Goal: Task Accomplishment & Management: Manage account settings

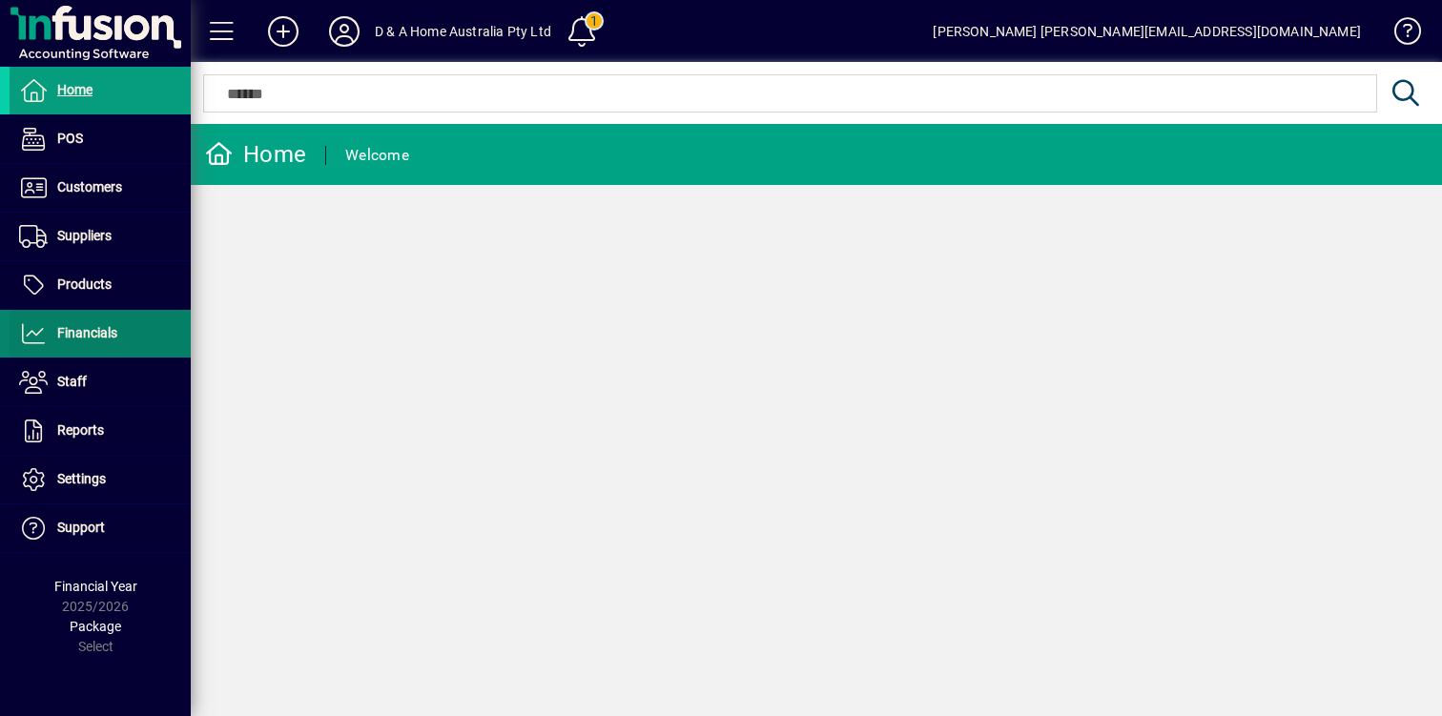
click at [127, 334] on span at bounding box center [100, 334] width 181 height 46
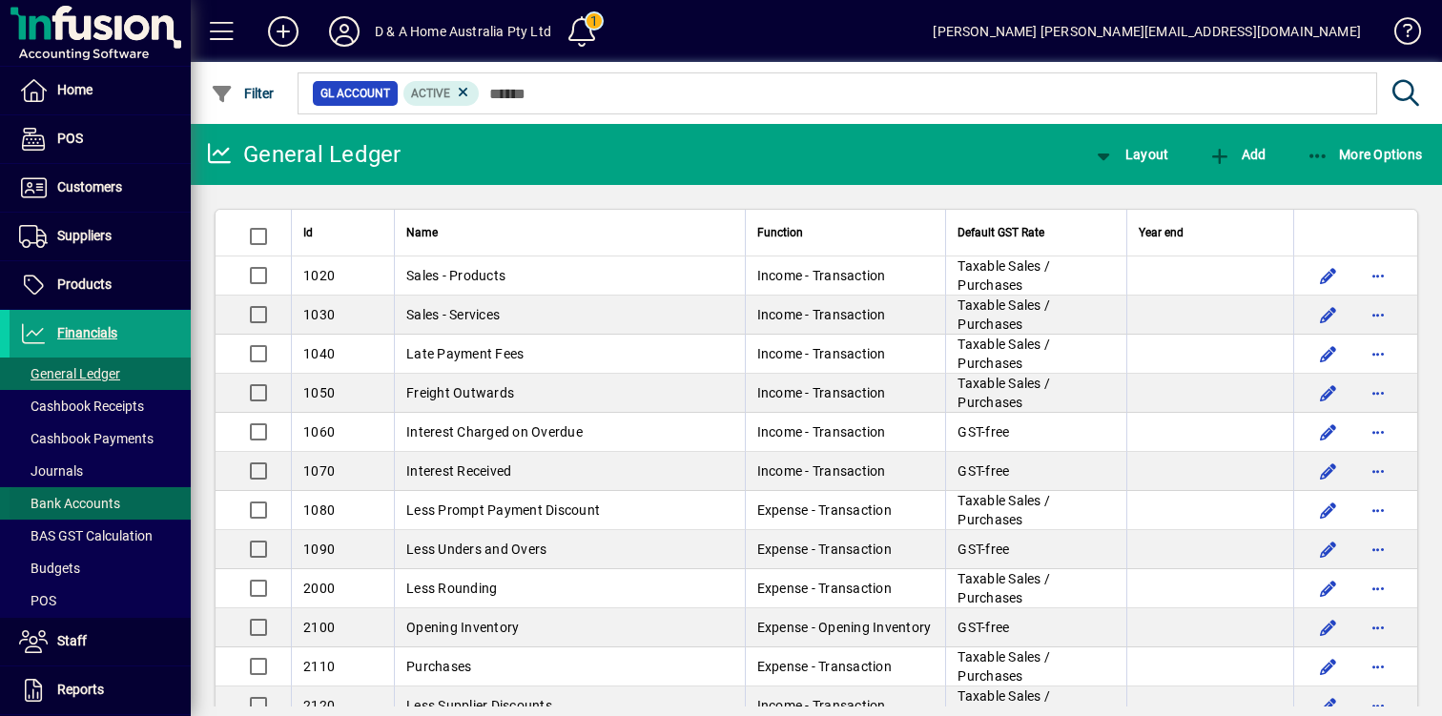
click at [117, 494] on span "Bank Accounts" at bounding box center [65, 504] width 111 height 20
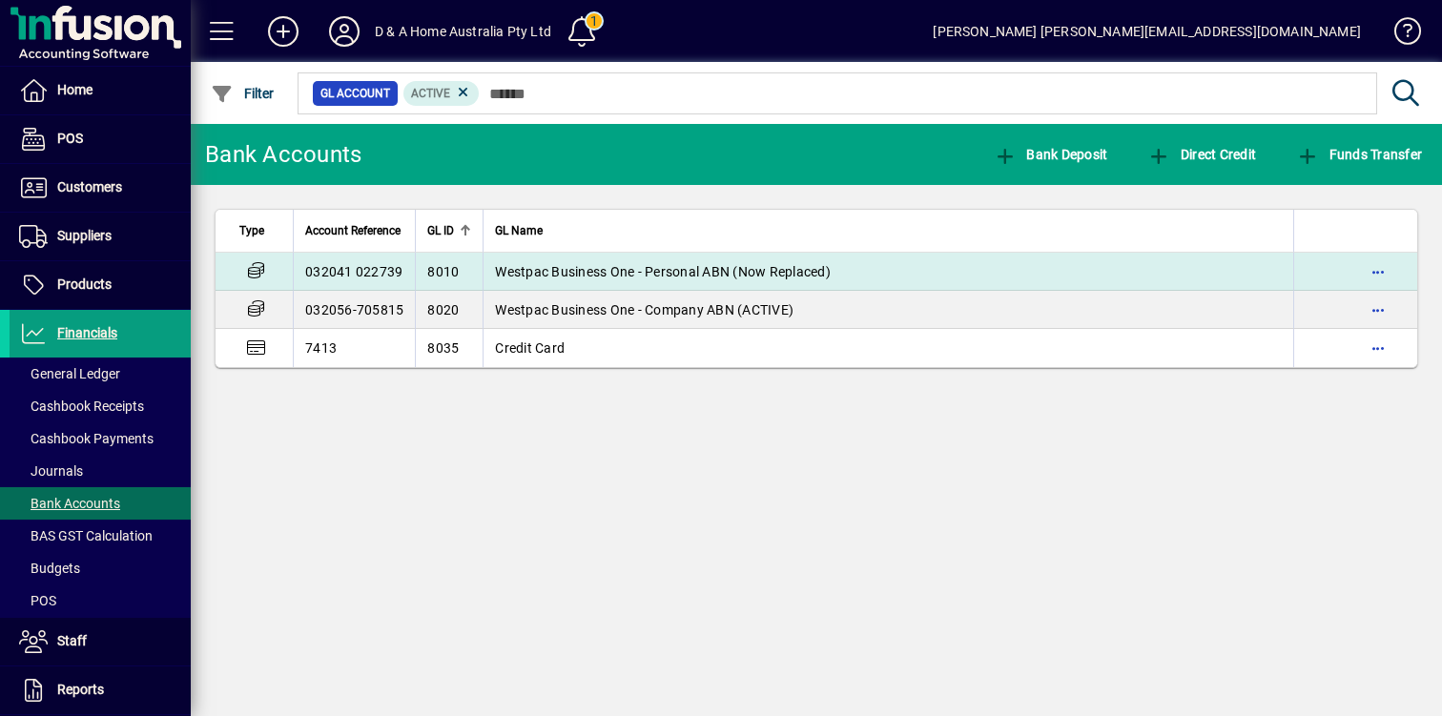
click at [591, 272] on span "Westpac Business One - Personal ABN (Now Replaced)" at bounding box center [663, 271] width 336 height 15
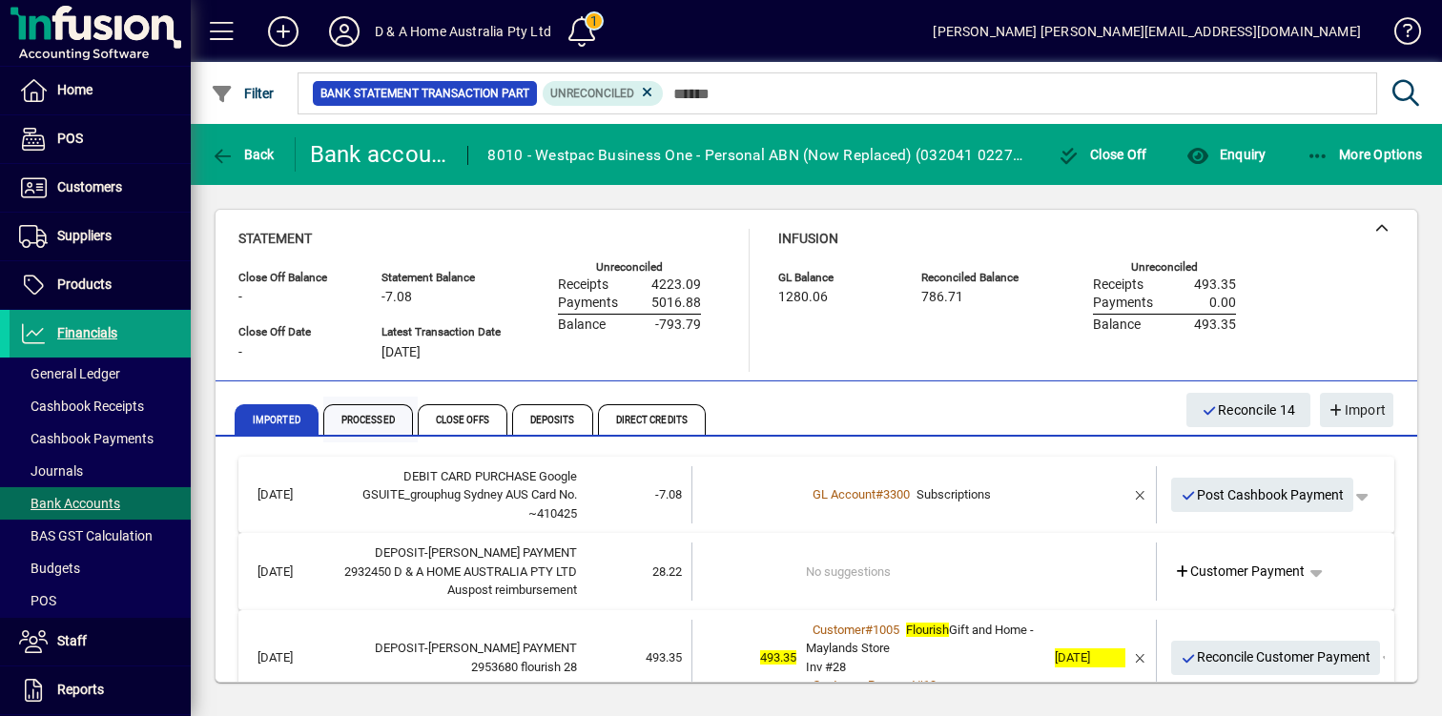
click at [379, 418] on span "Processed" at bounding box center [368, 419] width 90 height 31
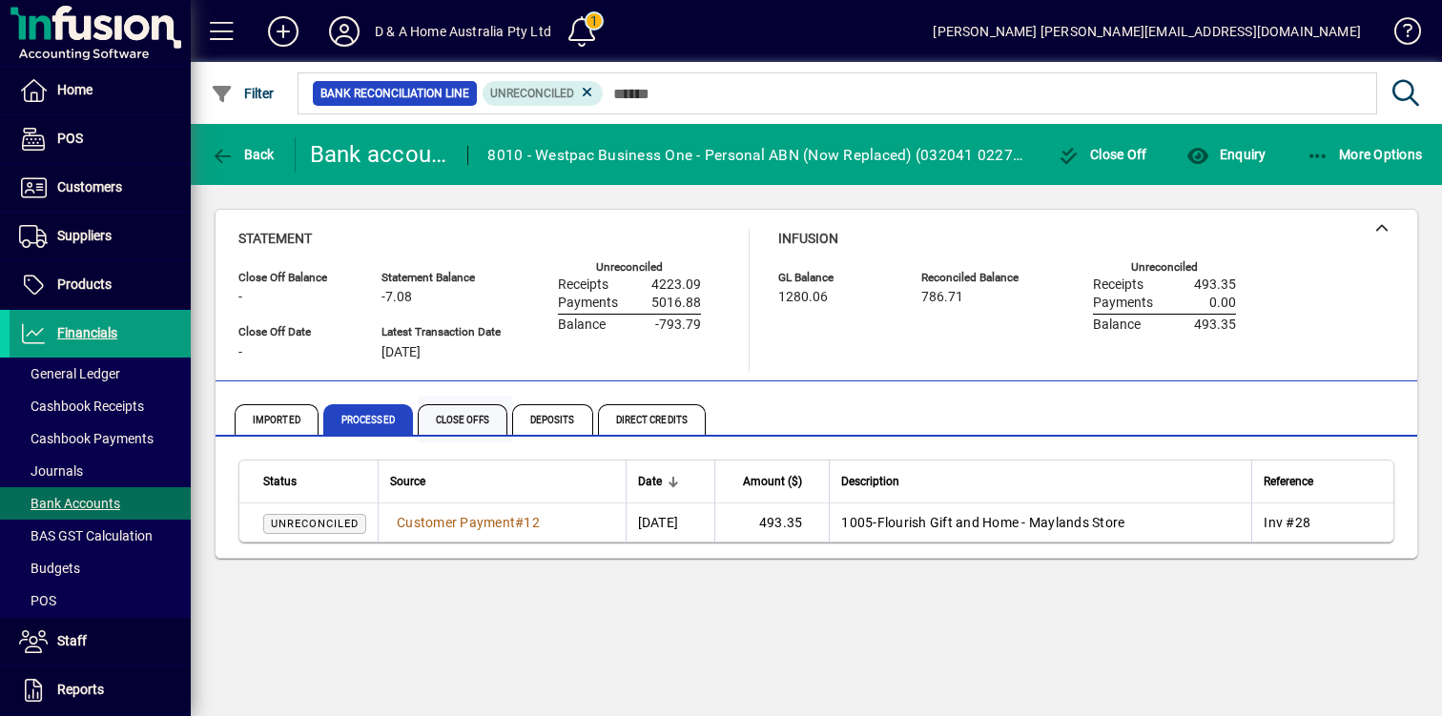
click at [476, 421] on span "Close Offs" at bounding box center [463, 419] width 90 height 31
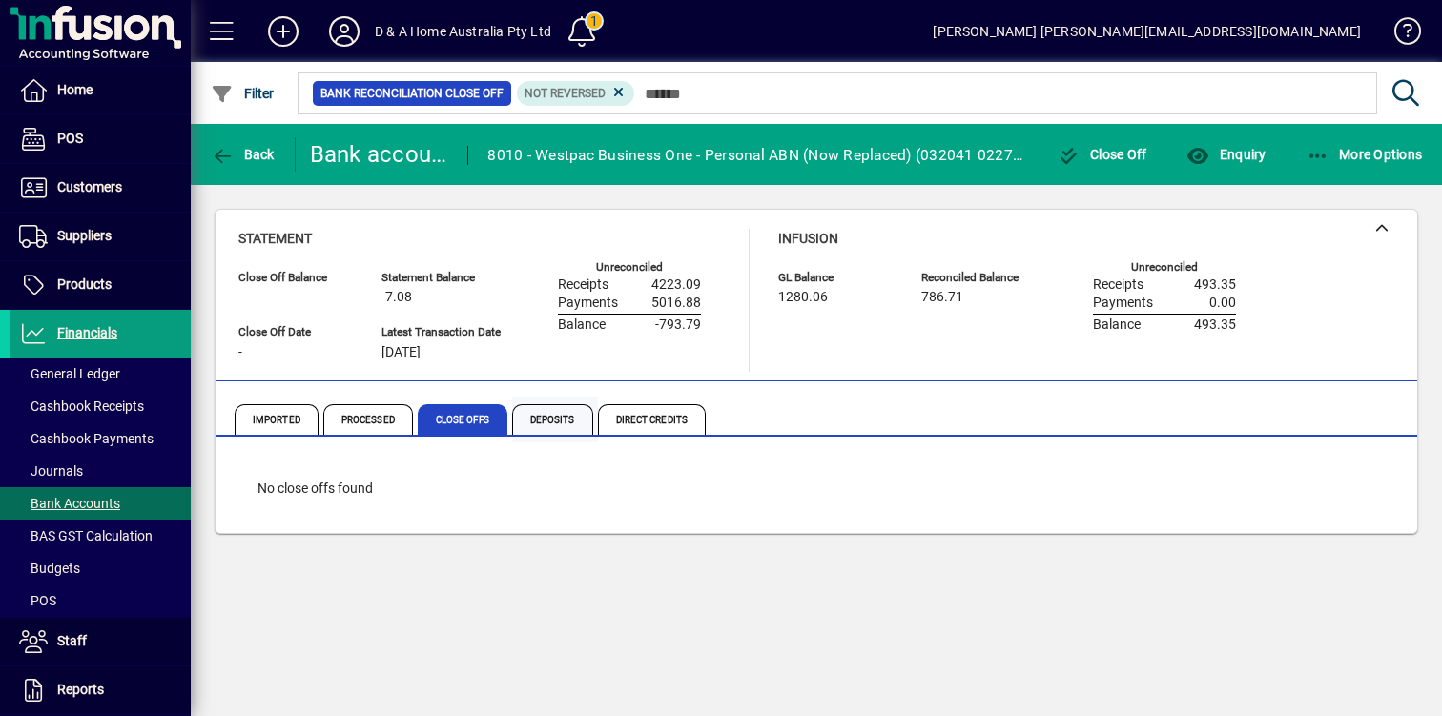
click at [541, 419] on span "Deposits" at bounding box center [552, 419] width 81 height 31
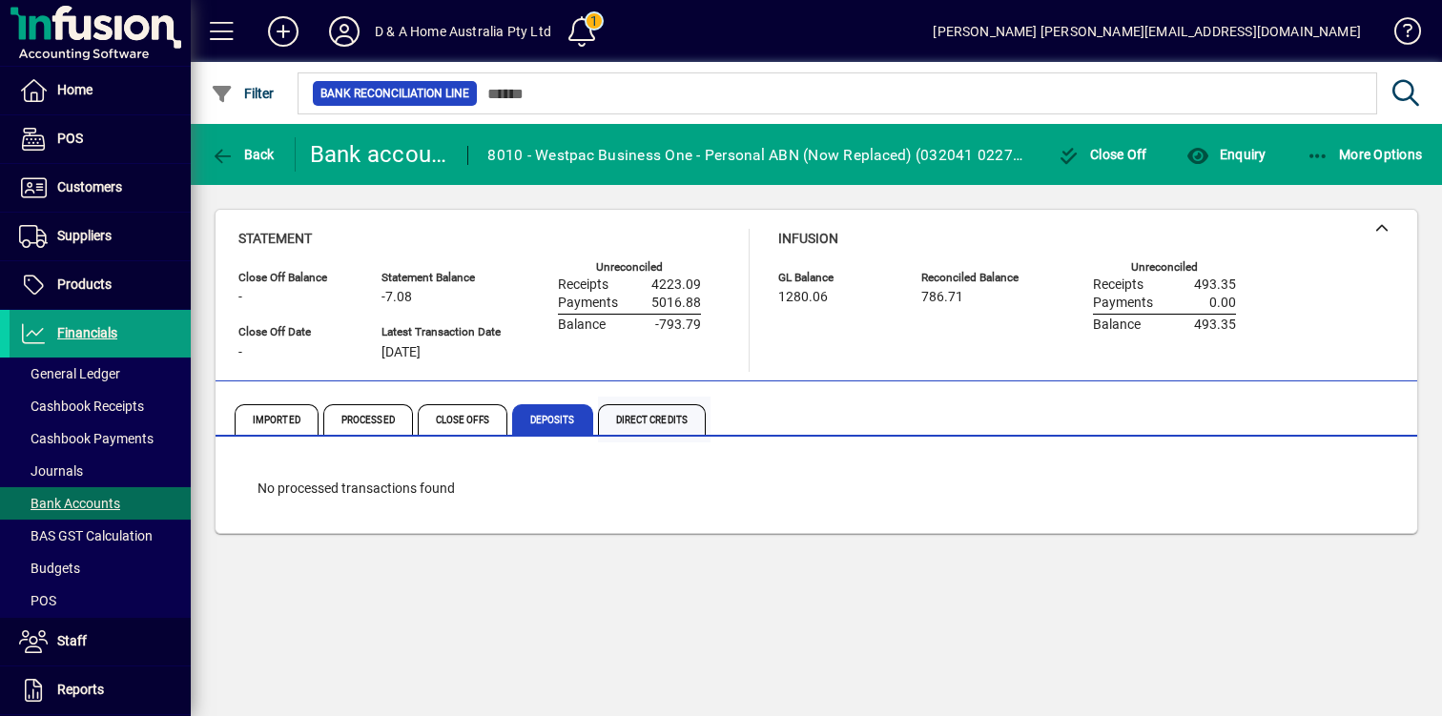
click at [631, 416] on span "Direct Credits" at bounding box center [652, 419] width 108 height 31
click at [366, 428] on span "Processed" at bounding box center [368, 419] width 90 height 31
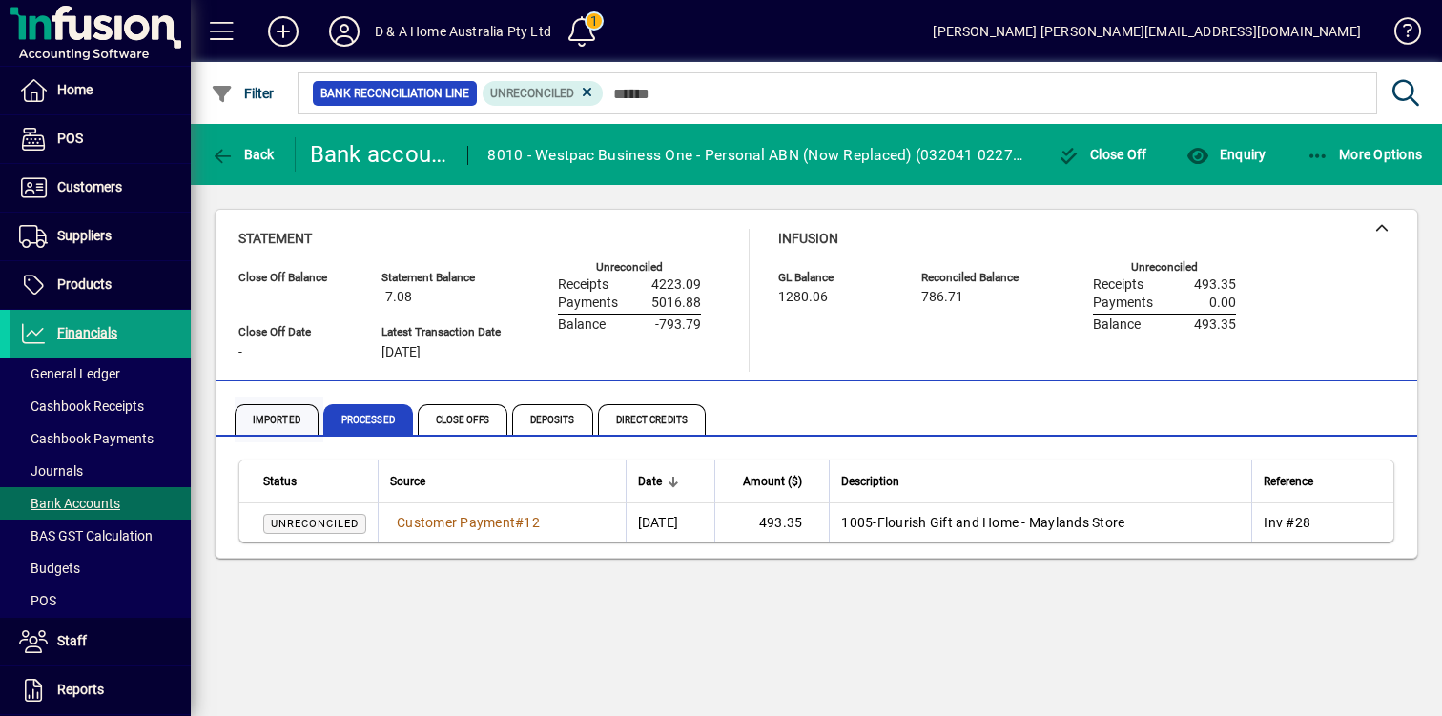
click at [285, 421] on span "Imported" at bounding box center [277, 419] width 84 height 31
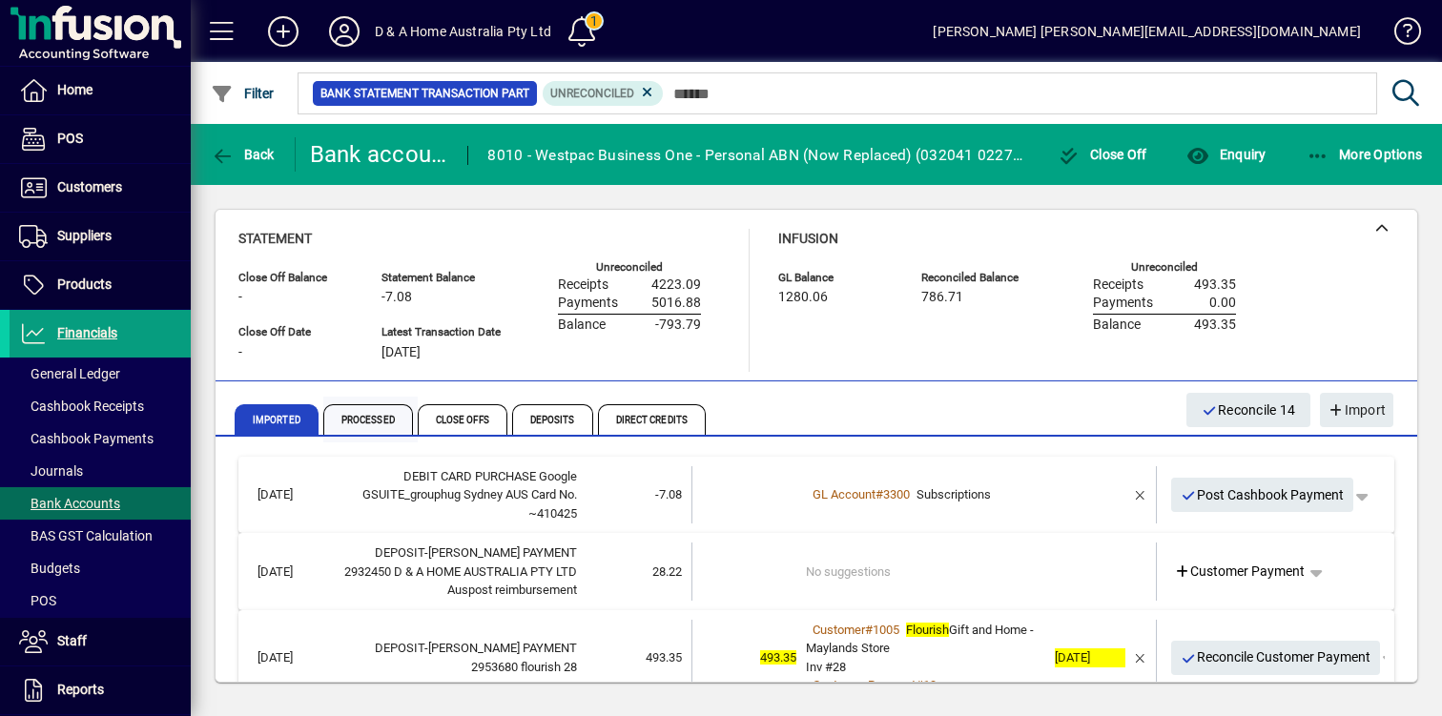
click at [360, 422] on span "Processed" at bounding box center [368, 419] width 90 height 31
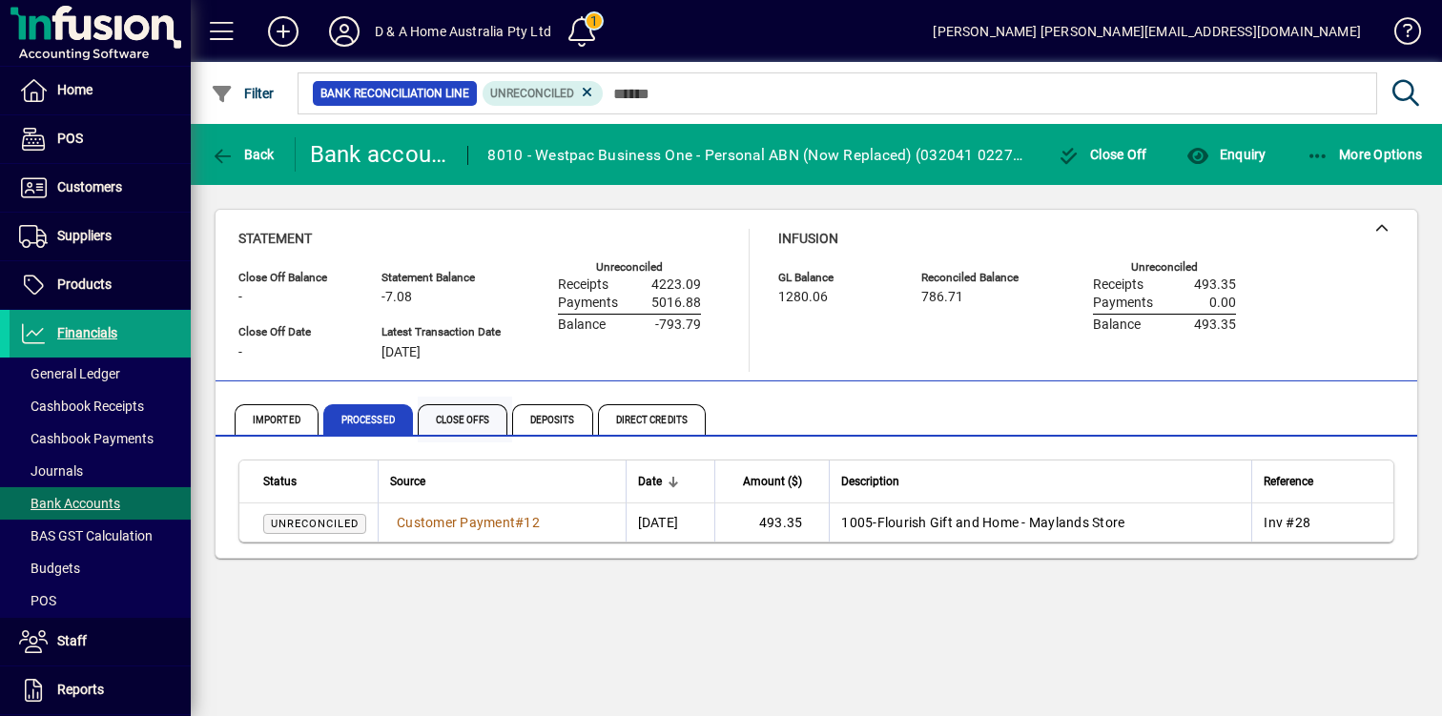
click at [467, 424] on span "Close Offs" at bounding box center [463, 419] width 90 height 31
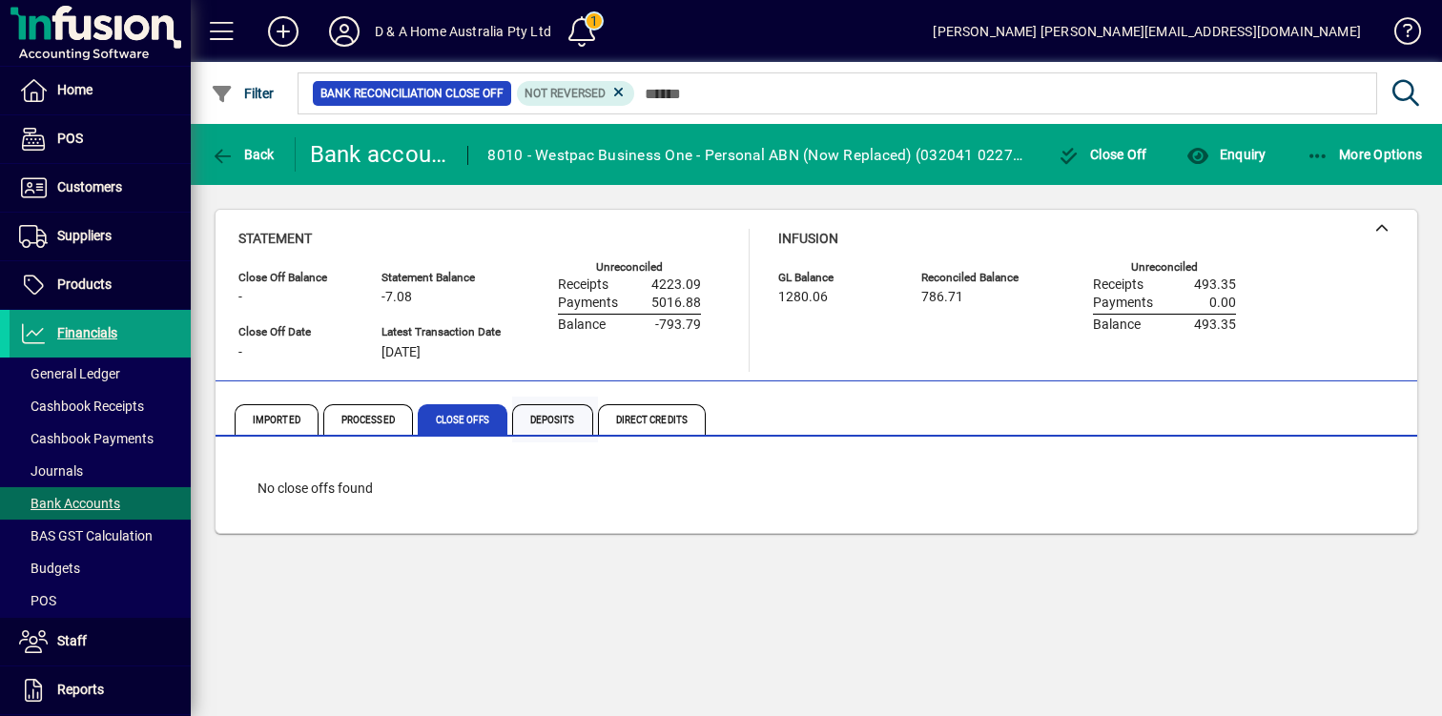
click at [549, 422] on span "Deposits" at bounding box center [552, 419] width 81 height 31
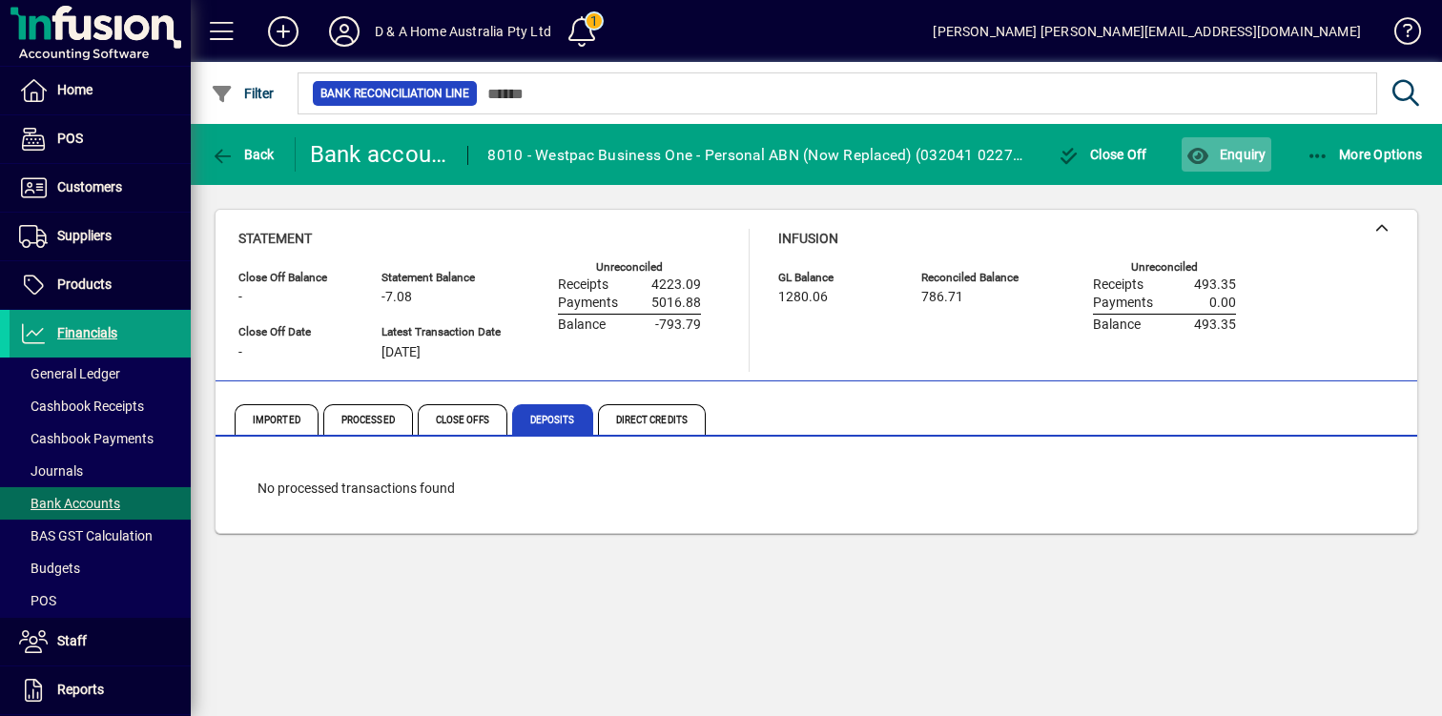
click at [1259, 147] on span "Enquiry" at bounding box center [1225, 154] width 79 height 15
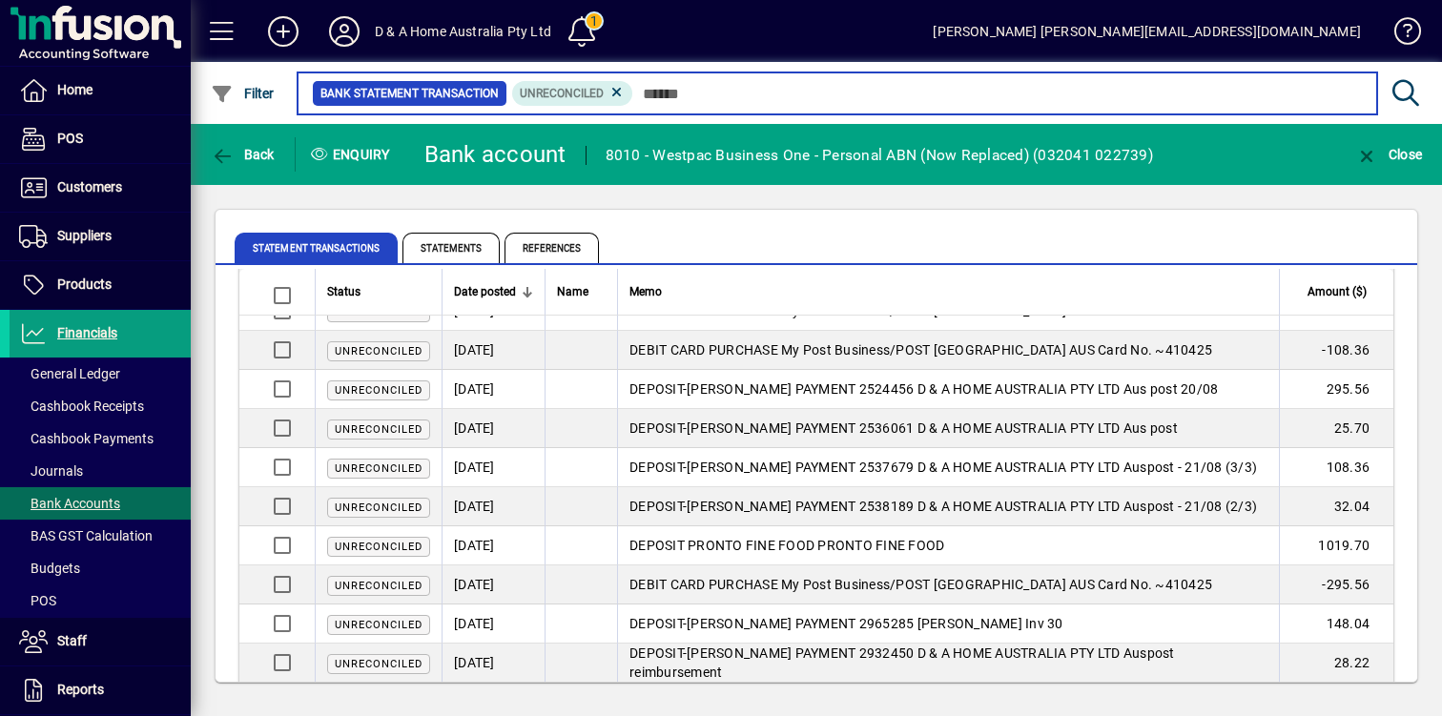
scroll to position [412, 0]
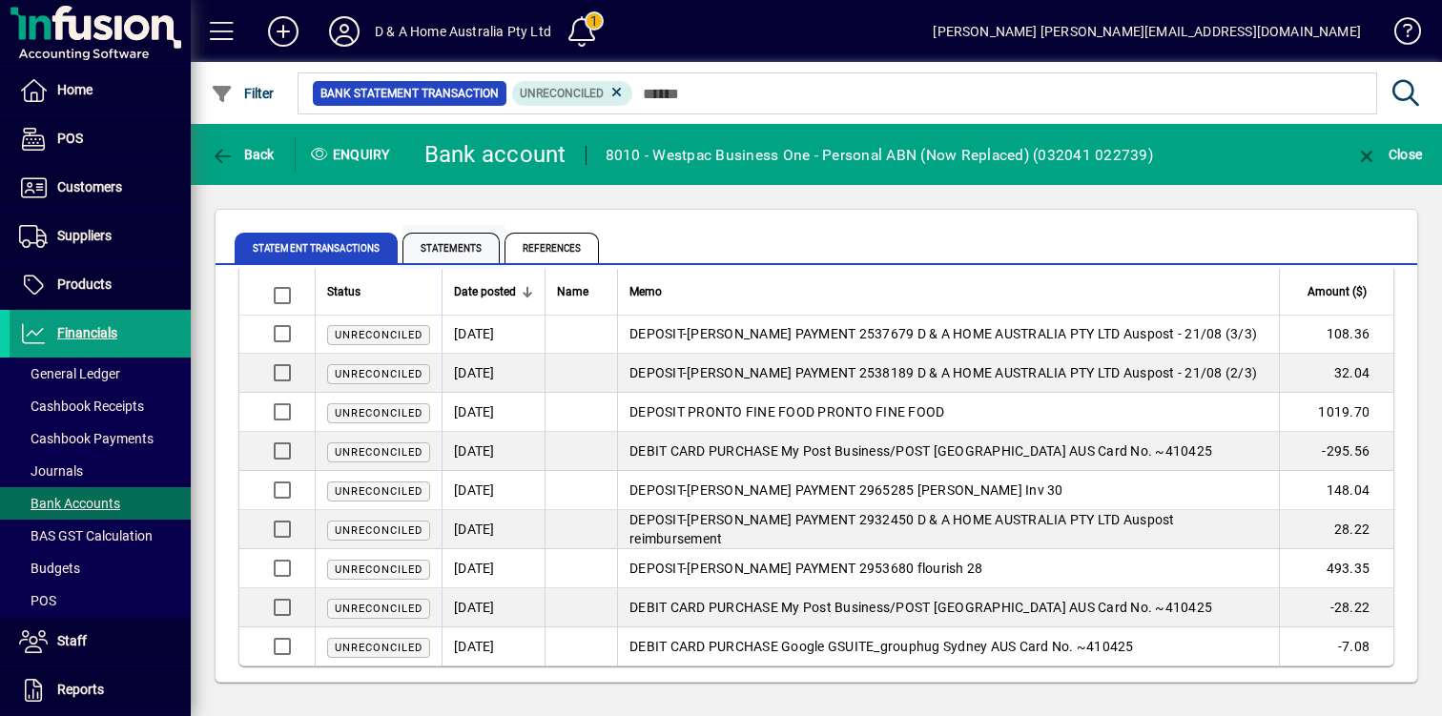
click at [476, 238] on span "Statements" at bounding box center [450, 248] width 97 height 31
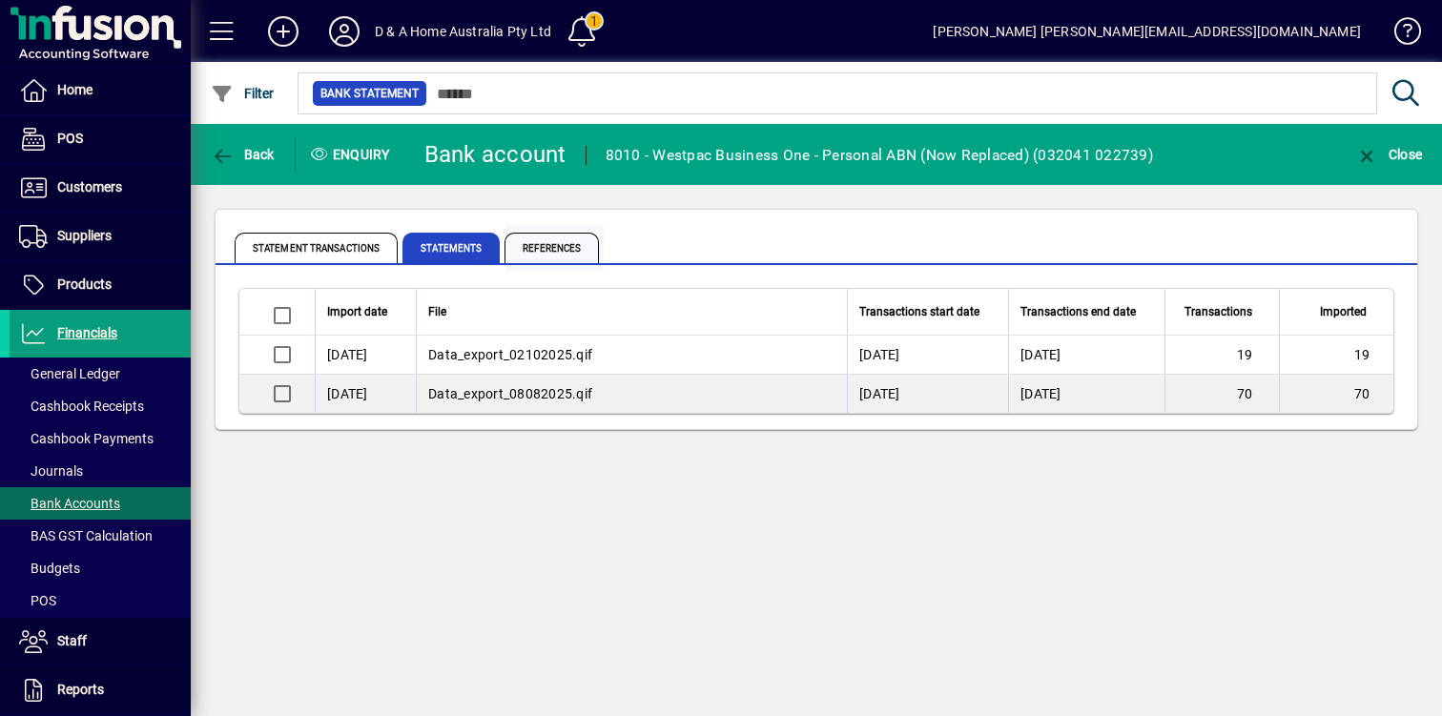
click at [549, 246] on span "References" at bounding box center [551, 248] width 94 height 31
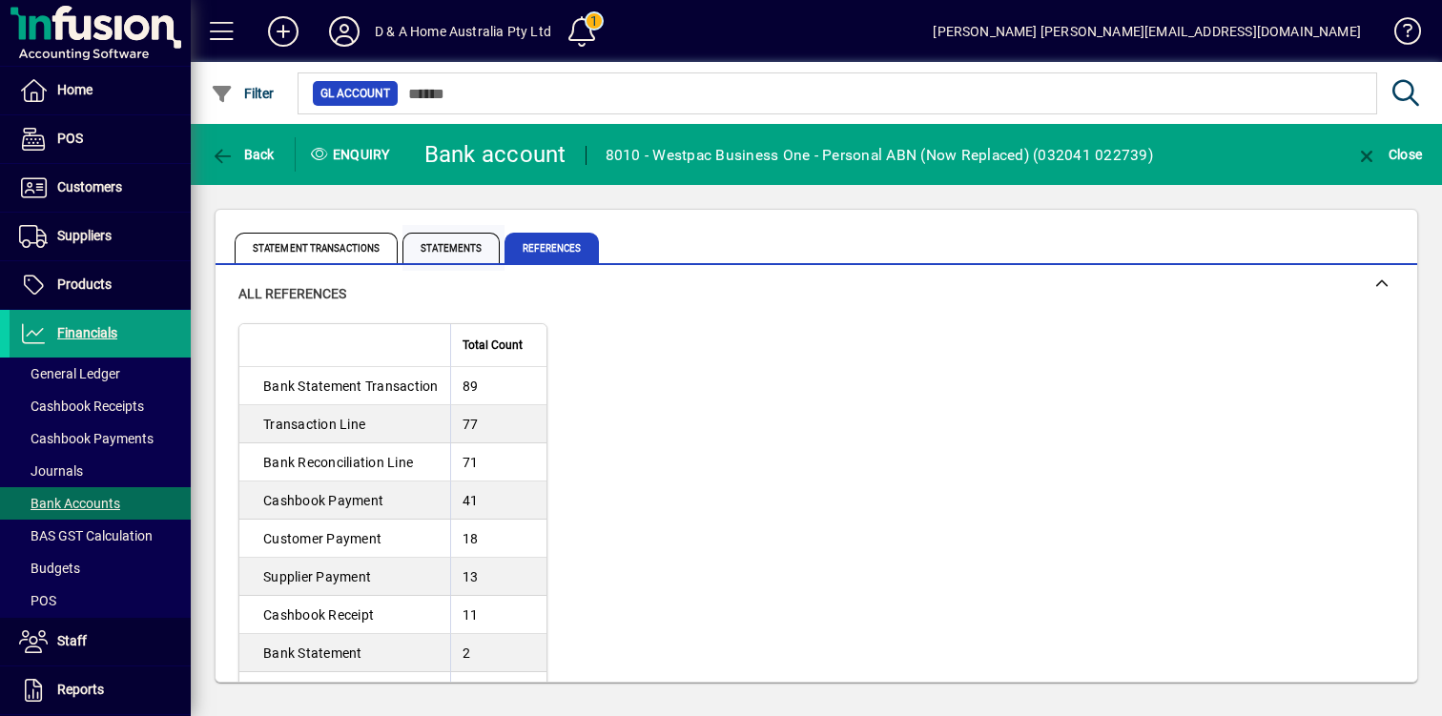
click at [461, 250] on span "Statements" at bounding box center [450, 248] width 97 height 31
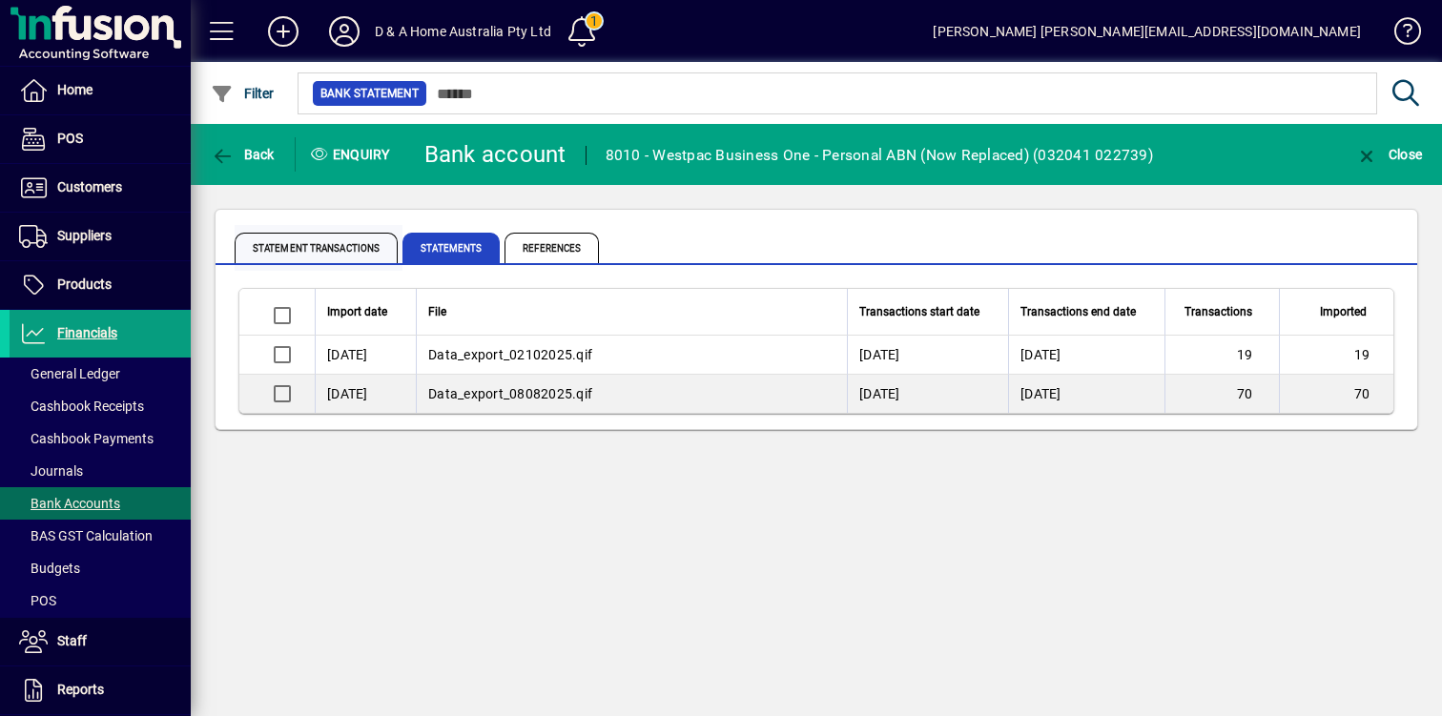
click at [349, 255] on span "Statement Transactions" at bounding box center [316, 248] width 163 height 31
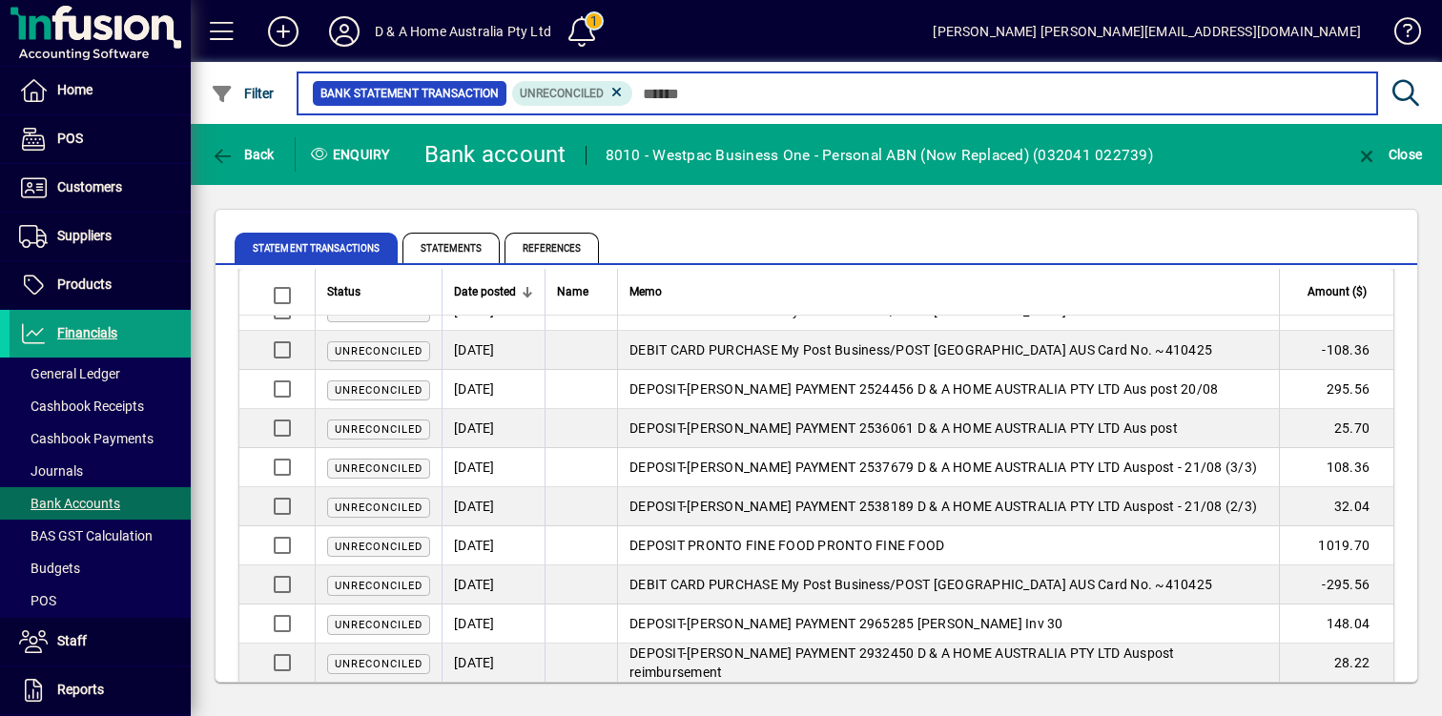
scroll to position [412, 0]
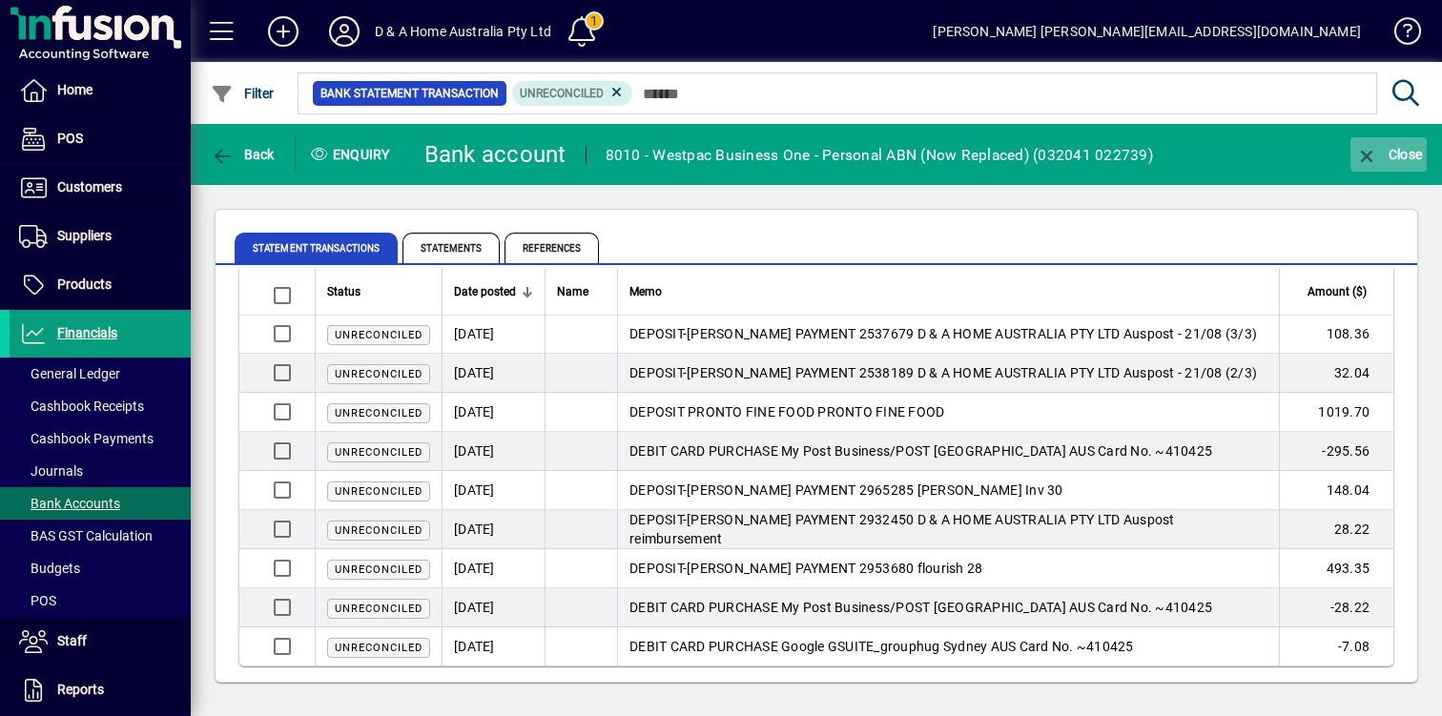
click at [1386, 159] on span "Close" at bounding box center [1388, 154] width 67 height 15
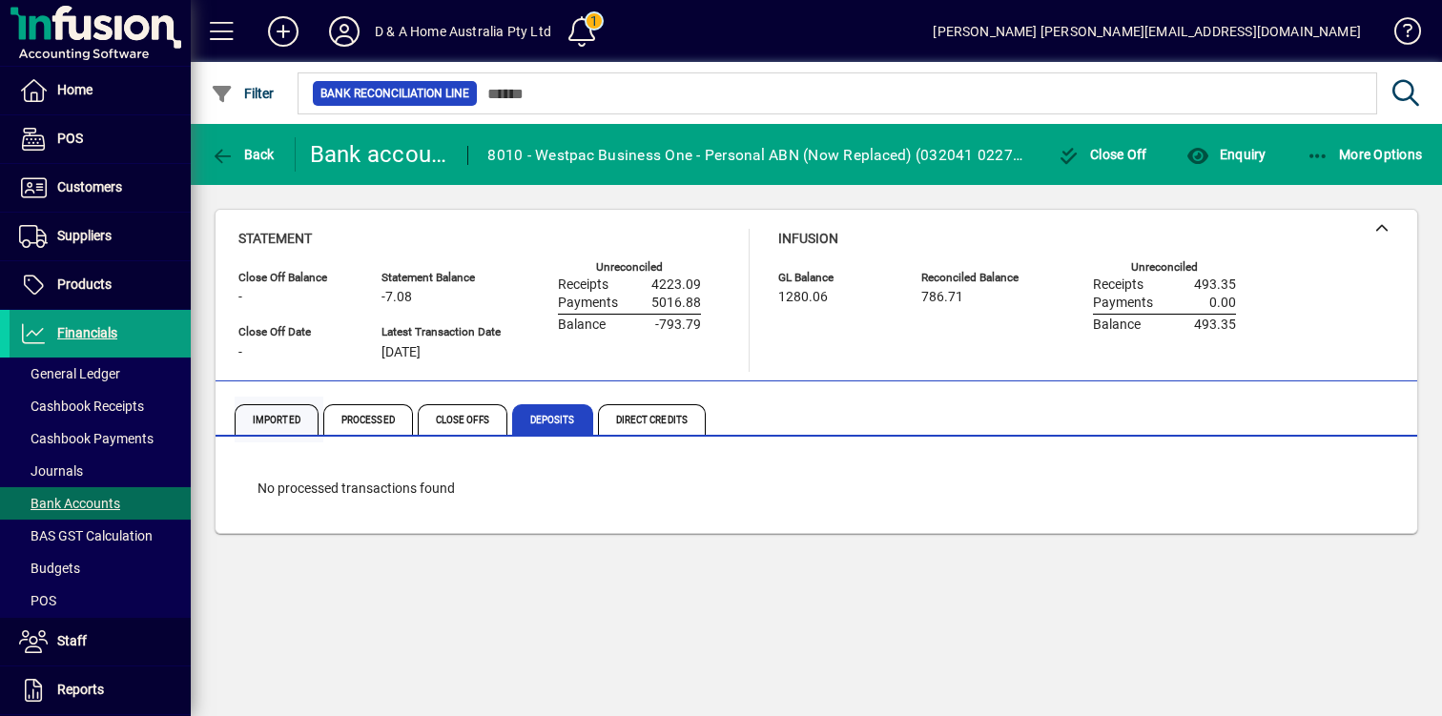
click at [283, 426] on span "Imported" at bounding box center [277, 419] width 84 height 31
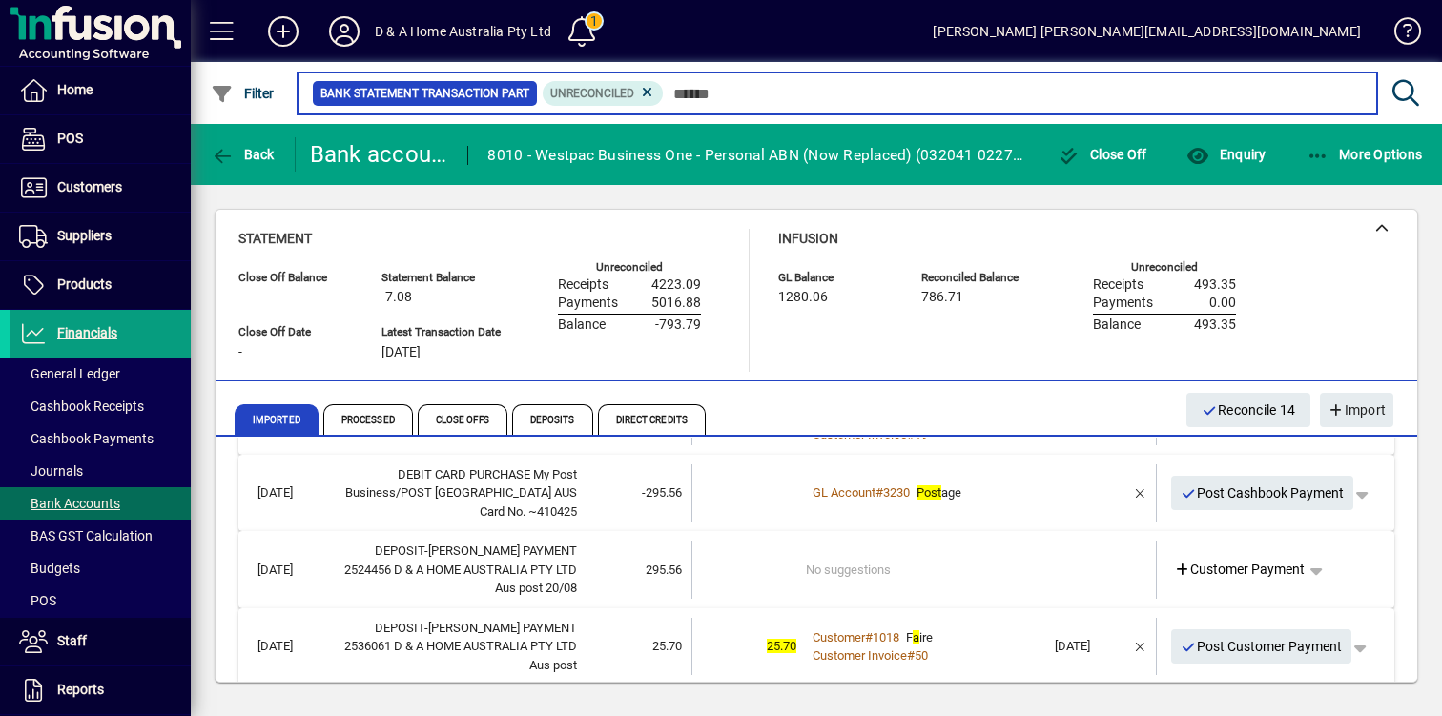
scroll to position [479, 0]
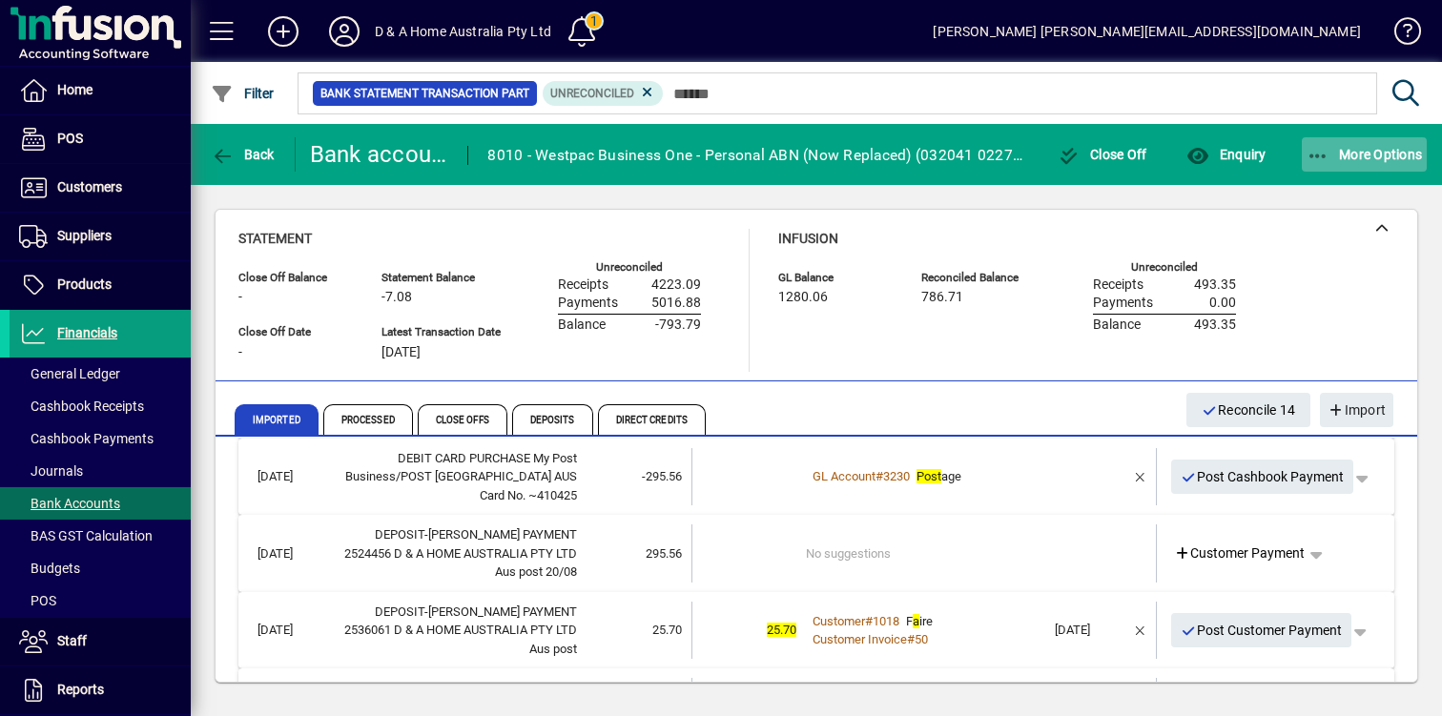
click at [1329, 156] on span "More Options" at bounding box center [1364, 154] width 116 height 15
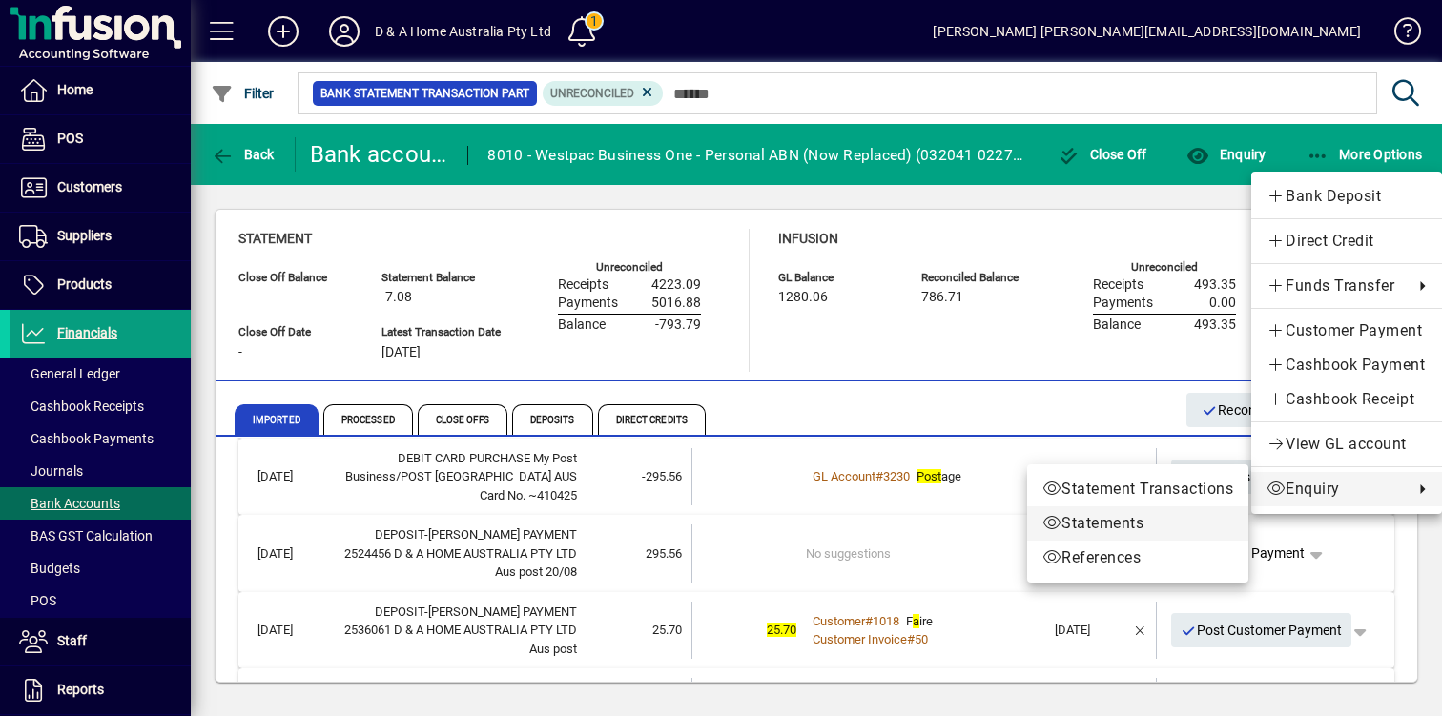
click at [1190, 516] on span "Statements" at bounding box center [1137, 523] width 191 height 23
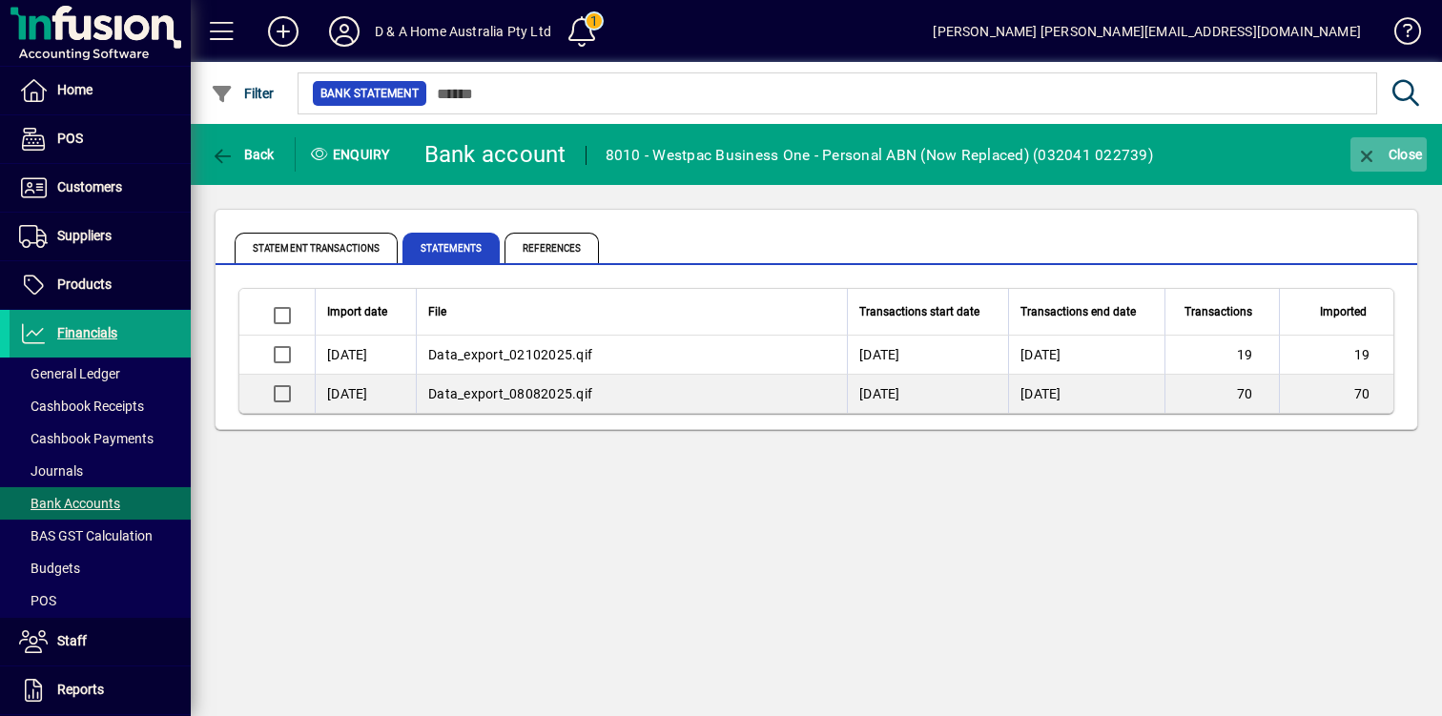
click at [1377, 164] on span "button" at bounding box center [1388, 155] width 76 height 46
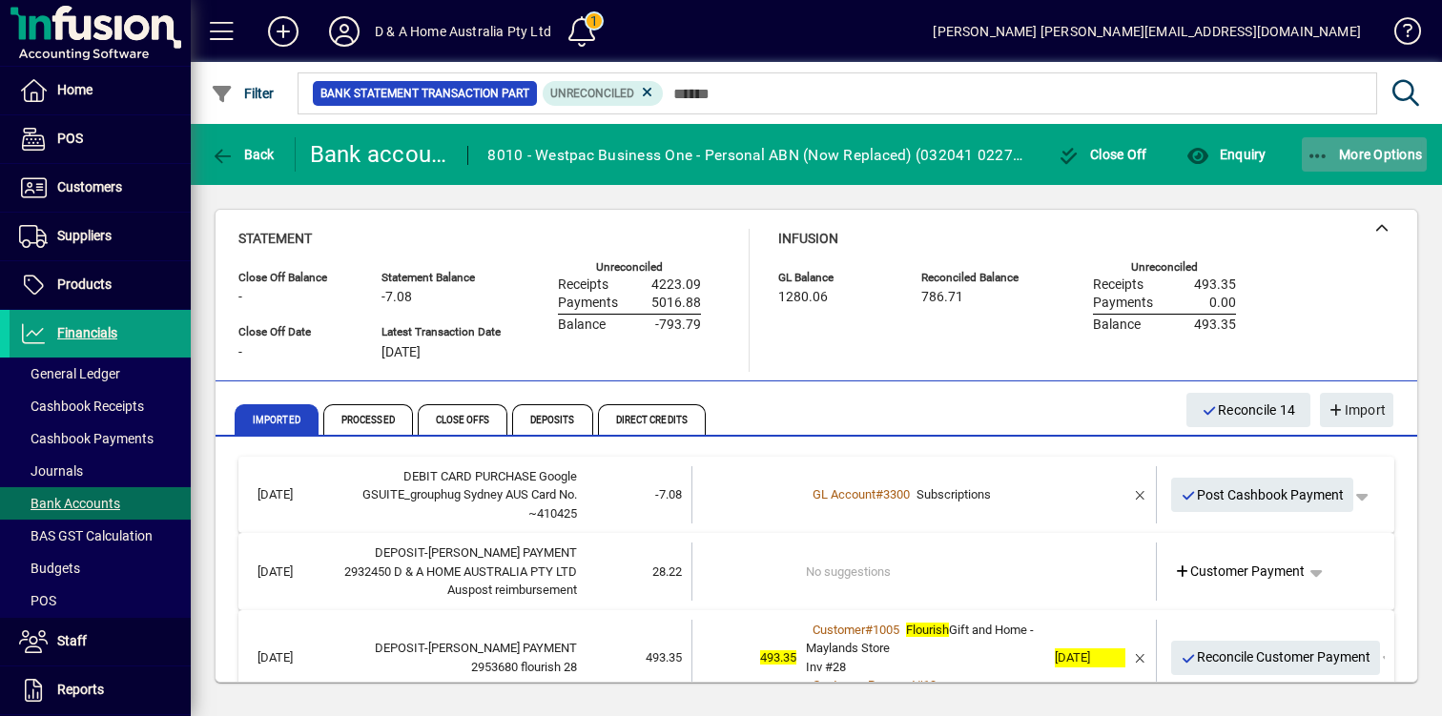
click at [1396, 160] on span "More Options" at bounding box center [1364, 154] width 116 height 15
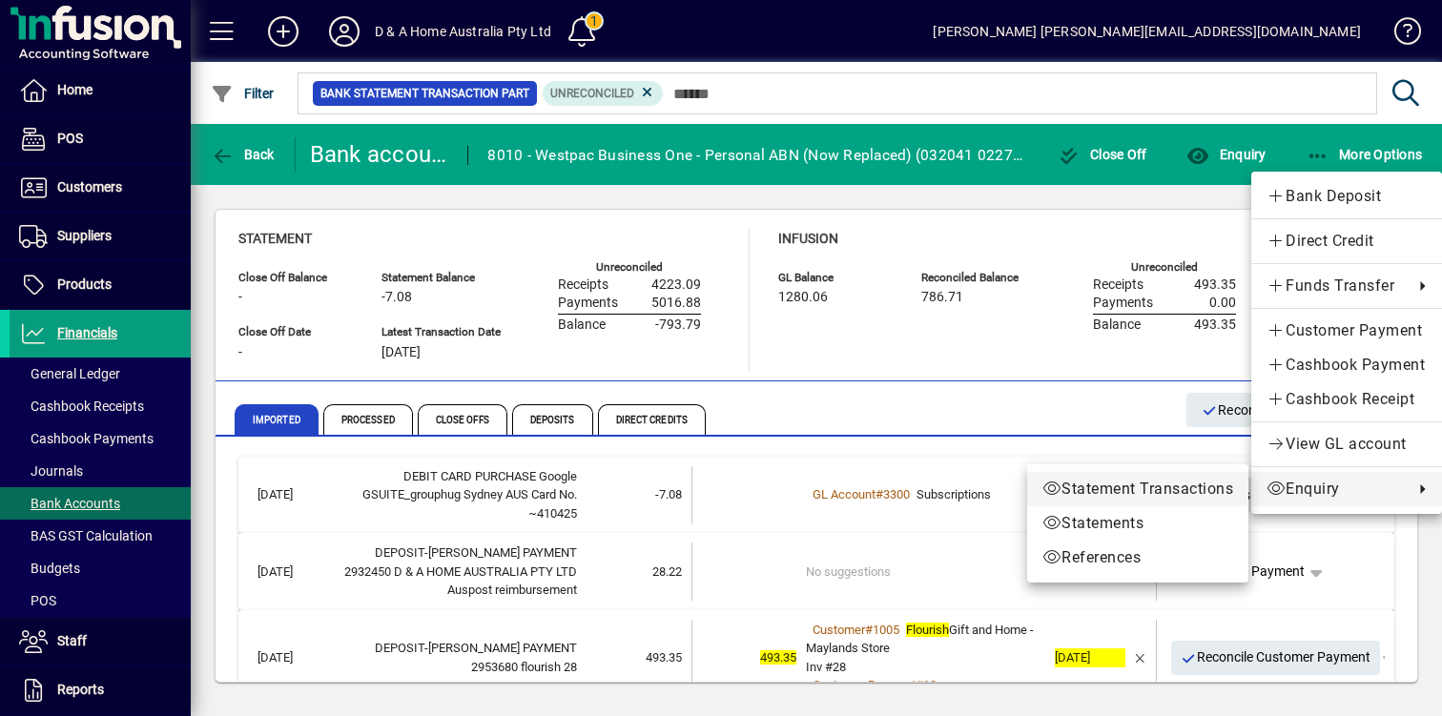
click at [1176, 488] on span "Statement Transactions" at bounding box center [1137, 489] width 191 height 23
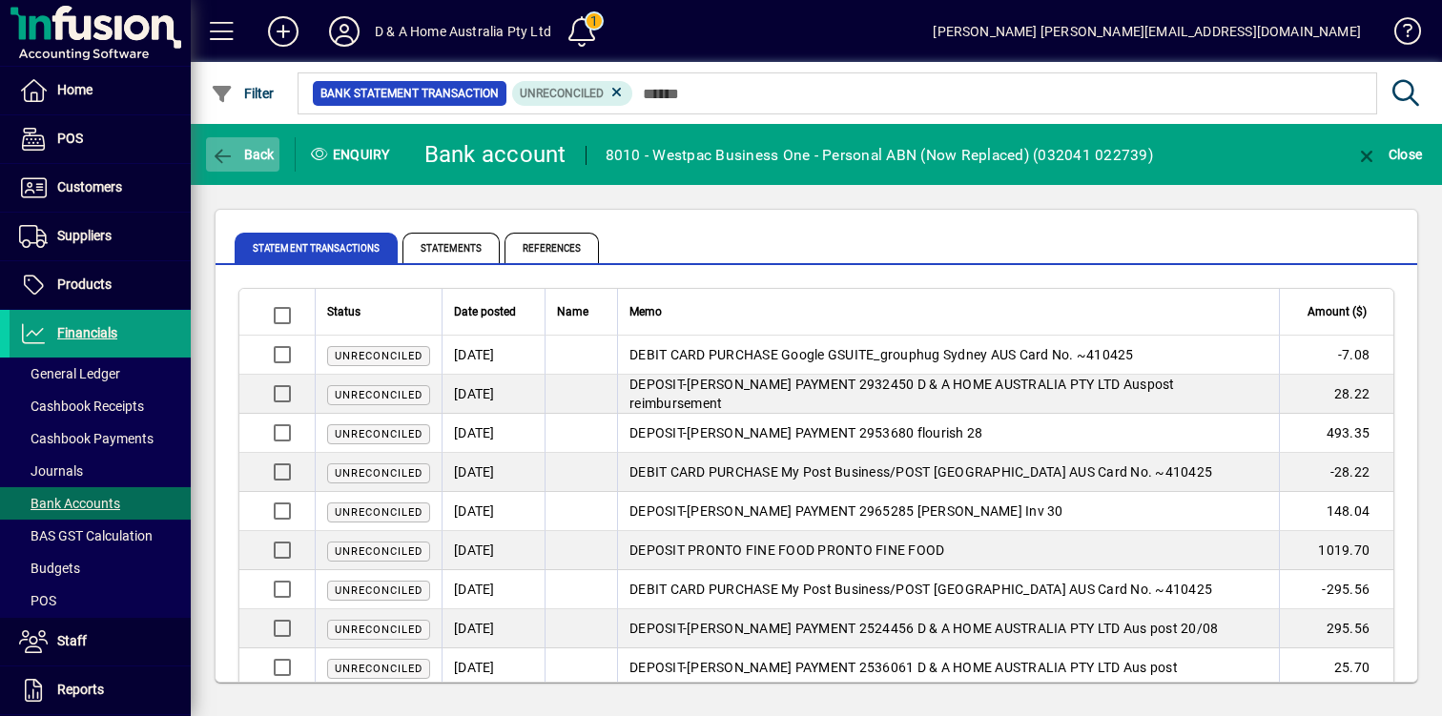
click at [257, 155] on span "Back" at bounding box center [243, 154] width 64 height 15
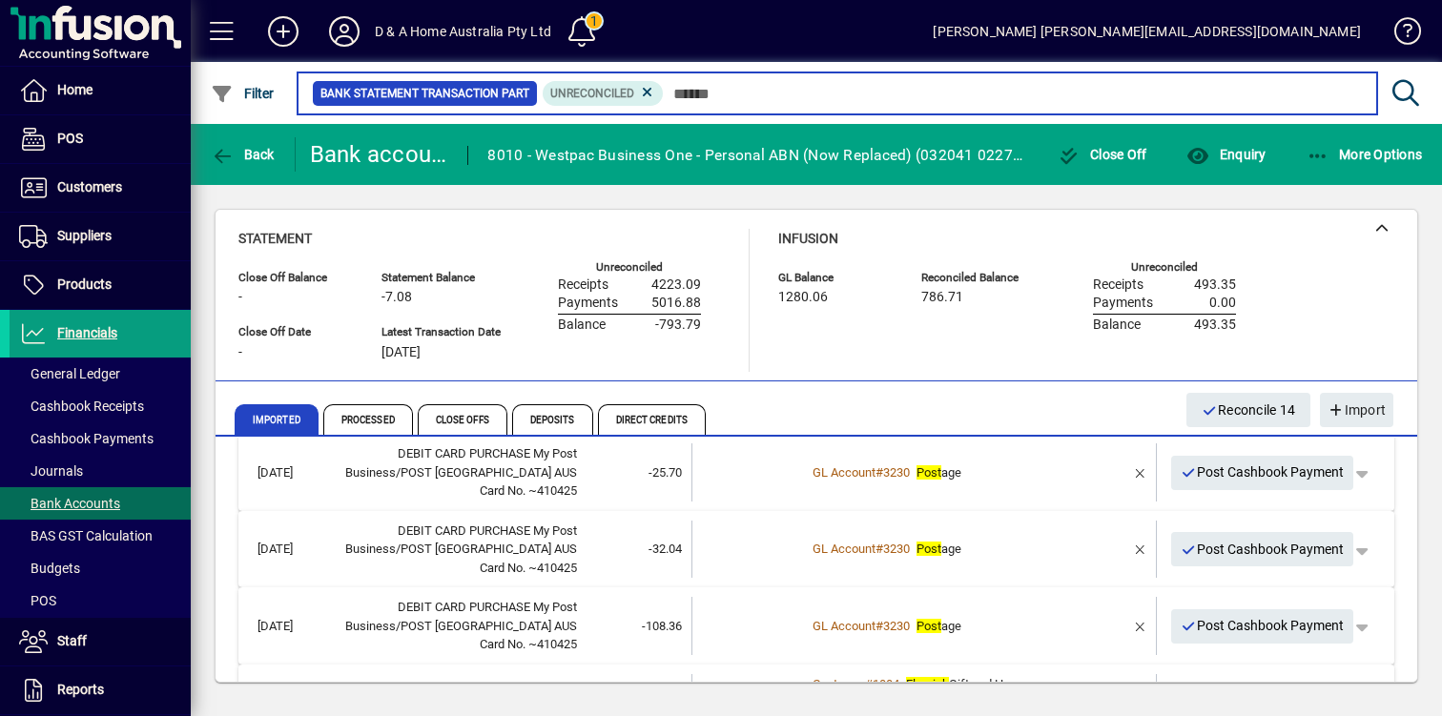
scroll to position [1211, 0]
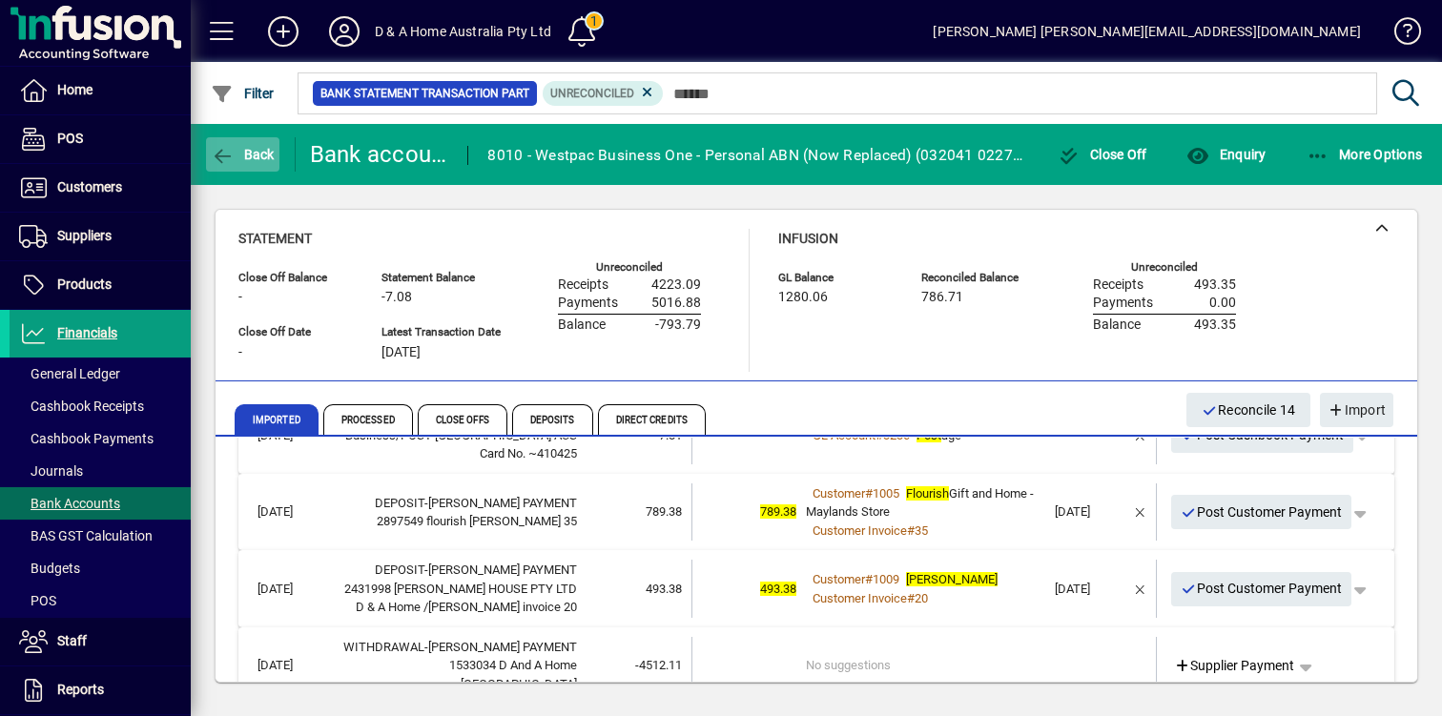
click at [262, 152] on span "Back" at bounding box center [243, 154] width 64 height 15
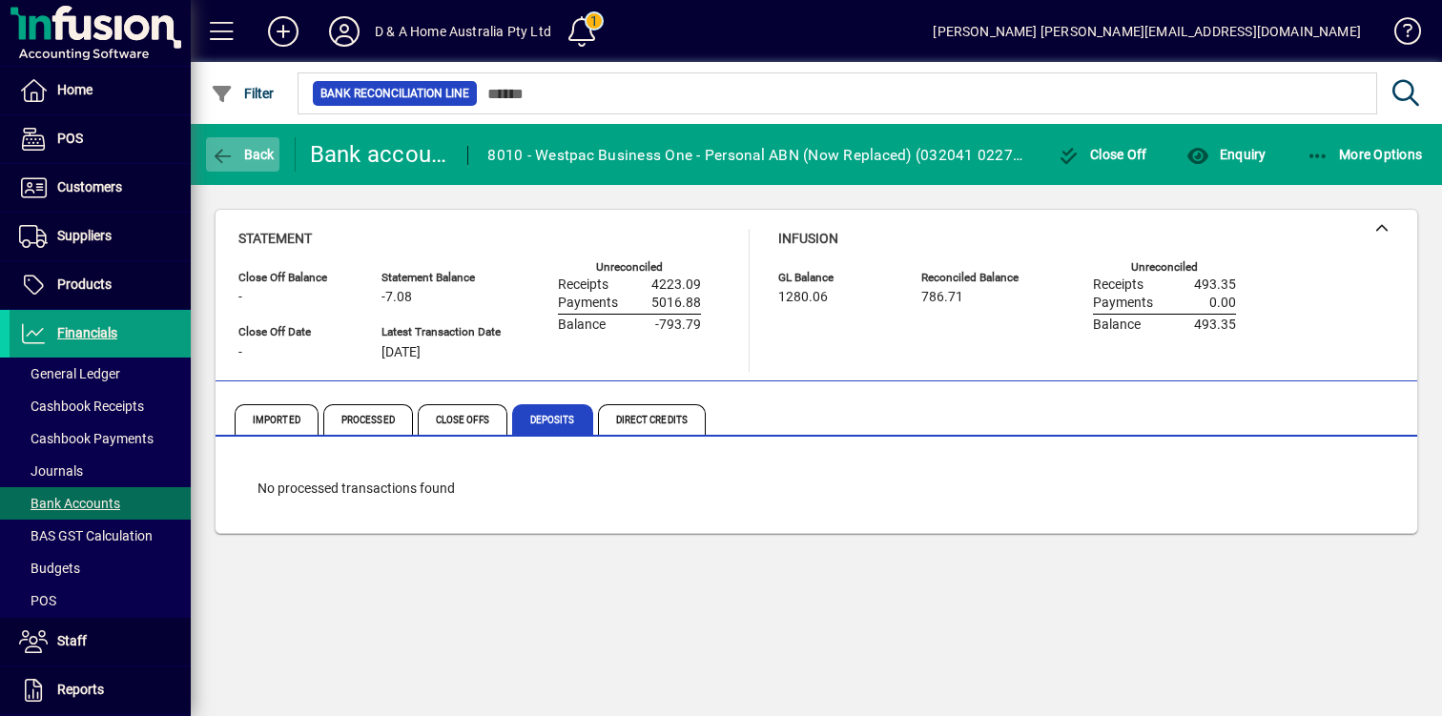
click at [276, 160] on span "button" at bounding box center [242, 155] width 73 height 46
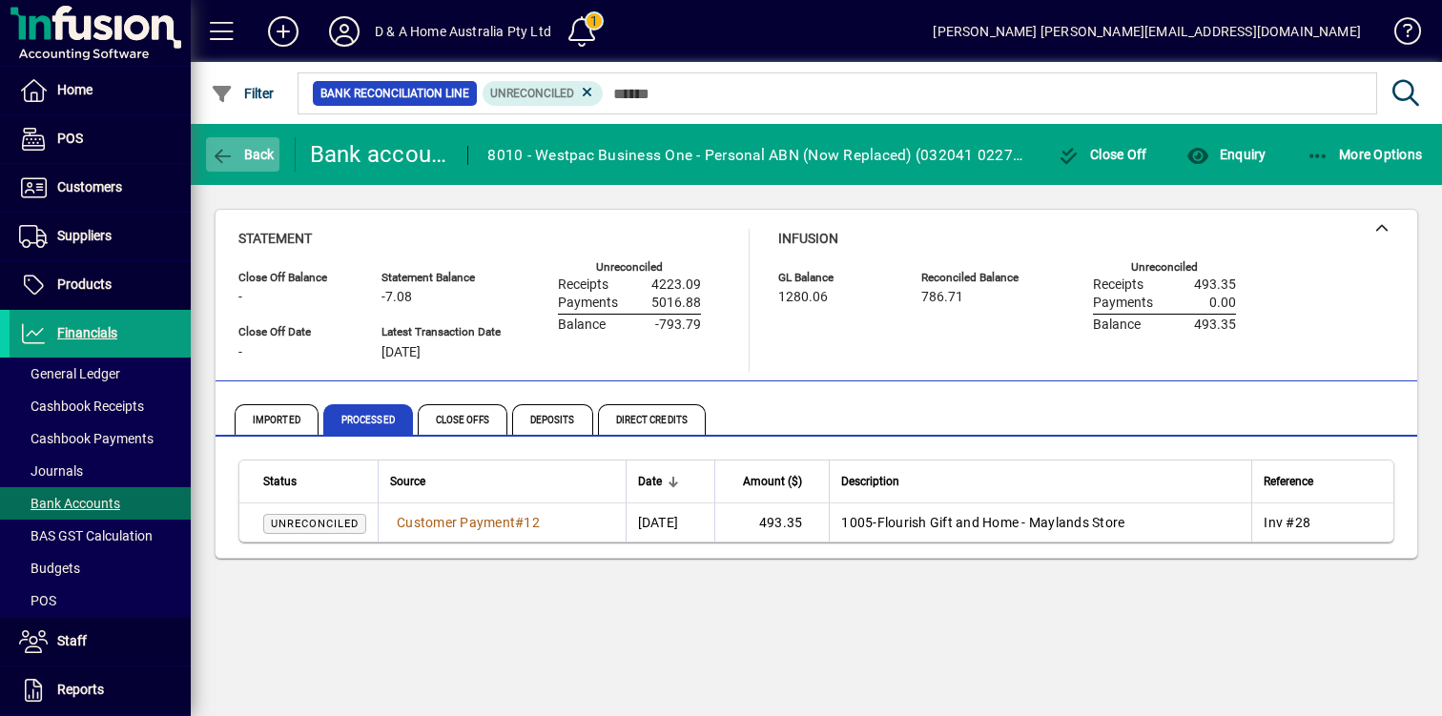
click at [276, 160] on span "button" at bounding box center [242, 155] width 73 height 46
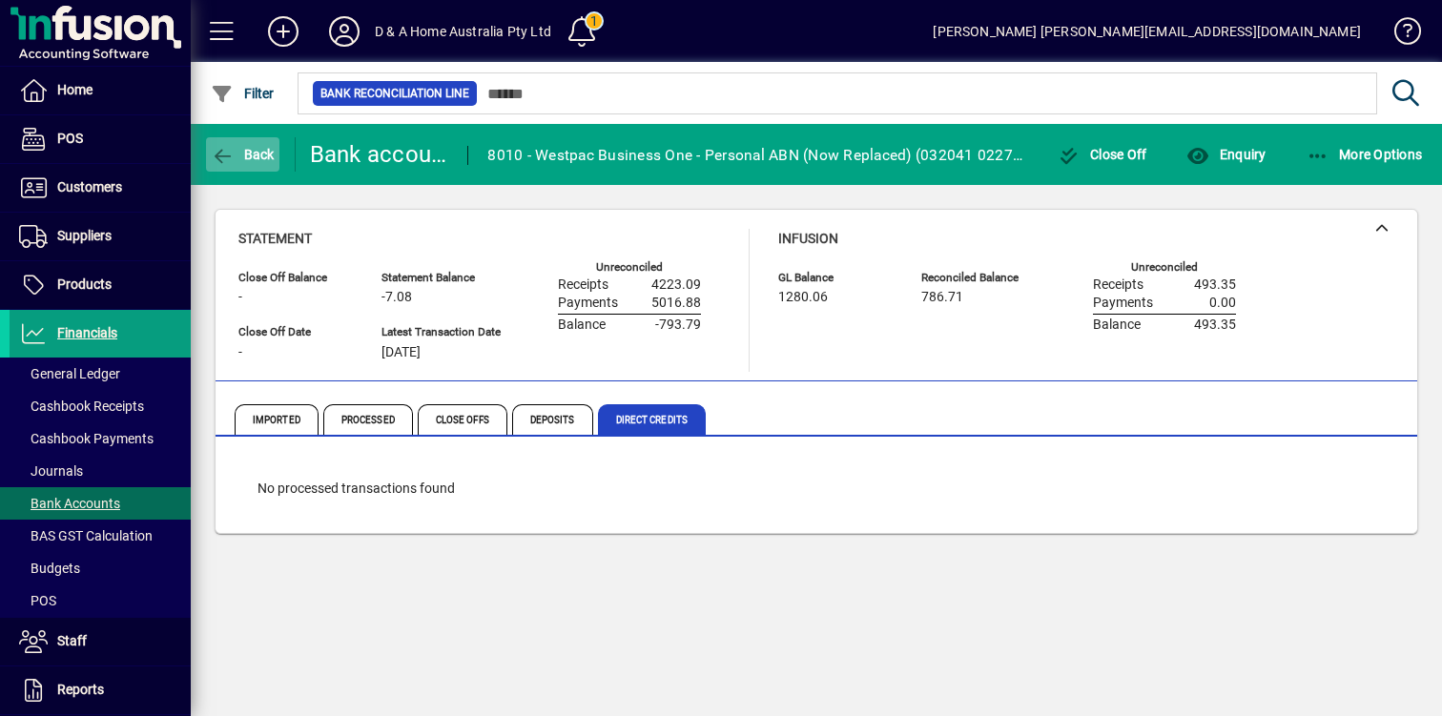
click at [276, 160] on span "button" at bounding box center [242, 155] width 73 height 46
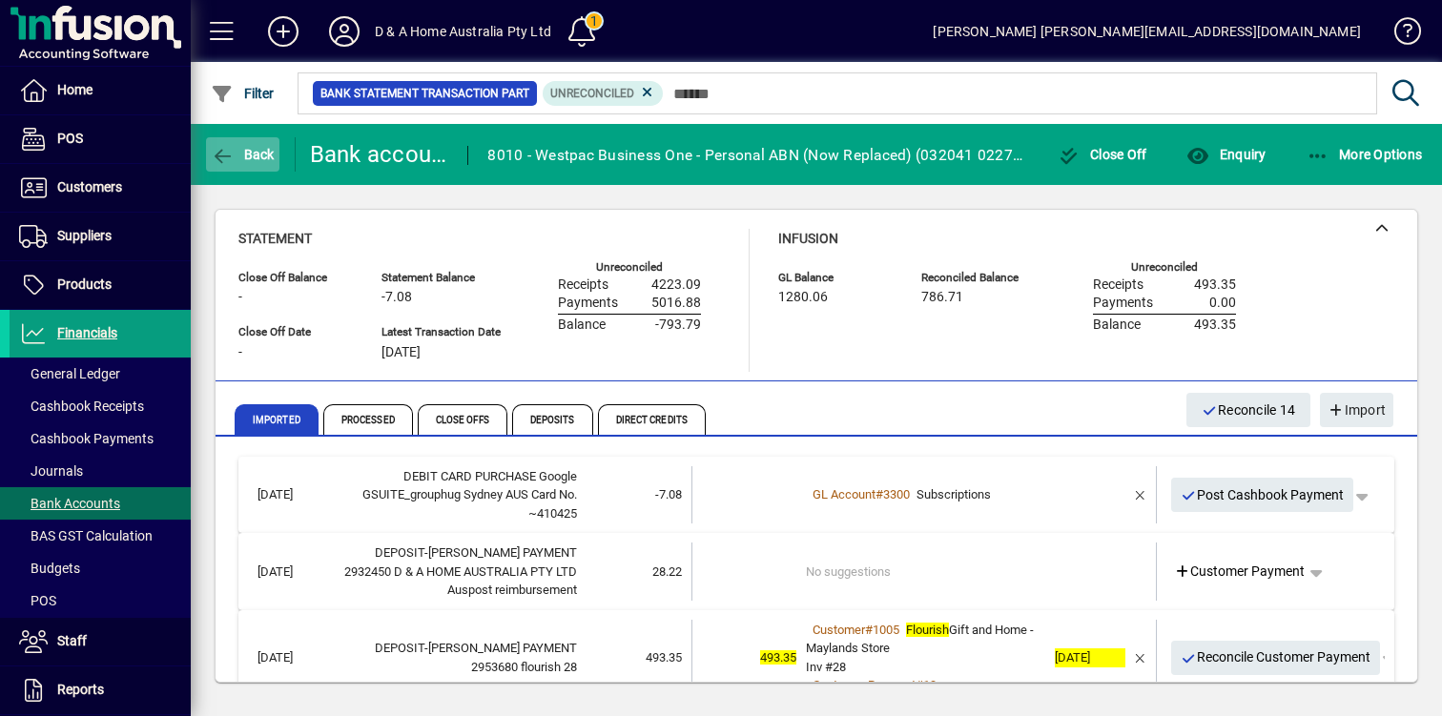
click at [276, 160] on span "button" at bounding box center [242, 155] width 73 height 46
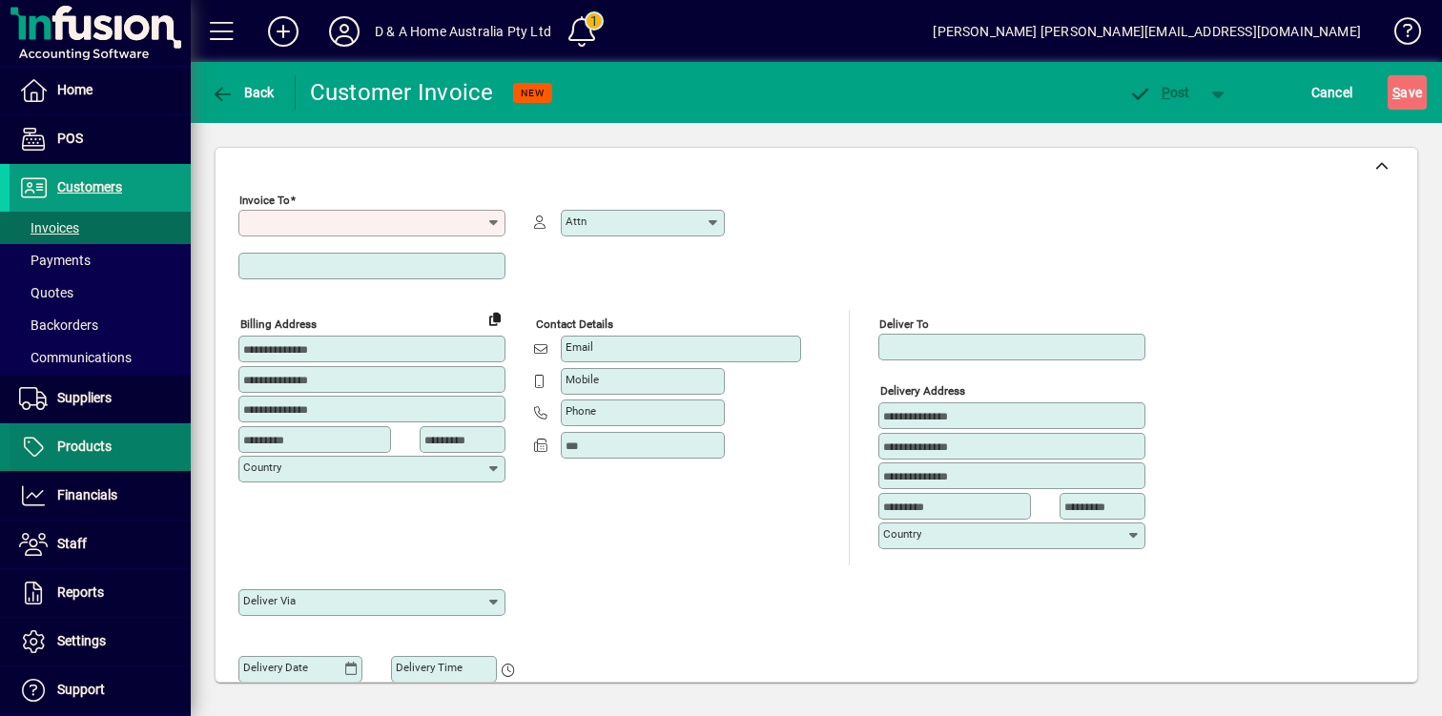
click at [100, 458] on span "Products" at bounding box center [61, 447] width 102 height 23
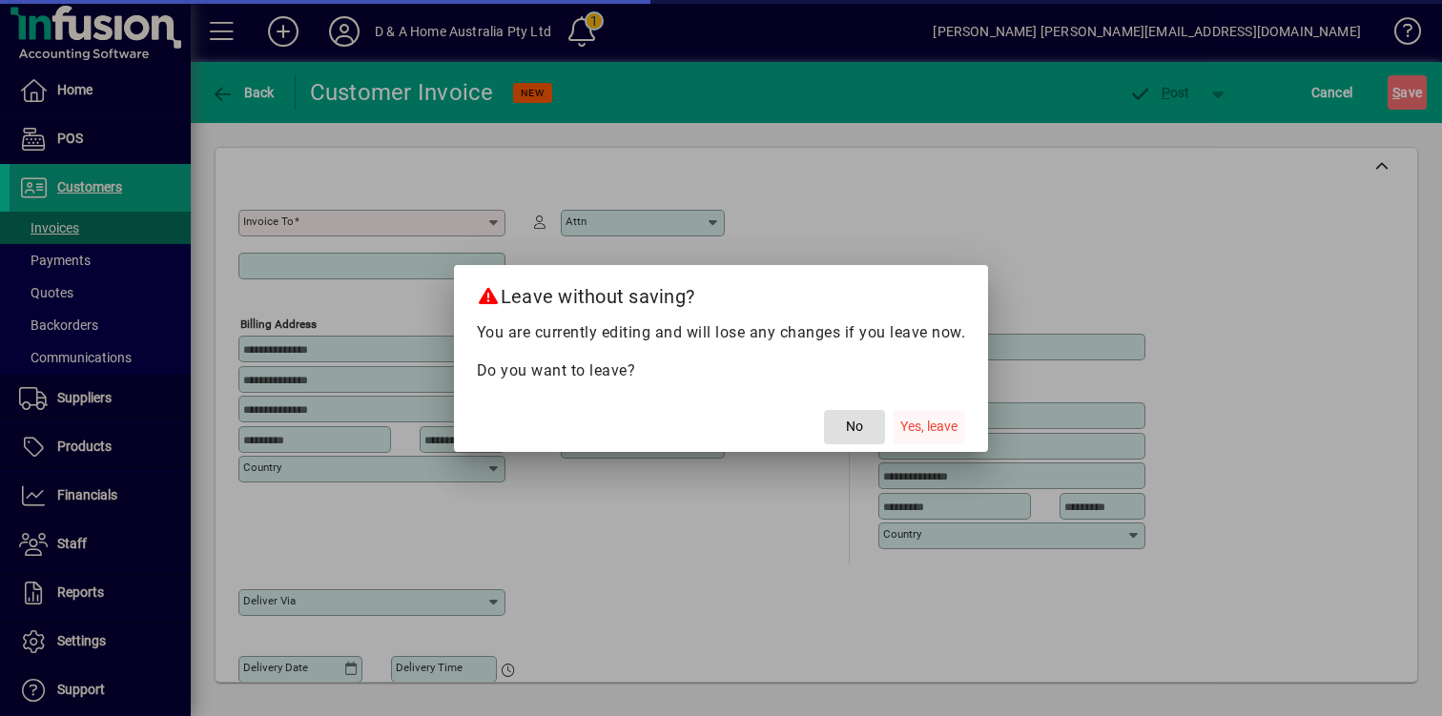
click at [920, 420] on span "Yes, leave" at bounding box center [928, 427] width 57 height 20
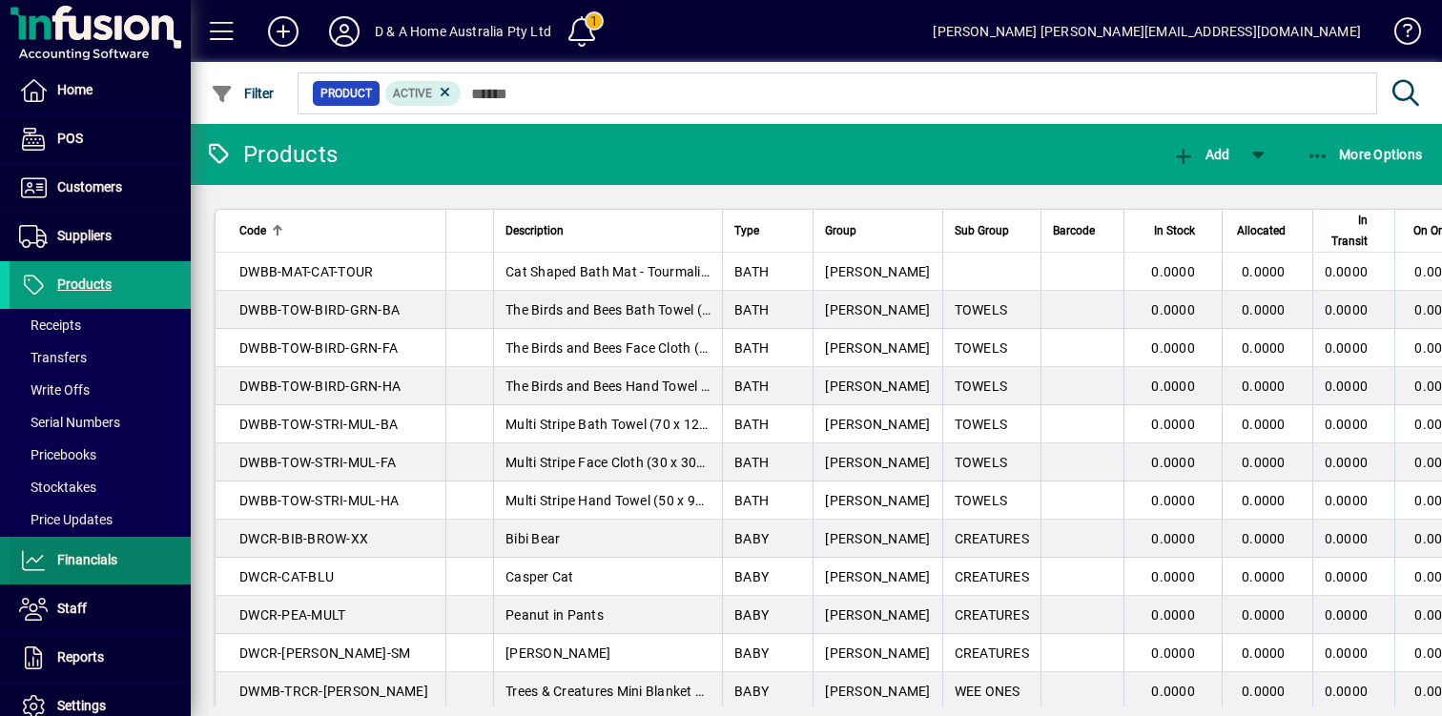
click at [97, 561] on span "Financials" at bounding box center [87, 559] width 60 height 15
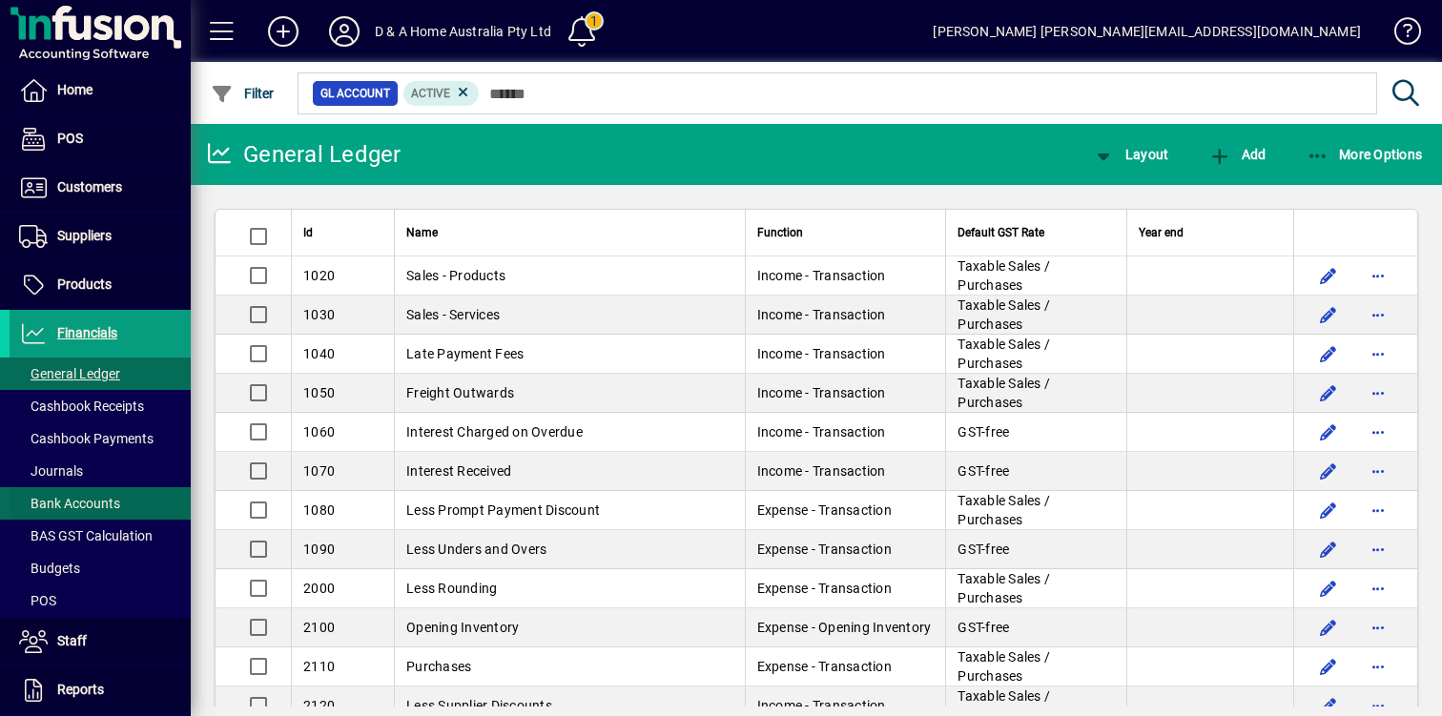
click at [112, 508] on span "Bank Accounts" at bounding box center [69, 503] width 101 height 15
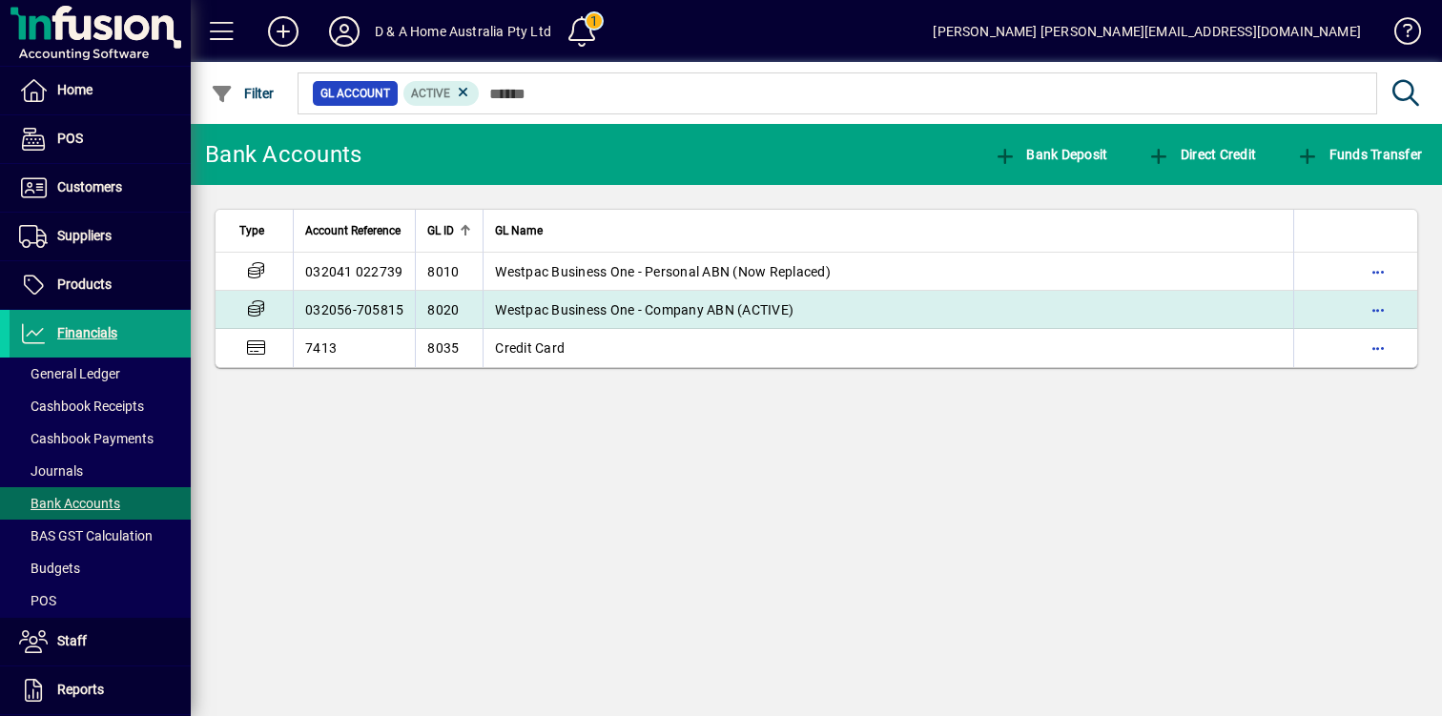
click at [644, 305] on span "Westpac Business One - Company ABN (ACTIVE)" at bounding box center [644, 309] width 298 height 15
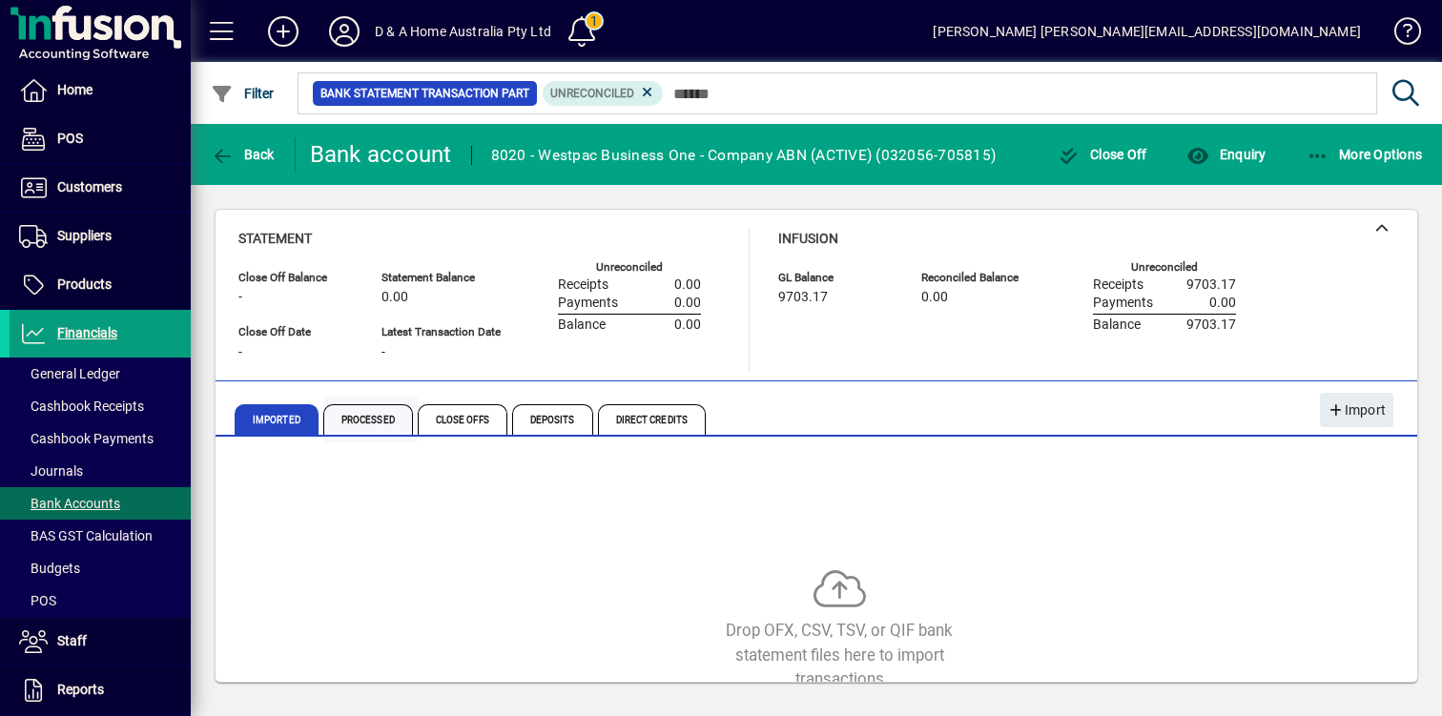
click at [361, 428] on span "Processed" at bounding box center [368, 419] width 90 height 31
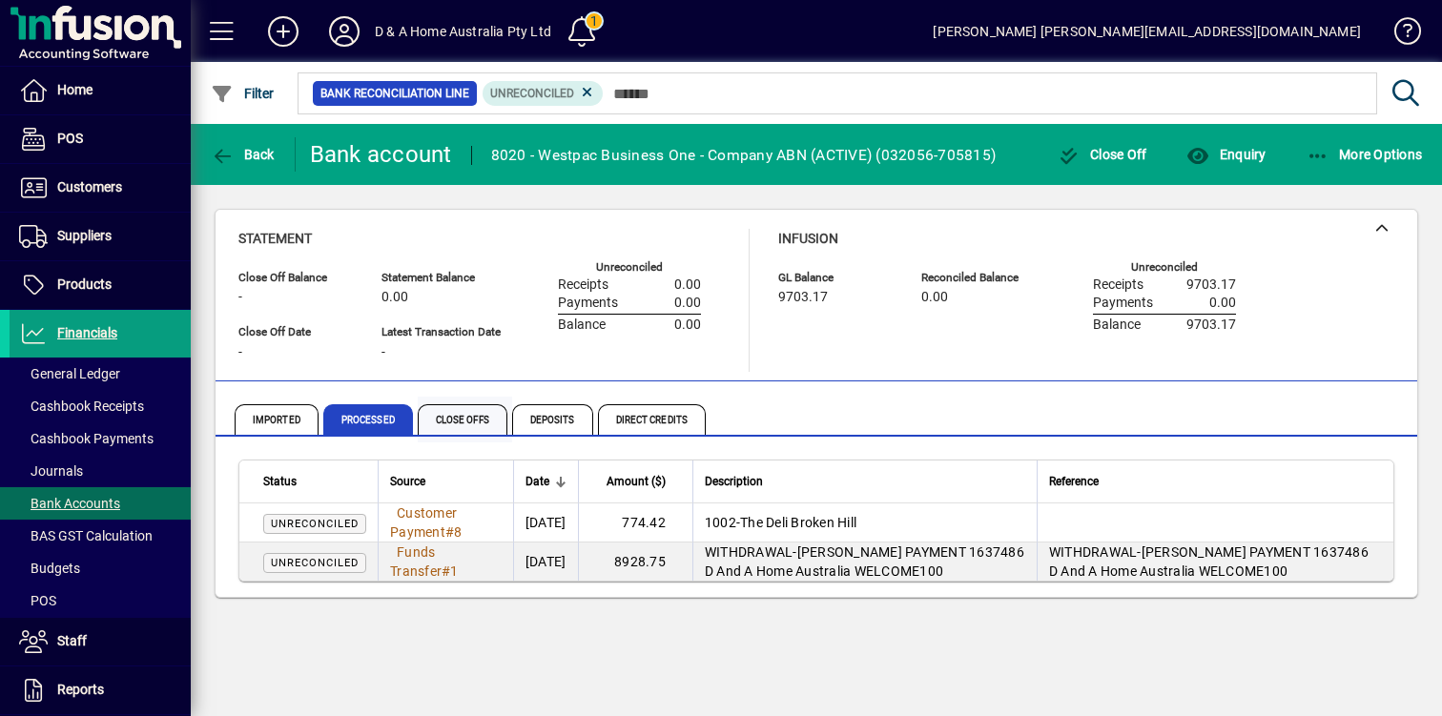
click at [466, 423] on span "Close Offs" at bounding box center [463, 419] width 90 height 31
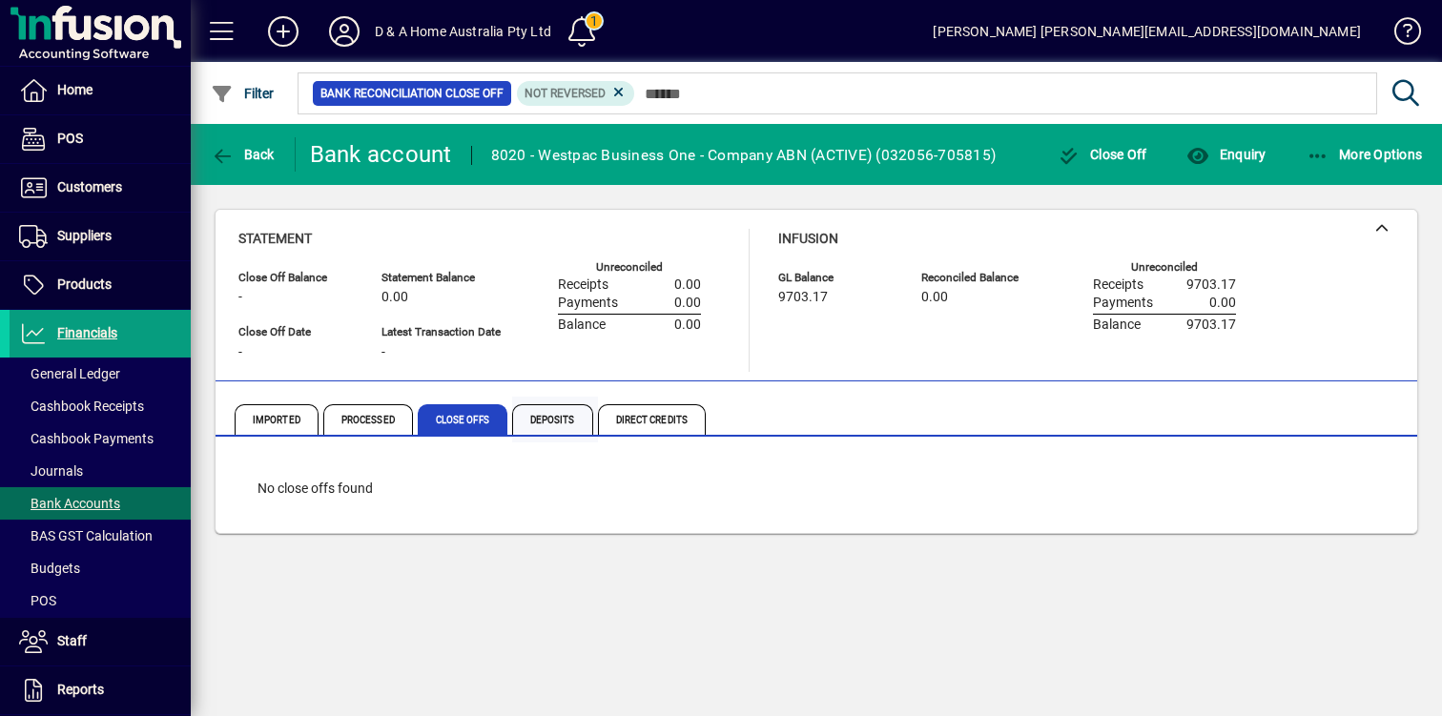
click at [549, 423] on span "Deposits" at bounding box center [552, 419] width 81 height 31
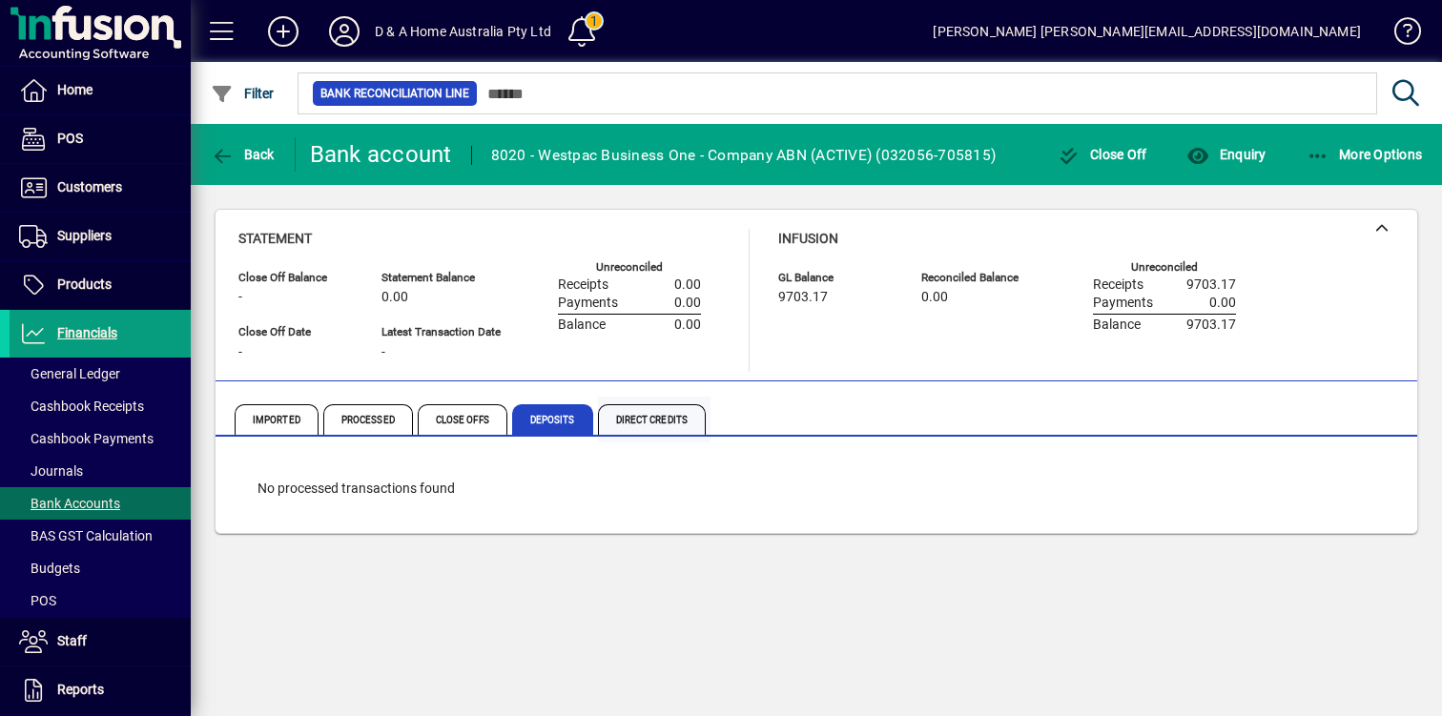
click at [643, 419] on span "Direct Credits" at bounding box center [652, 419] width 108 height 31
click at [268, 408] on span "Imported" at bounding box center [277, 419] width 84 height 31
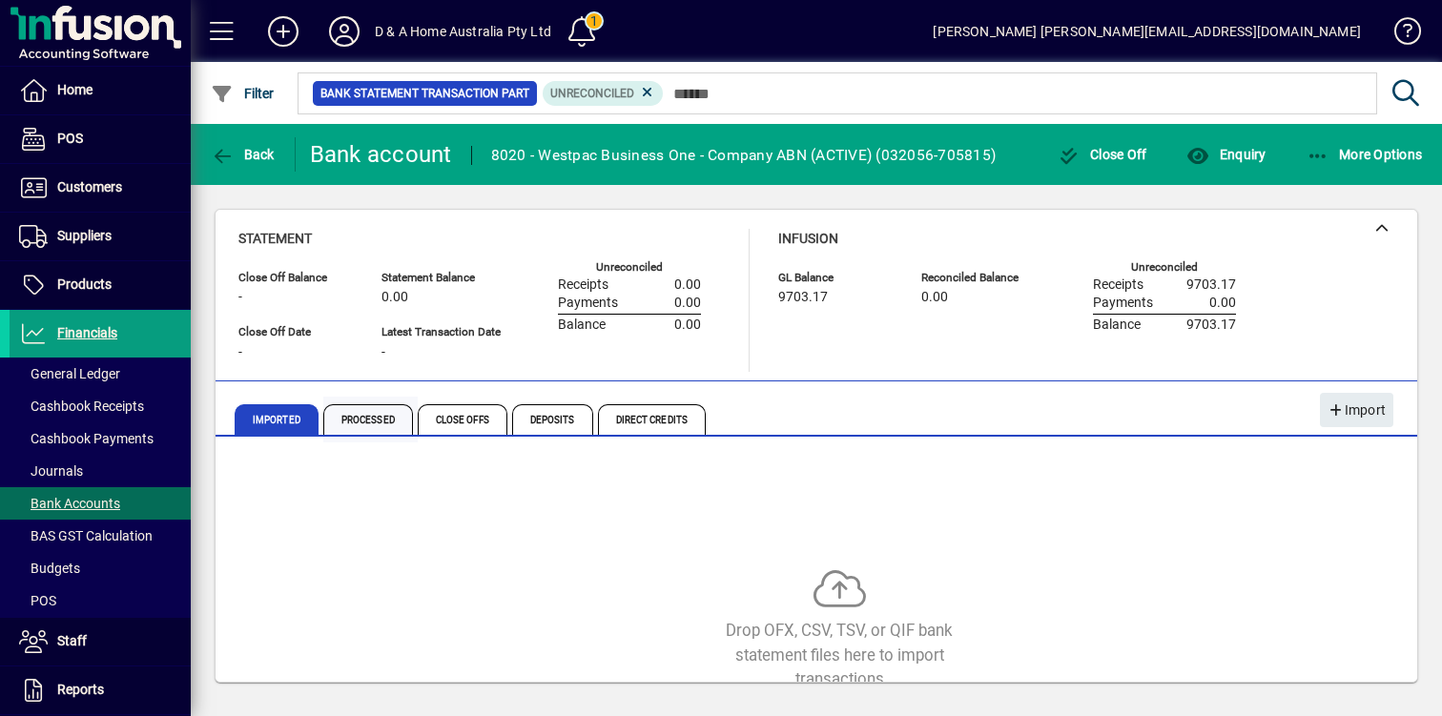
click at [356, 415] on span "Processed" at bounding box center [368, 419] width 90 height 31
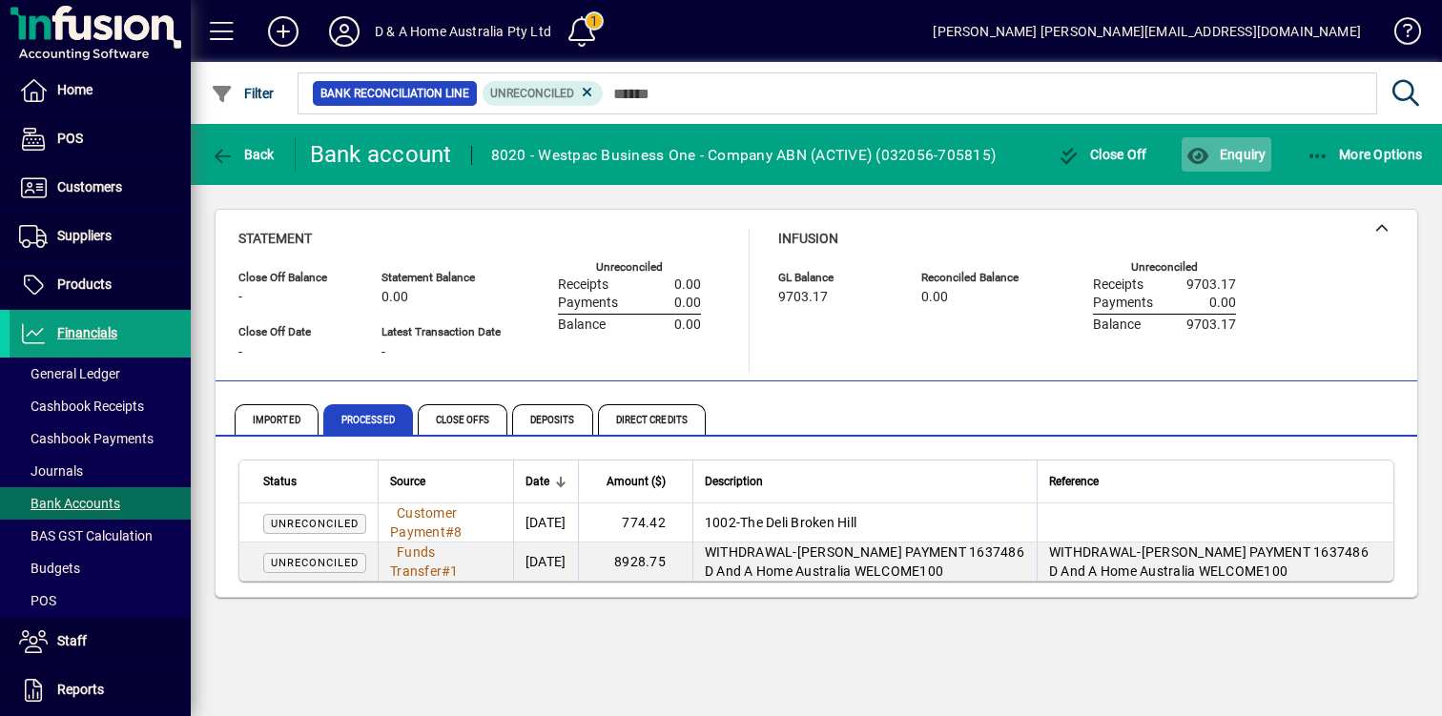
click at [1230, 148] on span "Enquiry" at bounding box center [1225, 154] width 79 height 15
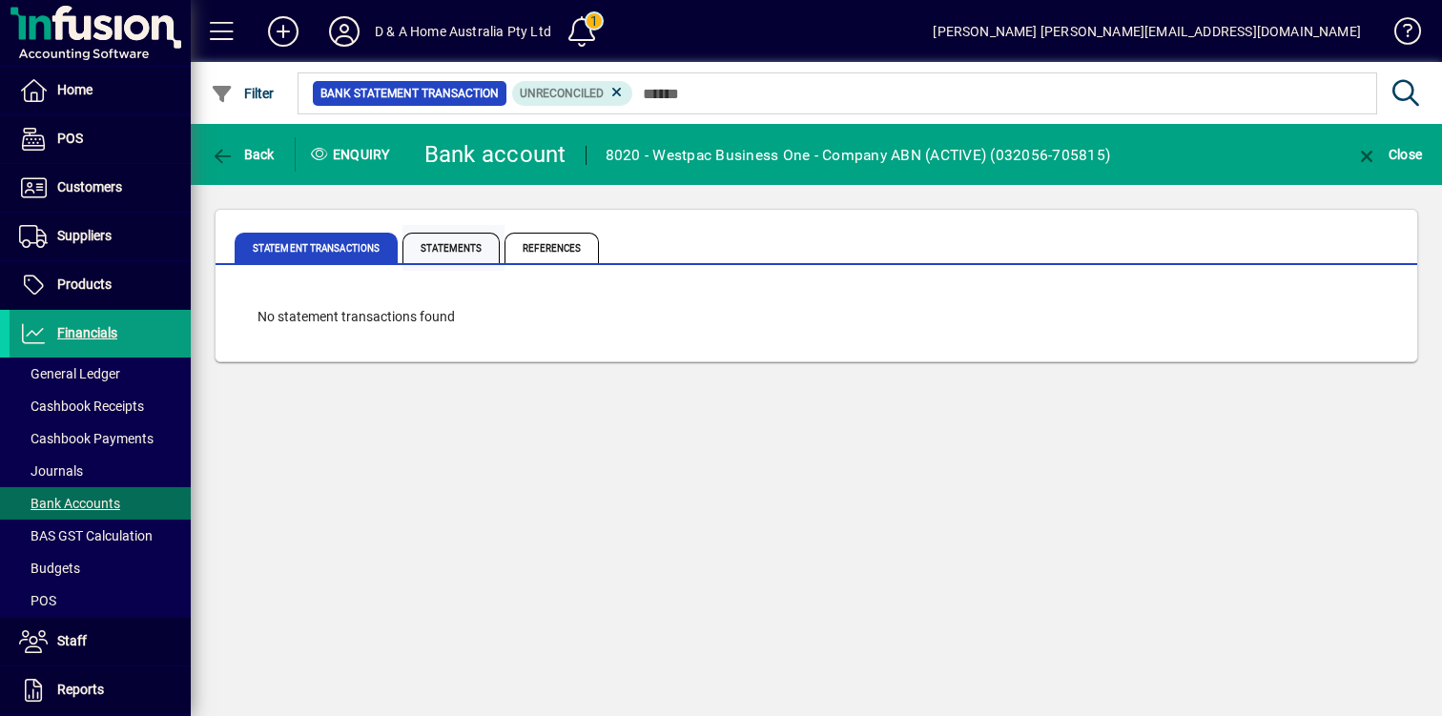
click at [432, 244] on span "Statements" at bounding box center [450, 248] width 97 height 31
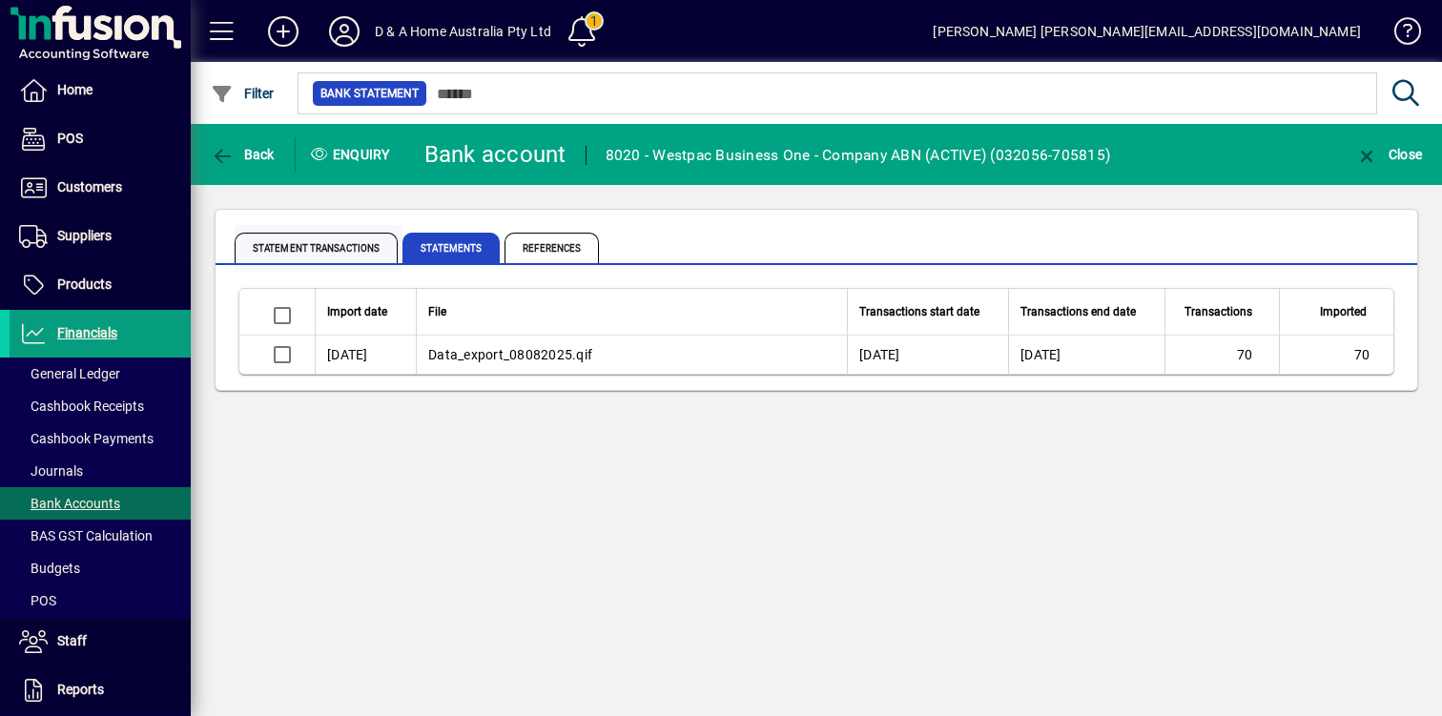
click at [323, 252] on span "Statement Transactions" at bounding box center [316, 248] width 163 height 31
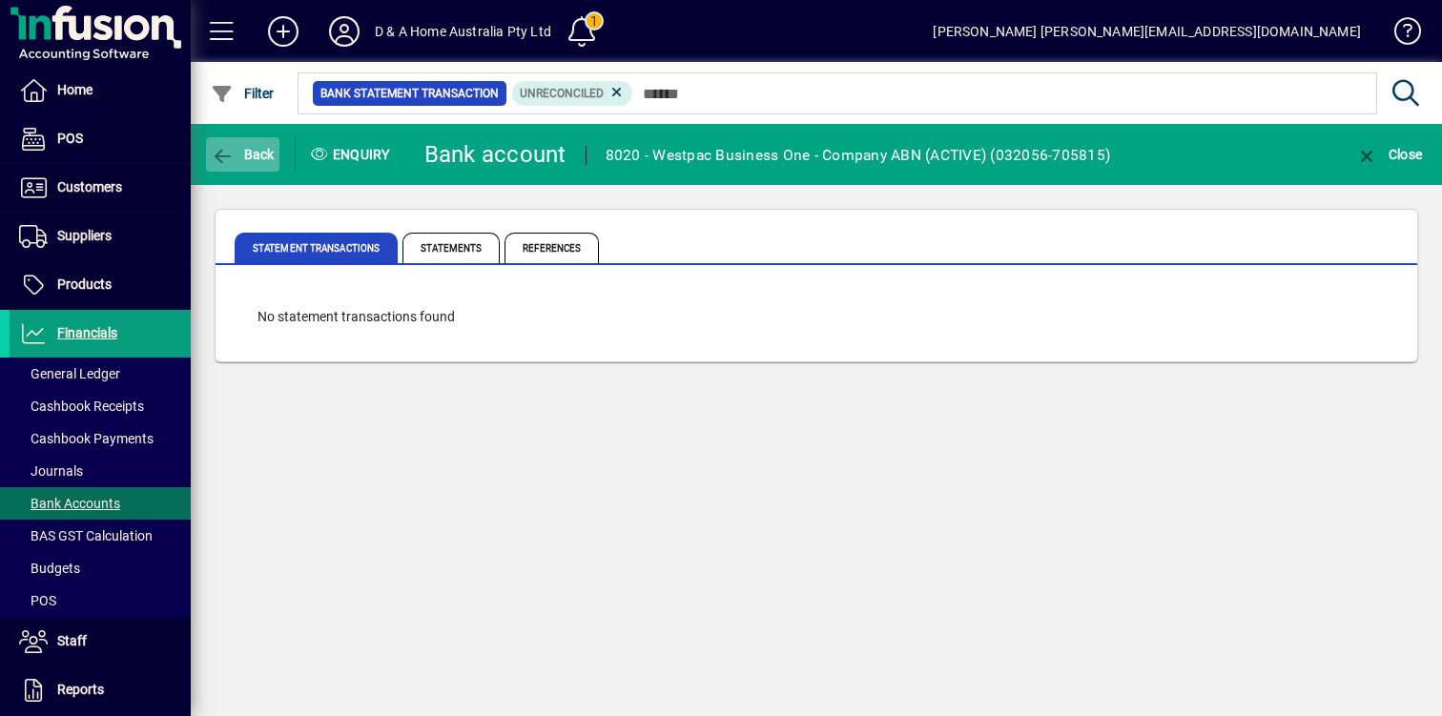
click at [250, 152] on span "Back" at bounding box center [243, 154] width 64 height 15
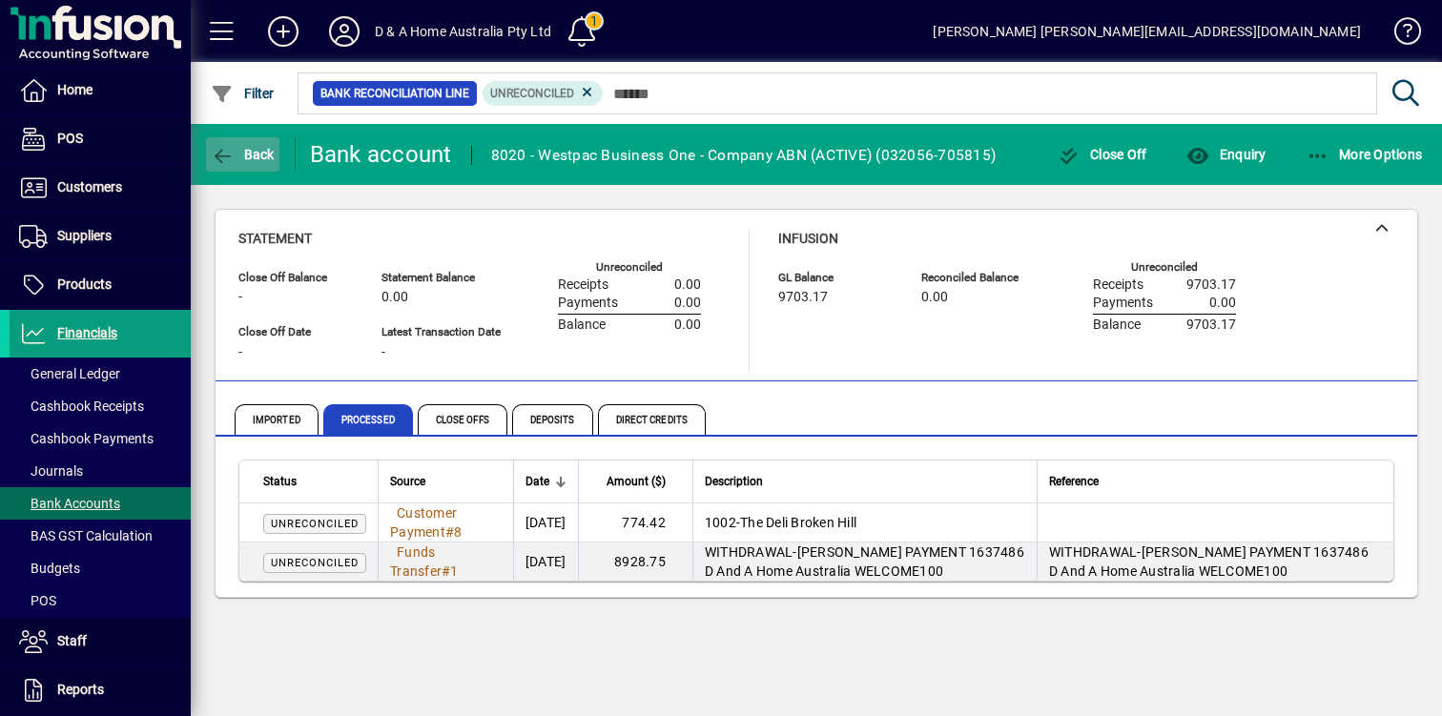
click at [263, 151] on span "Back" at bounding box center [243, 154] width 64 height 15
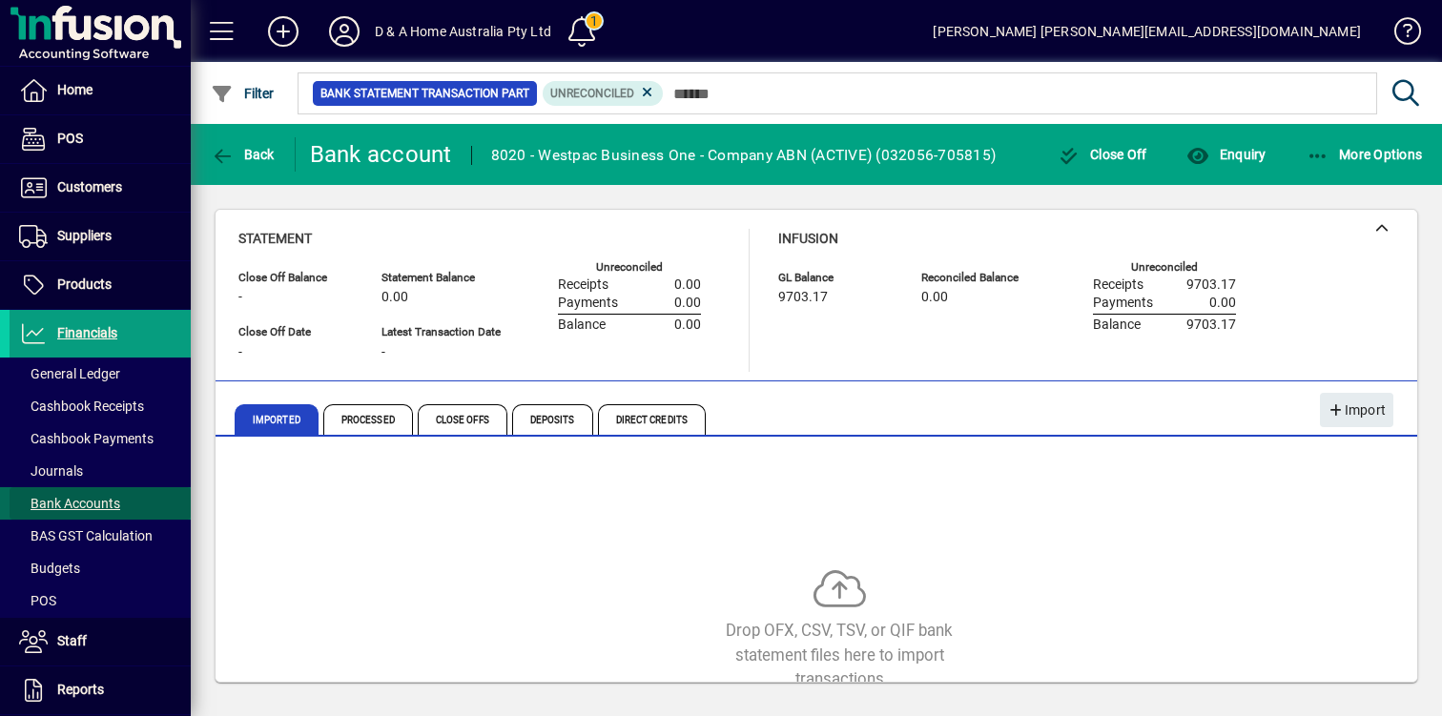
click at [81, 507] on span "Bank Accounts" at bounding box center [69, 503] width 101 height 15
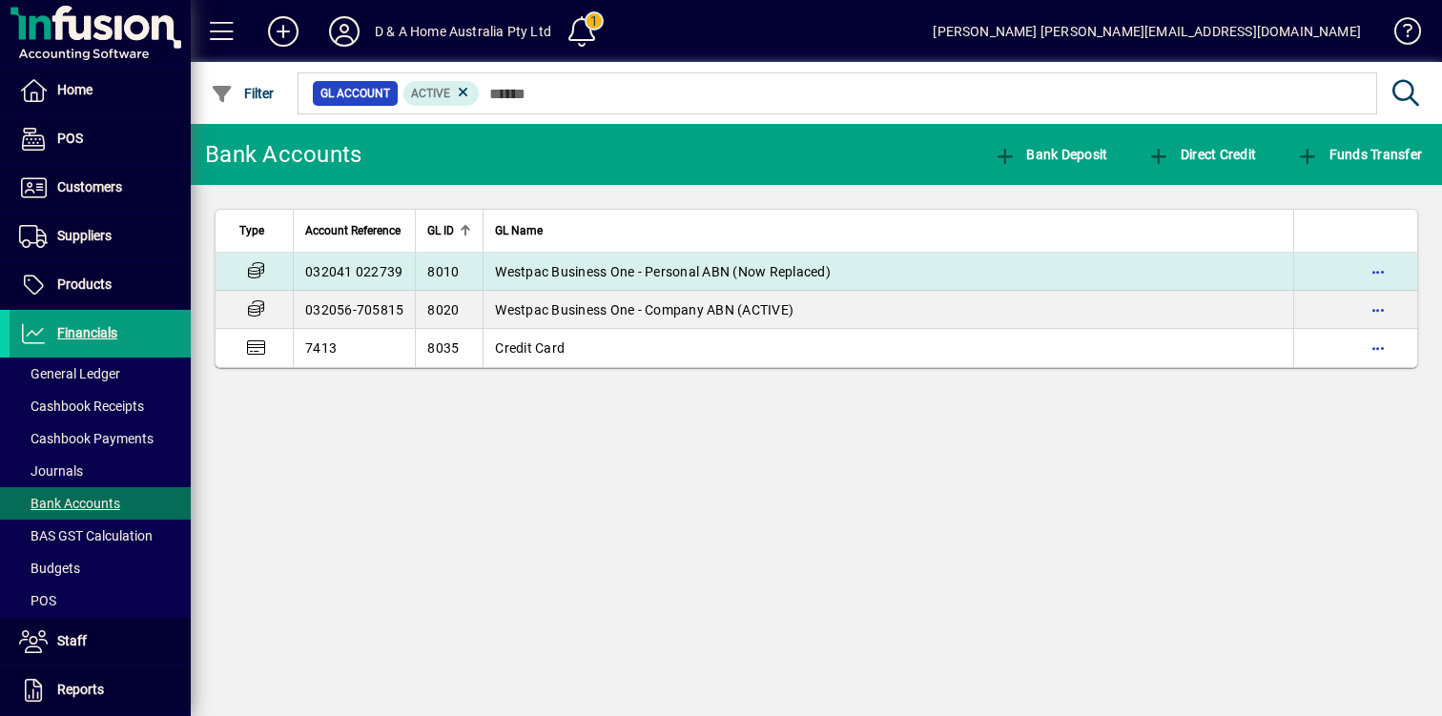
click at [542, 265] on span "Westpac Business One - Personal ABN (Now Replaced)" at bounding box center [663, 271] width 336 height 15
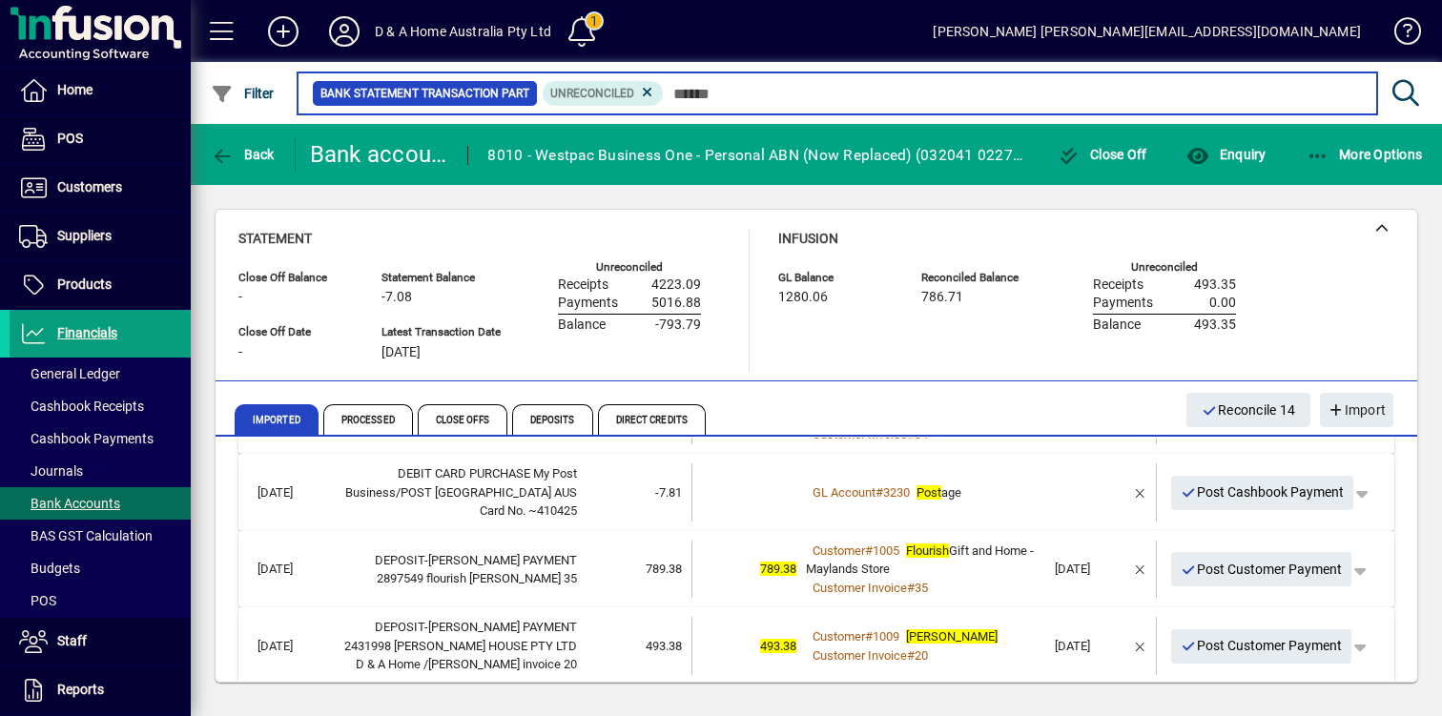
scroll to position [1211, 0]
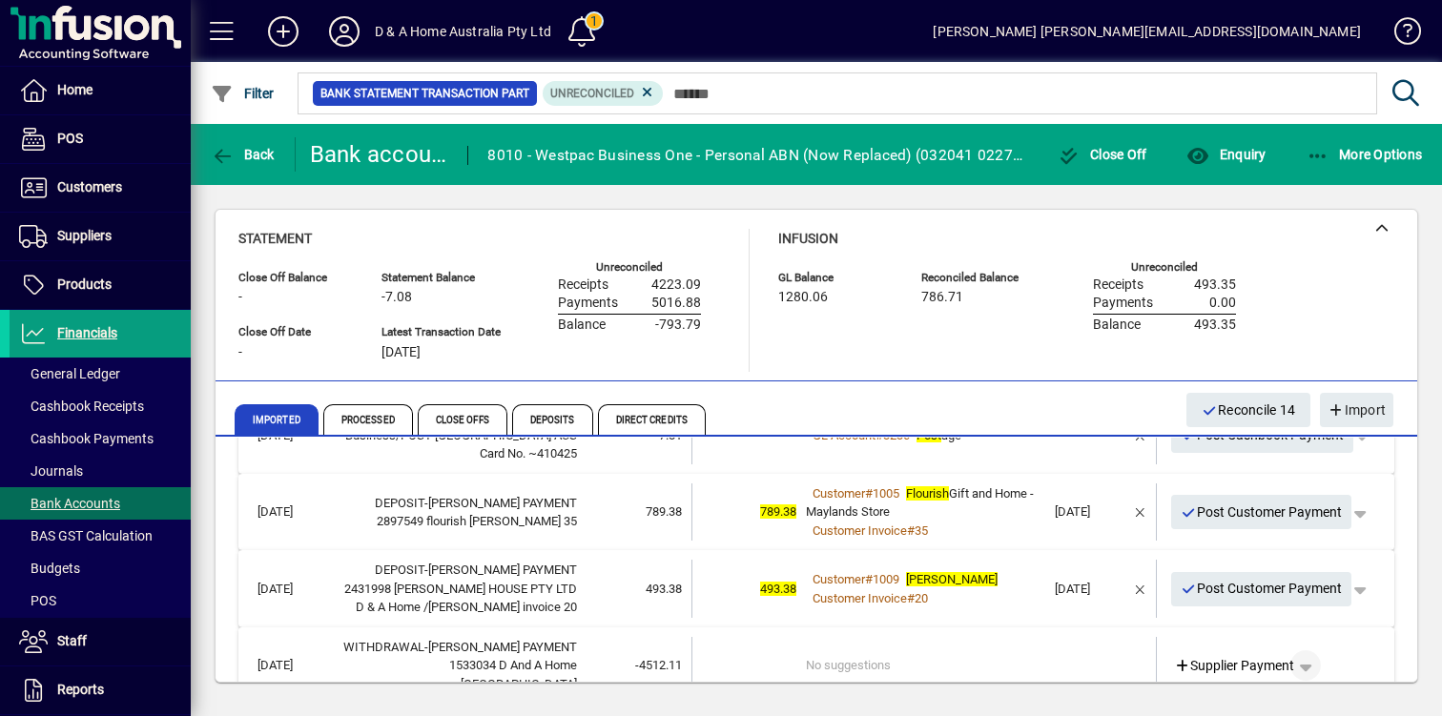
click at [1310, 643] on span "button" at bounding box center [1305, 666] width 46 height 46
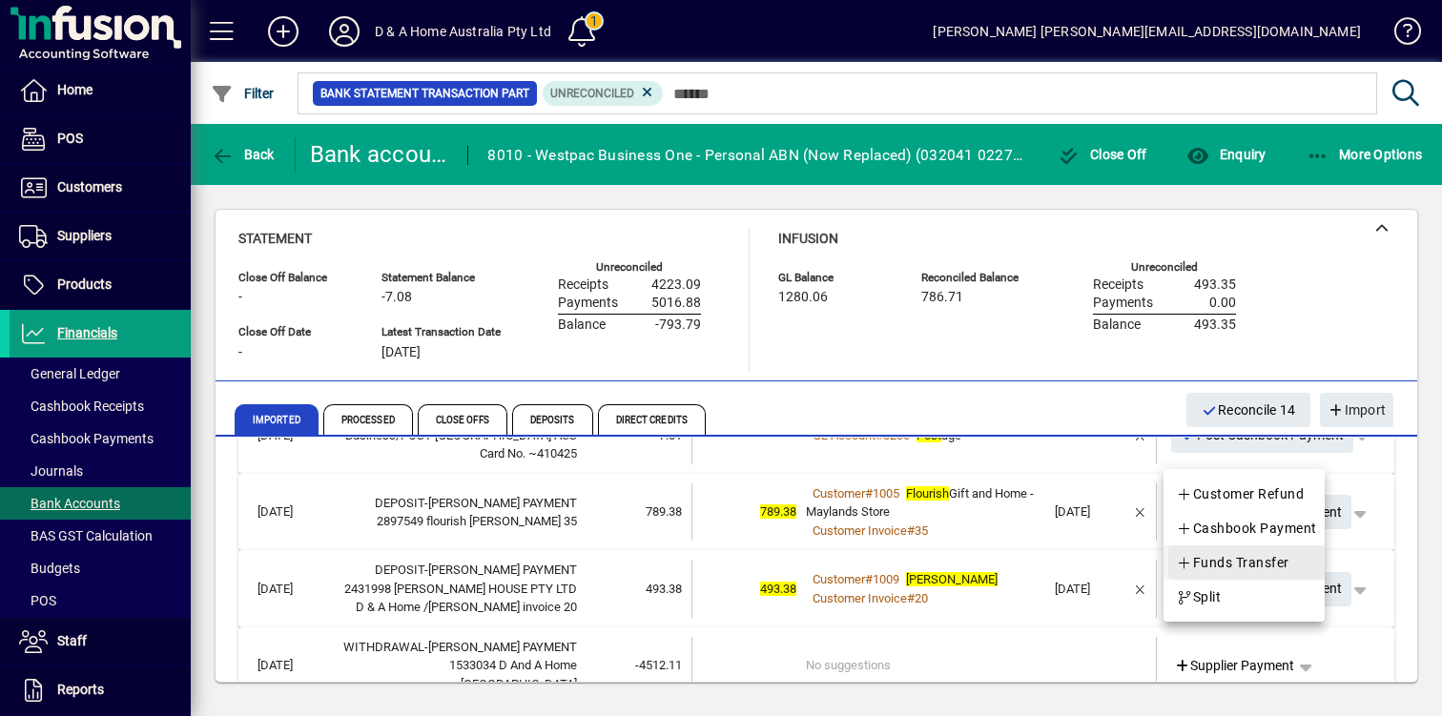
click at [1299, 567] on span at bounding box center [1246, 563] width 156 height 46
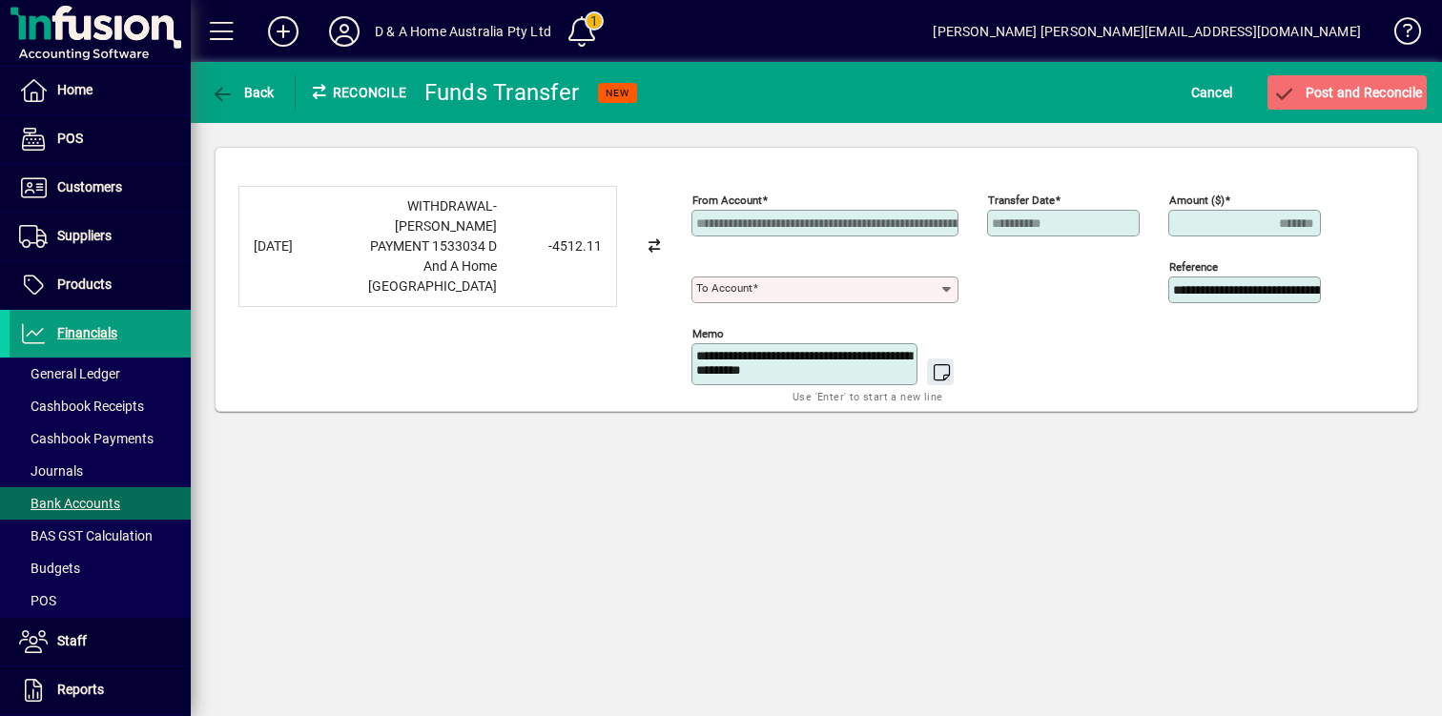
click at [890, 308] on div at bounding box center [824, 313] width 267 height 21
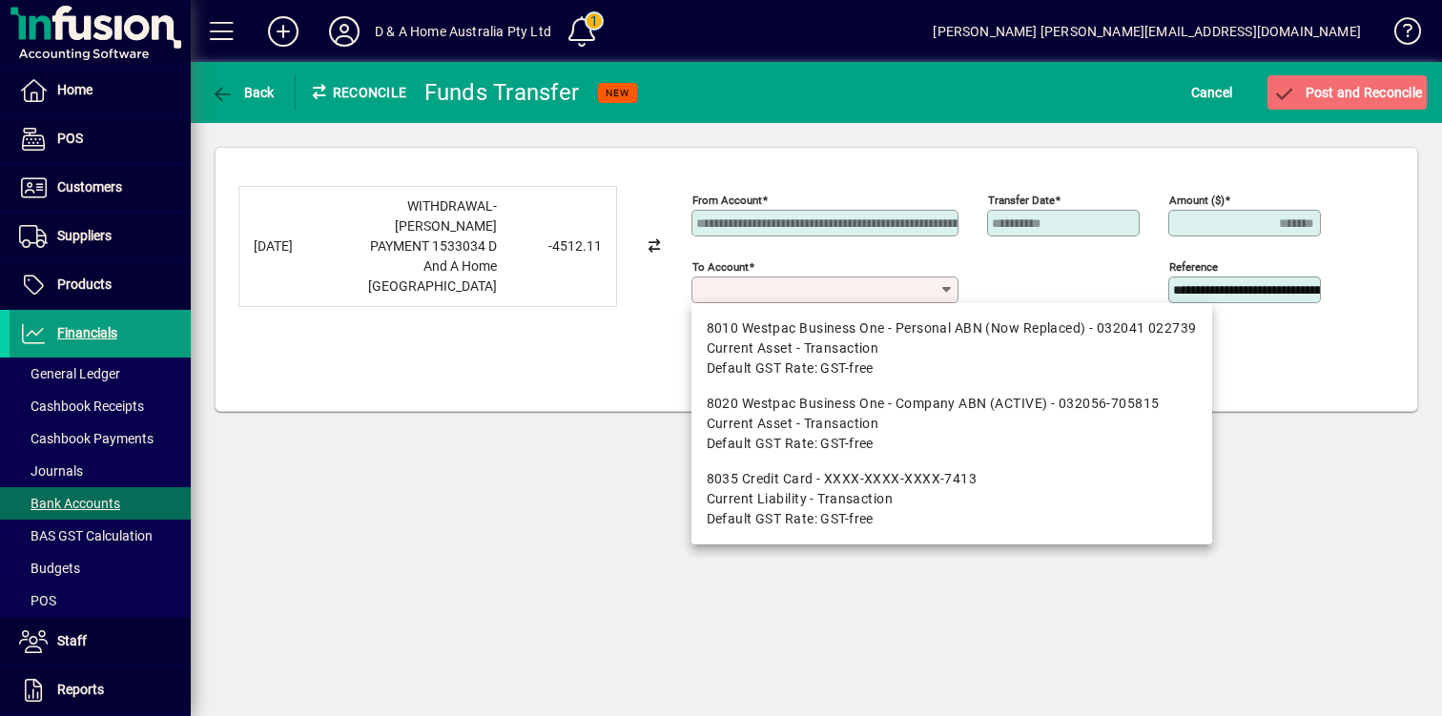
click at [889, 292] on input "To account" at bounding box center [817, 289] width 243 height 15
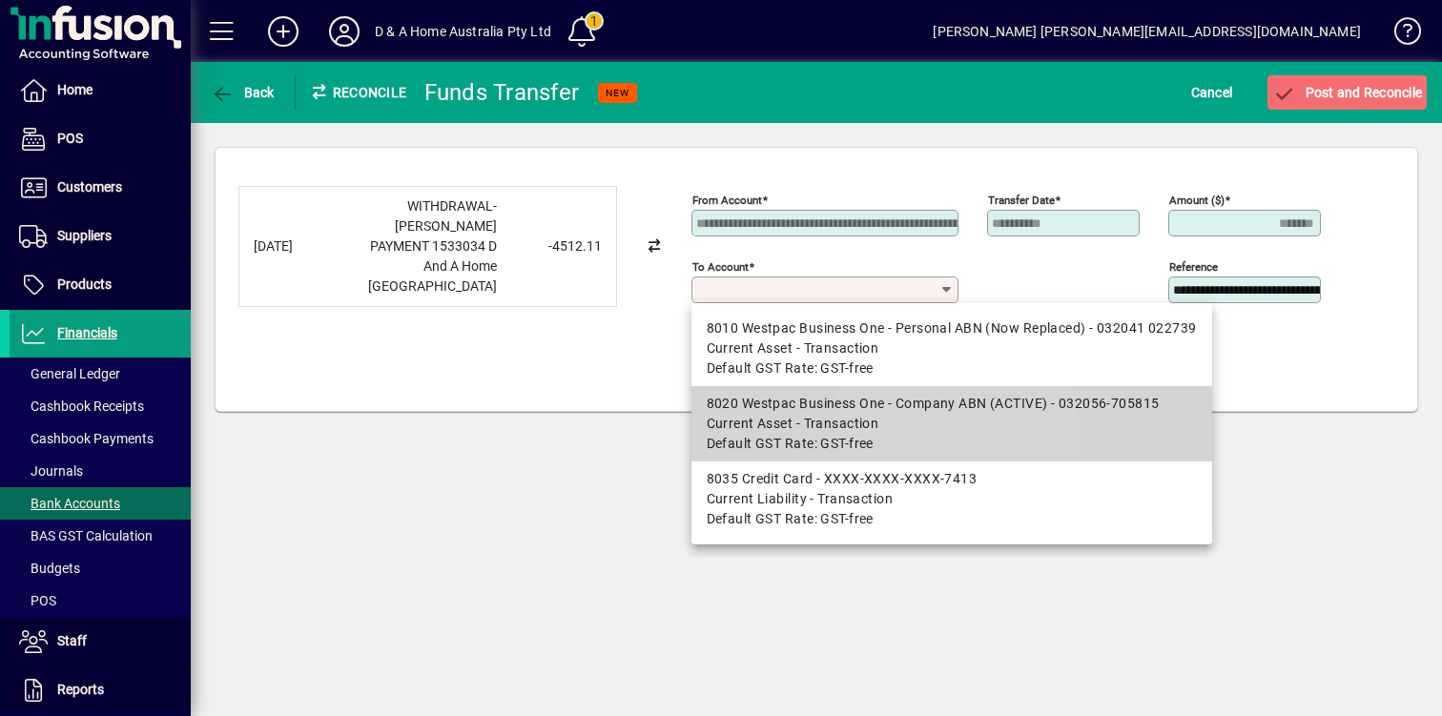
click at [906, 403] on div "8020 Westpac Business One - Company ABN (ACTIVE) - 032056-705815" at bounding box center [951, 404] width 490 height 20
type input "**********"
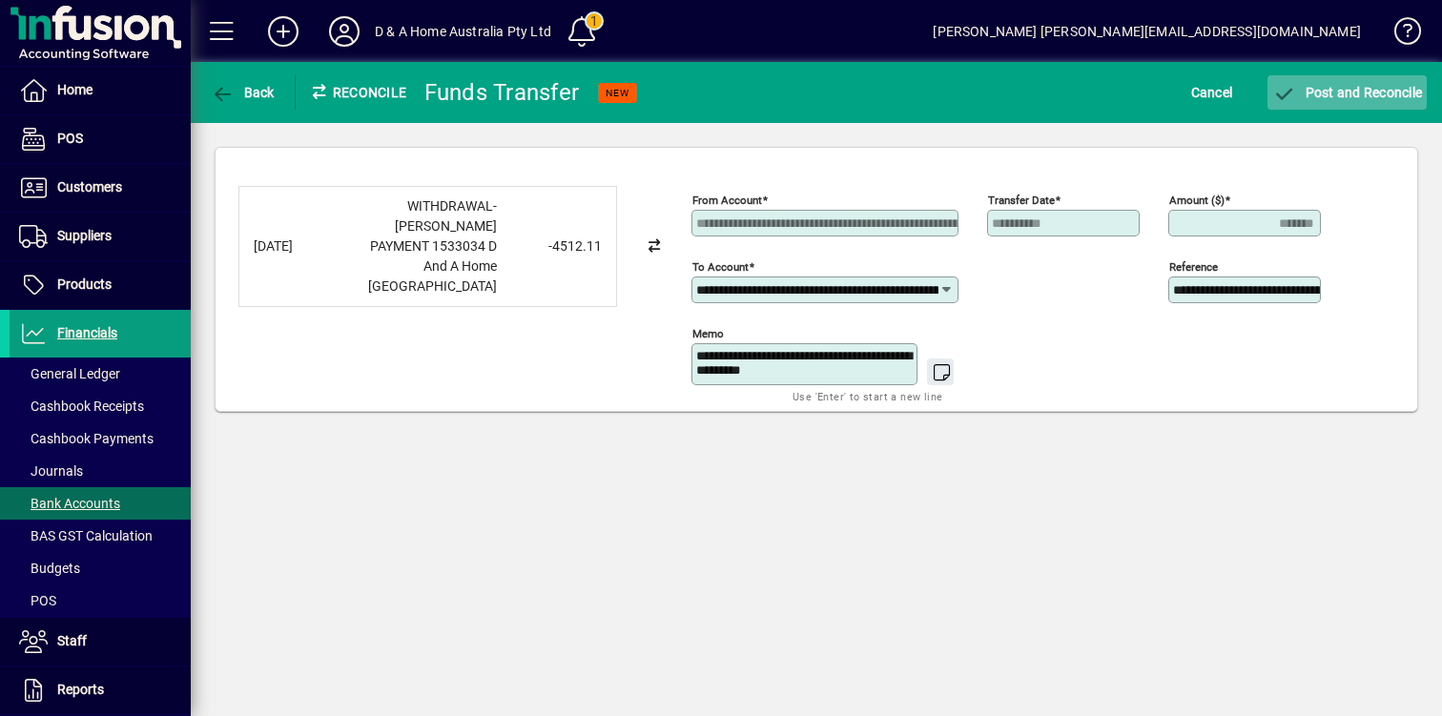
click at [1358, 95] on span "Post and Reconcile" at bounding box center [1347, 92] width 150 height 15
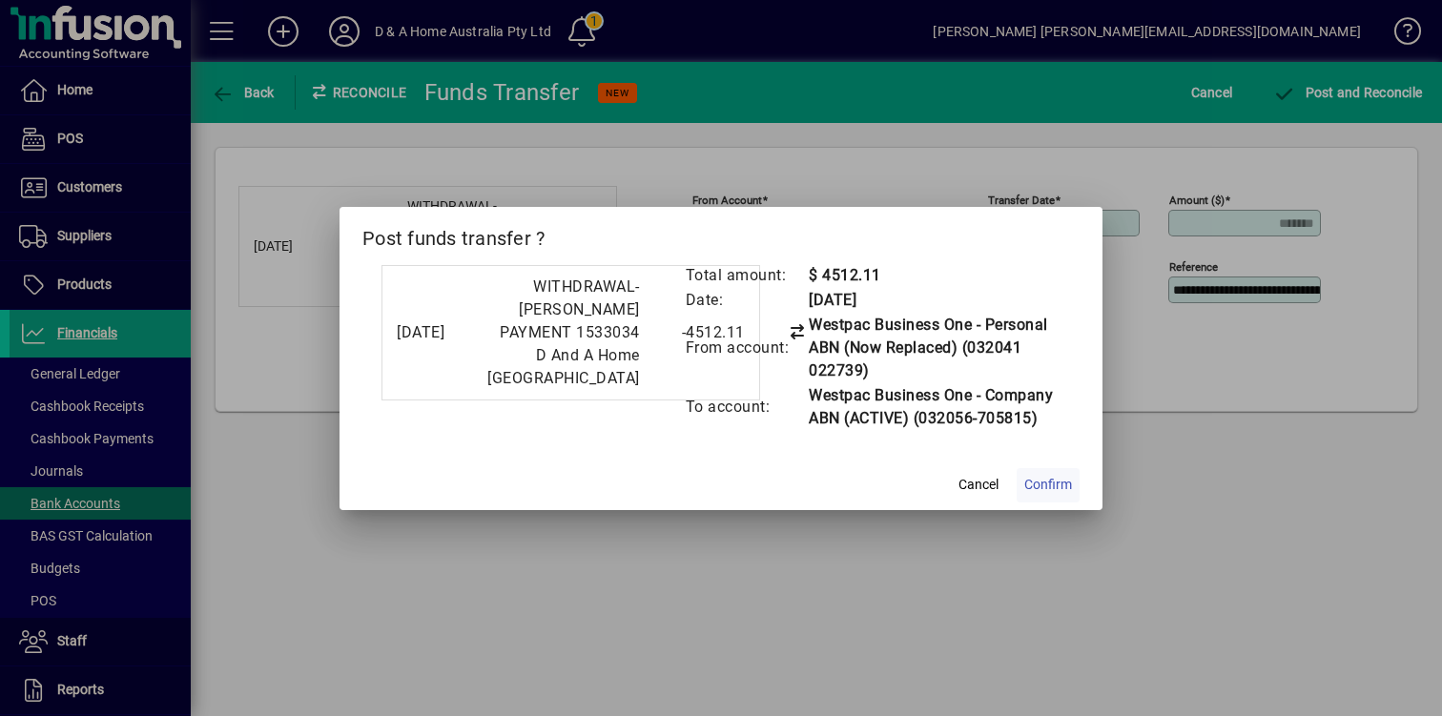
click at [1046, 491] on span "Confirm" at bounding box center [1048, 485] width 48 height 20
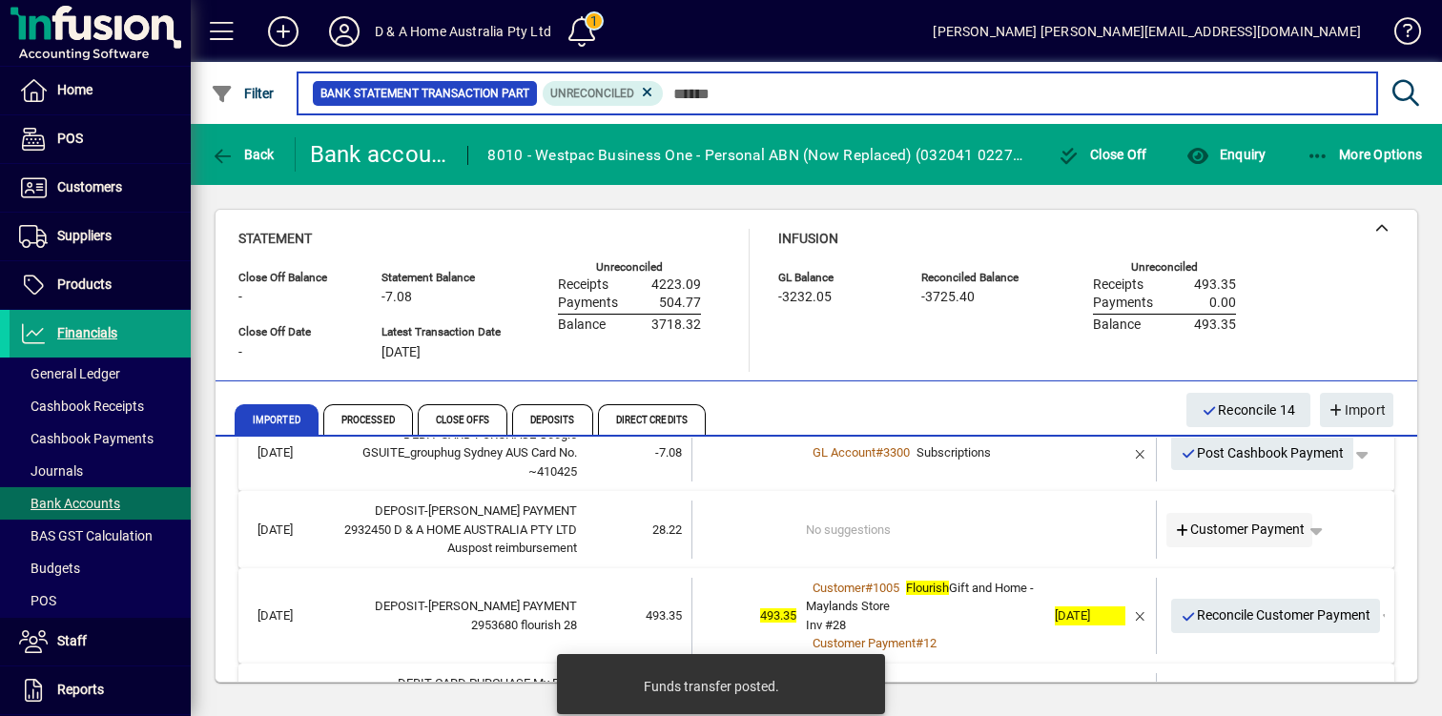
scroll to position [75, 0]
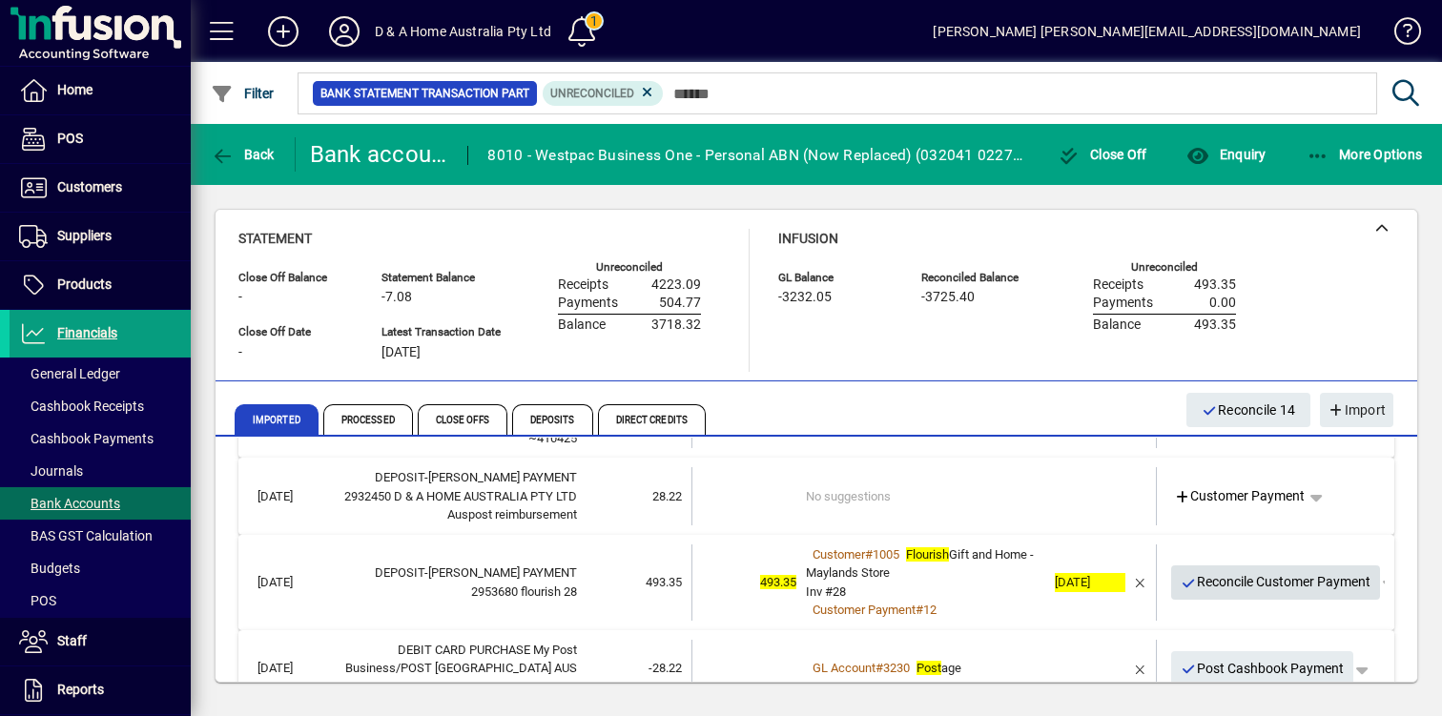
click at [1307, 583] on span "Reconcile Customer Payment" at bounding box center [1275, 581] width 191 height 31
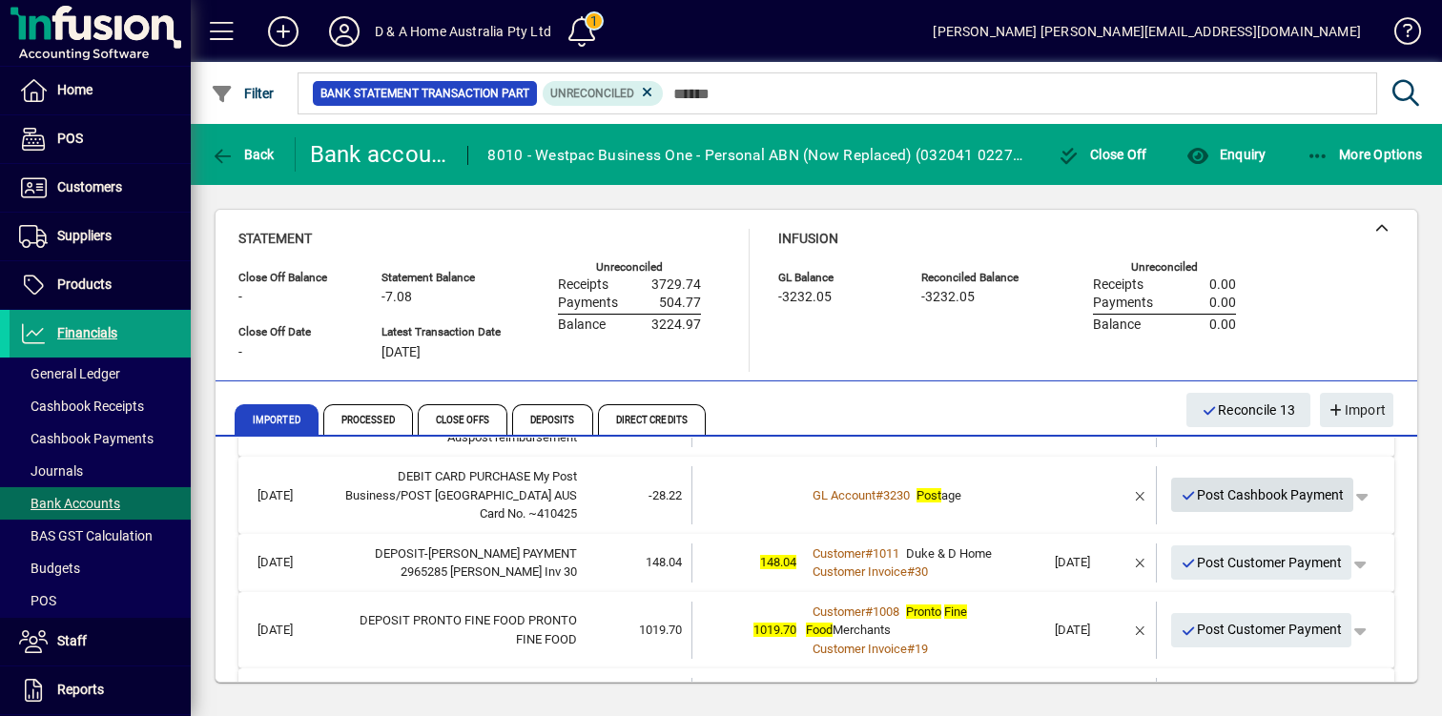
scroll to position [176, 0]
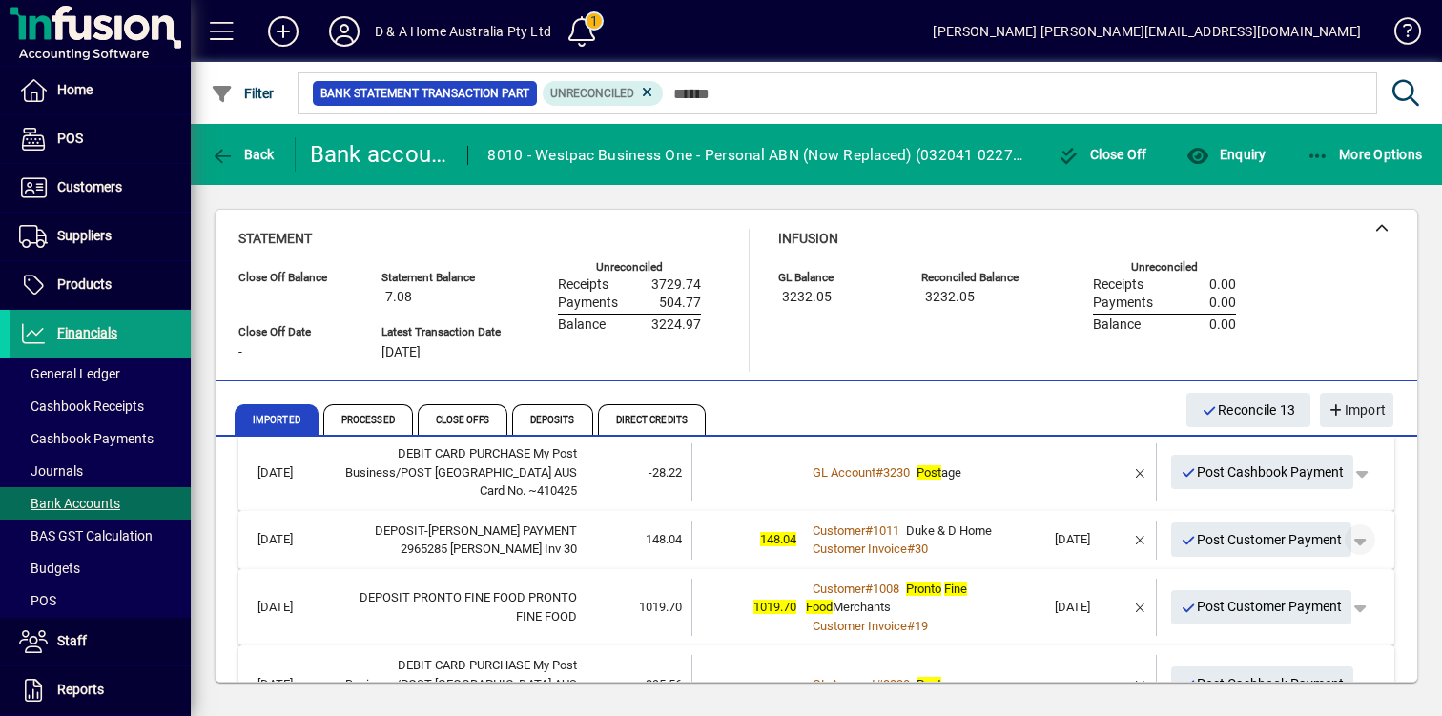
click at [1360, 543] on span "button" at bounding box center [1360, 540] width 46 height 46
click at [1364, 538] on div at bounding box center [721, 358] width 1442 height 716
click at [1329, 538] on span "Post Customer Payment" at bounding box center [1261, 539] width 162 height 31
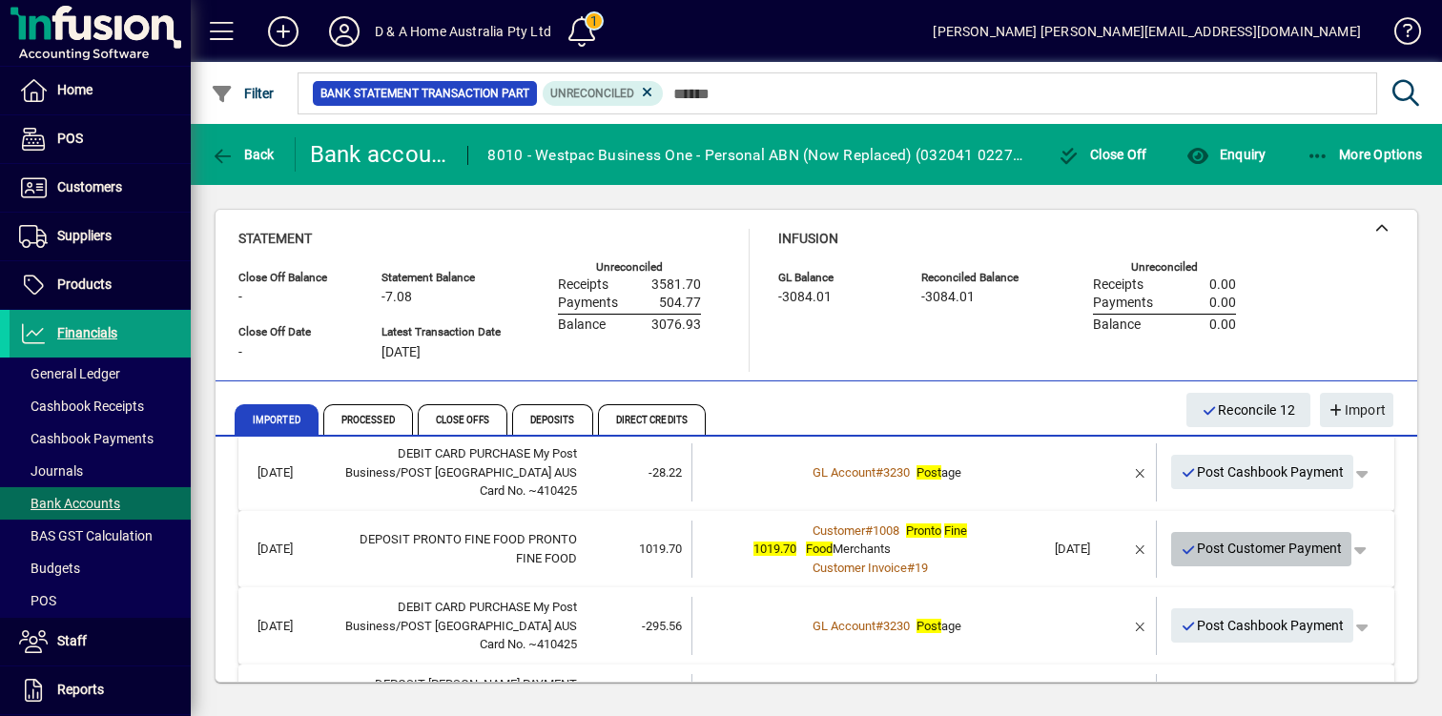
click at [1329, 545] on span "Post Customer Payment" at bounding box center [1261, 548] width 162 height 31
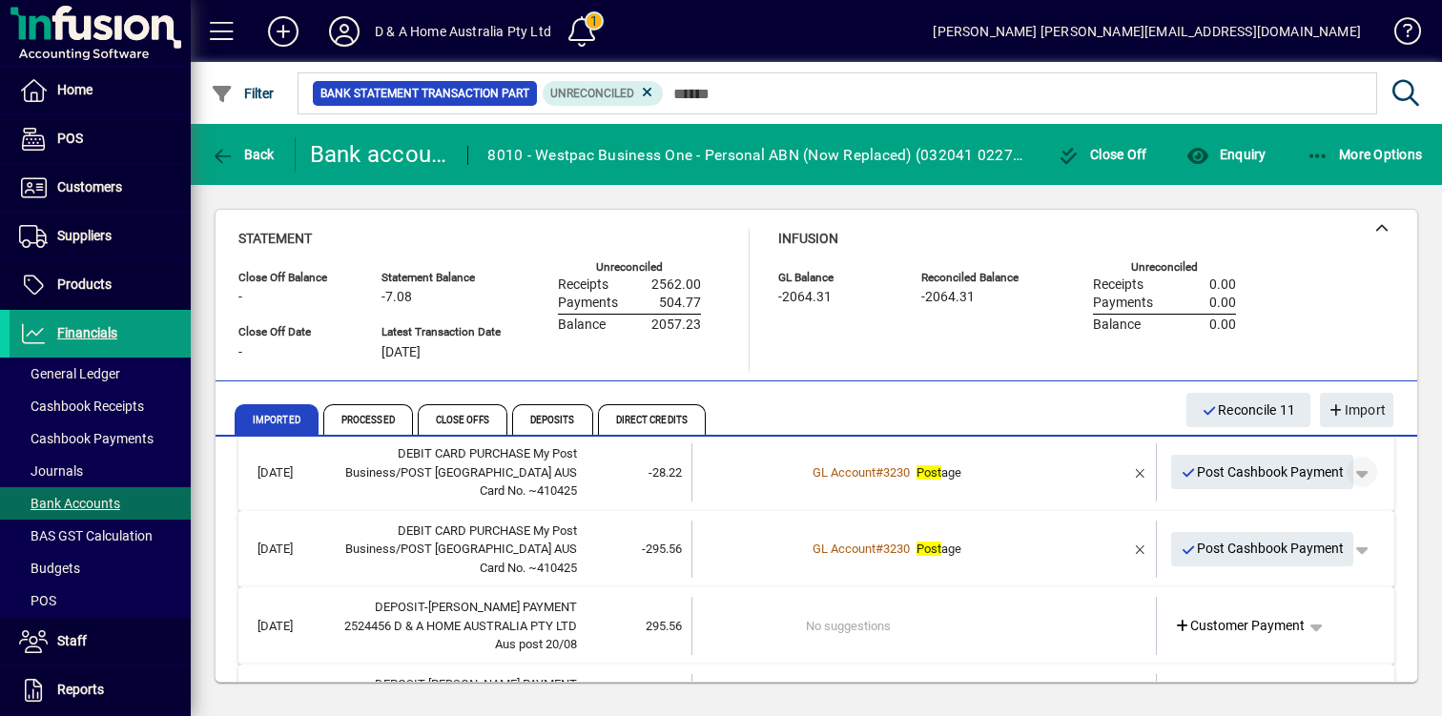
click at [1371, 474] on span "button" at bounding box center [1362, 472] width 46 height 46
click at [1383, 464] on div at bounding box center [721, 358] width 1442 height 716
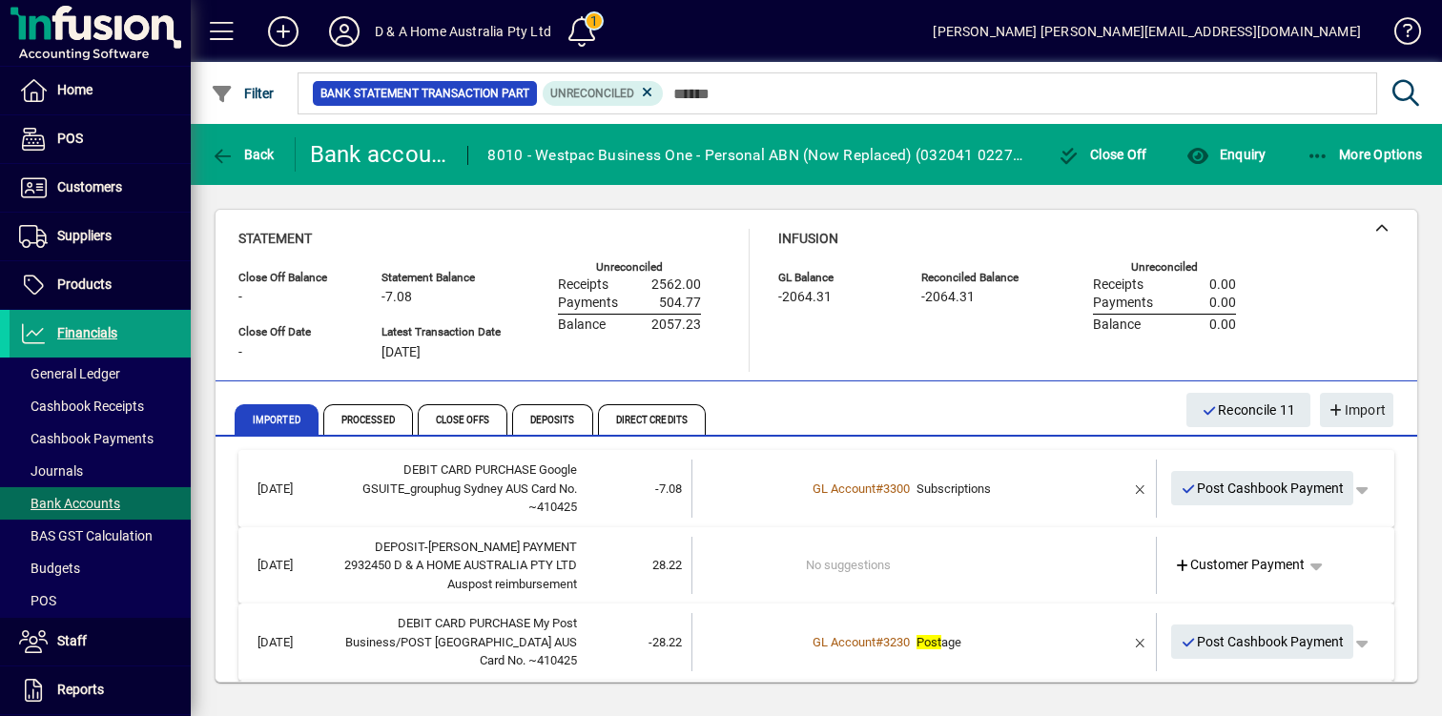
scroll to position [0, 0]
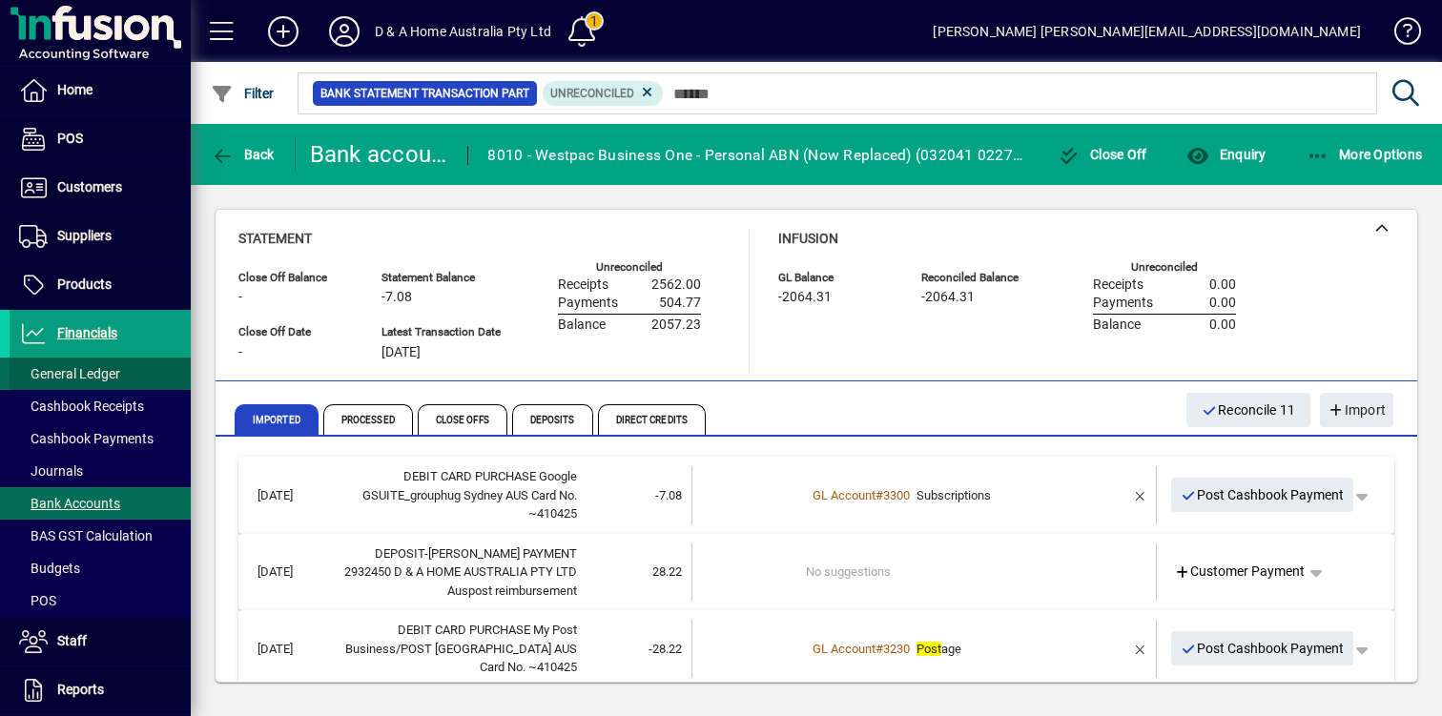
click at [120, 379] on span at bounding box center [100, 374] width 181 height 46
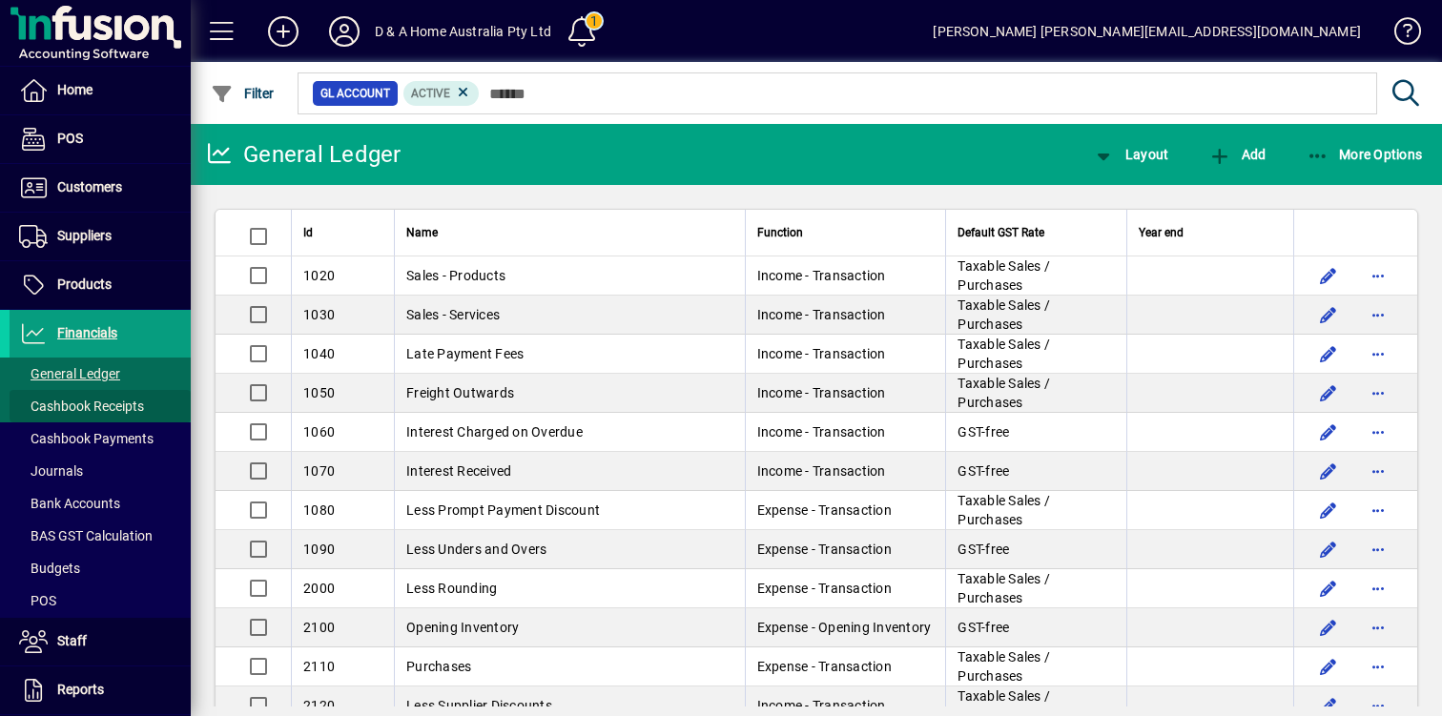
click at [125, 404] on span "Cashbook Receipts" at bounding box center [81, 406] width 125 height 15
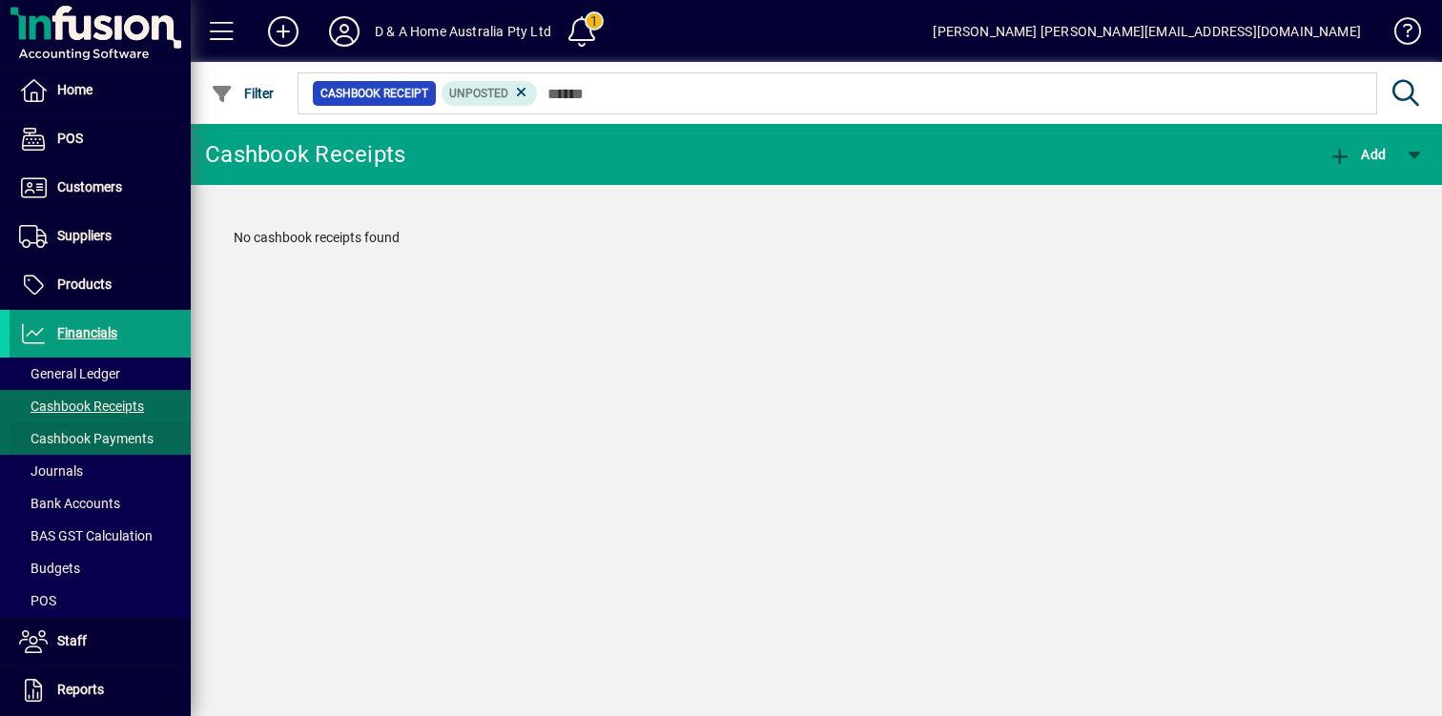
click at [133, 437] on span "Cashbook Payments" at bounding box center [86, 438] width 134 height 15
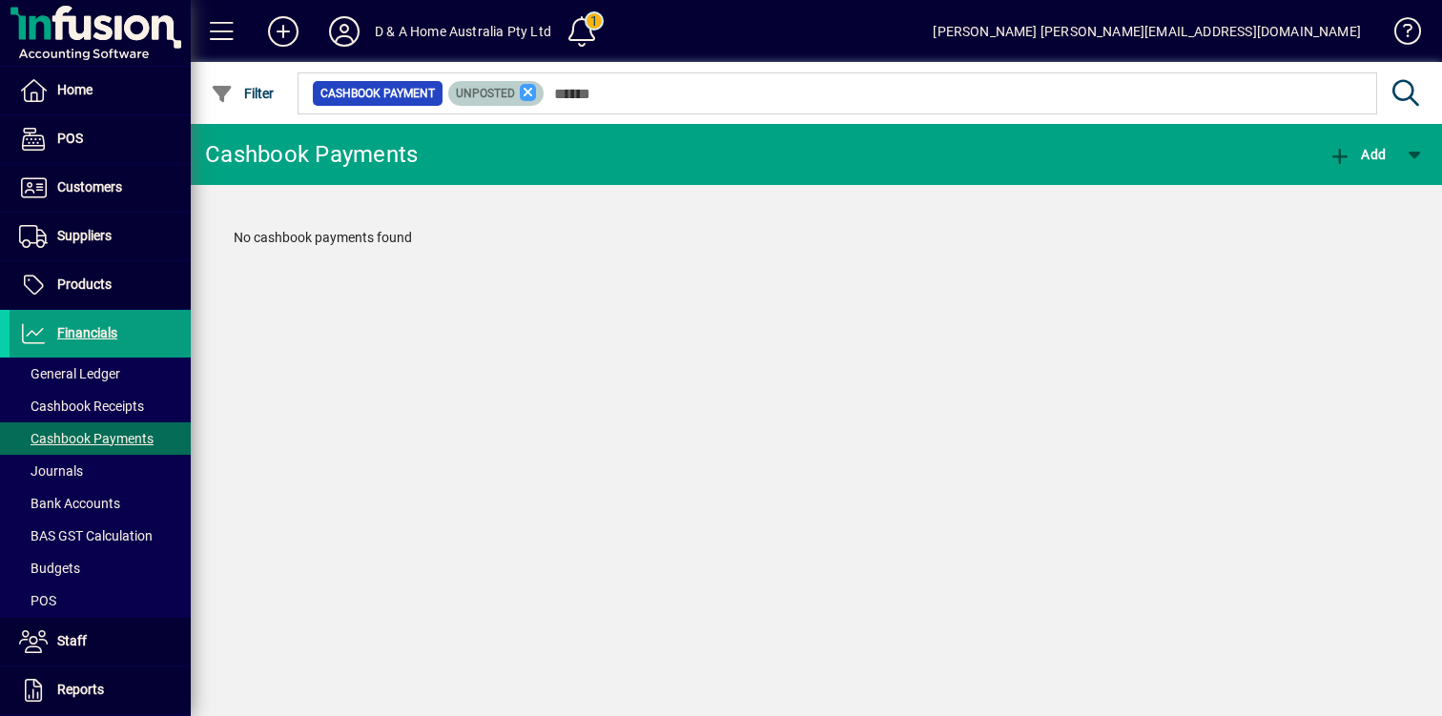
click at [527, 89] on icon at bounding box center [528, 92] width 17 height 17
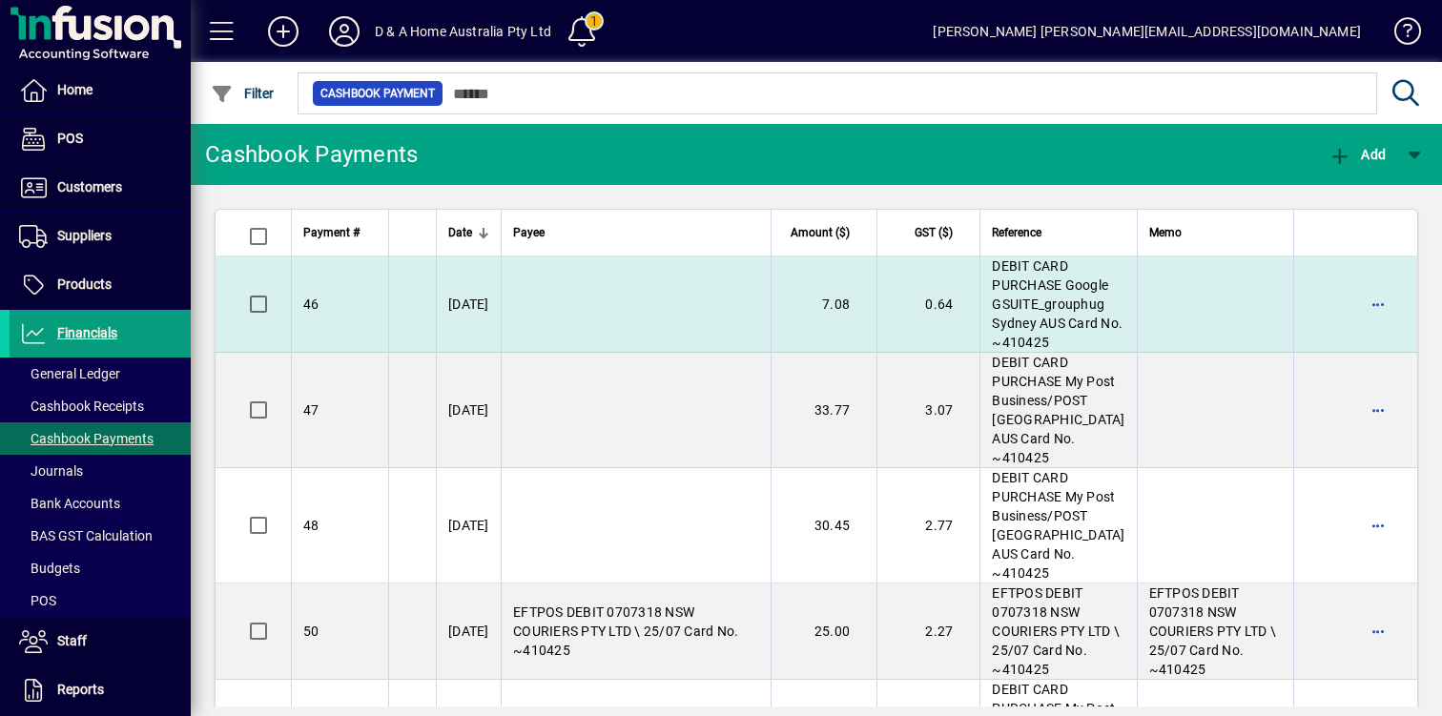
click at [742, 319] on td at bounding box center [636, 304] width 270 height 96
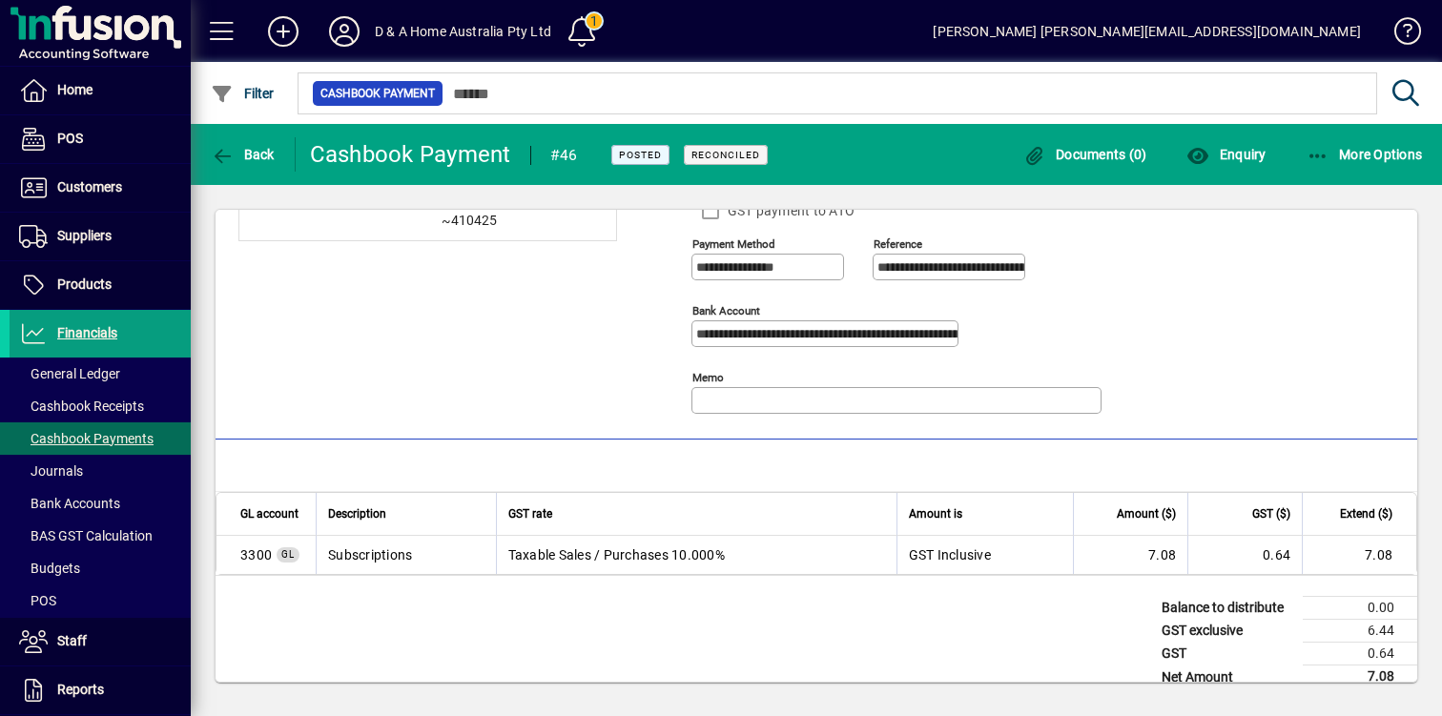
scroll to position [150, 0]
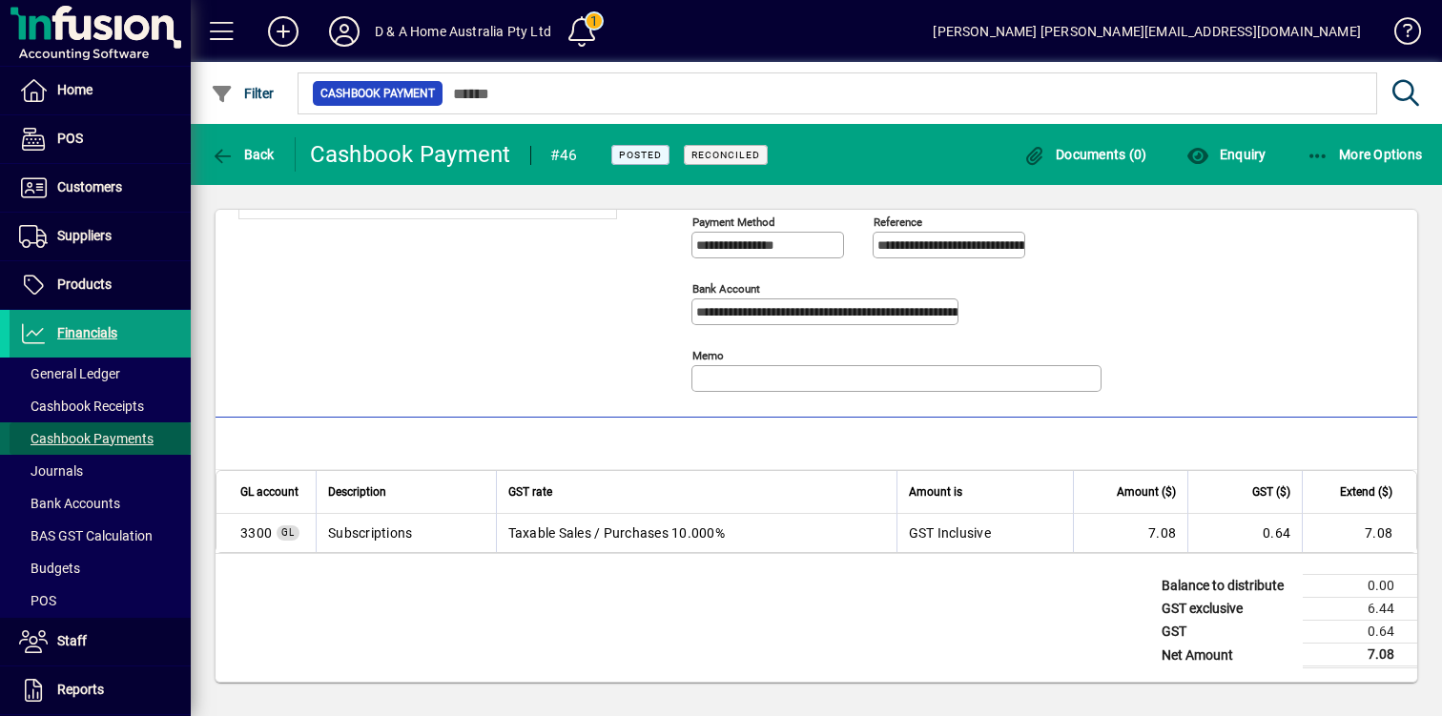
click at [105, 429] on span "Cashbook Payments" at bounding box center [82, 439] width 144 height 20
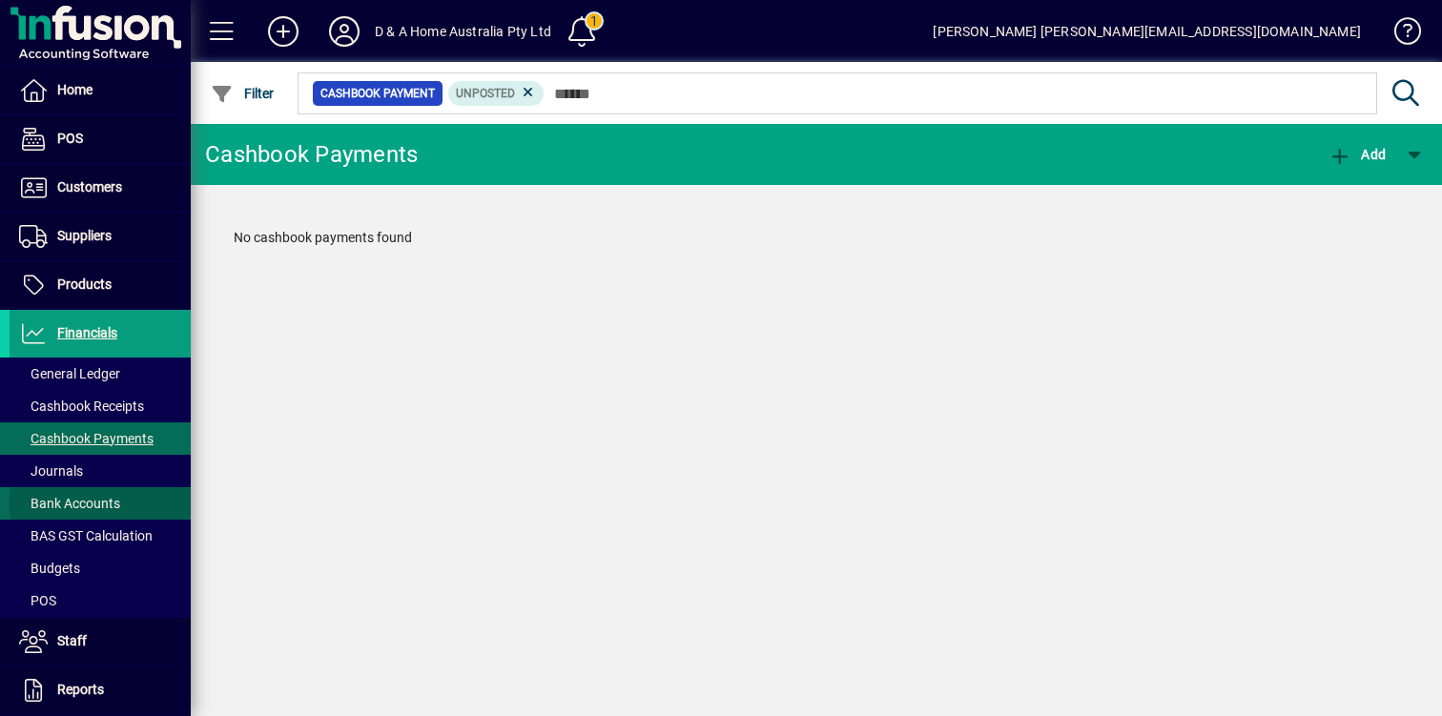
click at [99, 499] on span "Bank Accounts" at bounding box center [69, 503] width 101 height 15
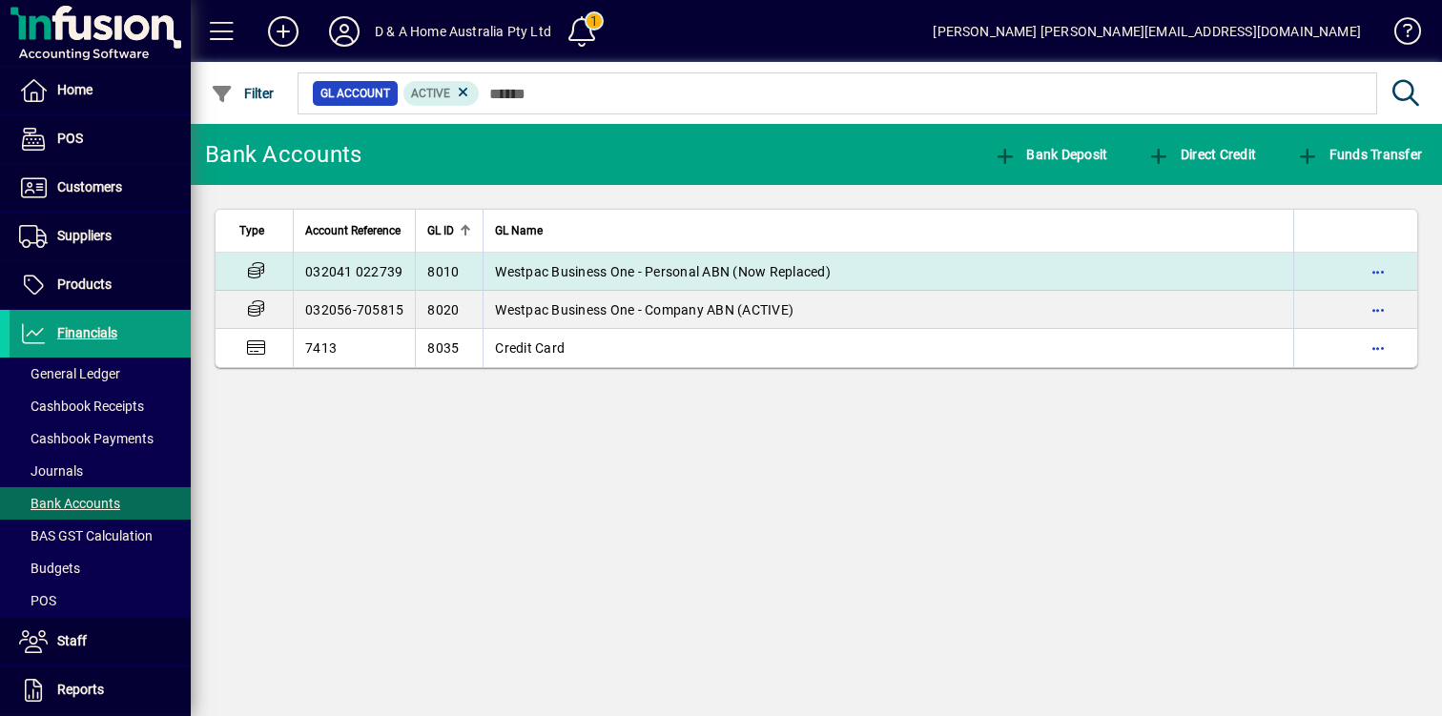
click at [673, 282] on td "Westpac Business One - Personal ABN (Now Replaced)" at bounding box center [887, 272] width 810 height 38
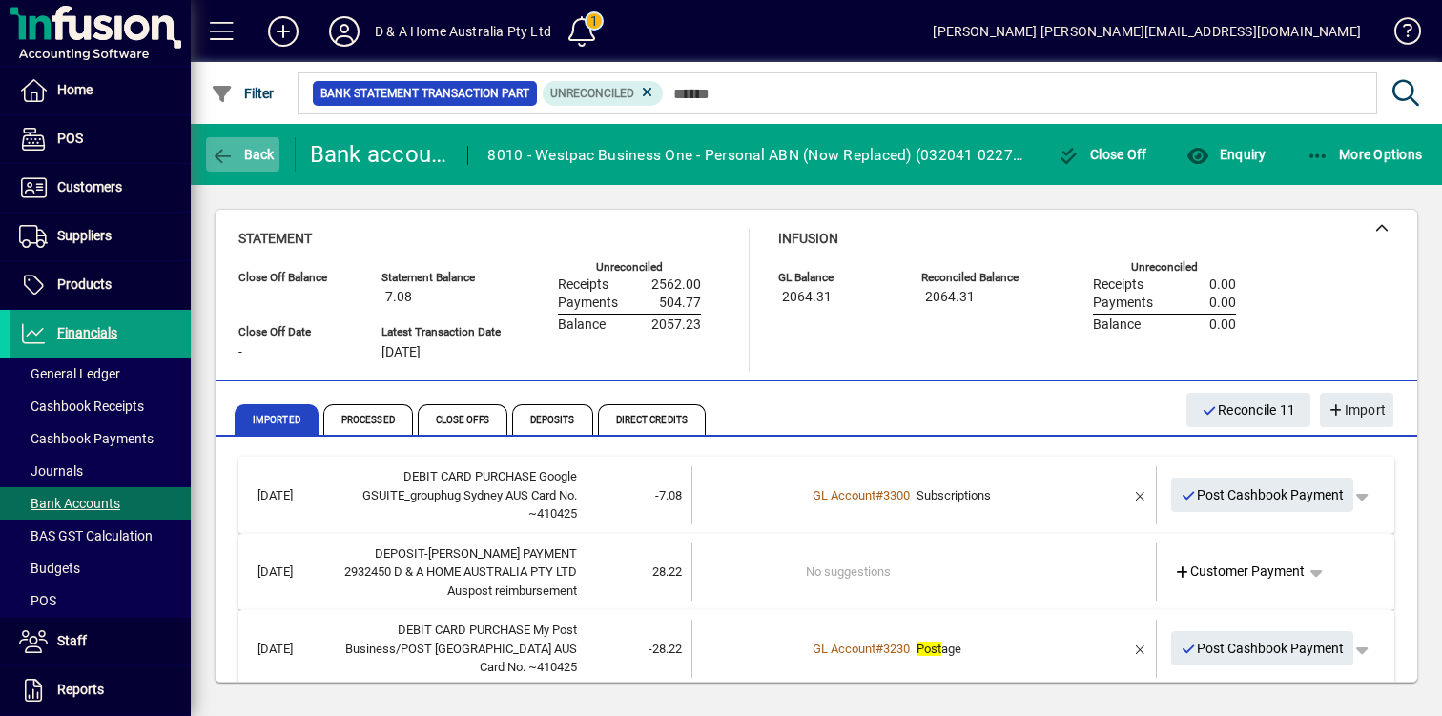
click at [256, 162] on span "button" at bounding box center [242, 155] width 73 height 46
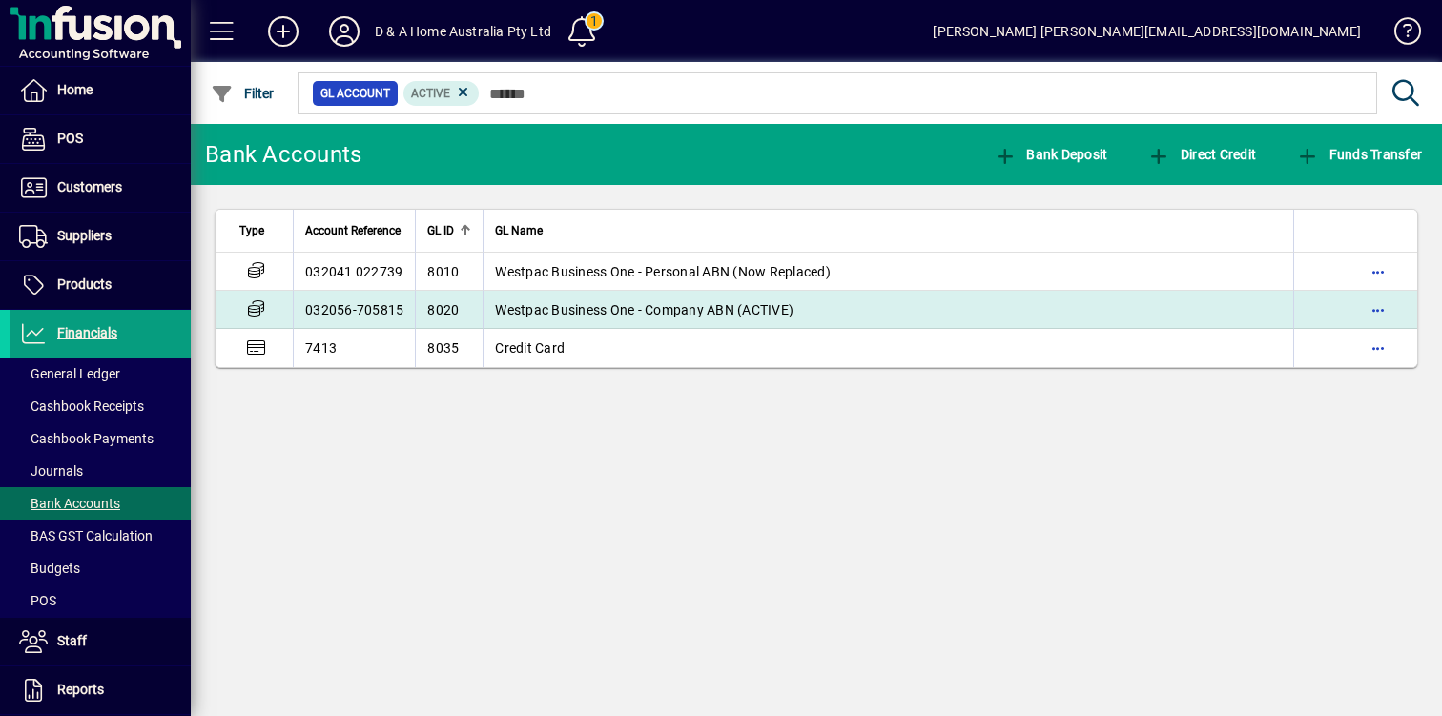
click at [733, 310] on span "Westpac Business One - Company ABN (ACTIVE)" at bounding box center [644, 309] width 298 height 15
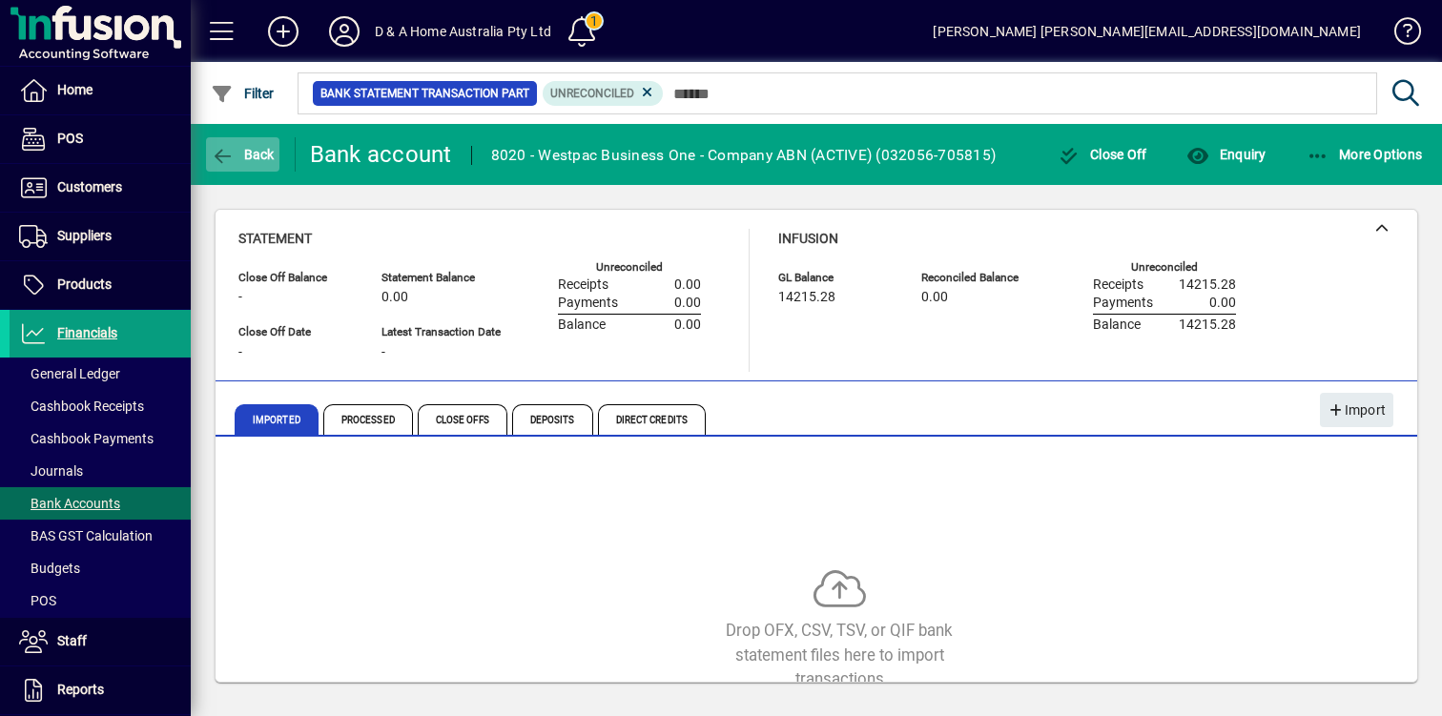
click at [265, 159] on span "Back" at bounding box center [243, 154] width 64 height 15
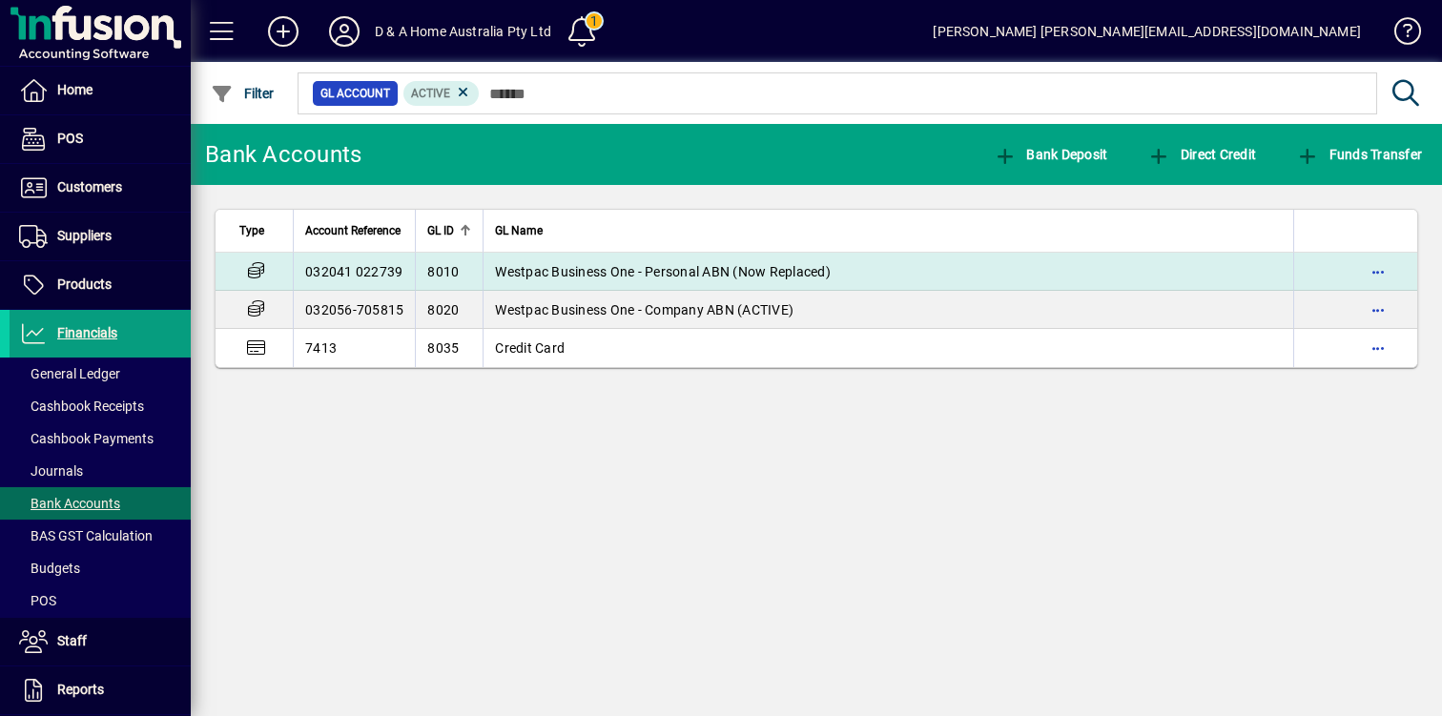
click at [568, 283] on td "Westpac Business One - Personal ABN (Now Replaced)" at bounding box center [887, 272] width 810 height 38
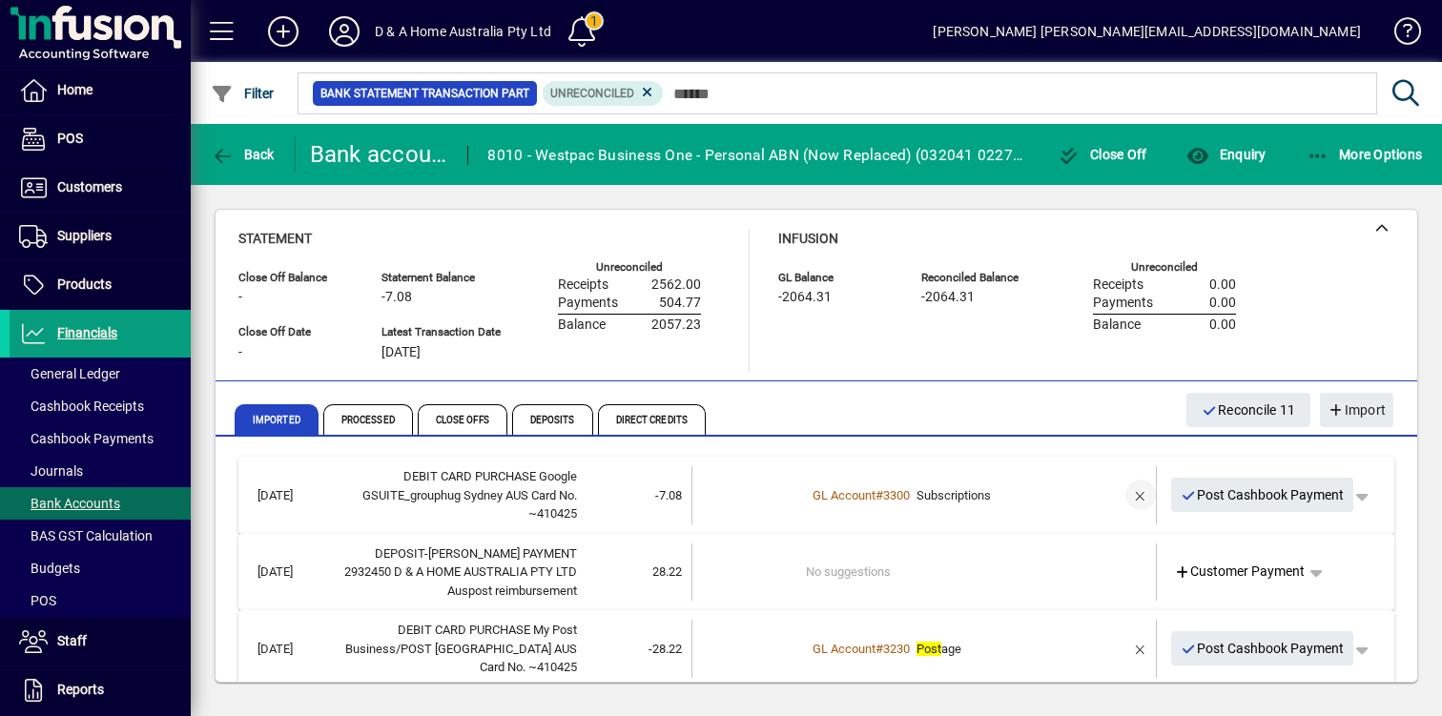
click at [1138, 494] on span "button" at bounding box center [1140, 495] width 46 height 46
click at [1308, 501] on span "button" at bounding box center [1305, 495] width 46 height 46
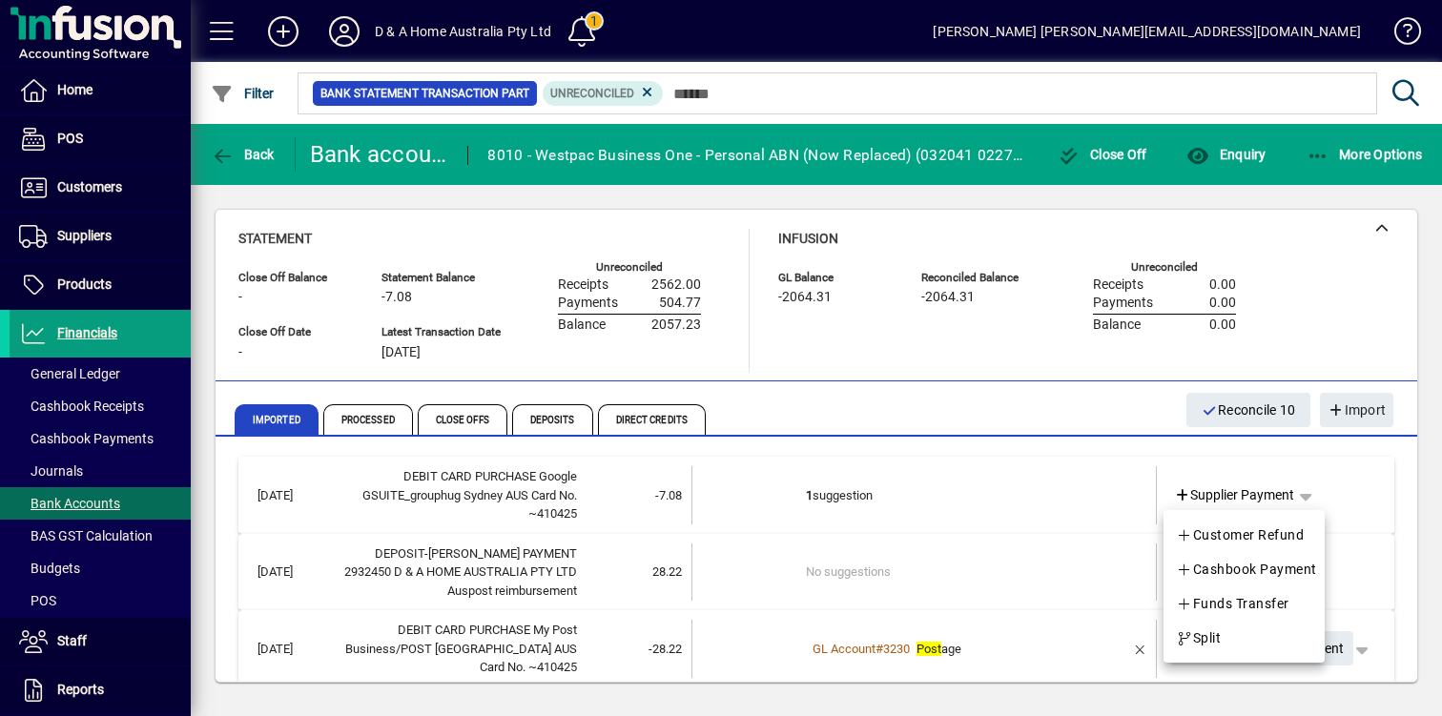
click at [1017, 481] on div at bounding box center [721, 358] width 1442 height 716
click at [1312, 500] on span "button" at bounding box center [1305, 495] width 46 height 46
click at [1366, 483] on div at bounding box center [721, 358] width 1442 height 716
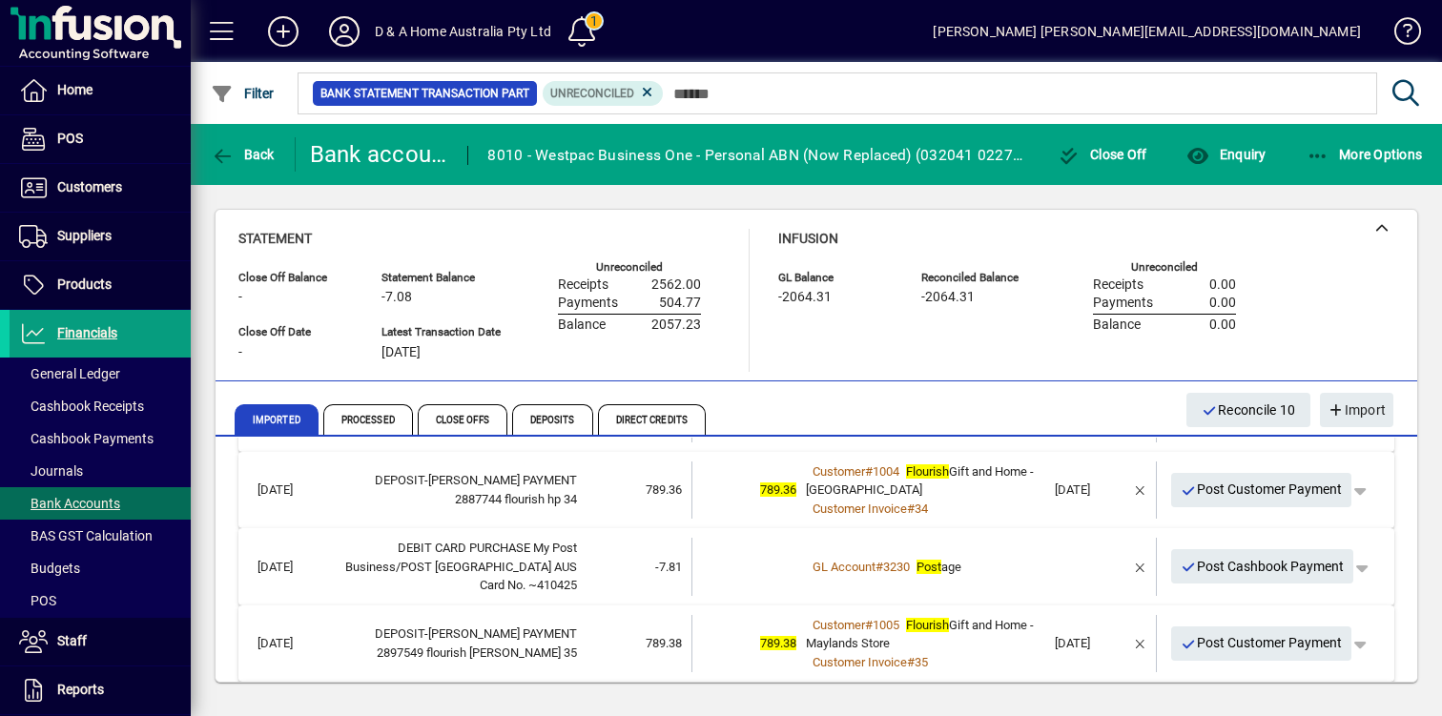
scroll to position [923, 0]
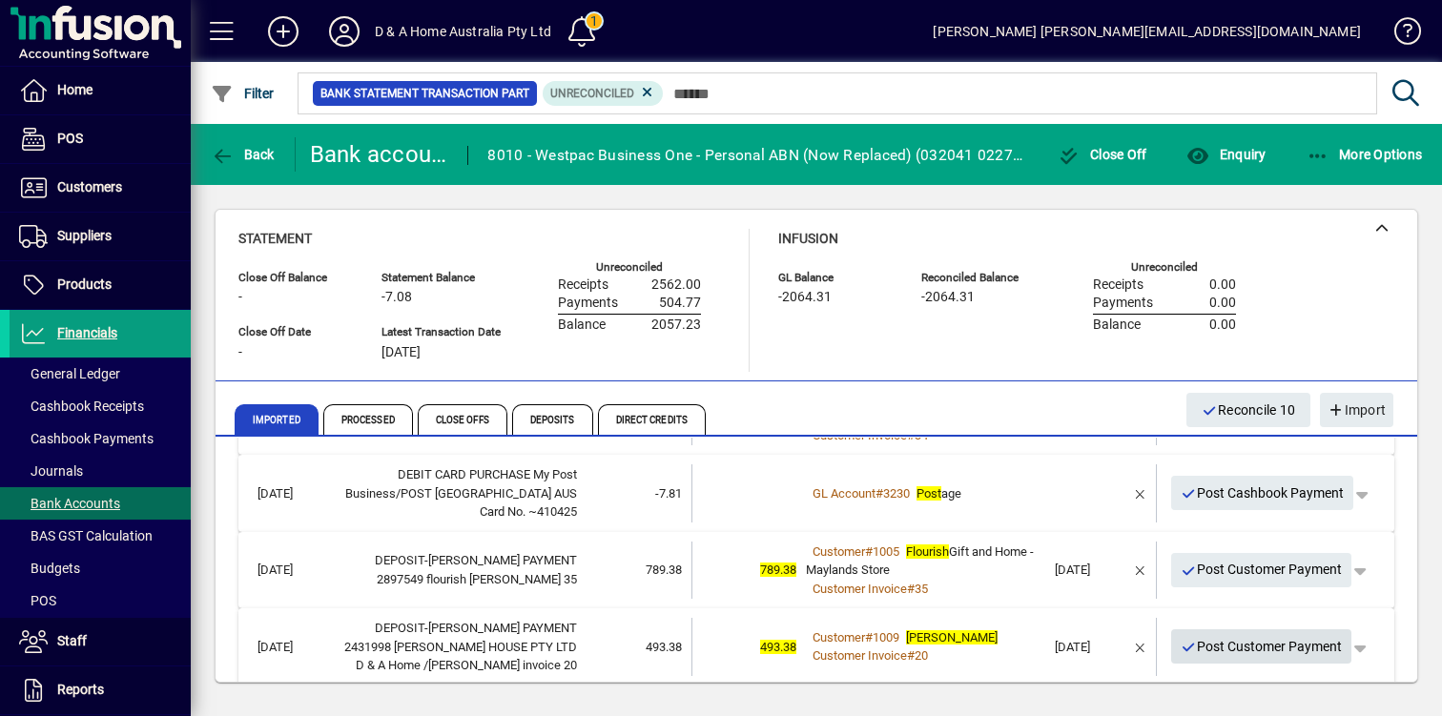
click at [1324, 631] on span "Post Customer Payment" at bounding box center [1261, 646] width 162 height 31
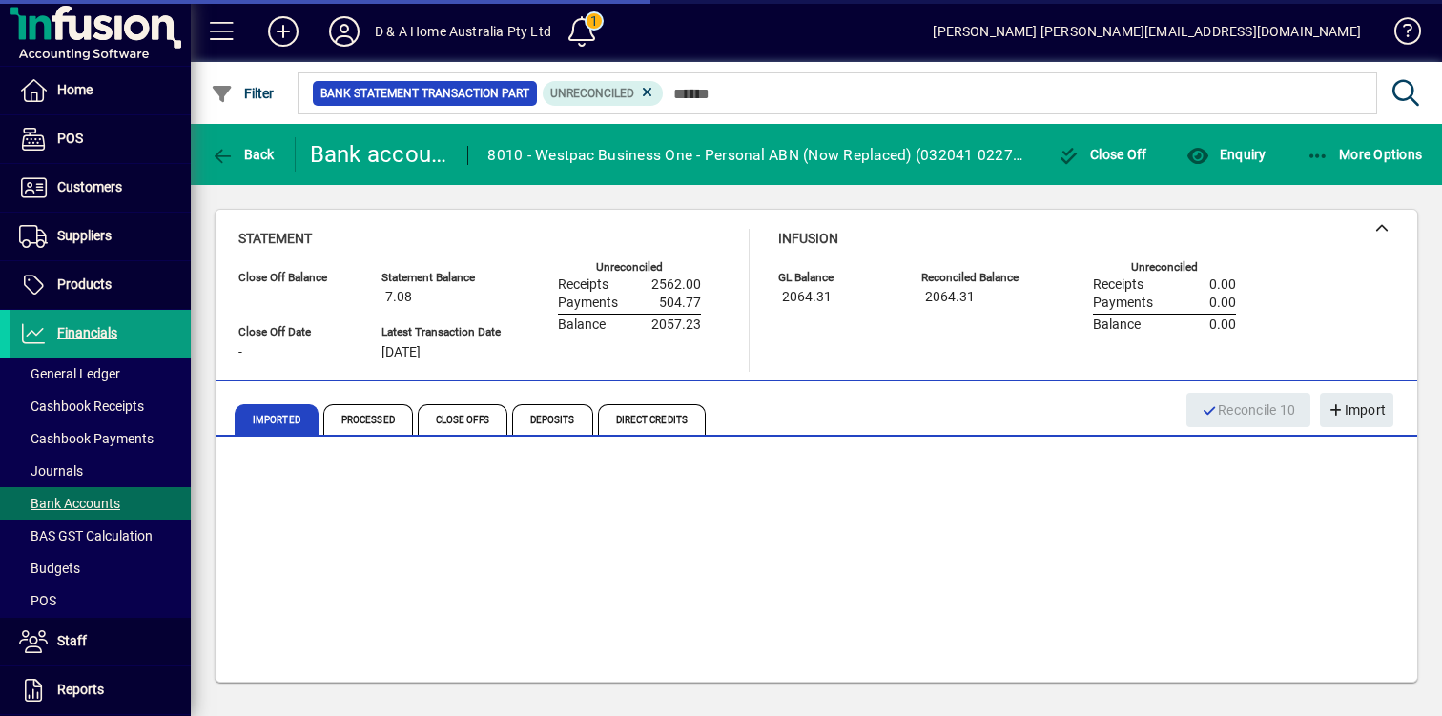
scroll to position [846, 0]
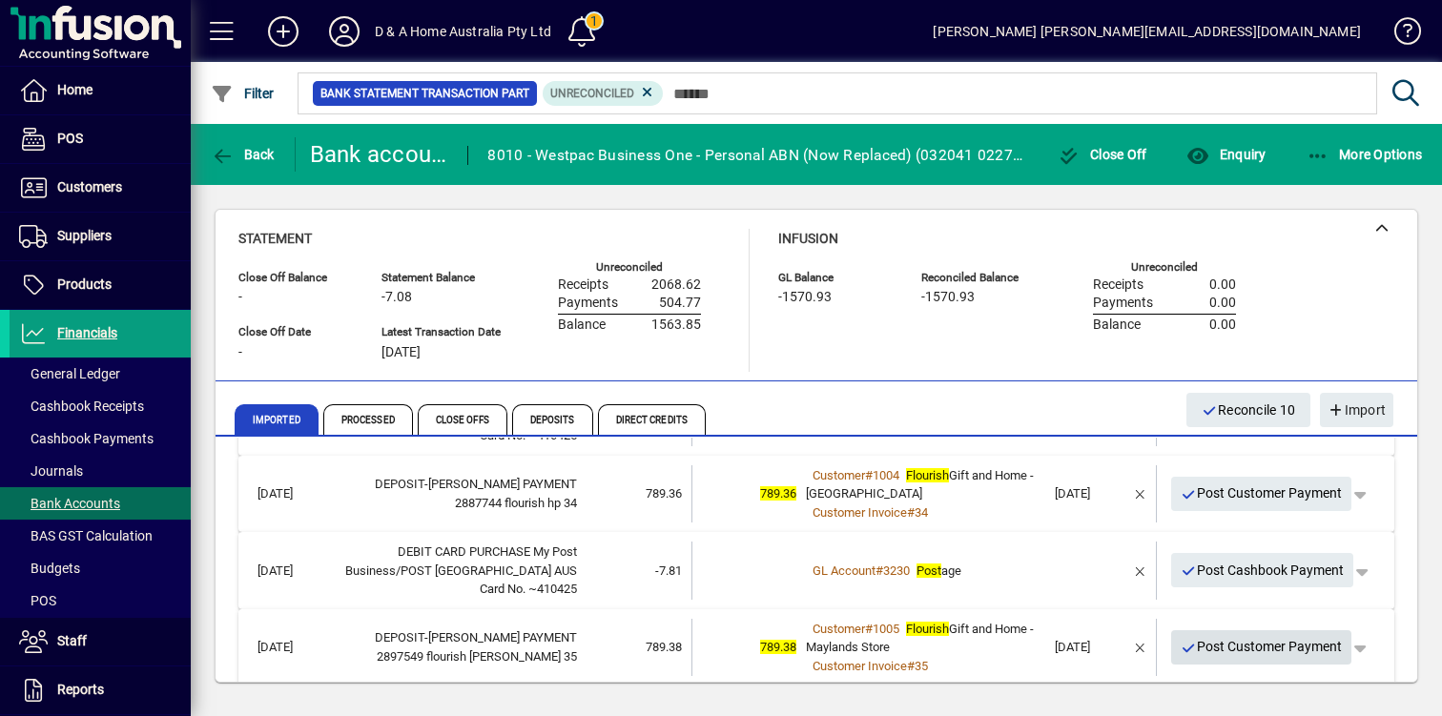
click at [1322, 631] on span "Post Customer Payment" at bounding box center [1261, 646] width 162 height 31
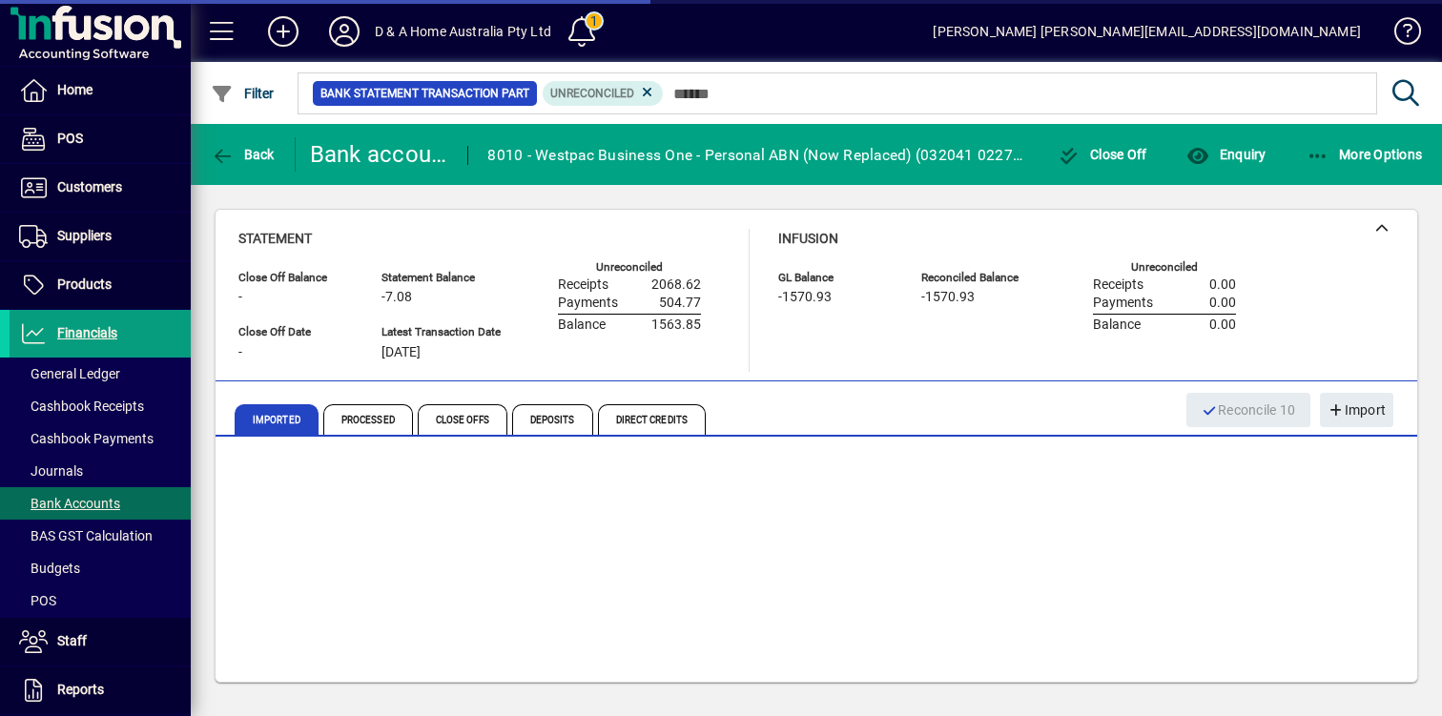
scroll to position [769, 0]
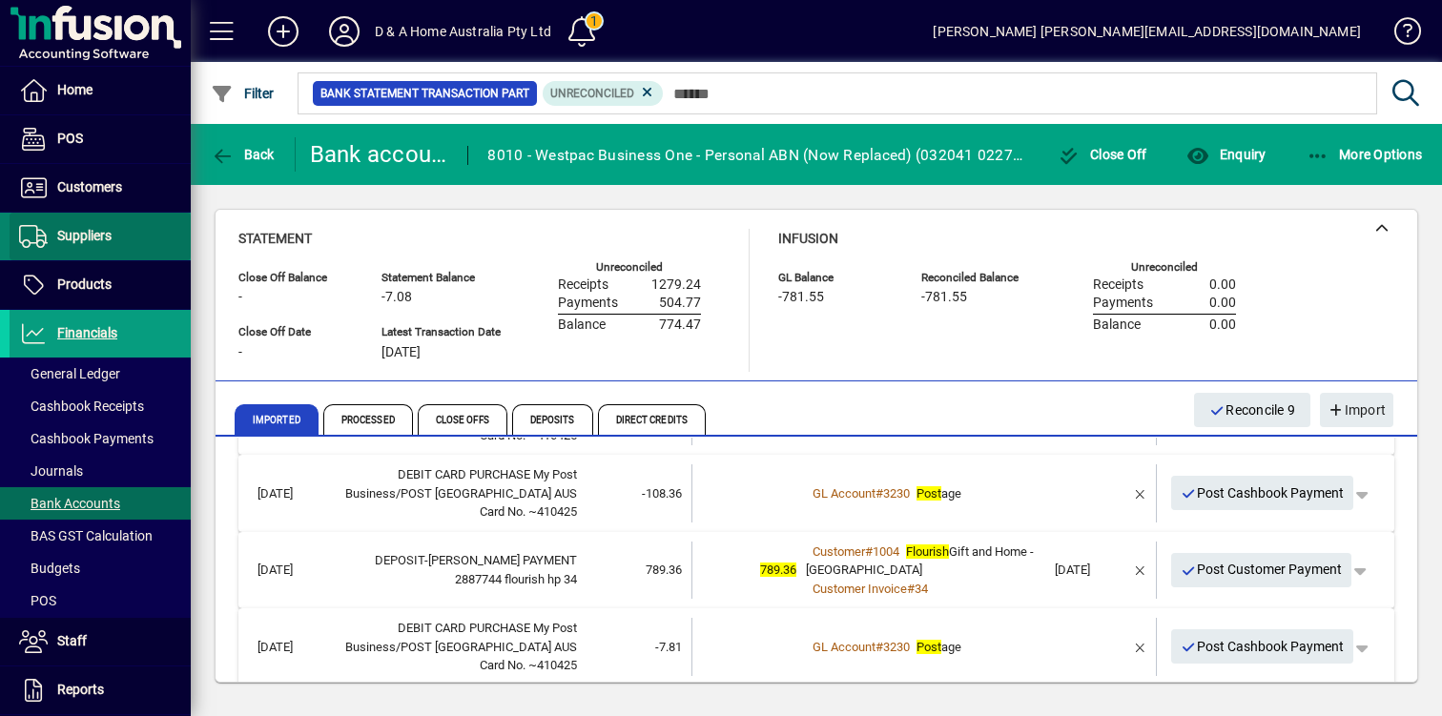
click at [101, 246] on span "Suppliers" at bounding box center [61, 236] width 102 height 23
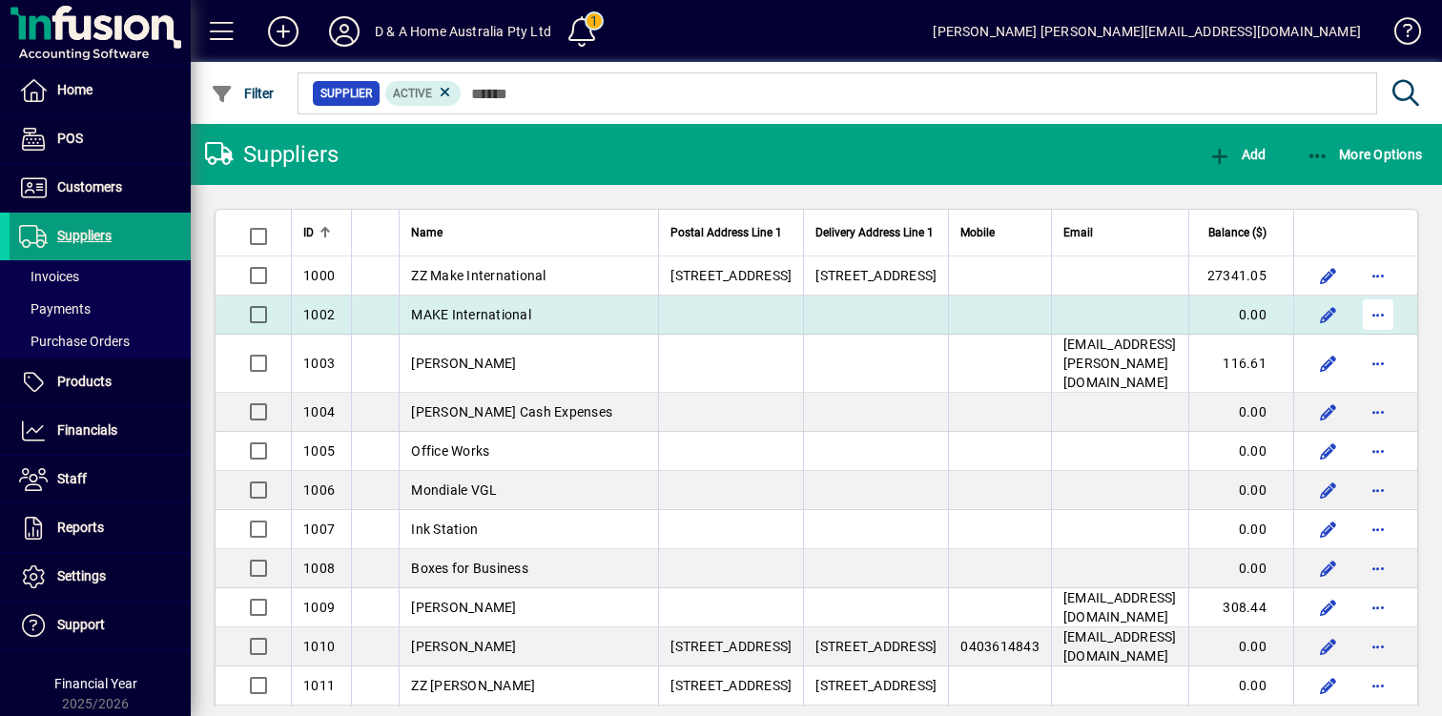
click at [1381, 326] on span "button" at bounding box center [1378, 315] width 46 height 46
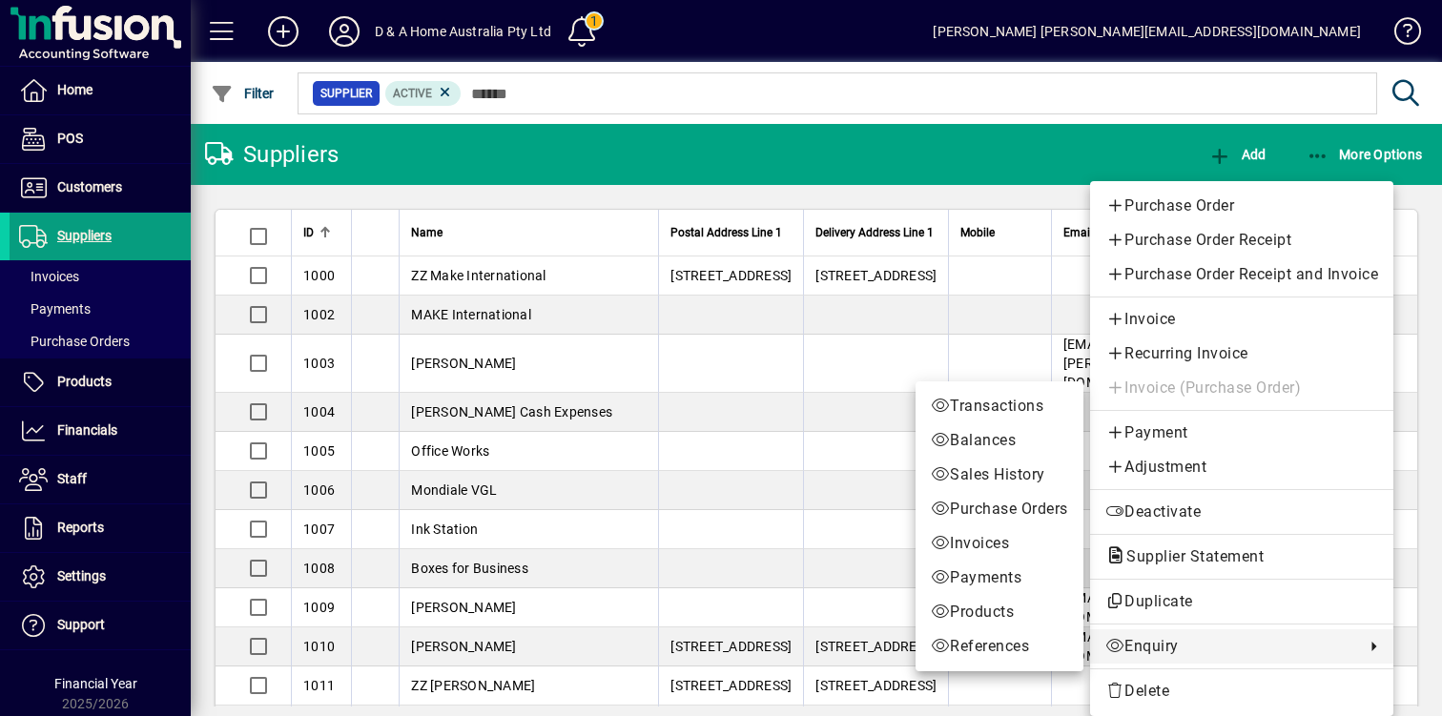
click at [1193, 647] on span "Enquiry" at bounding box center [1230, 646] width 250 height 23
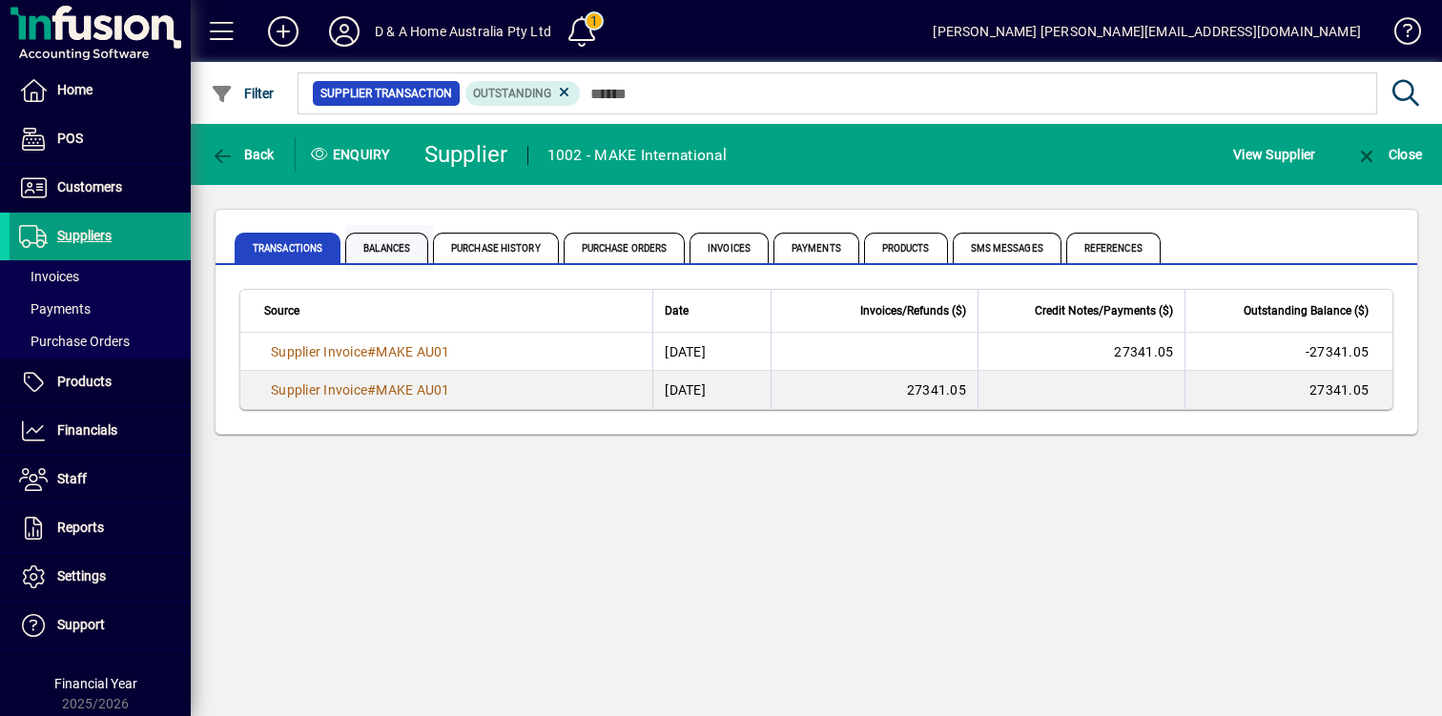
click at [401, 243] on span "Balances" at bounding box center [386, 248] width 83 height 31
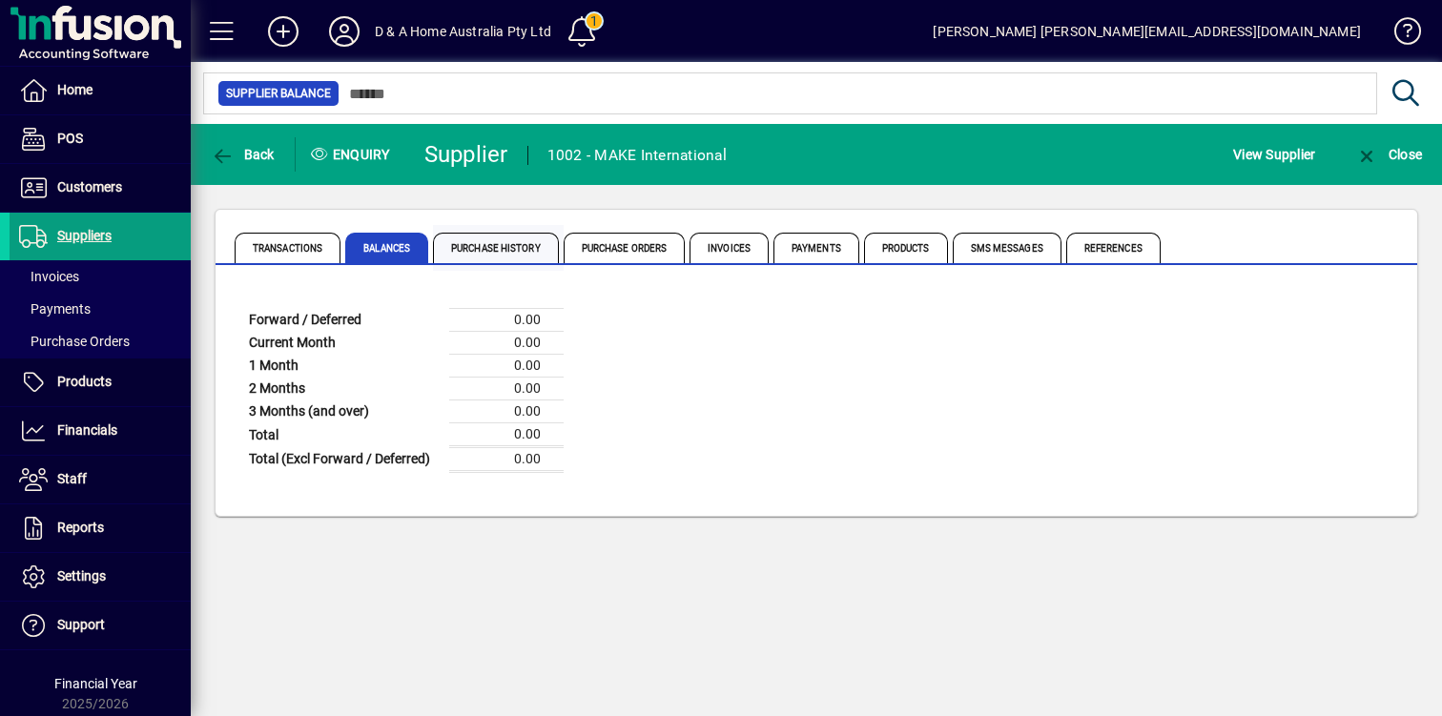
click at [477, 246] on span "Purchase History" at bounding box center [496, 248] width 126 height 31
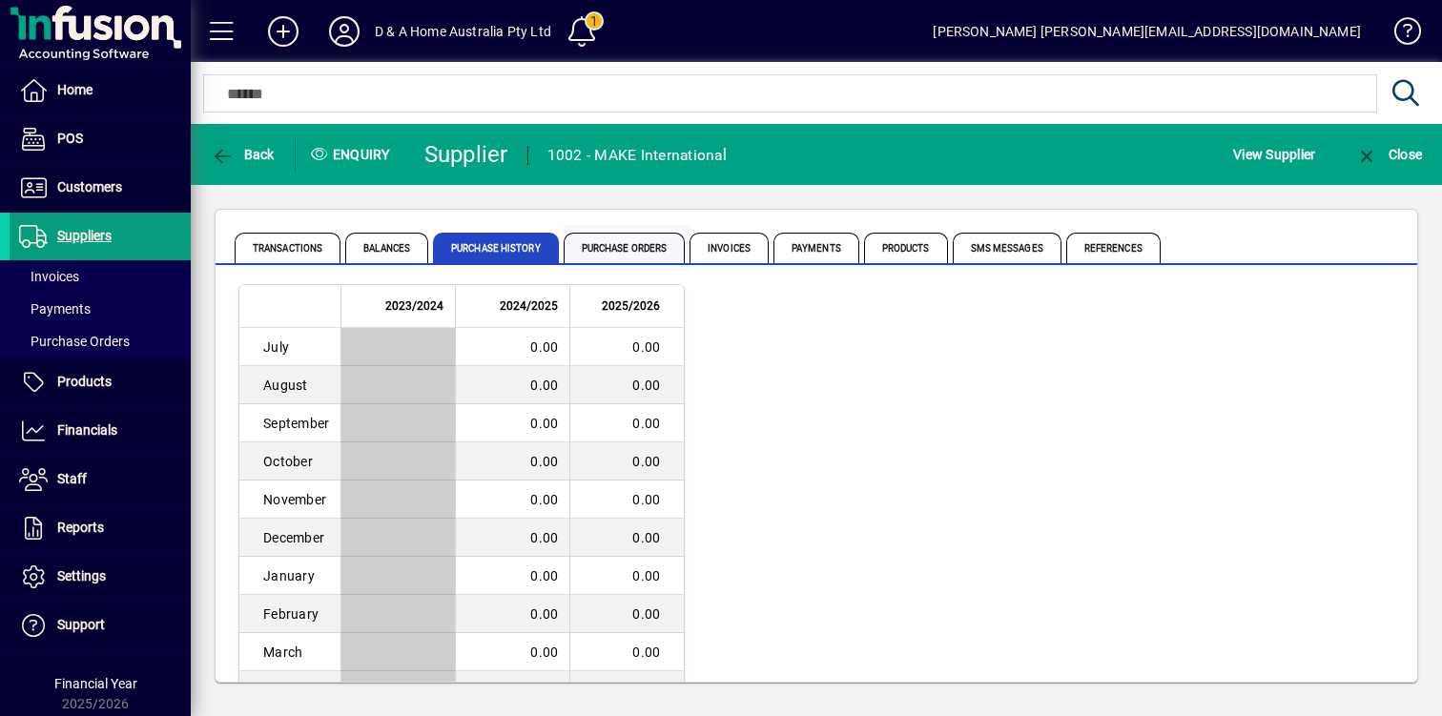
click at [595, 246] on span "Purchase Orders" at bounding box center [624, 248] width 122 height 31
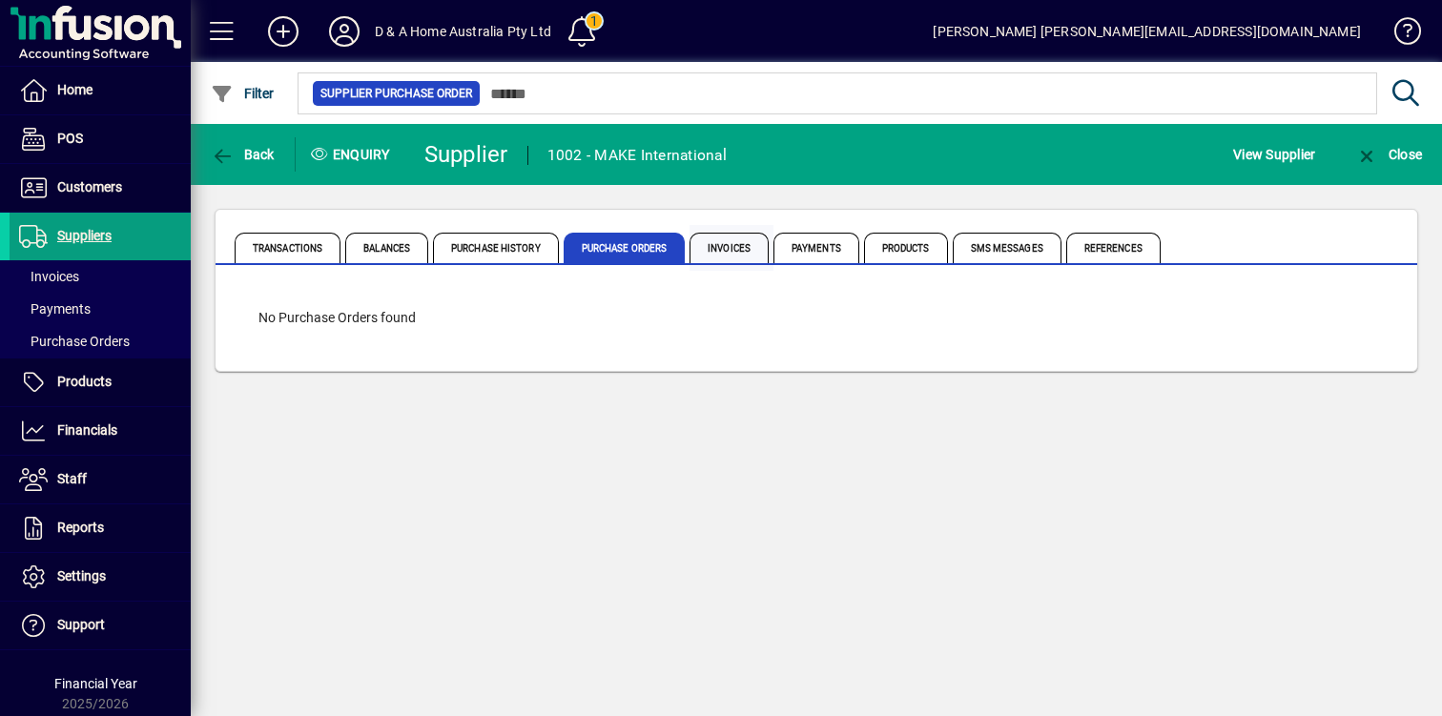
click at [709, 239] on span "Invoices" at bounding box center [728, 248] width 79 height 31
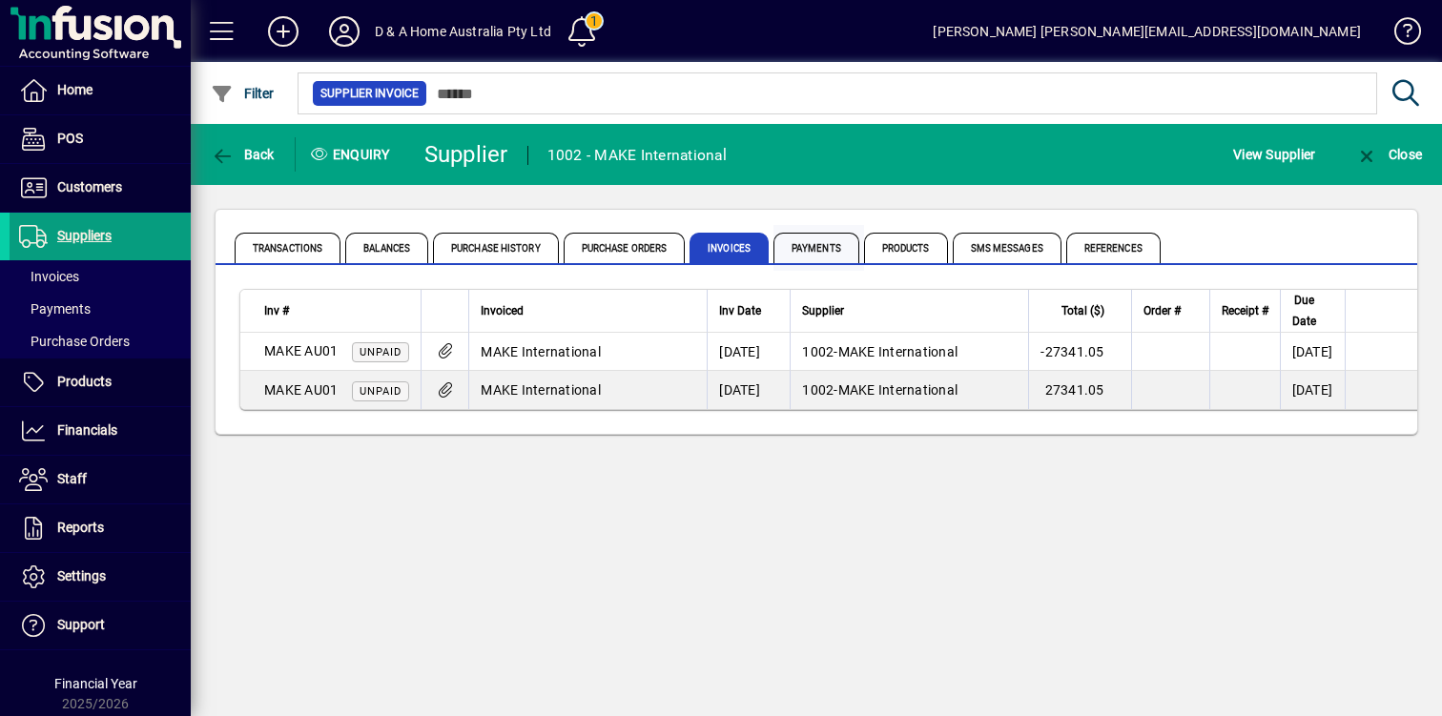
click at [828, 234] on span "Payments" at bounding box center [816, 248] width 86 height 31
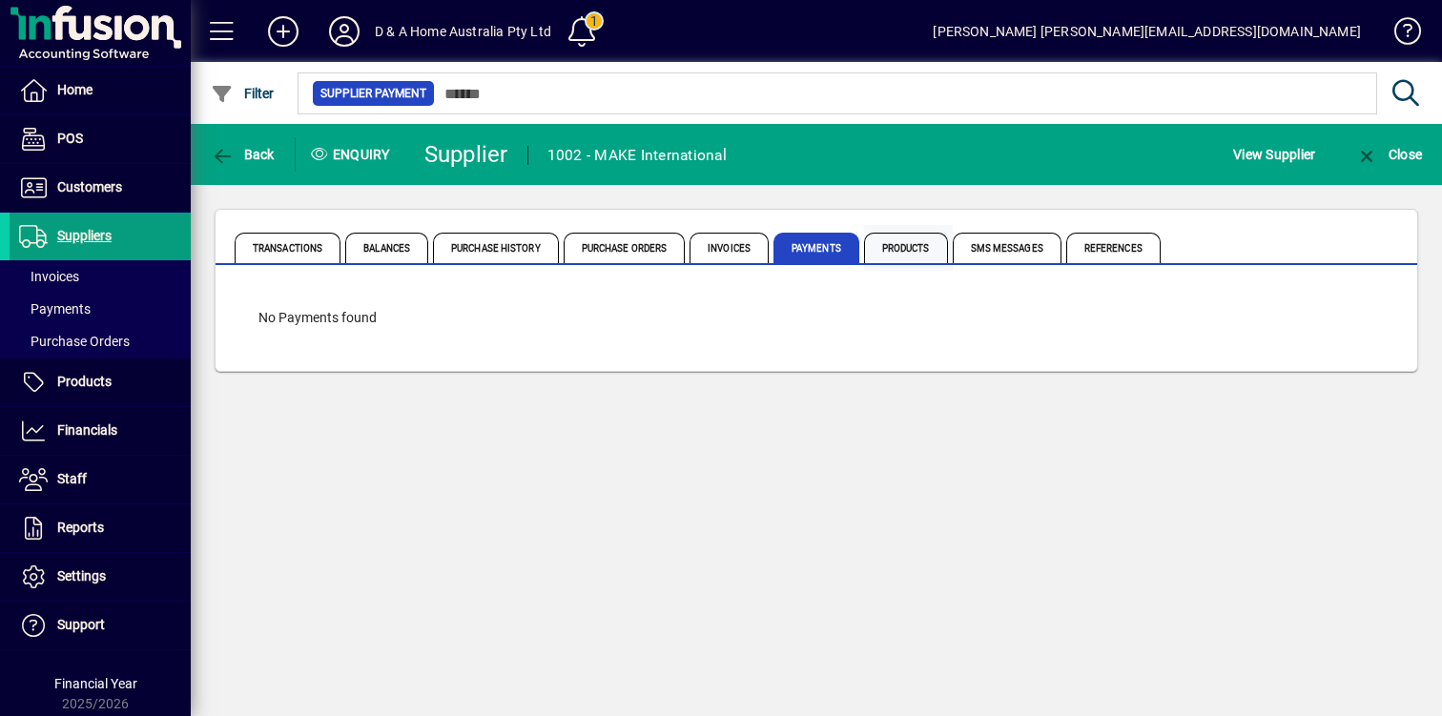
click at [907, 244] on span "Products" at bounding box center [906, 248] width 84 height 31
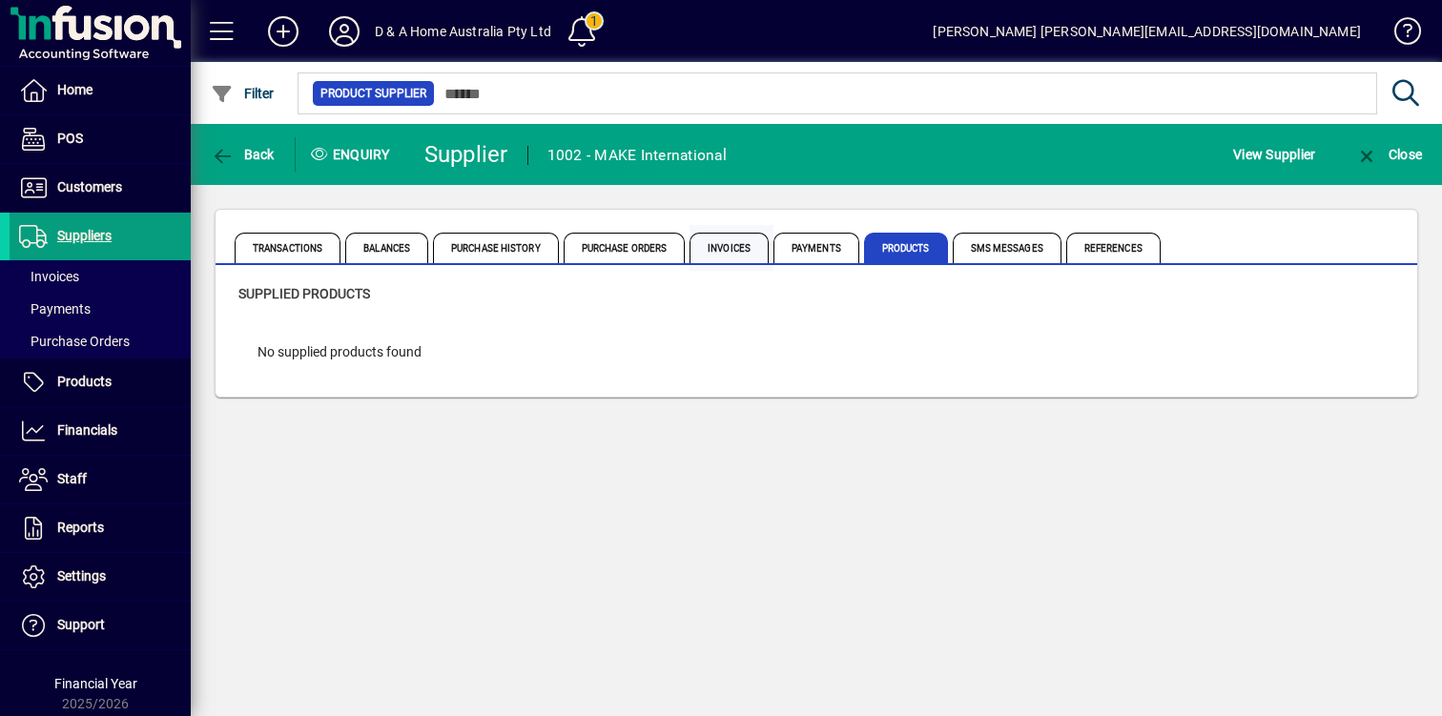
click at [742, 252] on span "Invoices" at bounding box center [728, 248] width 79 height 31
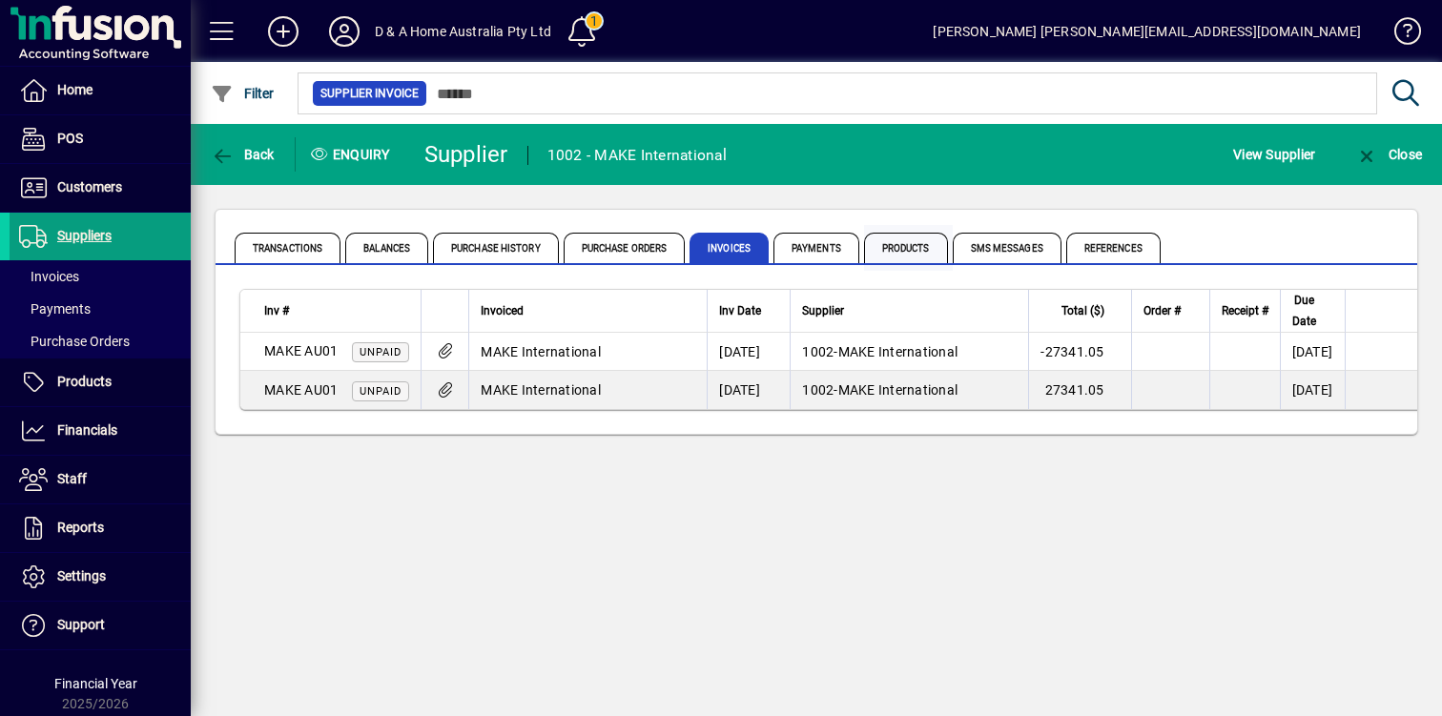
click at [927, 251] on span "Products" at bounding box center [906, 248] width 84 height 31
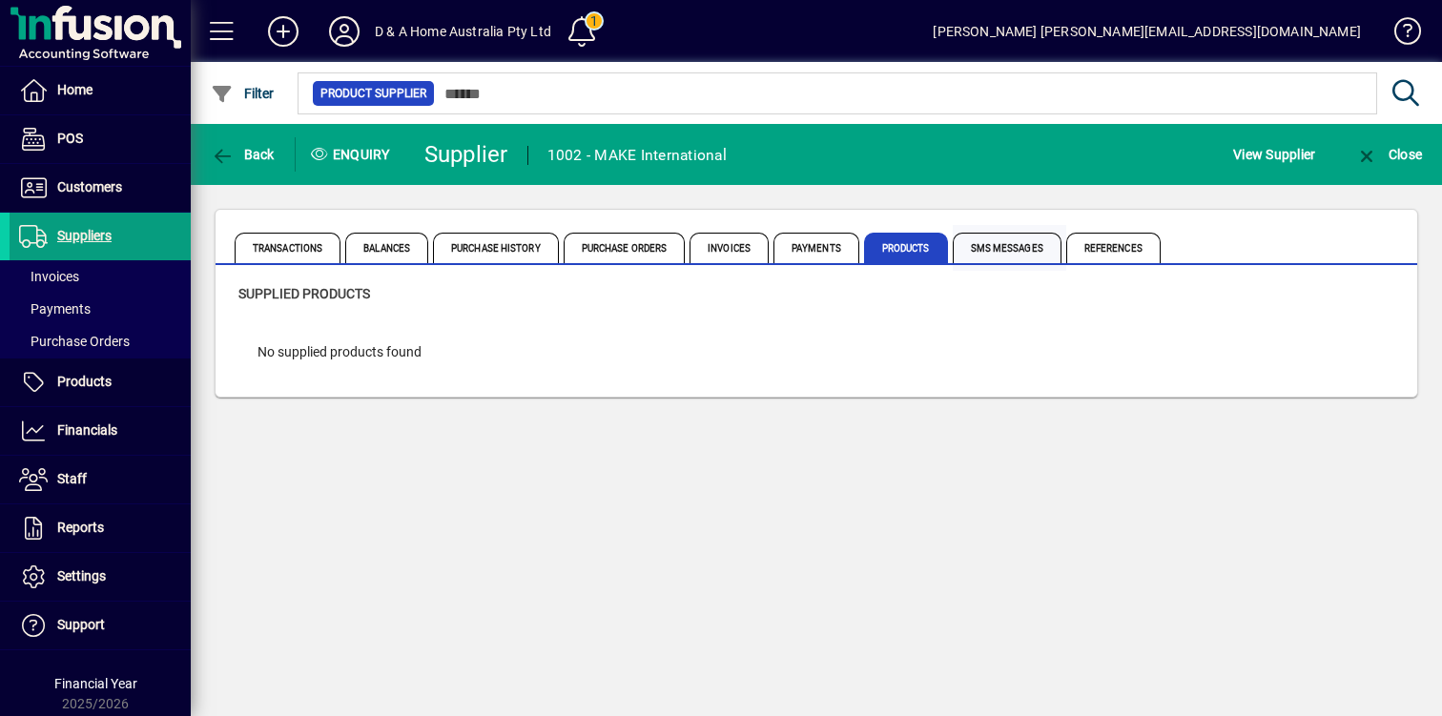
click at [998, 249] on span "SMS Messages" at bounding box center [1006, 248] width 109 height 31
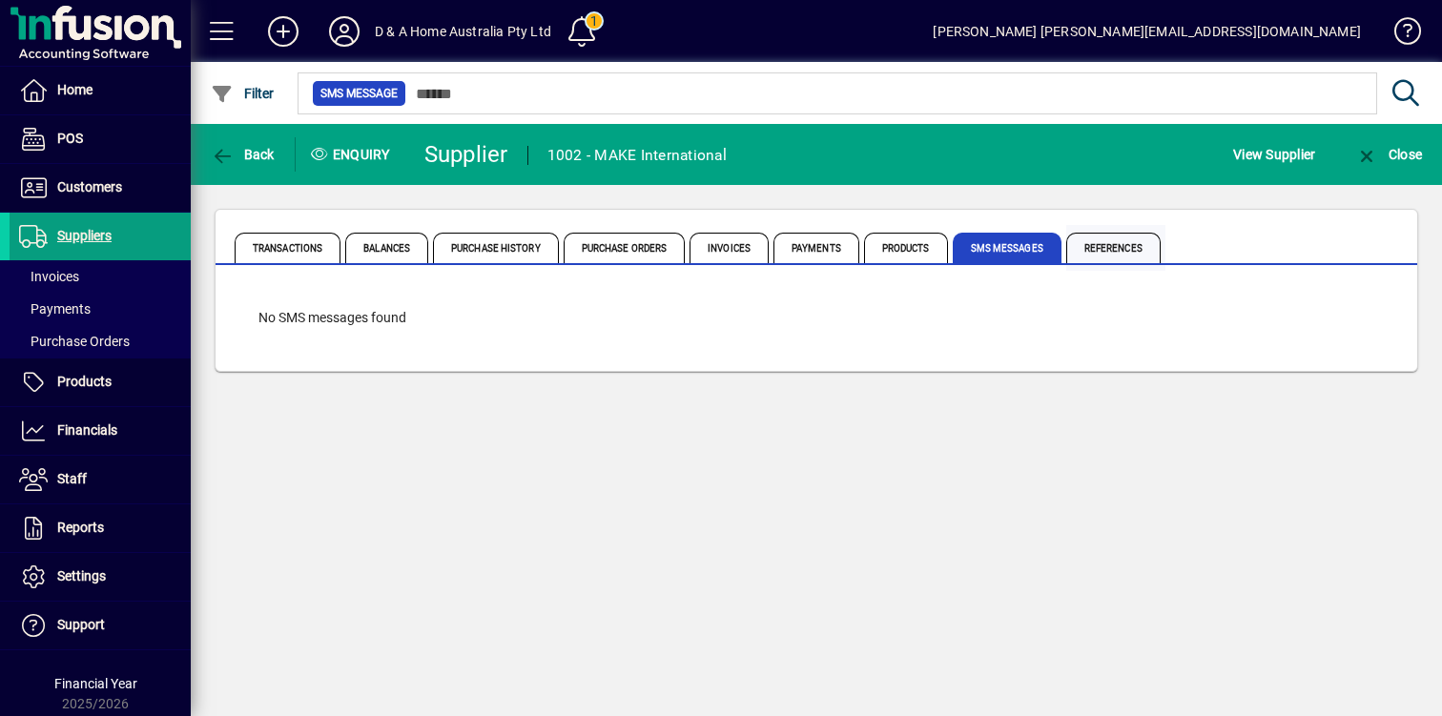
click at [1103, 248] on span "References" at bounding box center [1113, 248] width 94 height 31
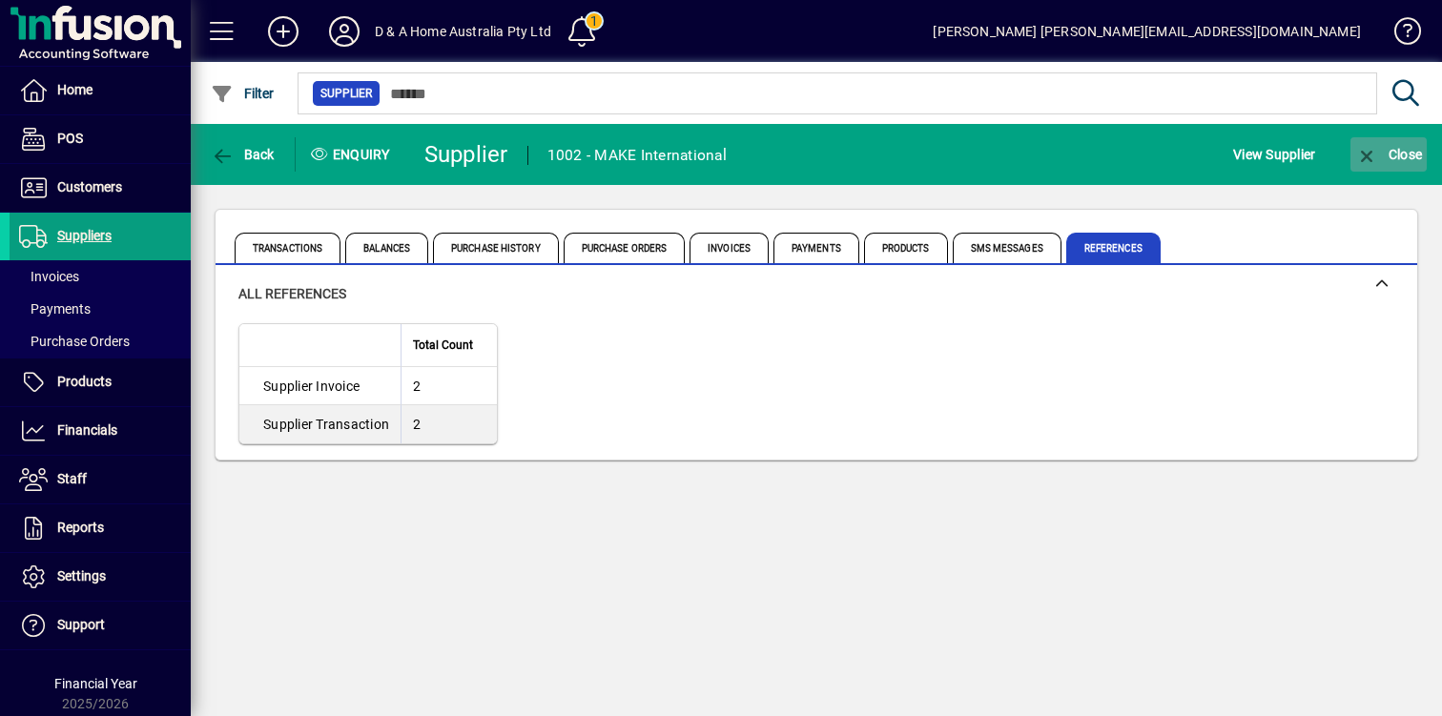
click at [1362, 158] on icon "button" at bounding box center [1367, 156] width 24 height 19
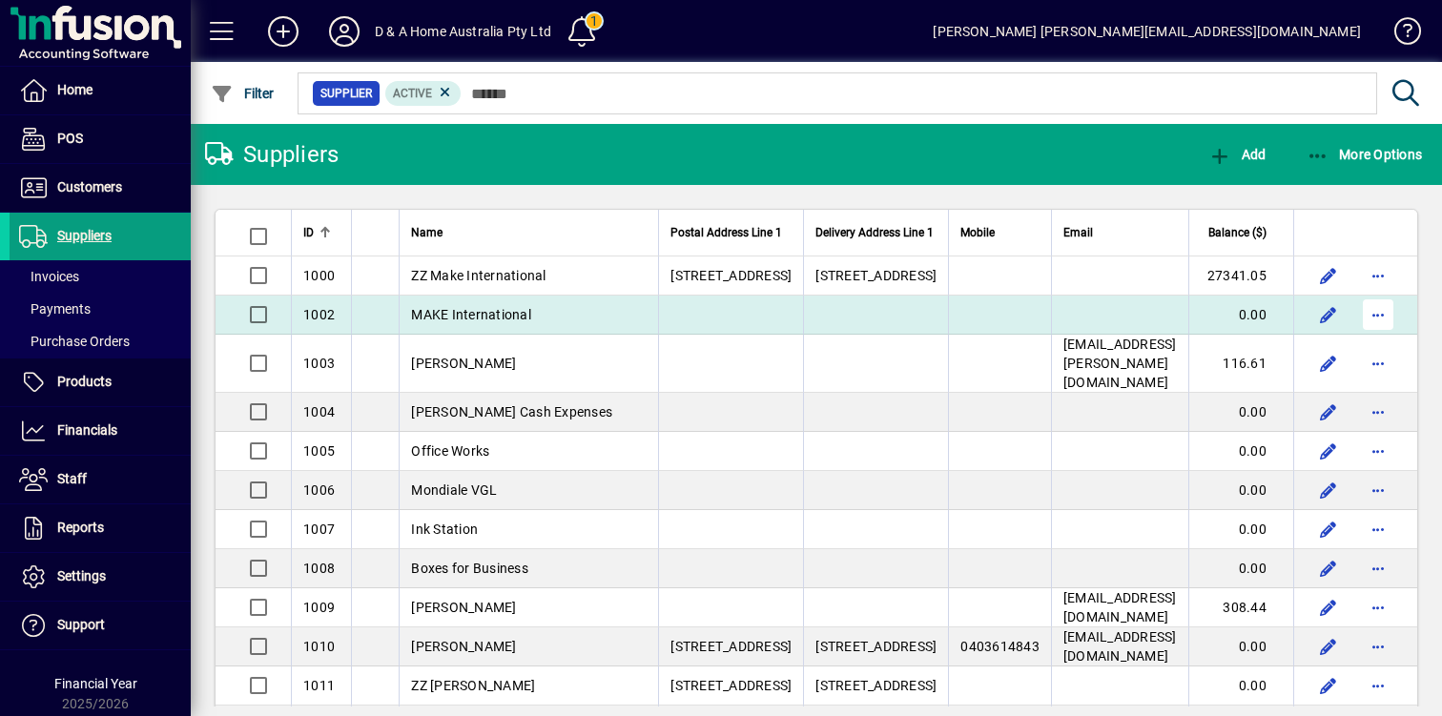
click at [1377, 327] on span "button" at bounding box center [1378, 315] width 46 height 46
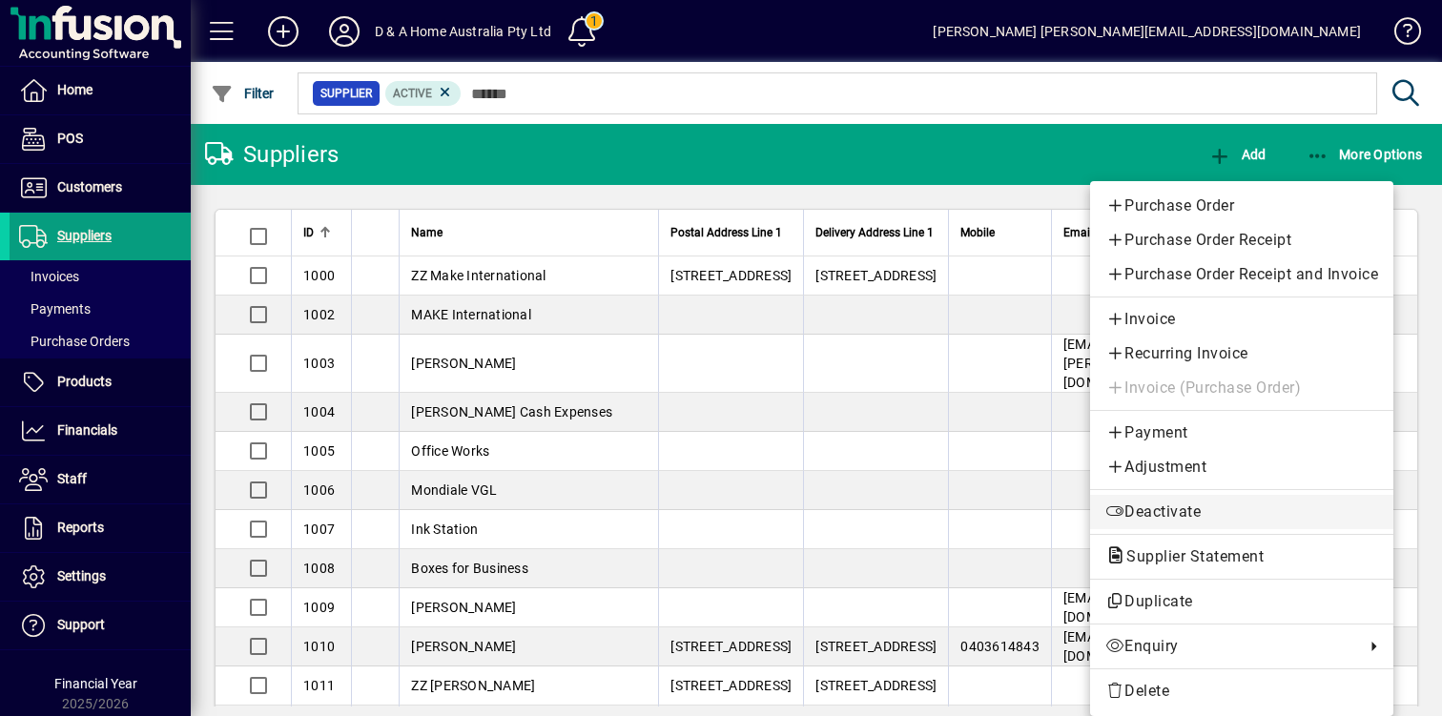
click at [1233, 517] on span "Deactivate" at bounding box center [1241, 512] width 273 height 23
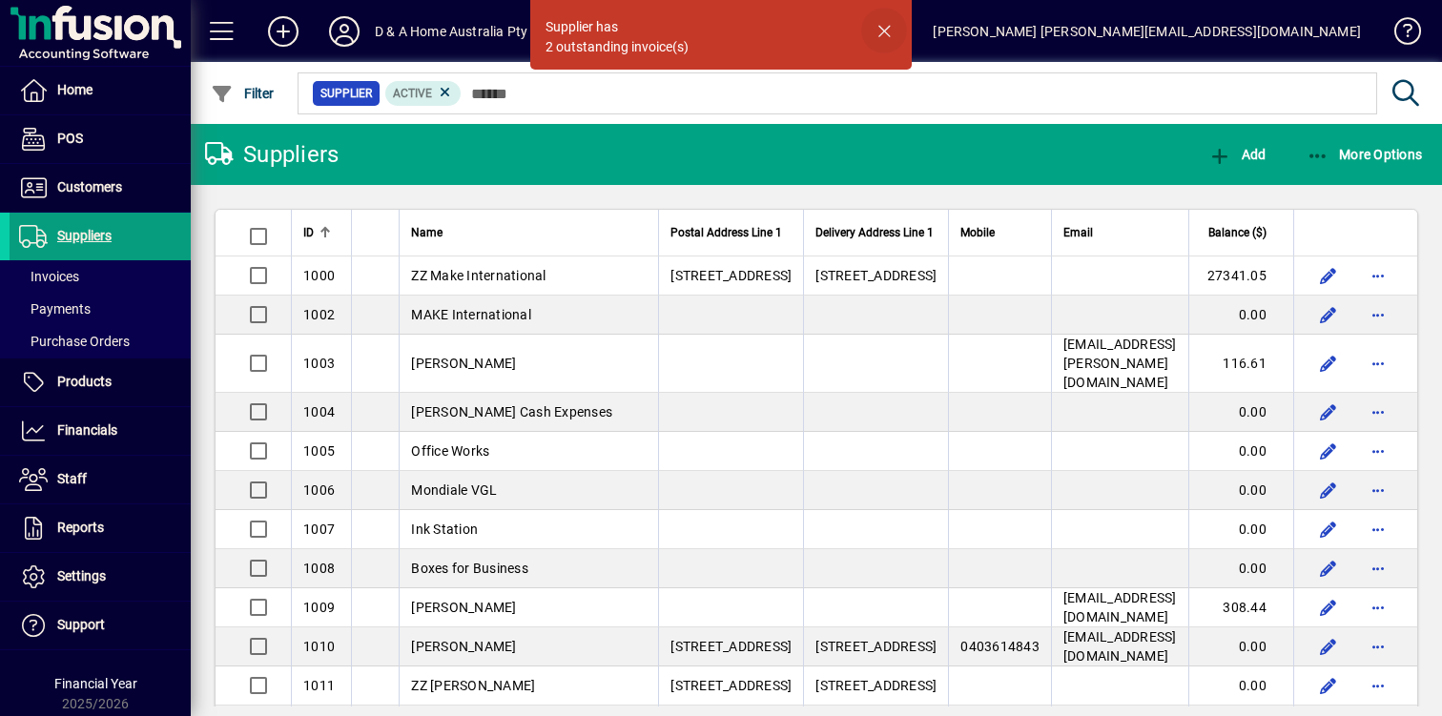
click at [883, 29] on span "button" at bounding box center [884, 31] width 46 height 46
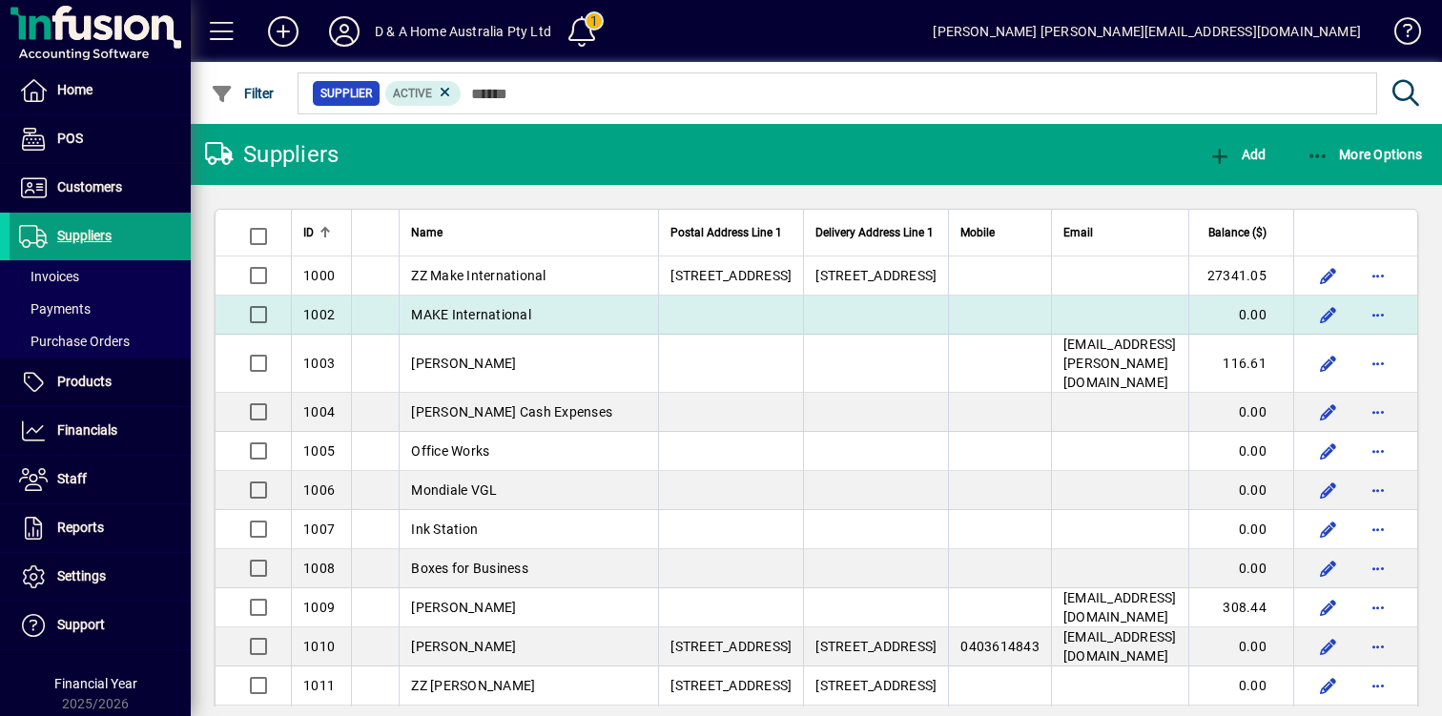
click at [948, 334] on td at bounding box center [999, 315] width 103 height 39
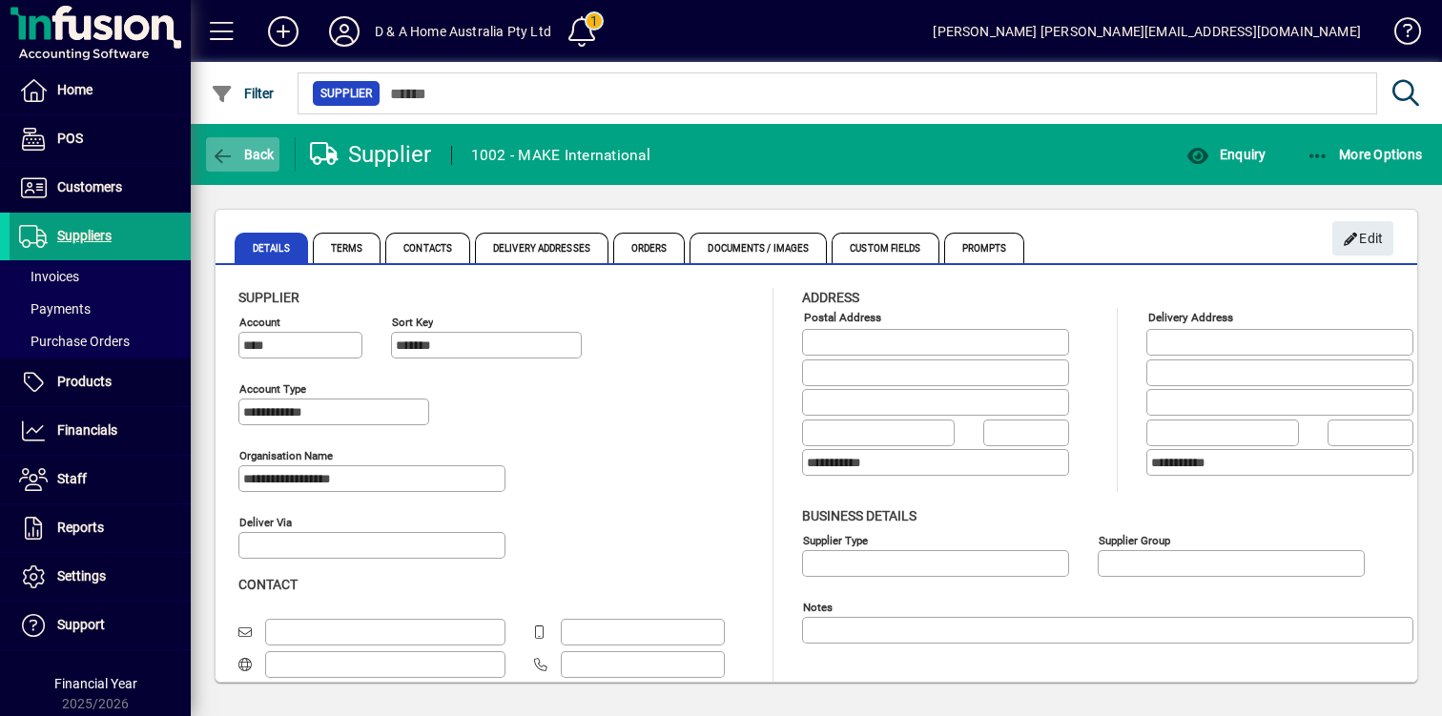
click at [249, 150] on span "Back" at bounding box center [243, 154] width 64 height 15
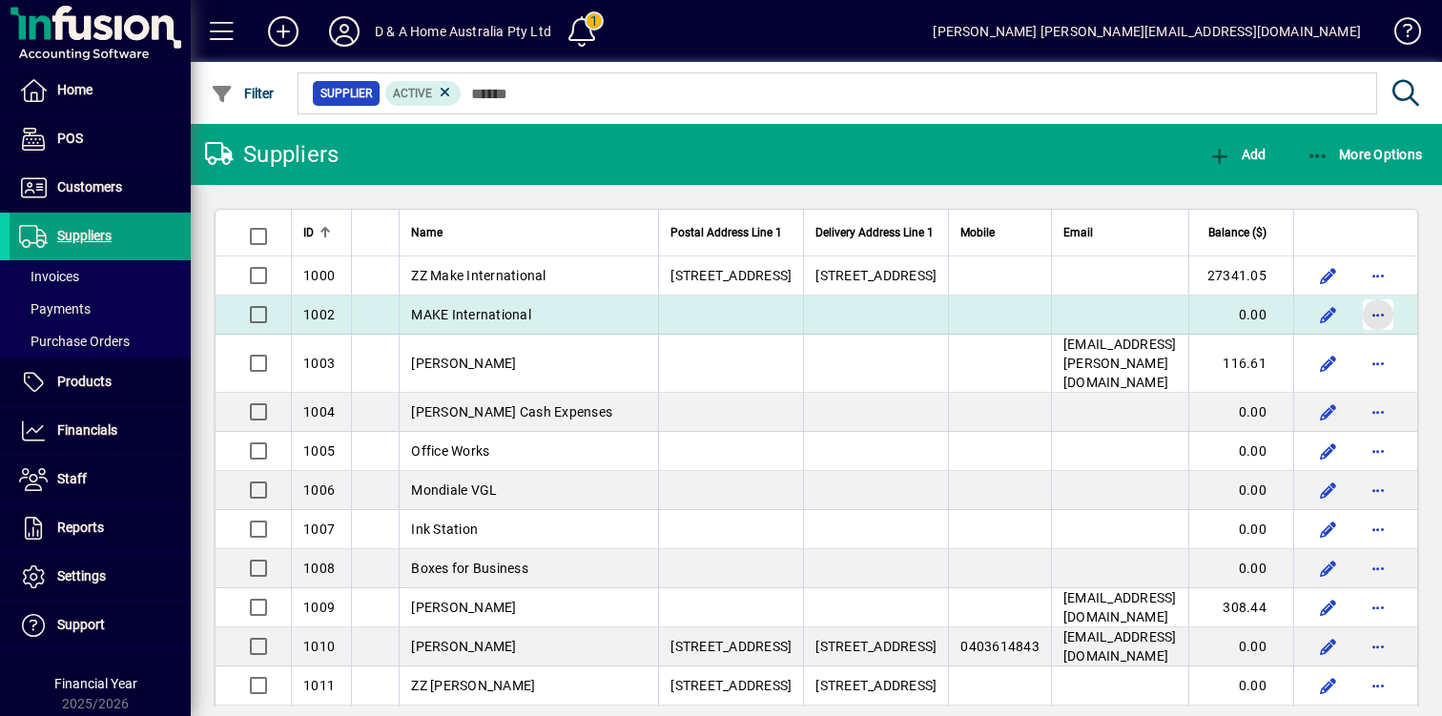
click at [1380, 331] on span "button" at bounding box center [1378, 315] width 46 height 46
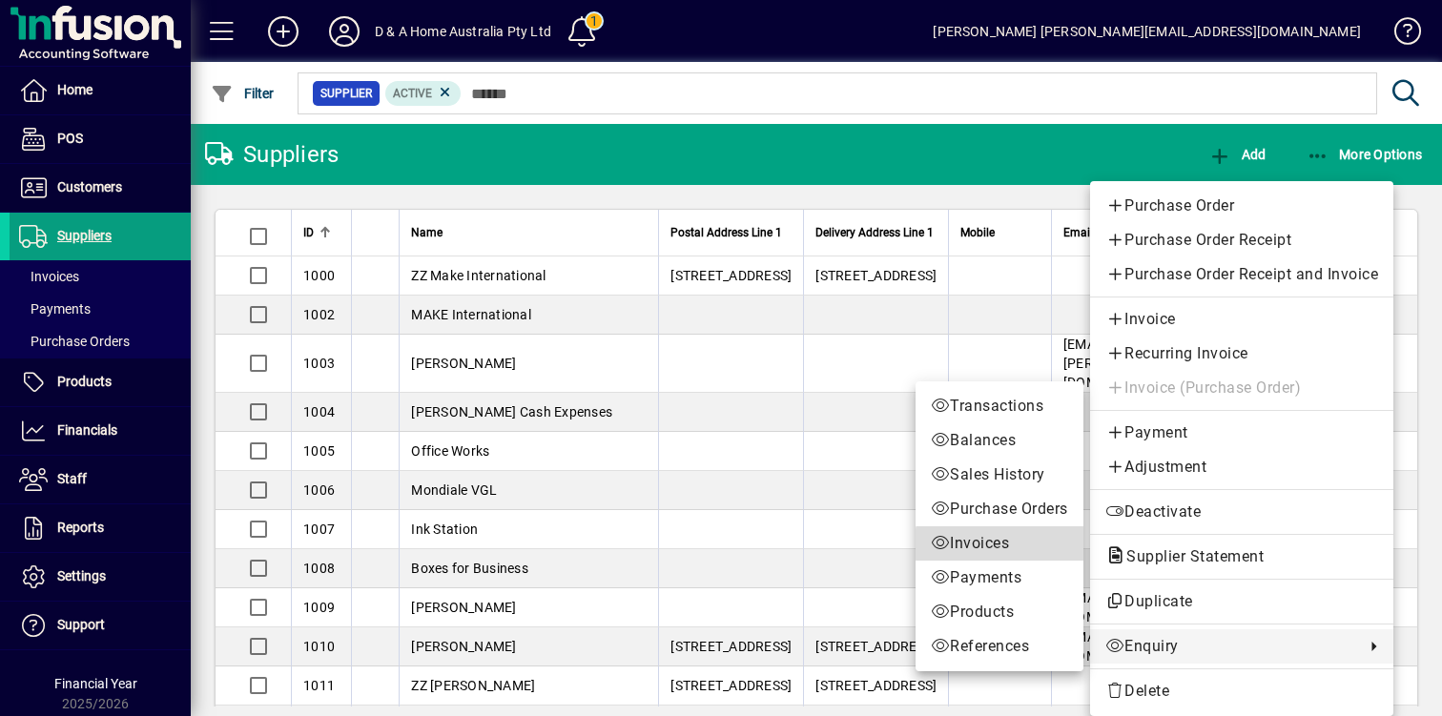
click at [1037, 544] on span "Invoices" at bounding box center [998, 543] width 137 height 23
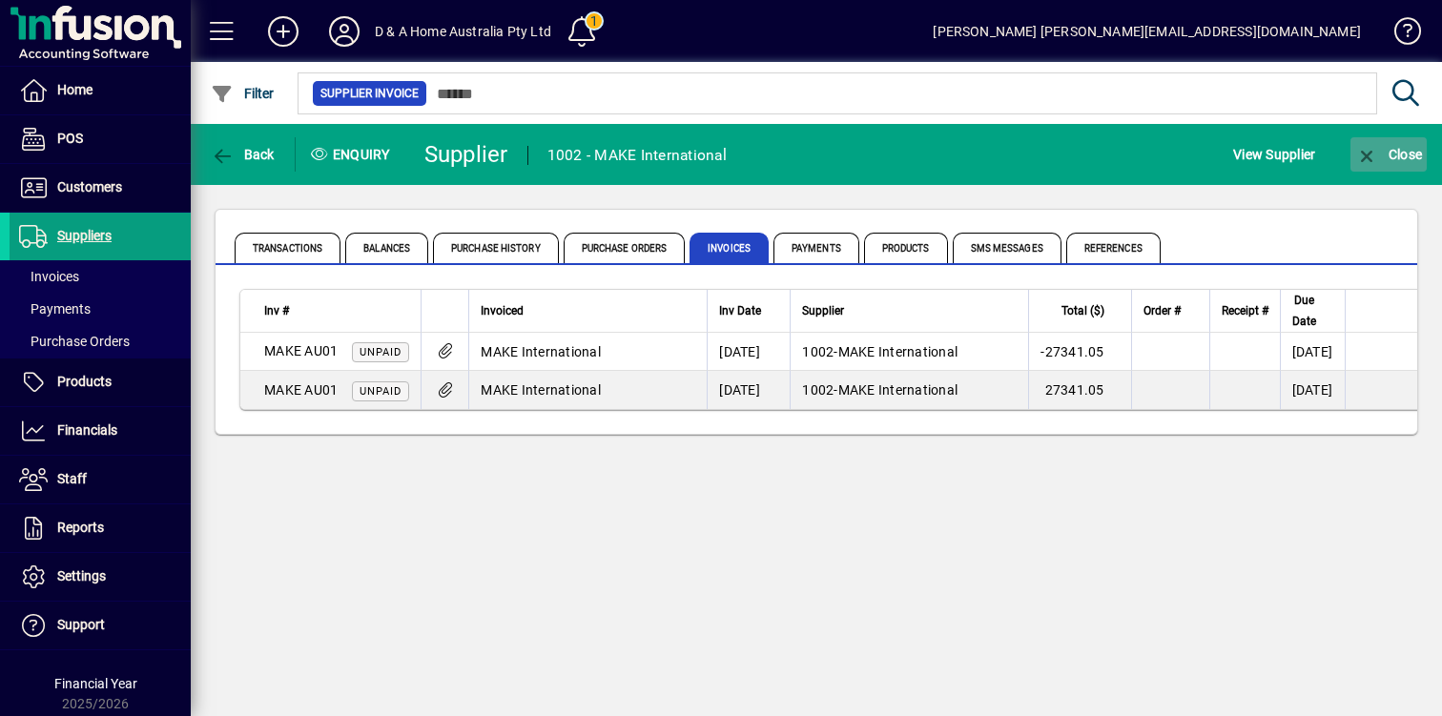
click at [1391, 153] on span "Close" at bounding box center [1388, 154] width 67 height 15
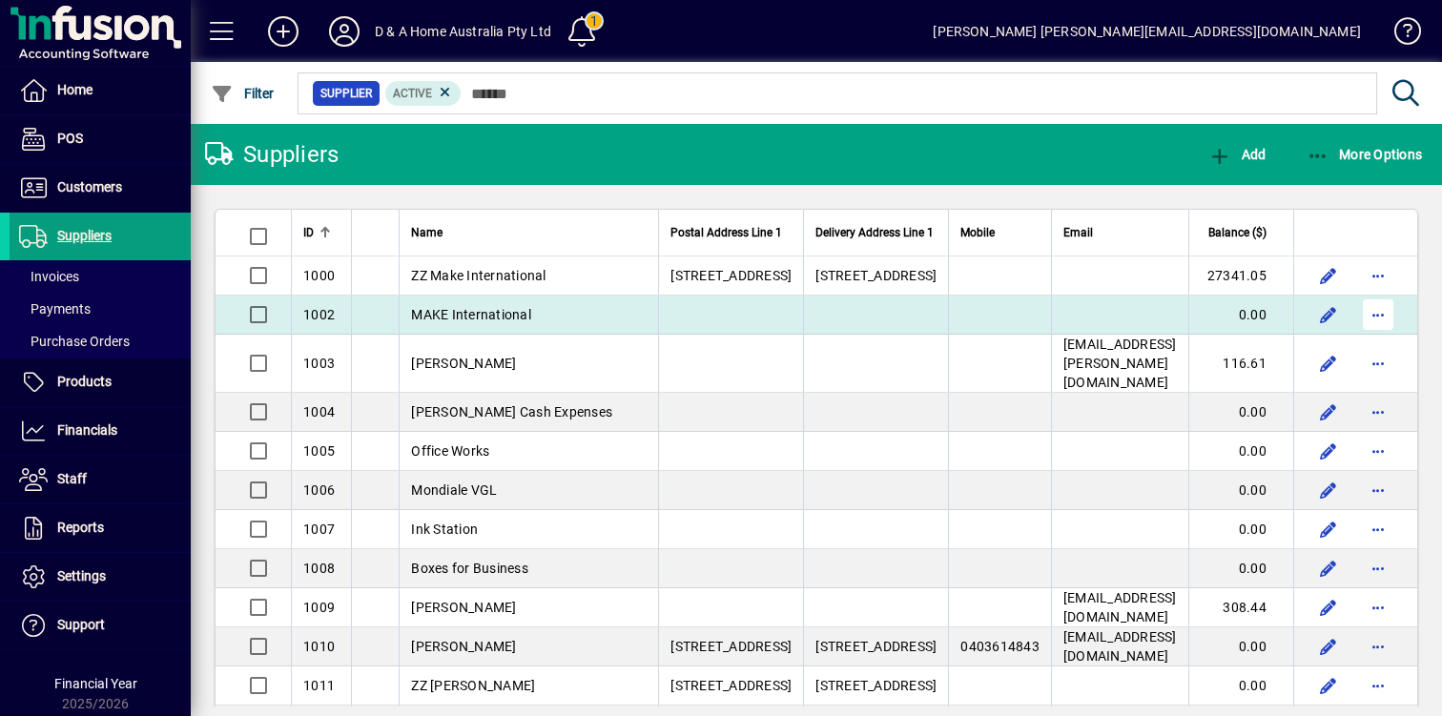
click at [1368, 329] on span "button" at bounding box center [1378, 315] width 46 height 46
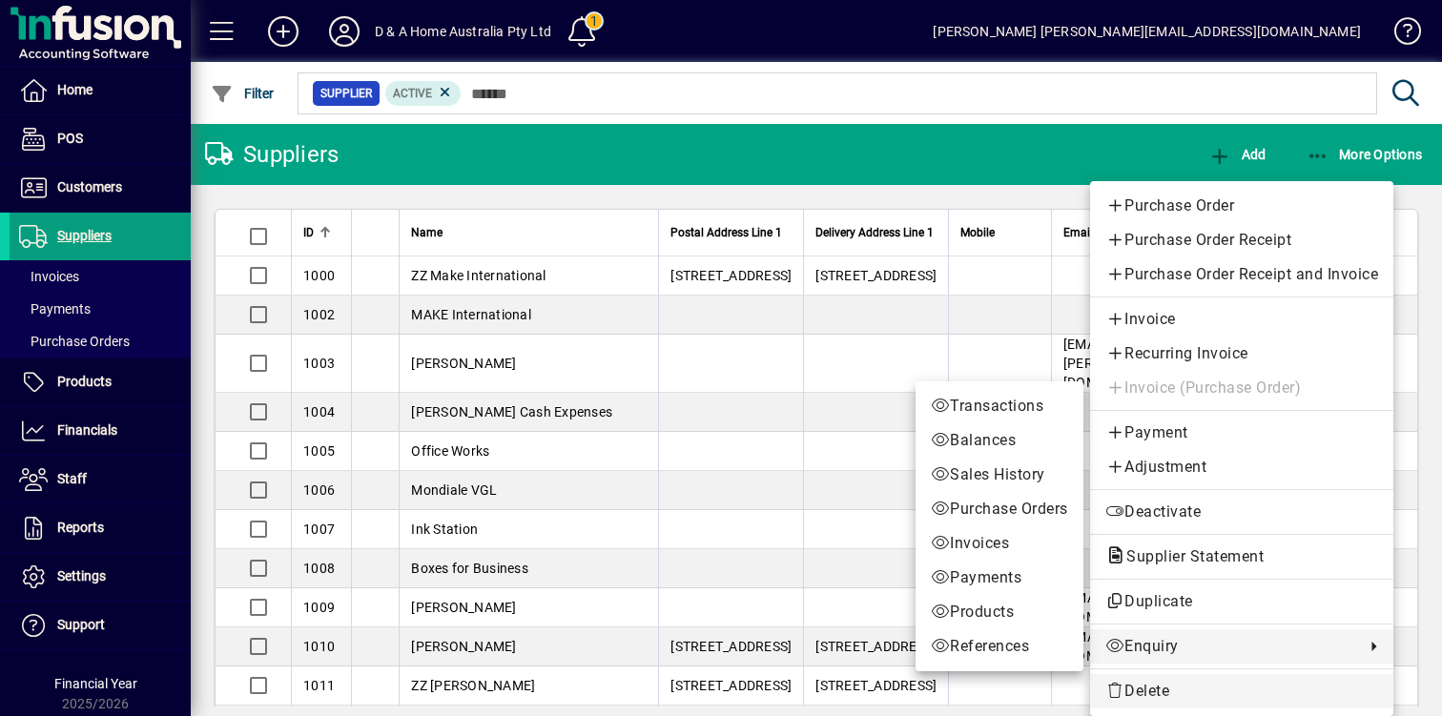
click at [1205, 690] on span "Delete" at bounding box center [1241, 691] width 273 height 23
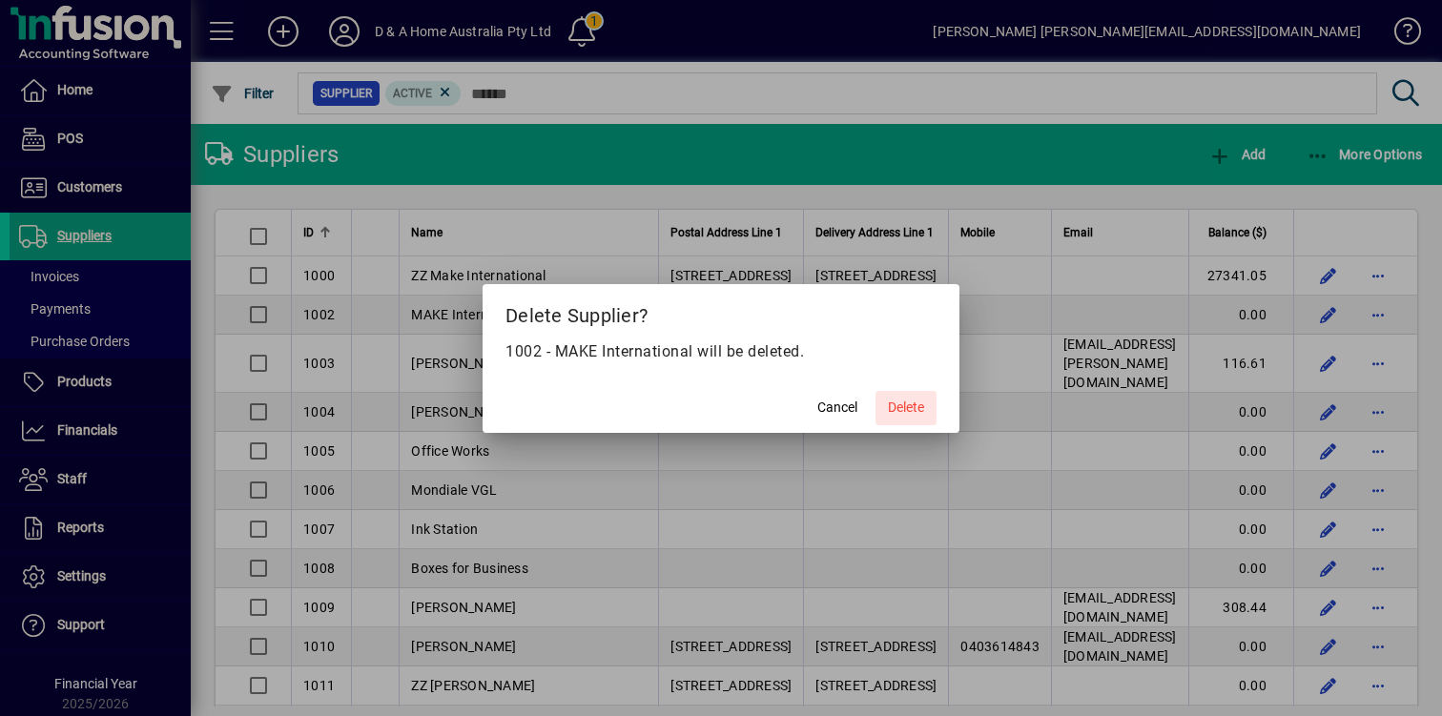
click at [919, 397] on span at bounding box center [905, 408] width 61 height 46
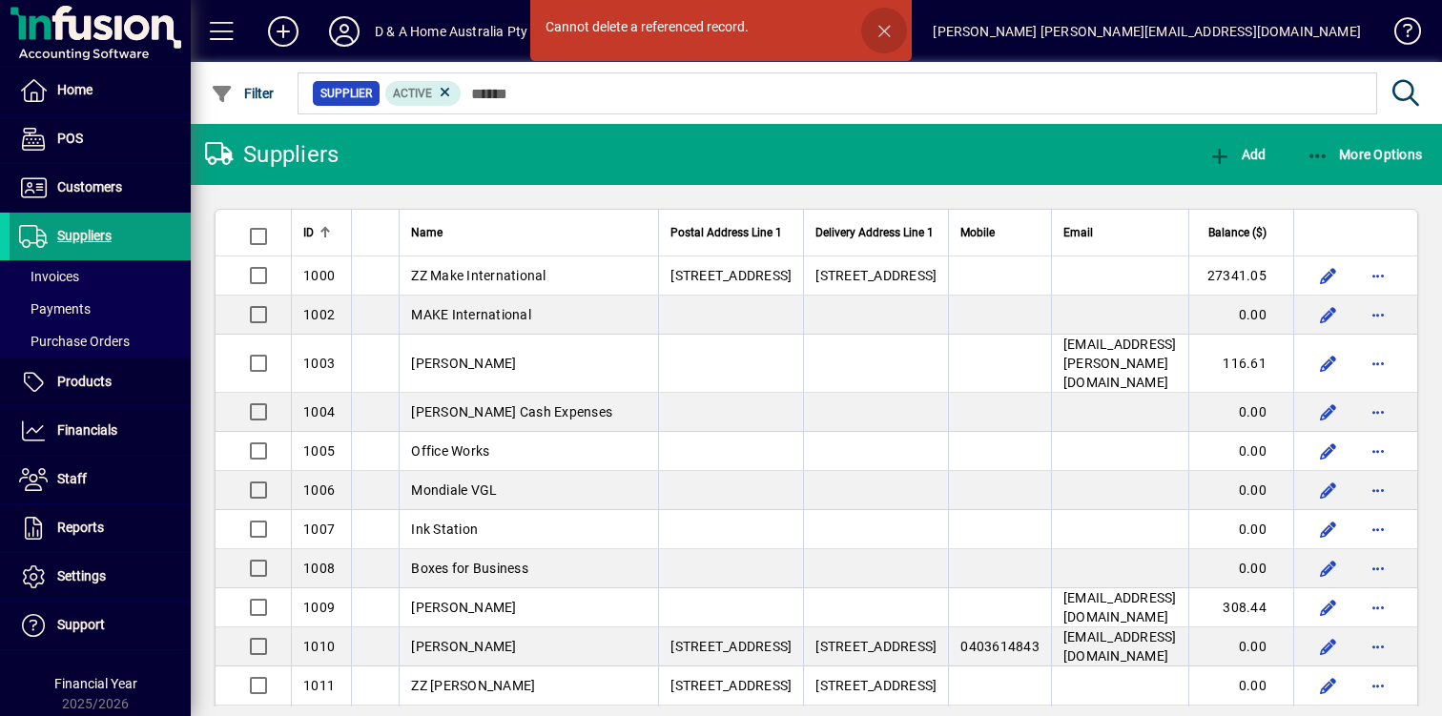
click at [885, 31] on span "button" at bounding box center [884, 31] width 46 height 46
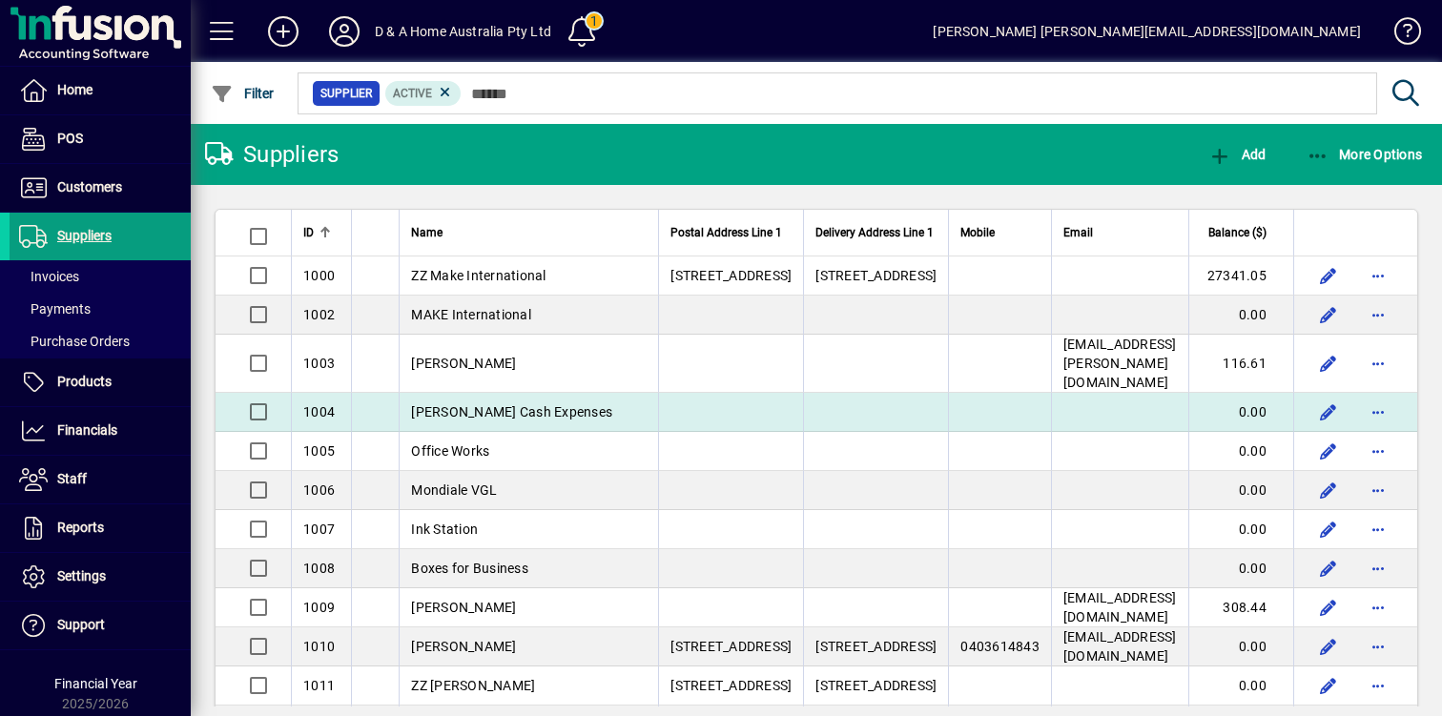
scroll to position [118, 0]
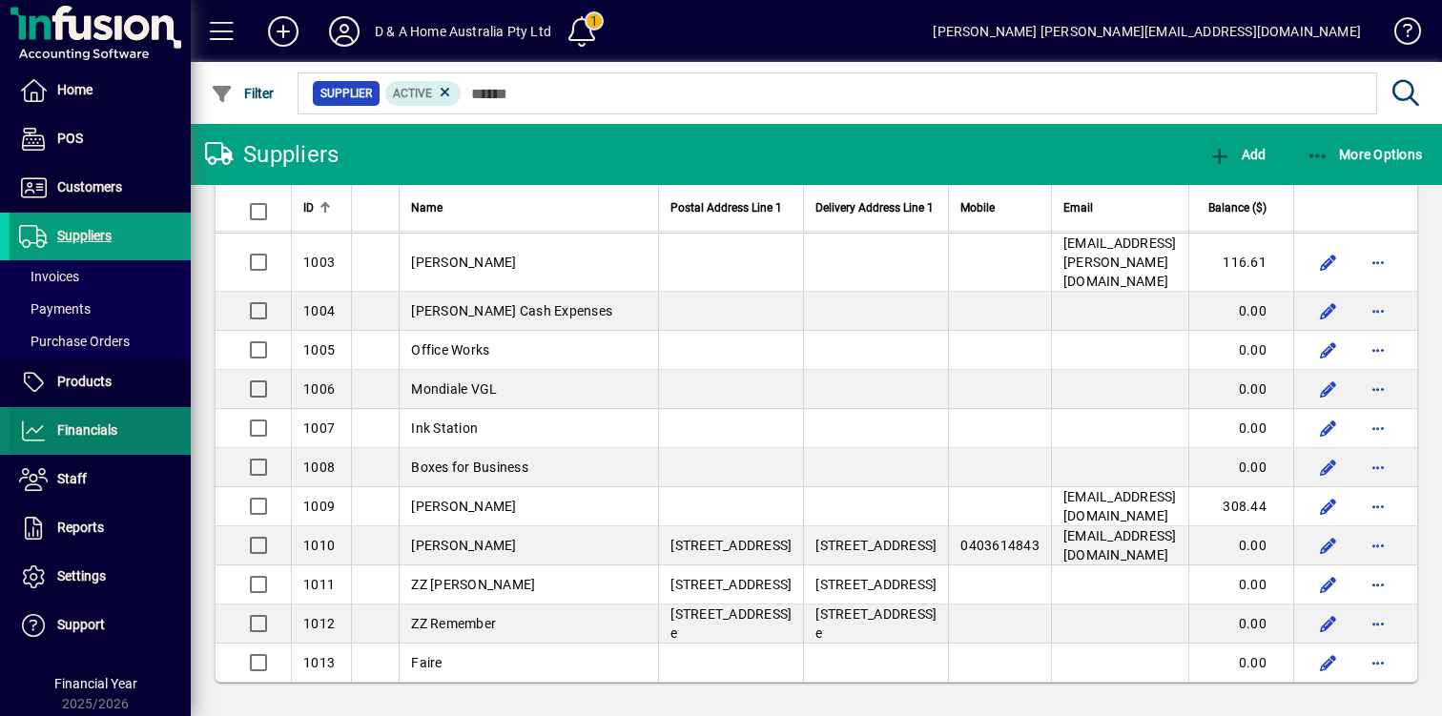
click at [112, 427] on span "Financials" at bounding box center [87, 429] width 60 height 15
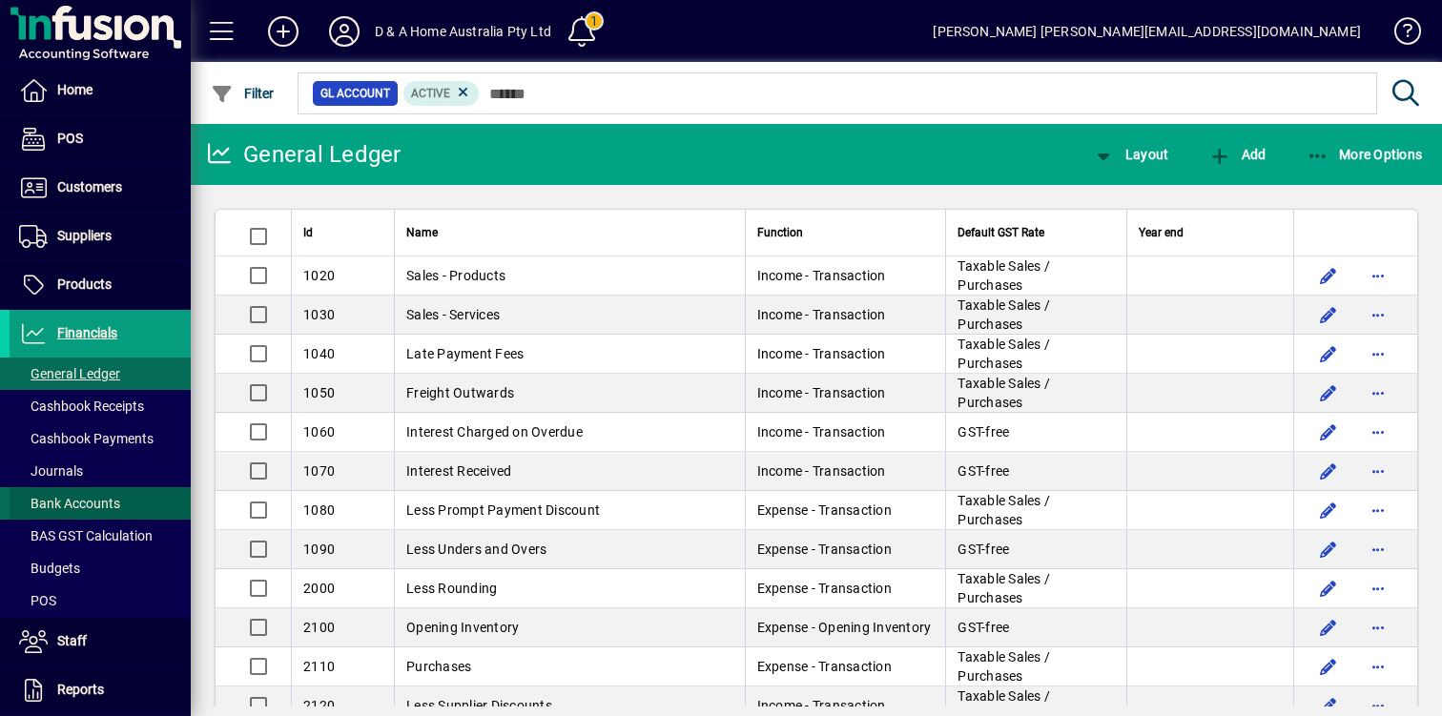
click at [109, 496] on span "Bank Accounts" at bounding box center [69, 503] width 101 height 15
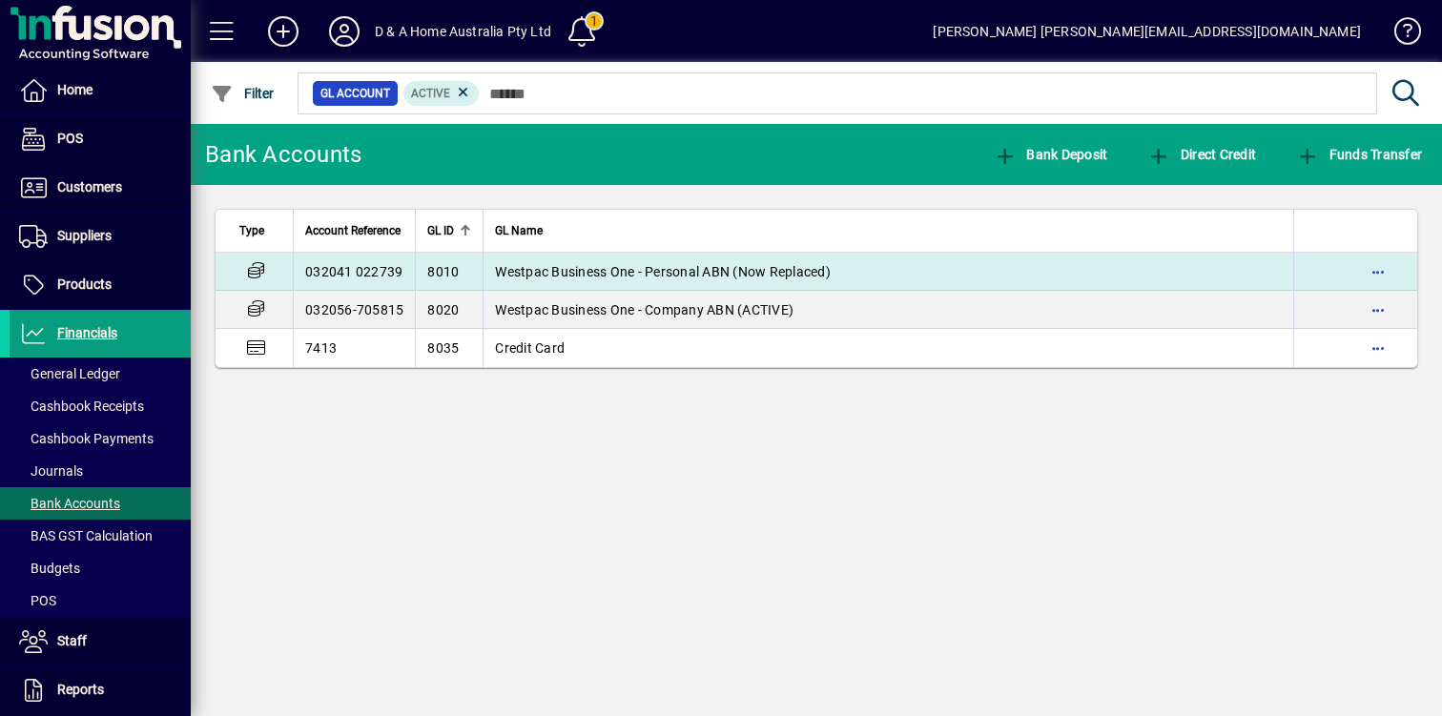
click at [635, 259] on td "Westpac Business One - Personal ABN (Now Replaced)" at bounding box center [887, 272] width 810 height 38
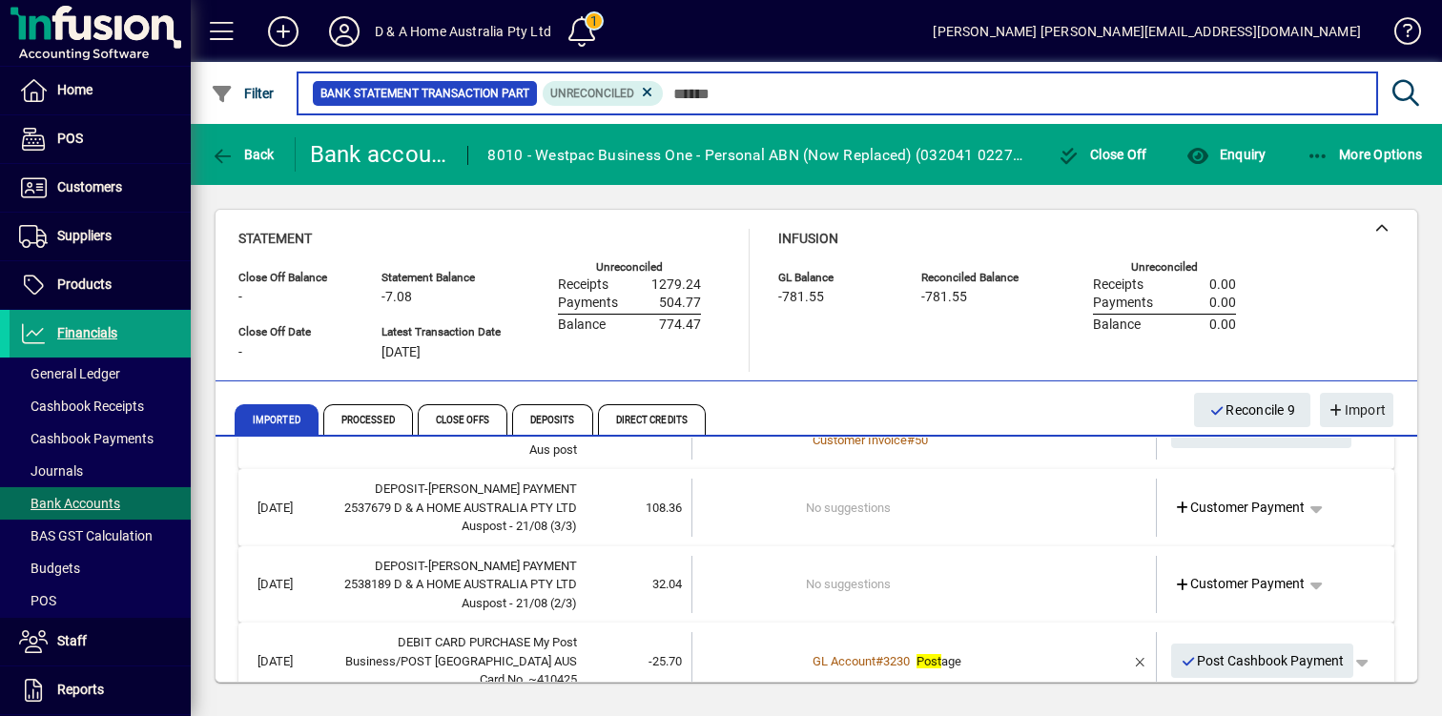
scroll to position [769, 0]
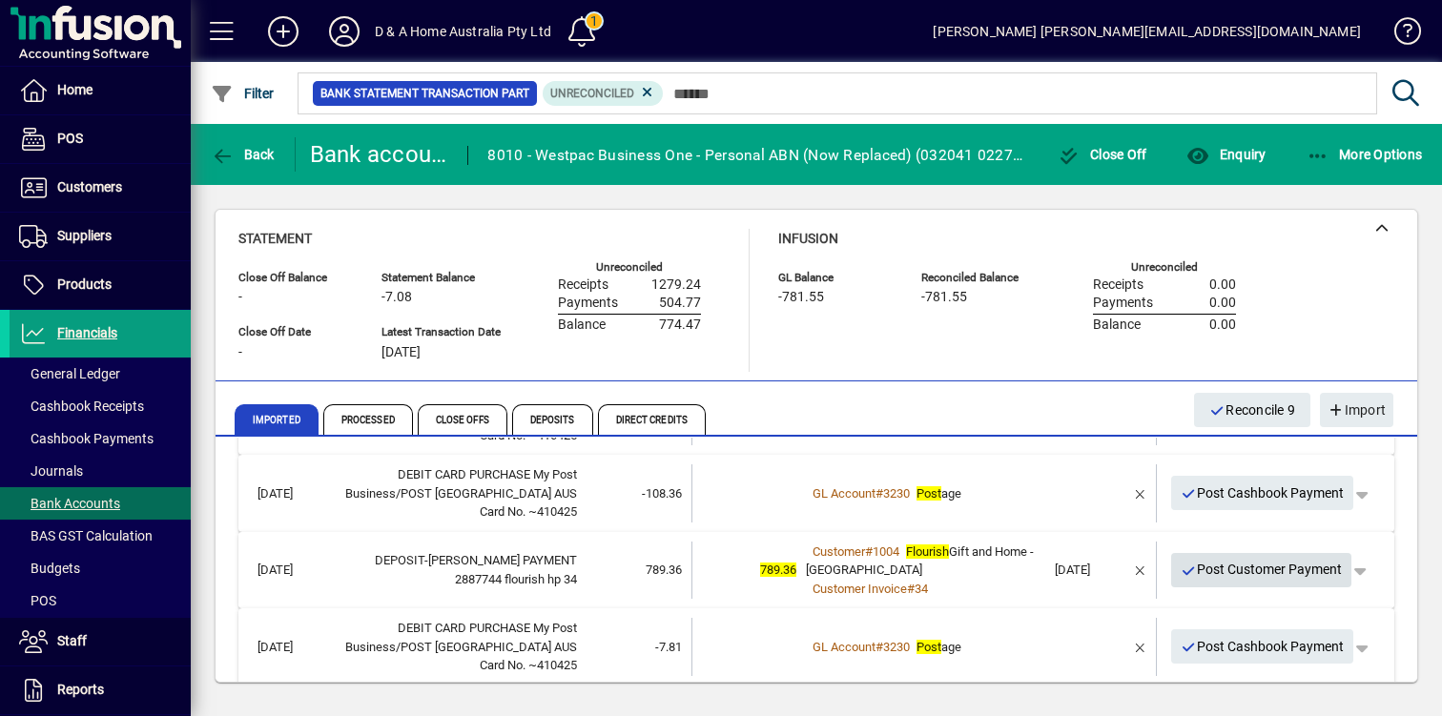
click at [1244, 554] on span "Post Customer Payment" at bounding box center [1261, 569] width 162 height 31
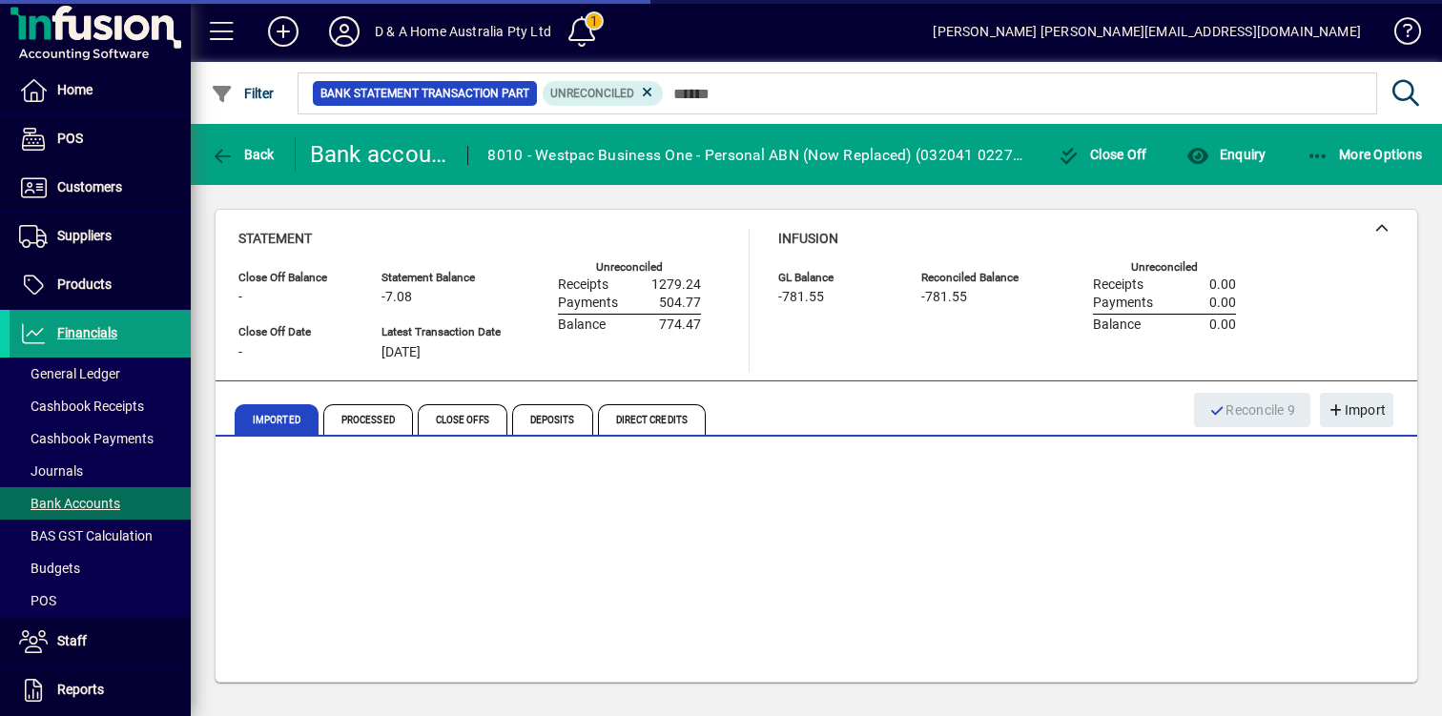
scroll to position [693, 0]
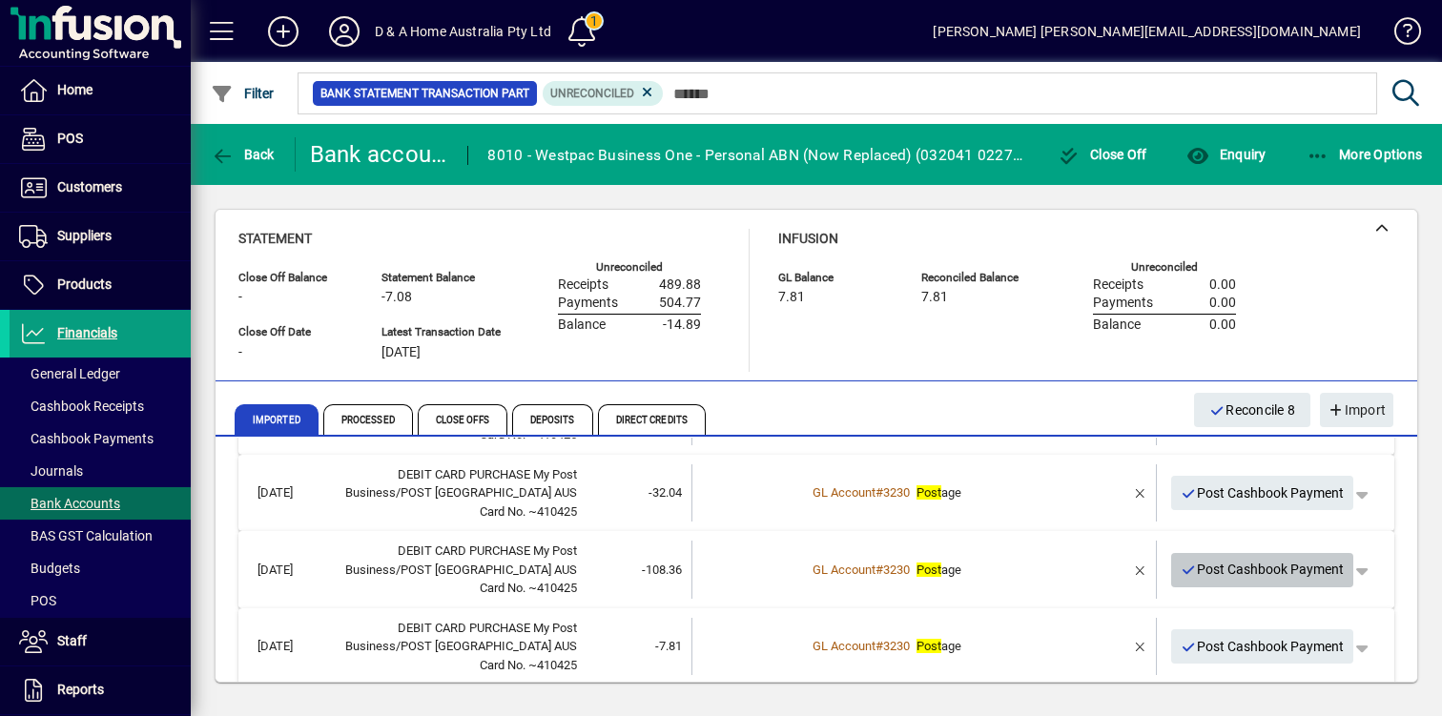
click at [1250, 554] on span "Post Cashbook Payment" at bounding box center [1262, 569] width 164 height 31
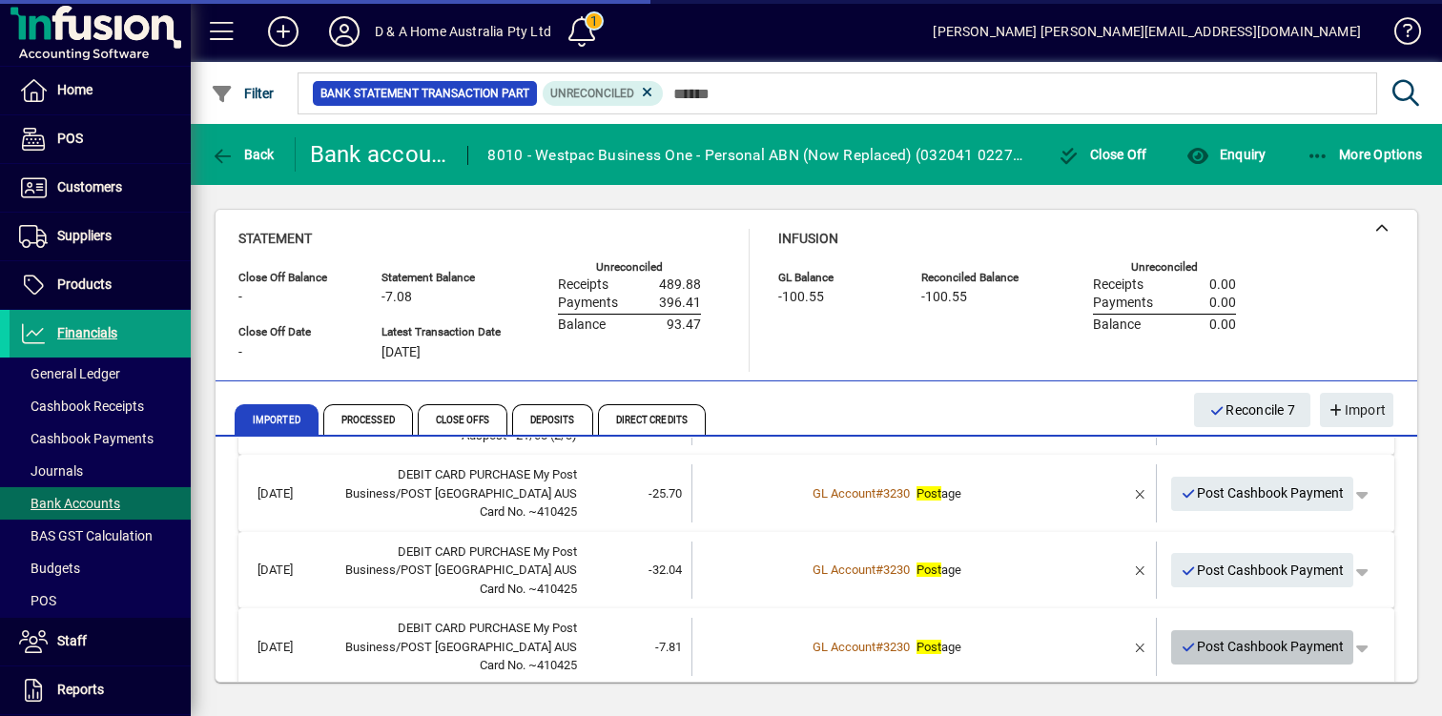
click at [1262, 631] on span "Post Cashbook Payment" at bounding box center [1262, 646] width 164 height 31
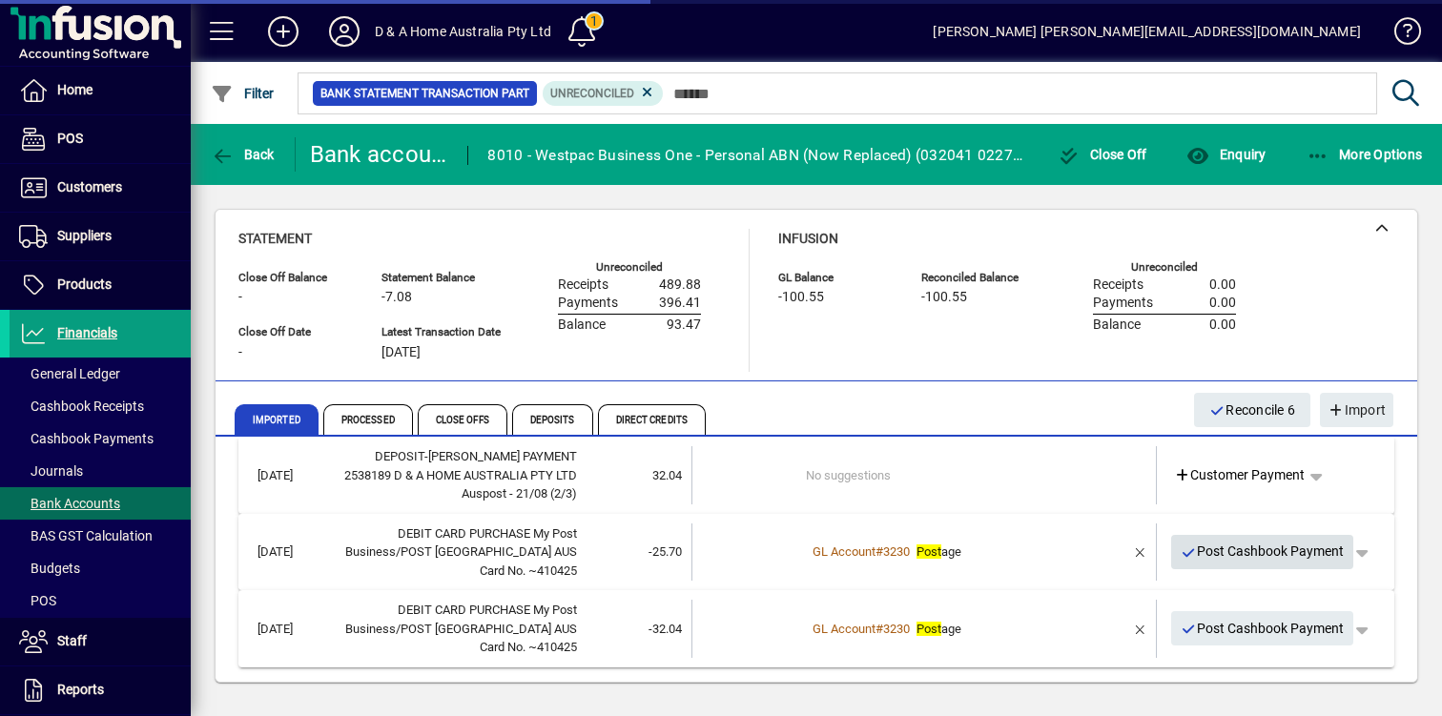
scroll to position [540, 0]
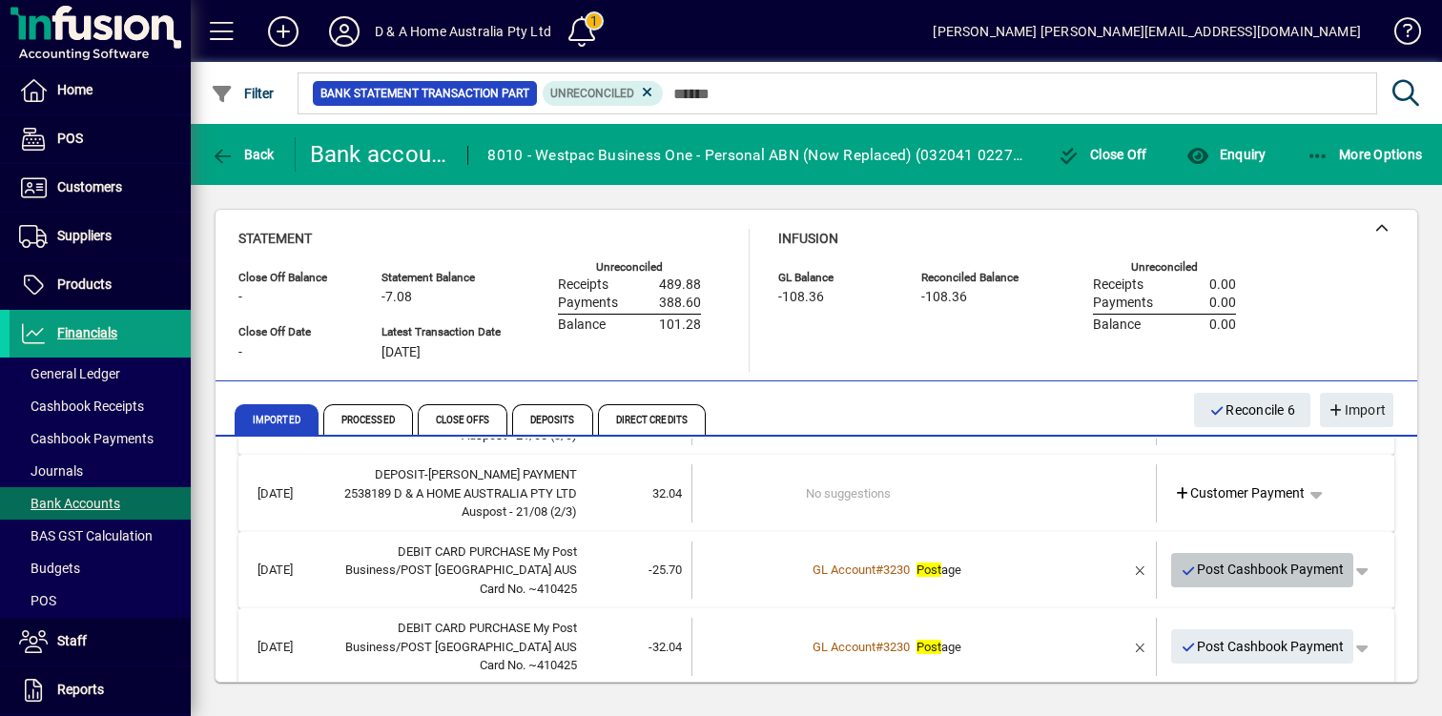
click at [1260, 554] on span "Post Cashbook Payment" at bounding box center [1262, 569] width 164 height 31
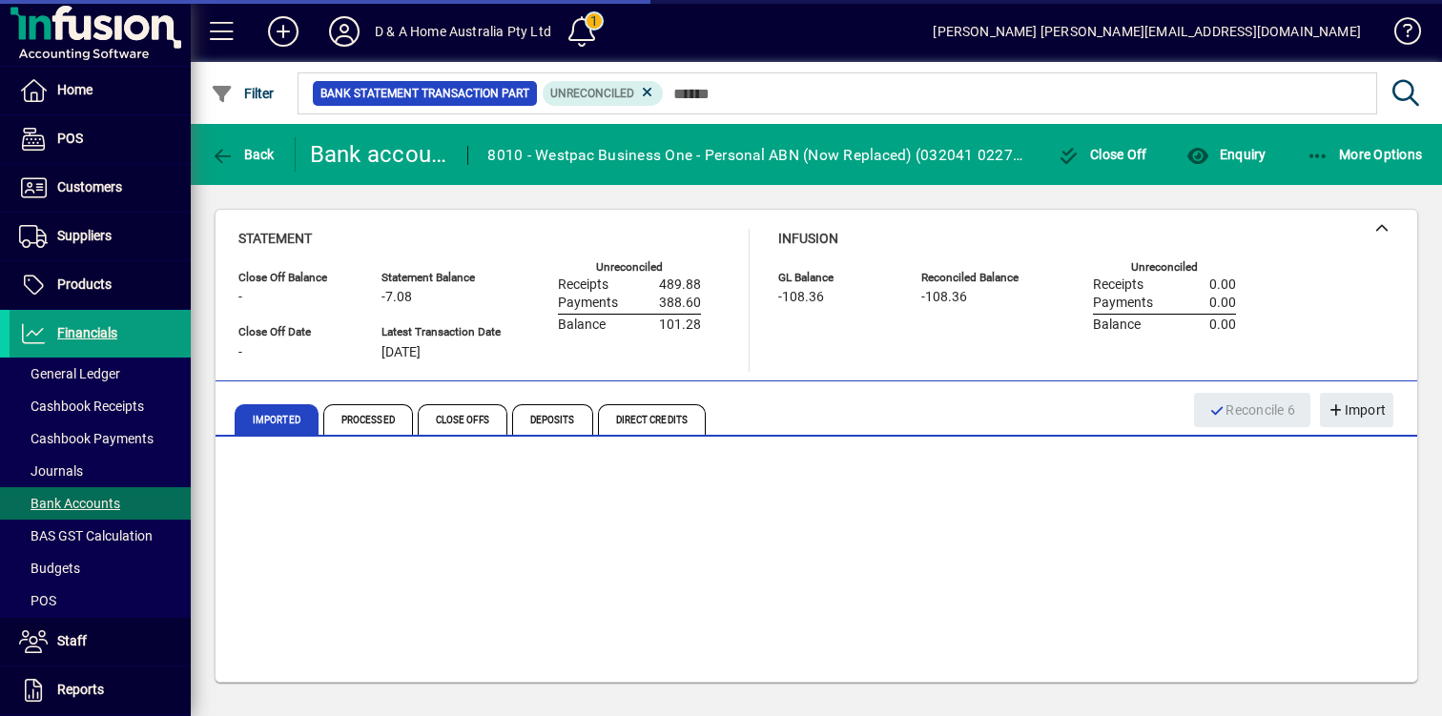
scroll to position [462, 0]
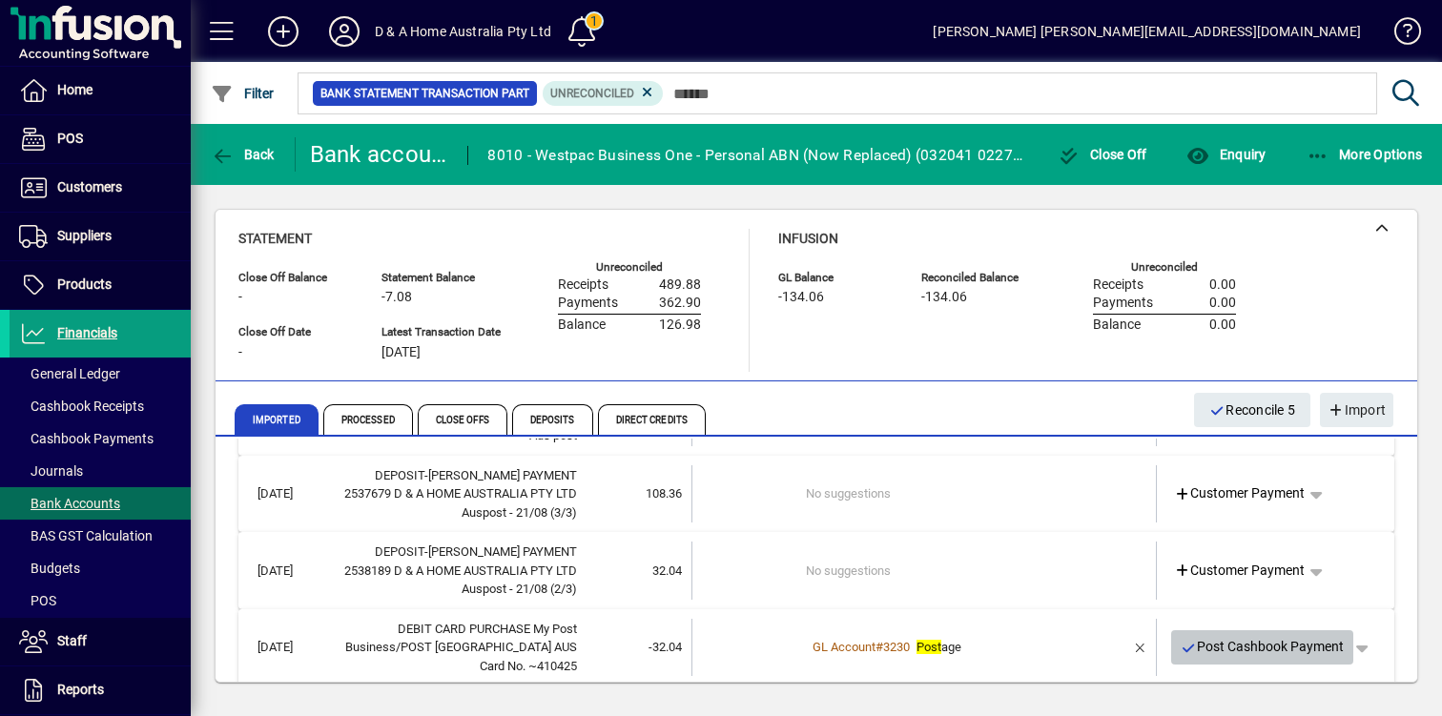
click at [1268, 631] on span "Post Cashbook Payment" at bounding box center [1262, 646] width 164 height 31
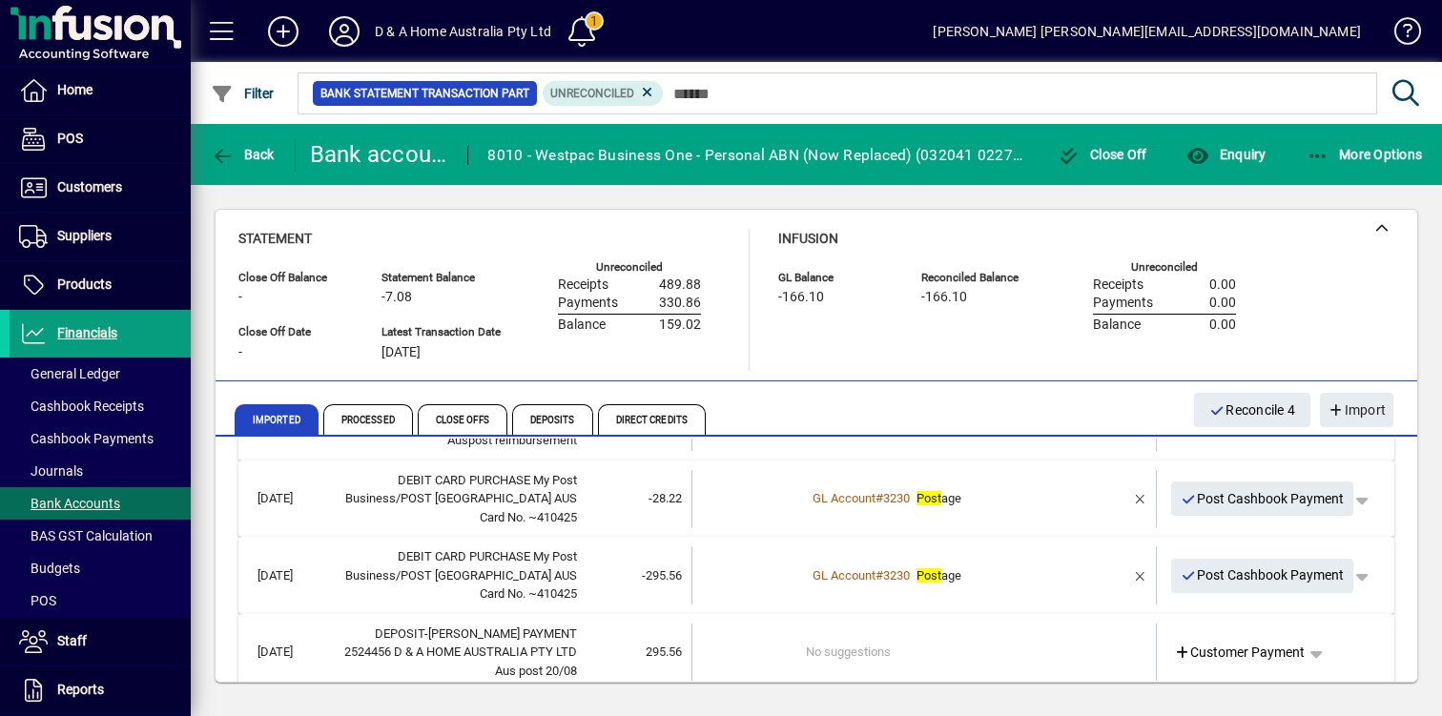
scroll to position [141, 0]
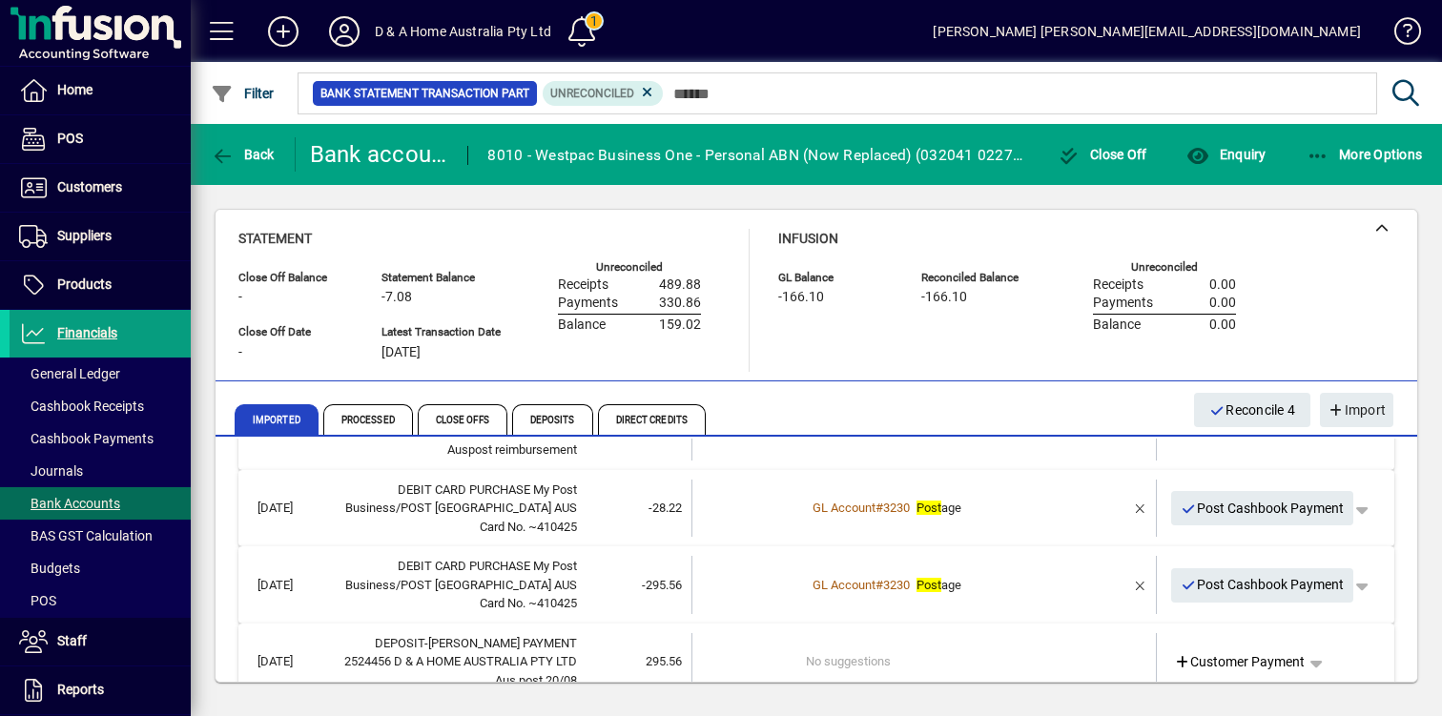
click at [1319, 580] on span "Post Cashbook Payment" at bounding box center [1262, 584] width 164 height 31
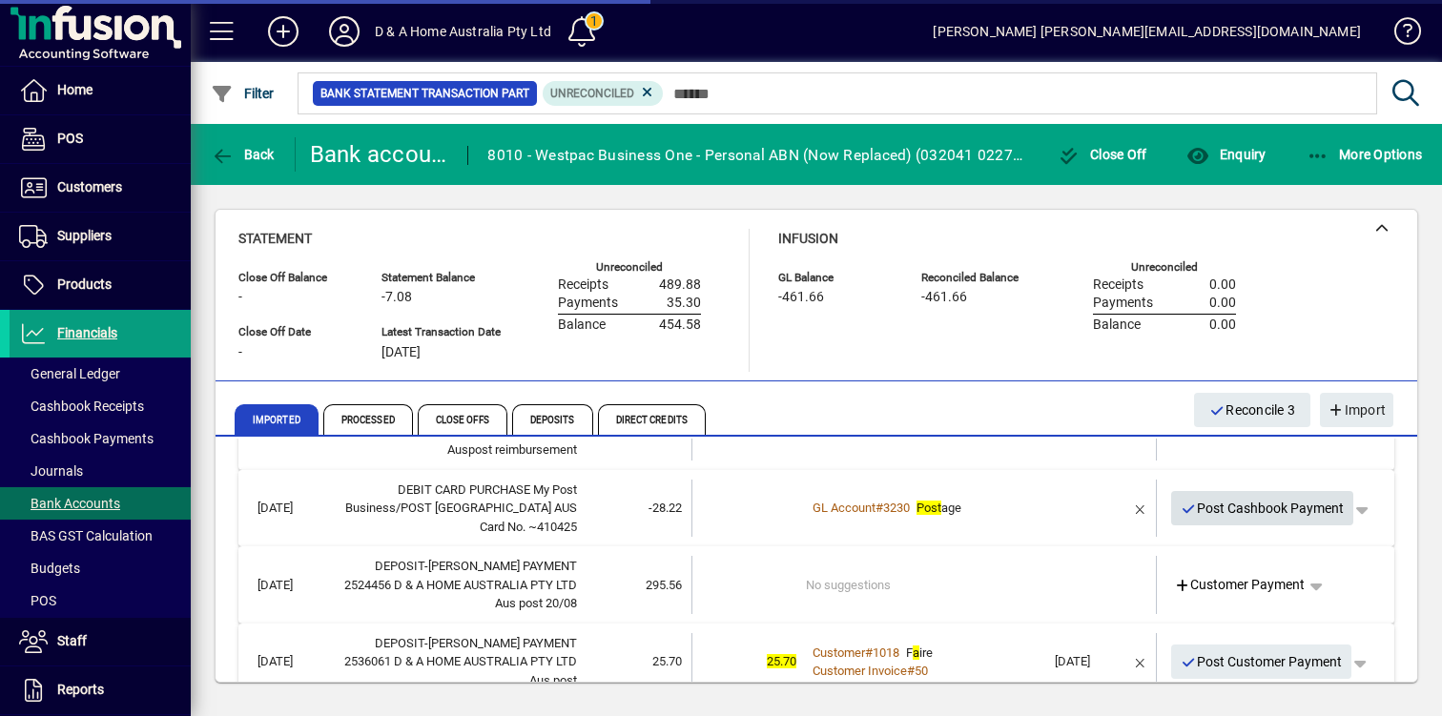
click at [1294, 510] on span "Post Cashbook Payment" at bounding box center [1262, 508] width 164 height 31
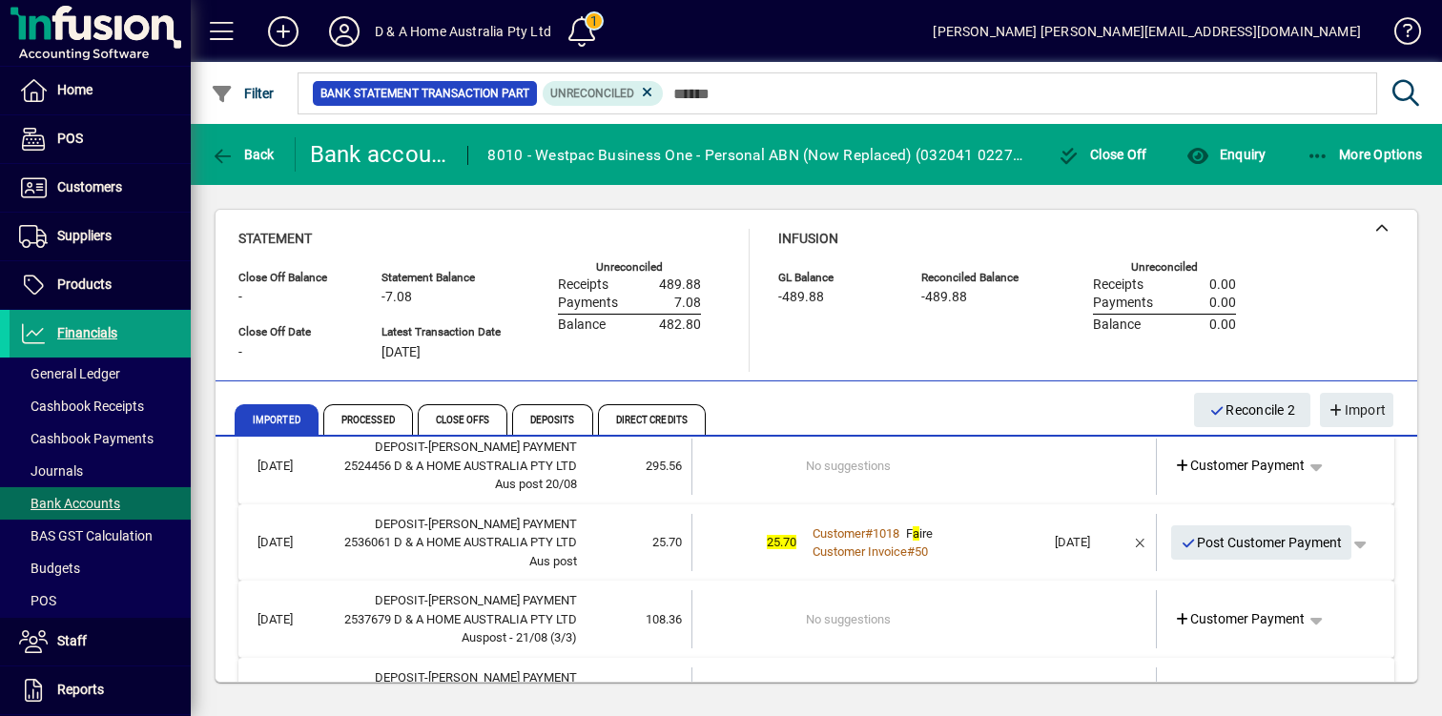
scroll to position [234, 0]
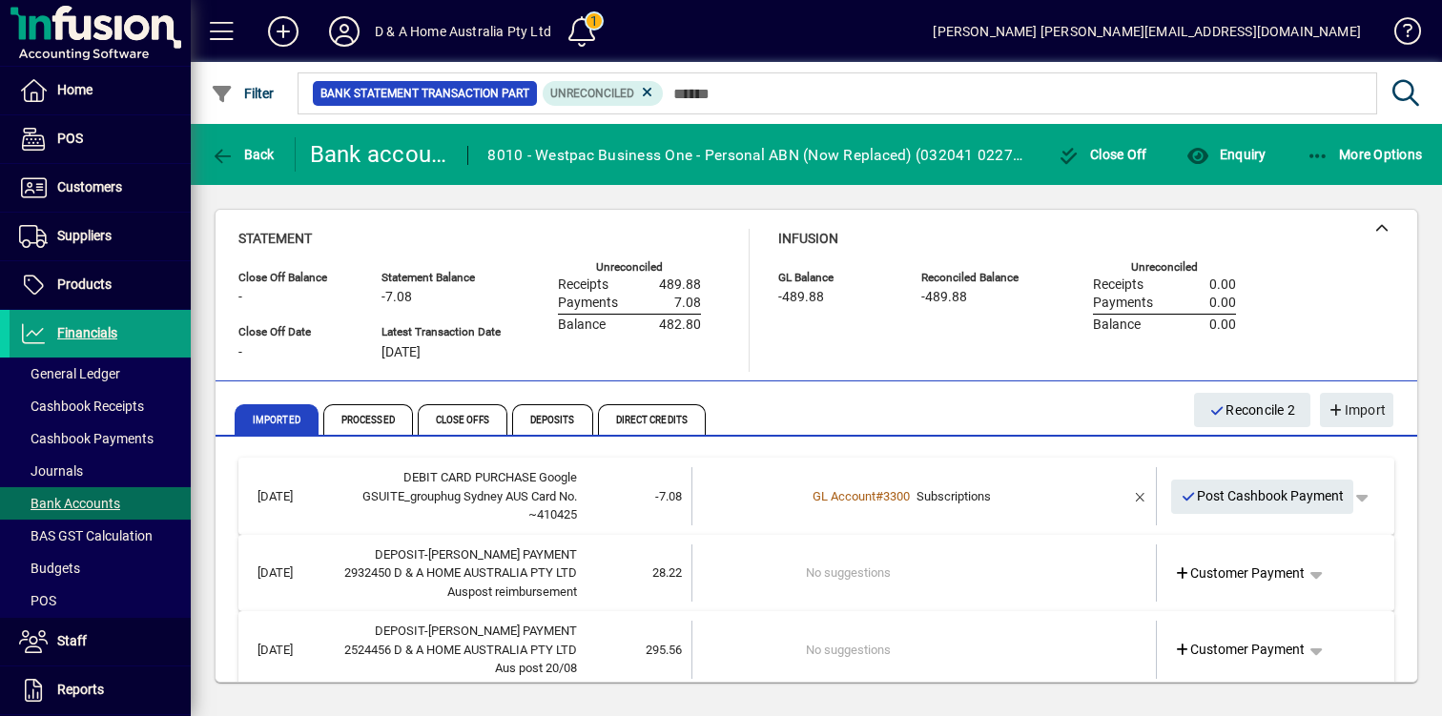
scroll to position [234, 0]
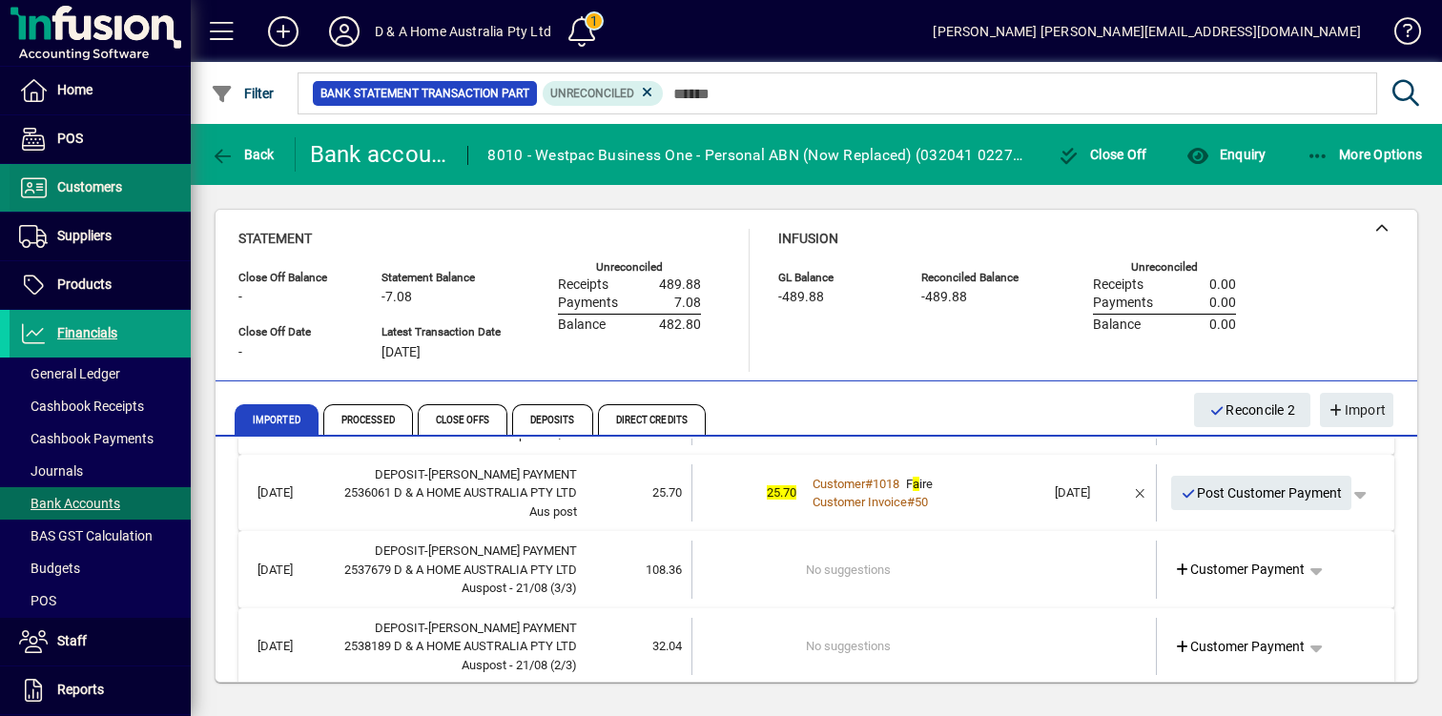
click at [117, 195] on span "Customers" at bounding box center [66, 187] width 112 height 23
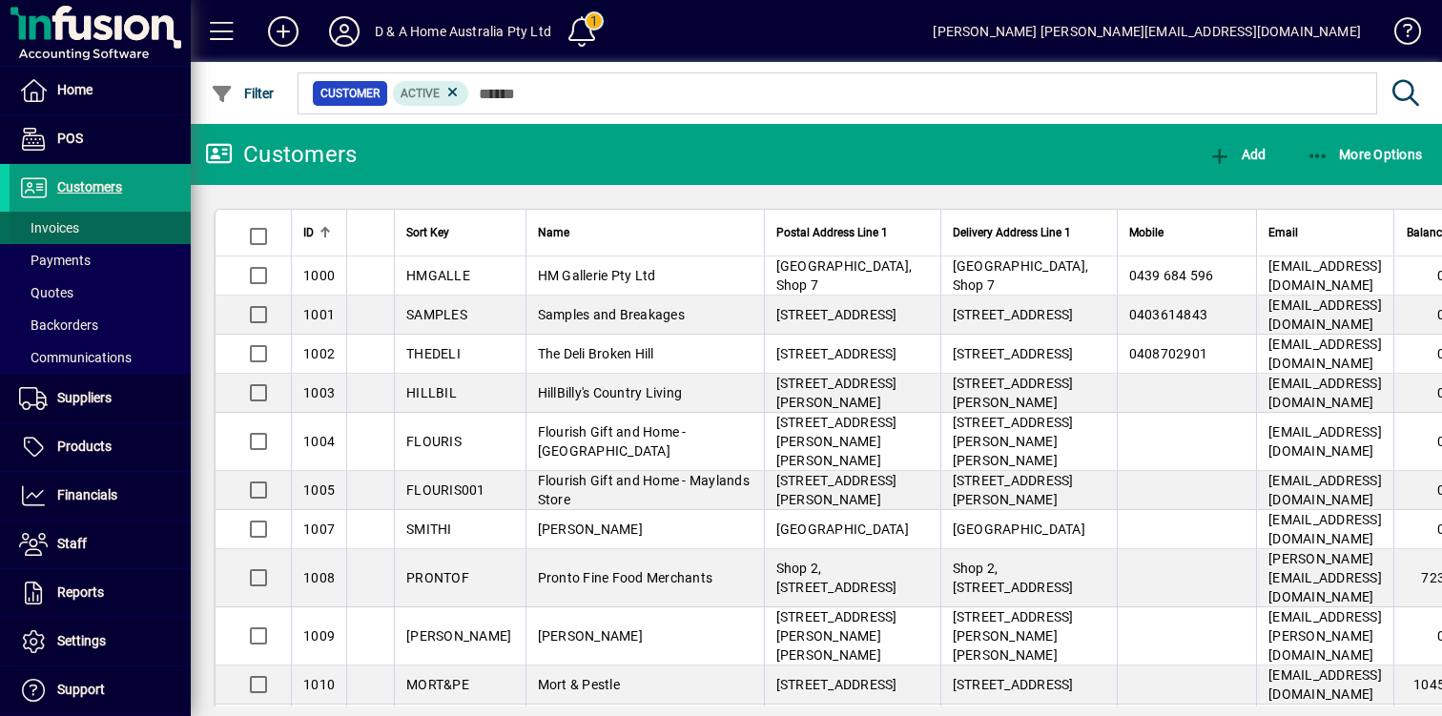
click at [110, 232] on span at bounding box center [100, 228] width 181 height 46
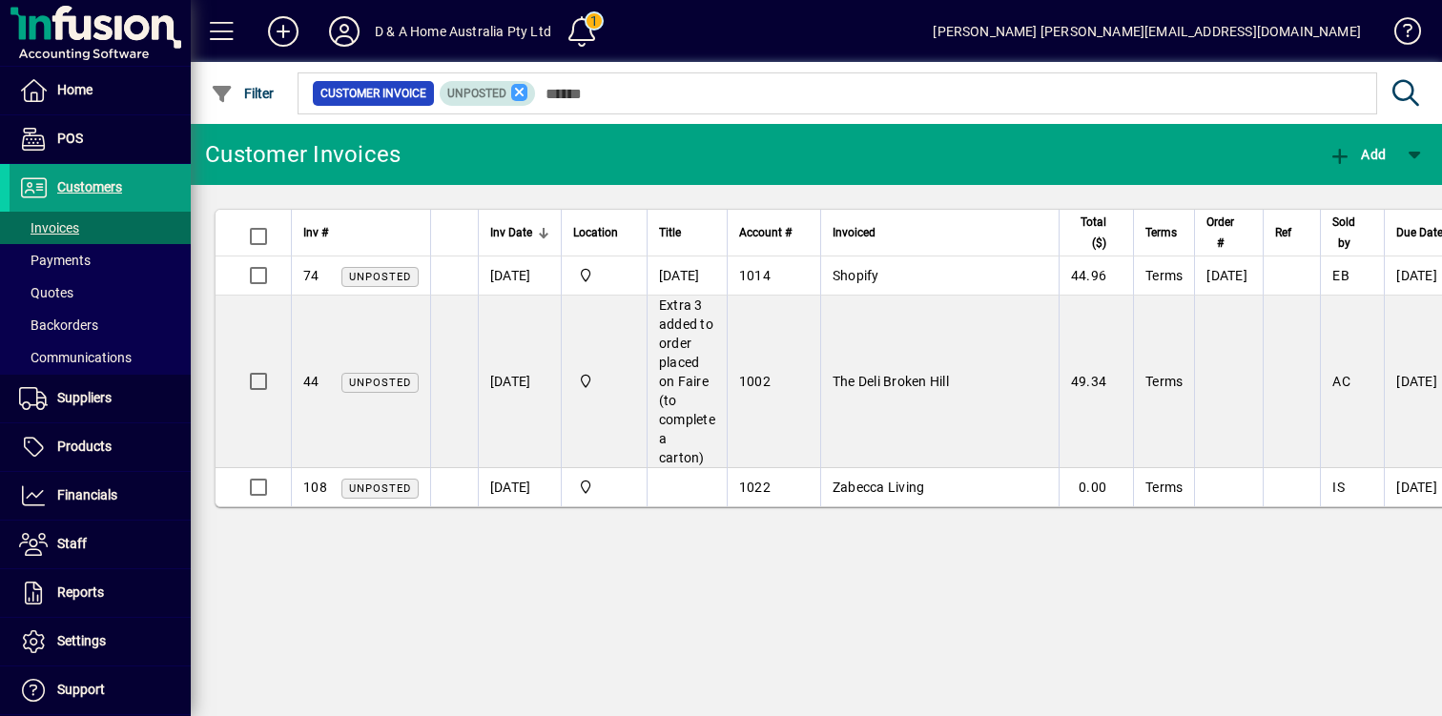
click at [514, 93] on icon at bounding box center [519, 92] width 17 height 17
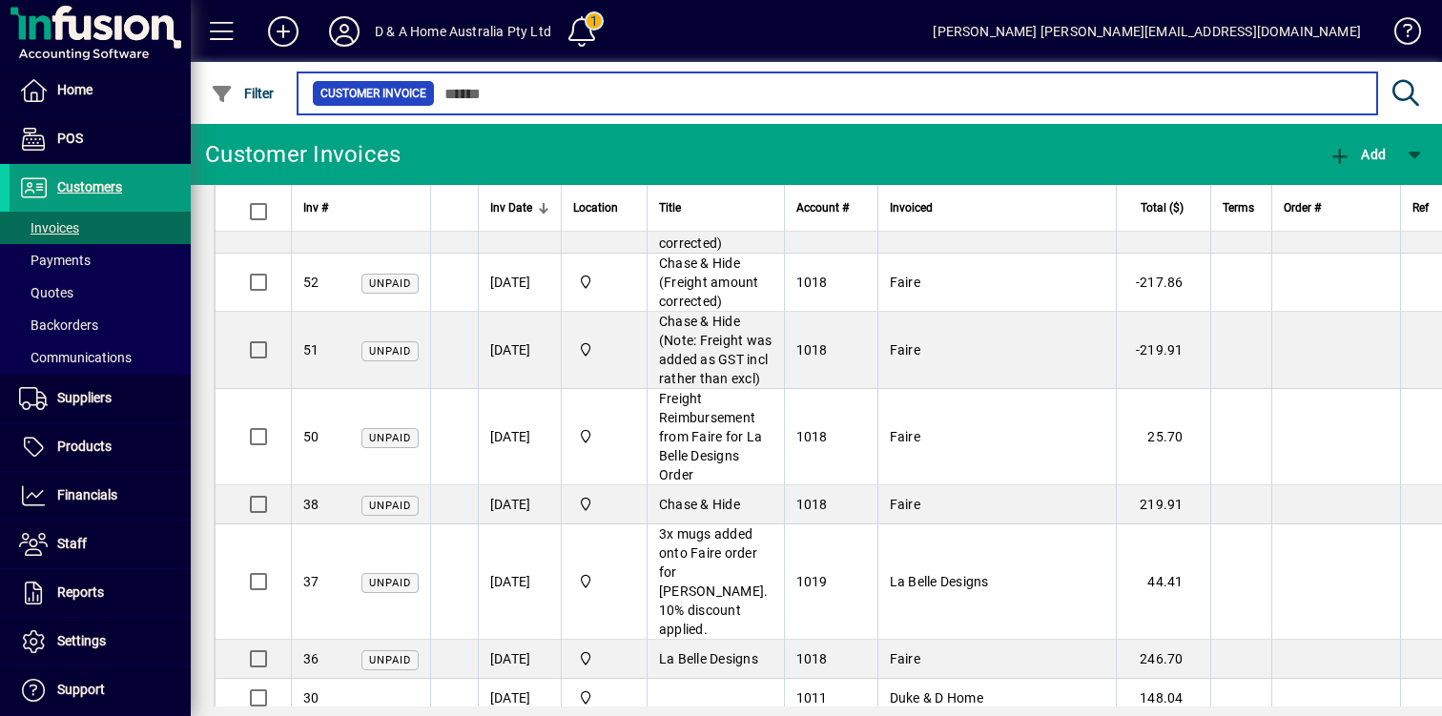
scroll to position [3143, 0]
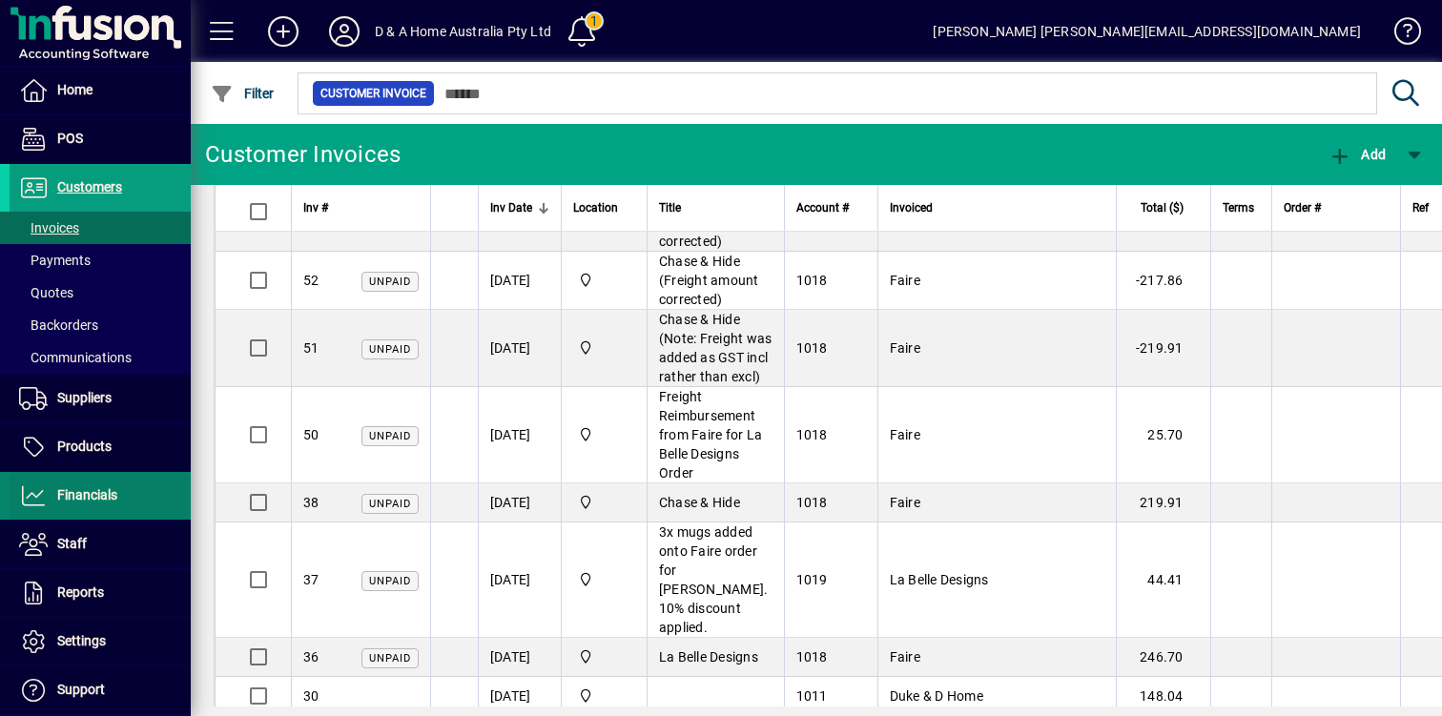
click at [99, 488] on span "Financials" at bounding box center [87, 494] width 60 height 15
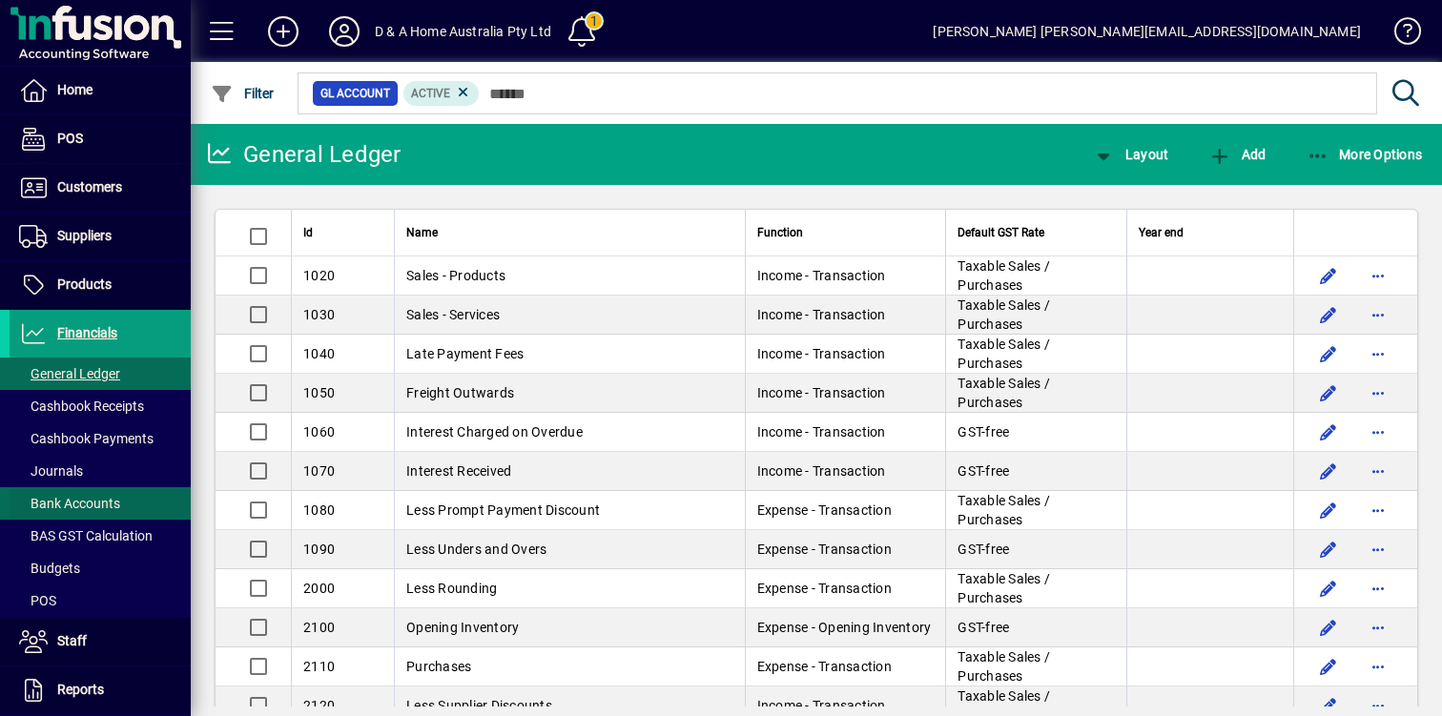
click at [114, 499] on span "Bank Accounts" at bounding box center [69, 503] width 101 height 15
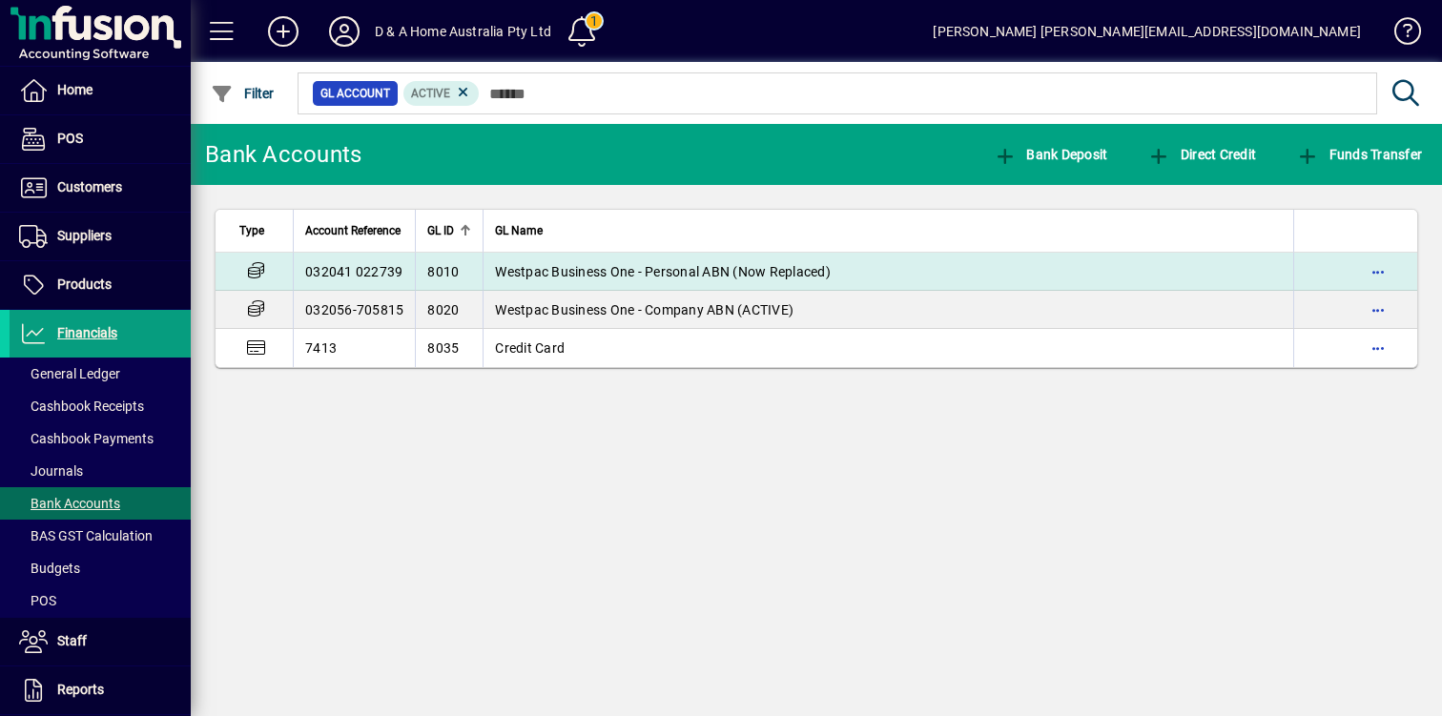
click at [565, 264] on span "Westpac Business One - Personal ABN (Now Replaced)" at bounding box center [663, 271] width 336 height 15
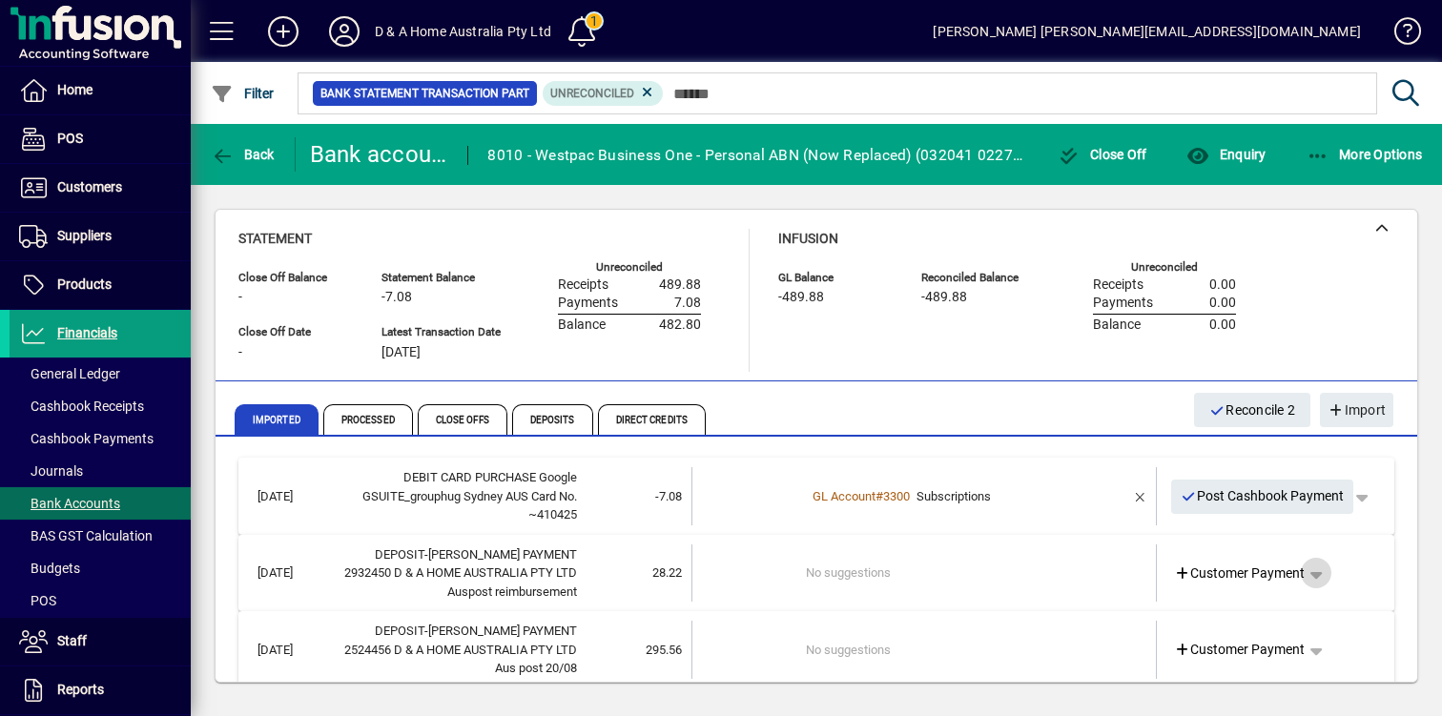
click at [1319, 572] on span "button" at bounding box center [1316, 573] width 46 height 46
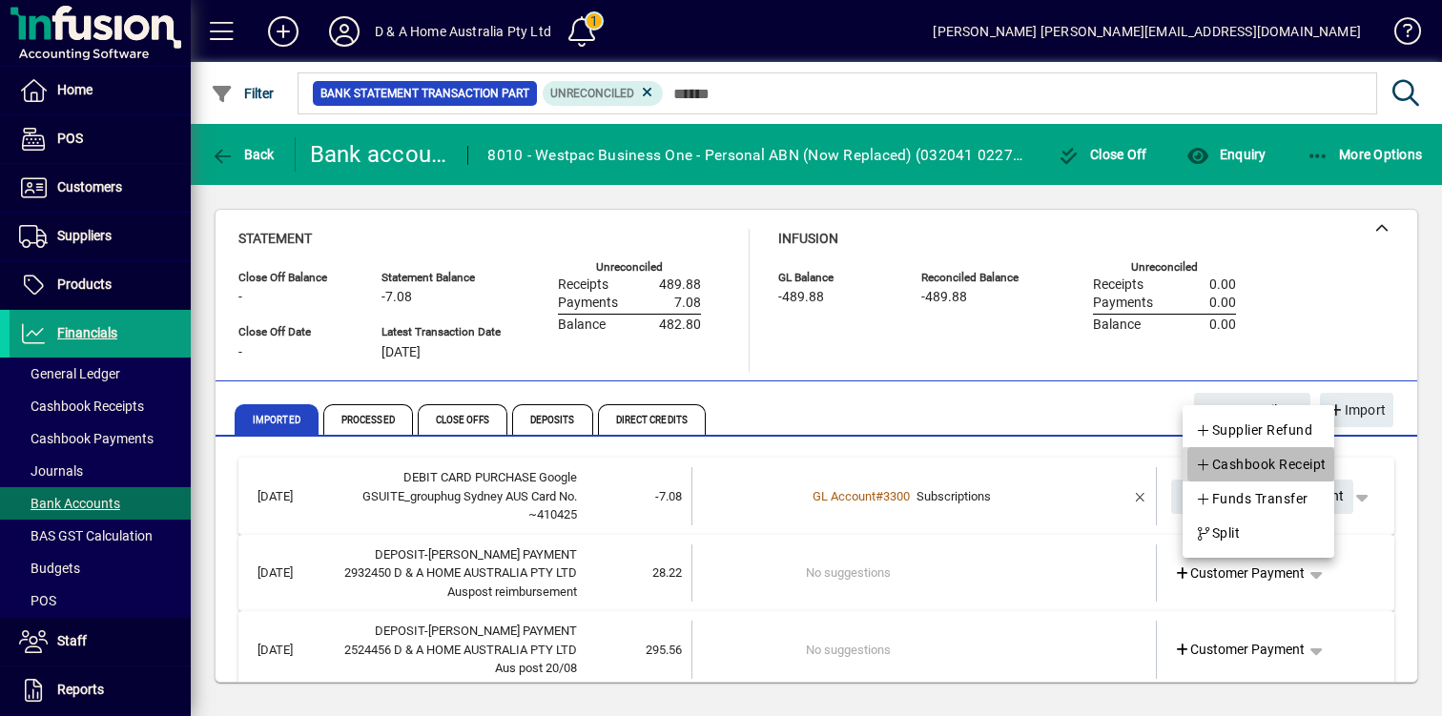
click at [1312, 466] on span "Cashbook Receipt" at bounding box center [1261, 464] width 132 height 23
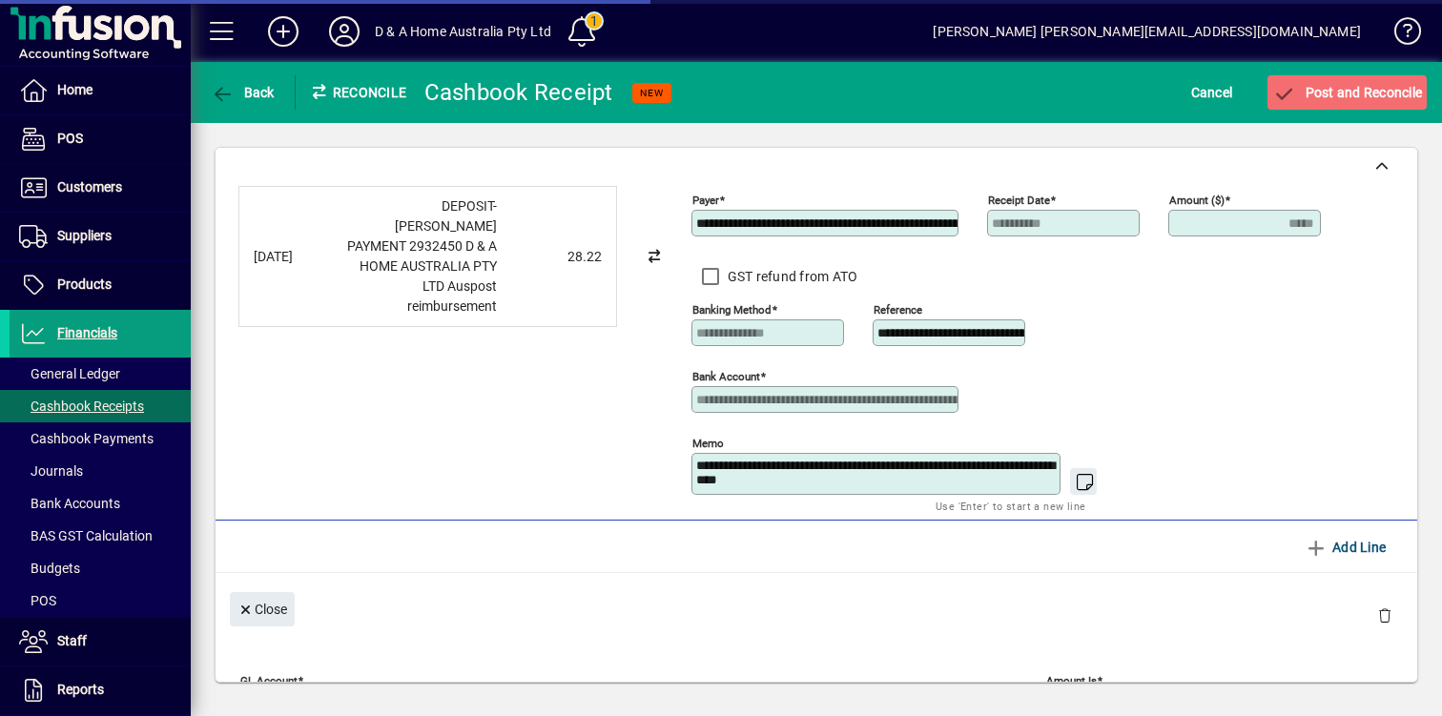
type input "*****"
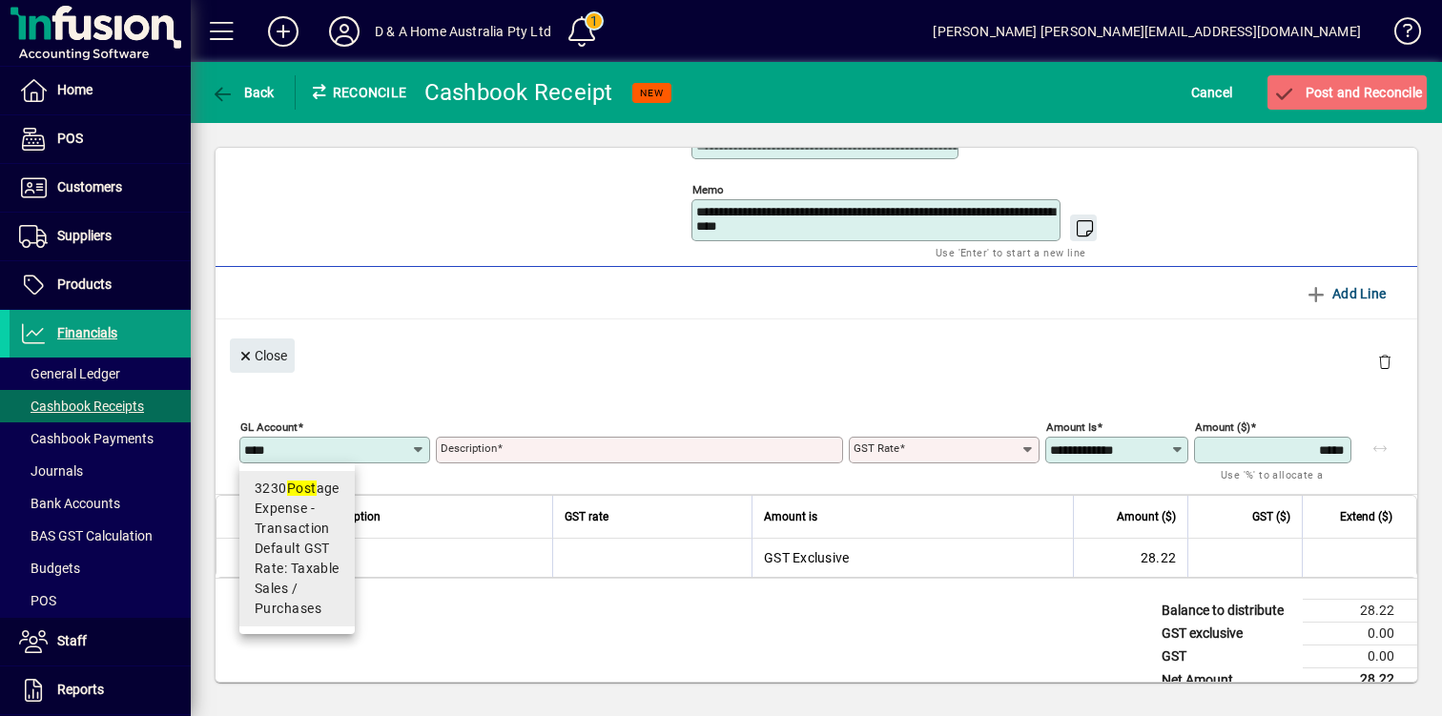
click at [330, 568] on span "Default GST Rate: Taxable Sales / Purchases" at bounding box center [297, 579] width 85 height 80
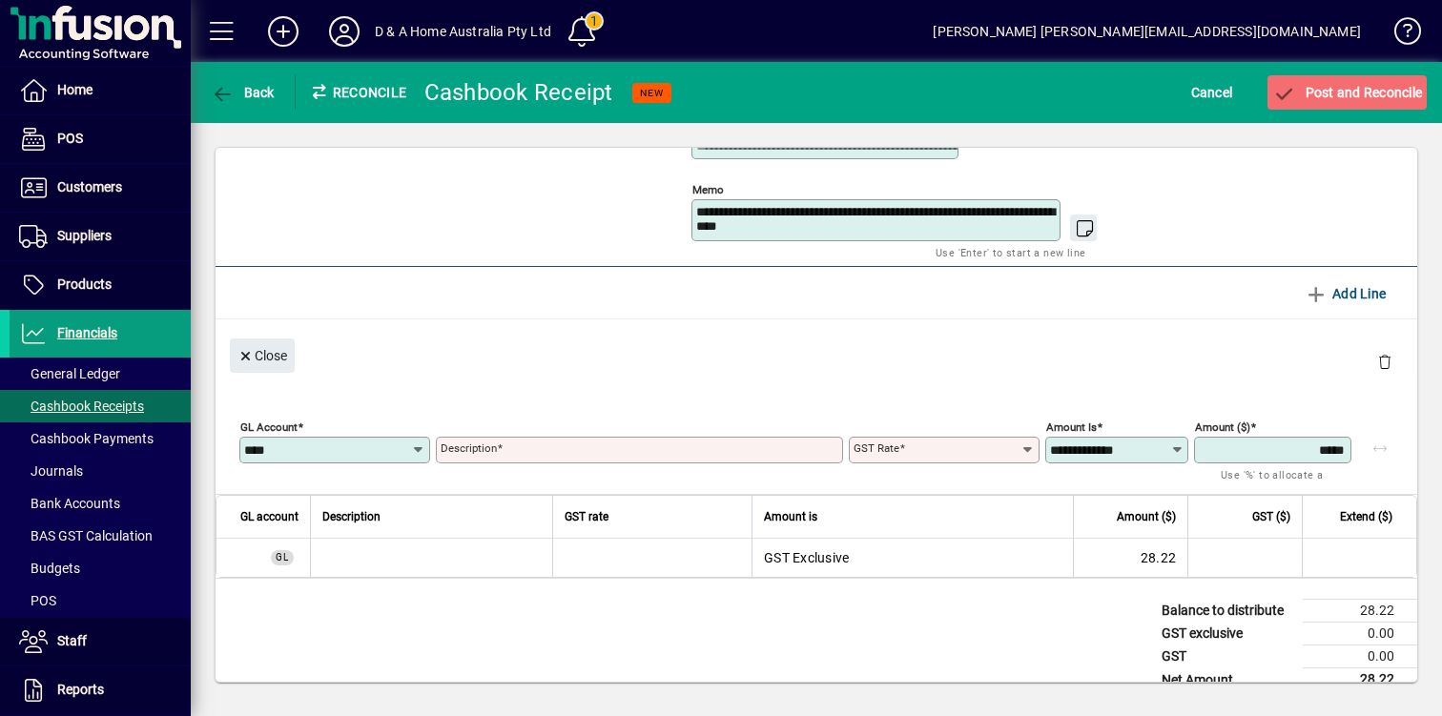
type input "****"
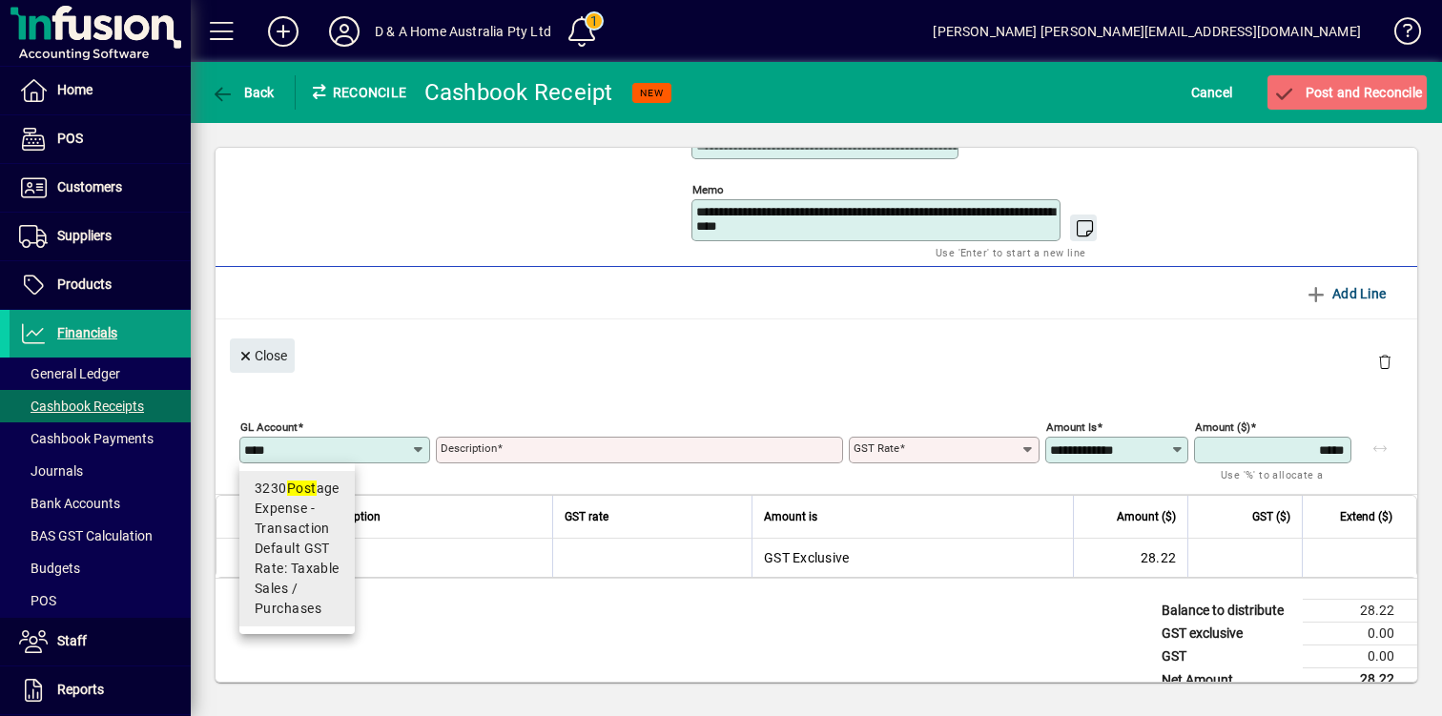
type input "*******"
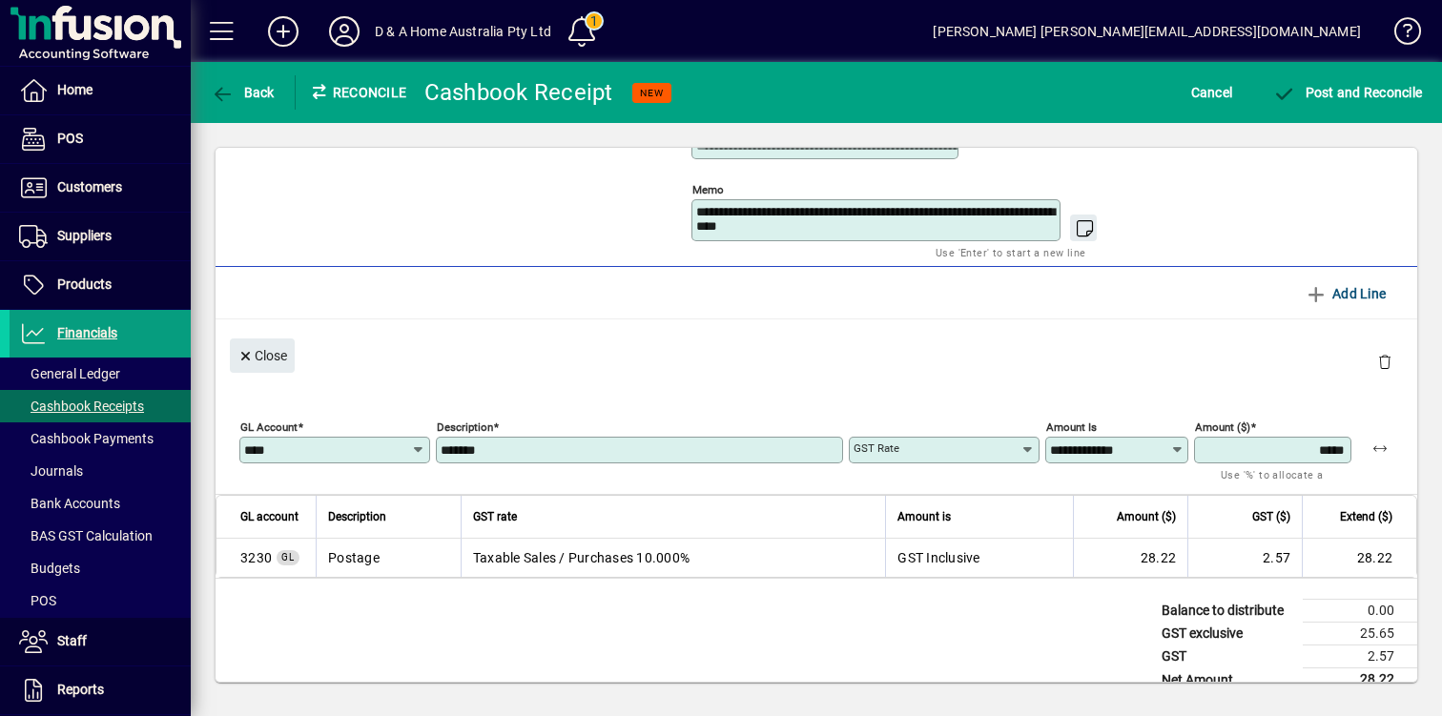
type input "**********"
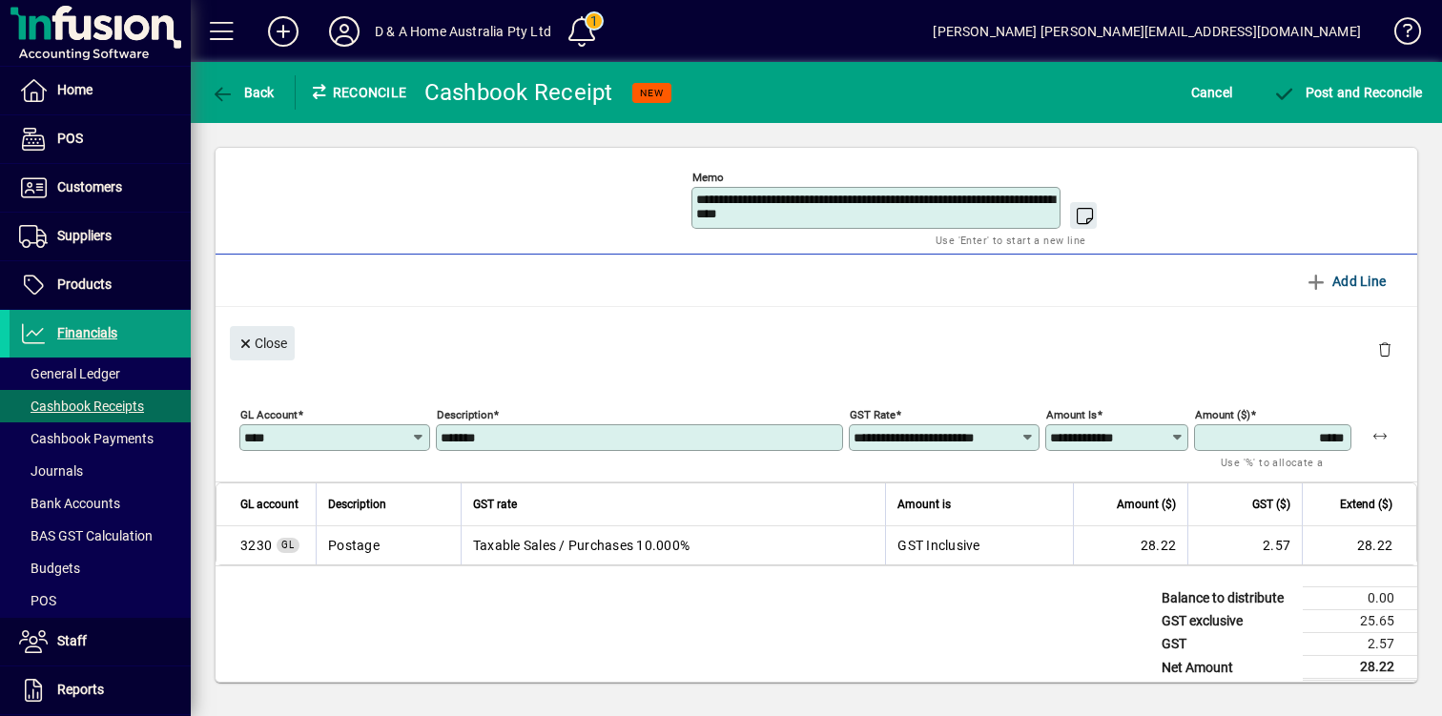
scroll to position [278, 0]
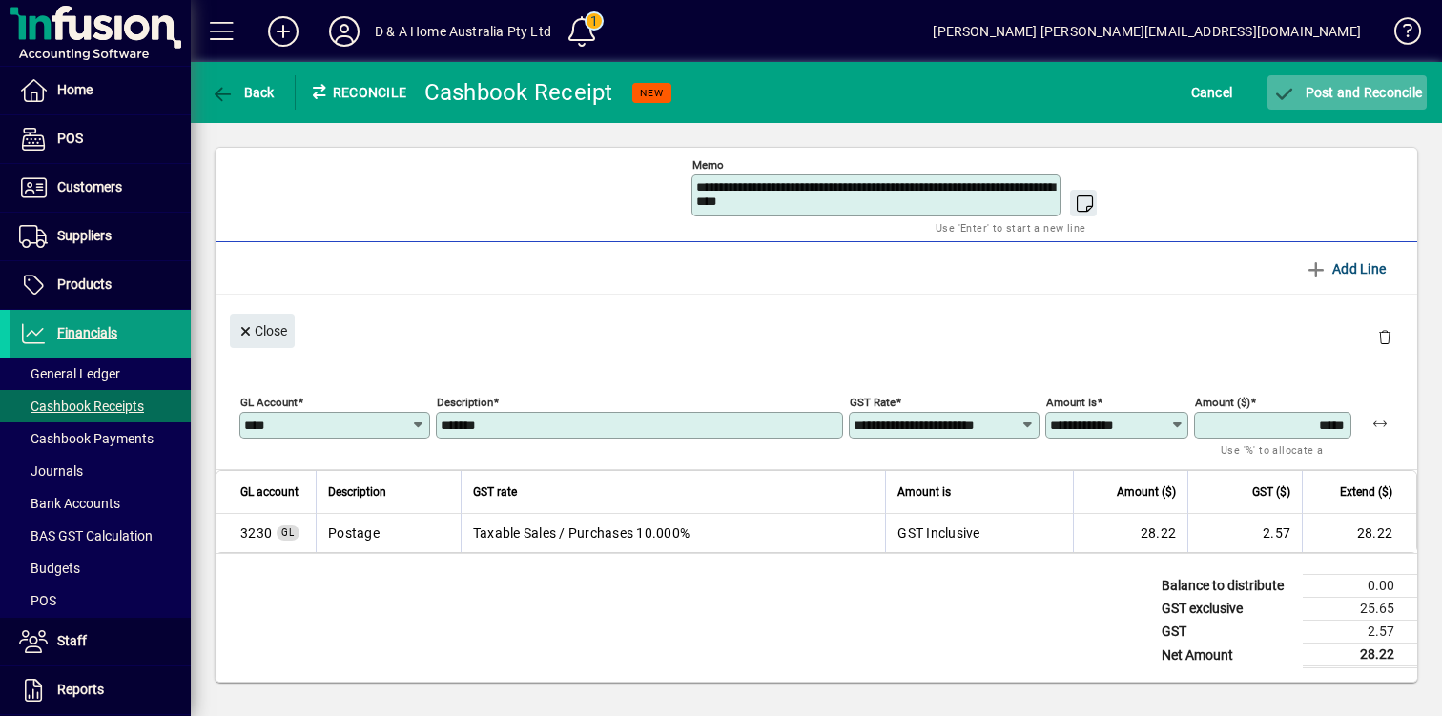
click at [1349, 83] on span "submit" at bounding box center [1346, 93] width 159 height 46
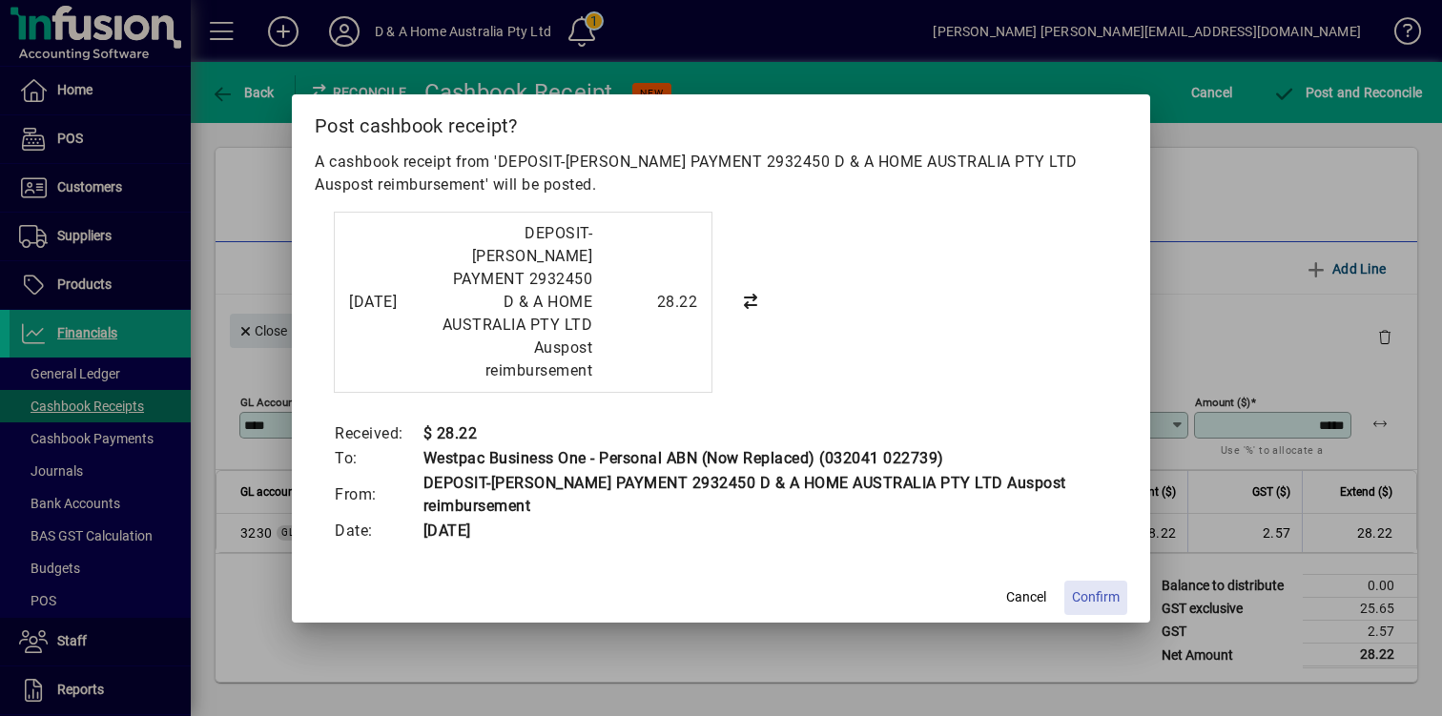
click at [1103, 587] on span "Confirm" at bounding box center [1096, 597] width 48 height 20
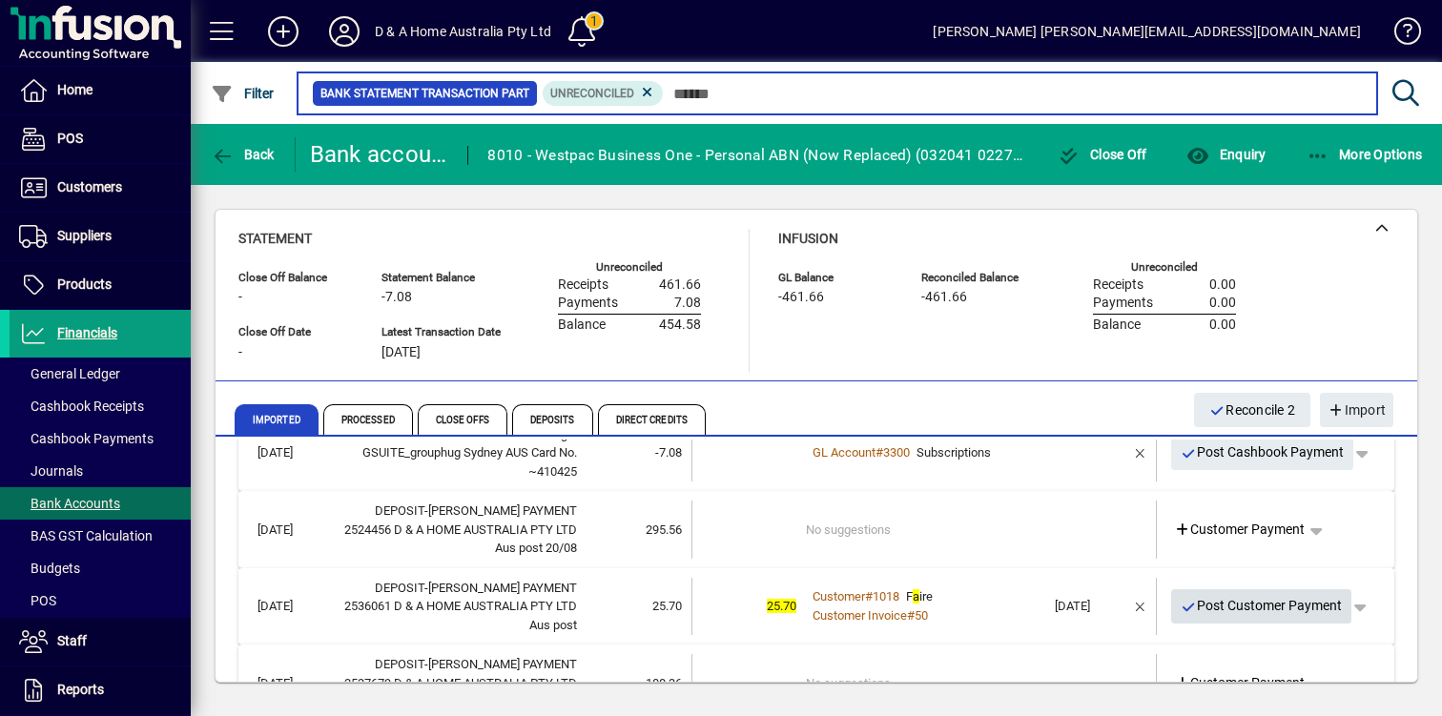
scroll to position [39, 0]
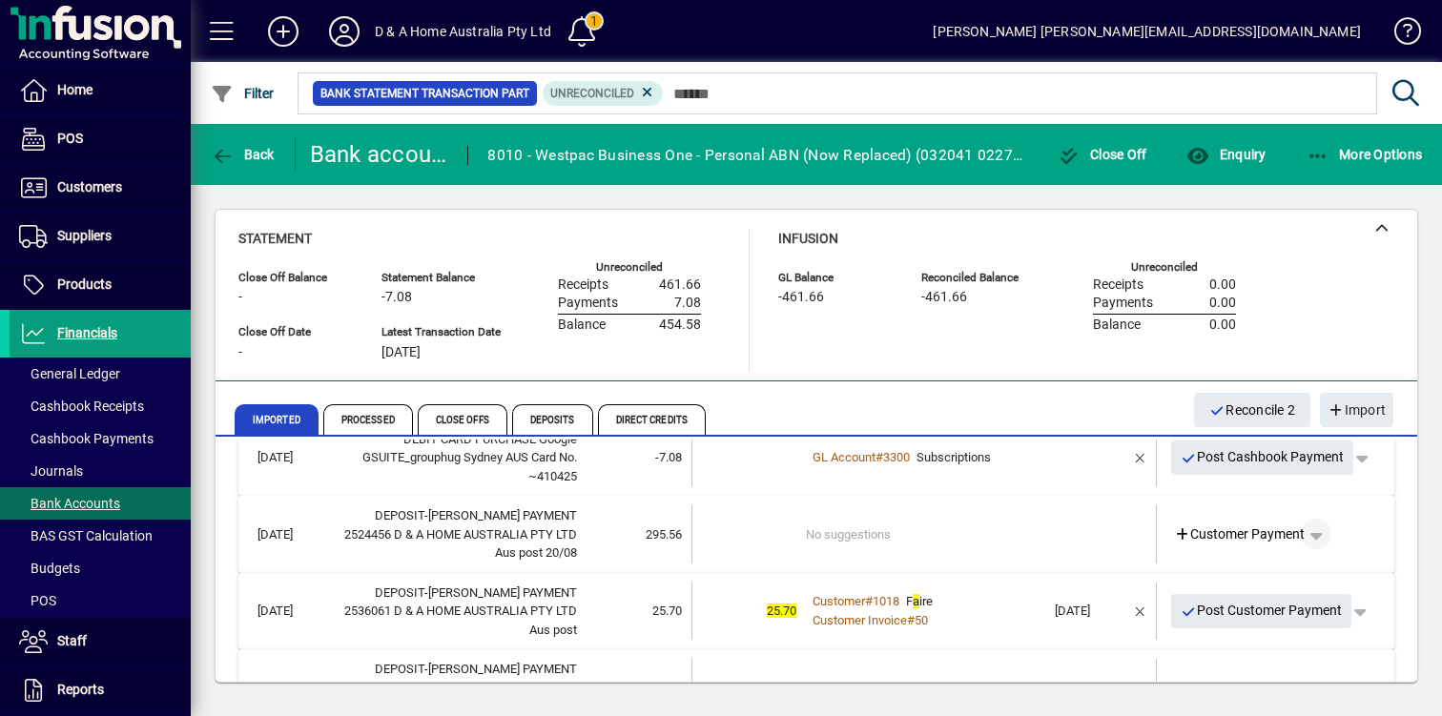
click at [1323, 531] on span "button" at bounding box center [1316, 534] width 46 height 46
click at [1377, 540] on div at bounding box center [721, 358] width 1442 height 716
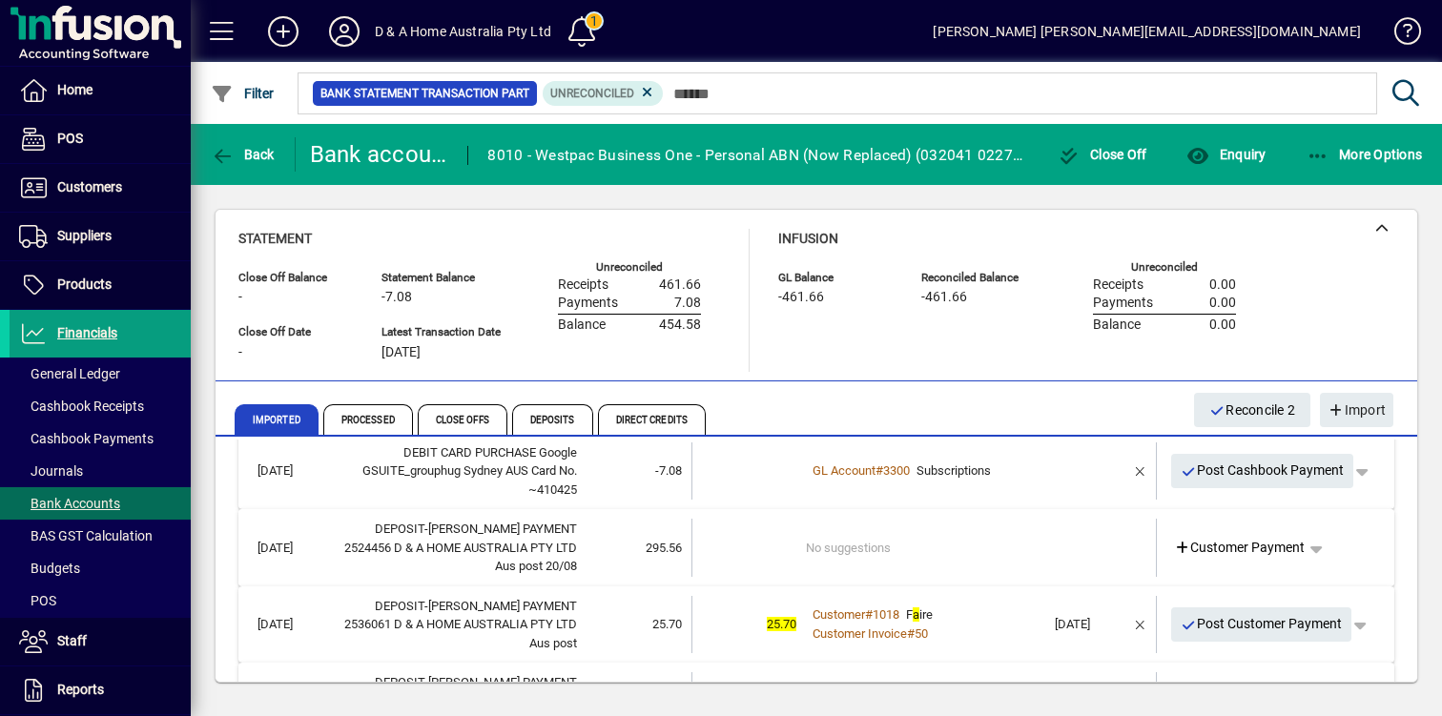
scroll to position [28, 0]
click at [1318, 544] on span "button" at bounding box center [1316, 545] width 46 height 46
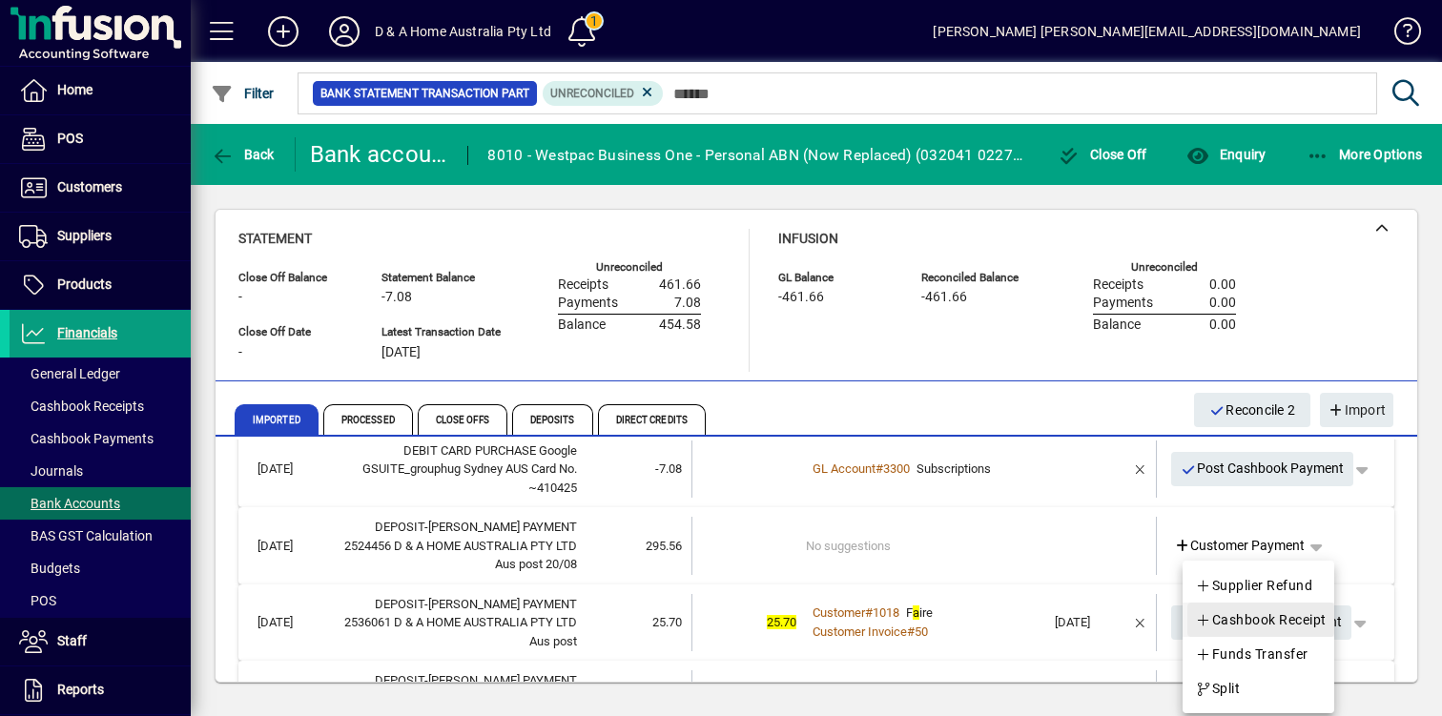
click at [1312, 619] on span "Cashbook Receipt" at bounding box center [1261, 619] width 132 height 23
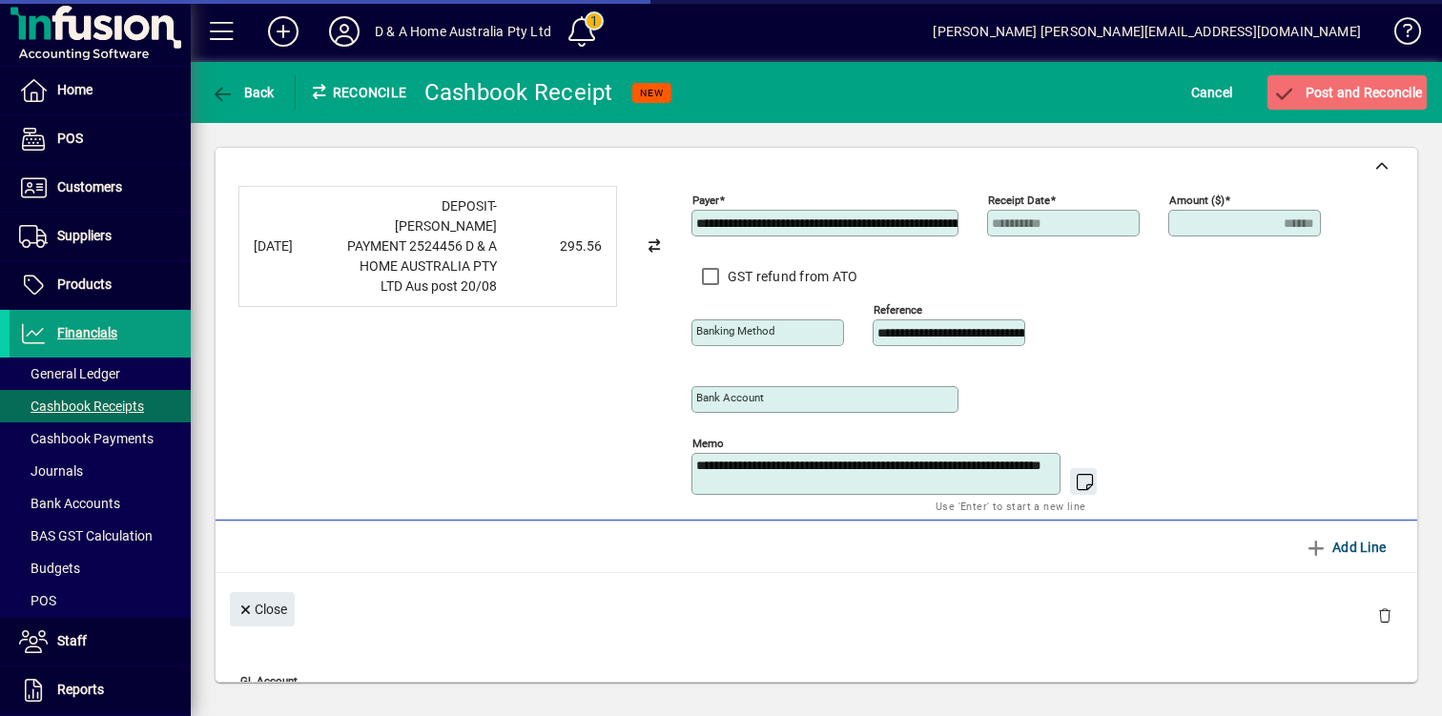
type input "**********"
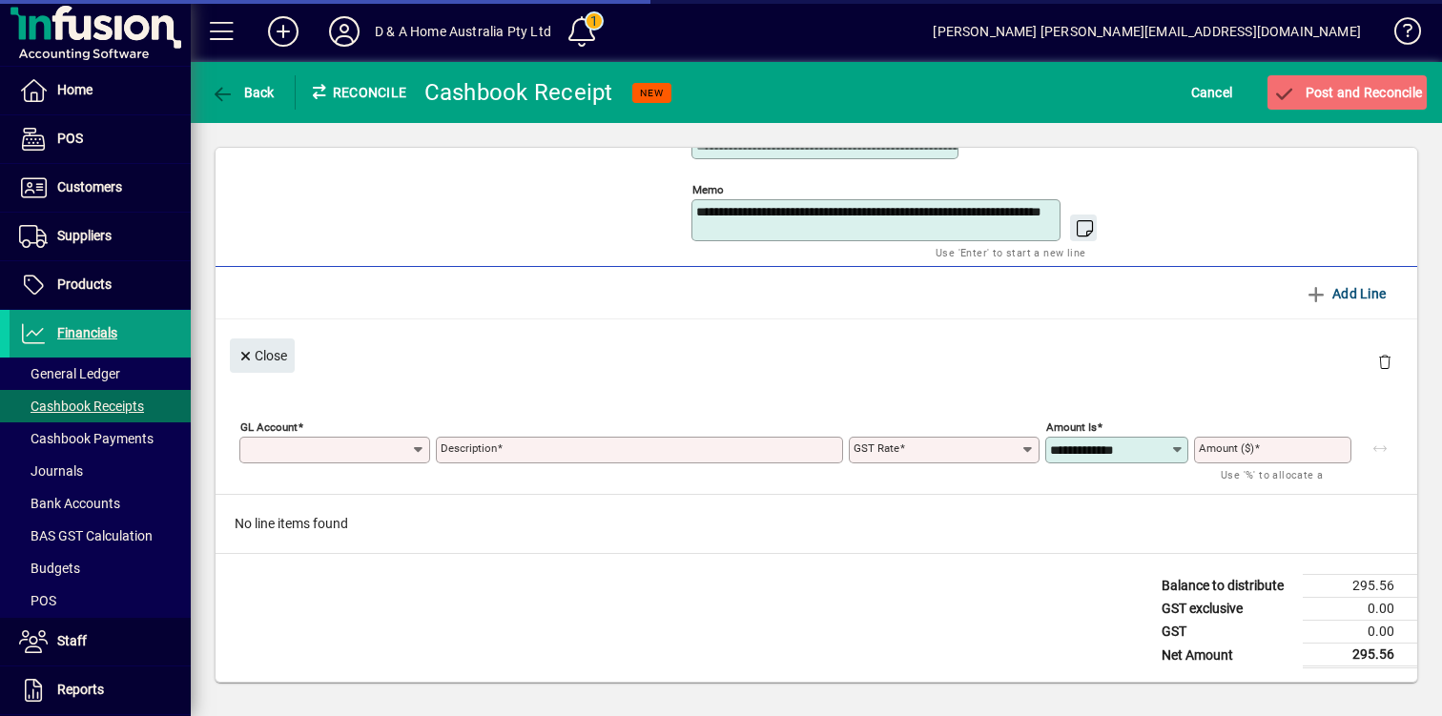
type input "******"
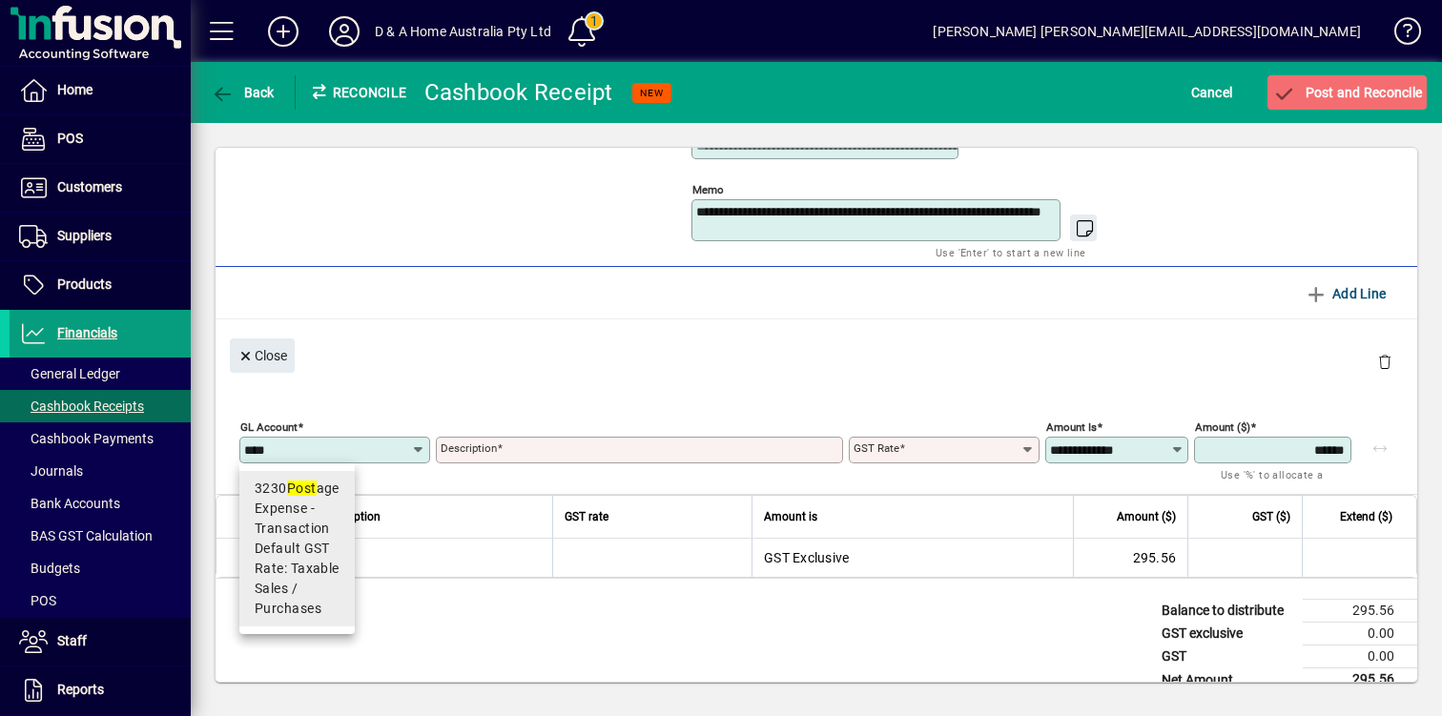
click at [314, 545] on span "Default GST Rate: Taxable Sales / Purchases" at bounding box center [297, 579] width 85 height 80
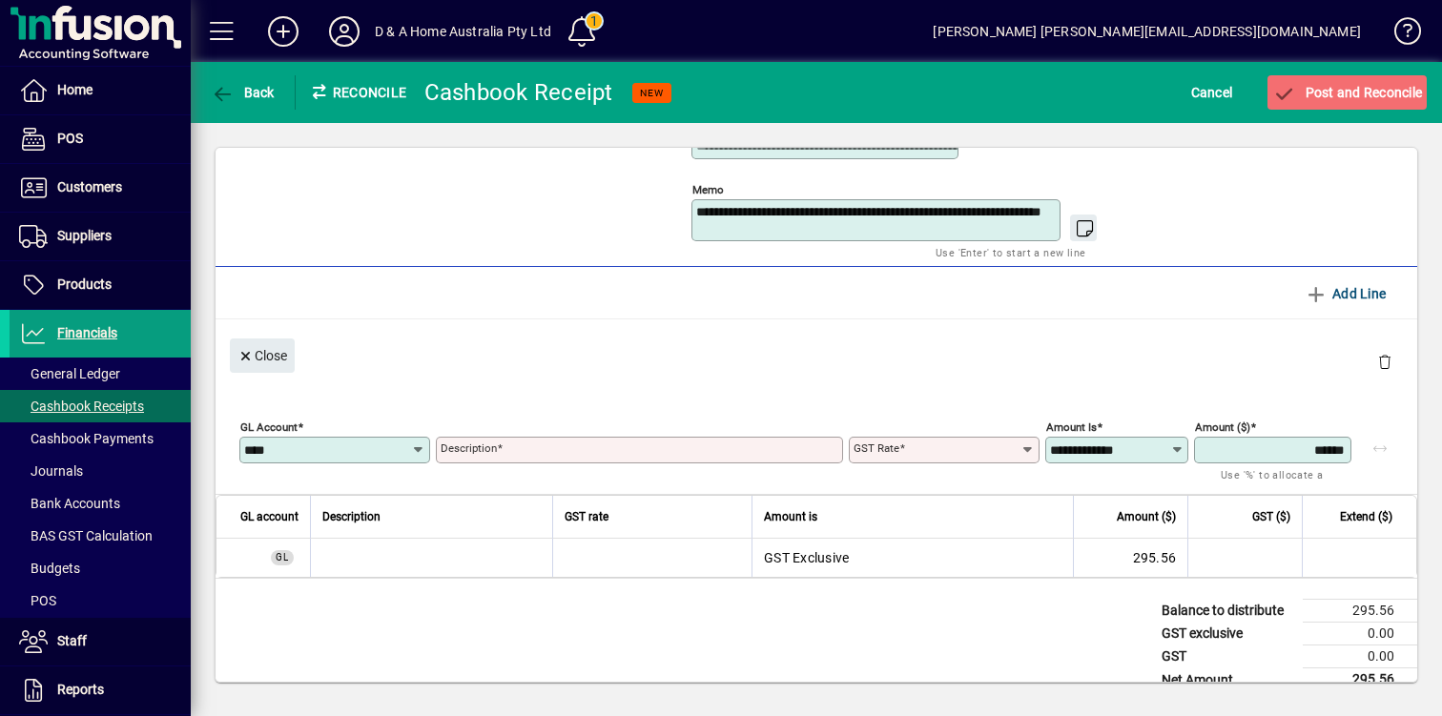
type input "****"
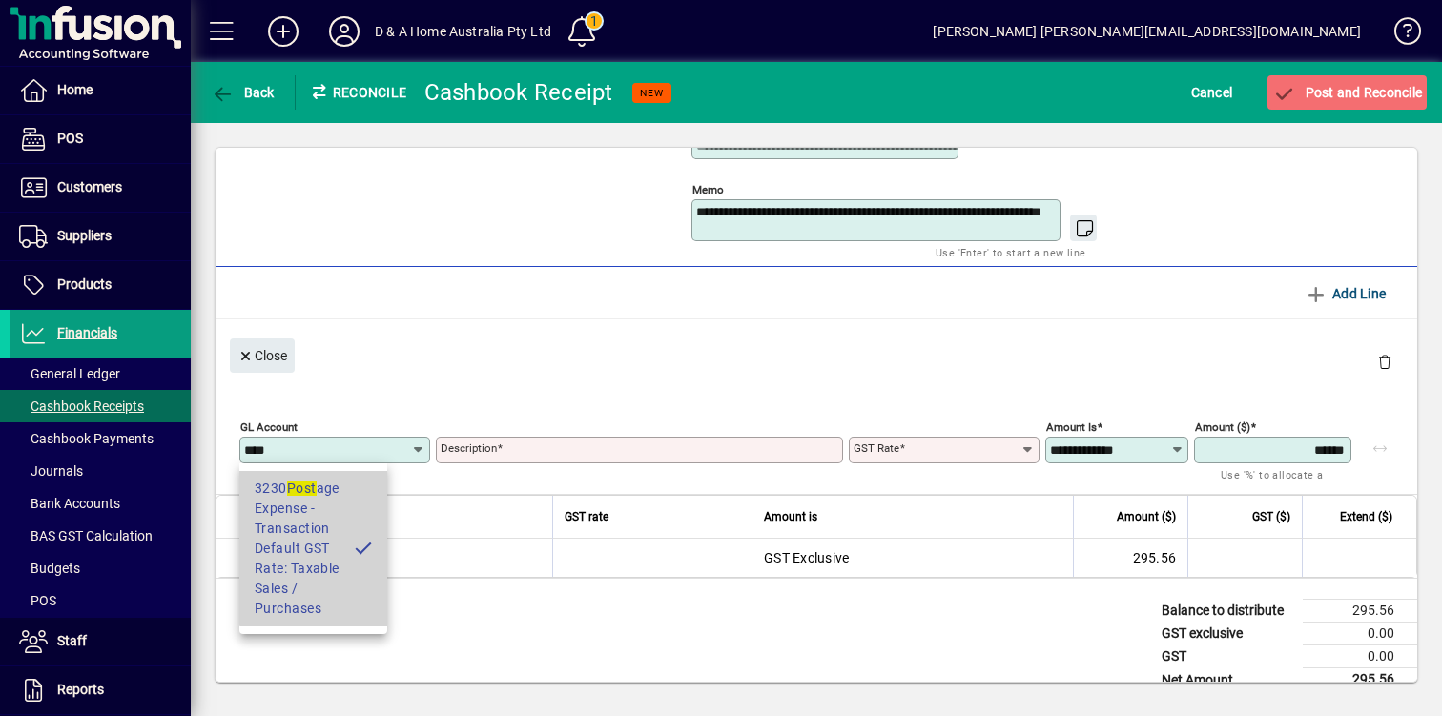
type input "*******"
type input "**********"
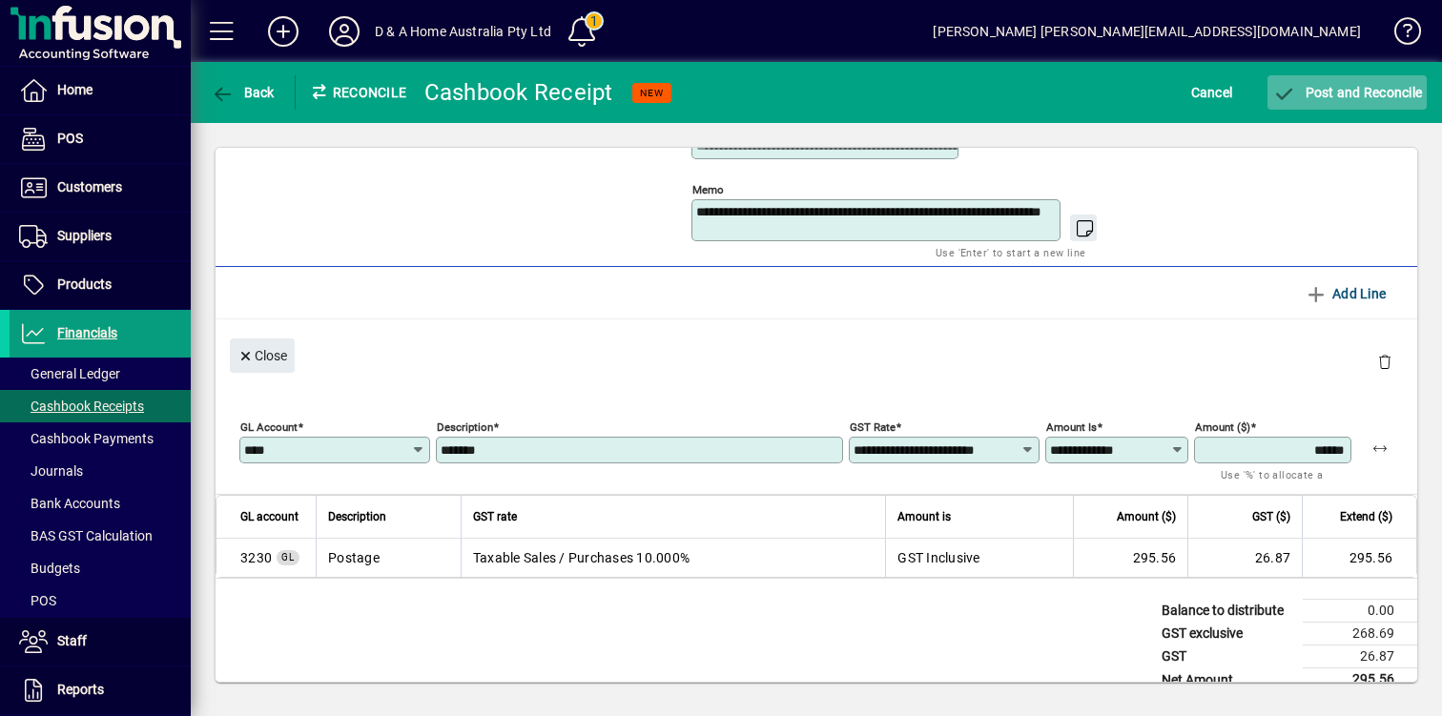
click at [1349, 92] on span "Post and Reconcile" at bounding box center [1347, 92] width 150 height 15
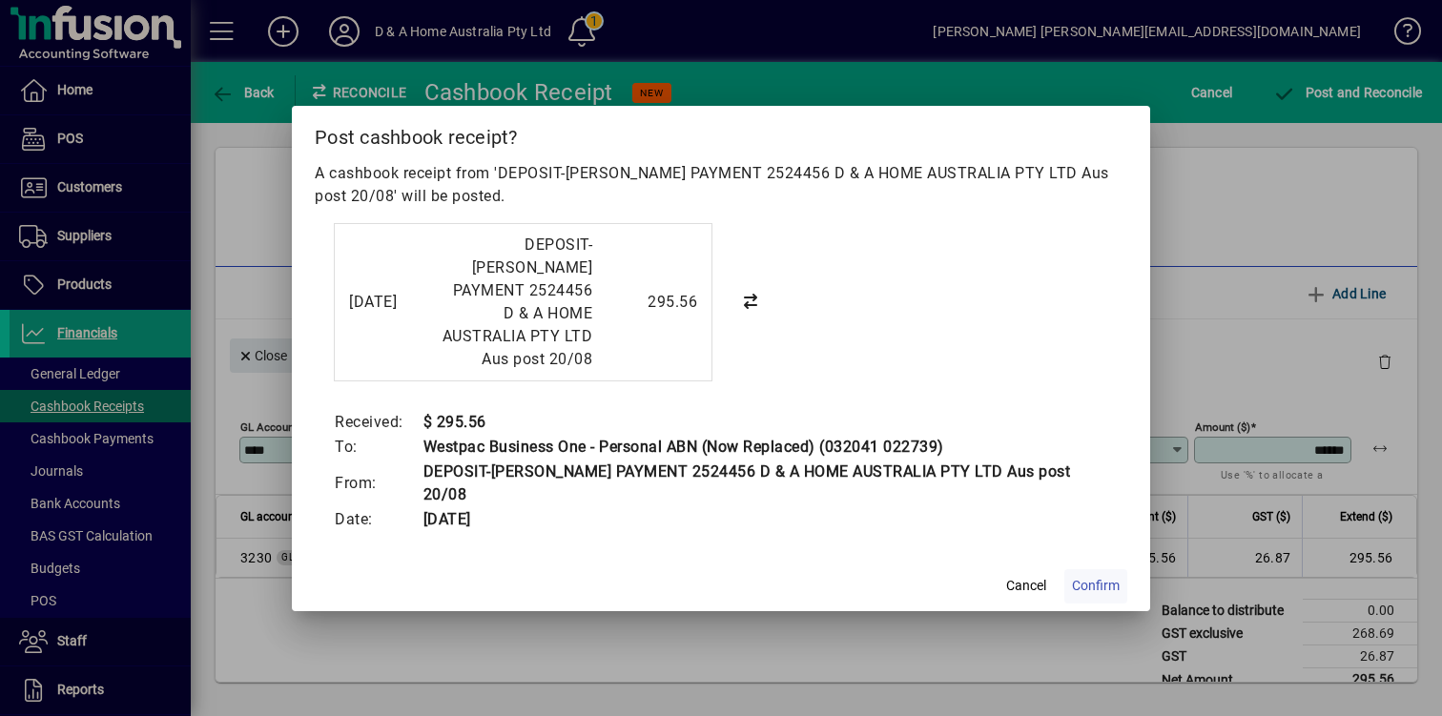
click at [1104, 576] on span "Confirm" at bounding box center [1096, 586] width 48 height 20
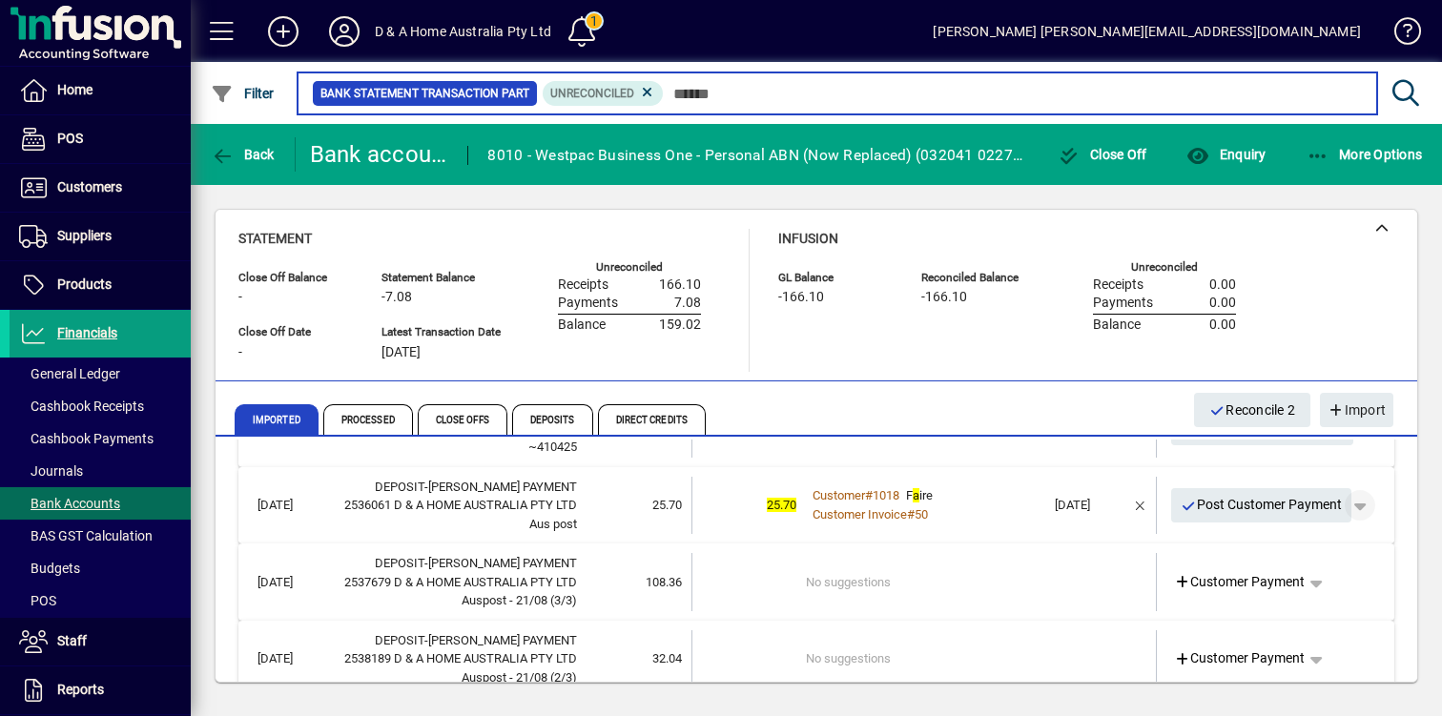
scroll to position [81, 0]
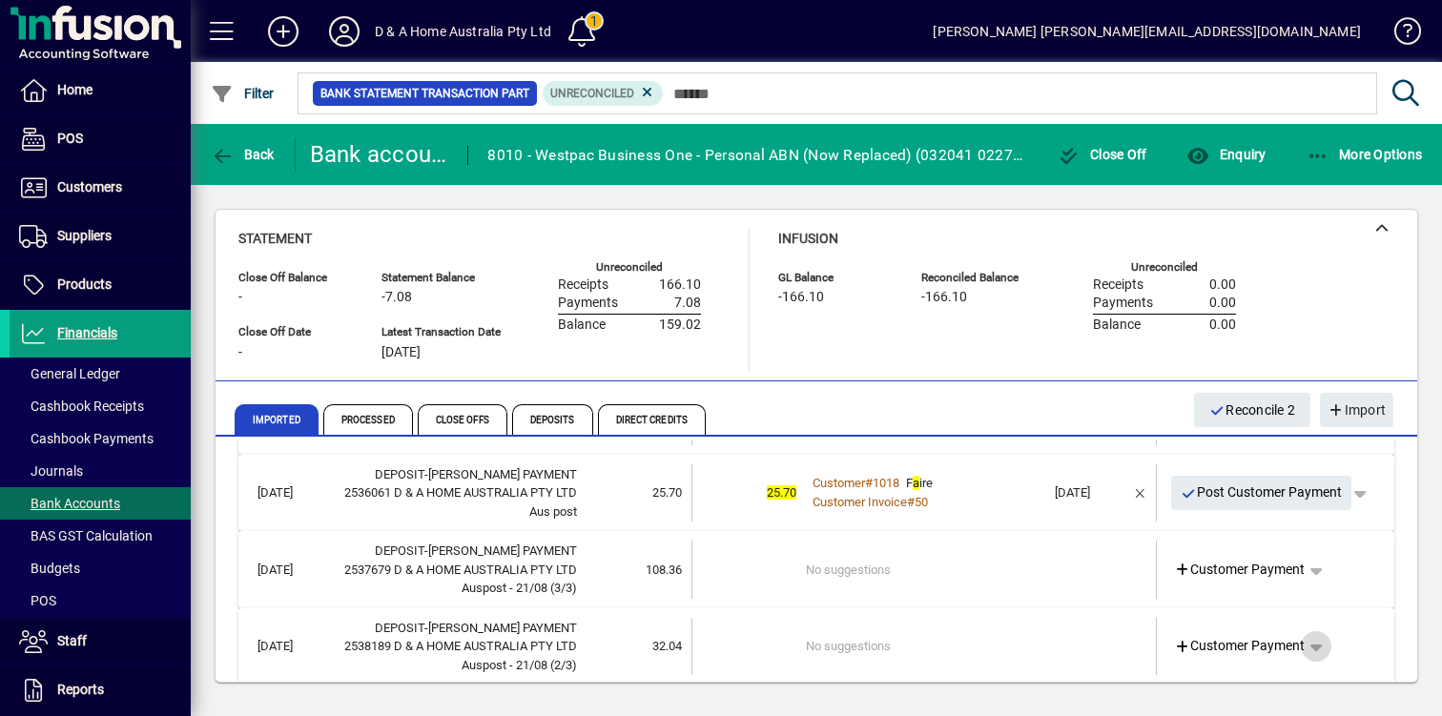
click at [1324, 628] on span "button" at bounding box center [1316, 647] width 46 height 46
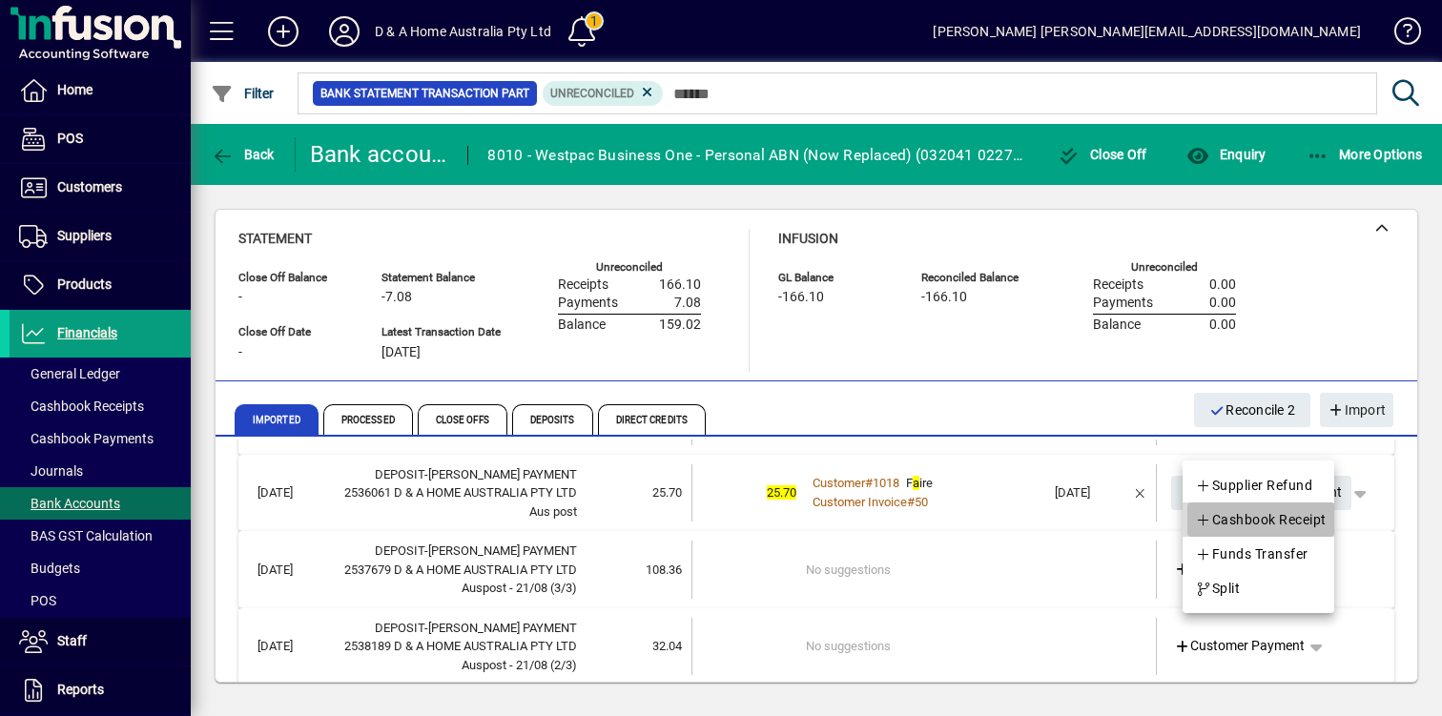
click at [1317, 519] on span "Cashbook Receipt" at bounding box center [1261, 519] width 132 height 23
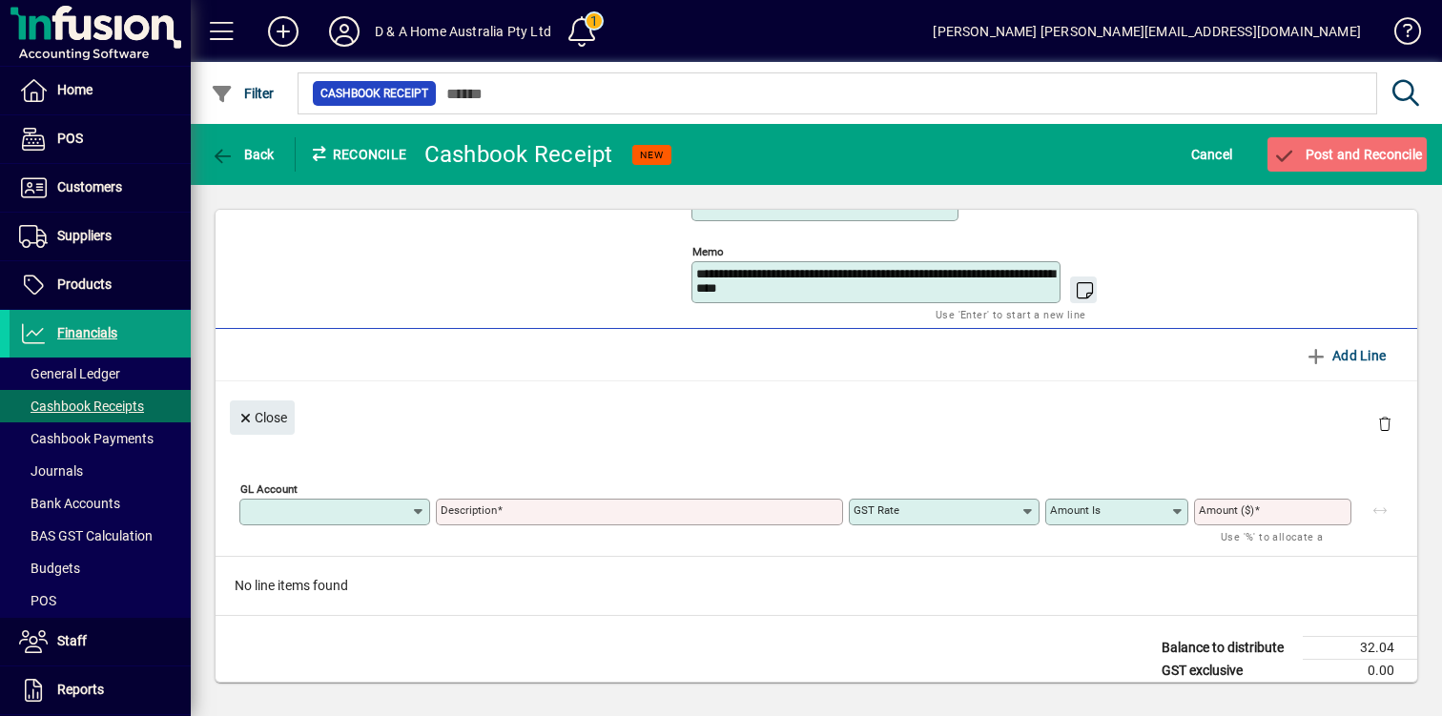
type input "**********"
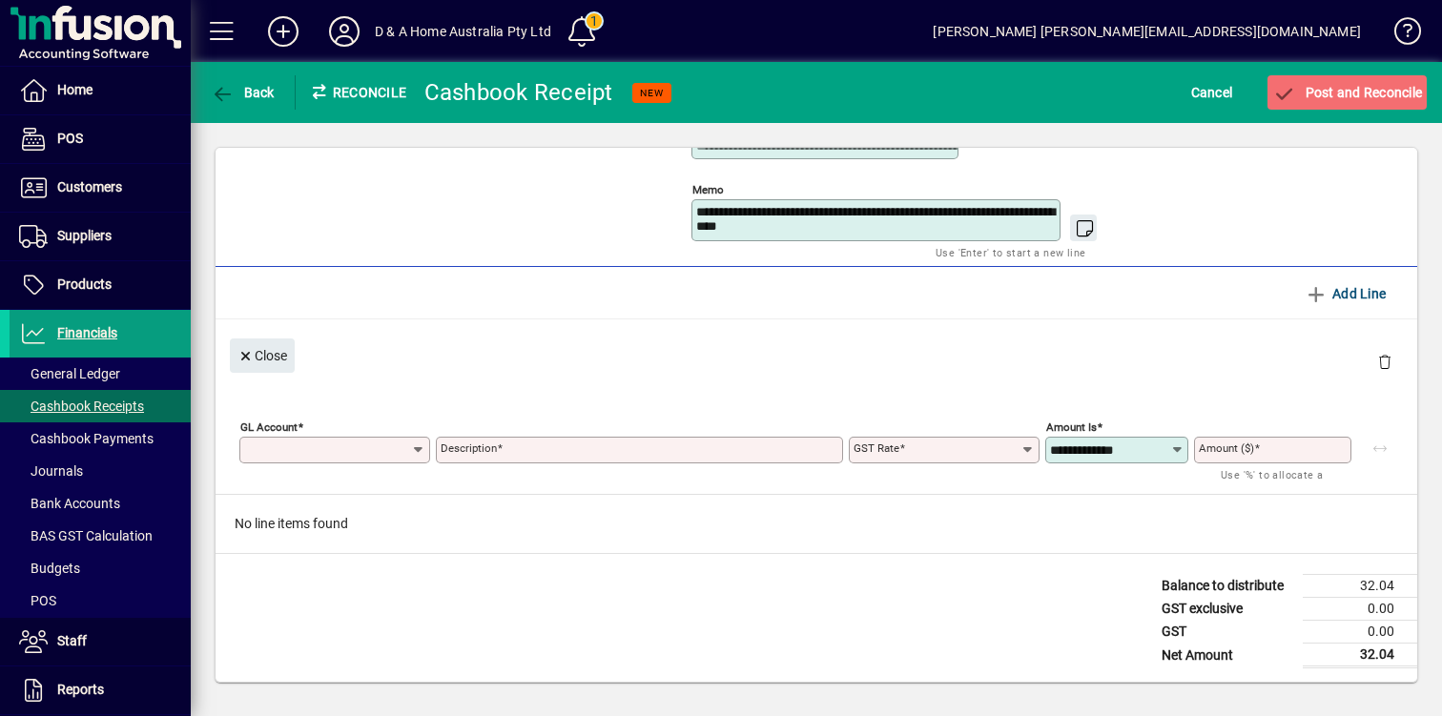
type input "*****"
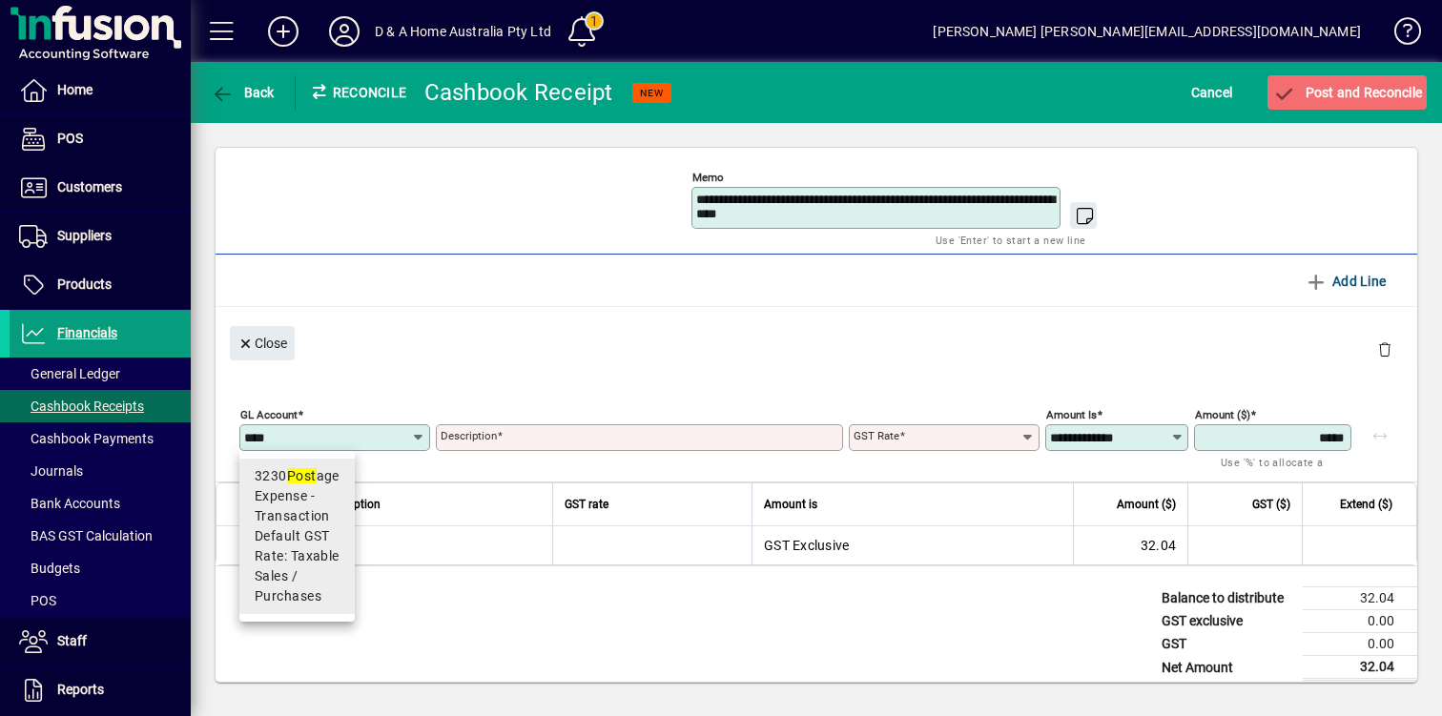
click at [327, 501] on span "Expense - Transaction" at bounding box center [297, 506] width 85 height 40
type input "****"
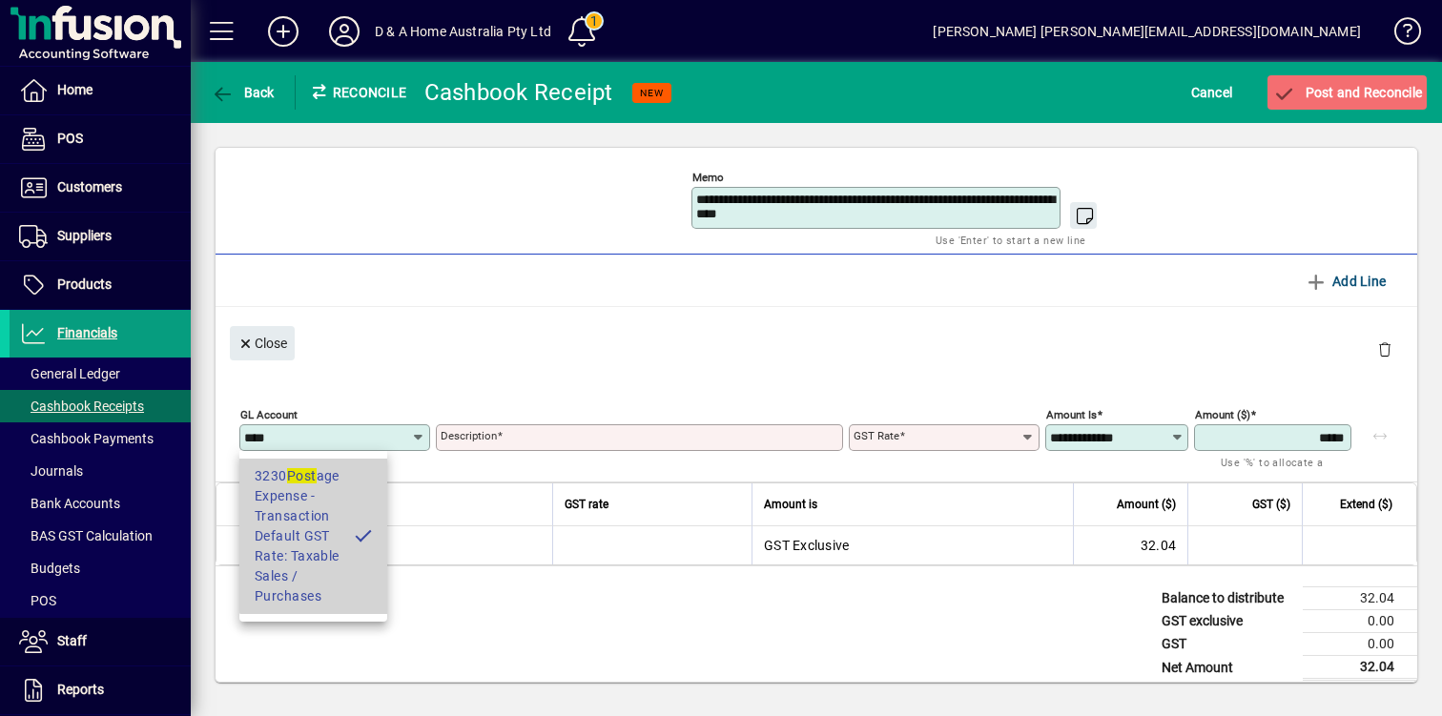
type input "*******"
type input "**********"
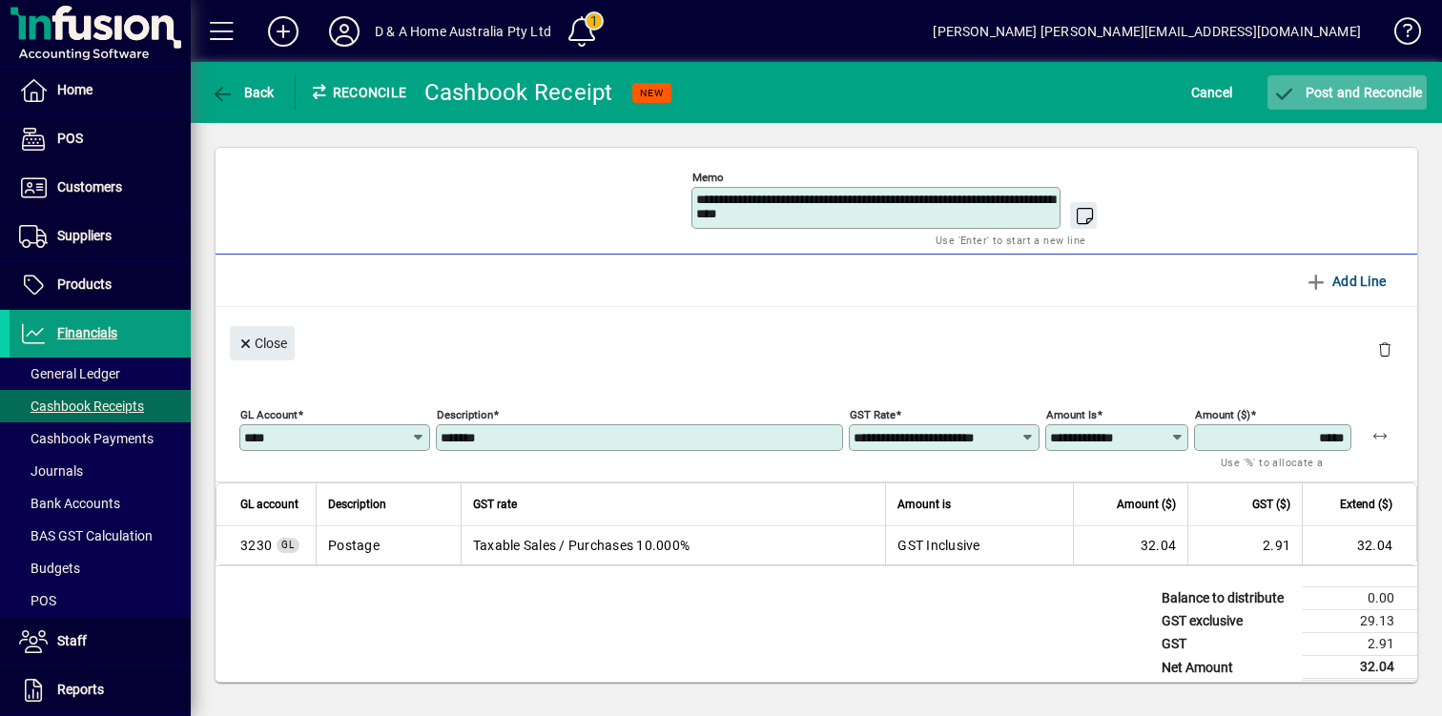
click at [1355, 101] on span "submit" at bounding box center [1346, 93] width 159 height 46
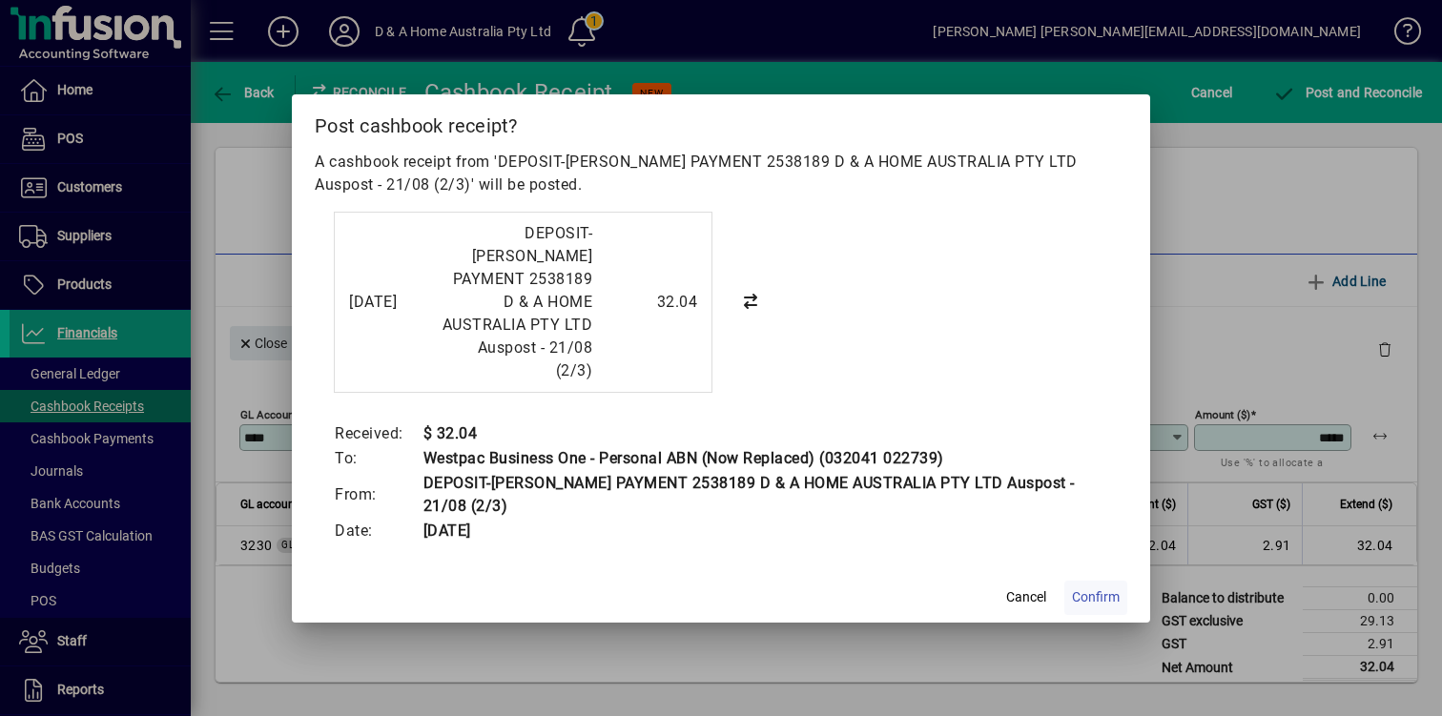
click at [1107, 587] on span "Confirm" at bounding box center [1096, 597] width 48 height 20
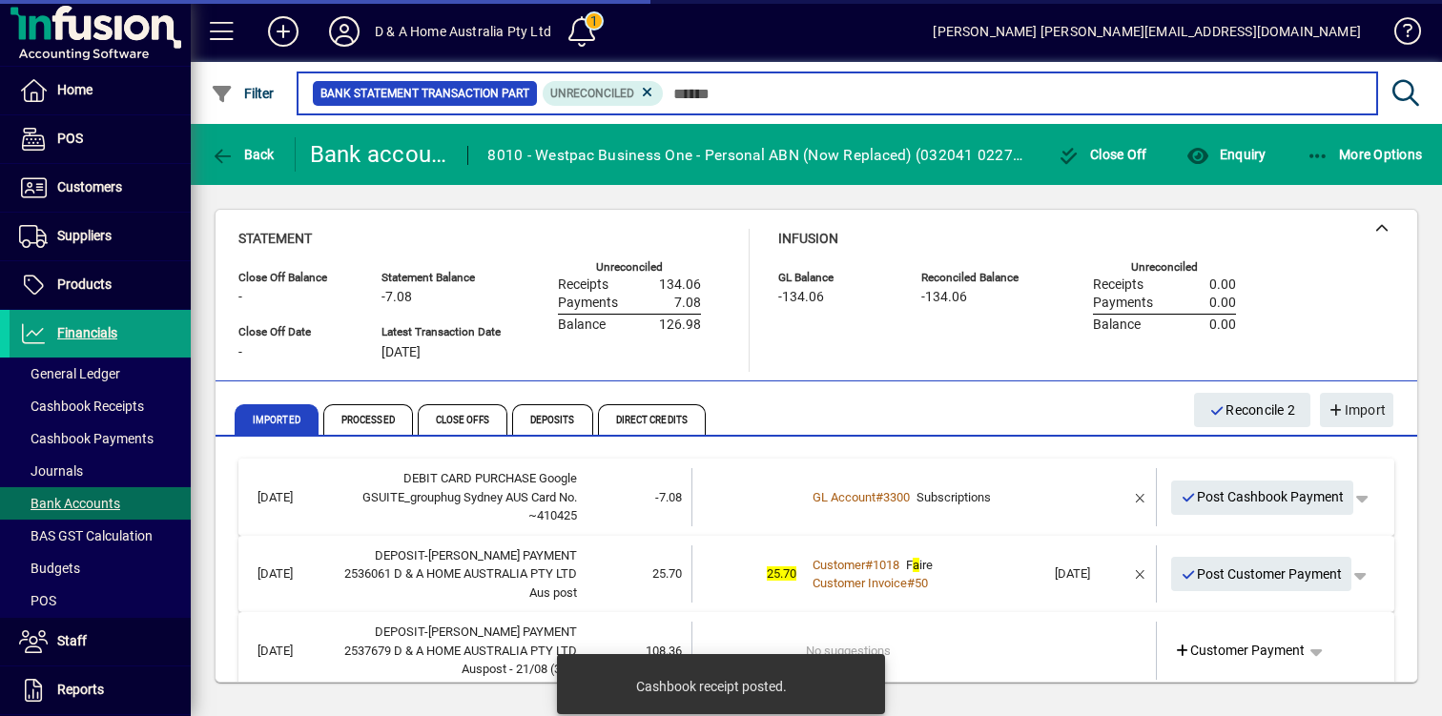
scroll to position [78, 0]
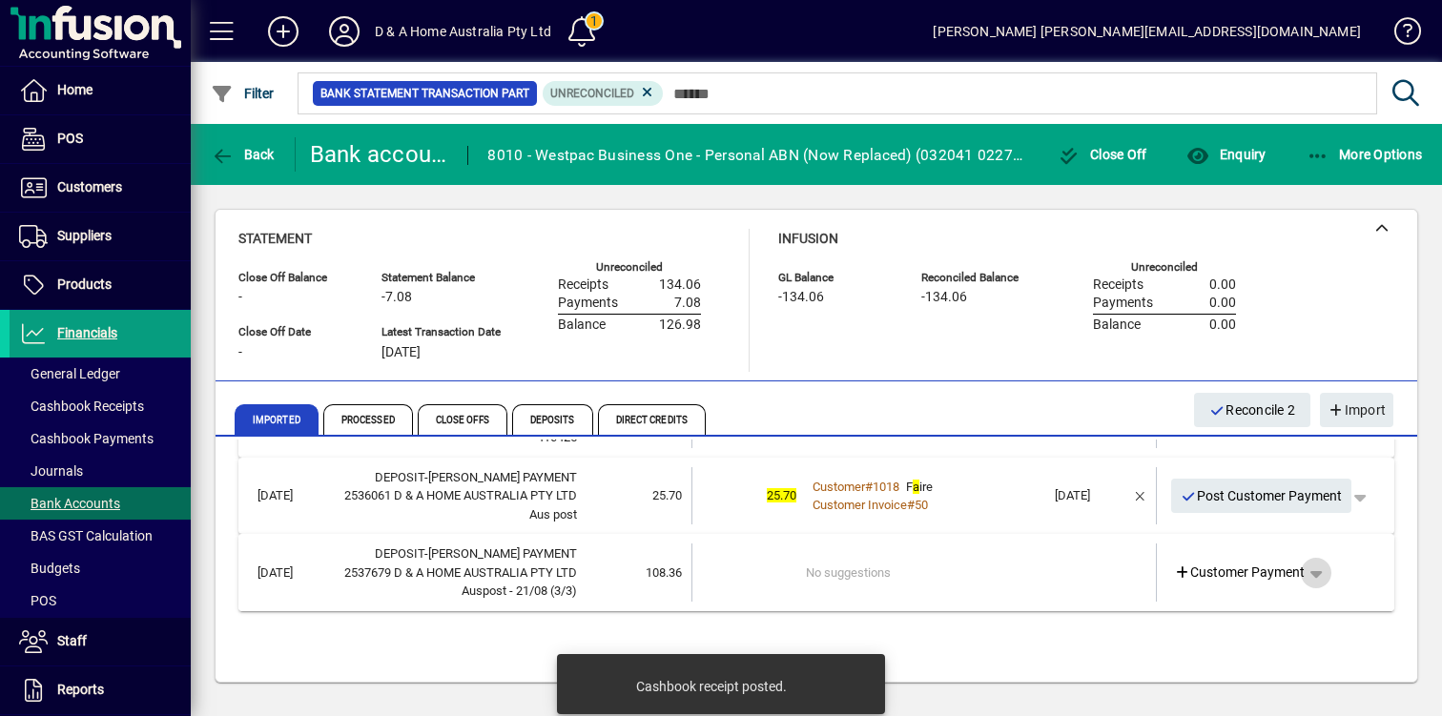
click at [1321, 551] on span "button" at bounding box center [1316, 573] width 46 height 46
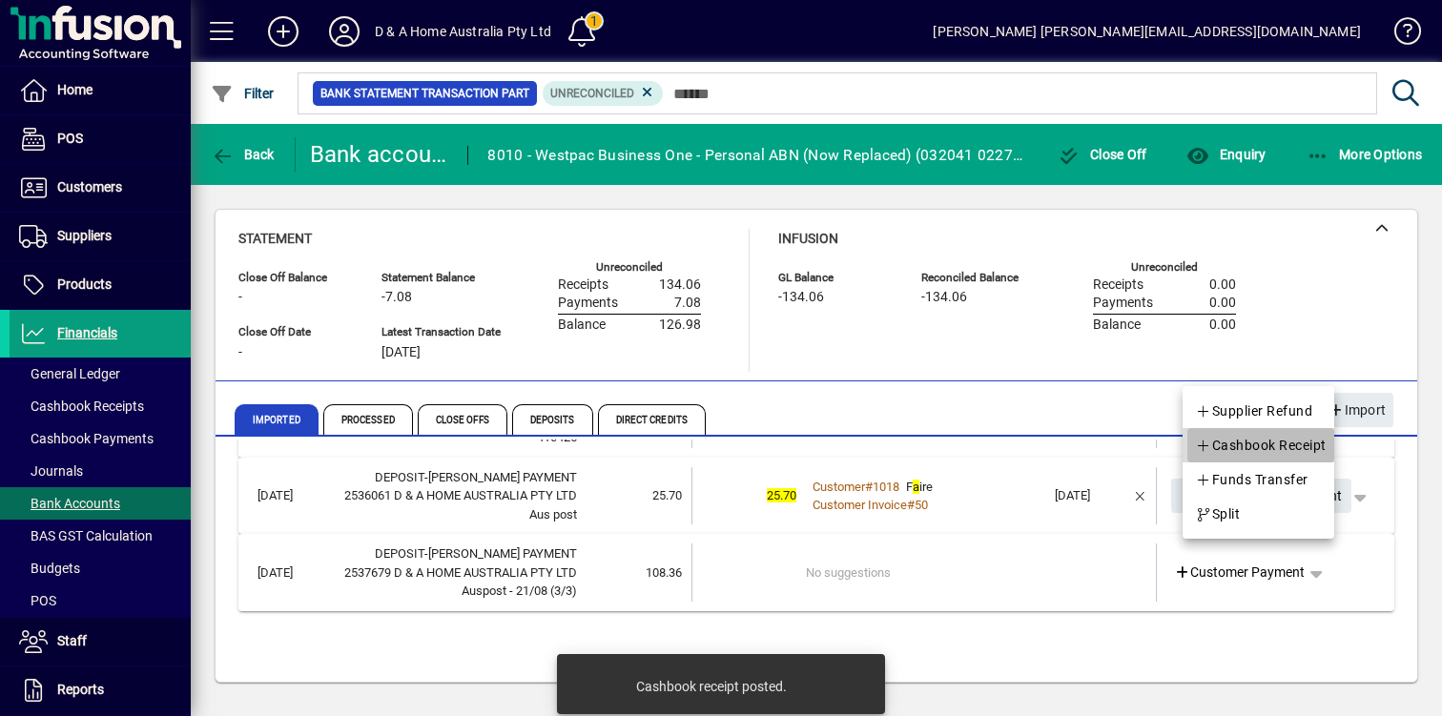
click at [1318, 440] on span "Cashbook Receipt" at bounding box center [1261, 445] width 132 height 23
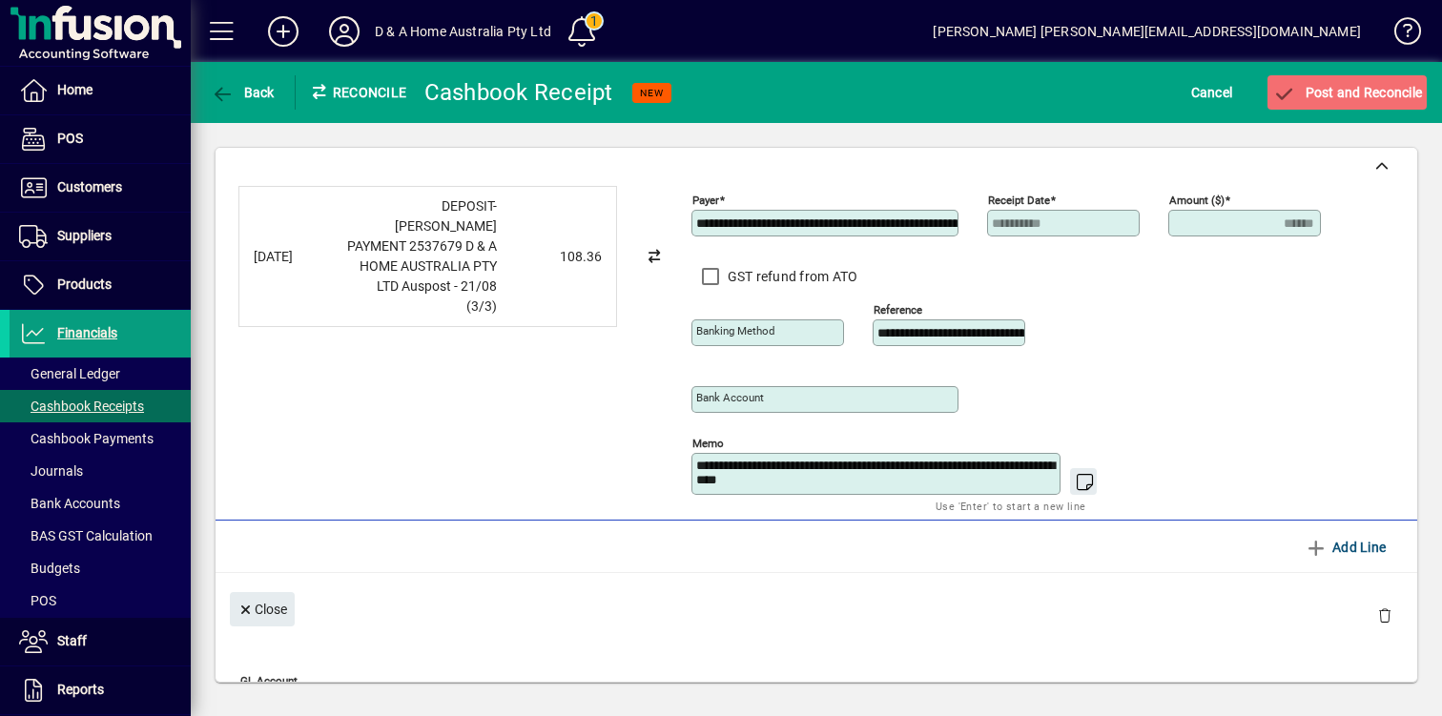
type input "**********"
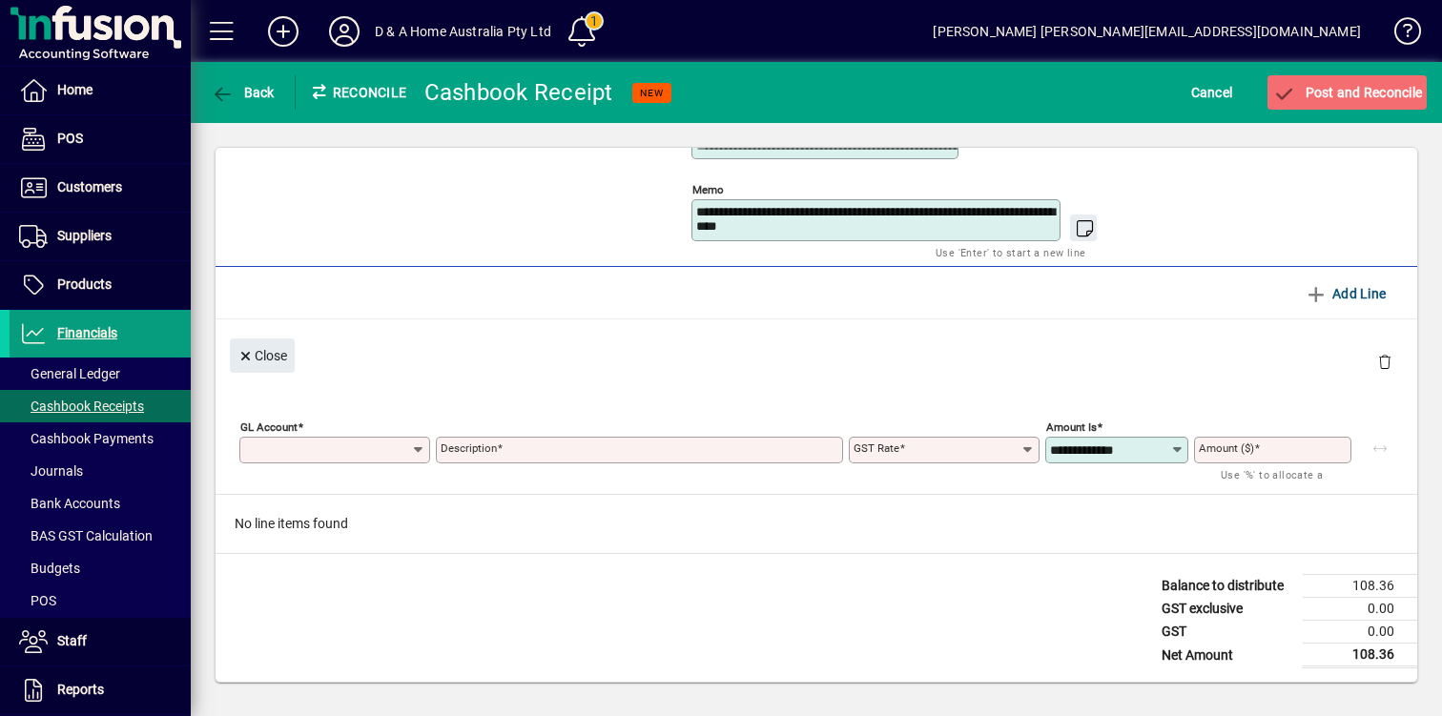
type input "******"
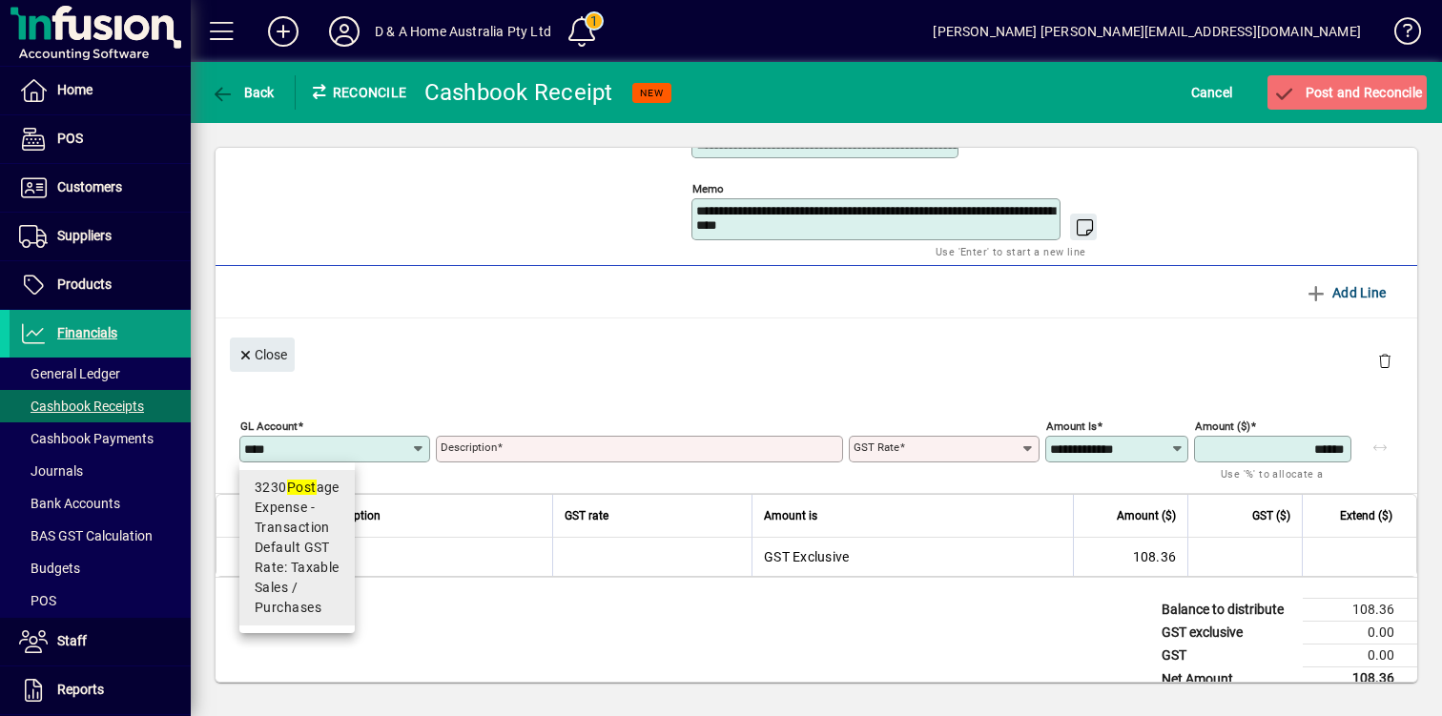
click at [294, 557] on span "Default GST Rate: Taxable Sales / Purchases" at bounding box center [297, 578] width 85 height 80
type input "****"
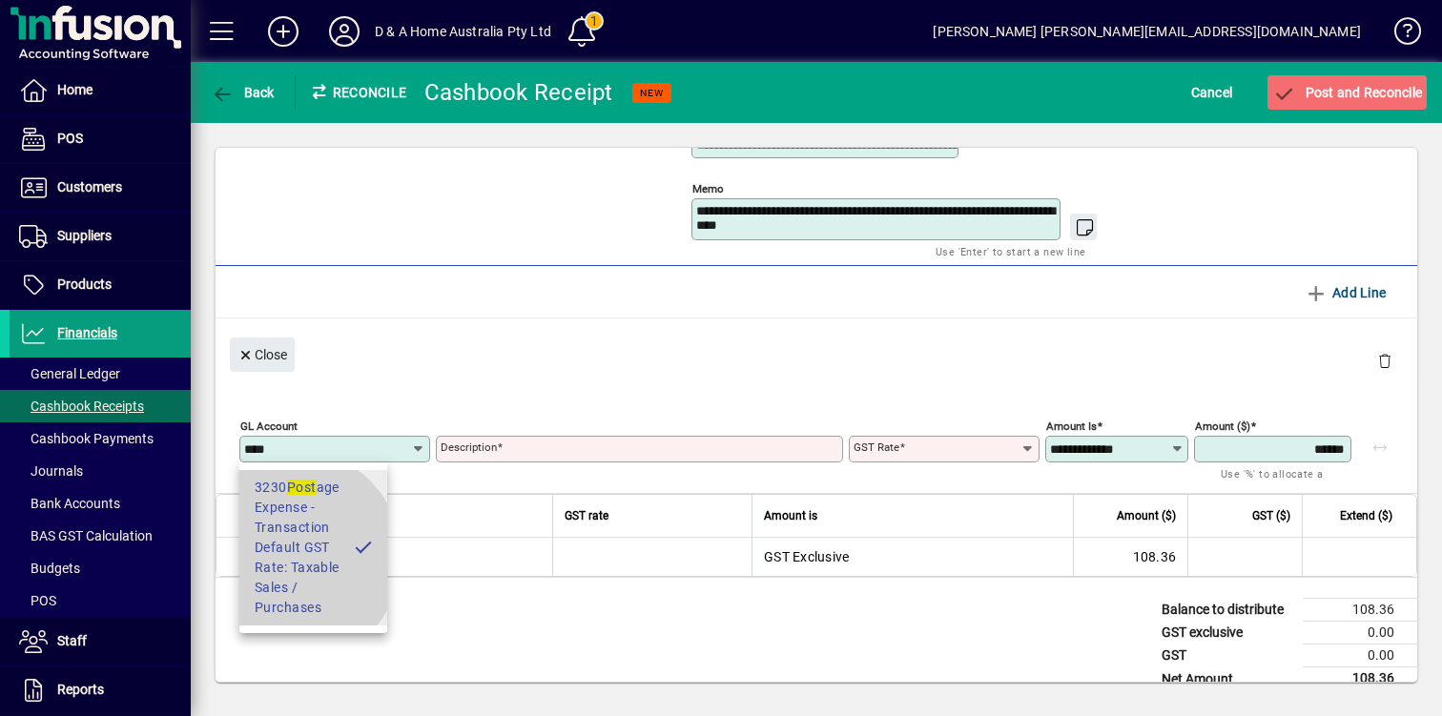
type input "*******"
type input "**********"
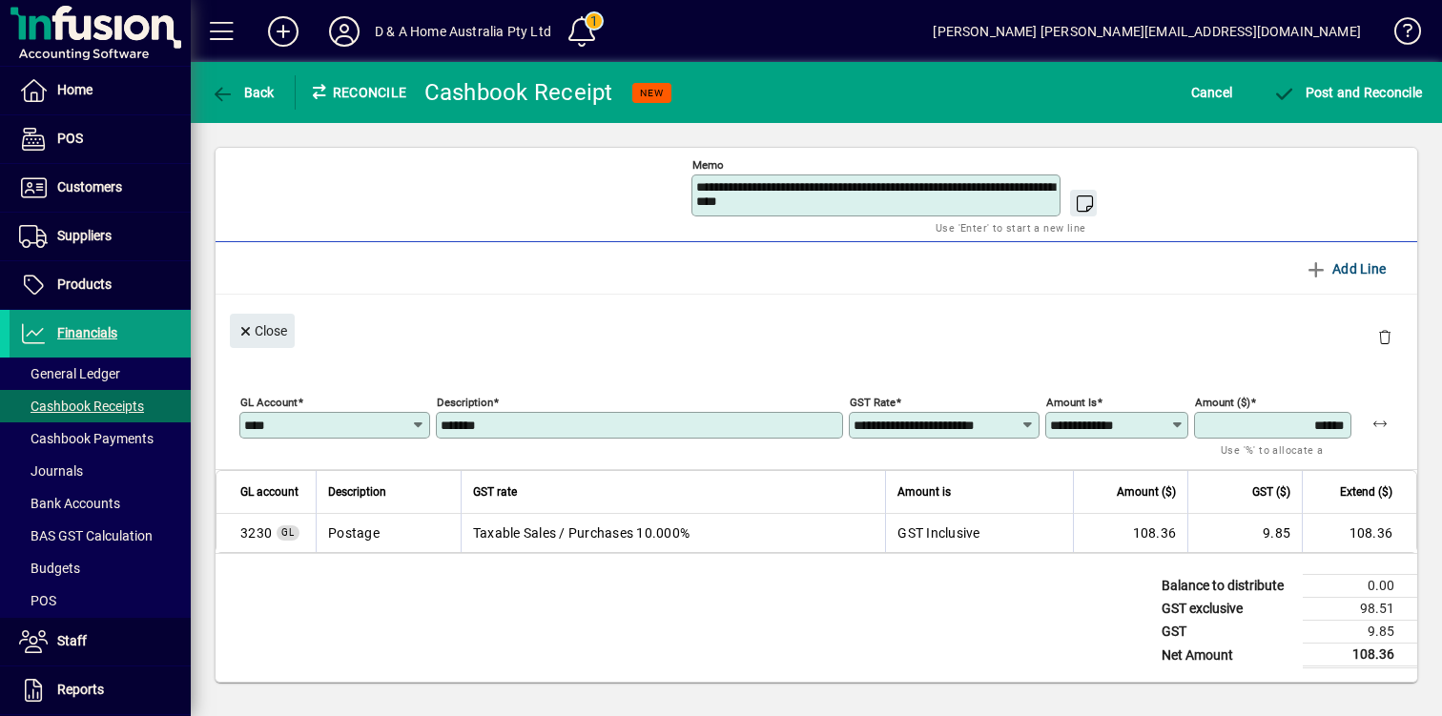
scroll to position [257, 0]
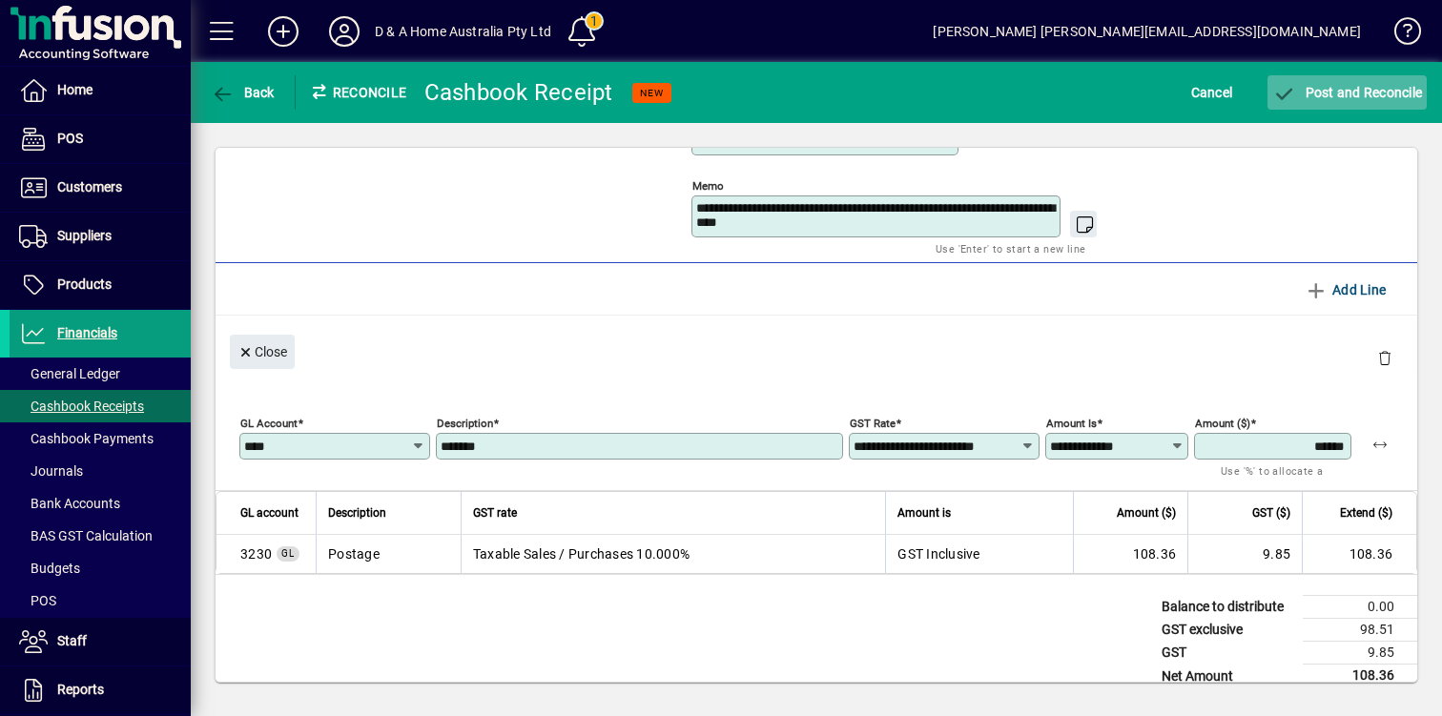
click at [1360, 102] on span "submit" at bounding box center [1346, 93] width 159 height 46
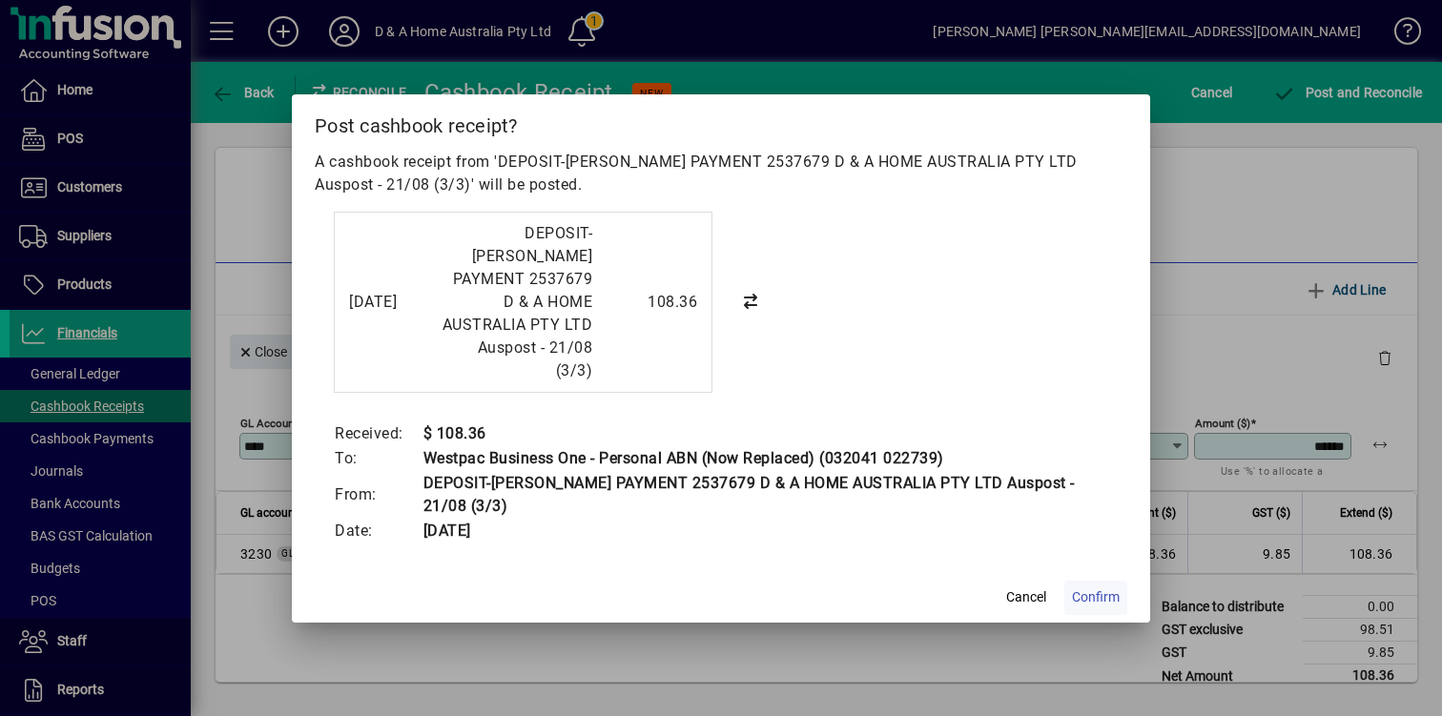
click at [1083, 587] on span "Confirm" at bounding box center [1096, 597] width 48 height 20
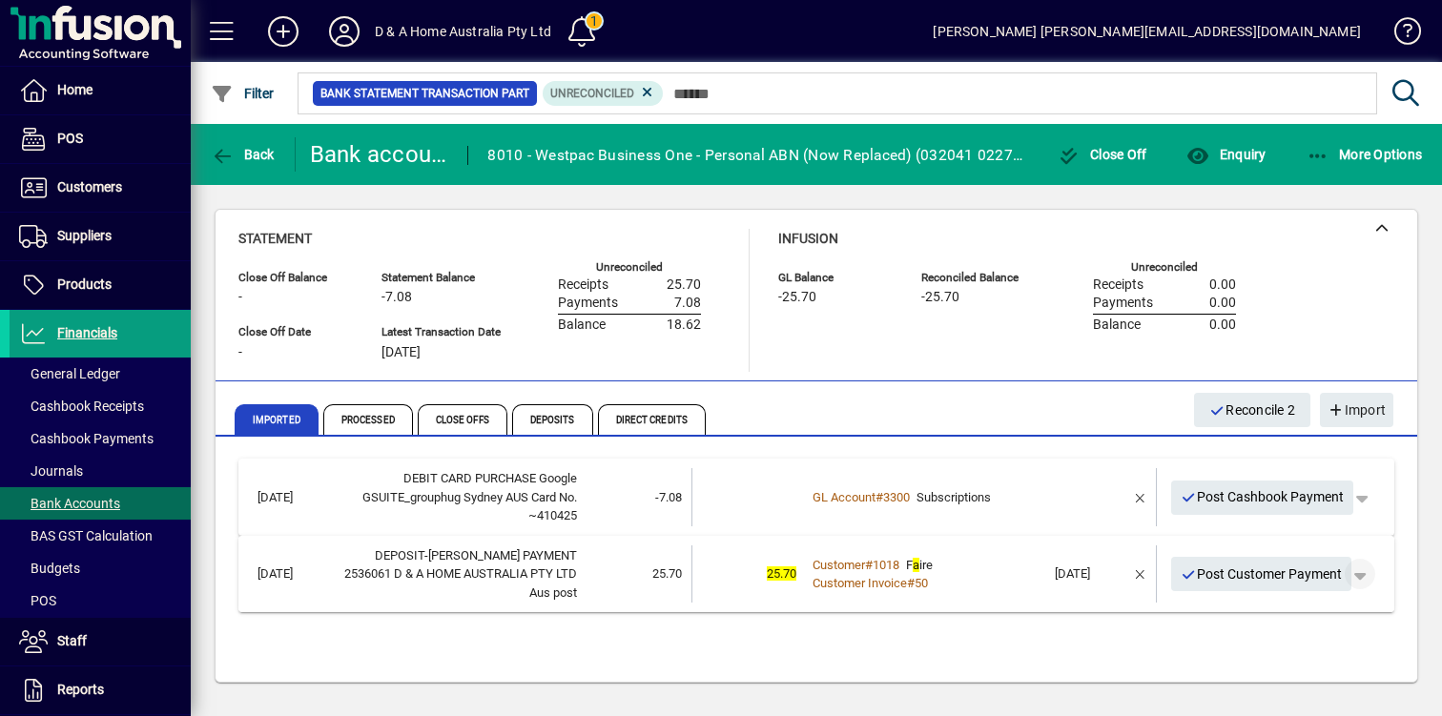
click at [1361, 568] on span "button" at bounding box center [1360, 574] width 46 height 46
click at [1395, 555] on div at bounding box center [721, 358] width 1442 height 716
click at [1142, 564] on span "button" at bounding box center [1140, 574] width 46 height 46
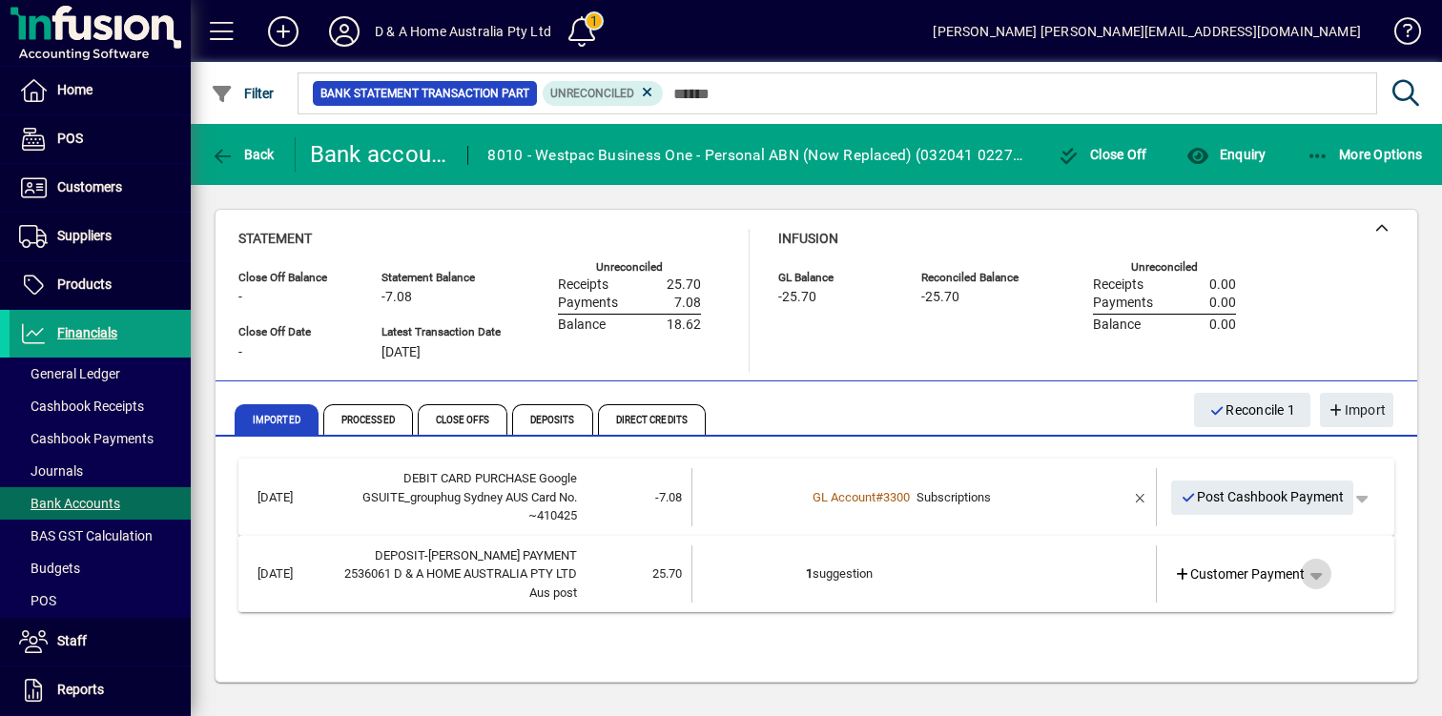
click at [1324, 564] on span "button" at bounding box center [1316, 574] width 46 height 46
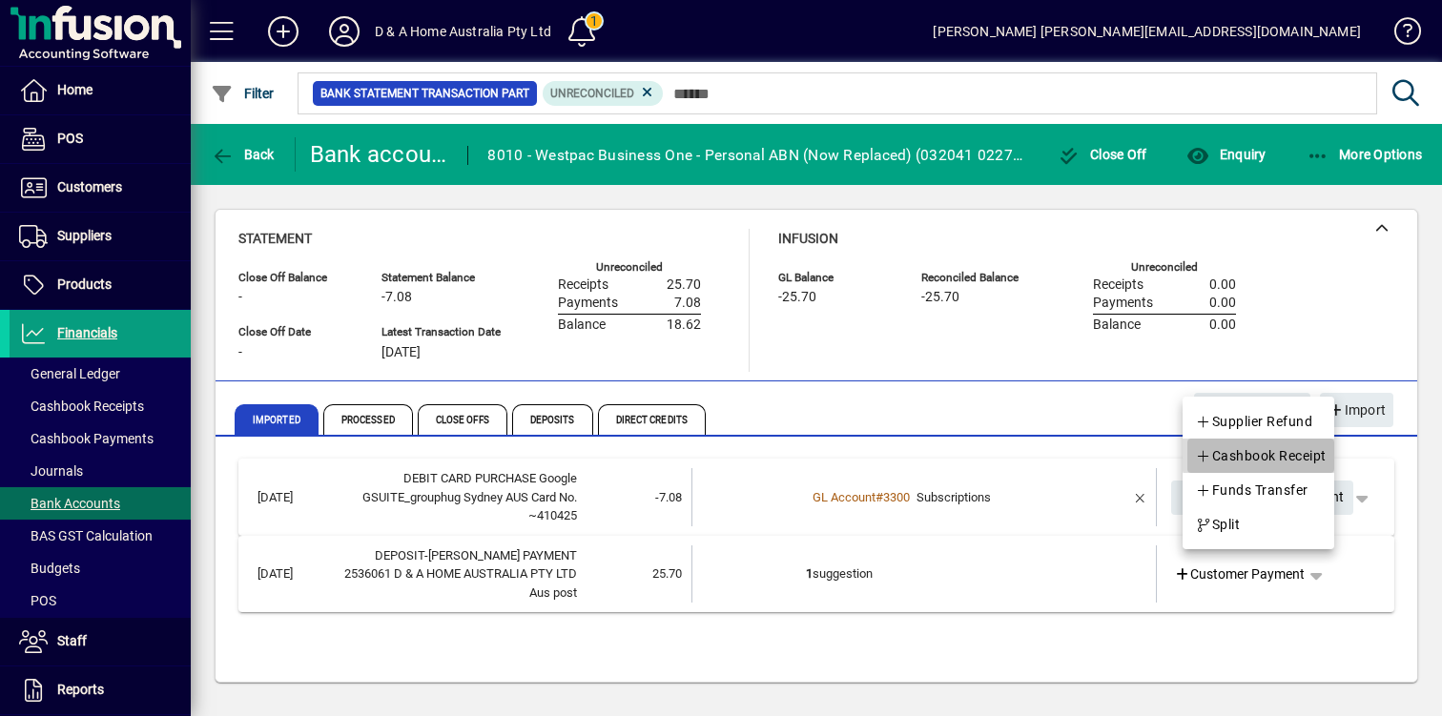
click at [1268, 453] on span "Cashbook Receipt" at bounding box center [1261, 455] width 132 height 23
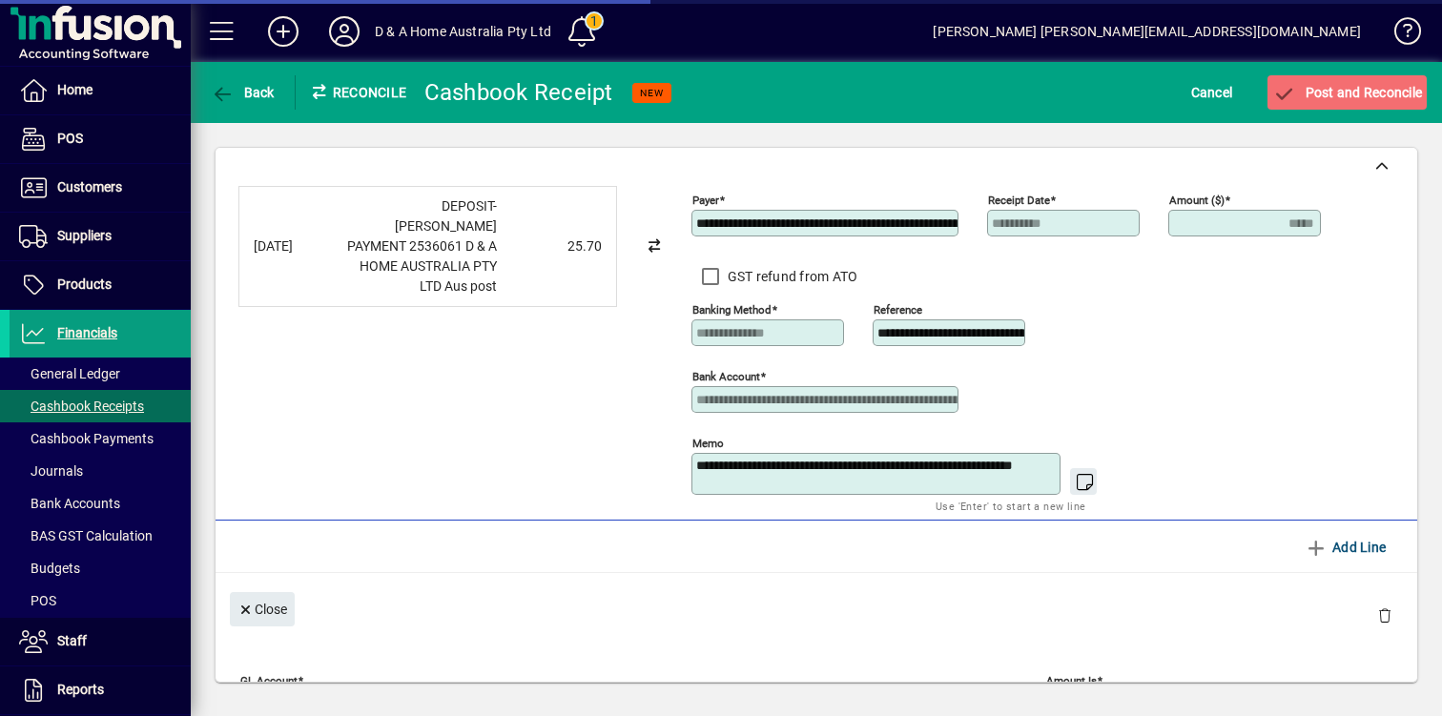
type input "*****"
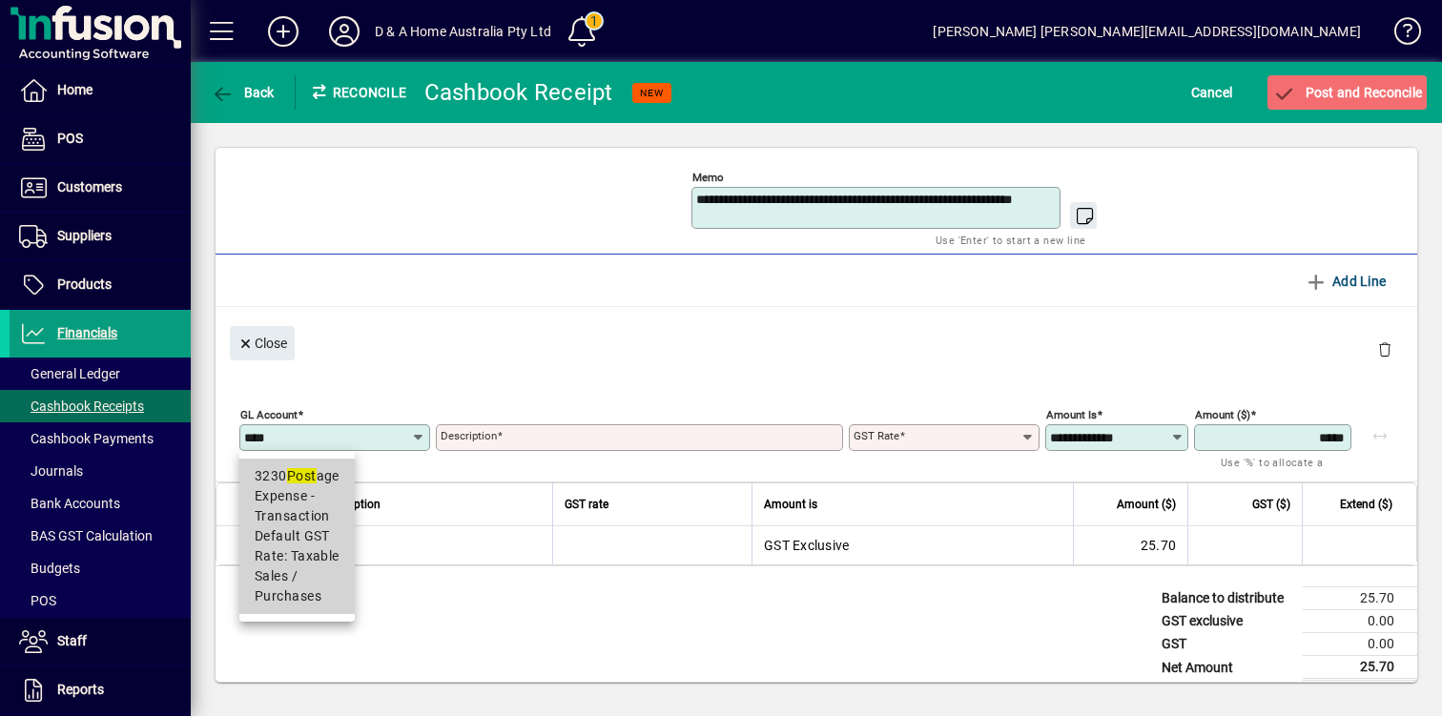
click at [296, 538] on span "Default GST Rate: Taxable Sales / Purchases" at bounding box center [297, 566] width 85 height 80
type input "****"
type input "*******"
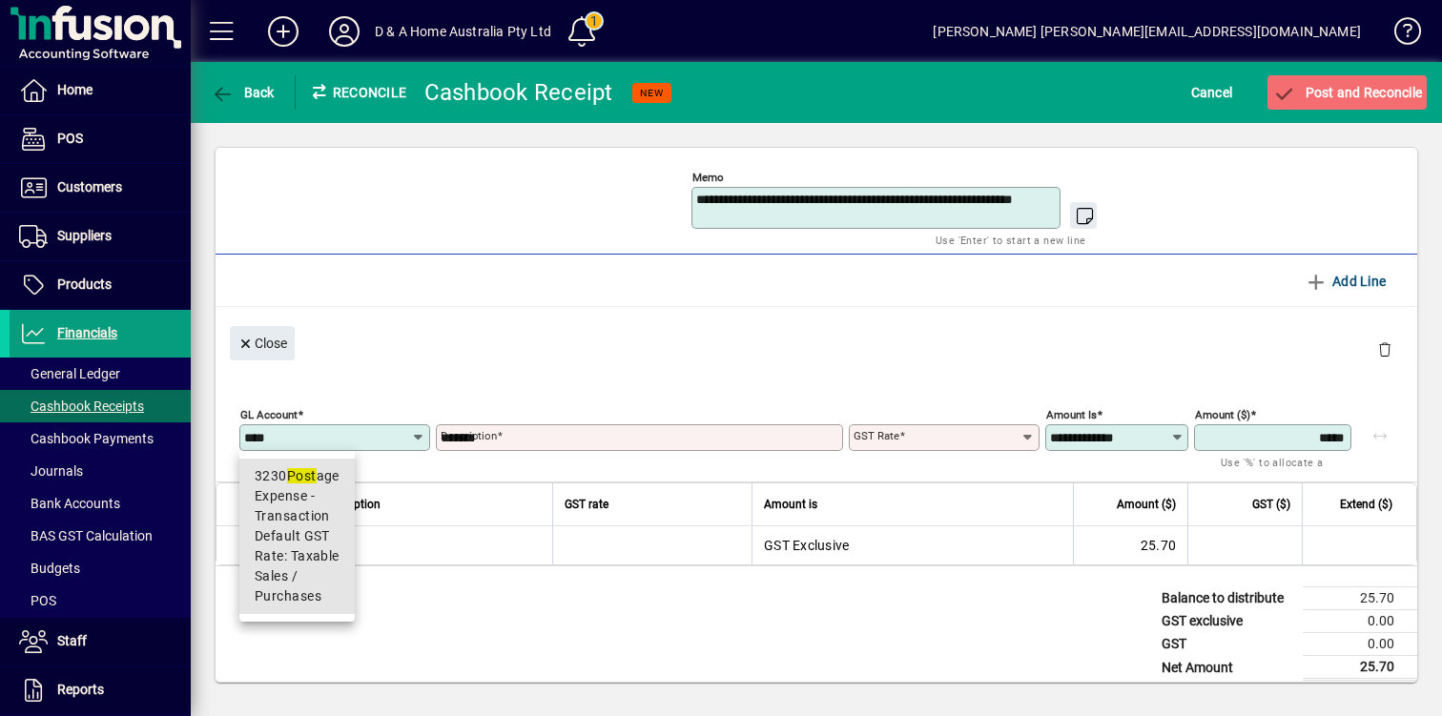
type input "**********"
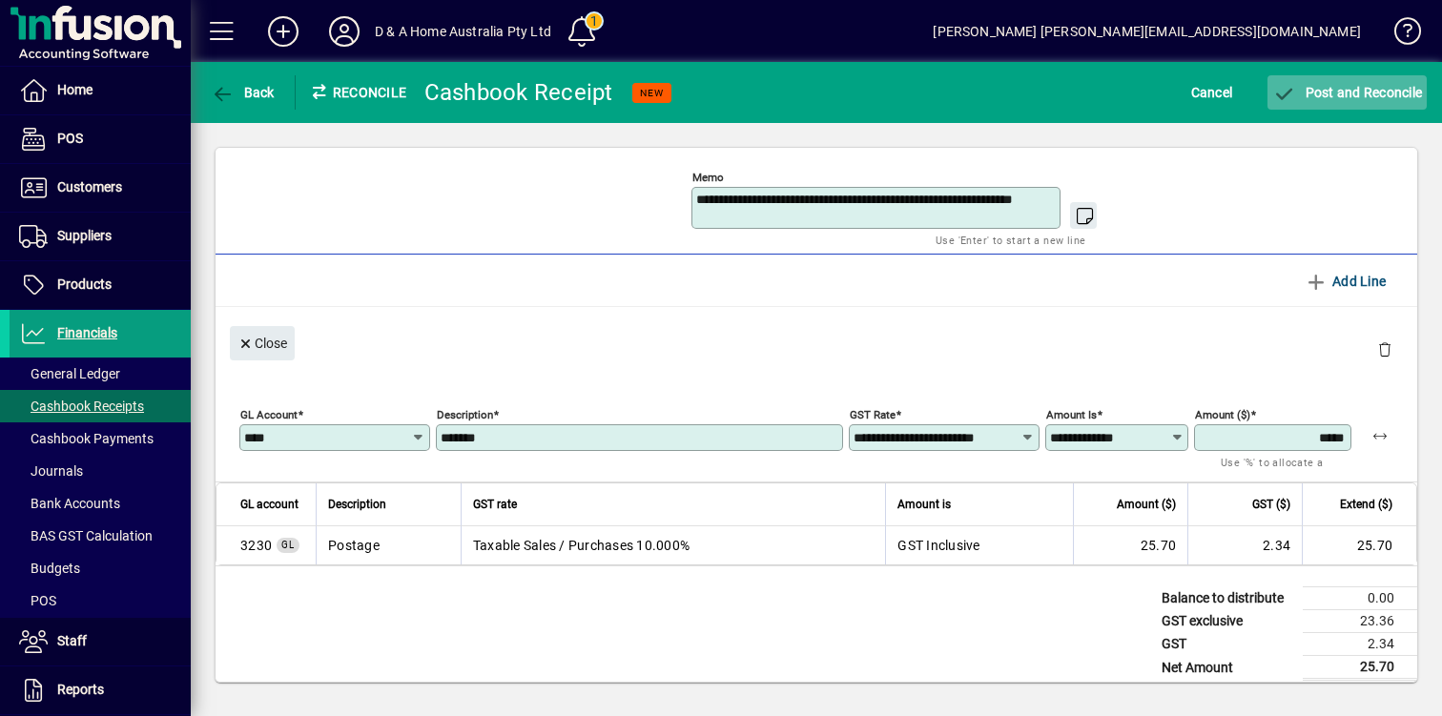
click at [1358, 91] on span "Post and Reconcile" at bounding box center [1347, 92] width 150 height 15
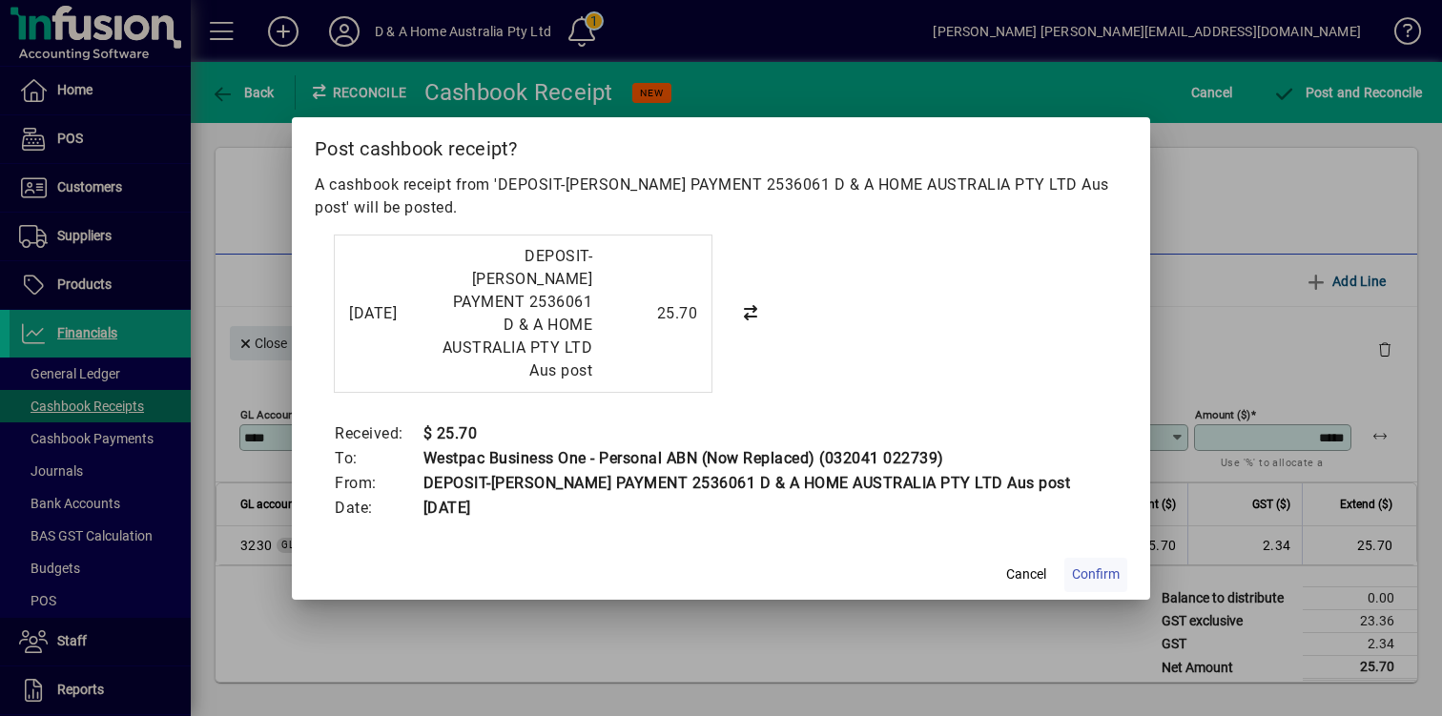
click at [1088, 564] on span "Confirm" at bounding box center [1096, 574] width 48 height 20
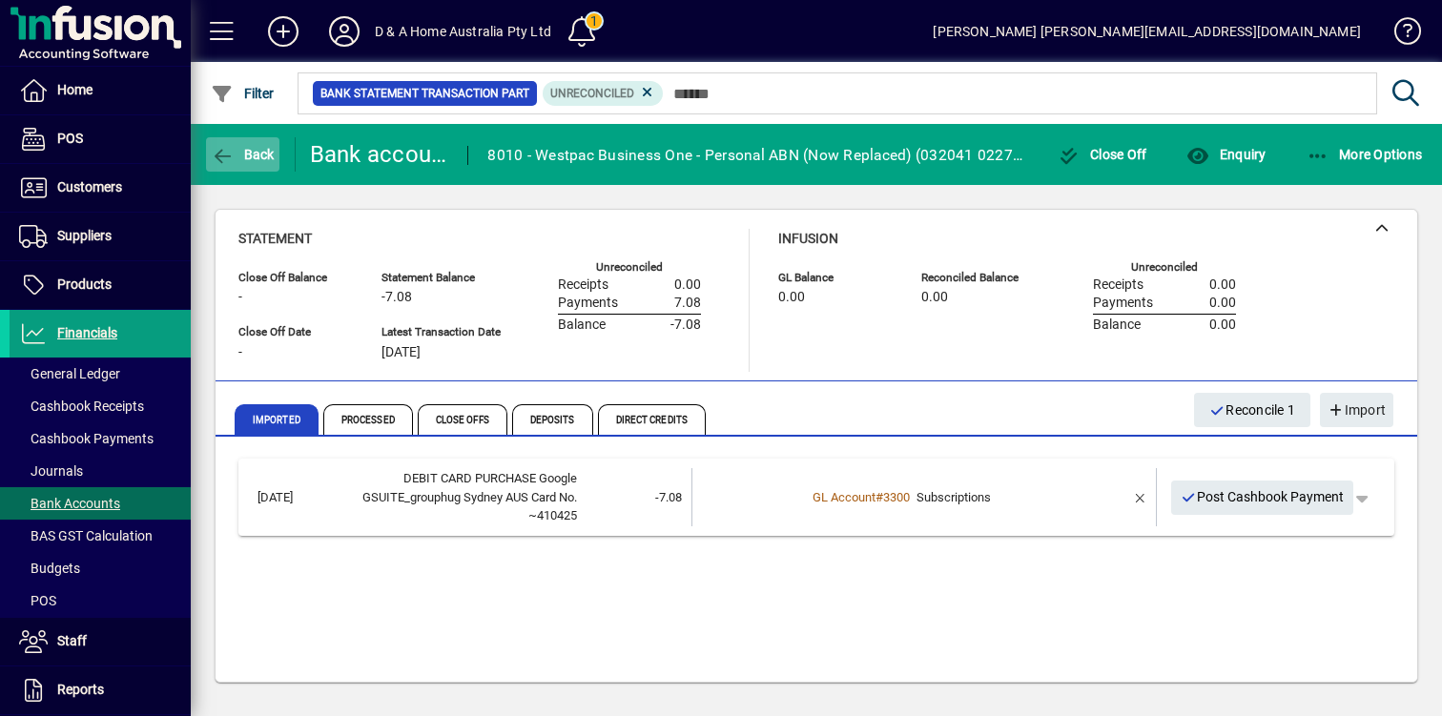
click at [262, 153] on span "Back" at bounding box center [243, 154] width 64 height 15
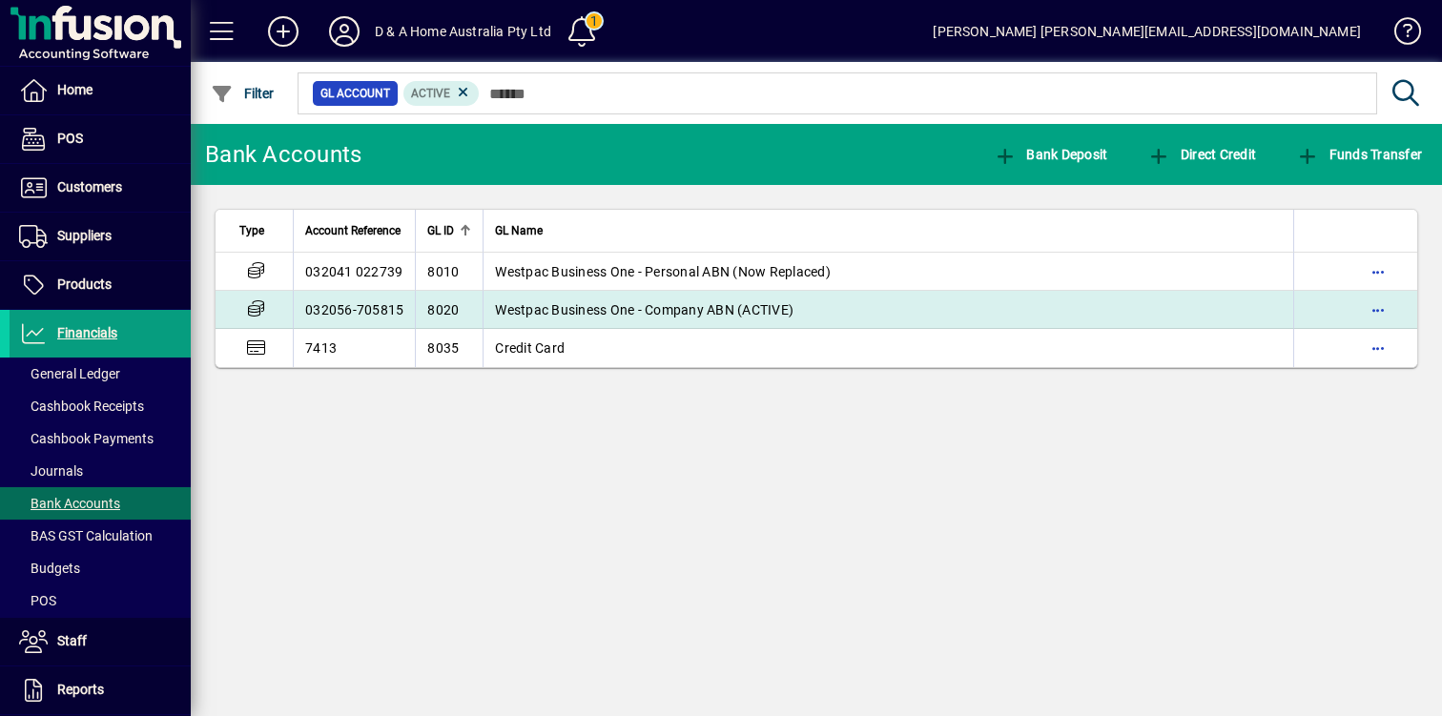
click at [567, 303] on span "Westpac Business One - Company ABN (ACTIVE)" at bounding box center [644, 309] width 298 height 15
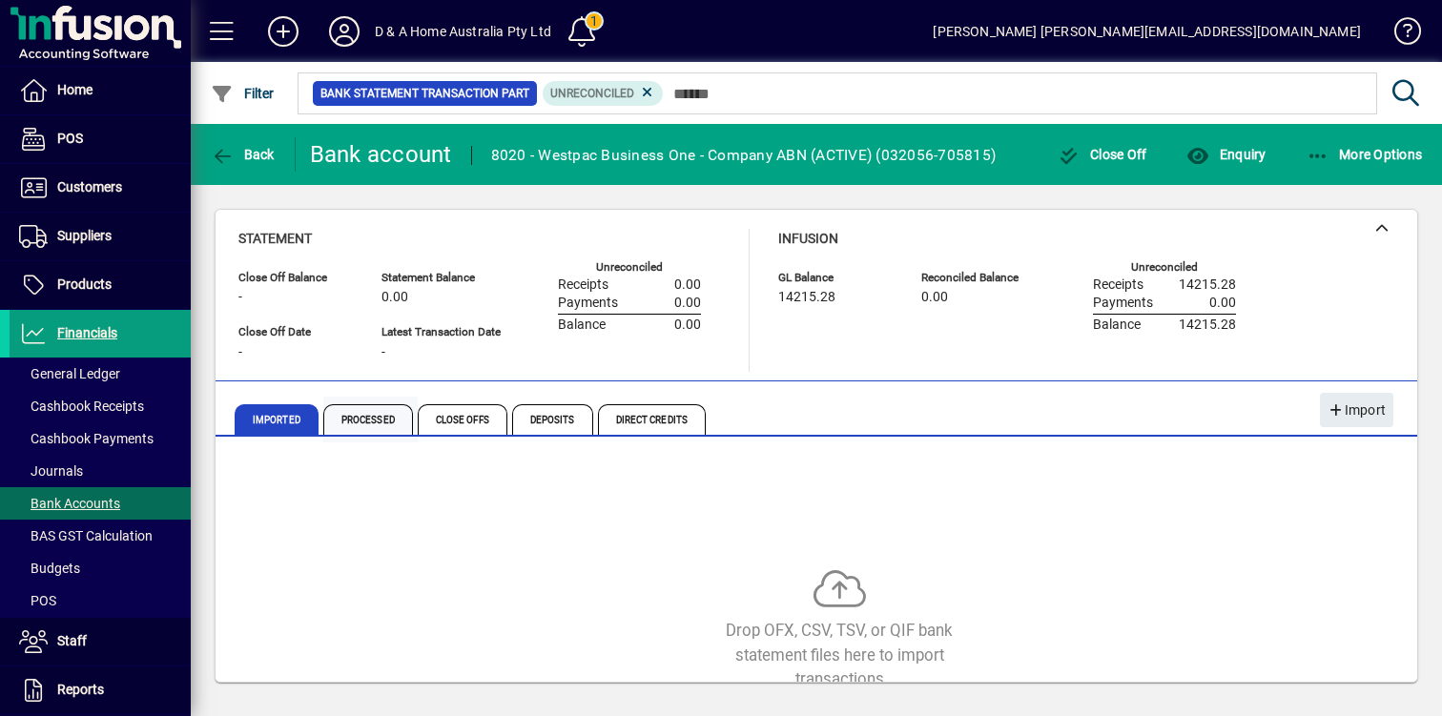
click at [356, 422] on span "Processed" at bounding box center [368, 419] width 90 height 31
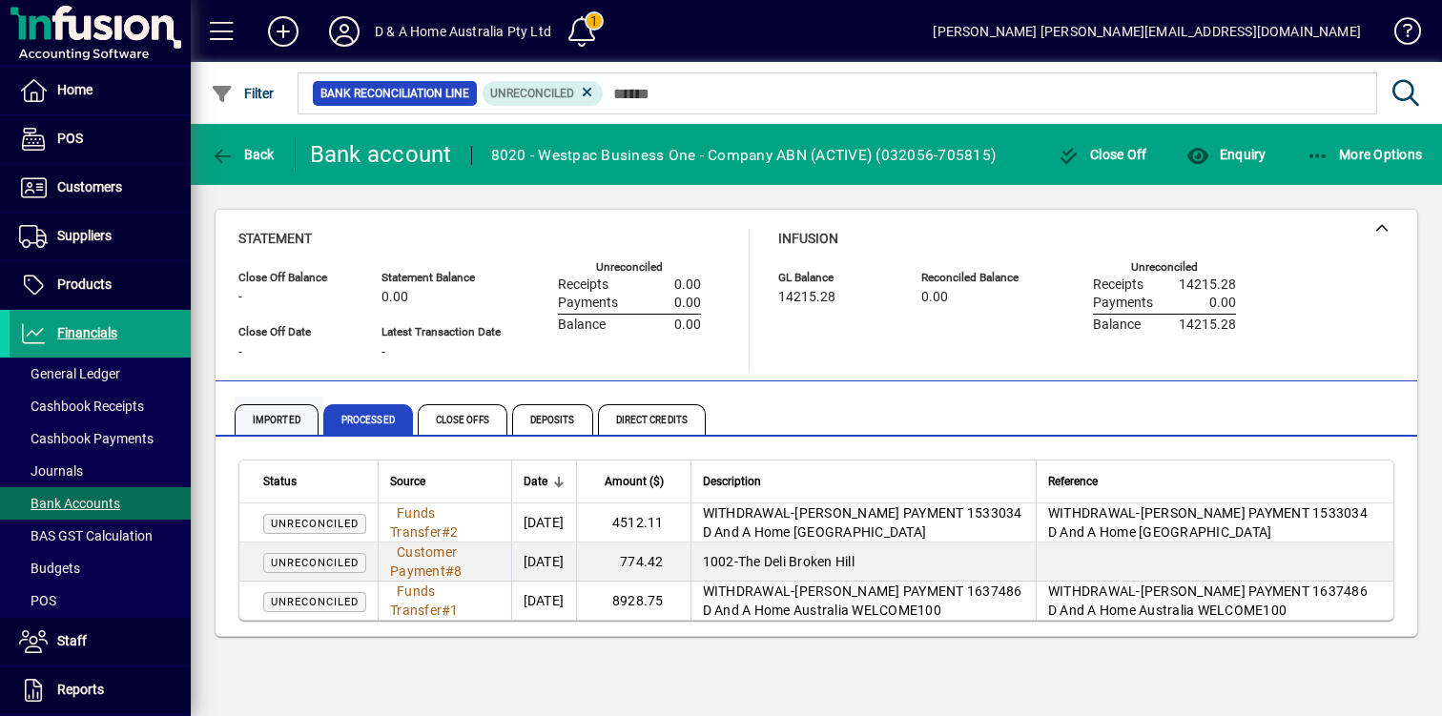
click at [285, 419] on span "Imported" at bounding box center [277, 419] width 84 height 31
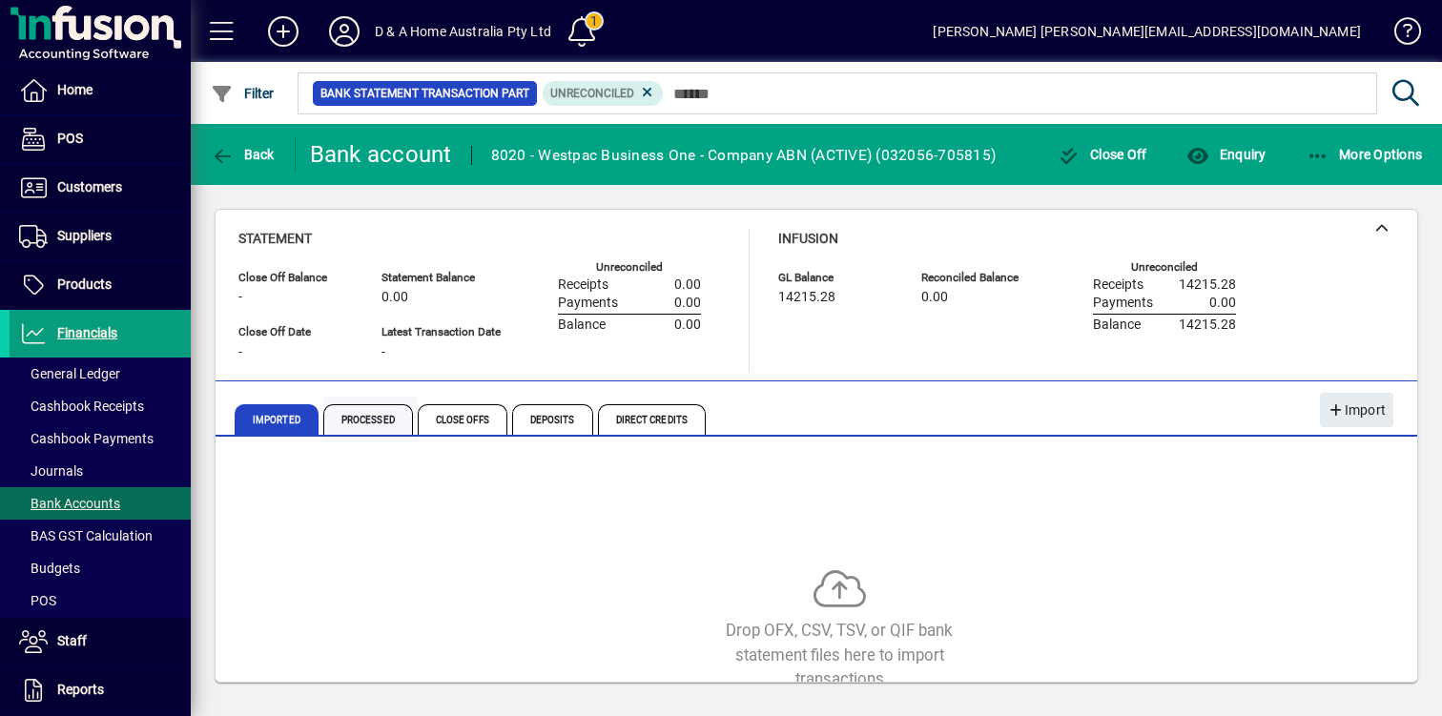
click at [381, 418] on span "Processed" at bounding box center [368, 419] width 90 height 31
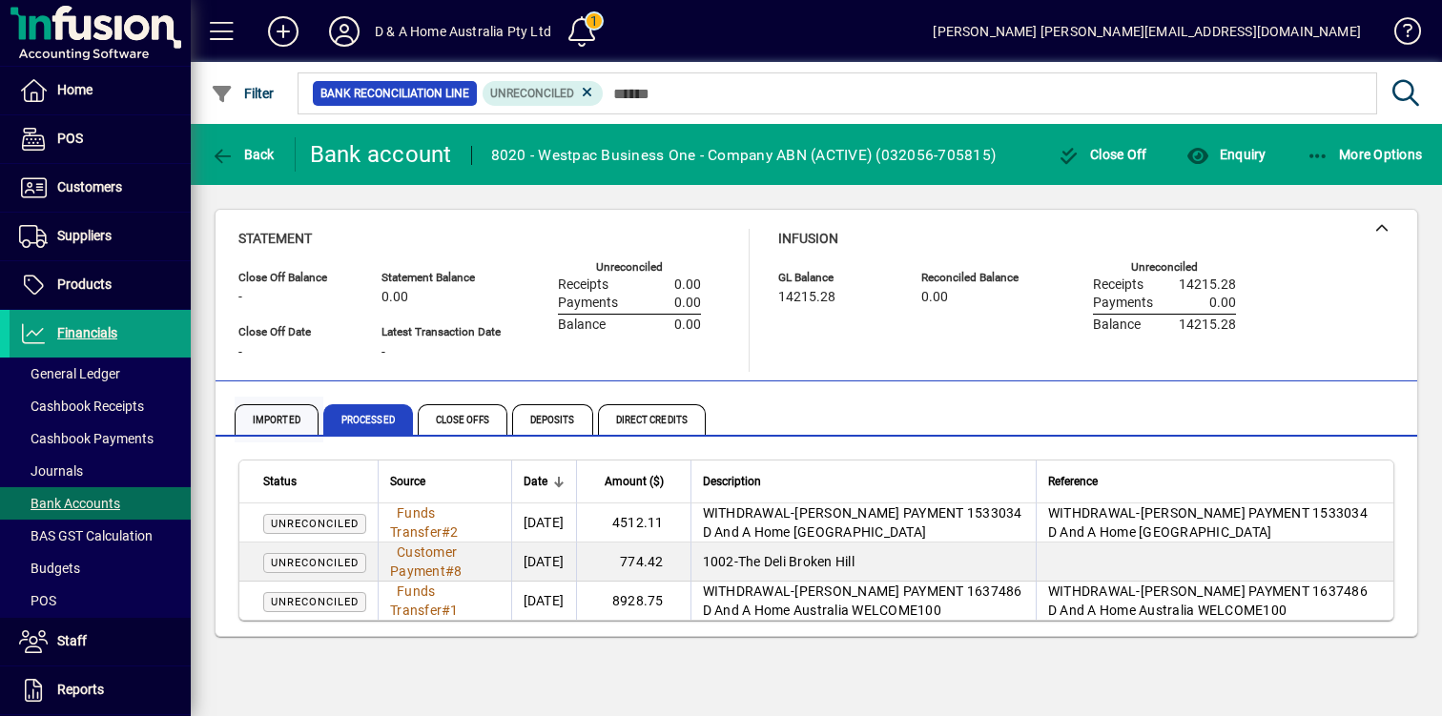
click at [292, 408] on span "Imported" at bounding box center [277, 419] width 84 height 31
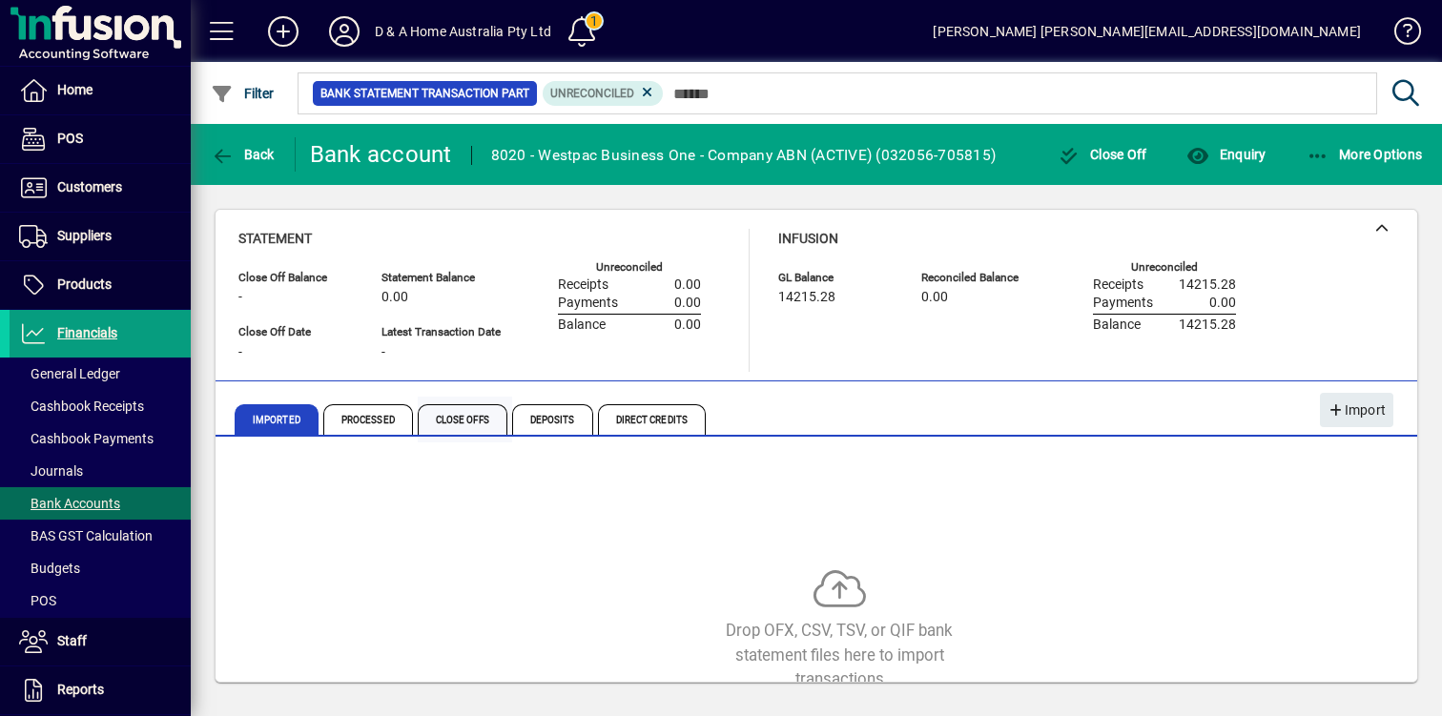
click at [481, 424] on span "Close Offs" at bounding box center [463, 419] width 90 height 31
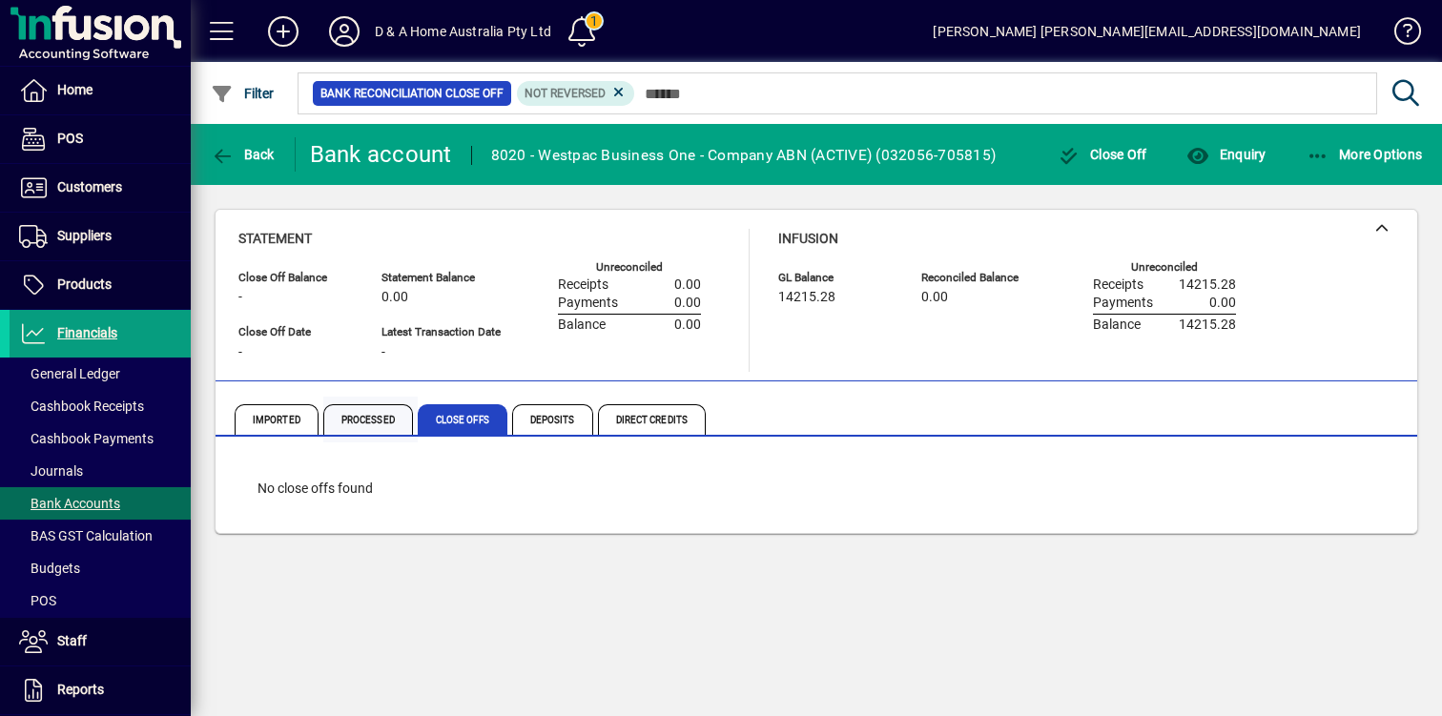
click at [389, 426] on span "Processed" at bounding box center [368, 419] width 90 height 31
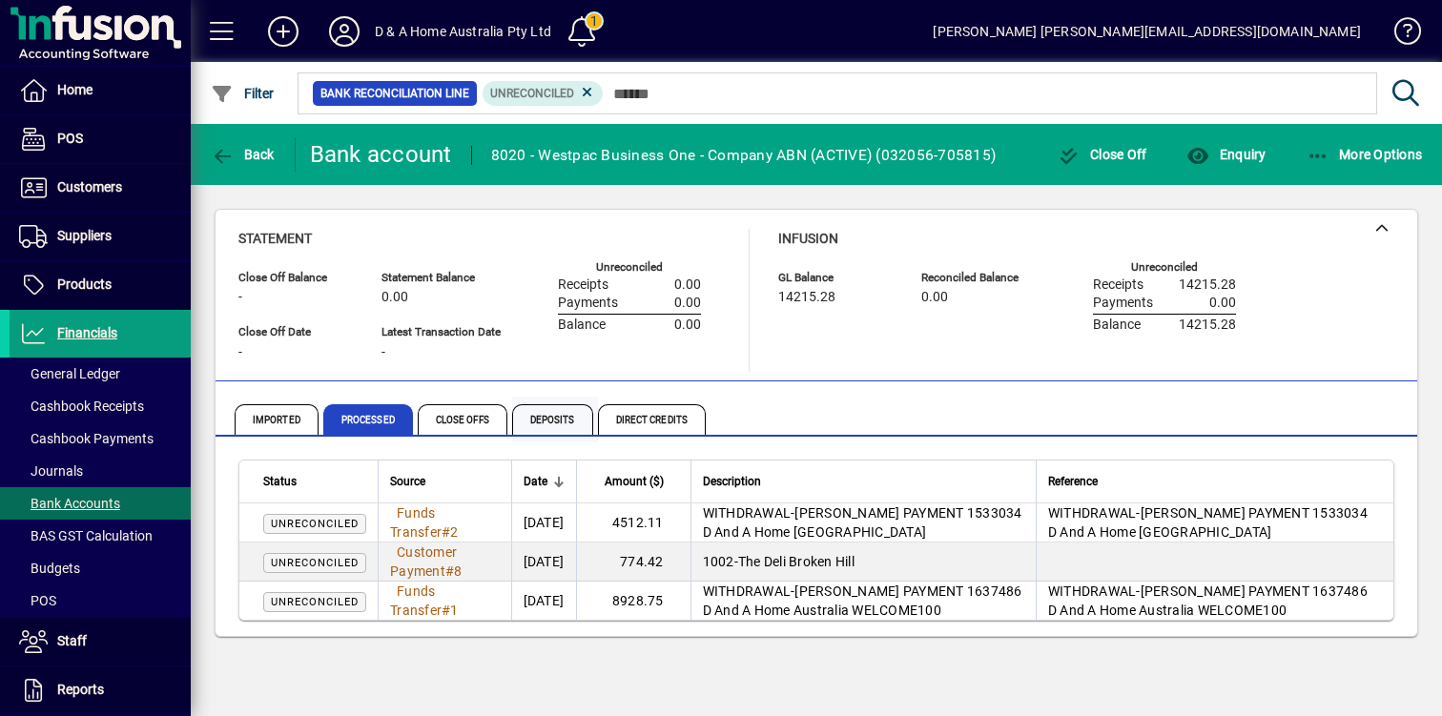
click at [543, 424] on span "Deposits" at bounding box center [552, 419] width 81 height 31
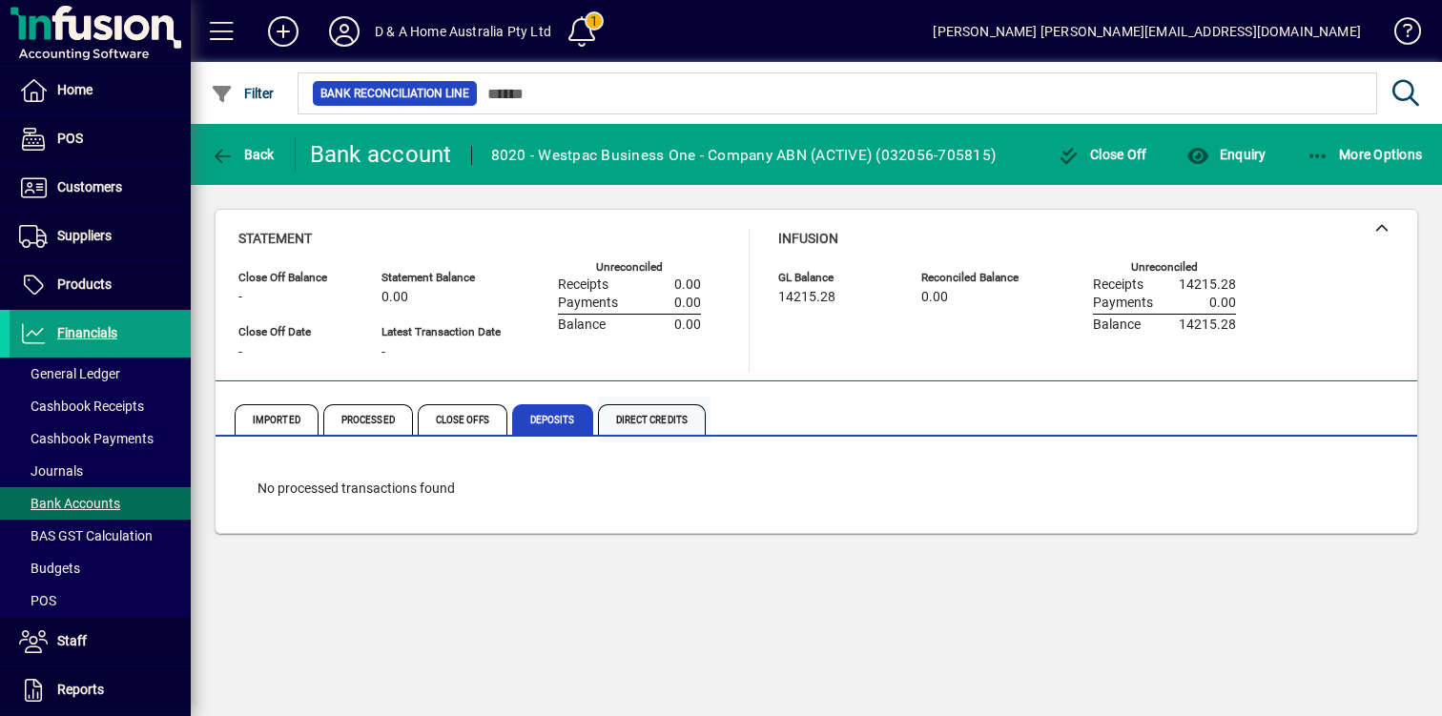
click at [618, 424] on span "Direct Credits" at bounding box center [652, 419] width 108 height 31
click at [560, 410] on span "Deposits" at bounding box center [552, 419] width 81 height 31
click at [487, 415] on span "Close Offs" at bounding box center [463, 419] width 90 height 31
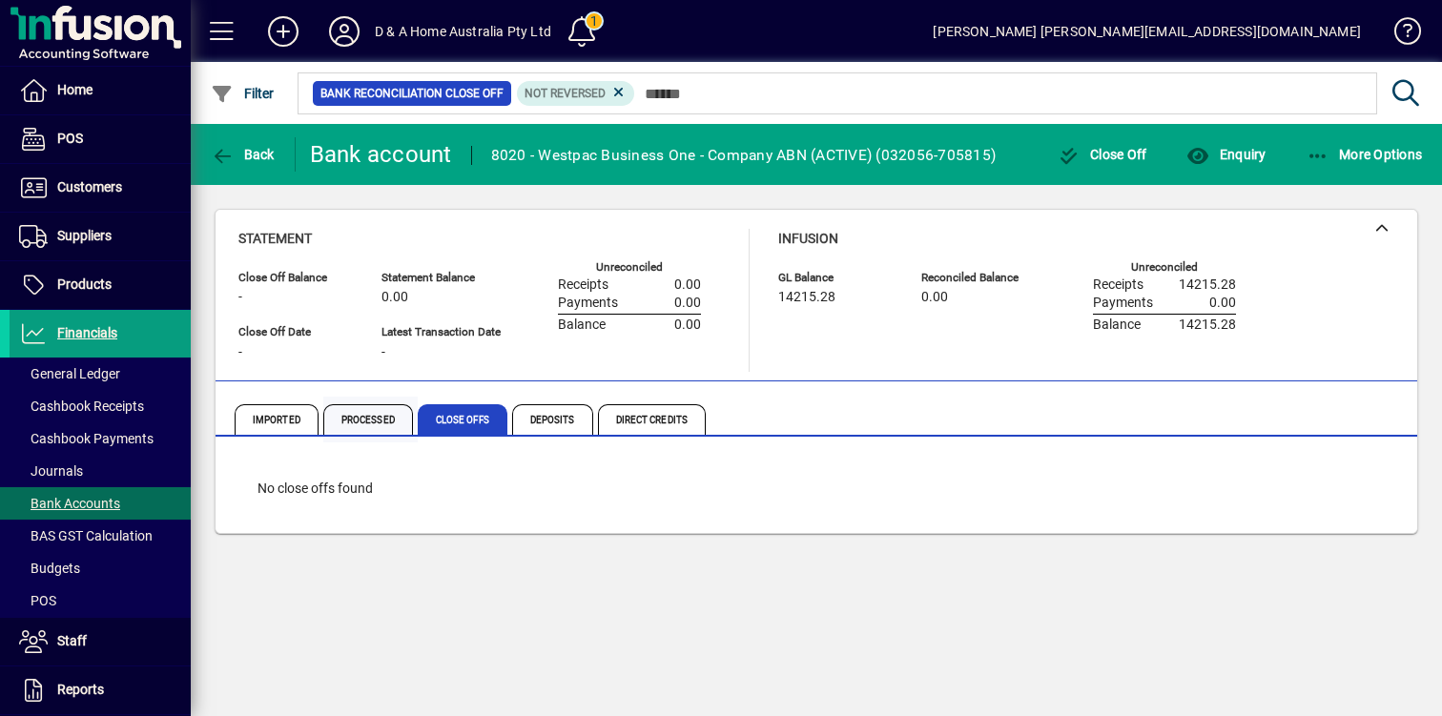
click at [378, 415] on span "Processed" at bounding box center [368, 419] width 90 height 31
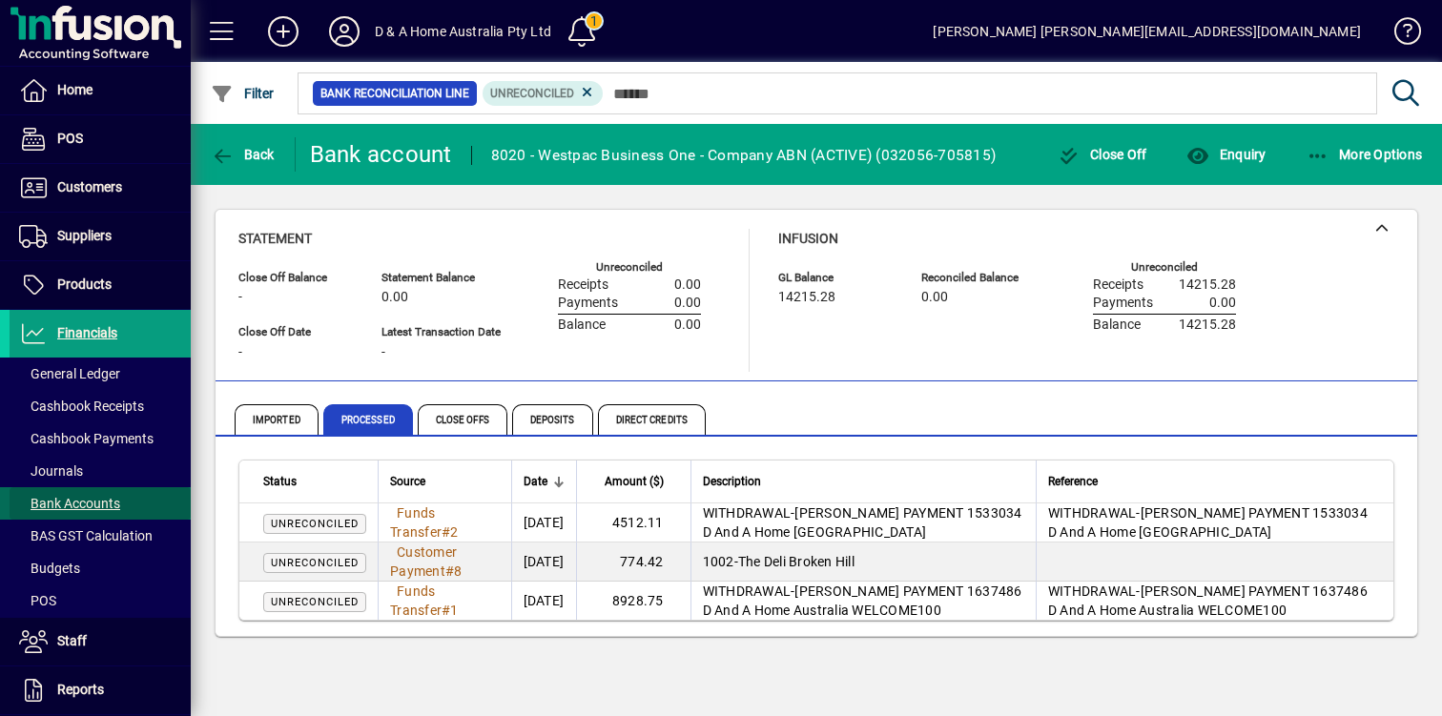
click at [114, 504] on span "Bank Accounts" at bounding box center [69, 503] width 101 height 15
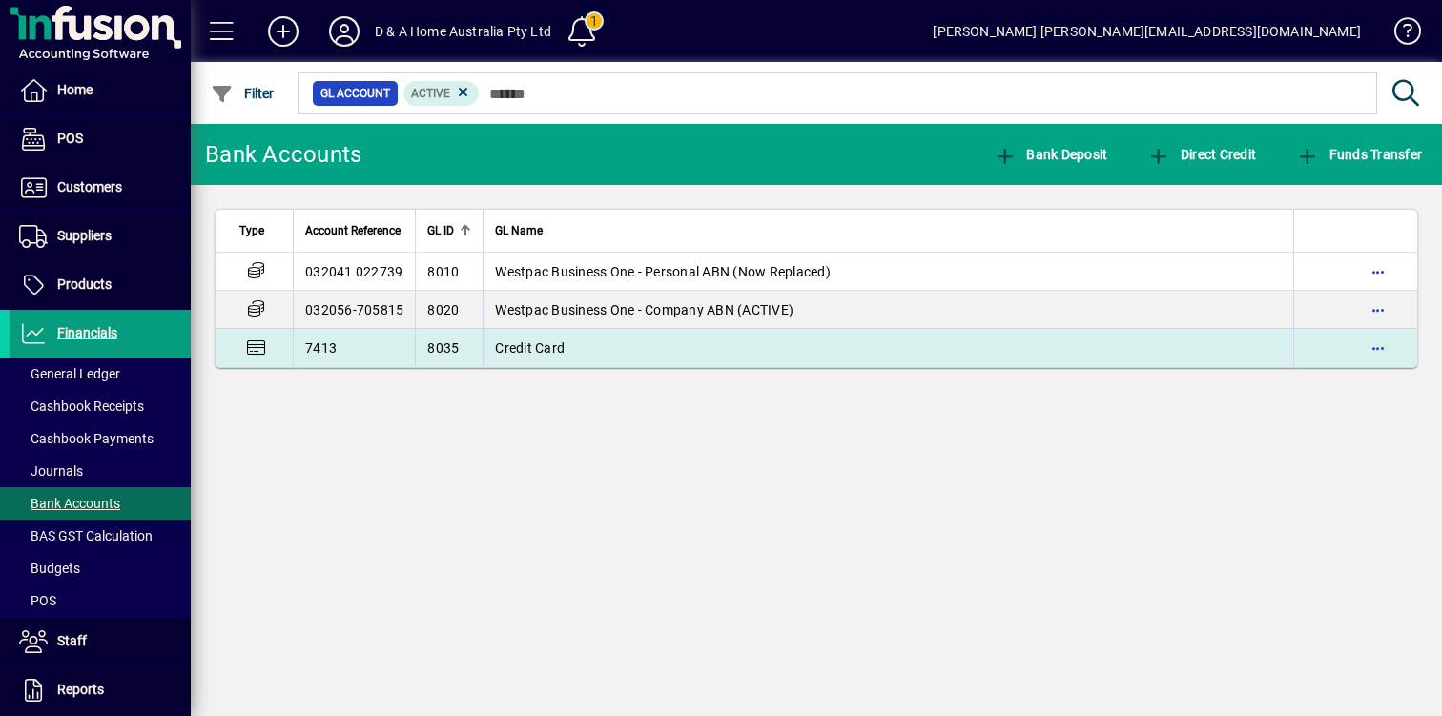
click at [715, 348] on td "Credit Card" at bounding box center [887, 348] width 810 height 38
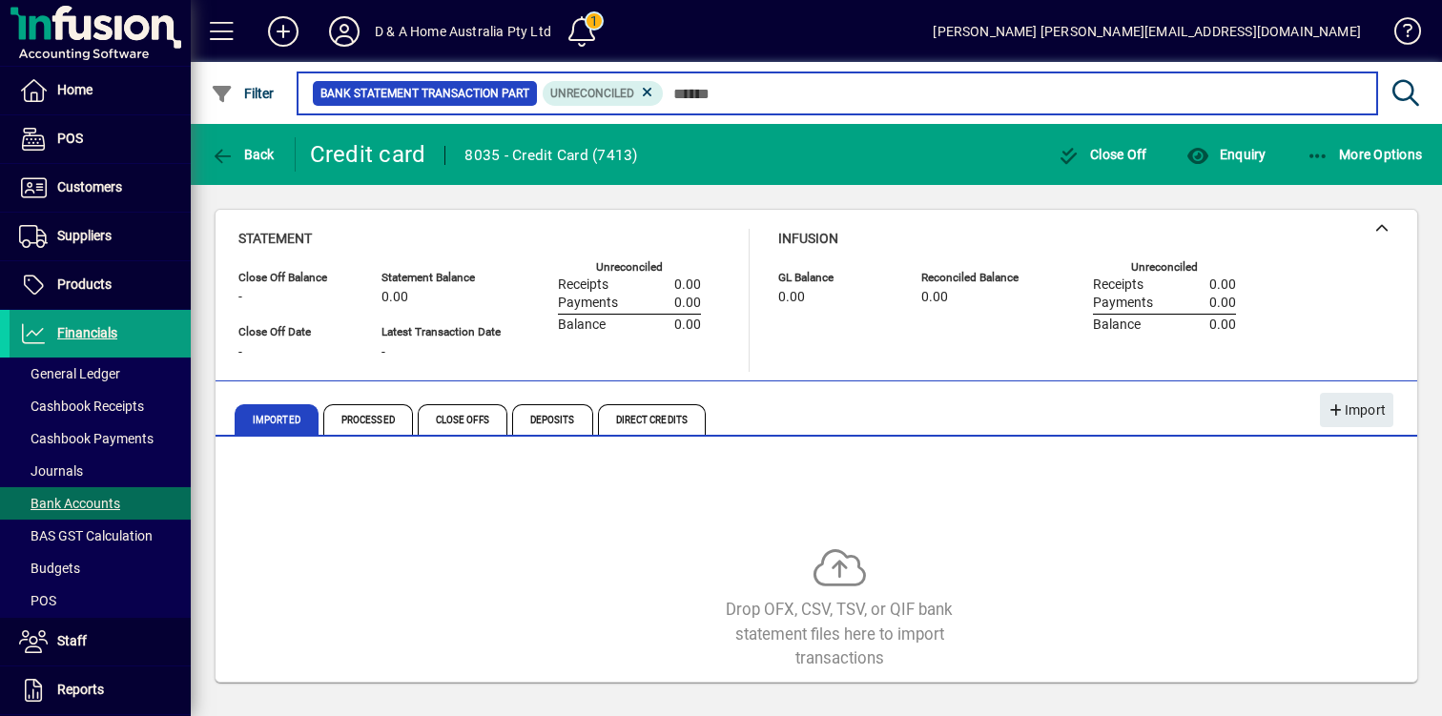
scroll to position [25, 0]
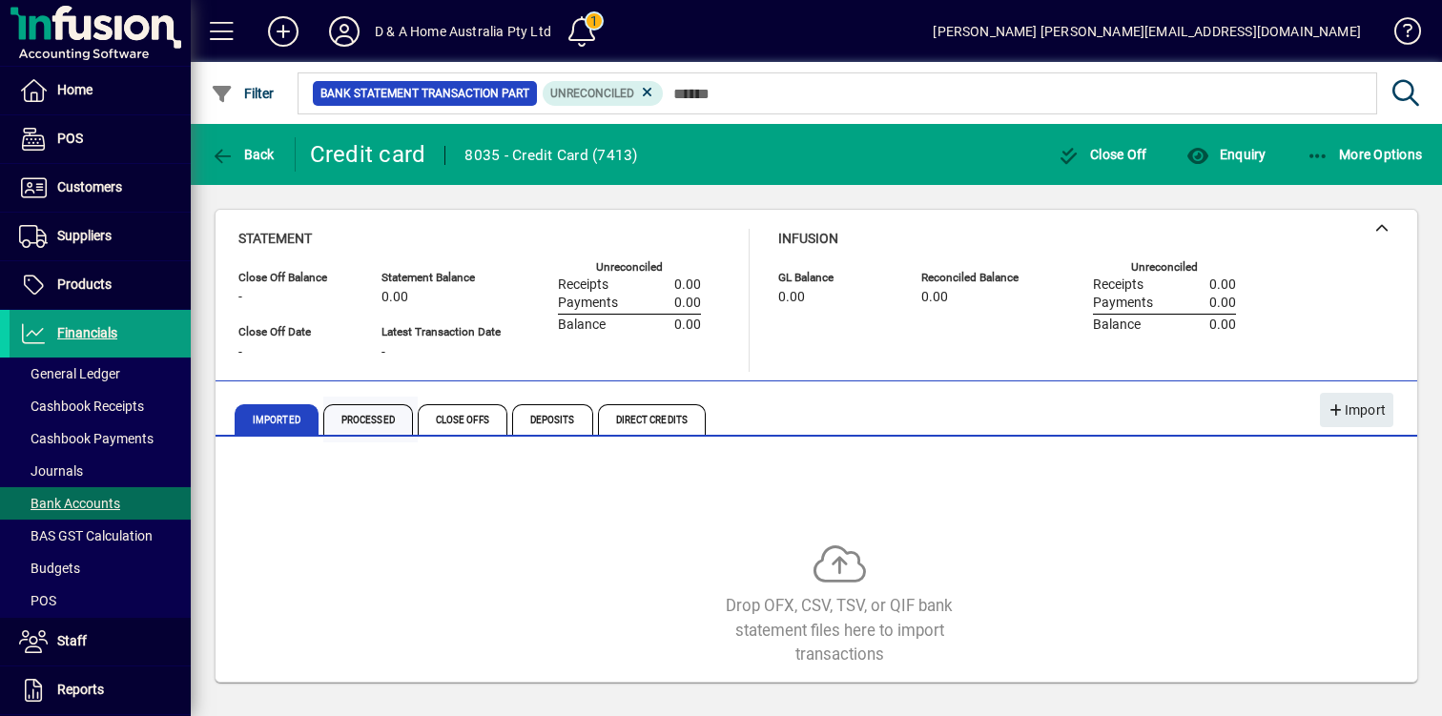
click at [365, 413] on span "Processed" at bounding box center [368, 419] width 90 height 31
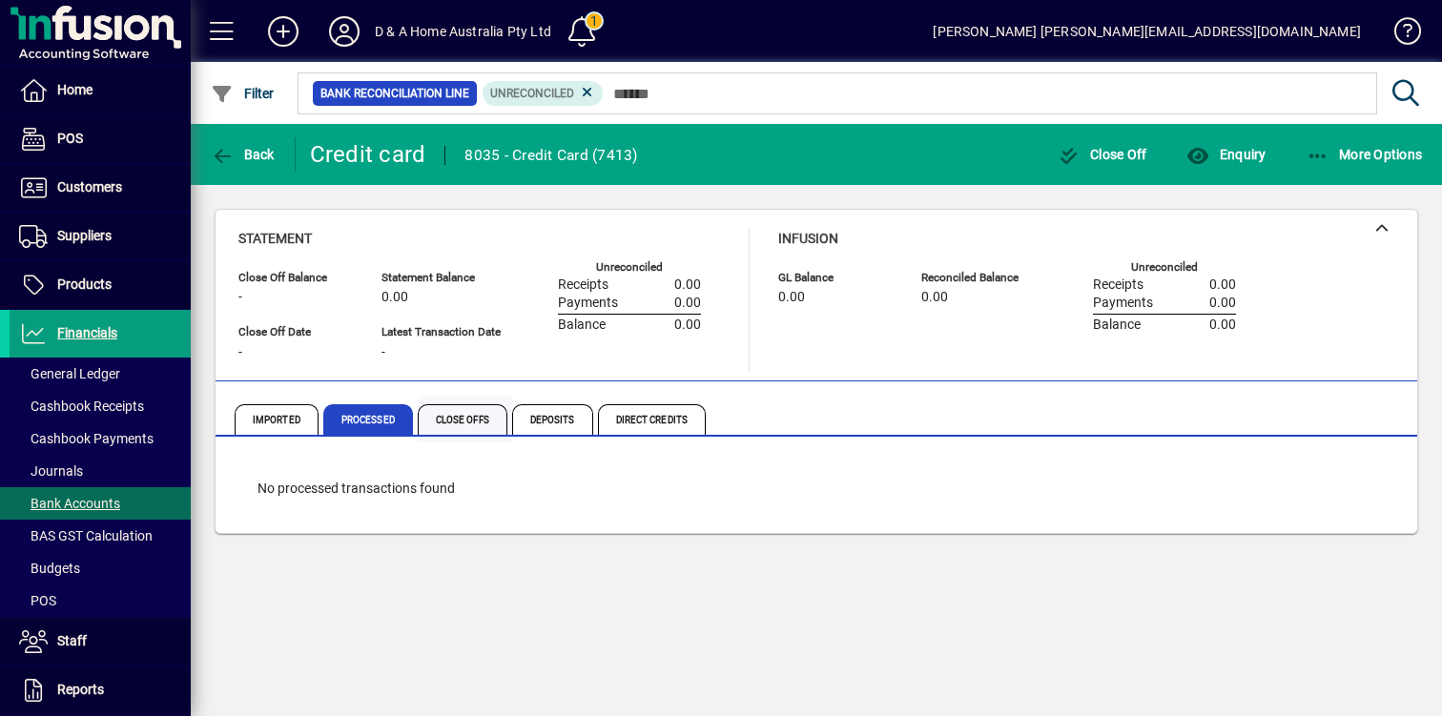
click at [449, 416] on span "Close Offs" at bounding box center [463, 419] width 90 height 31
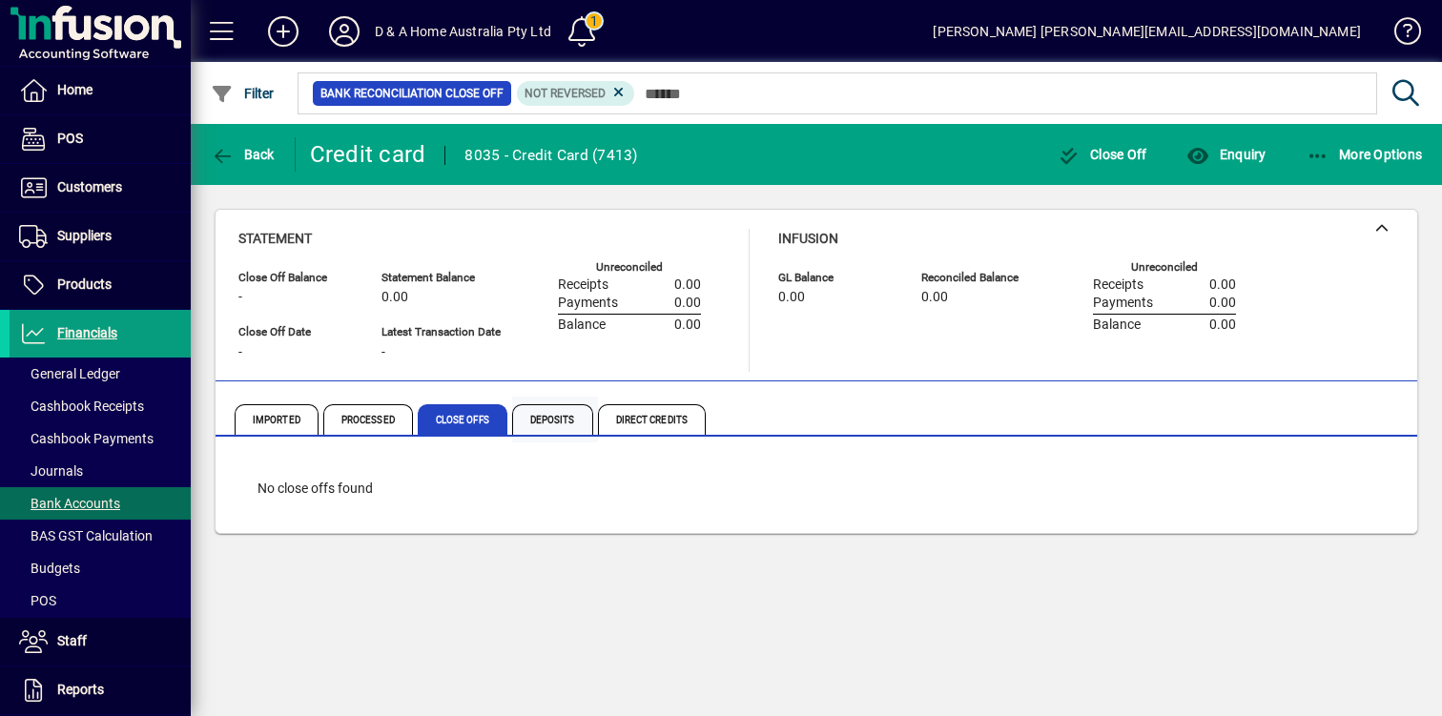
click at [559, 418] on span "Deposits" at bounding box center [552, 419] width 81 height 31
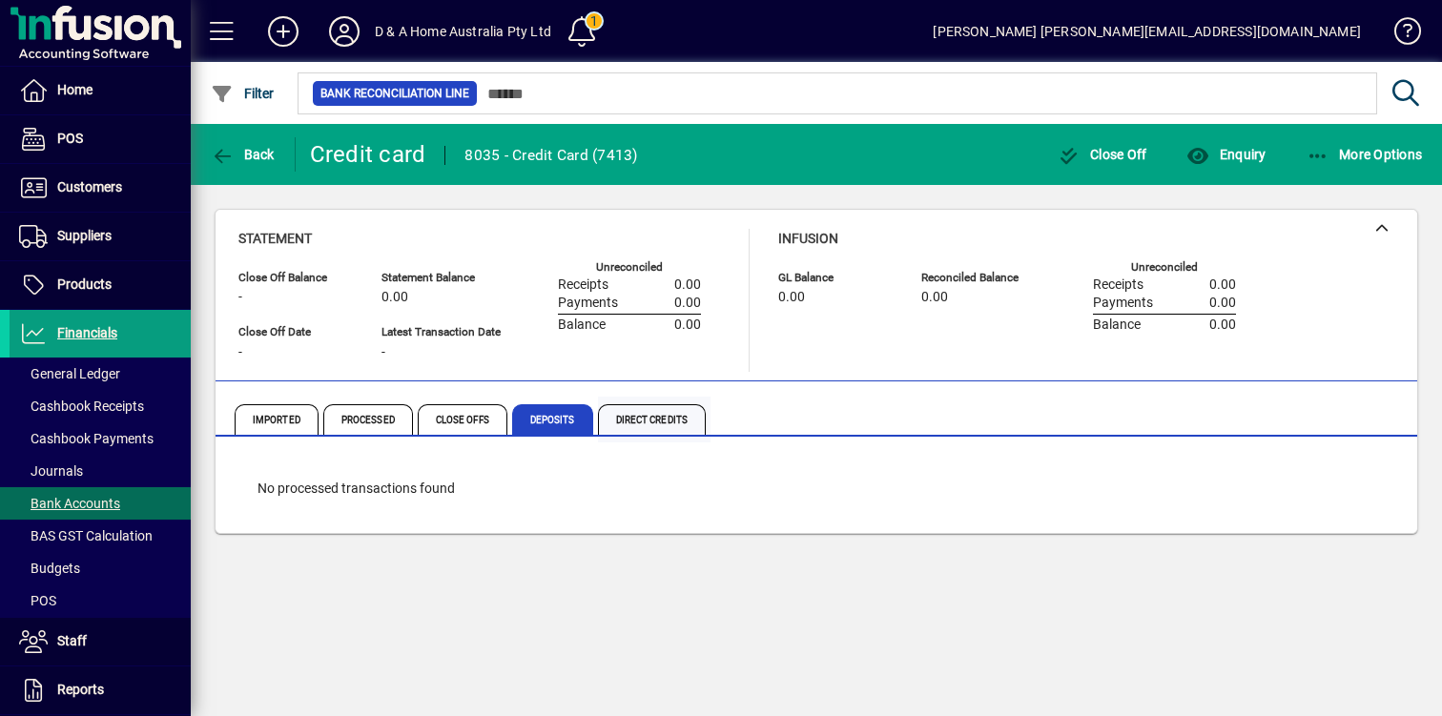
click at [629, 414] on span "Direct Credits" at bounding box center [652, 419] width 108 height 31
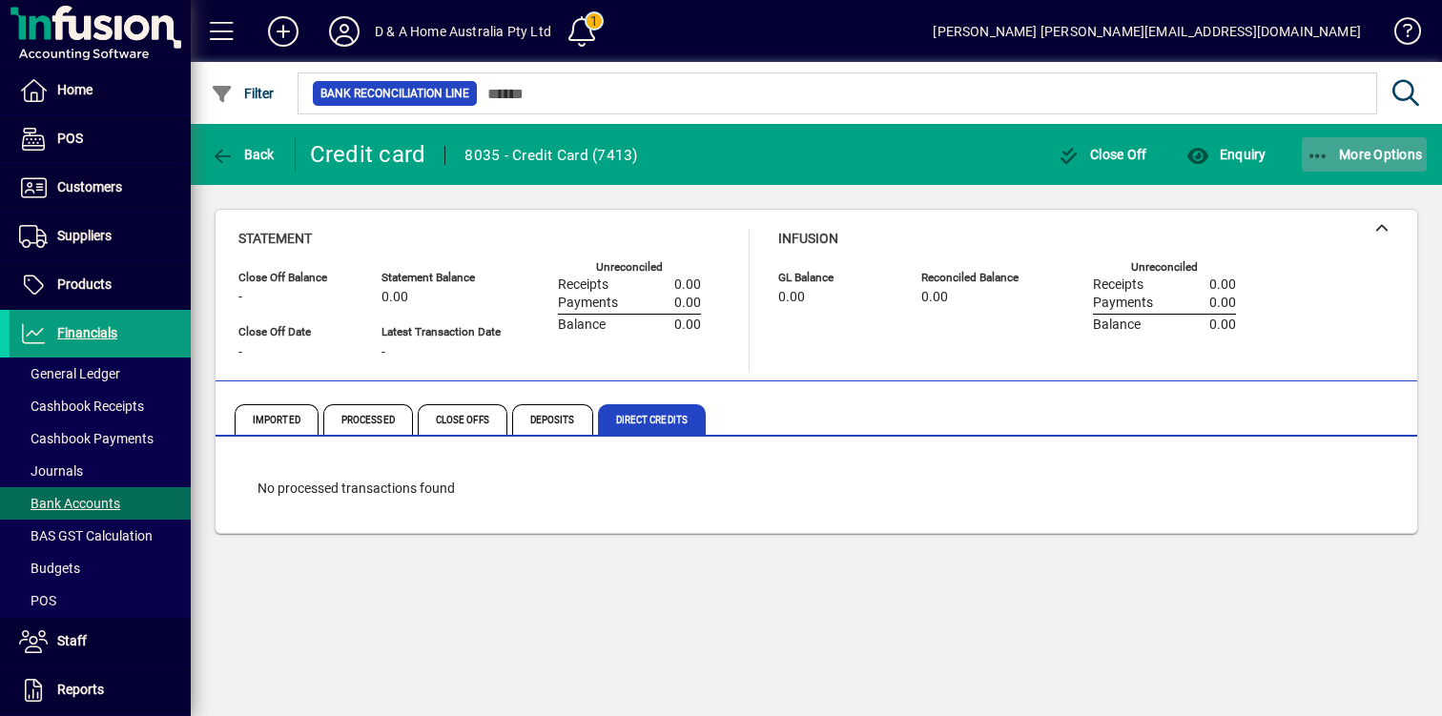
click at [1317, 153] on icon "button" at bounding box center [1318, 156] width 24 height 19
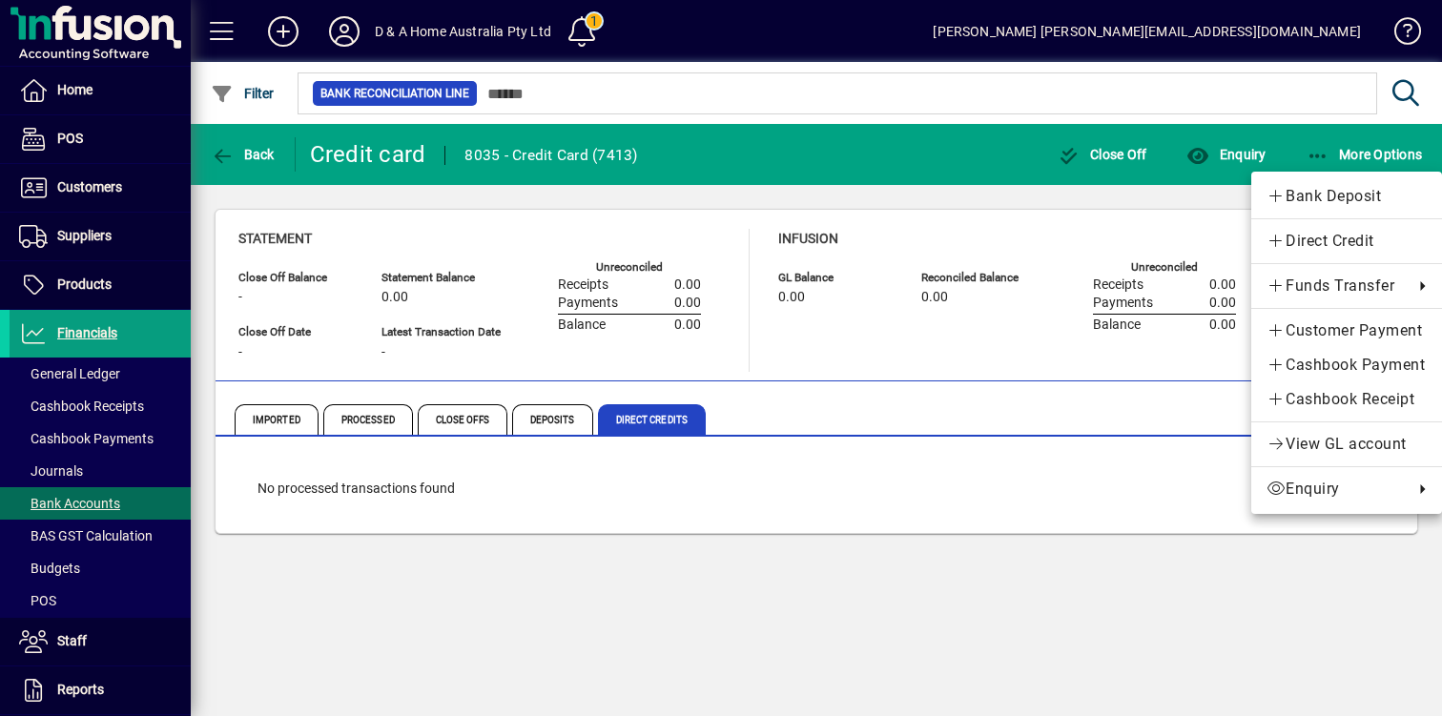
click at [235, 163] on div at bounding box center [721, 358] width 1442 height 716
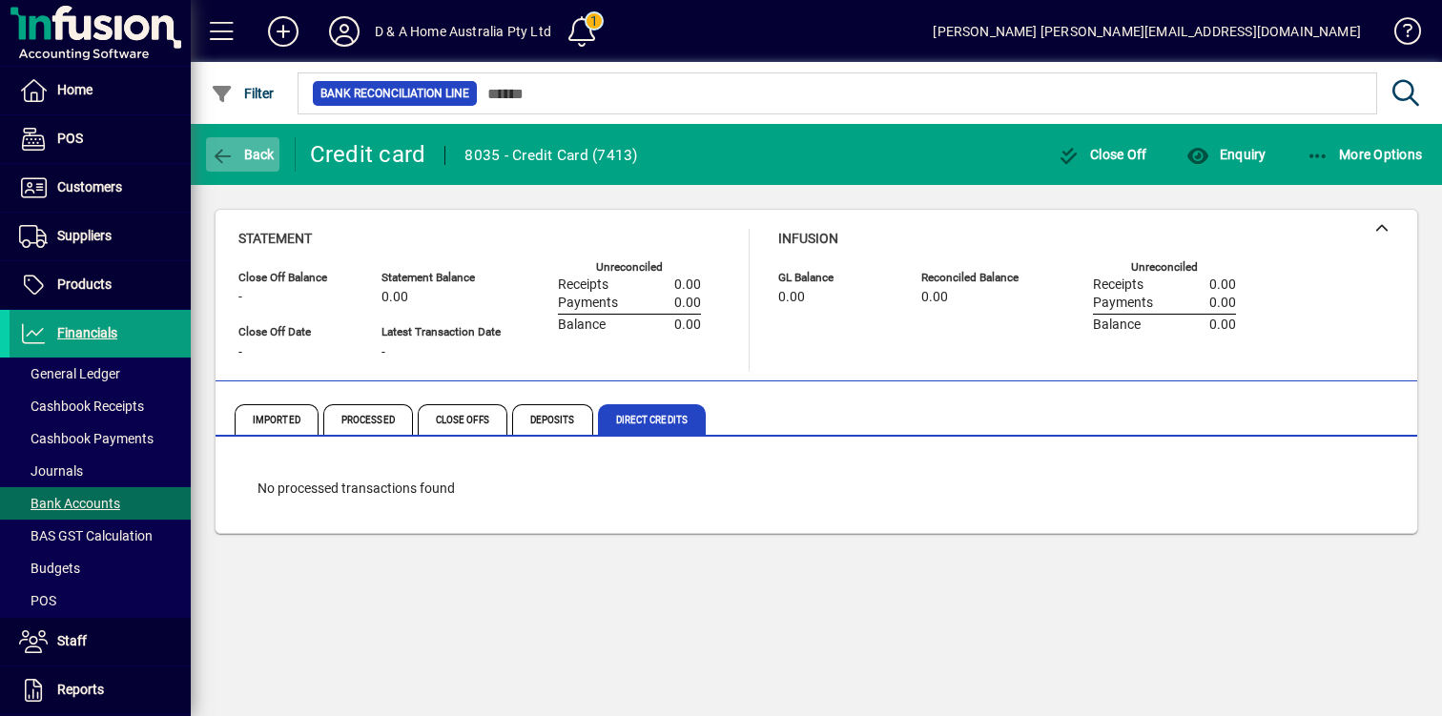
click at [247, 163] on span "button" at bounding box center [242, 155] width 73 height 46
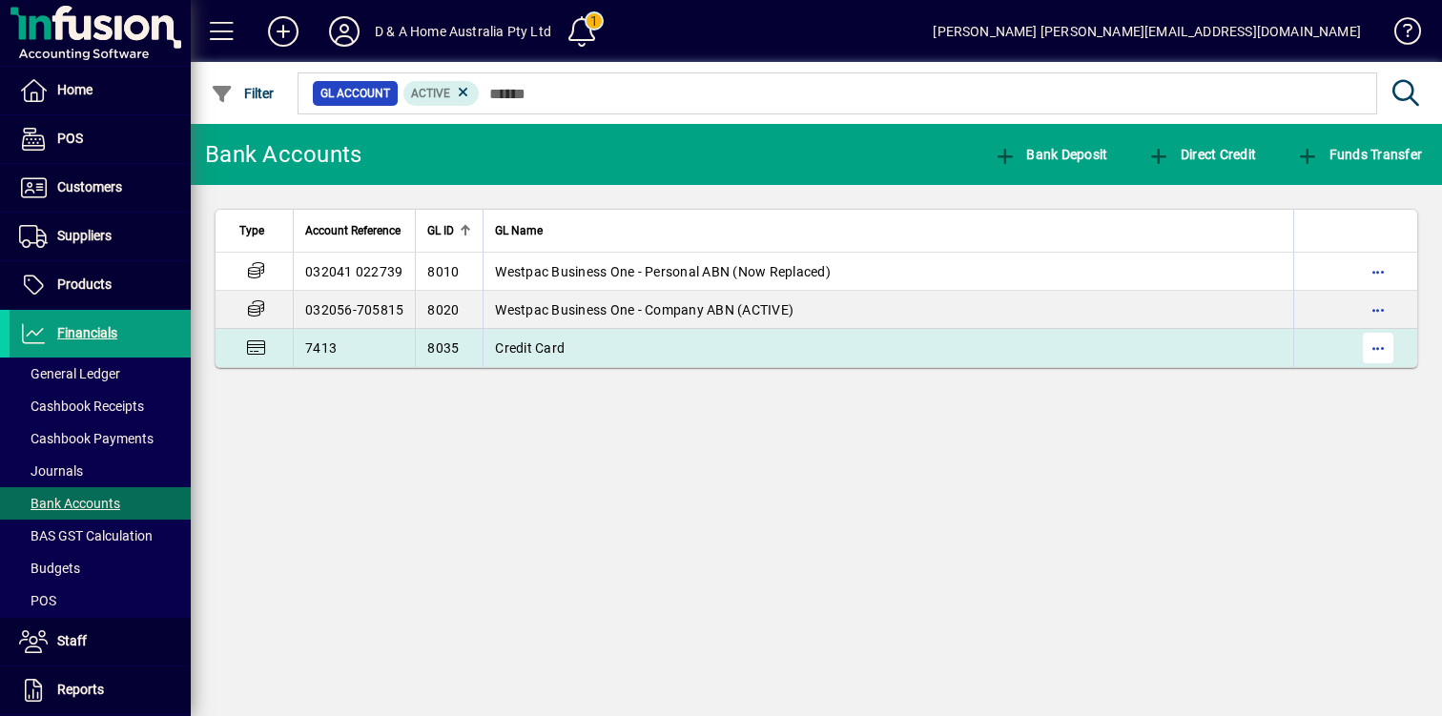
click at [1380, 346] on span "button" at bounding box center [1378, 348] width 46 height 46
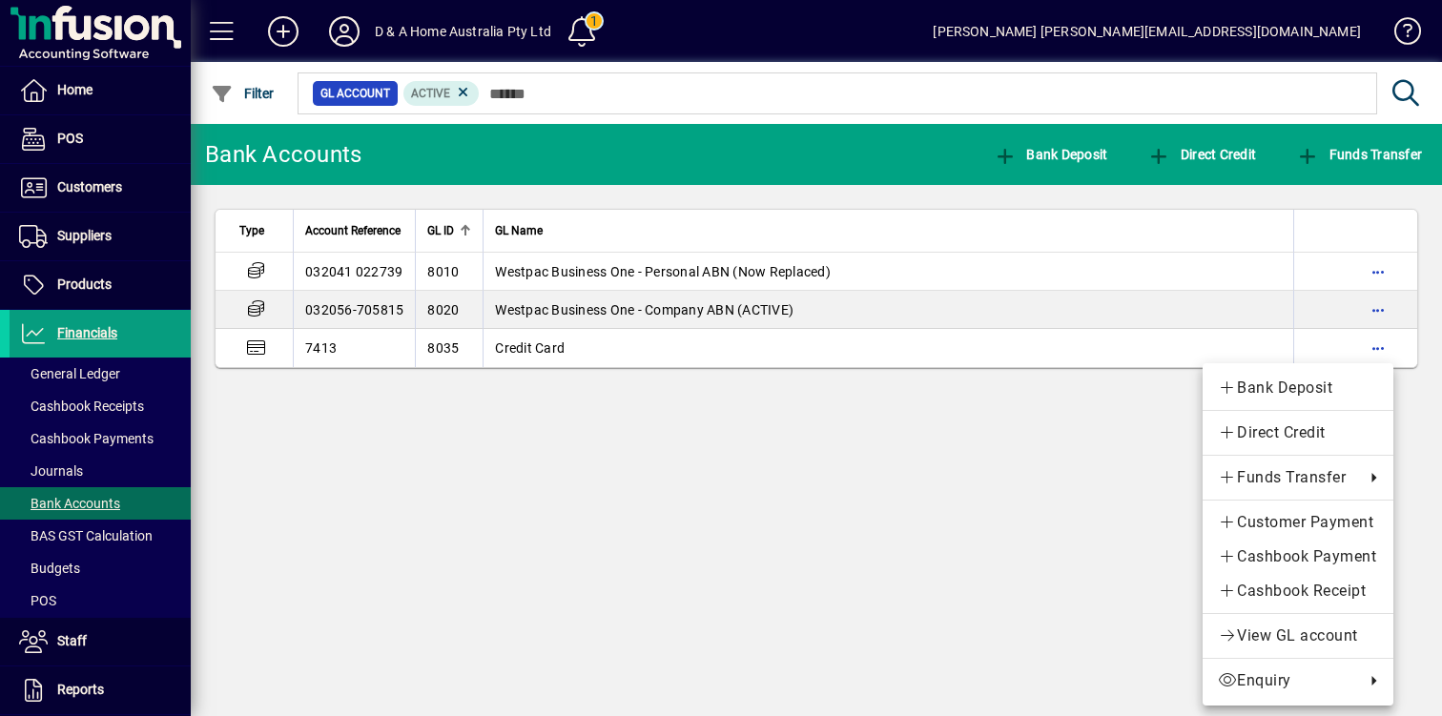
click at [1074, 377] on div at bounding box center [721, 358] width 1442 height 716
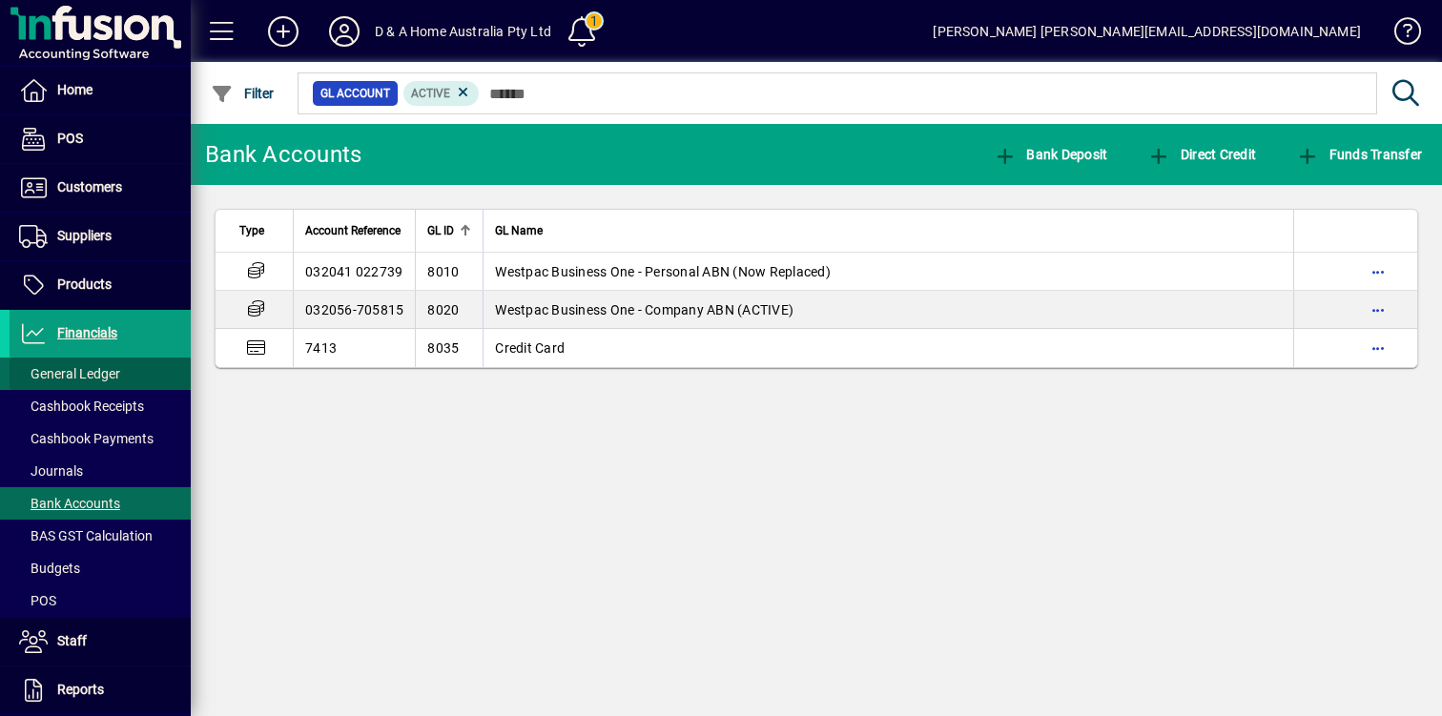
click at [124, 368] on span at bounding box center [100, 374] width 181 height 46
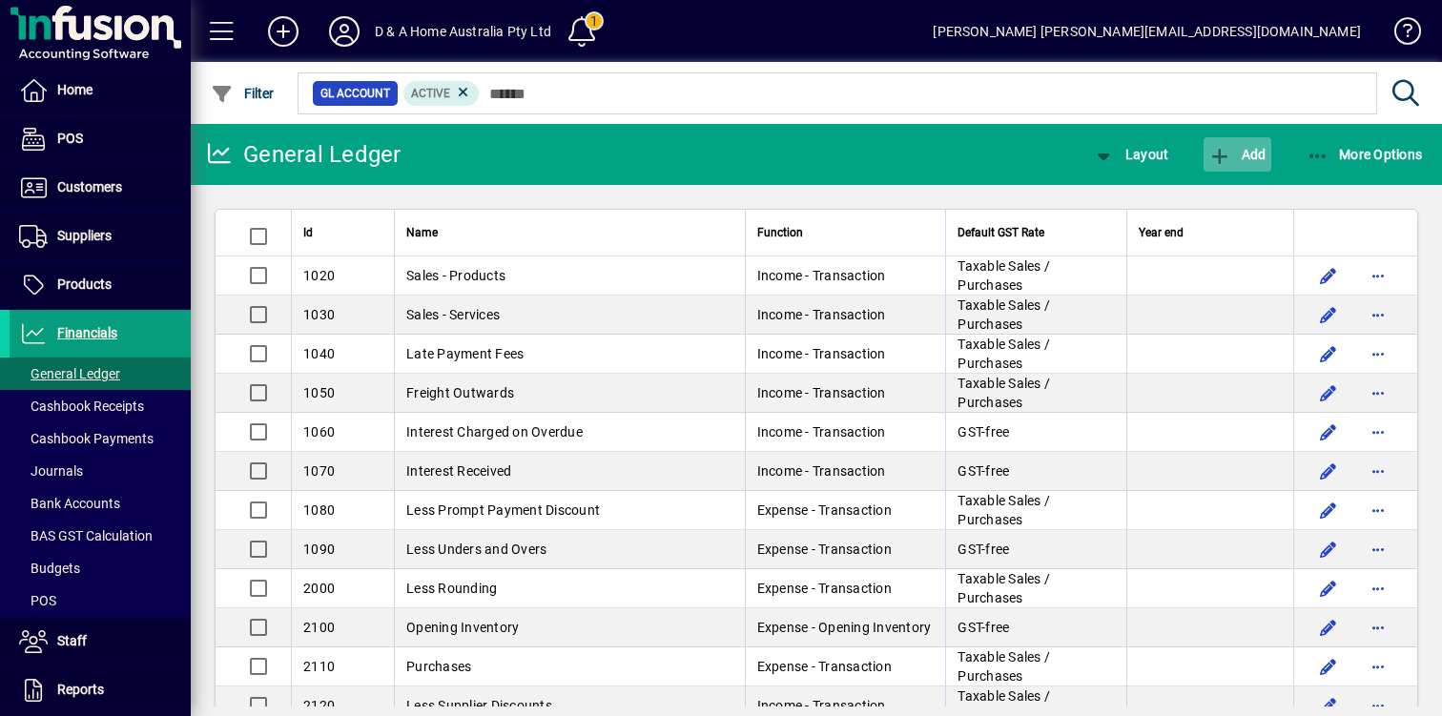
click at [1258, 161] on span "Add" at bounding box center [1236, 154] width 57 height 15
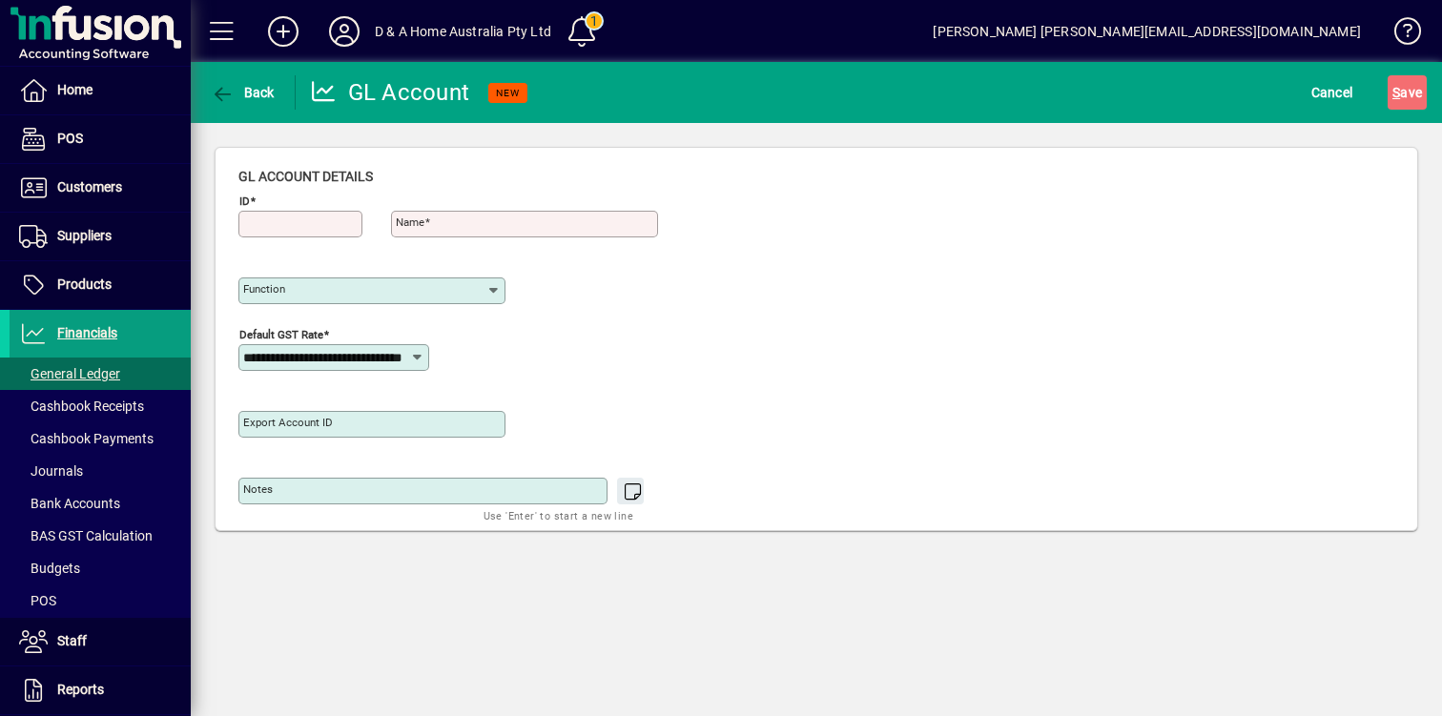
type input "**********"
click at [439, 233] on div "Name" at bounding box center [524, 224] width 267 height 27
click at [308, 222] on input "****" at bounding box center [302, 223] width 118 height 15
type input "****"
click at [450, 220] on input "Name" at bounding box center [526, 223] width 261 height 15
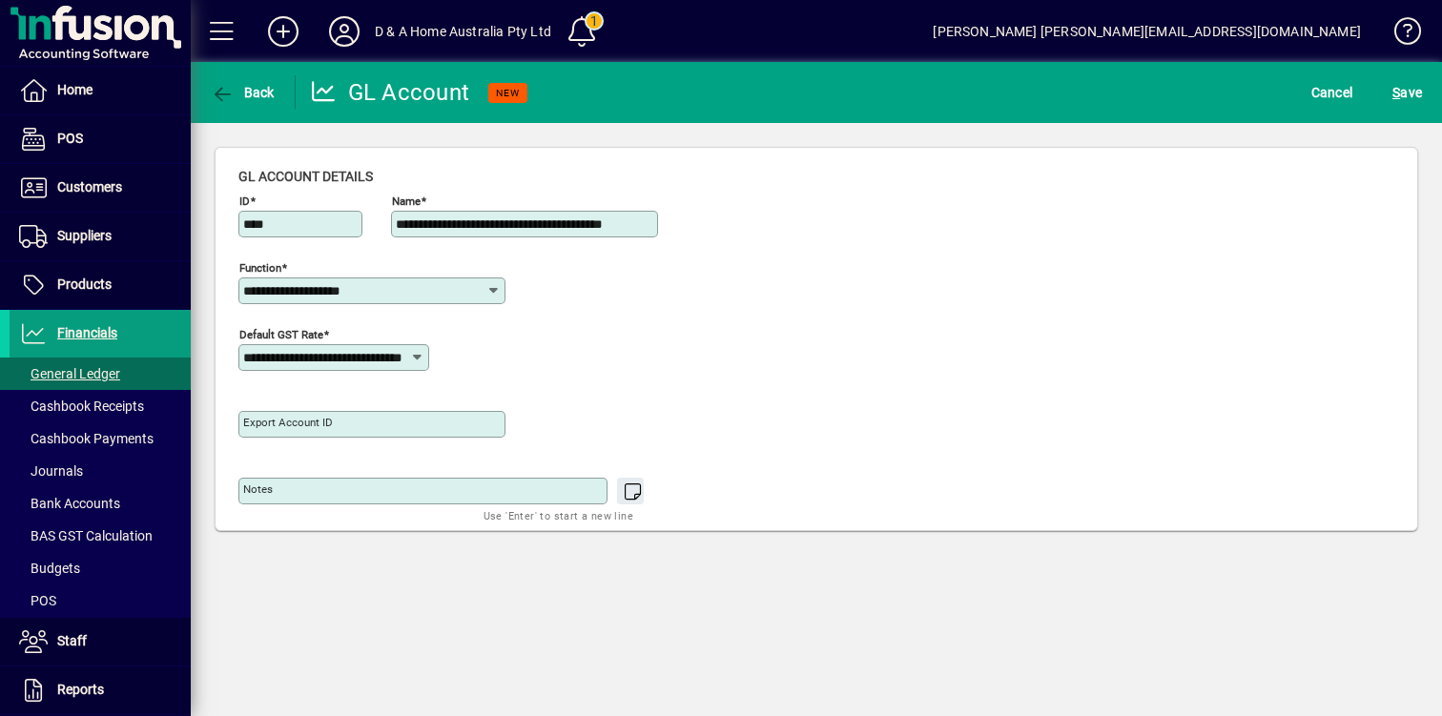
drag, startPoint x: 453, startPoint y: 224, endPoint x: 534, endPoint y: 224, distance: 81.0
click at [534, 224] on input "**********" at bounding box center [526, 223] width 261 height 15
type input "**********"
click at [1401, 100] on span "S ave" at bounding box center [1407, 92] width 30 height 31
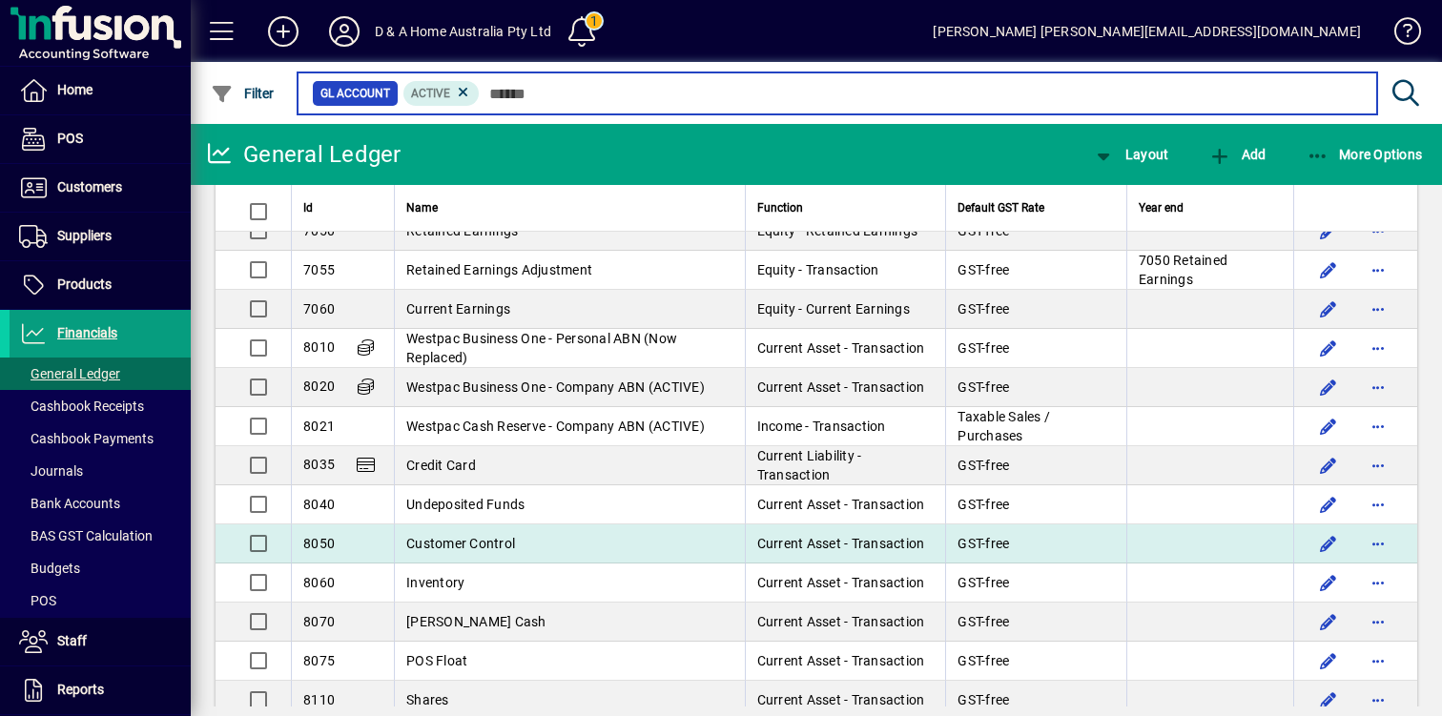
scroll to position [2388, 0]
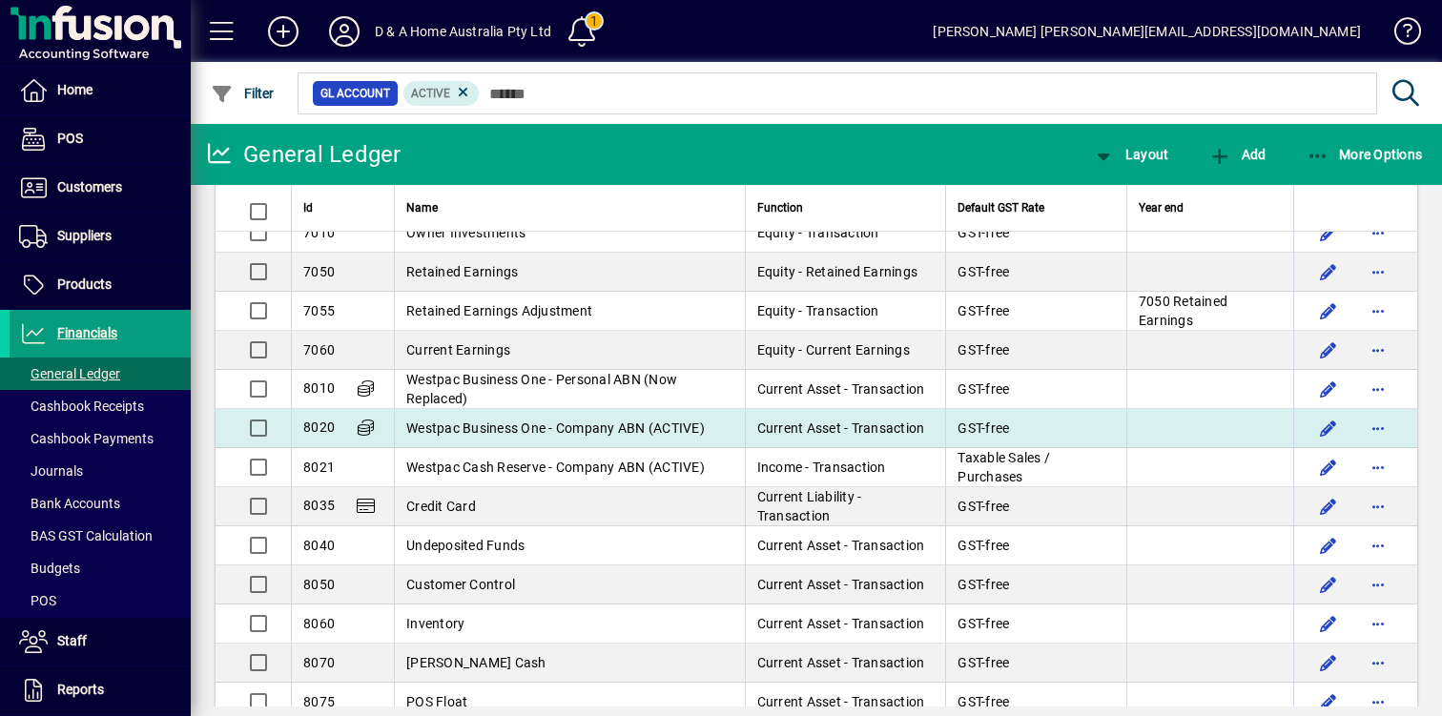
click at [495, 428] on span "Westpac Business One - Company ABN (ACTIVE)" at bounding box center [555, 427] width 298 height 15
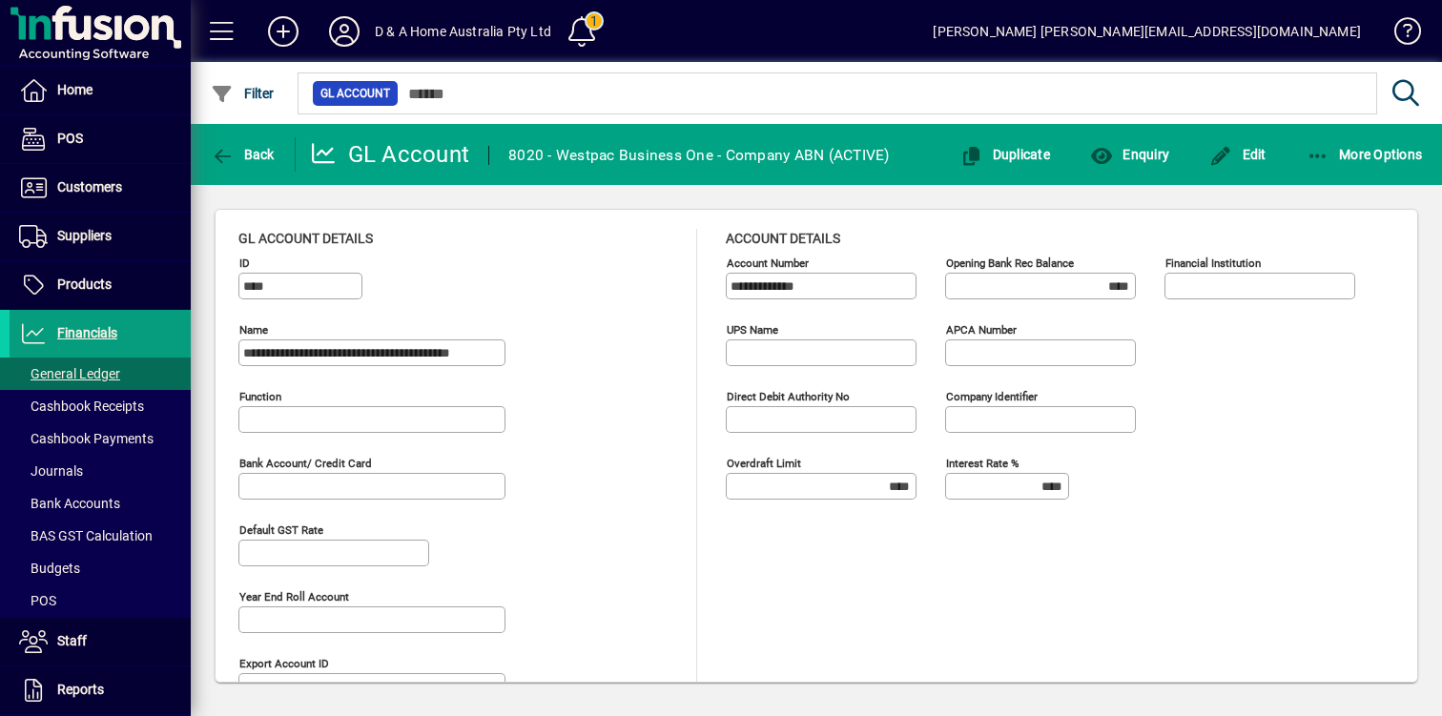
type input "**********"
click at [258, 150] on span "Back" at bounding box center [243, 154] width 64 height 15
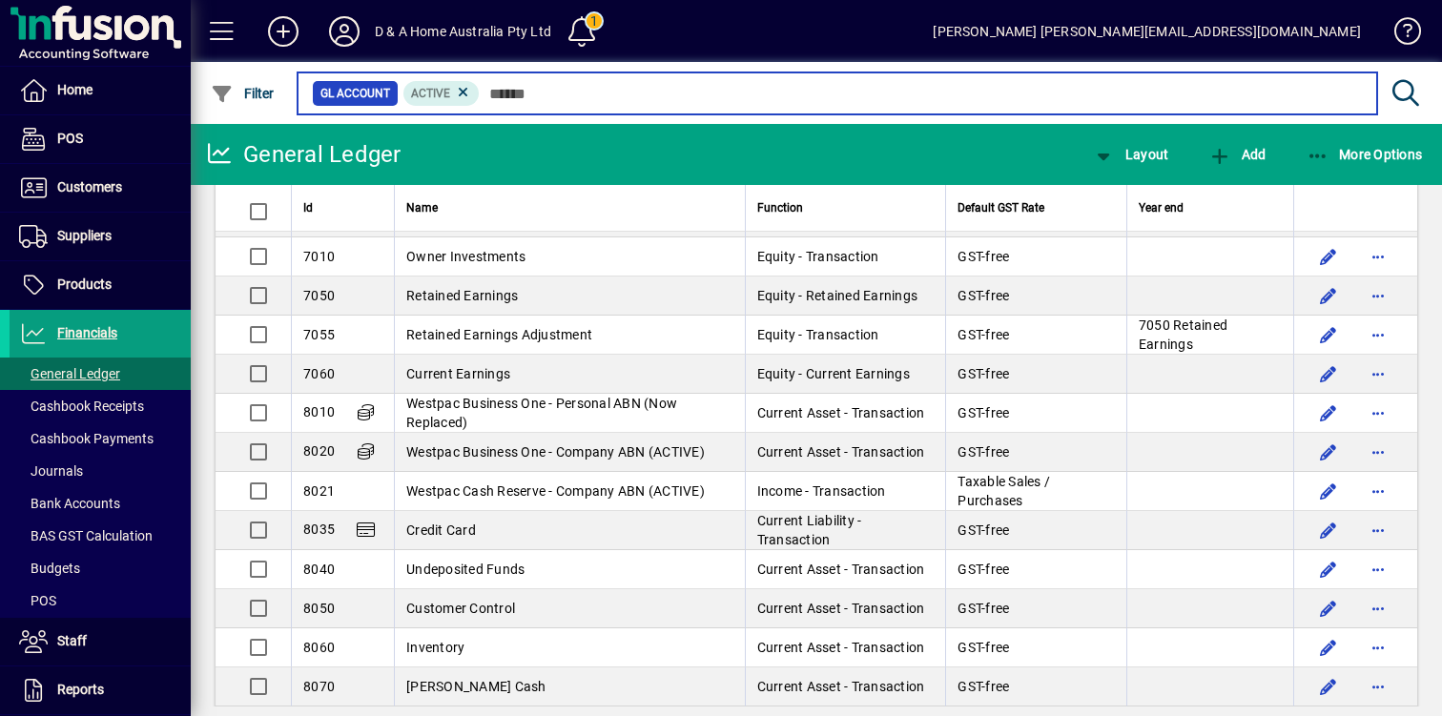
scroll to position [2336, 0]
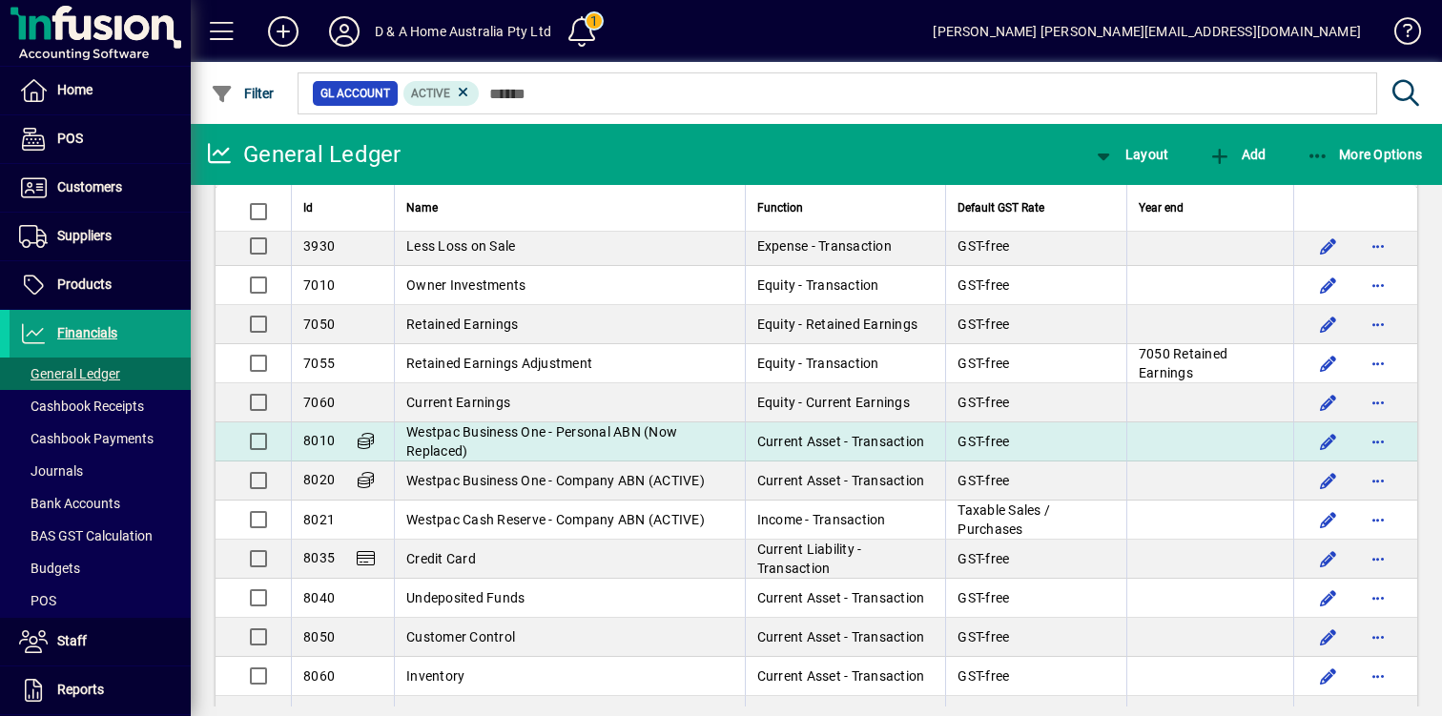
click at [432, 440] on td "Westpac Business One - Personal ABN (Now Replaced)" at bounding box center [569, 441] width 351 height 39
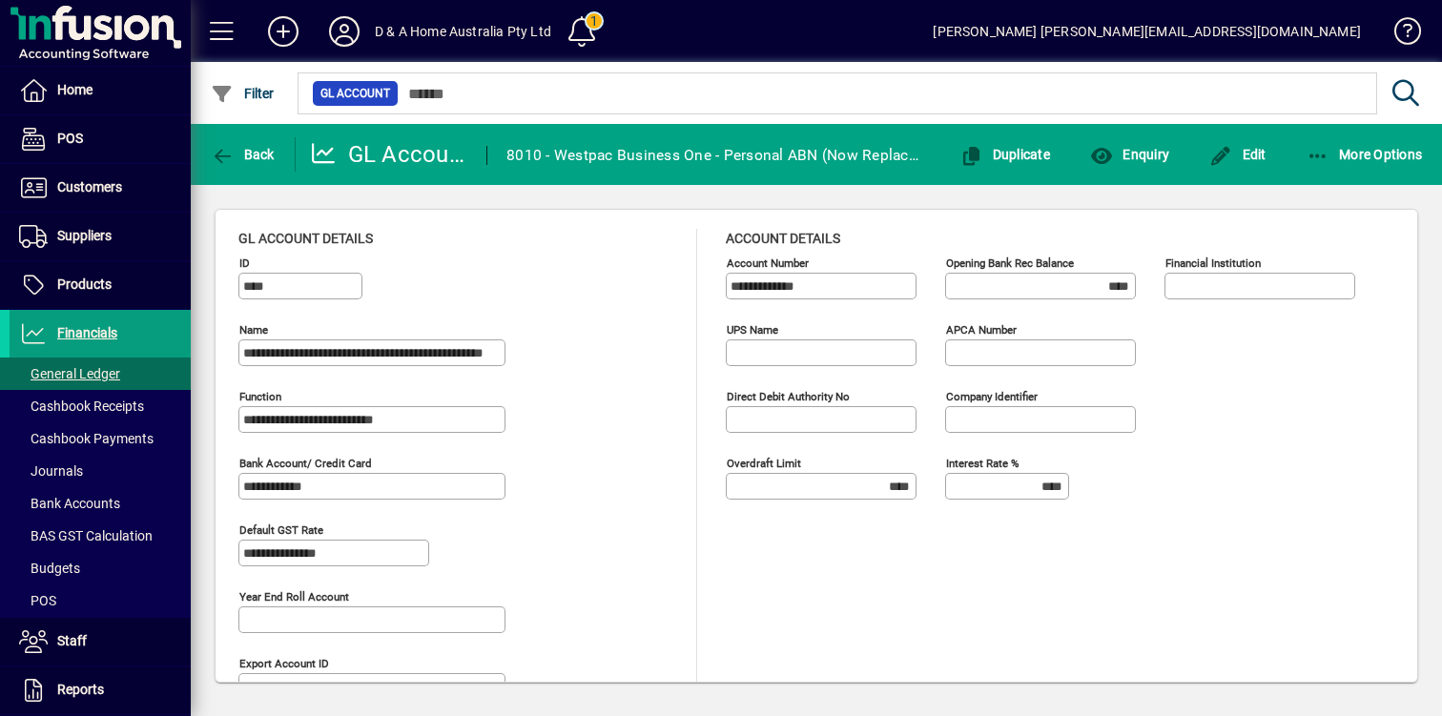
scroll to position [111, 0]
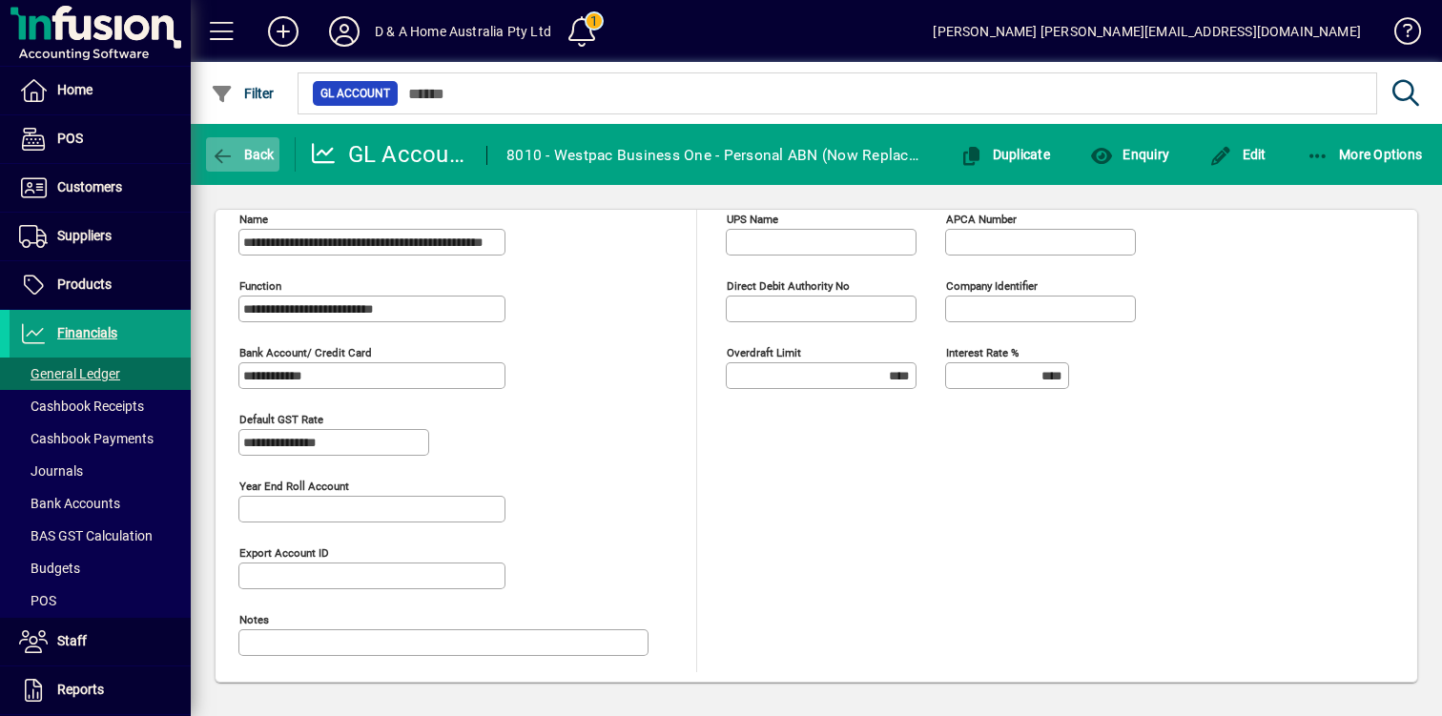
click at [242, 156] on span "Back" at bounding box center [243, 154] width 64 height 15
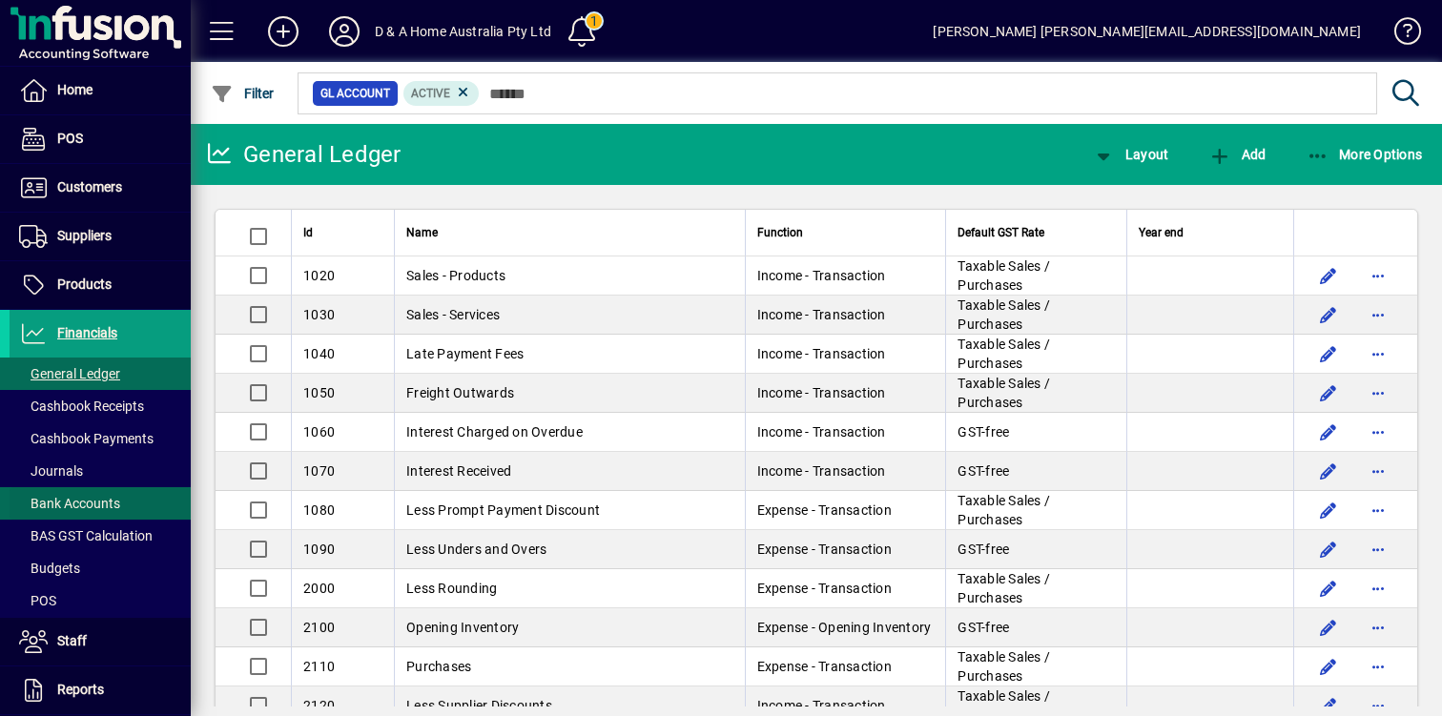
click at [125, 495] on span at bounding box center [100, 504] width 181 height 46
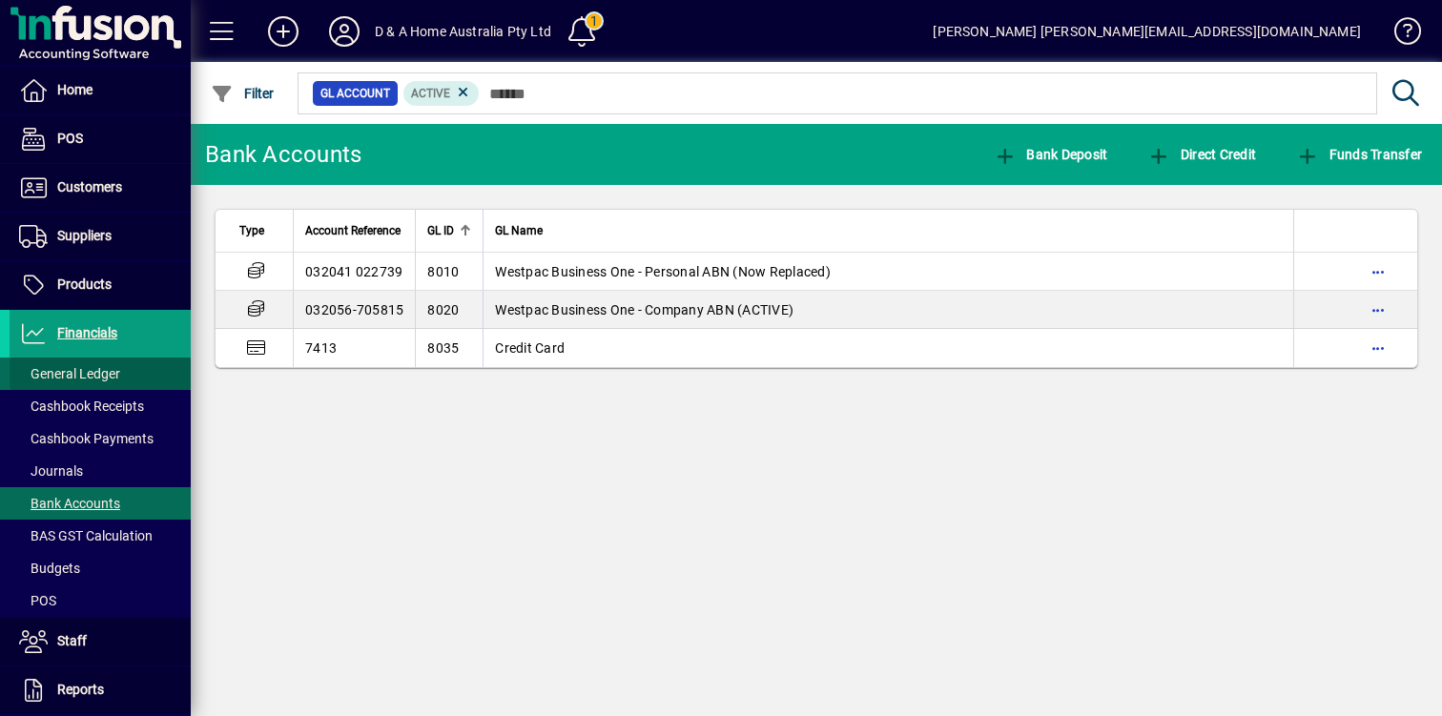
click at [116, 383] on span "General Ledger" at bounding box center [65, 374] width 111 height 20
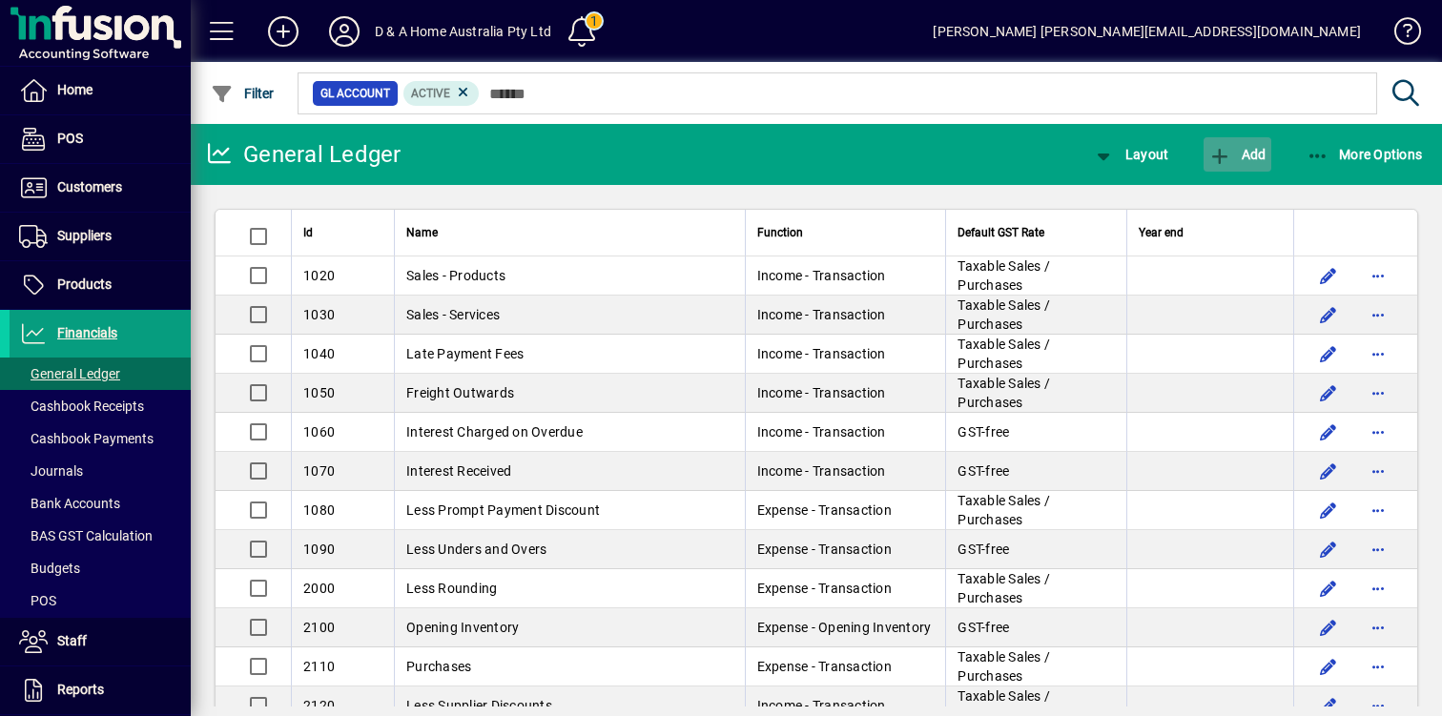
click at [1244, 153] on span "Add" at bounding box center [1236, 154] width 57 height 15
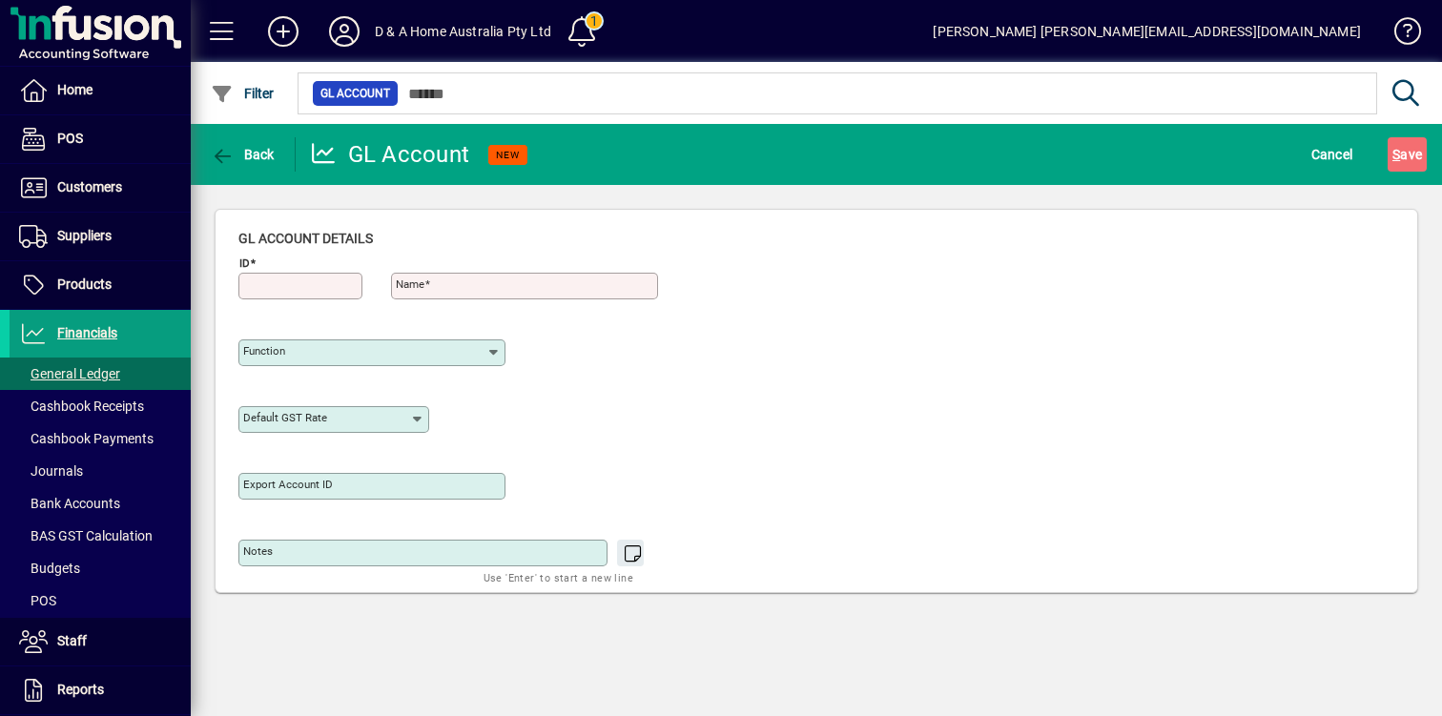
type input "**********"
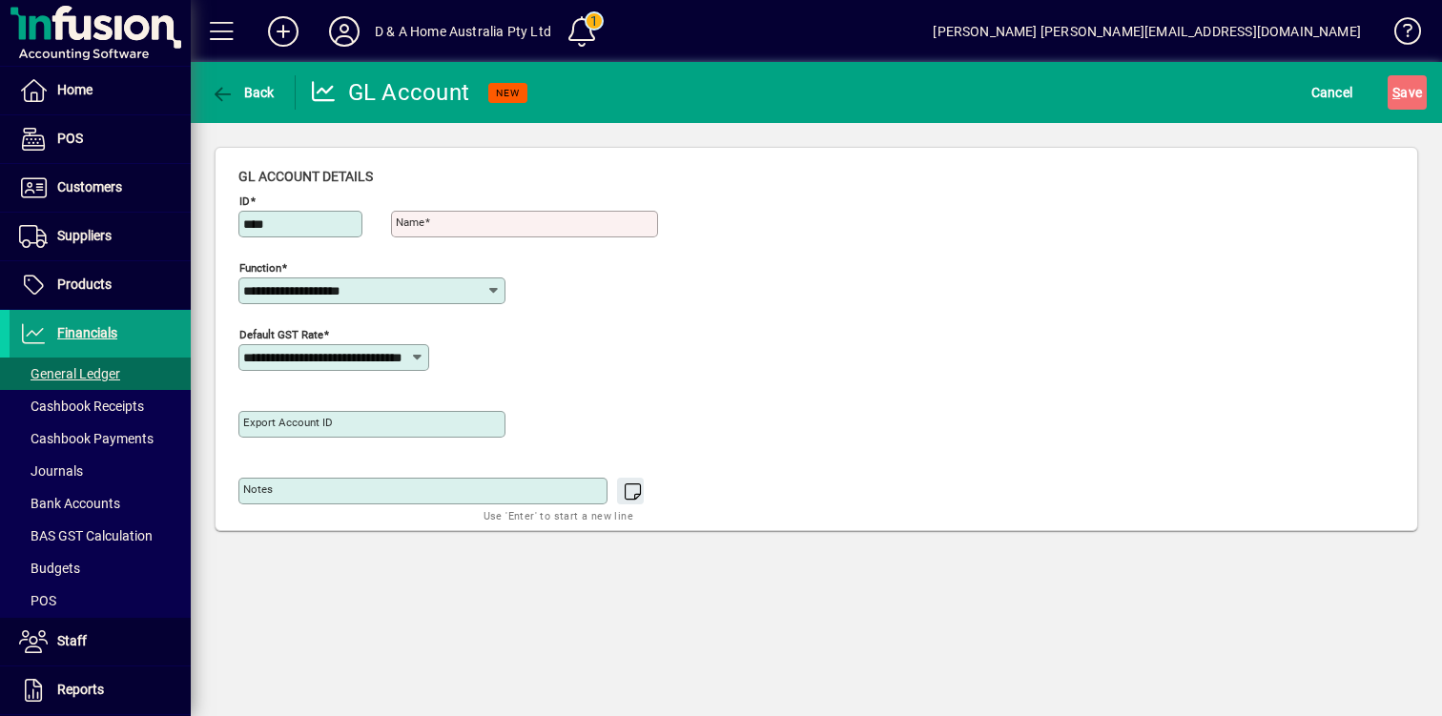
type input "****"
click at [588, 224] on input "Name" at bounding box center [526, 223] width 261 height 15
drag, startPoint x: 456, startPoint y: 223, endPoint x: 535, endPoint y: 228, distance: 79.3
click at [535, 228] on input "**********" at bounding box center [526, 223] width 261 height 15
type input "**********"
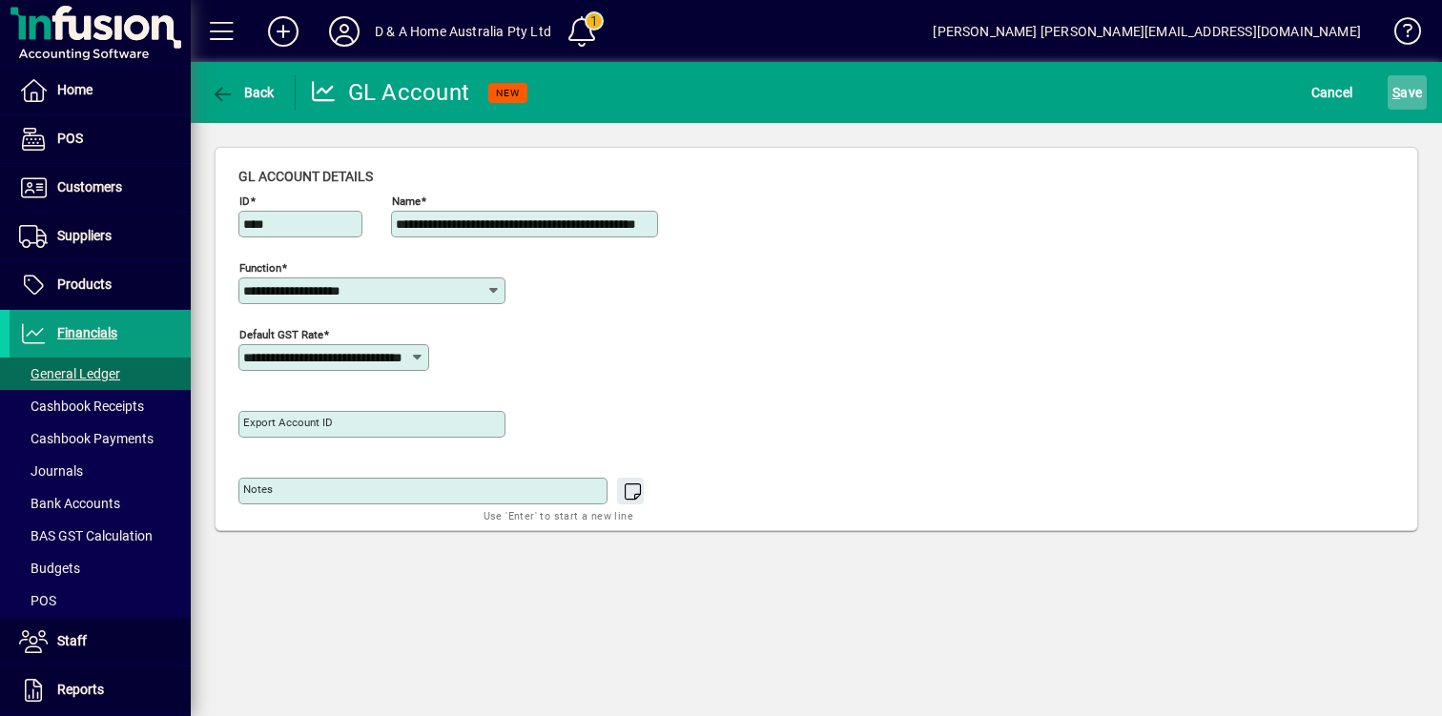
click at [1402, 99] on span "S ave" at bounding box center [1407, 92] width 30 height 31
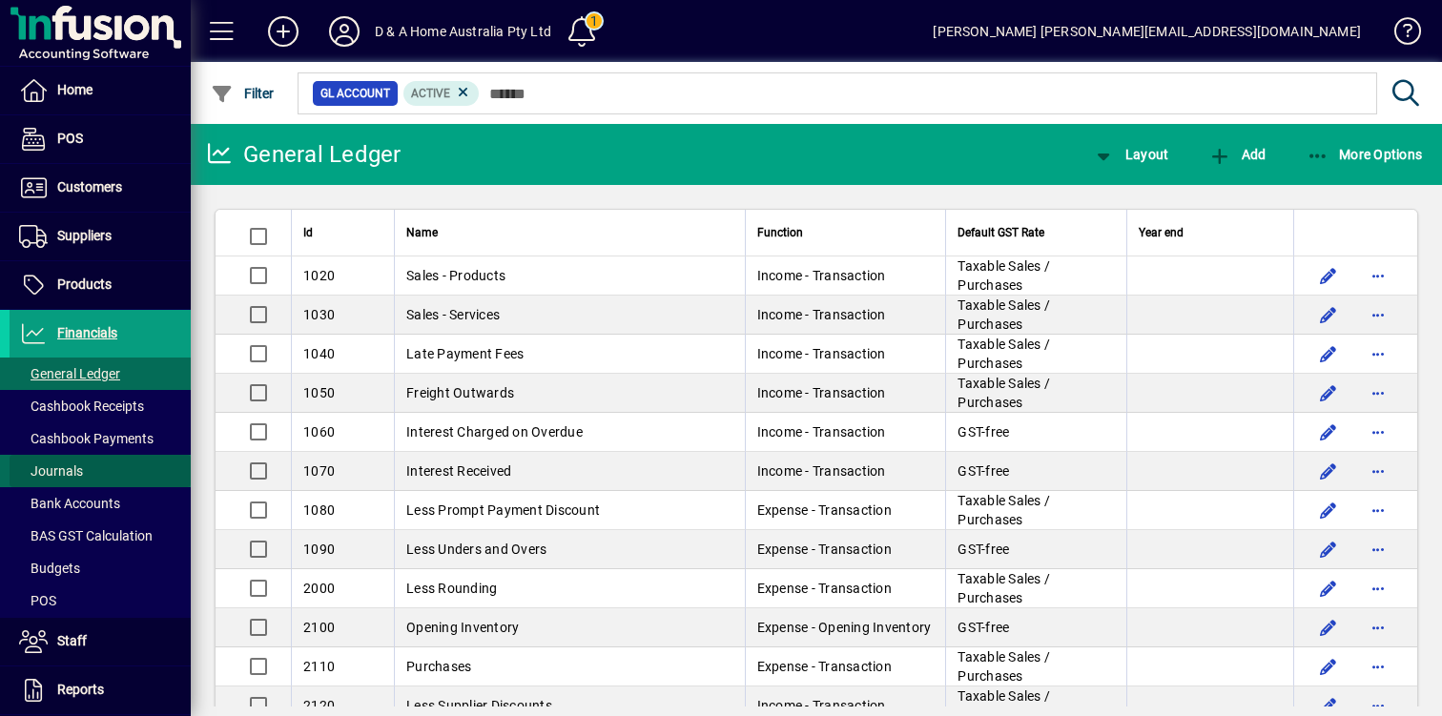
click at [92, 476] on span at bounding box center [100, 471] width 181 height 46
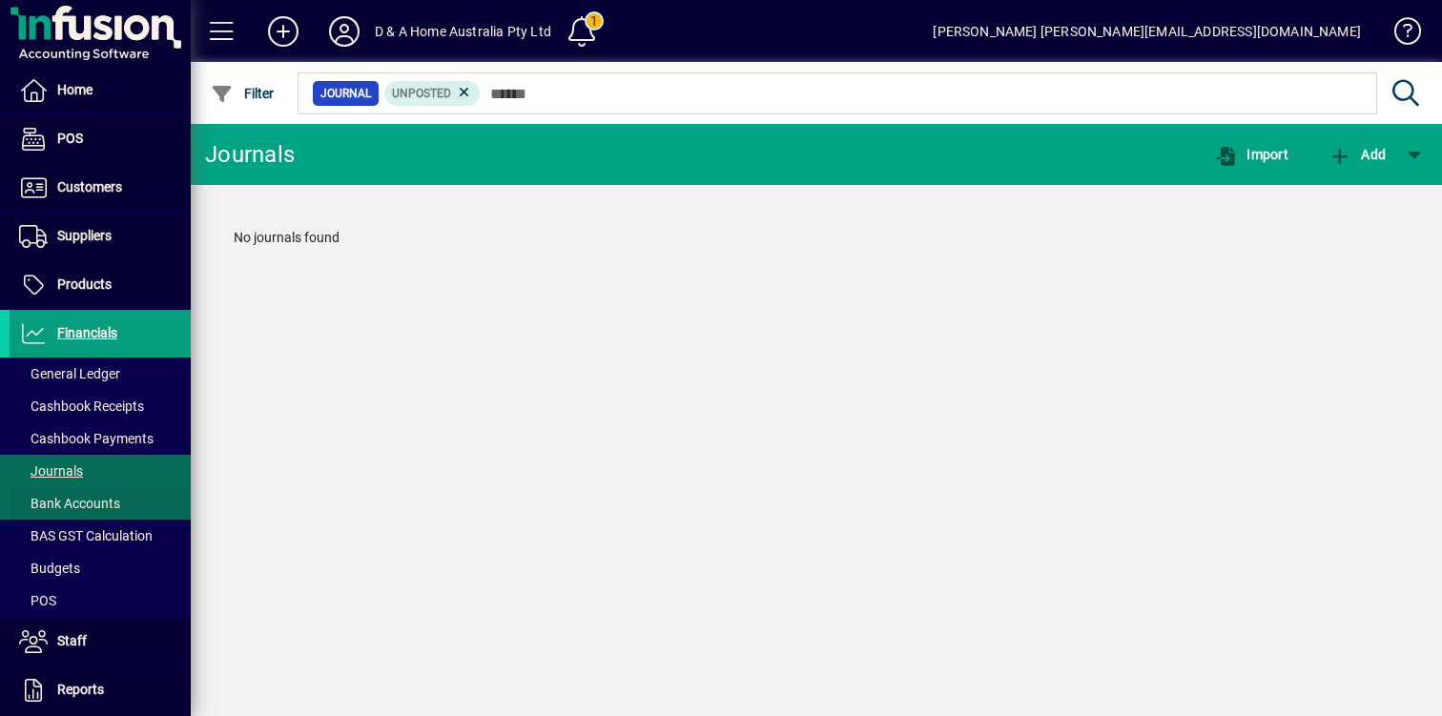
click at [80, 512] on span "Bank Accounts" at bounding box center [65, 504] width 111 height 20
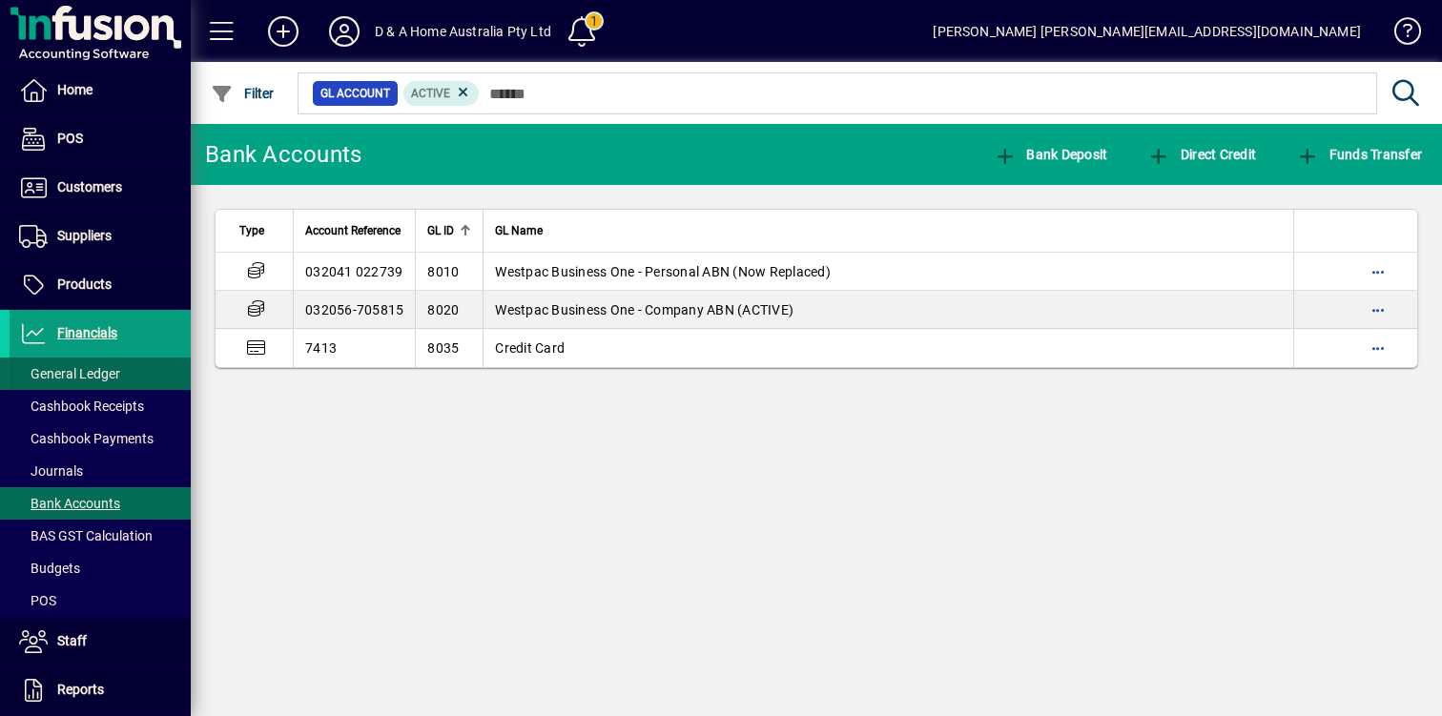
click at [111, 371] on span "General Ledger" at bounding box center [69, 373] width 101 height 15
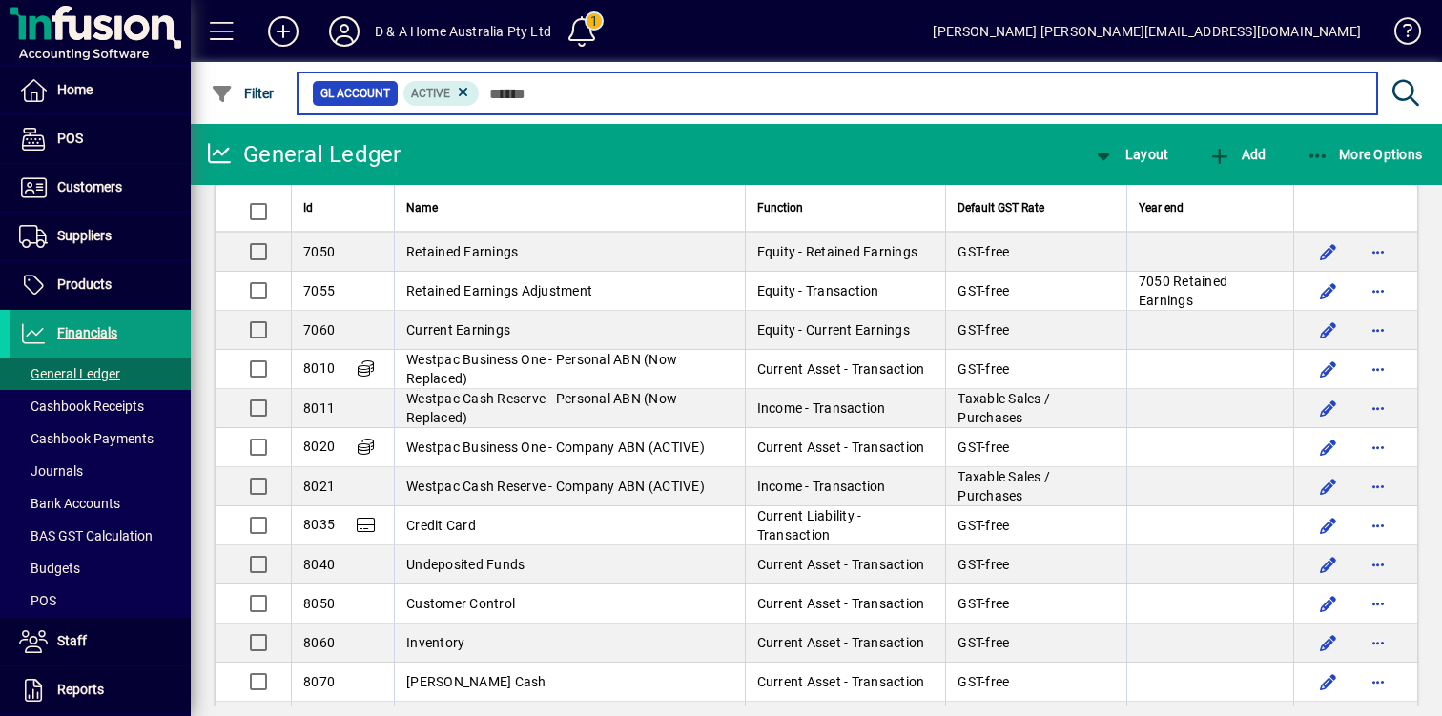
scroll to position [2366, 0]
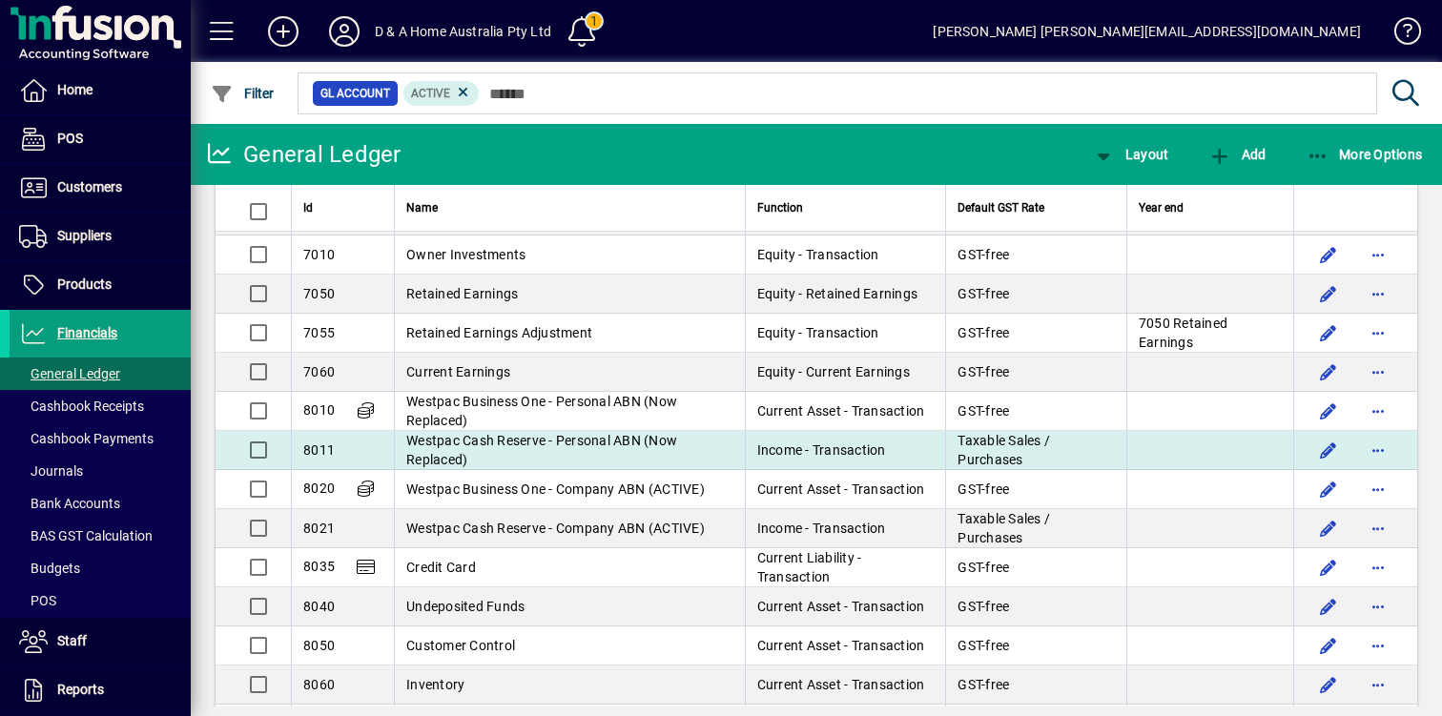
click at [487, 455] on td "Westpac Cash Reserve - Personal ABN (Now Replaced)" at bounding box center [569, 450] width 351 height 39
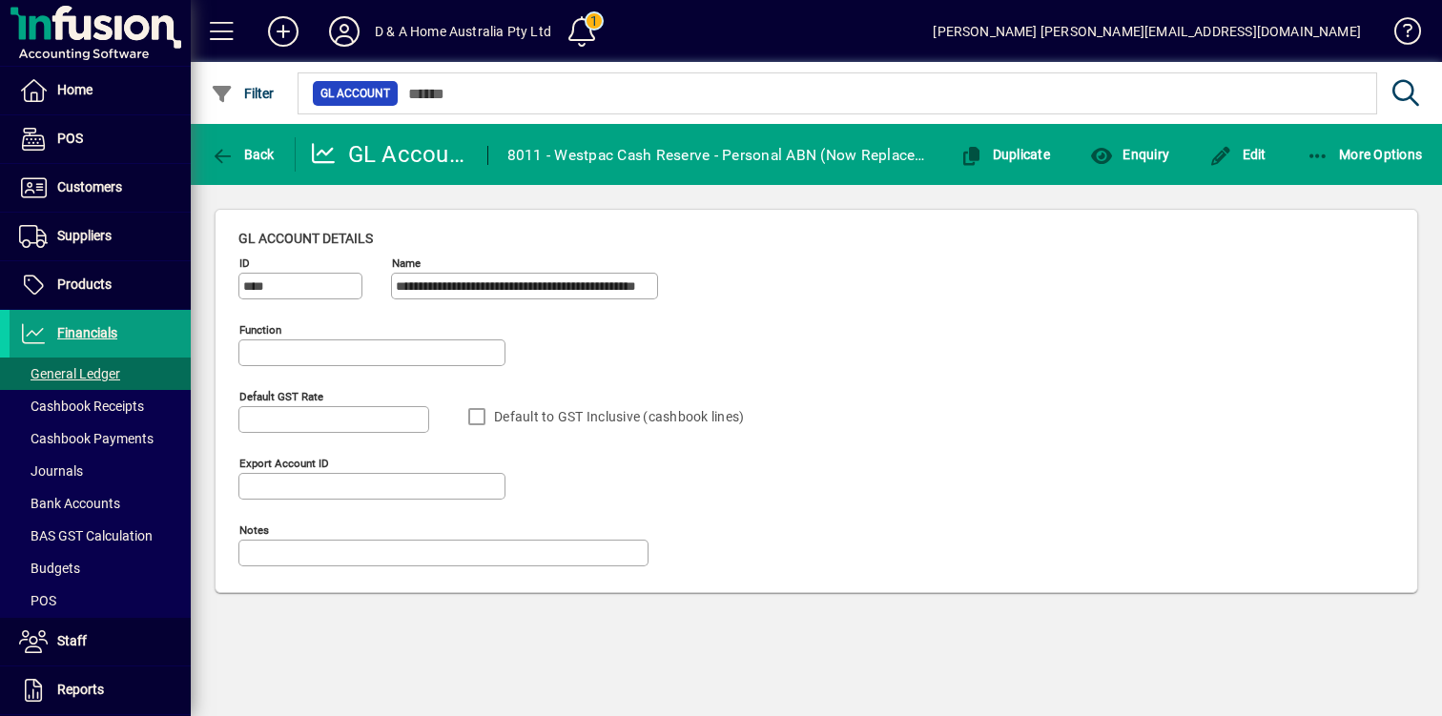
type input "**********"
click at [1264, 153] on span "Edit" at bounding box center [1237, 154] width 57 height 15
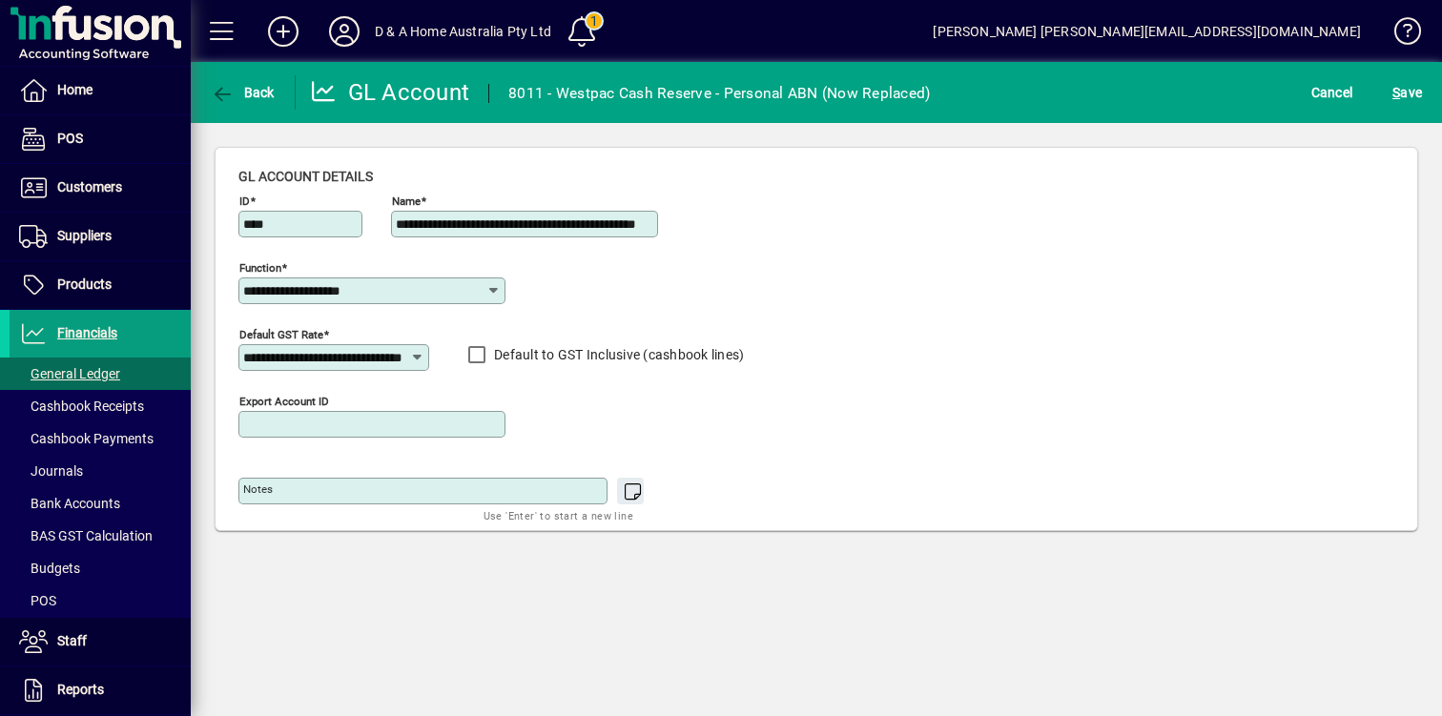
click at [403, 417] on input "Export account ID" at bounding box center [373, 424] width 261 height 15
click at [1343, 96] on span "Cancel" at bounding box center [1332, 92] width 42 height 31
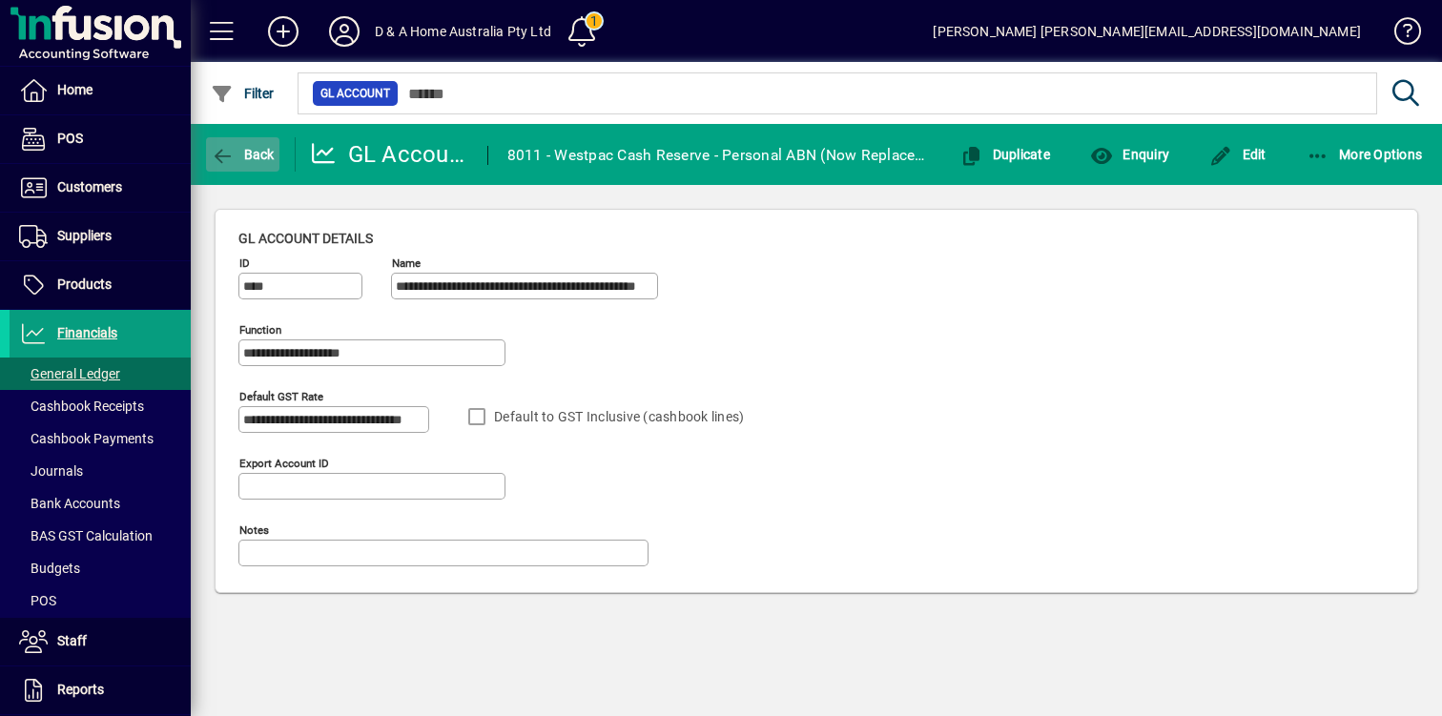
click at [235, 162] on span "button" at bounding box center [242, 155] width 73 height 46
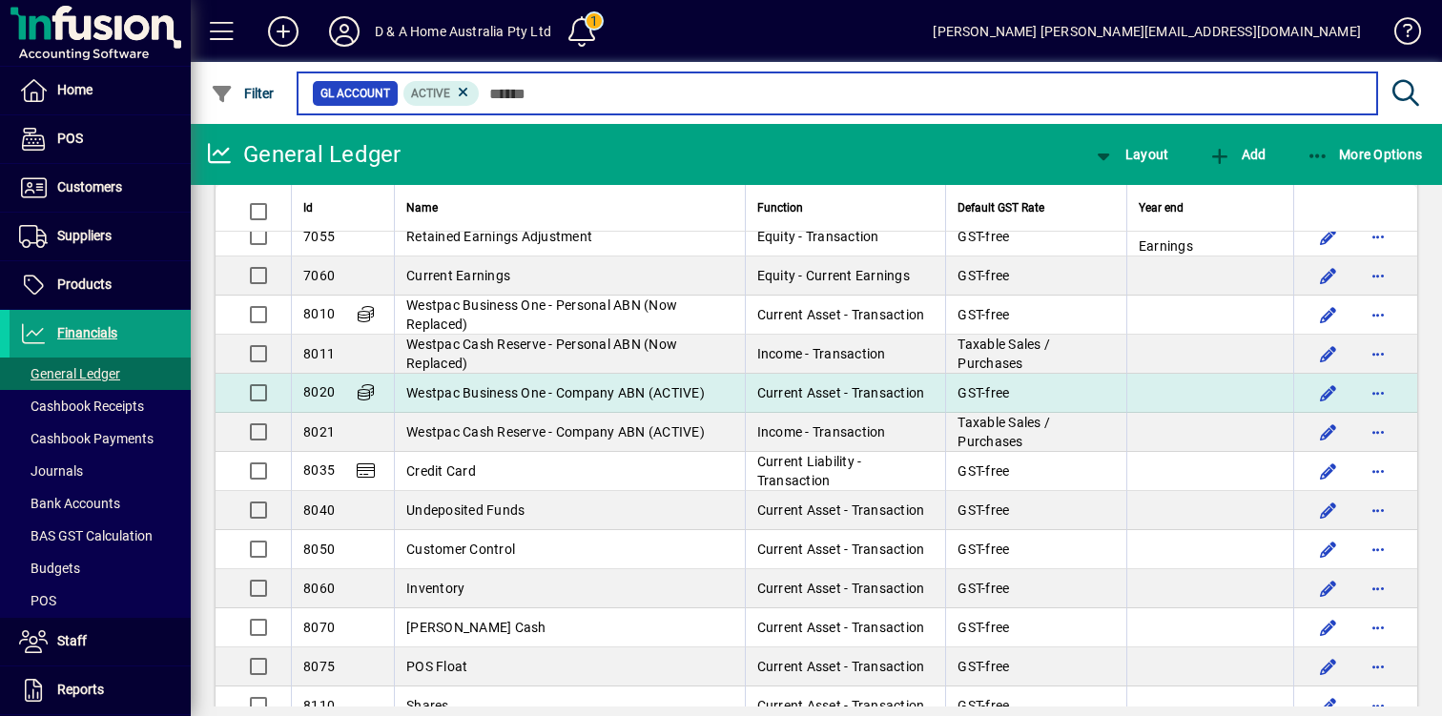
scroll to position [2453, 0]
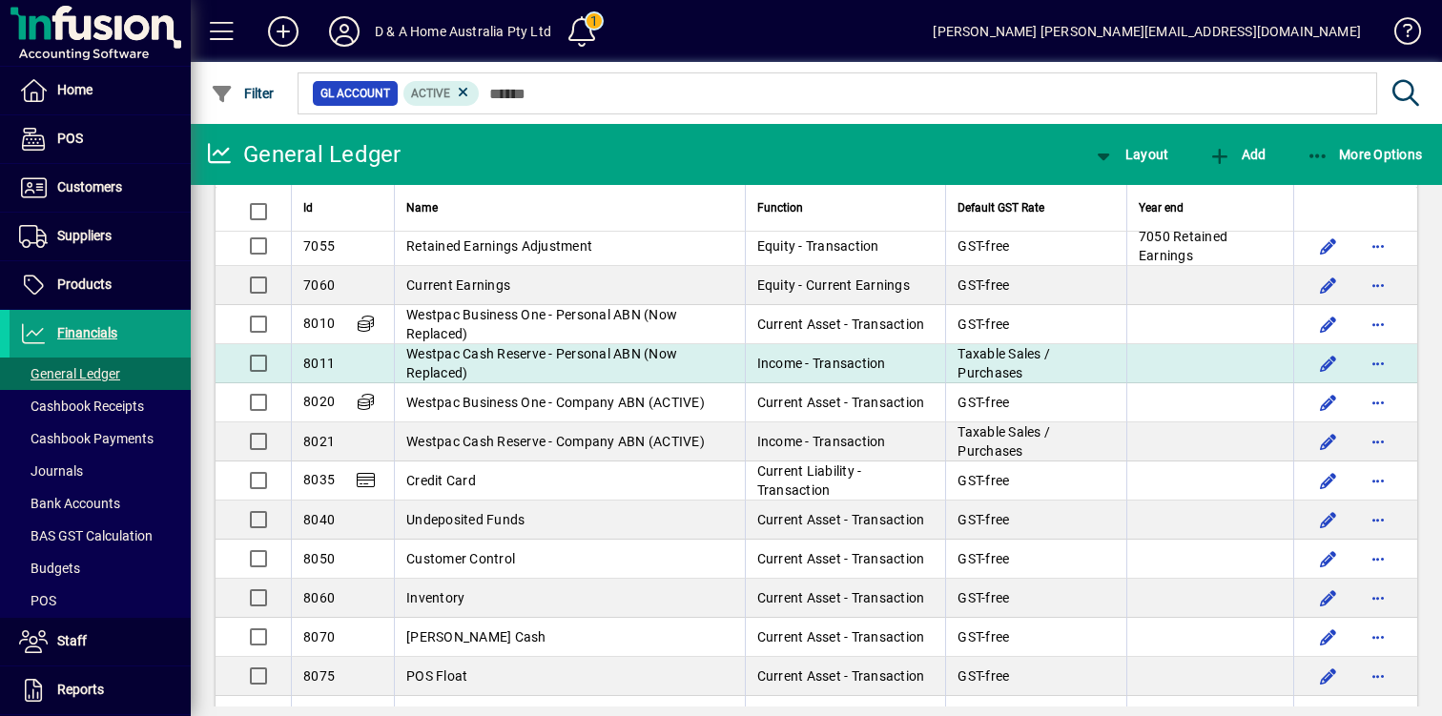
click at [519, 362] on td "Westpac Cash Reserve - Personal ABN (Now Replaced)" at bounding box center [569, 363] width 351 height 39
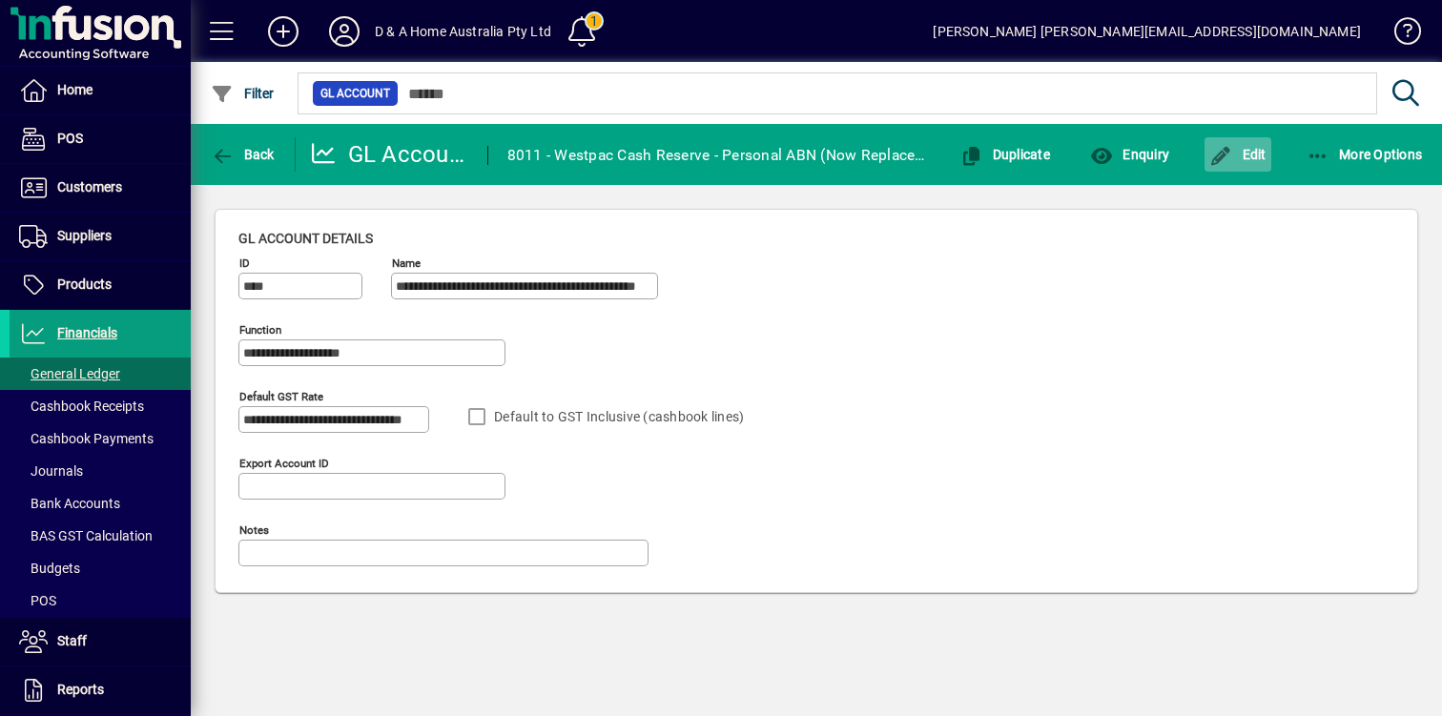
click at [1232, 147] on icon "button" at bounding box center [1221, 156] width 24 height 19
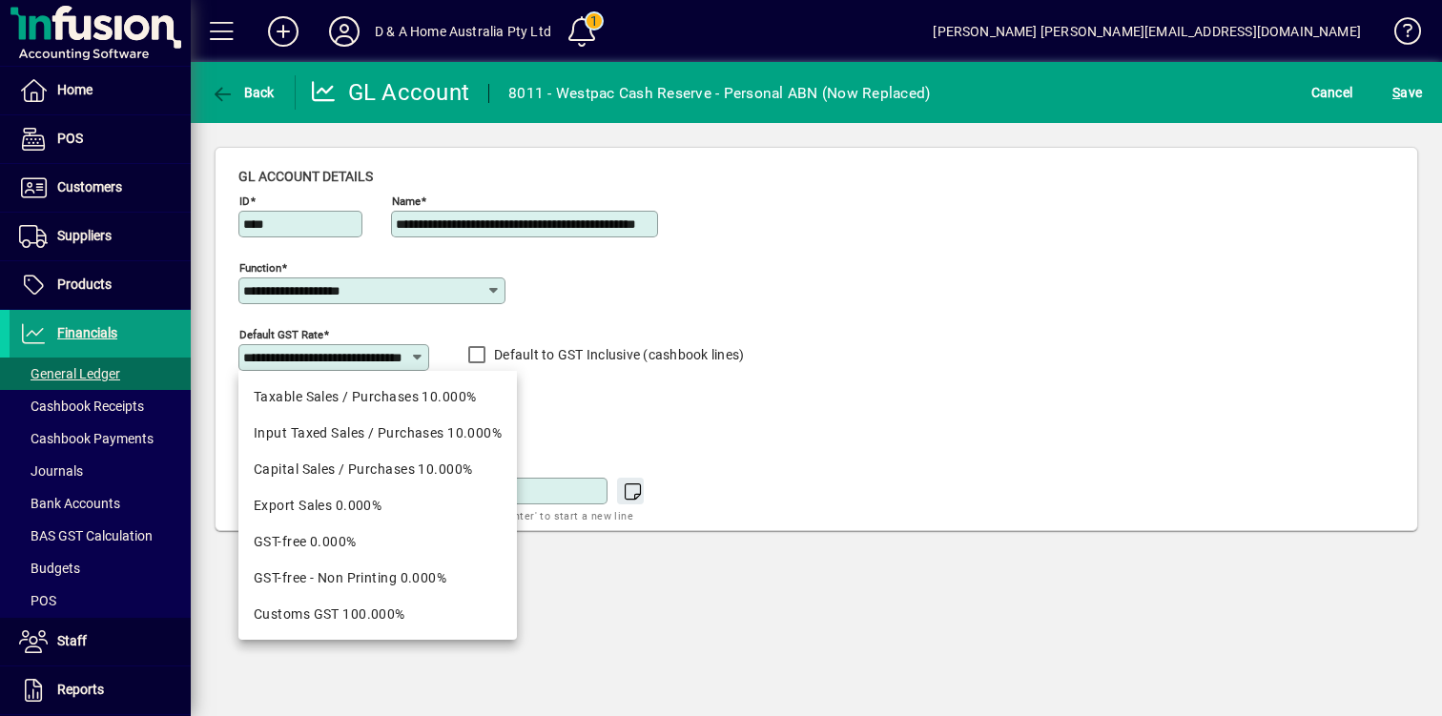
click at [348, 357] on input "**********" at bounding box center [326, 357] width 167 height 15
click at [364, 271] on div "**********" at bounding box center [371, 281] width 267 height 46
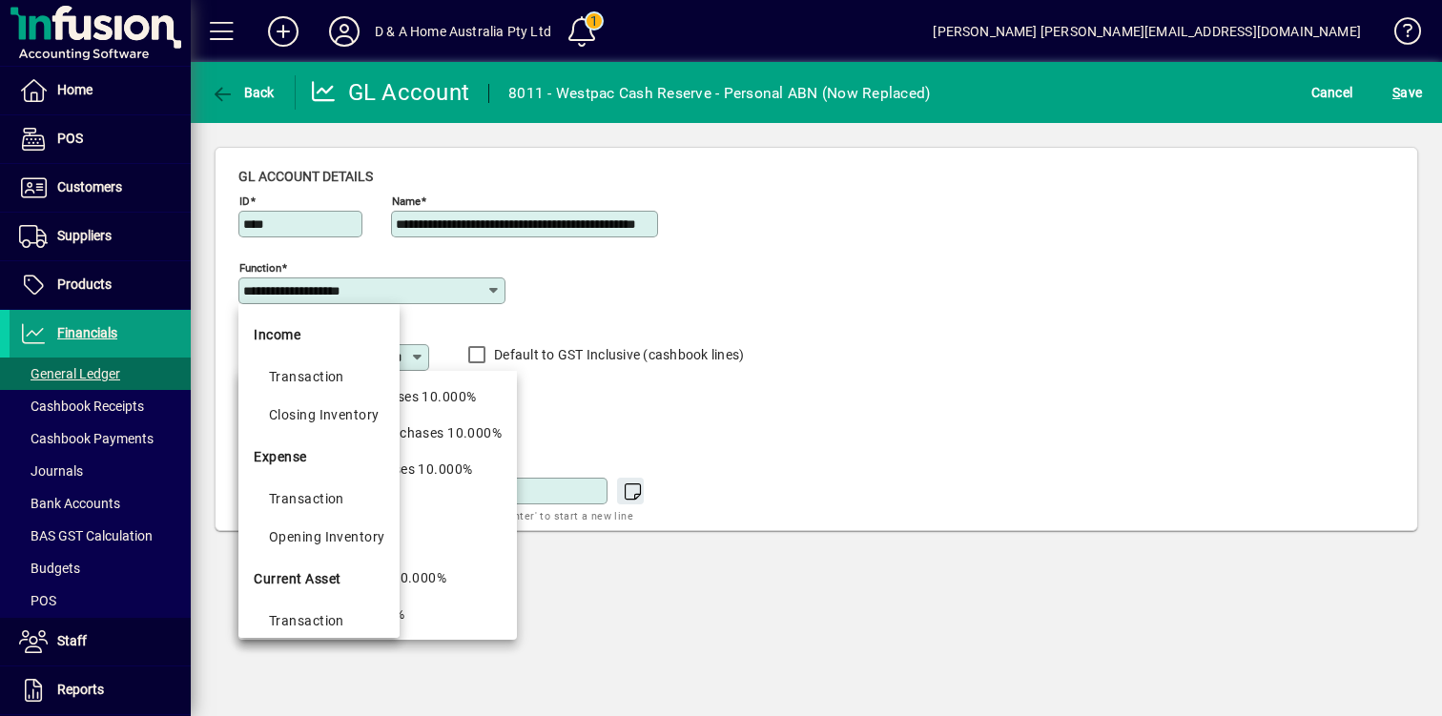
click at [370, 285] on input "**********" at bounding box center [364, 290] width 243 height 15
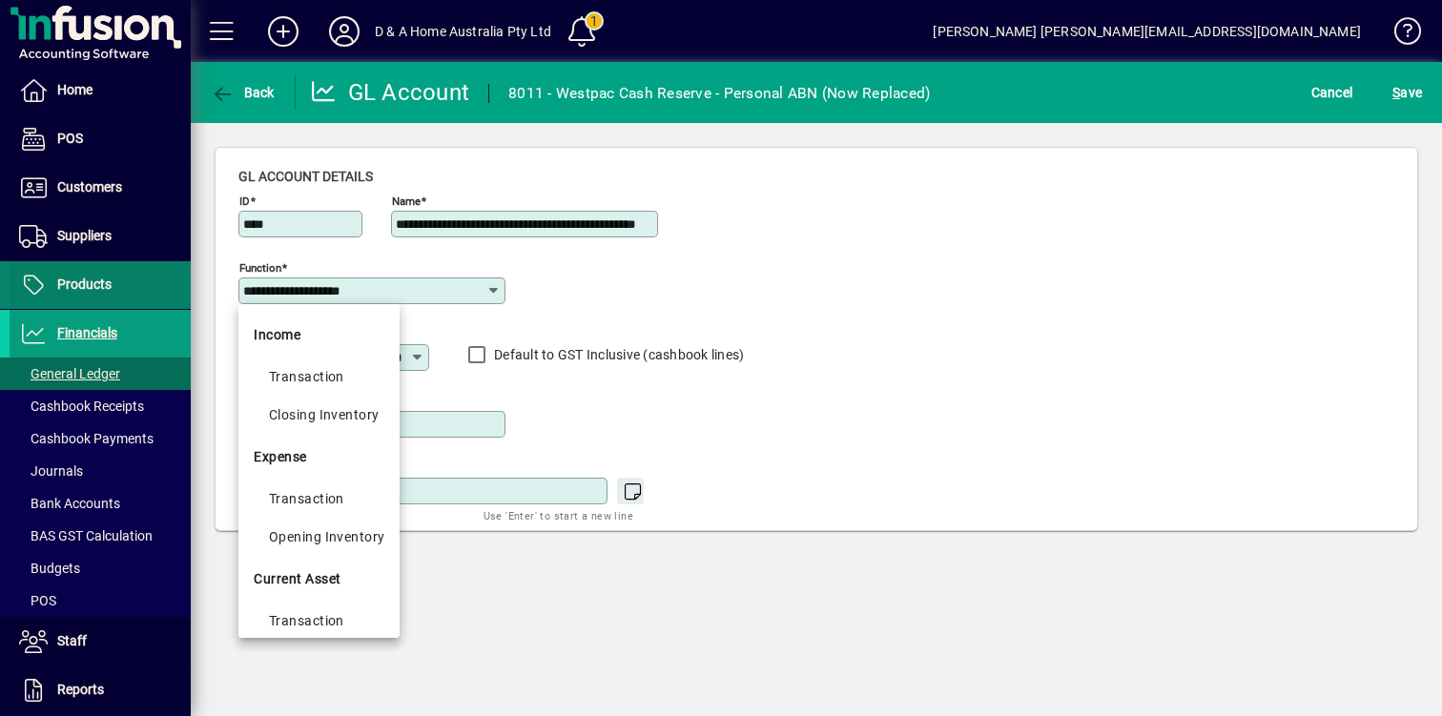
drag, startPoint x: 391, startPoint y: 289, endPoint x: 165, endPoint y: 289, distance: 226.0
click at [165, 289] on mat-drawer-container "**********" at bounding box center [721, 358] width 1442 height 716
click at [398, 297] on input "**********" at bounding box center [364, 290] width 243 height 15
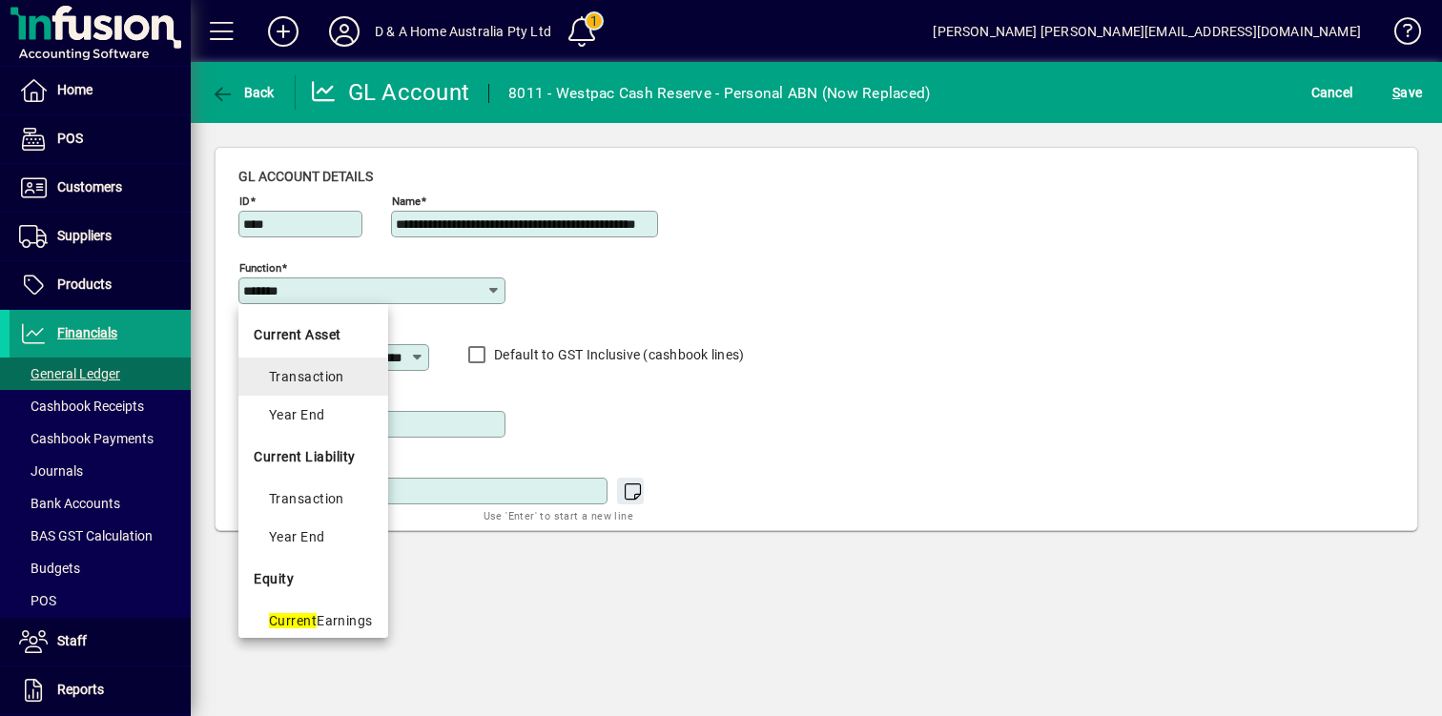
click at [352, 379] on div "Transaction" at bounding box center [321, 376] width 104 height 23
type input "**********"
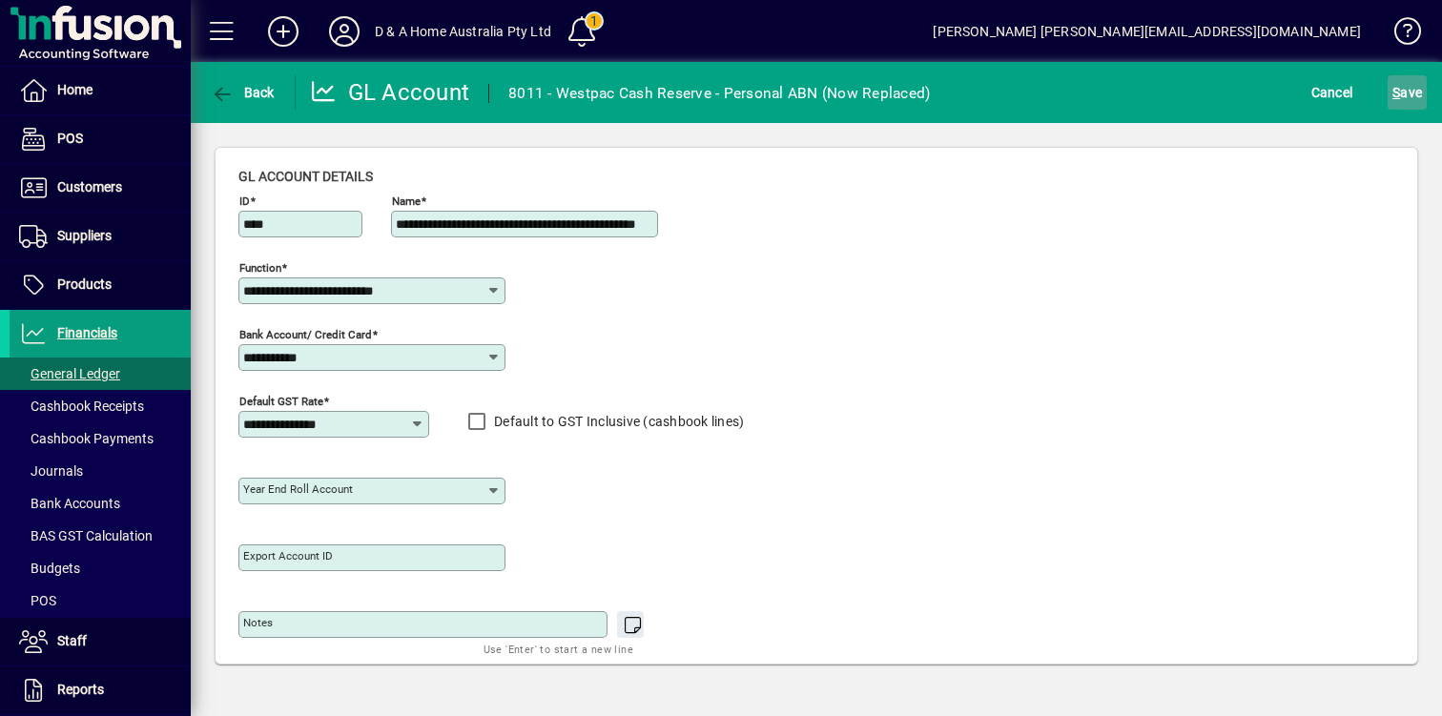
click at [1416, 88] on span "S ave" at bounding box center [1407, 92] width 30 height 31
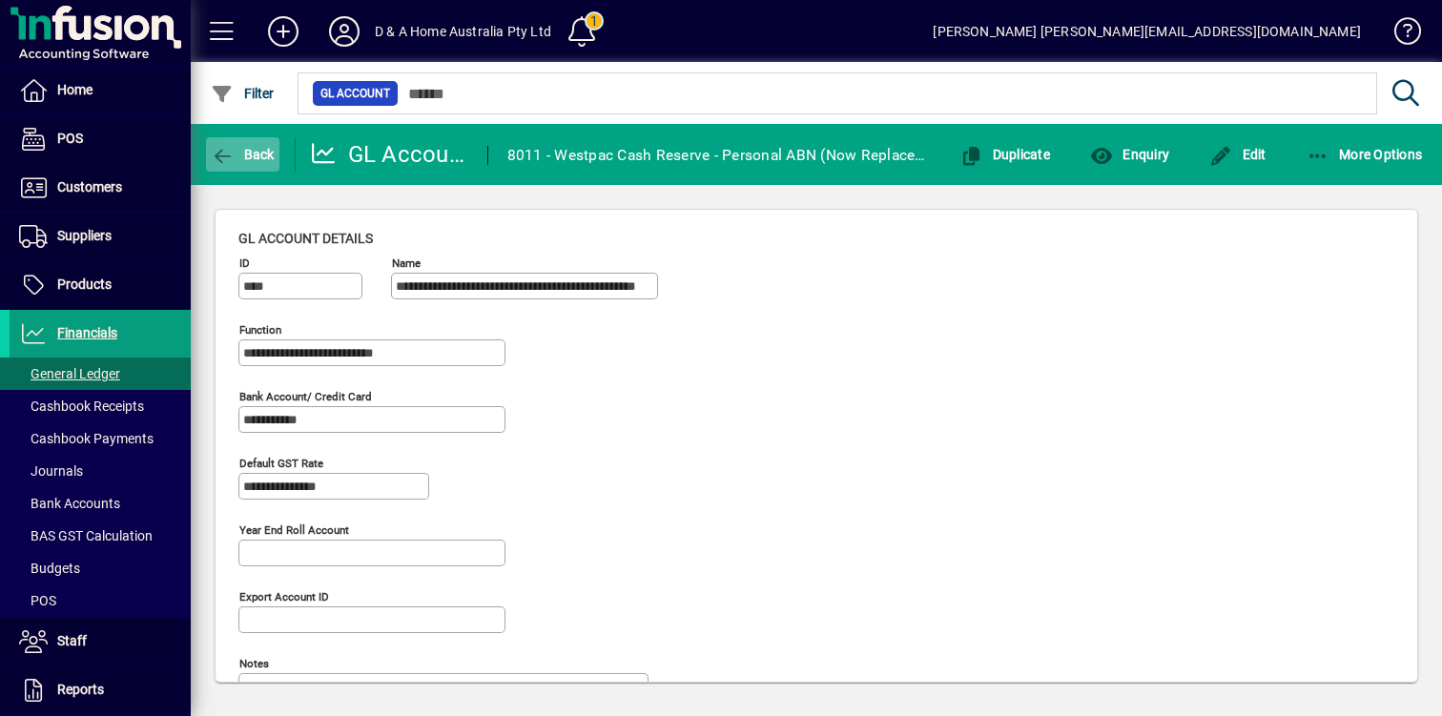
click at [259, 157] on span "Back" at bounding box center [243, 154] width 64 height 15
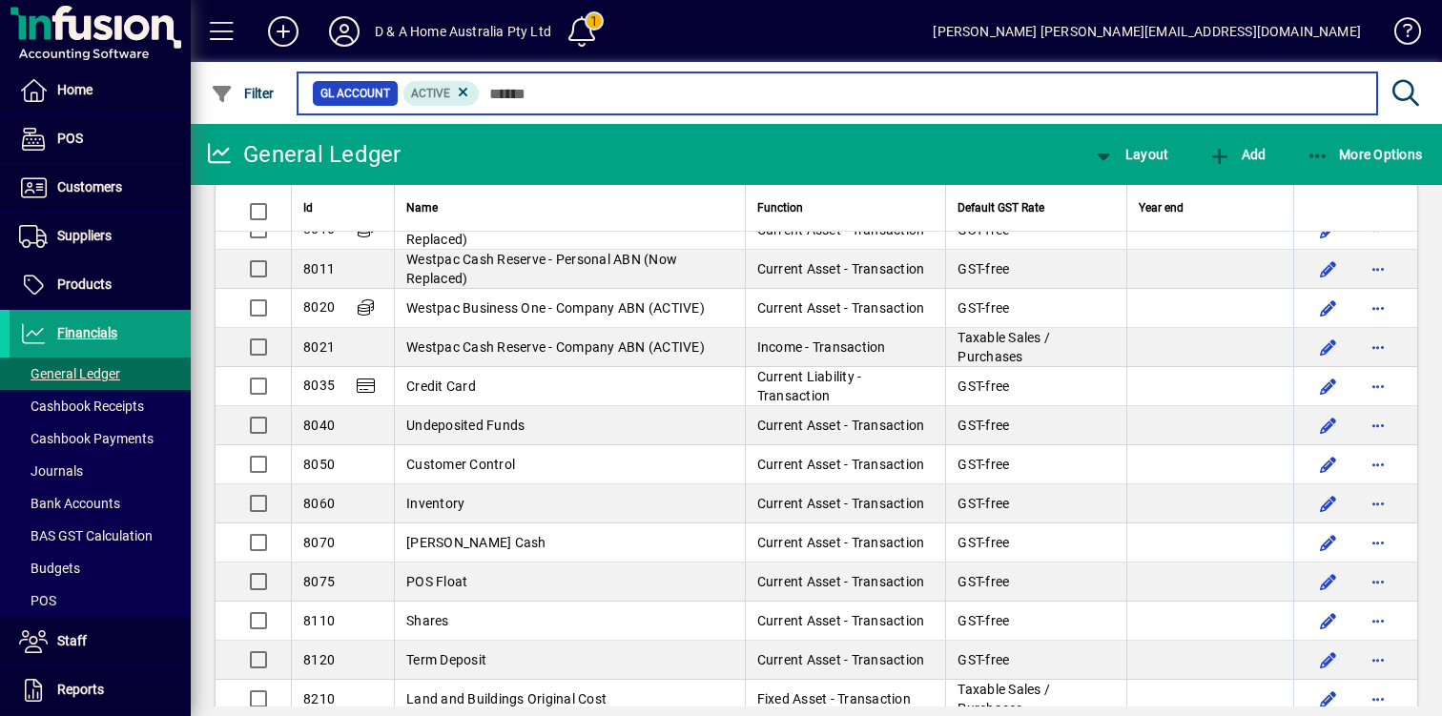
scroll to position [2491, 0]
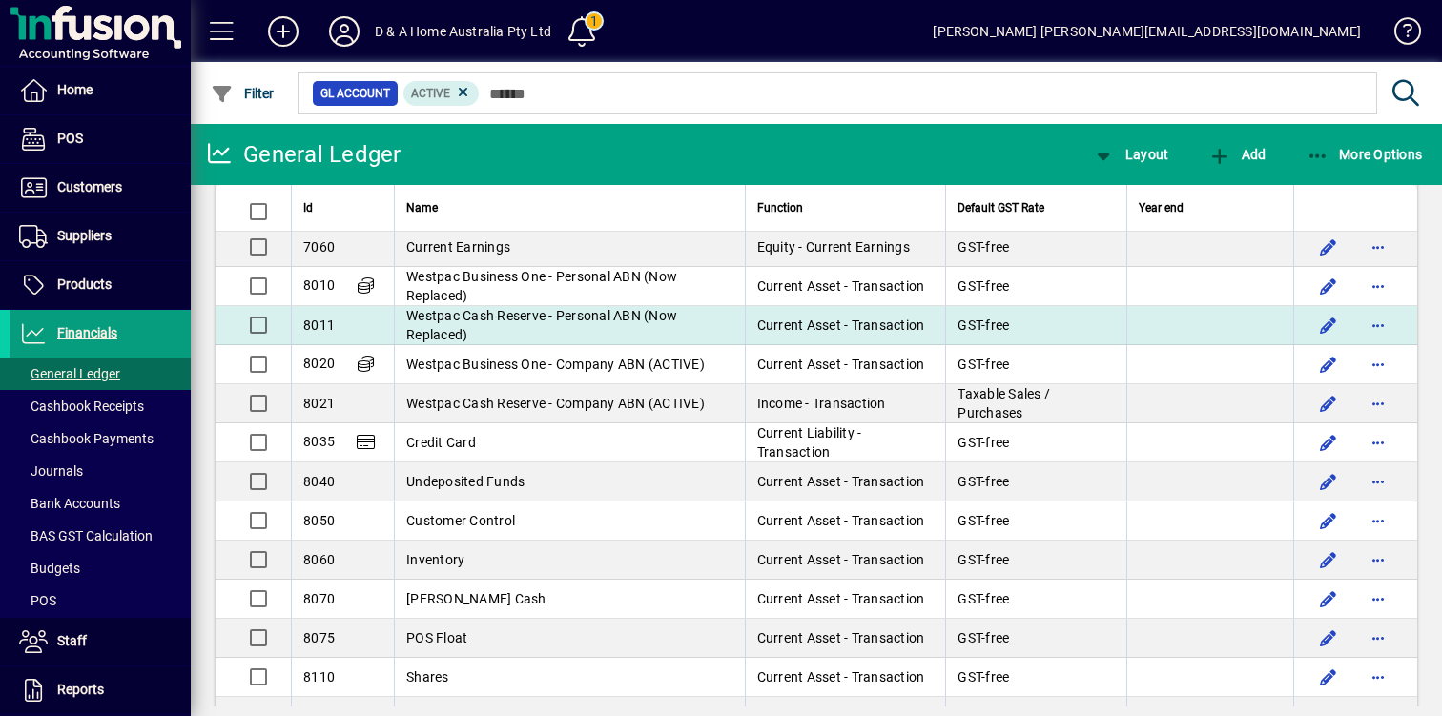
click at [469, 325] on td "Westpac Cash Reserve - Personal ABN (Now Replaced)" at bounding box center [569, 325] width 351 height 39
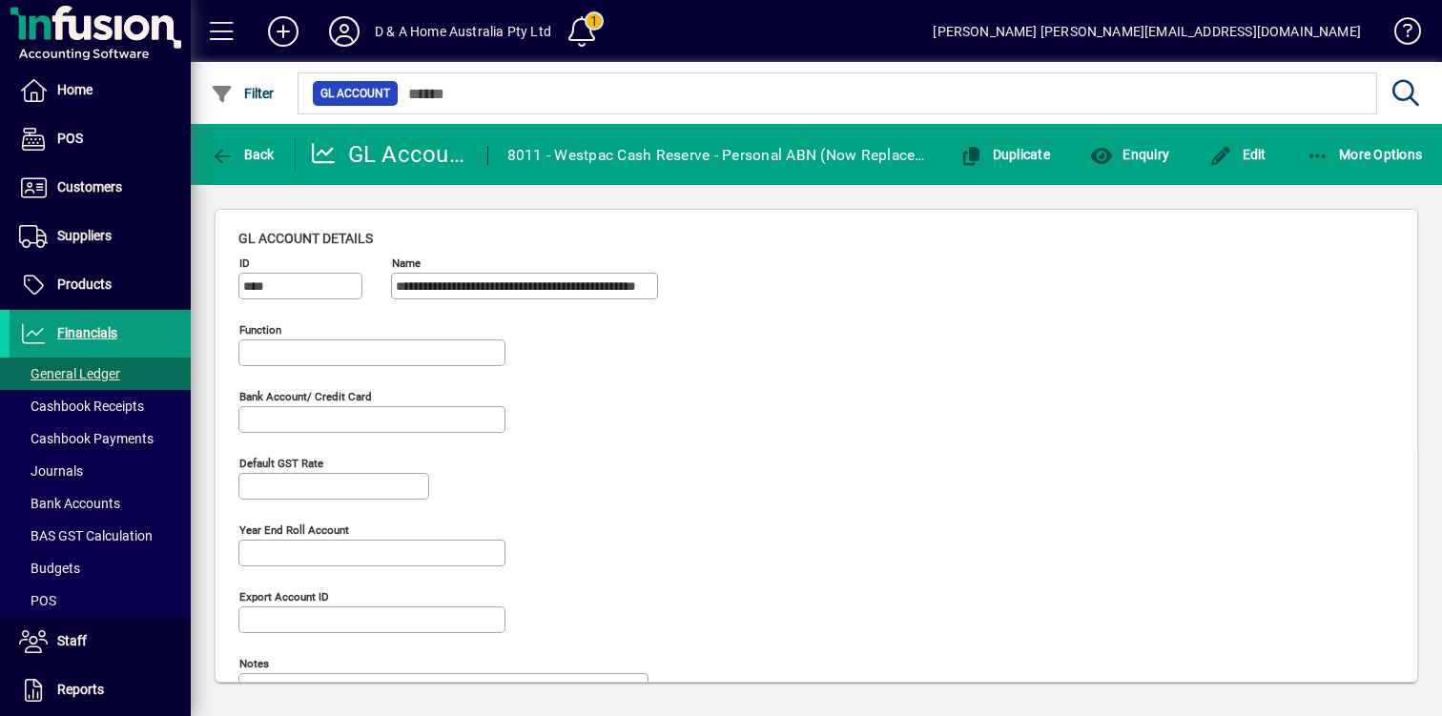
type input "**********"
click at [1255, 156] on span "Edit" at bounding box center [1237, 154] width 57 height 15
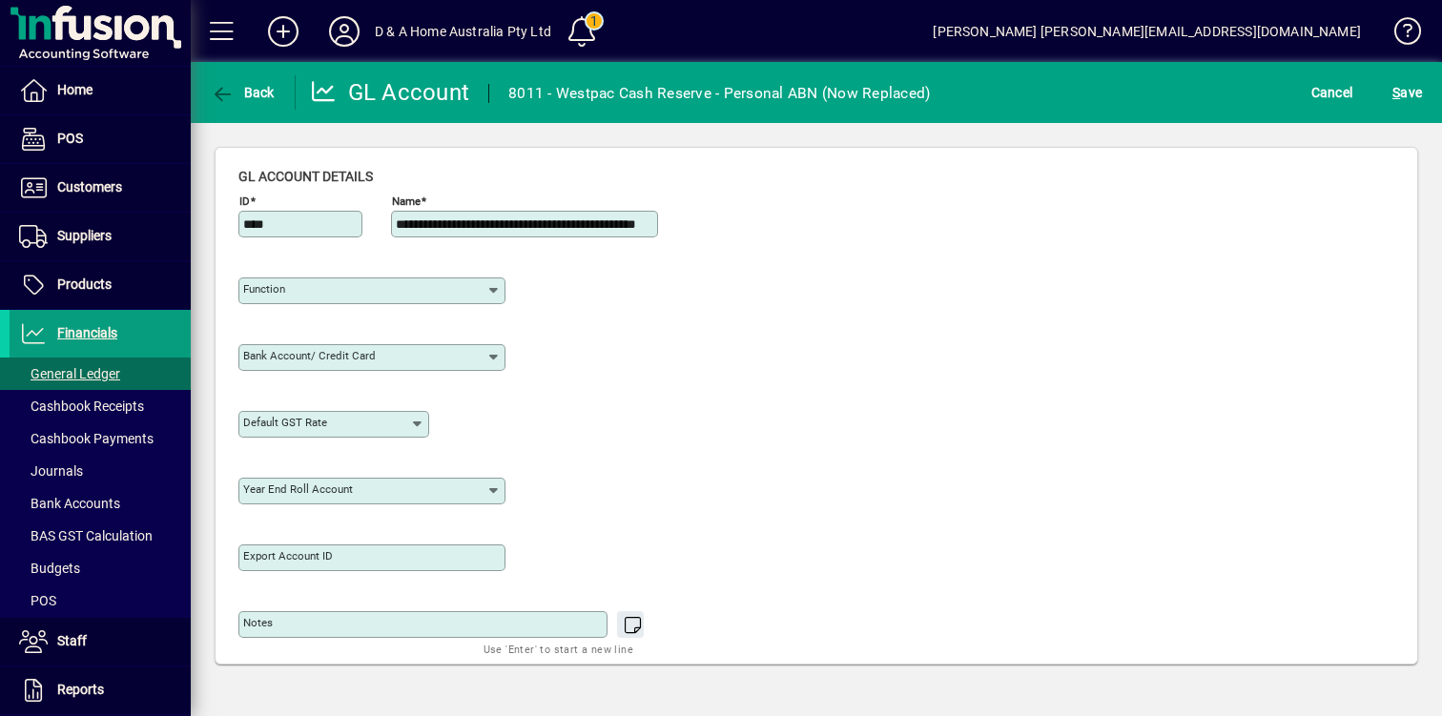
type input "**********"
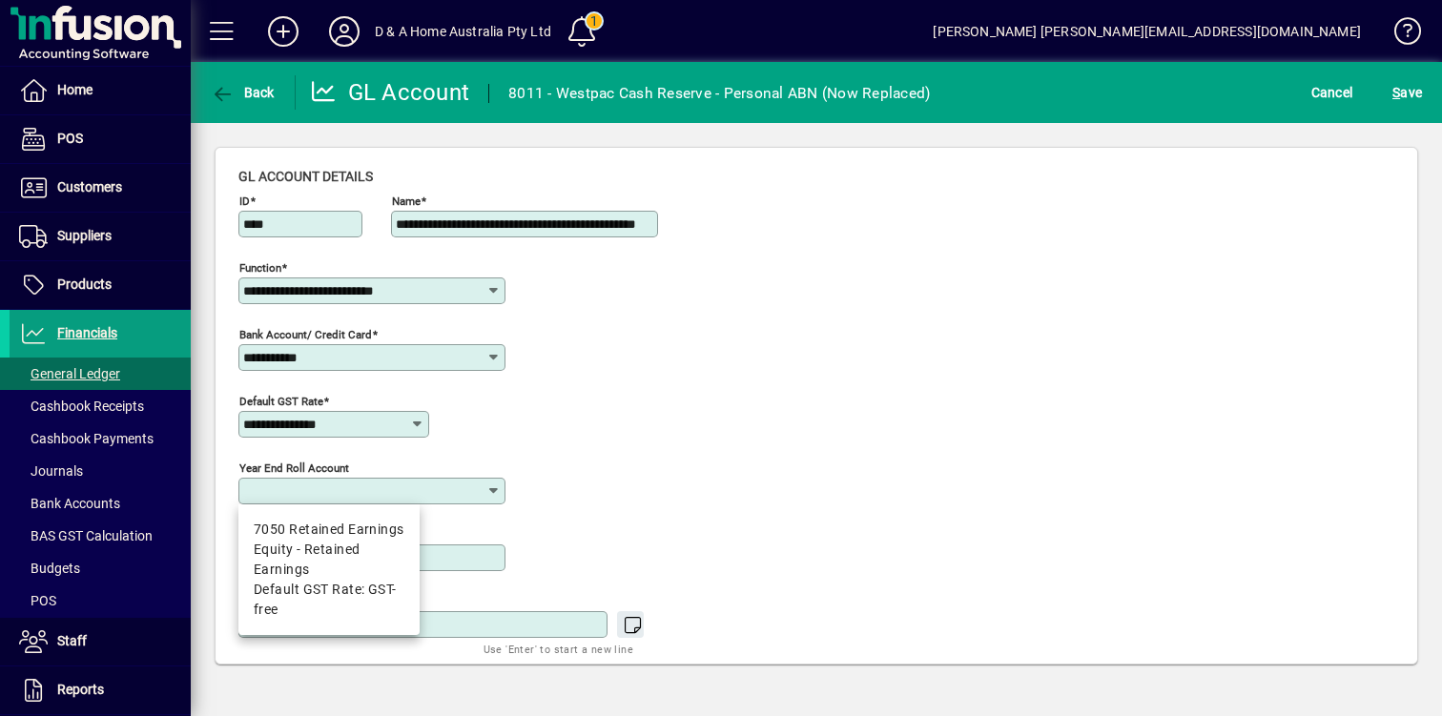
click at [424, 493] on input "Year end roll account" at bounding box center [364, 490] width 243 height 15
click at [462, 355] on input "**********" at bounding box center [364, 357] width 243 height 15
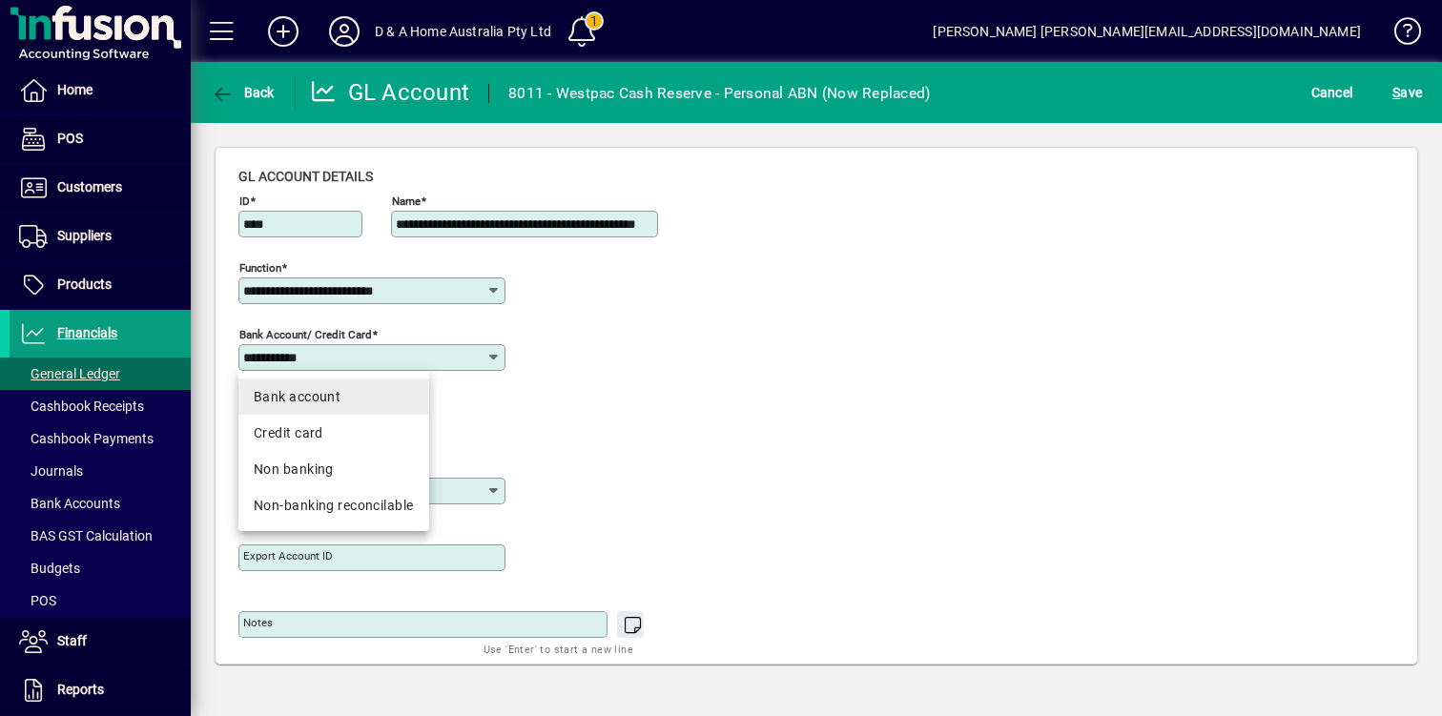
click at [416, 400] on mat-option "Bank account" at bounding box center [333, 396] width 191 height 36
type input "**********"
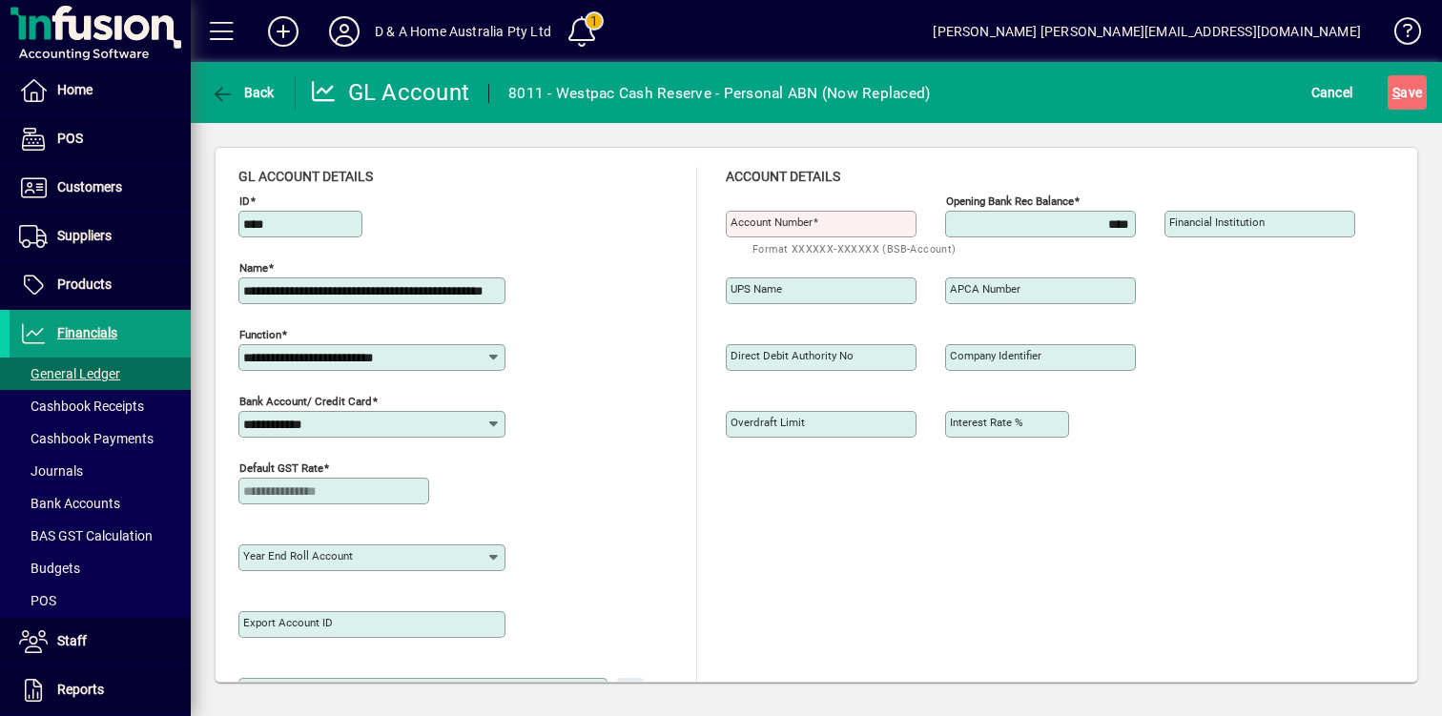
click at [874, 224] on input "Account number" at bounding box center [822, 223] width 185 height 15
click at [1054, 217] on input "****" at bounding box center [1042, 223] width 185 height 15
click at [767, 226] on input "**********" at bounding box center [822, 223] width 185 height 15
type input "**********"
click at [1400, 83] on span "S ave" at bounding box center [1407, 92] width 30 height 31
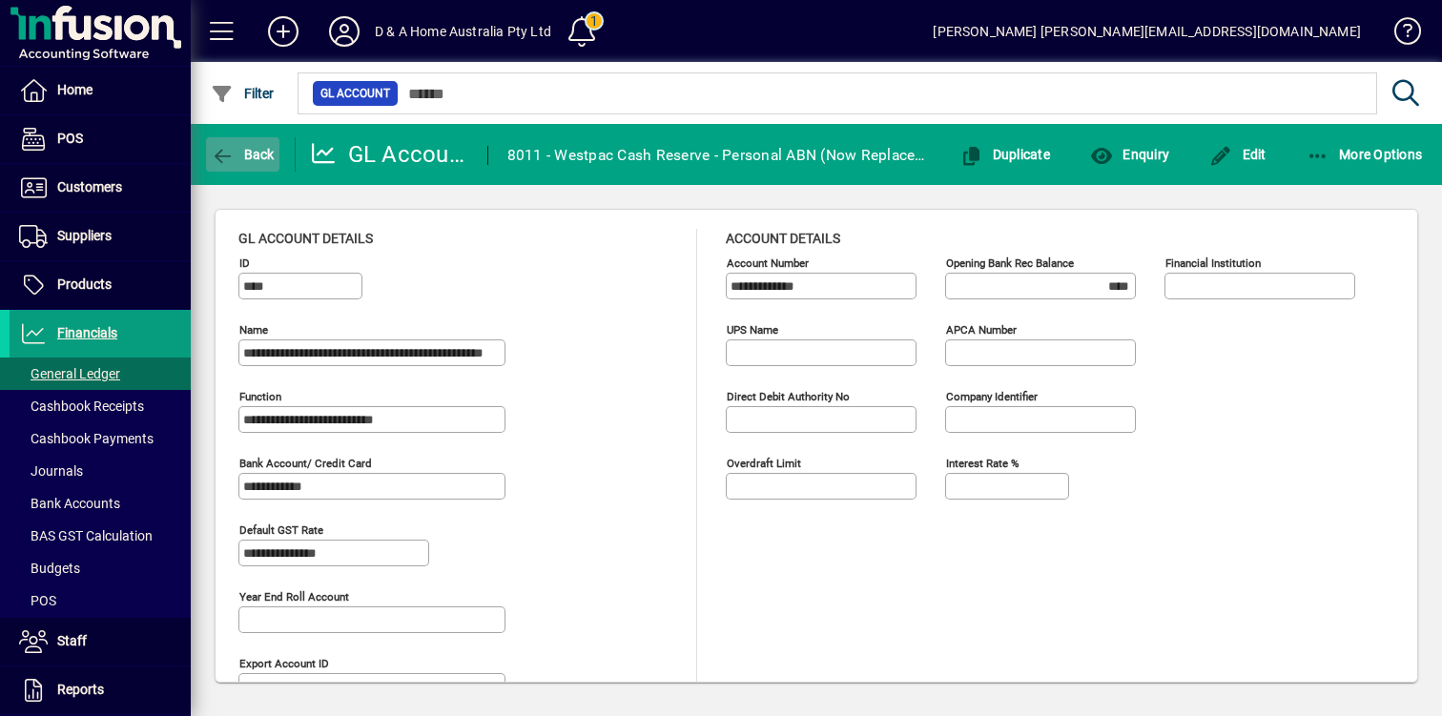
click at [261, 152] on span "Back" at bounding box center [243, 154] width 64 height 15
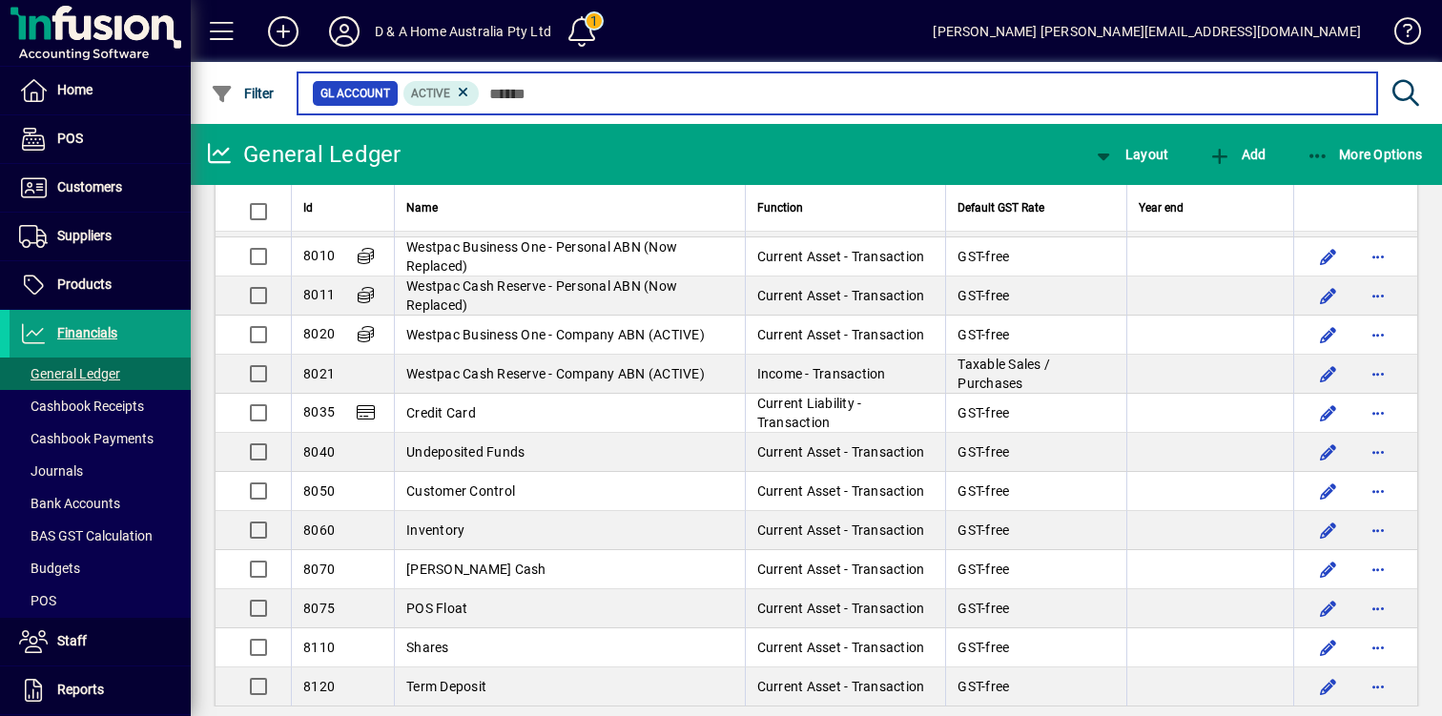
scroll to position [2507, 0]
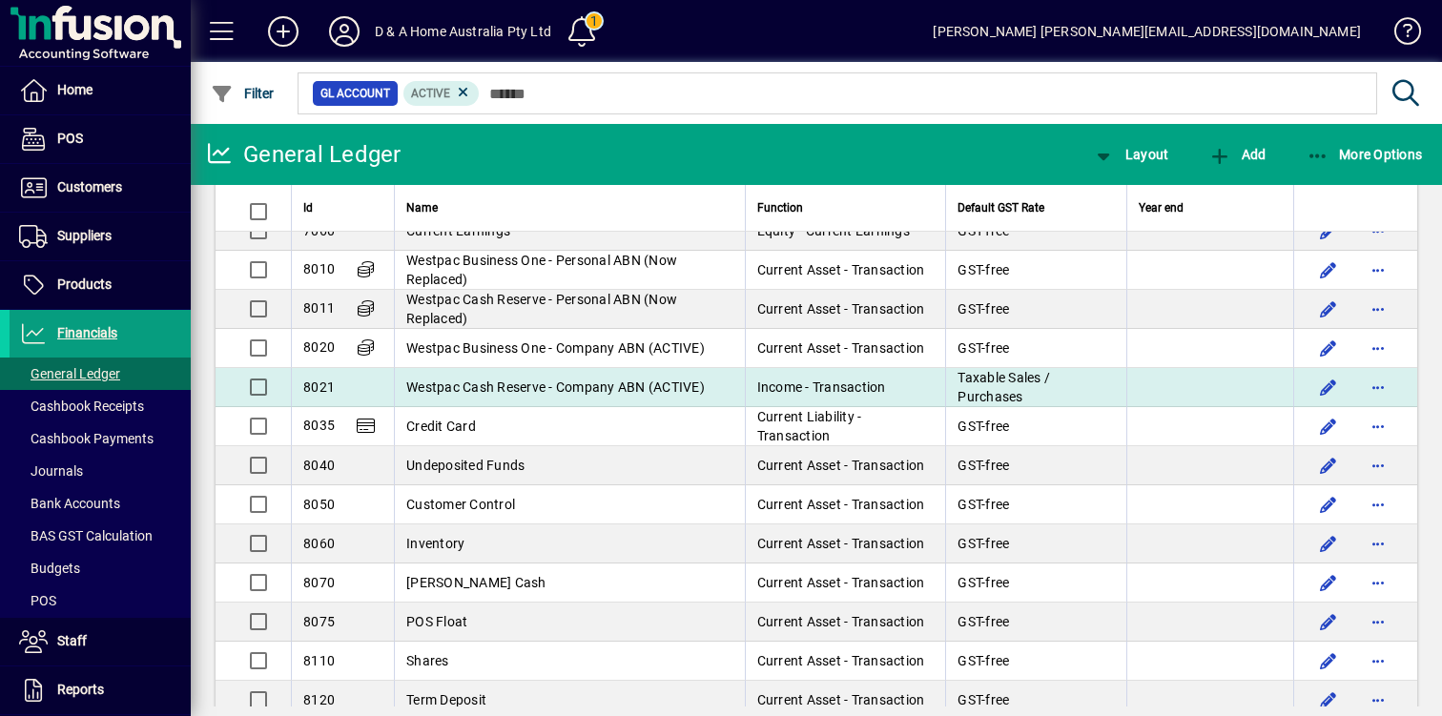
click at [515, 386] on span "Westpac Cash Reserve - Company ABN (ACTIVE)" at bounding box center [555, 386] width 298 height 15
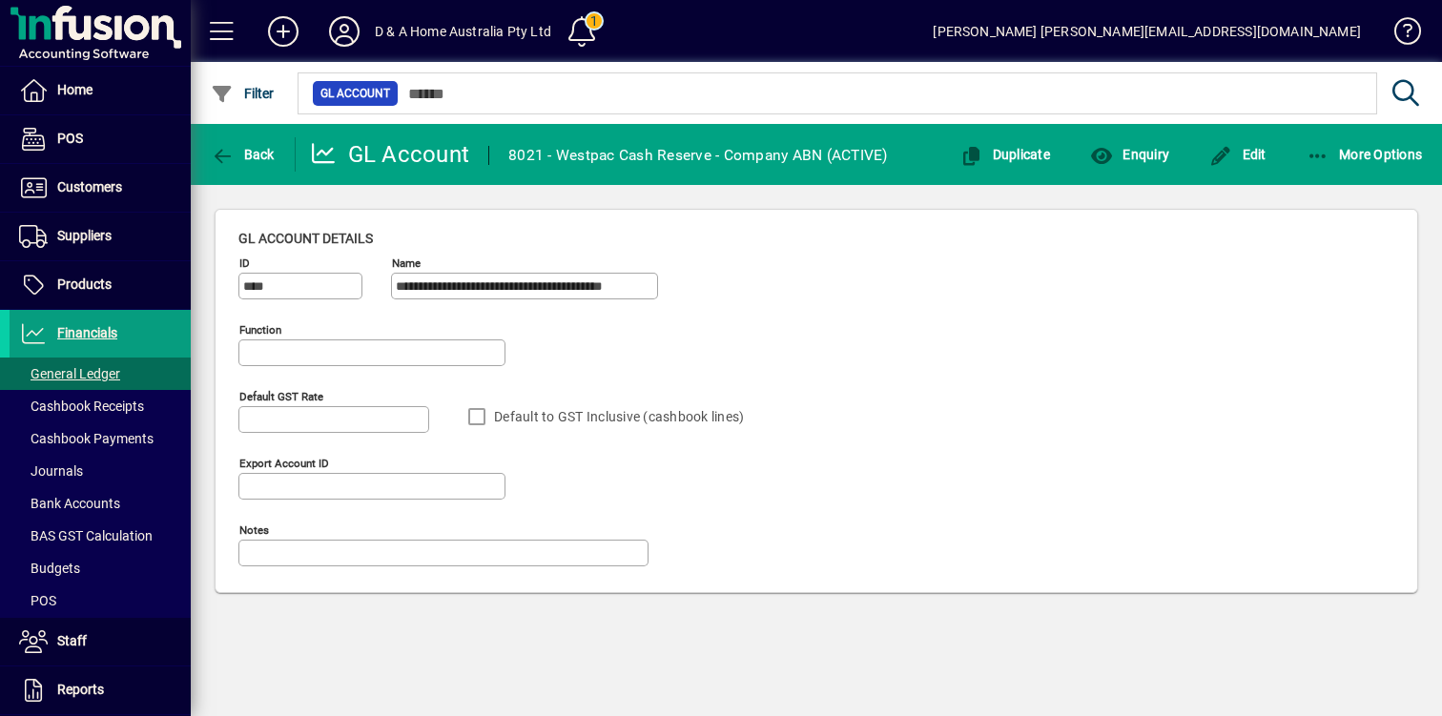
type input "**********"
click at [1239, 167] on span "button" at bounding box center [1237, 155] width 67 height 46
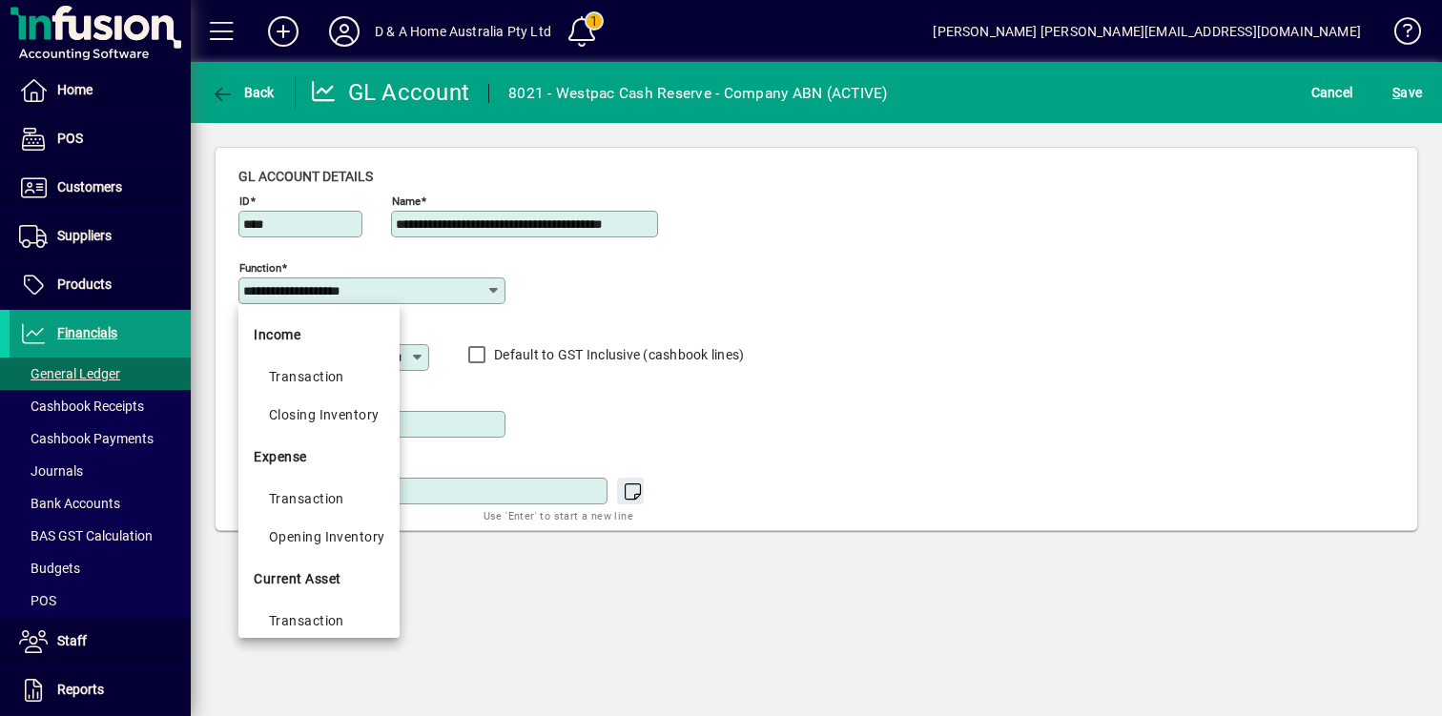
click at [398, 295] on input "**********" at bounding box center [364, 290] width 243 height 15
drag, startPoint x: 386, startPoint y: 294, endPoint x: 206, endPoint y: 279, distance: 180.8
click at [207, 286] on div "**********" at bounding box center [816, 339] width 1251 height 432
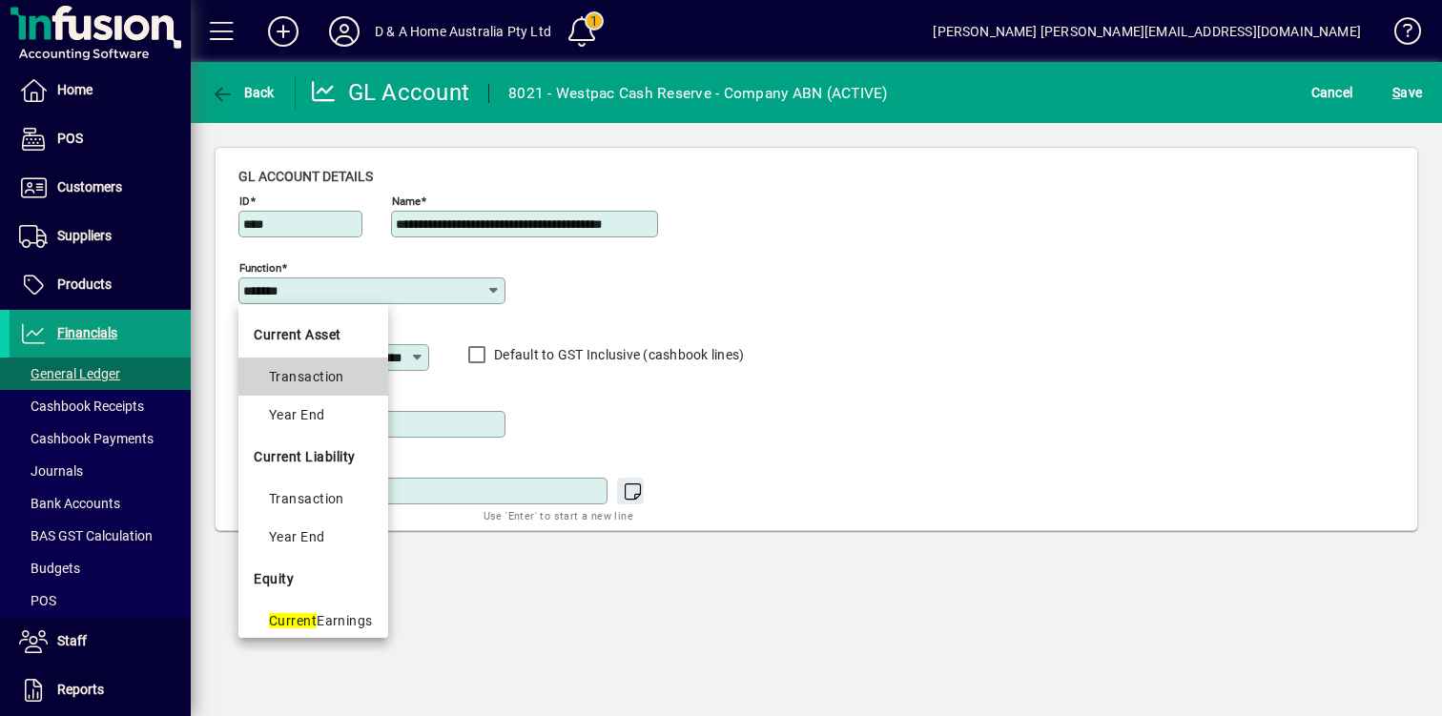
click at [267, 381] on mat-option "Transaction" at bounding box center [313, 377] width 150 height 38
type input "**********"
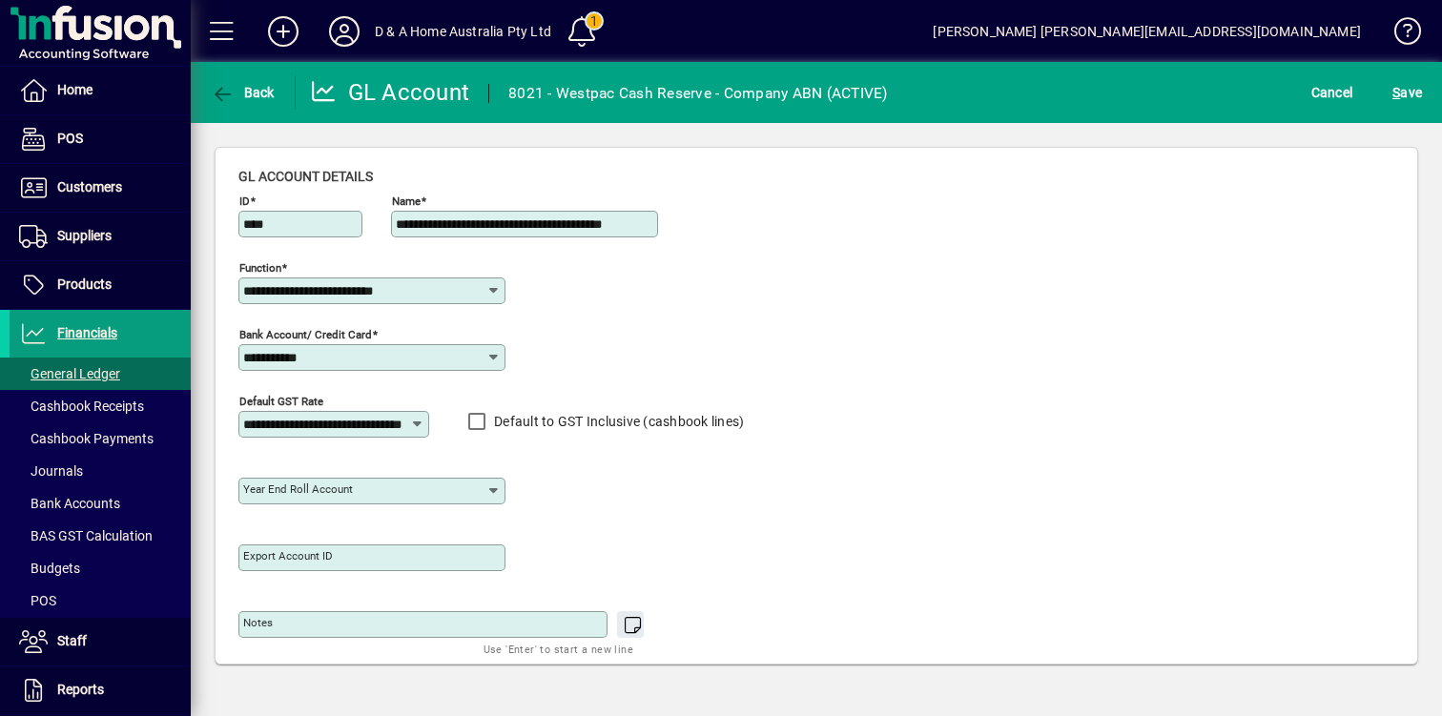
type input "**********"
click at [344, 359] on input "**********" at bounding box center [364, 357] width 243 height 15
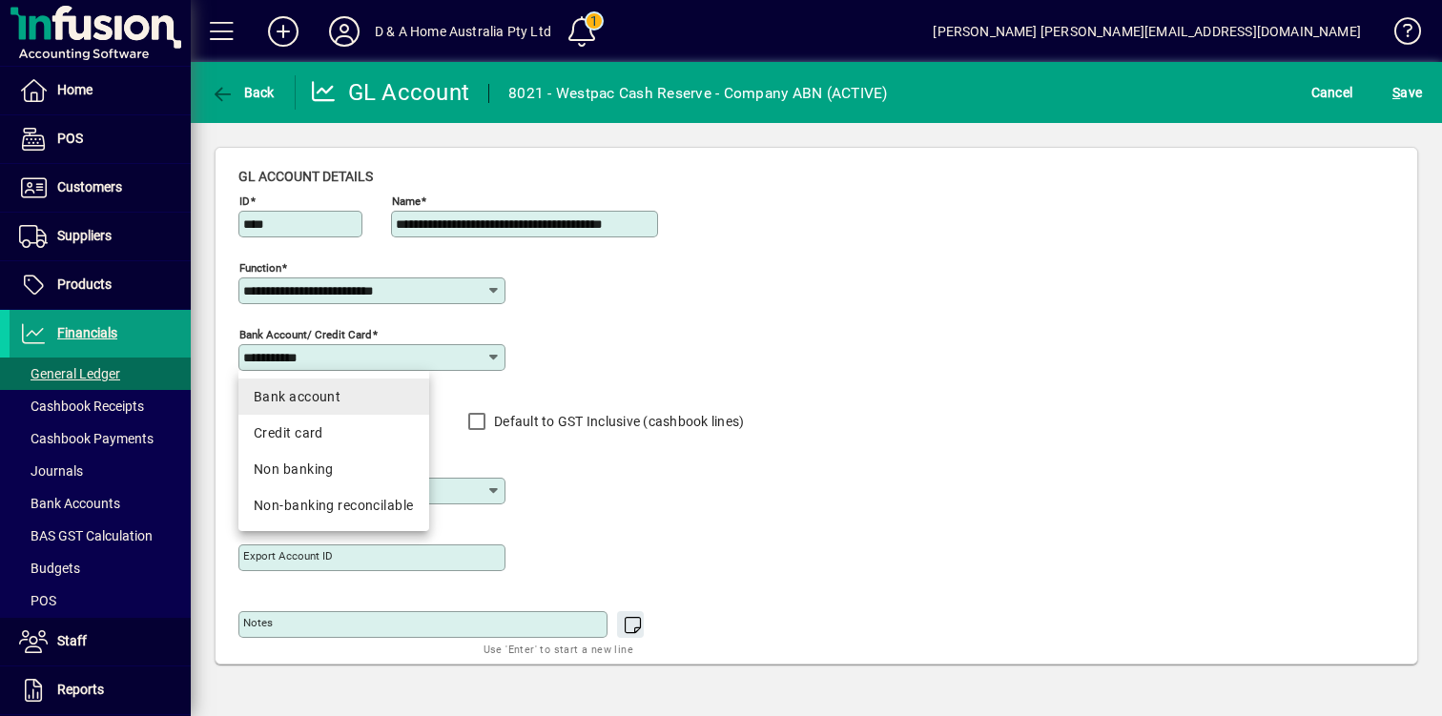
click at [346, 399] on div "Bank account" at bounding box center [334, 397] width 160 height 20
type input "**********"
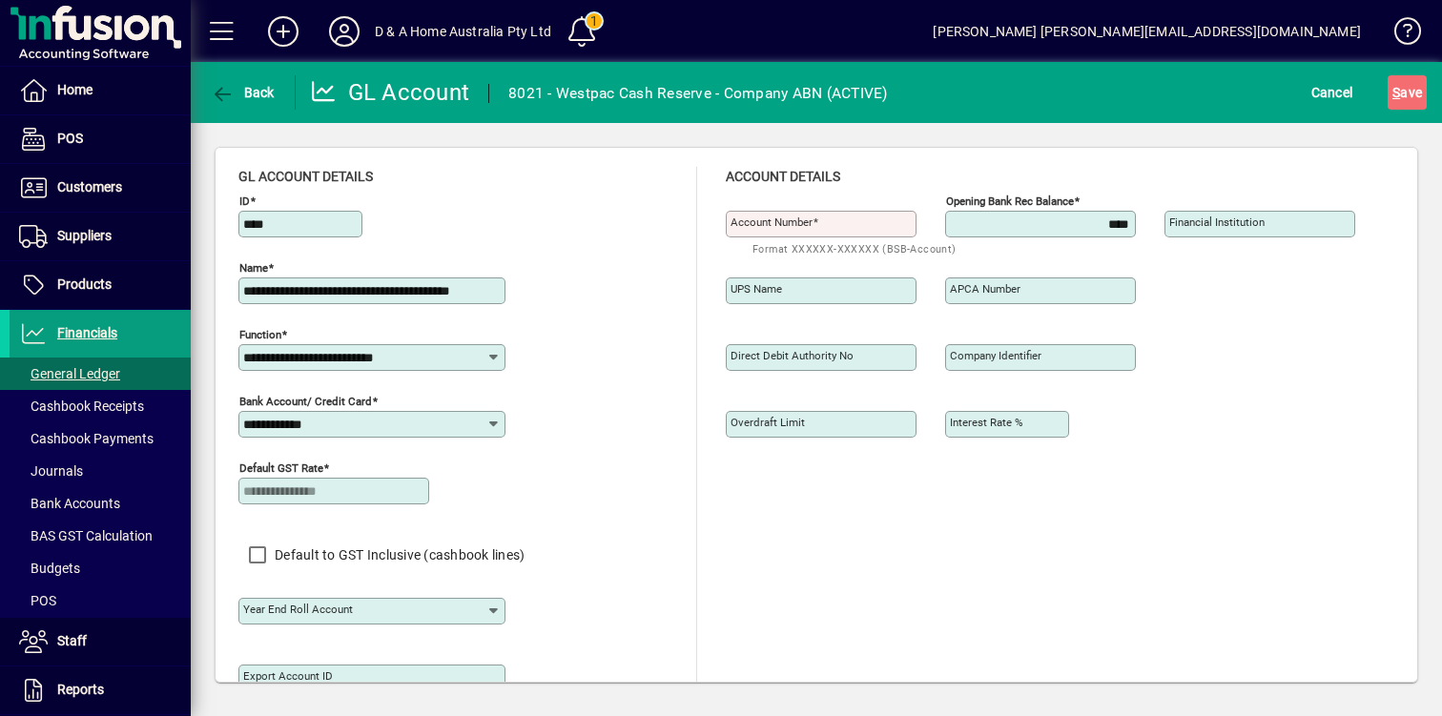
click at [839, 224] on input "Account number" at bounding box center [822, 223] width 185 height 15
click at [773, 219] on input "**********" at bounding box center [822, 223] width 185 height 15
drag, startPoint x: 783, startPoint y: 223, endPoint x: 873, endPoint y: 222, distance: 90.6
click at [873, 223] on input "**********" at bounding box center [822, 223] width 185 height 15
type input "**********"
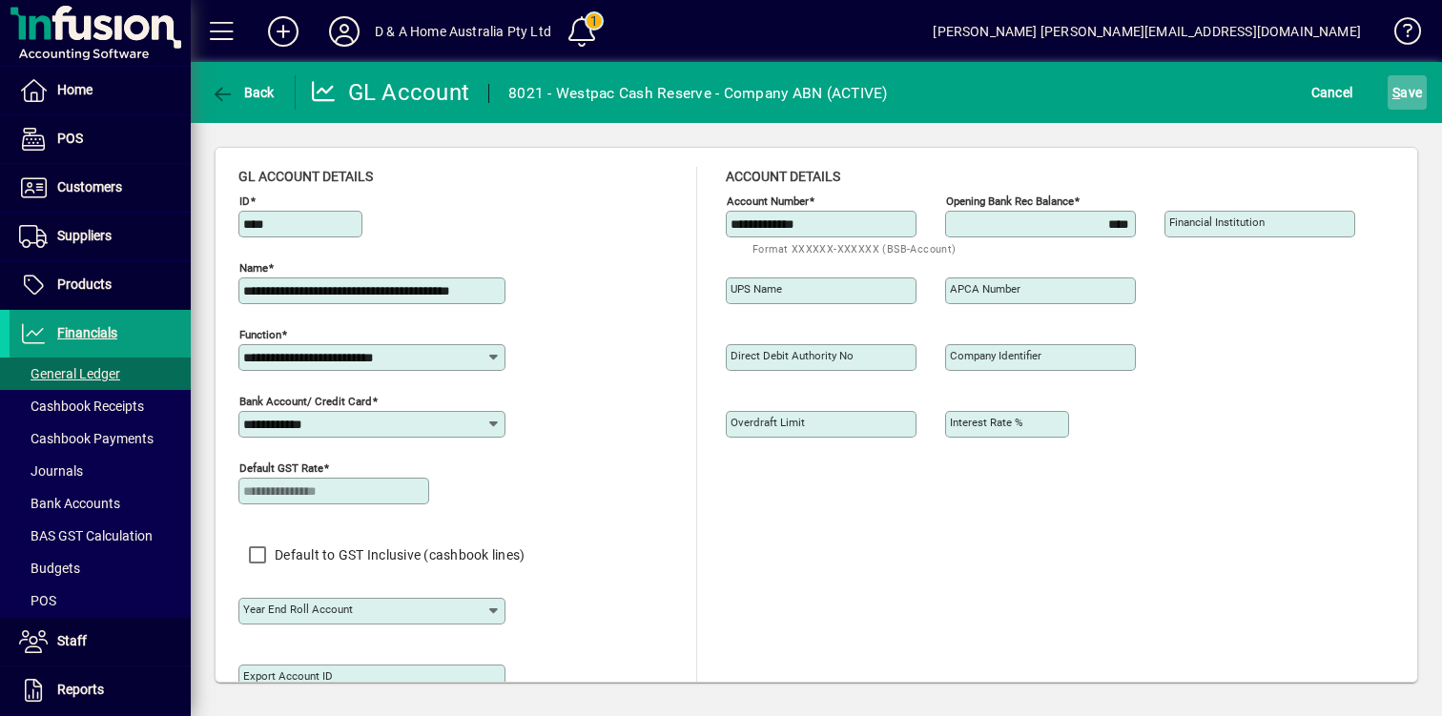
click at [1396, 91] on span "S" at bounding box center [1396, 92] width 8 height 15
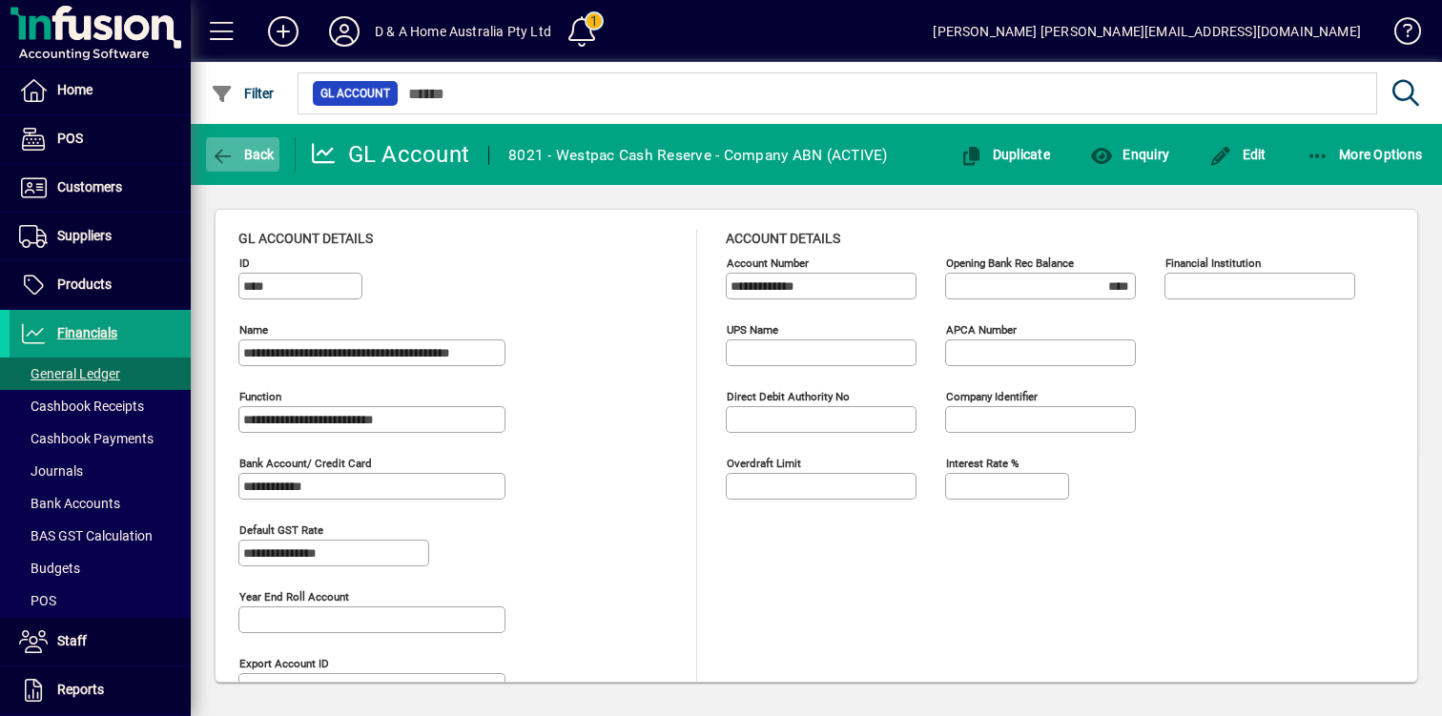
click at [268, 153] on span "Back" at bounding box center [243, 154] width 64 height 15
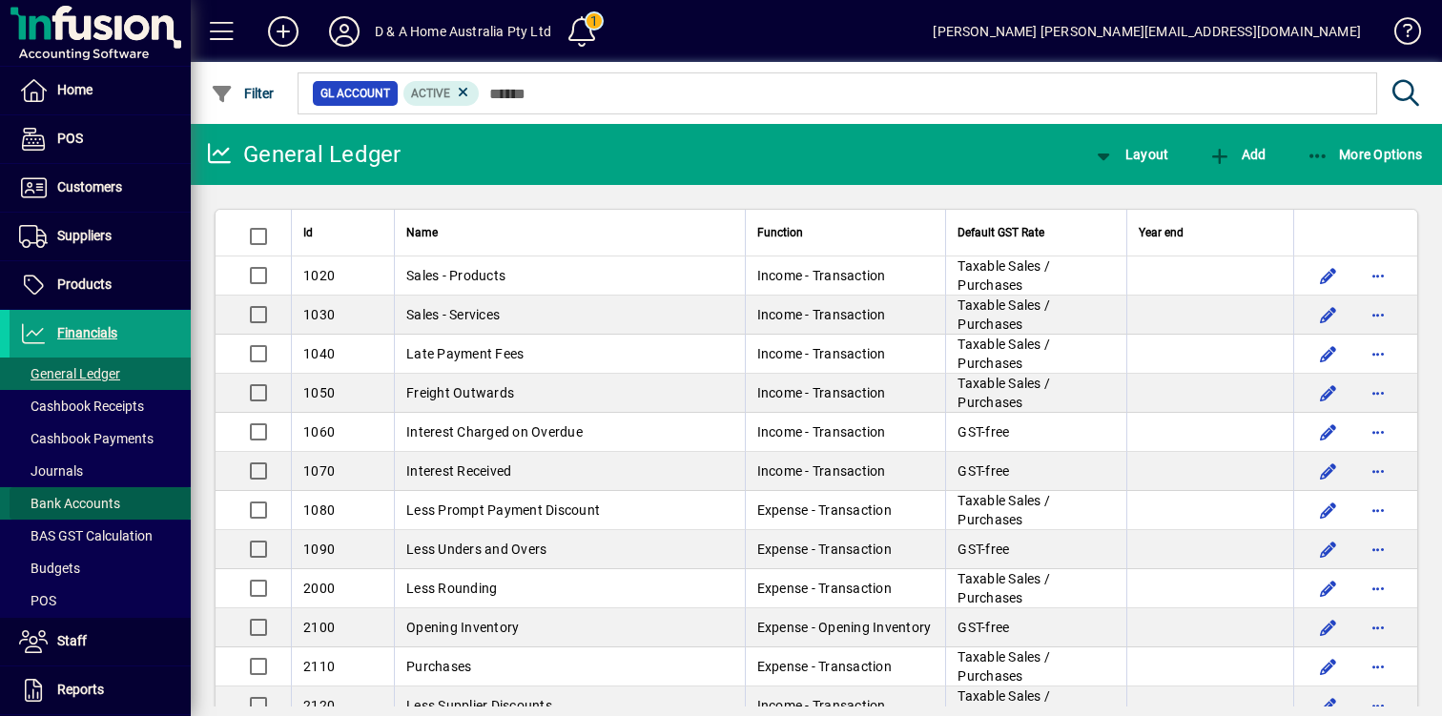
click at [92, 491] on span at bounding box center [100, 504] width 181 height 46
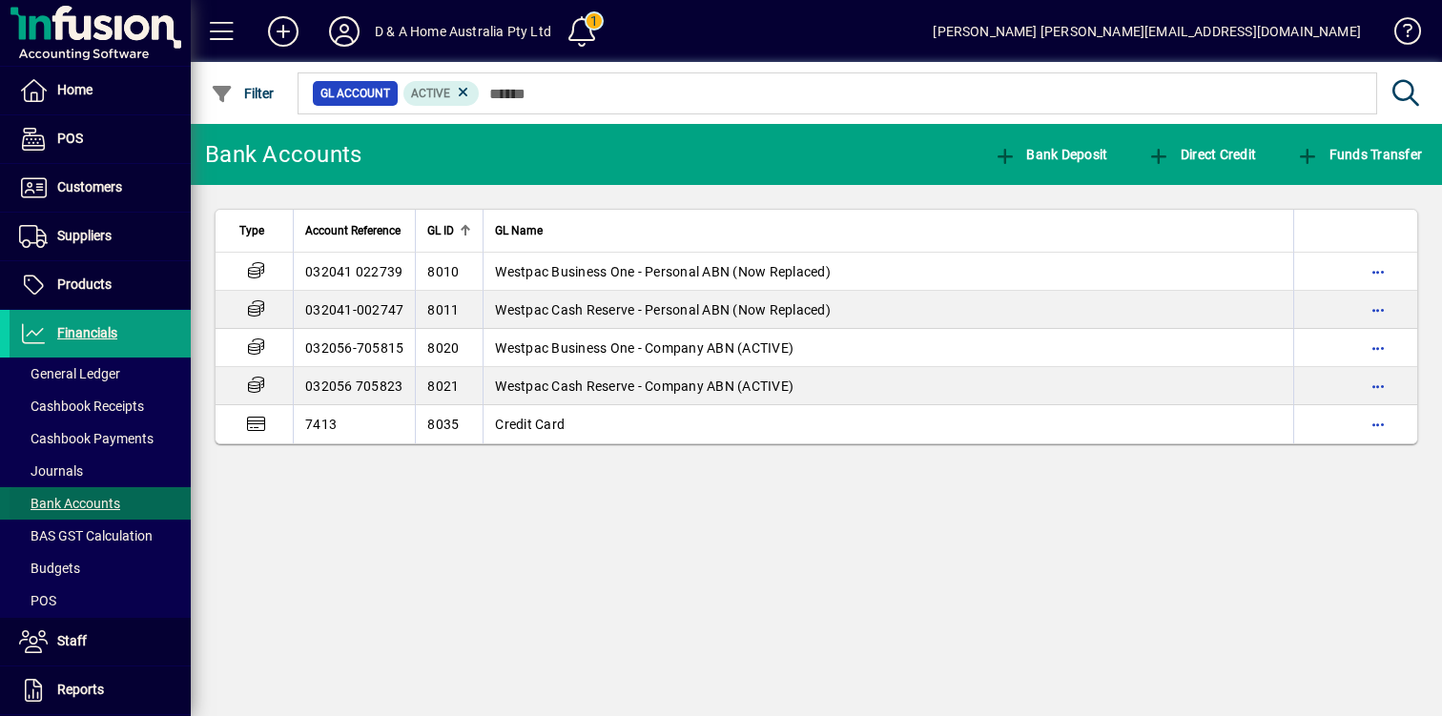
click at [117, 498] on span "Bank Accounts" at bounding box center [69, 503] width 101 height 15
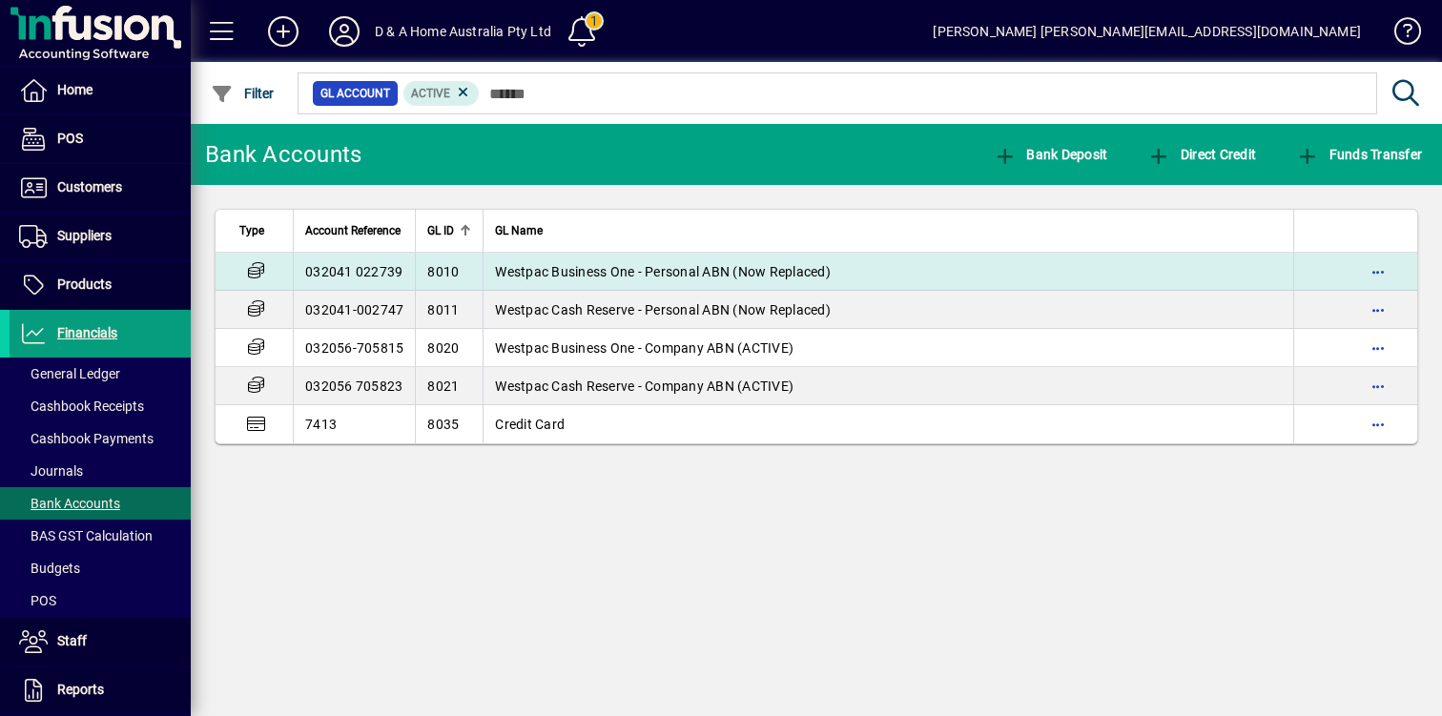
click at [669, 268] on span "Westpac Business One - Personal ABN (Now Replaced)" at bounding box center [663, 271] width 336 height 15
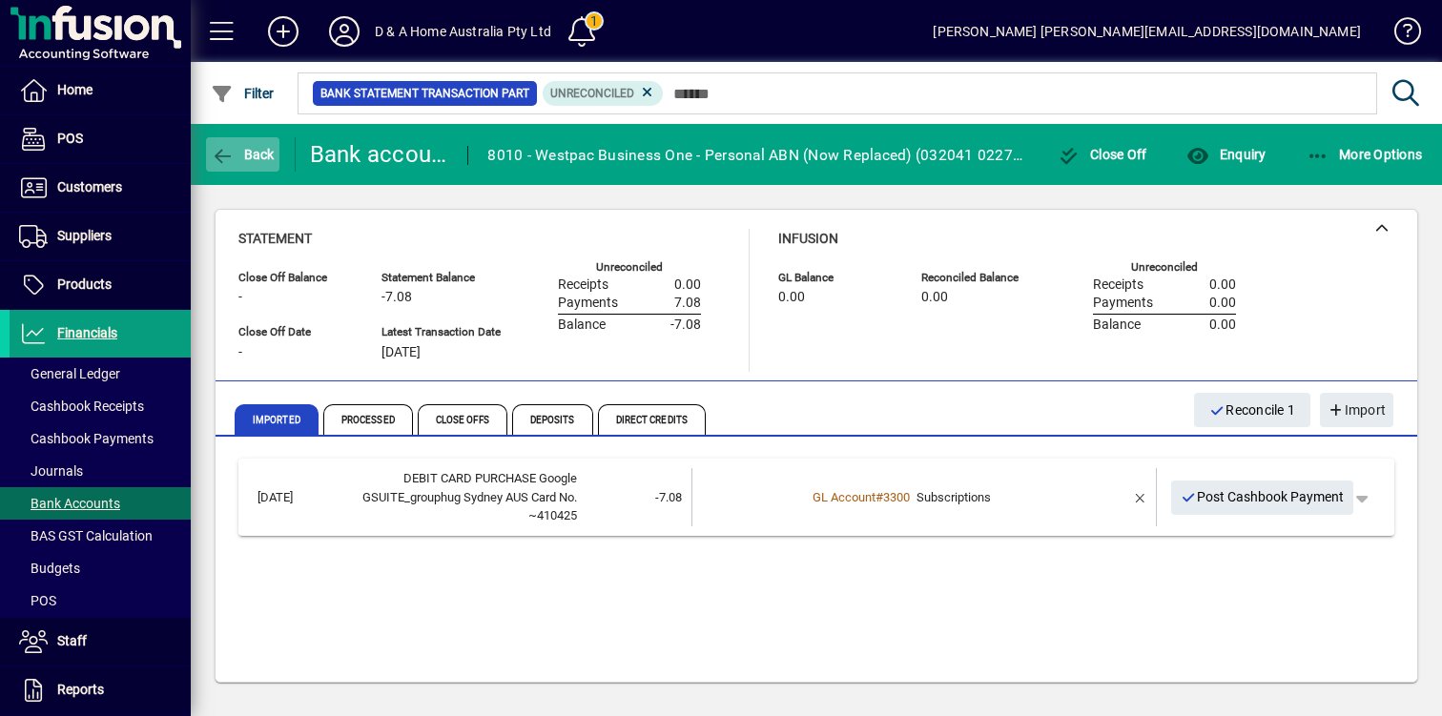
click at [259, 164] on span "button" at bounding box center [242, 155] width 73 height 46
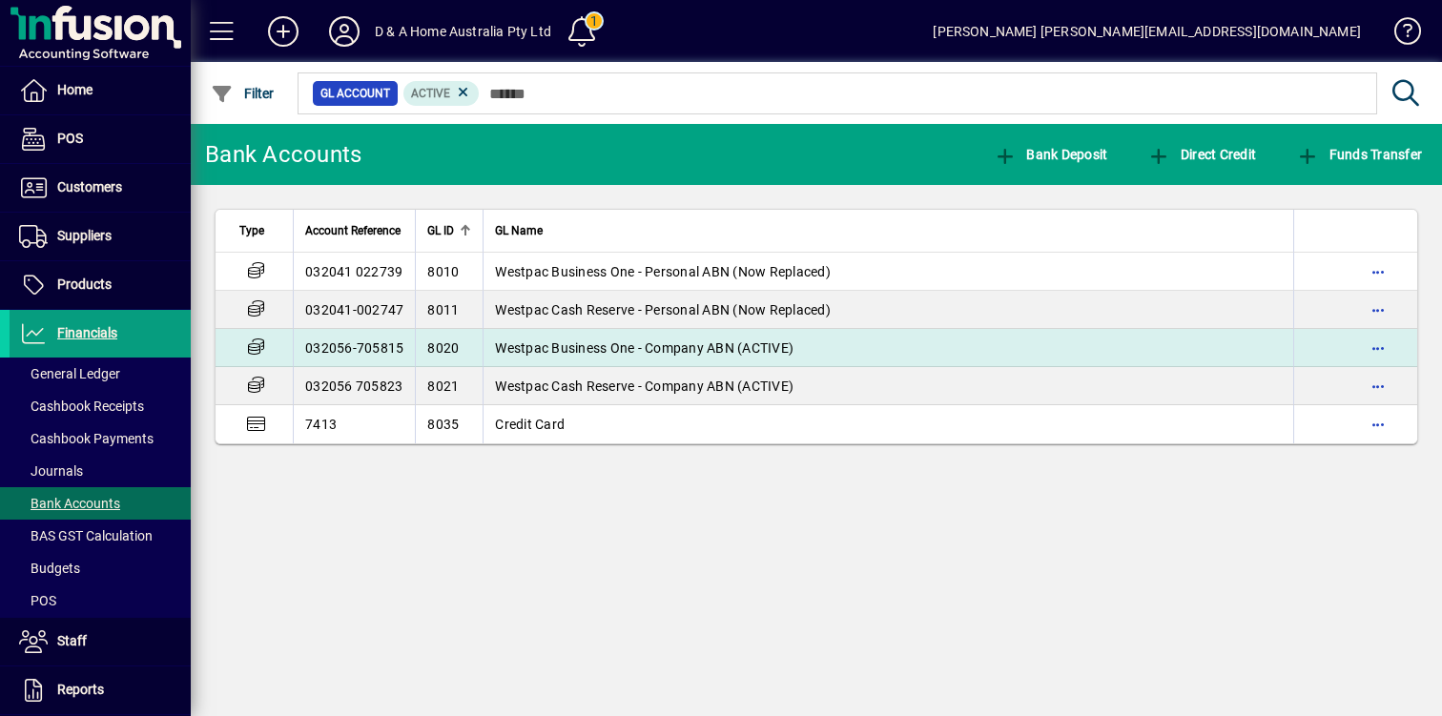
click at [597, 337] on td "Westpac Business One - Company ABN (ACTIVE)" at bounding box center [887, 348] width 810 height 38
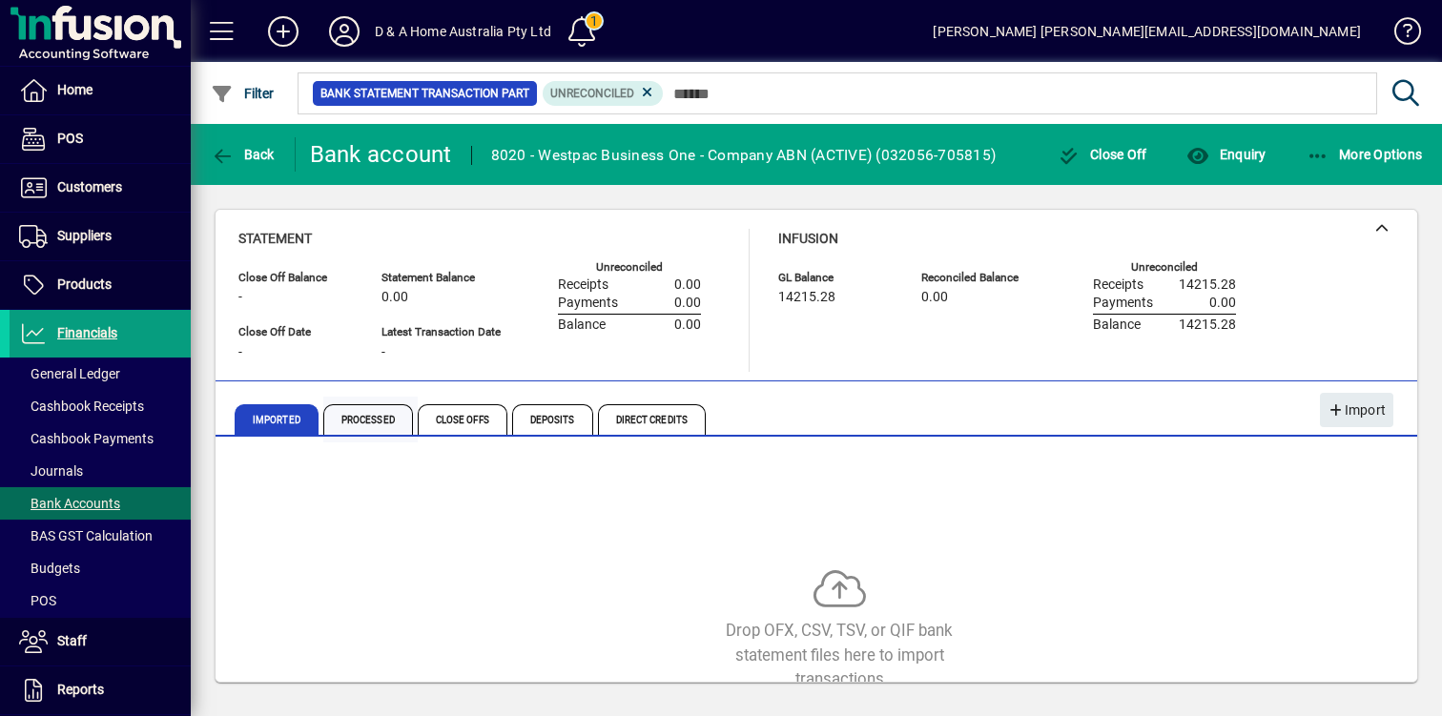
click at [369, 413] on span "Processed" at bounding box center [368, 419] width 90 height 31
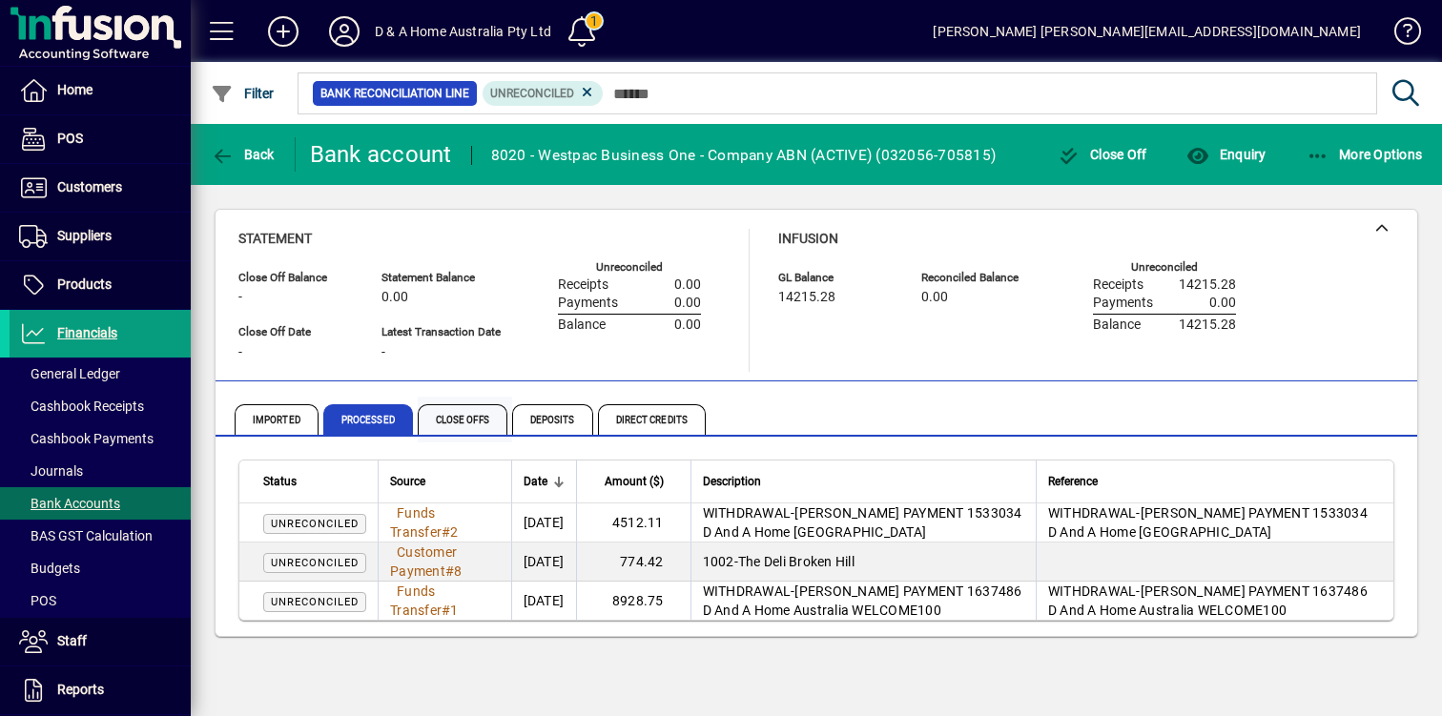
click at [468, 414] on span "Close Offs" at bounding box center [463, 419] width 90 height 31
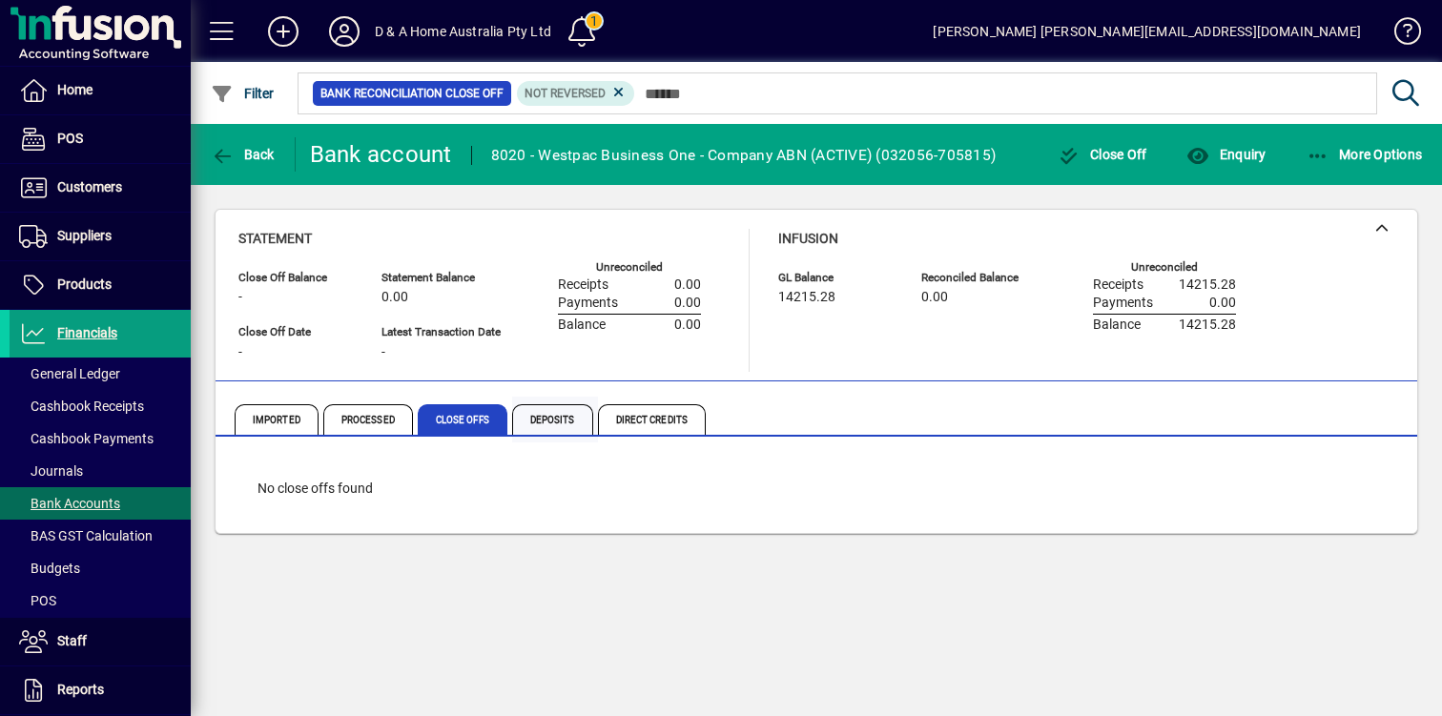
click at [537, 414] on span "Deposits" at bounding box center [552, 419] width 81 height 31
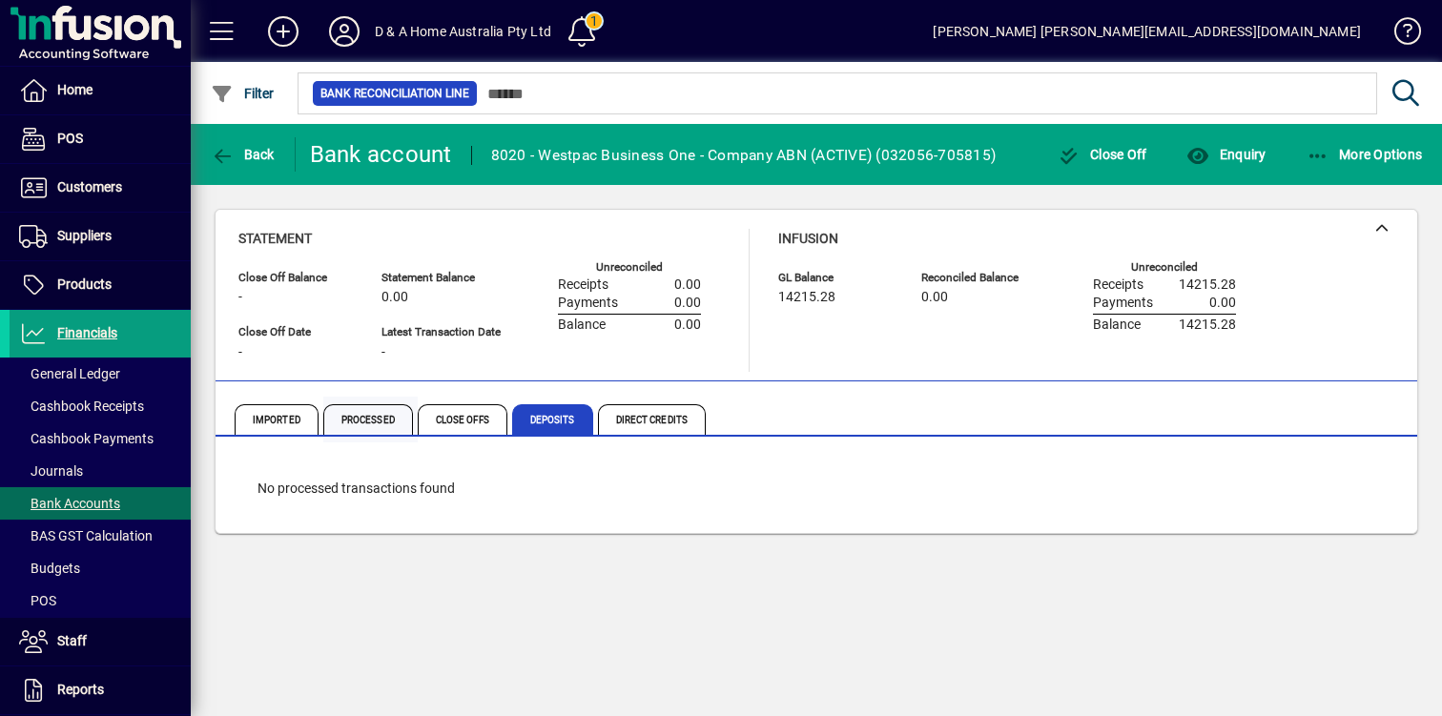
click at [396, 416] on span "Processed" at bounding box center [368, 419] width 90 height 31
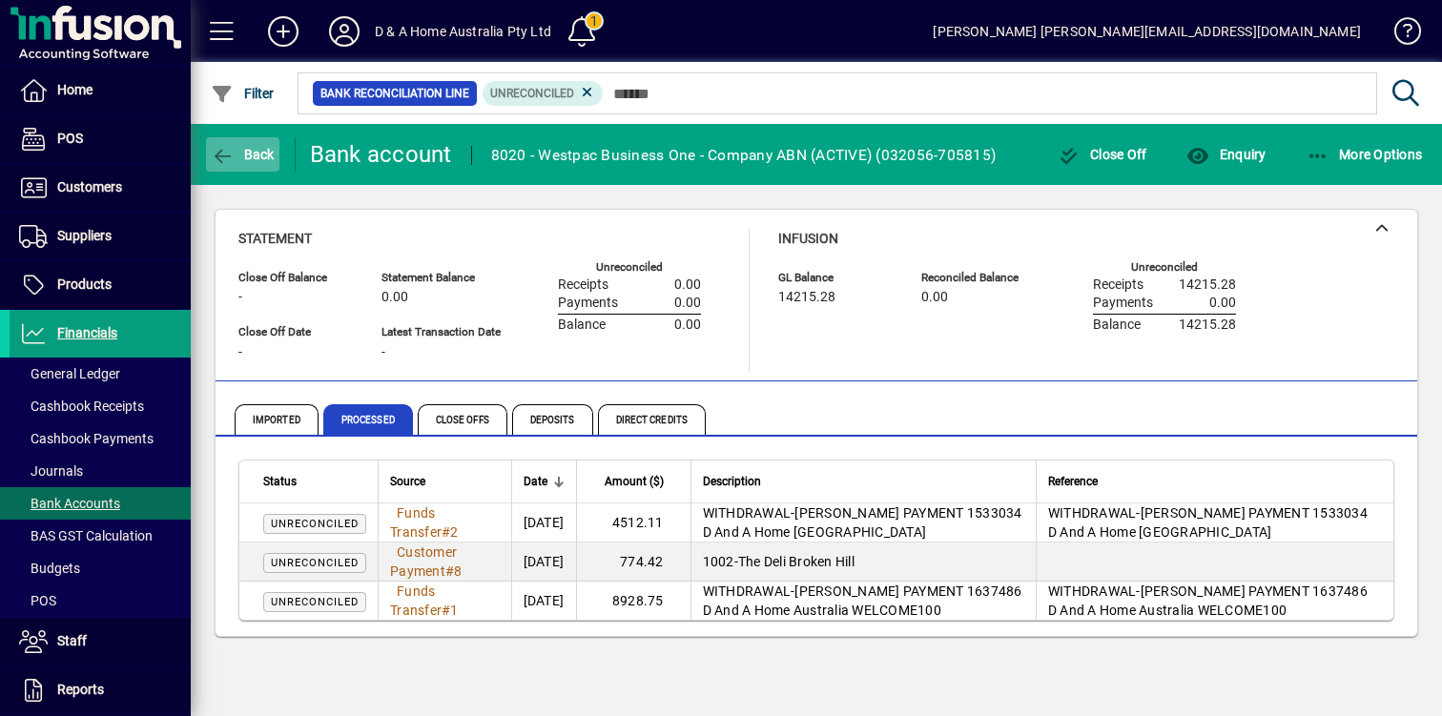
click at [267, 154] on span "Back" at bounding box center [243, 154] width 64 height 15
